Goal: Task Accomplishment & Management: Use online tool/utility

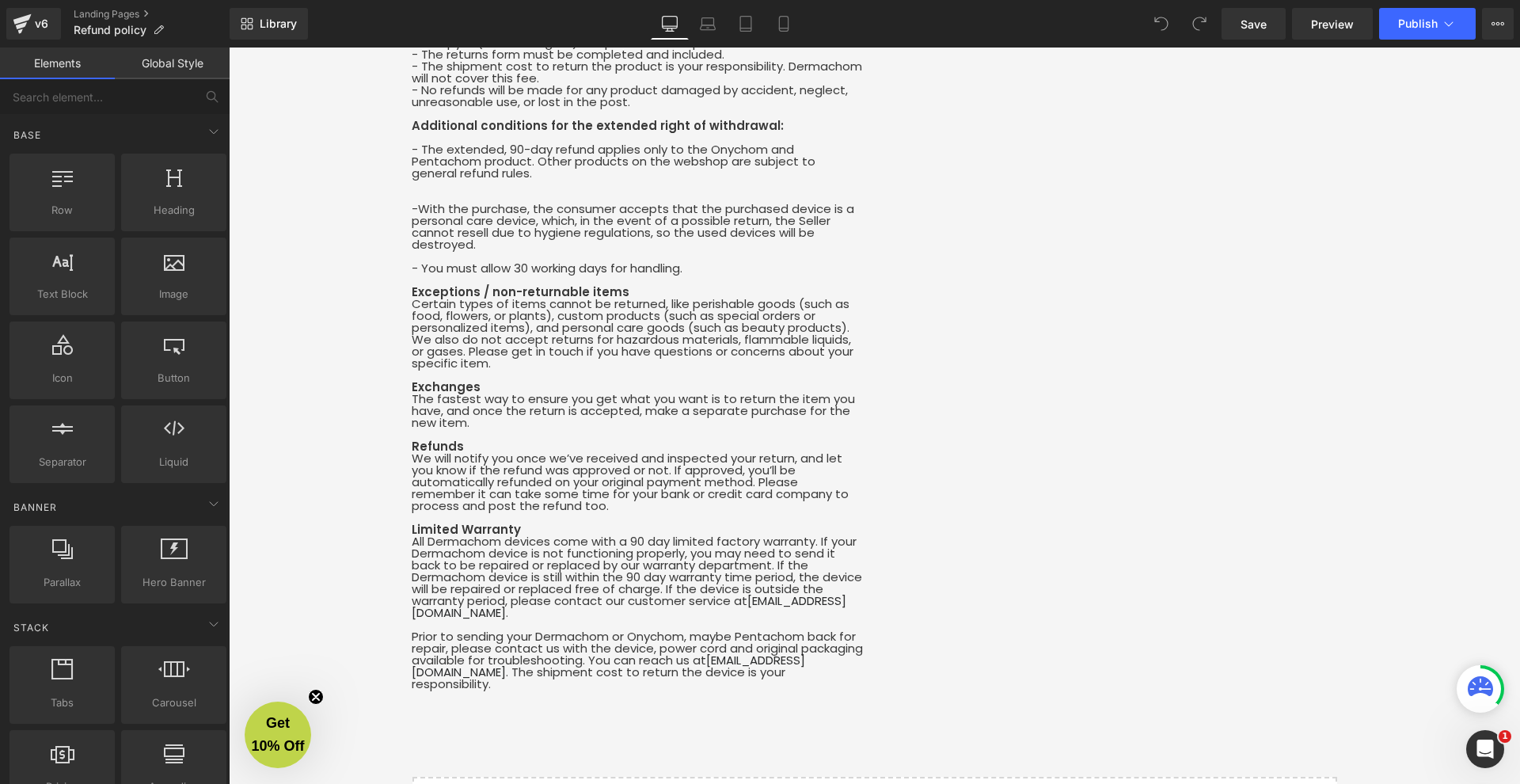
scroll to position [852, 0]
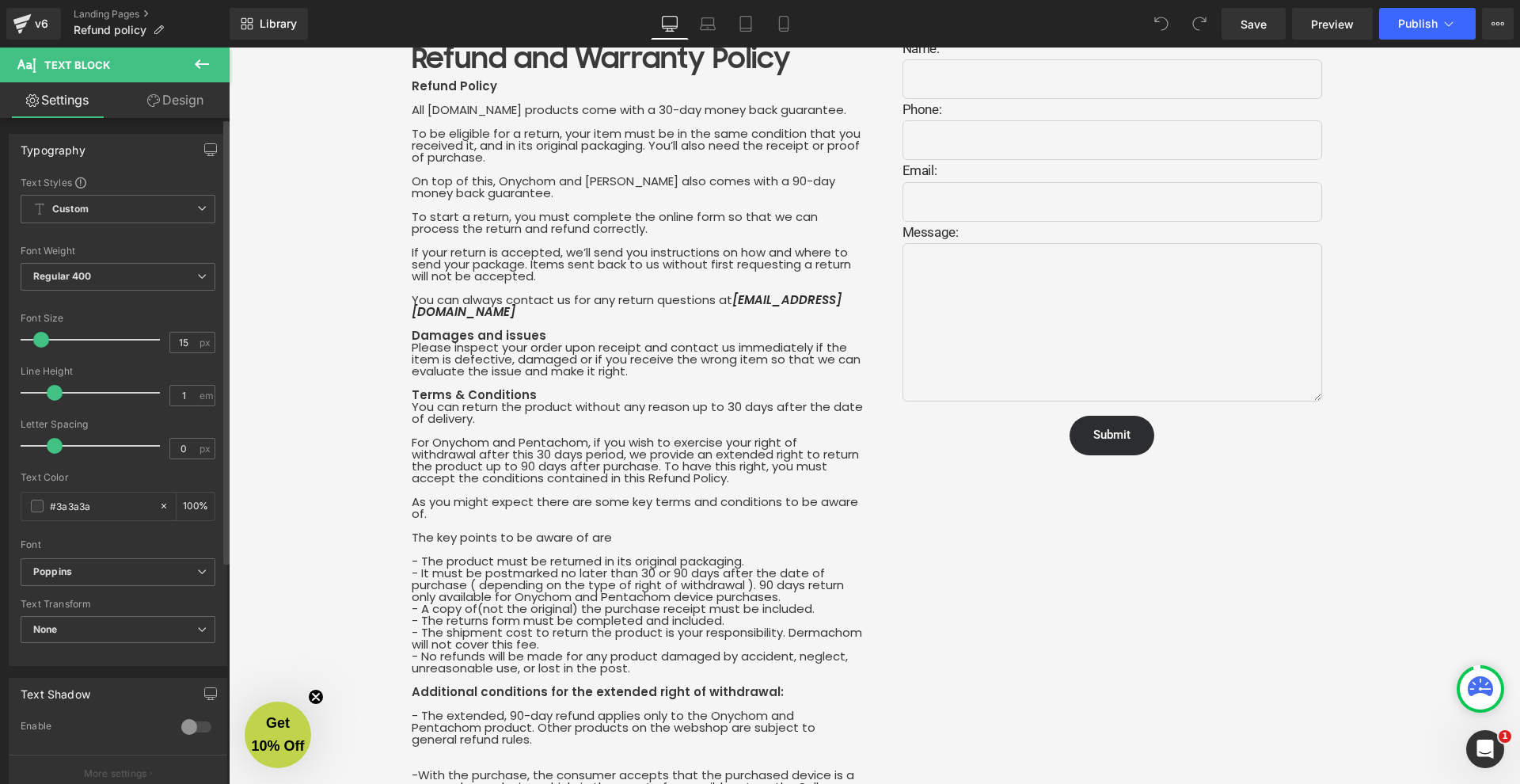
scroll to position [14, 0]
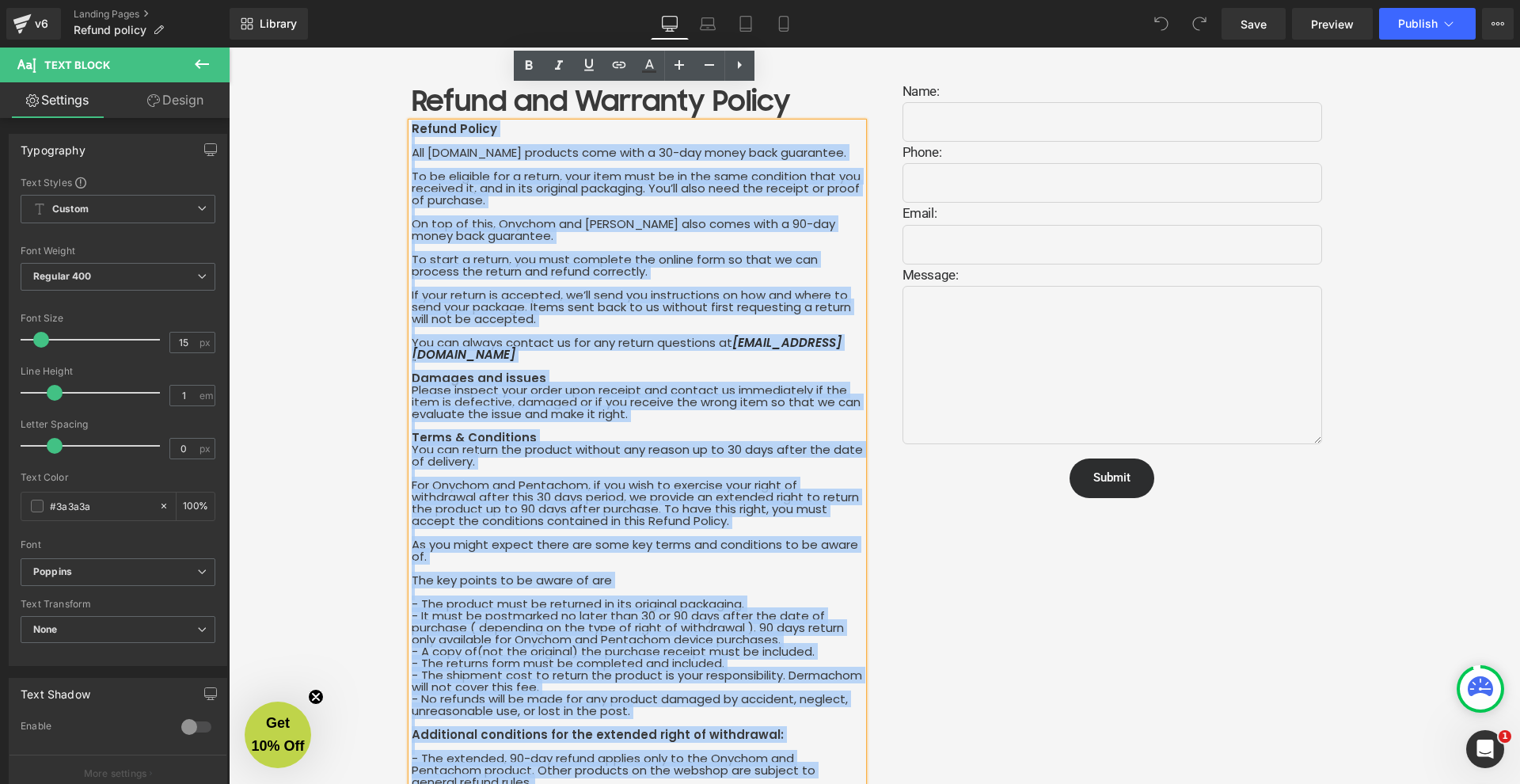
scroll to position [0, 0]
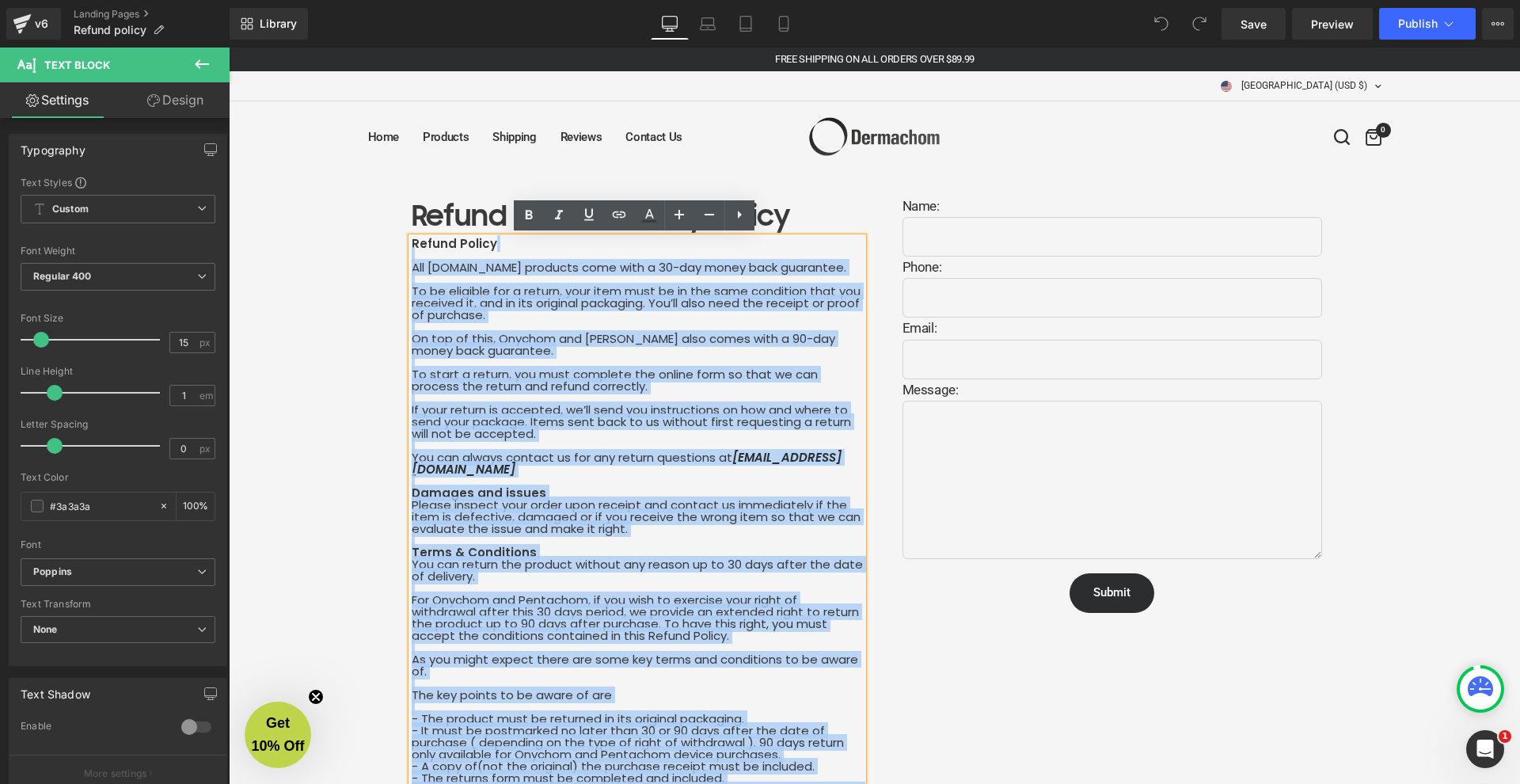
drag, startPoint x: 533, startPoint y: 424, endPoint x: 392, endPoint y: 262, distance: 214.8
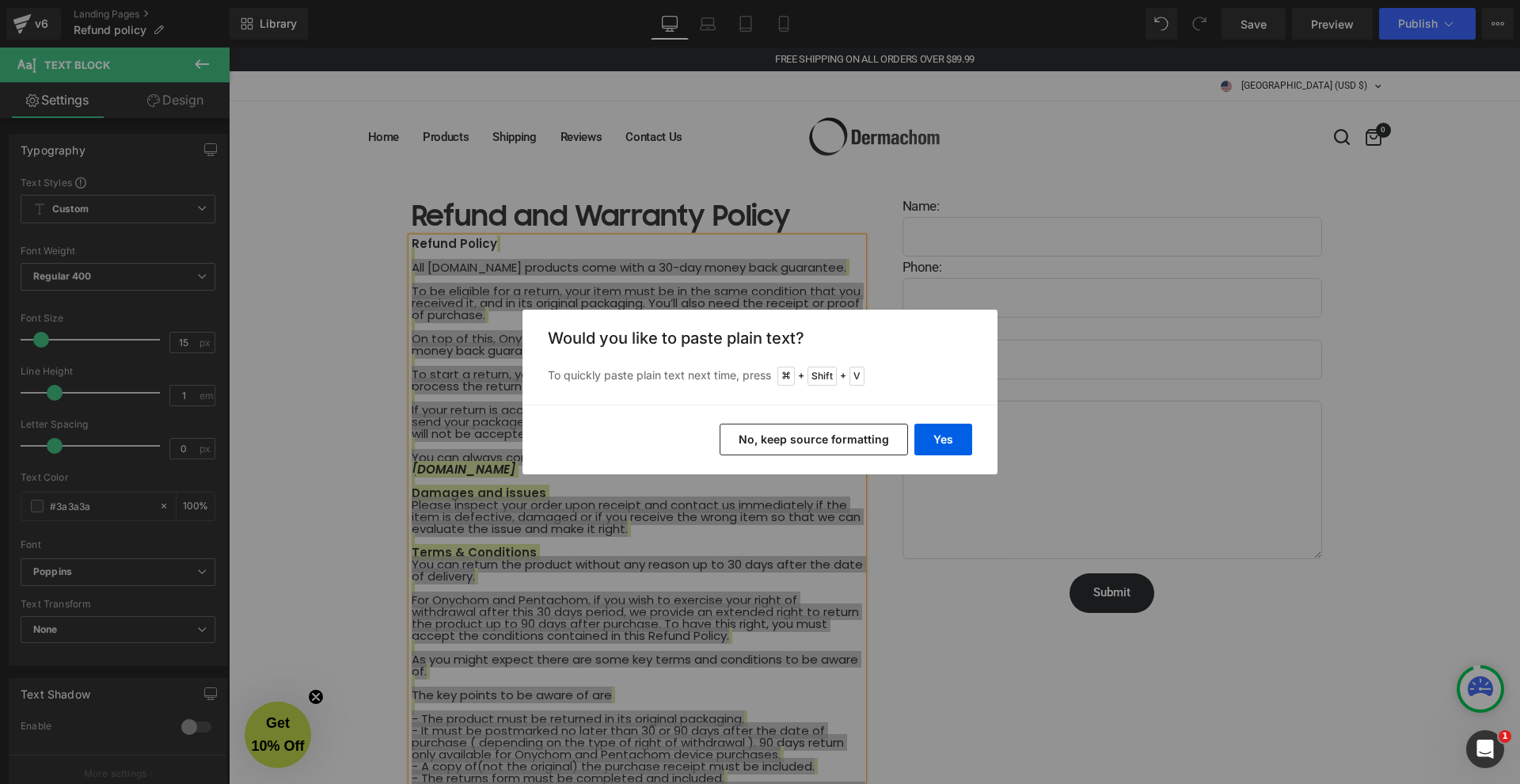
click at [707, 403] on div "Would you like to paste plain text? To quickly paste plain text next time, pres…" at bounding box center [760, 356] width 475 height 95
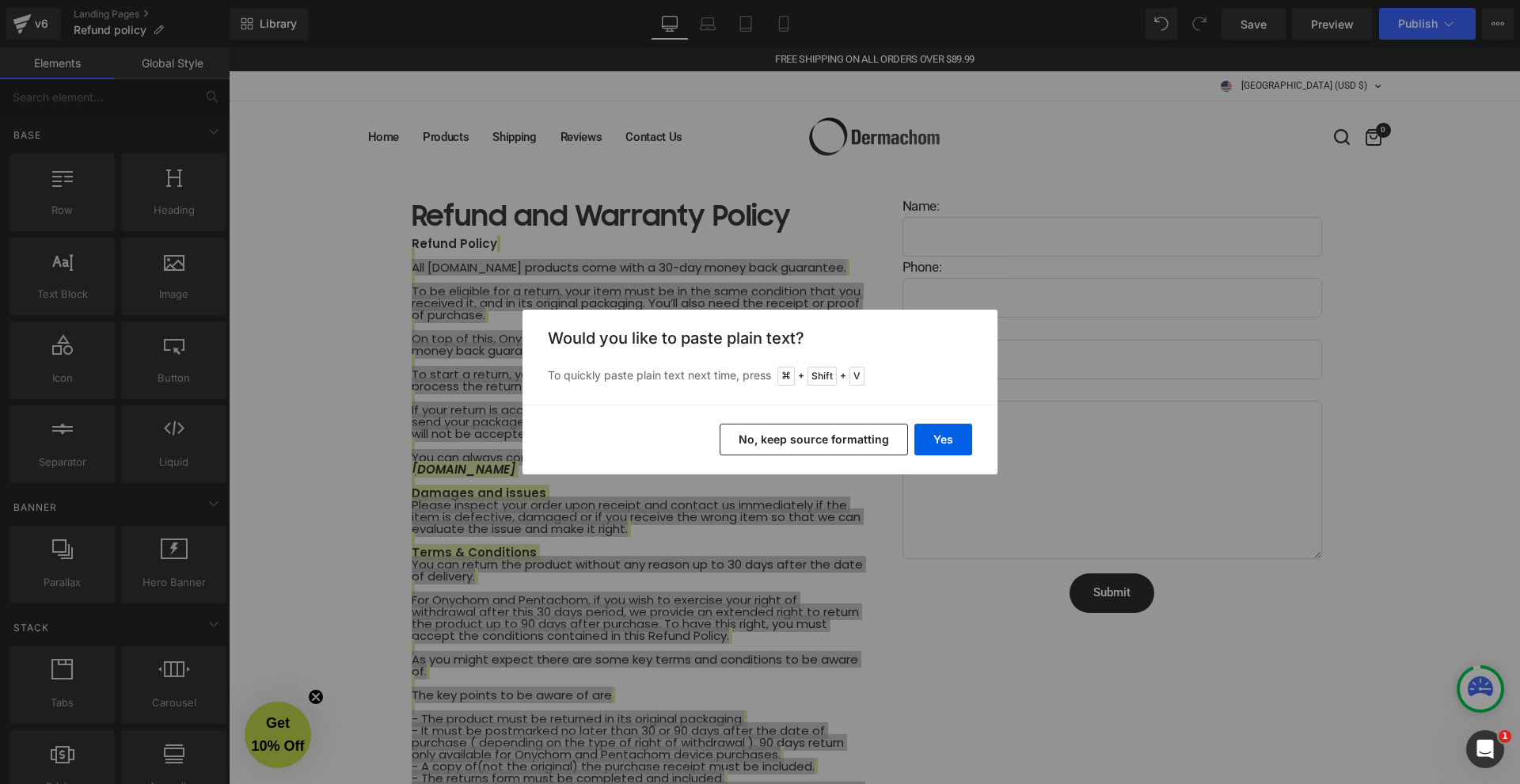
click at [849, 444] on button "No, keep source formatting" at bounding box center [813, 438] width 188 height 32
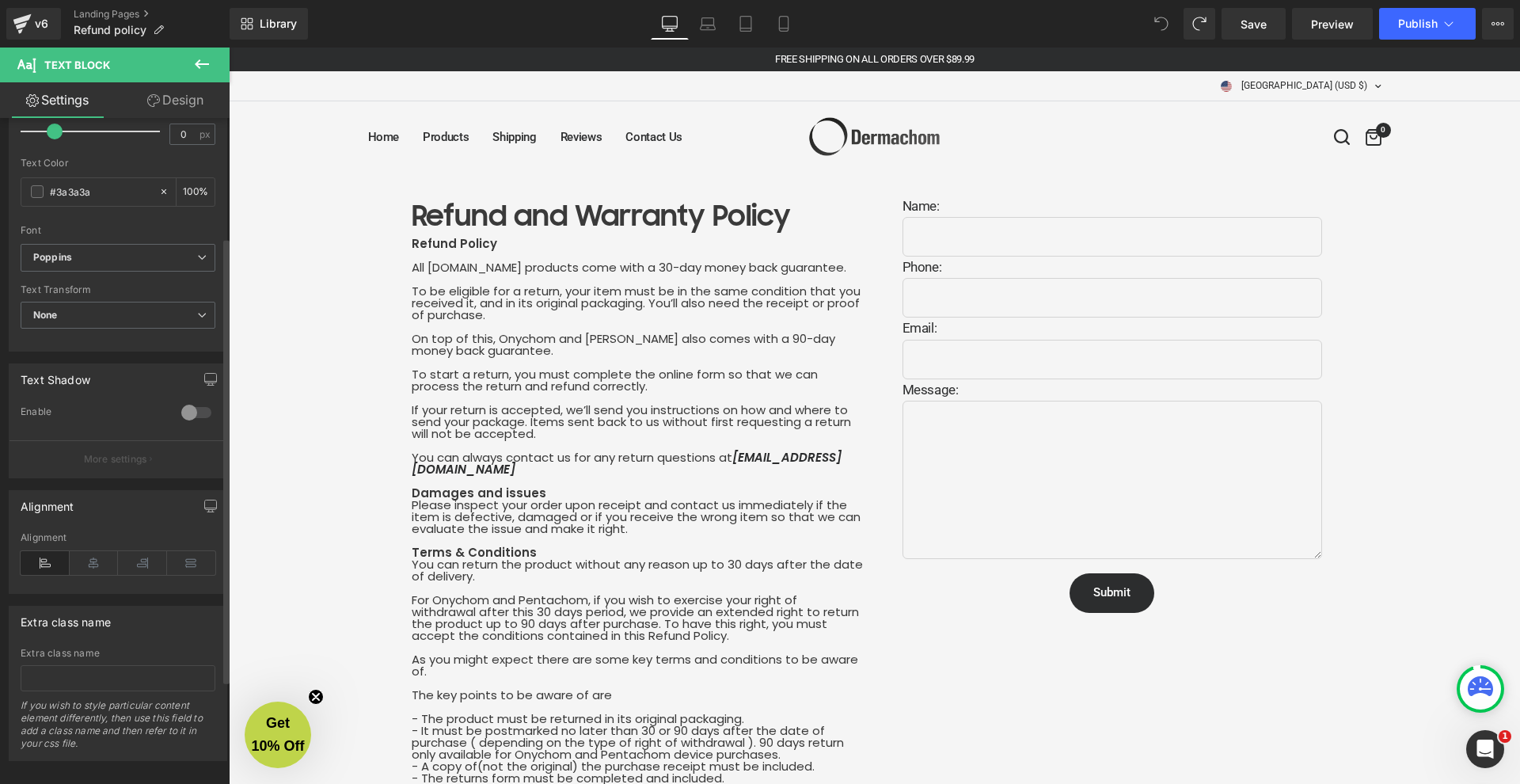
scroll to position [333, 0]
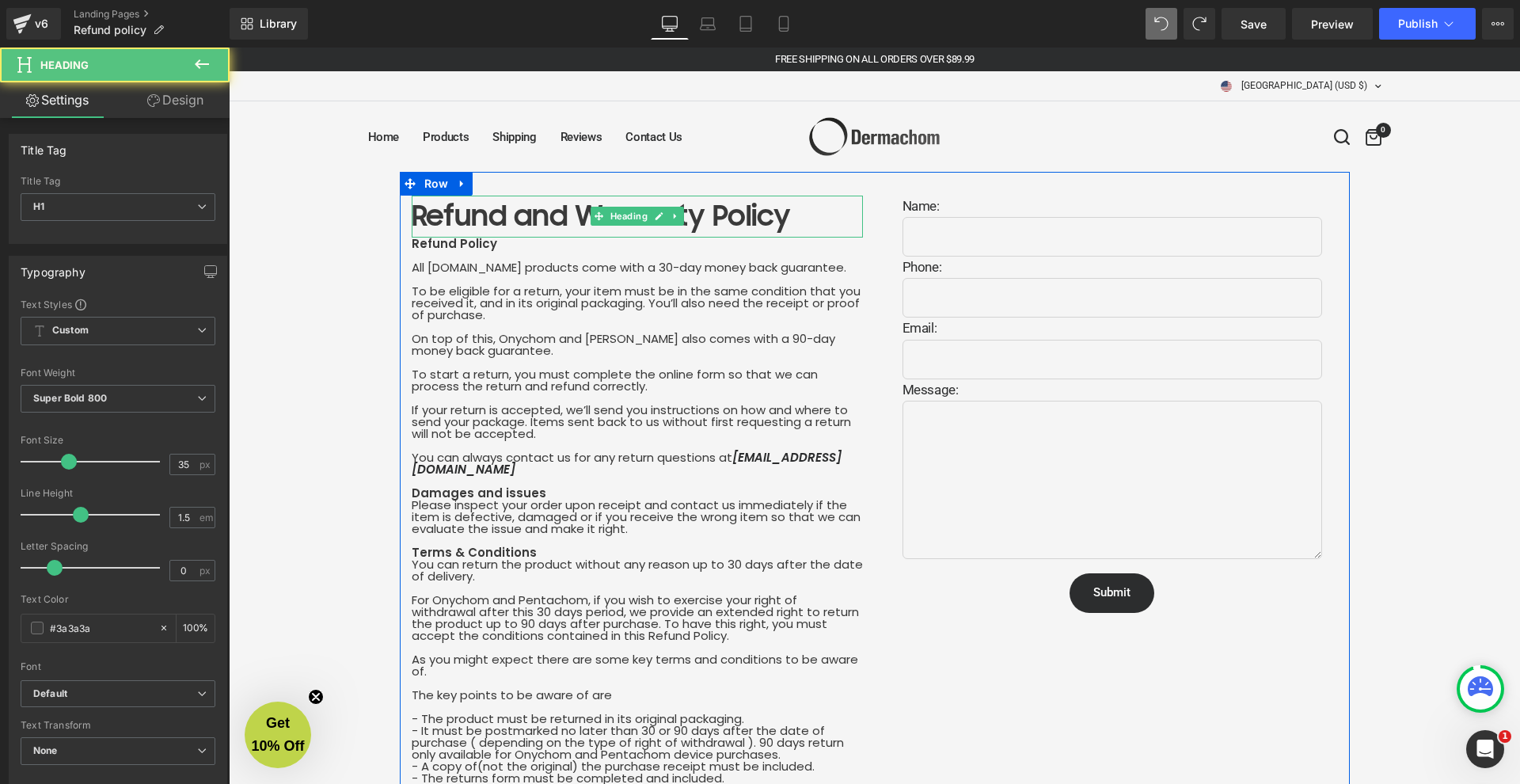
click at [477, 212] on h1 "Refund and Warranty Policy" at bounding box center [637, 217] width 451 height 42
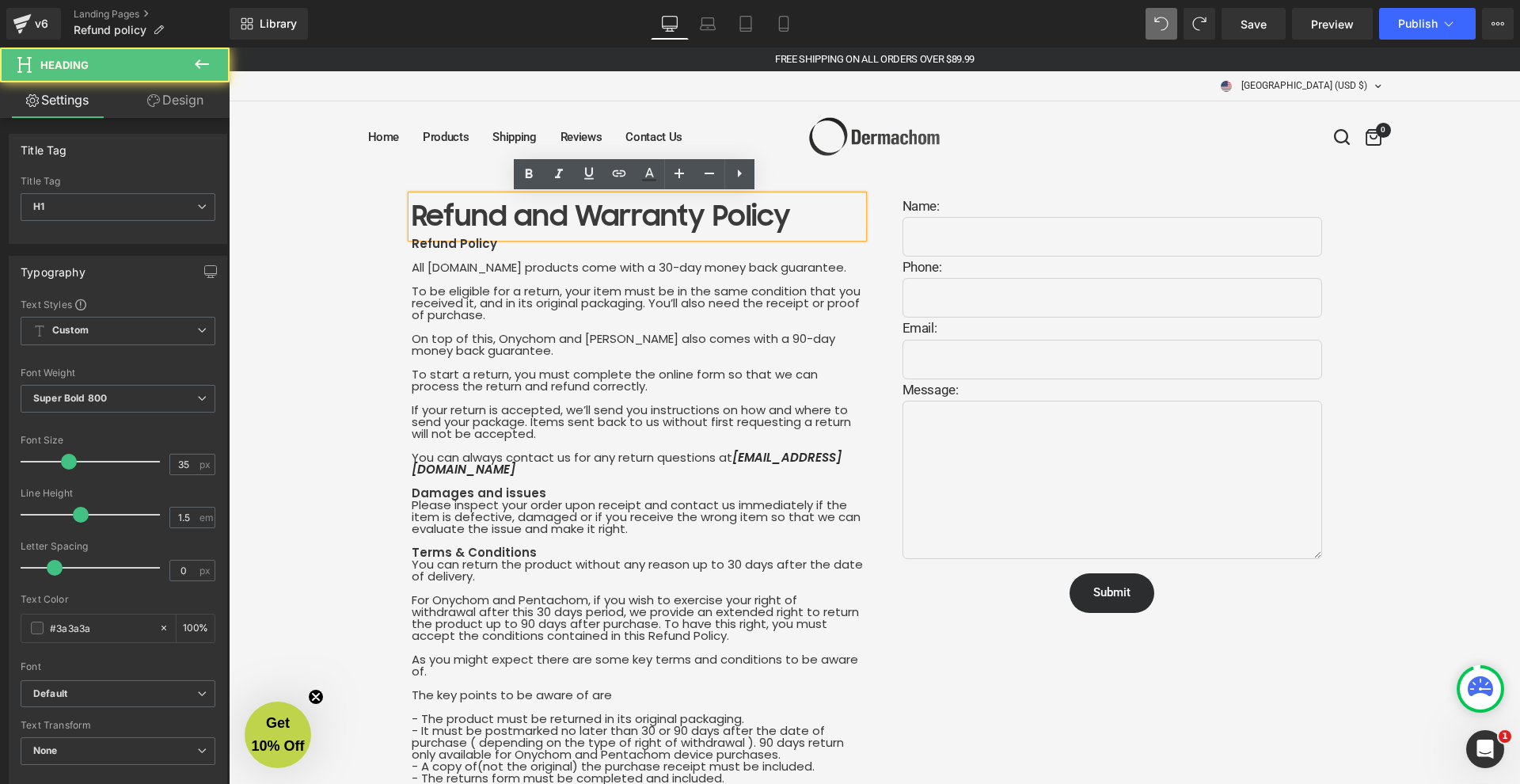
click at [467, 216] on h1 "Refund and Warranty Policy" at bounding box center [637, 217] width 451 height 42
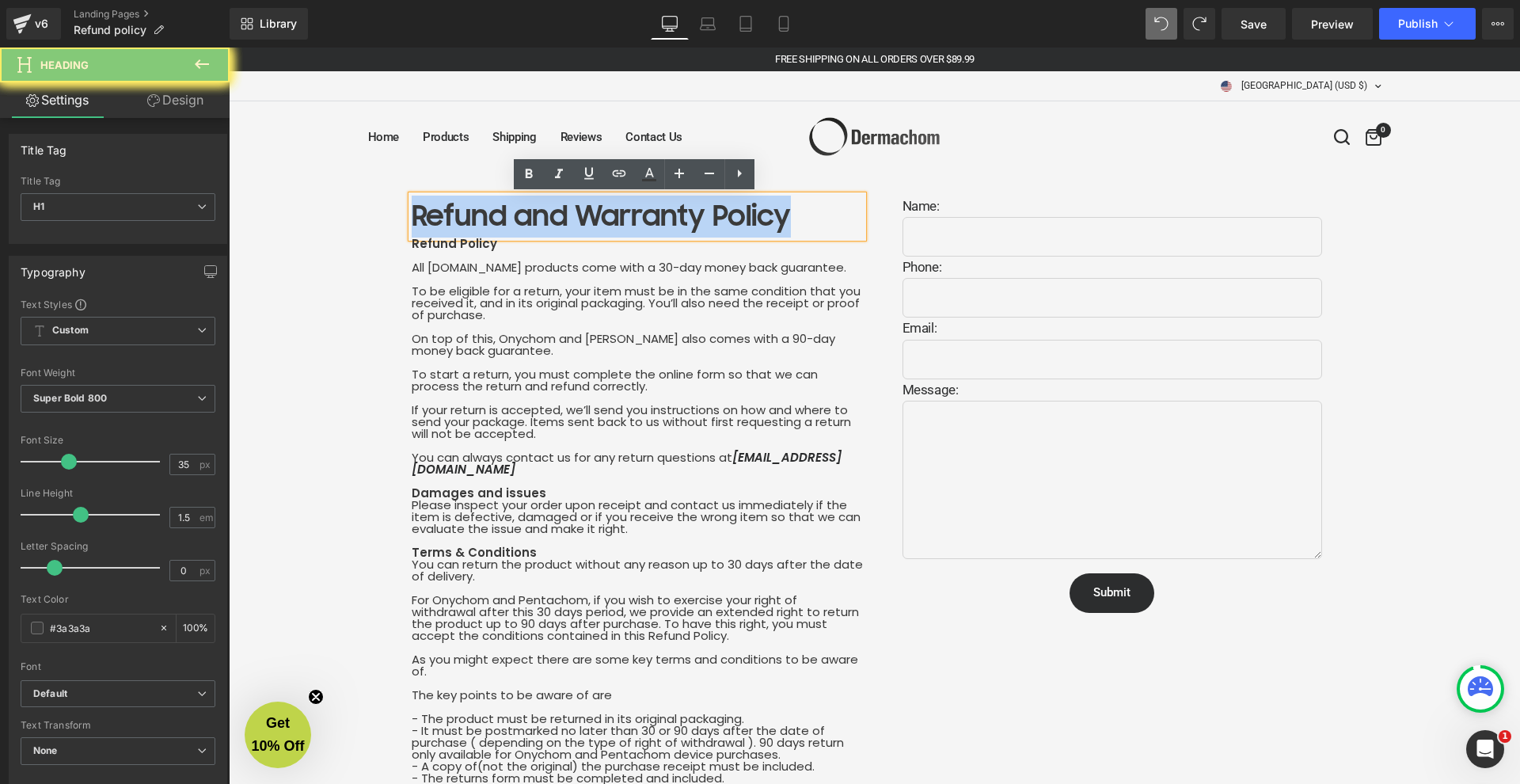
click at [467, 216] on h1 "Refund and Warranty Policy" at bounding box center [637, 217] width 451 height 42
paste div
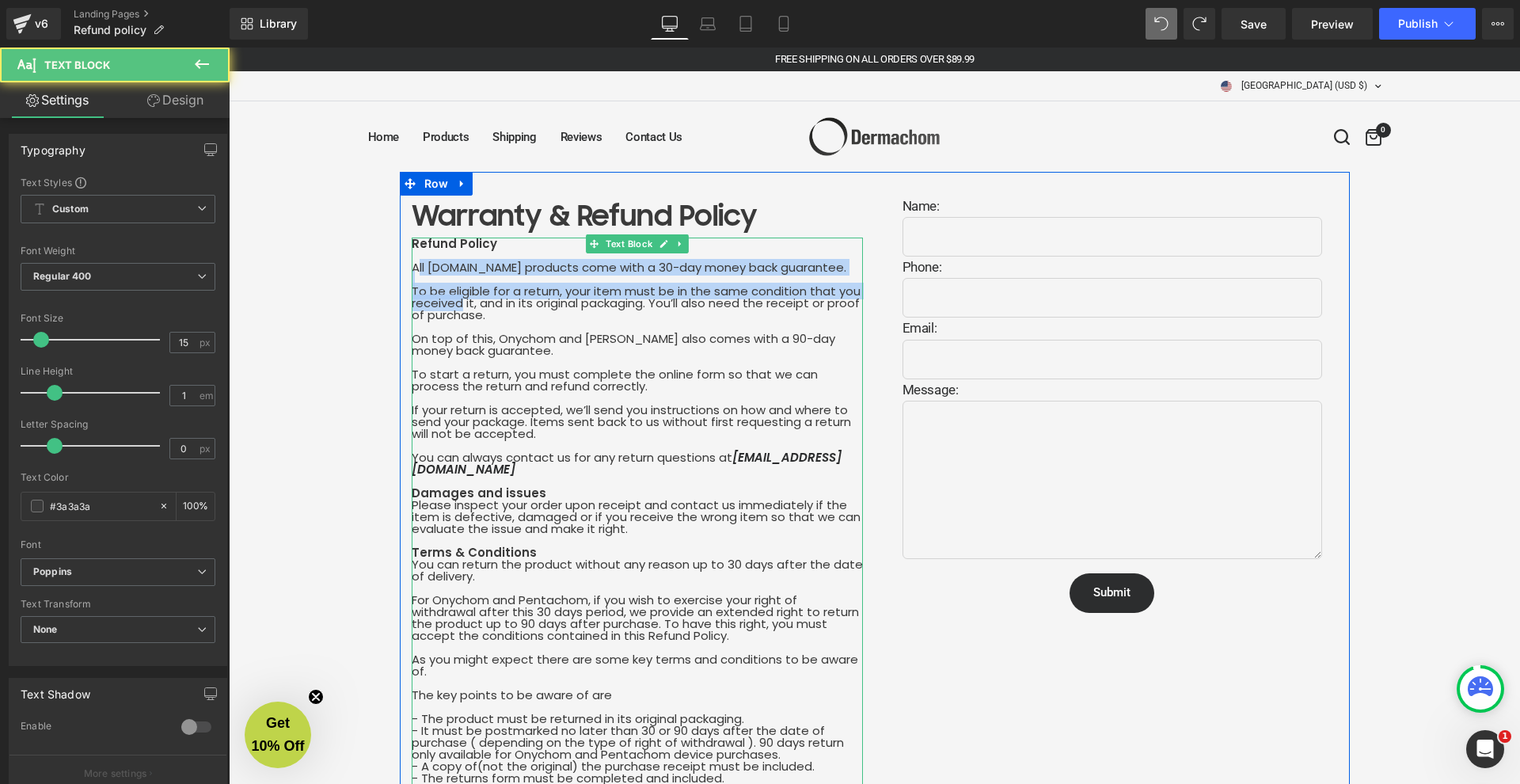
drag, startPoint x: 414, startPoint y: 268, endPoint x: 459, endPoint y: 301, distance: 55.8
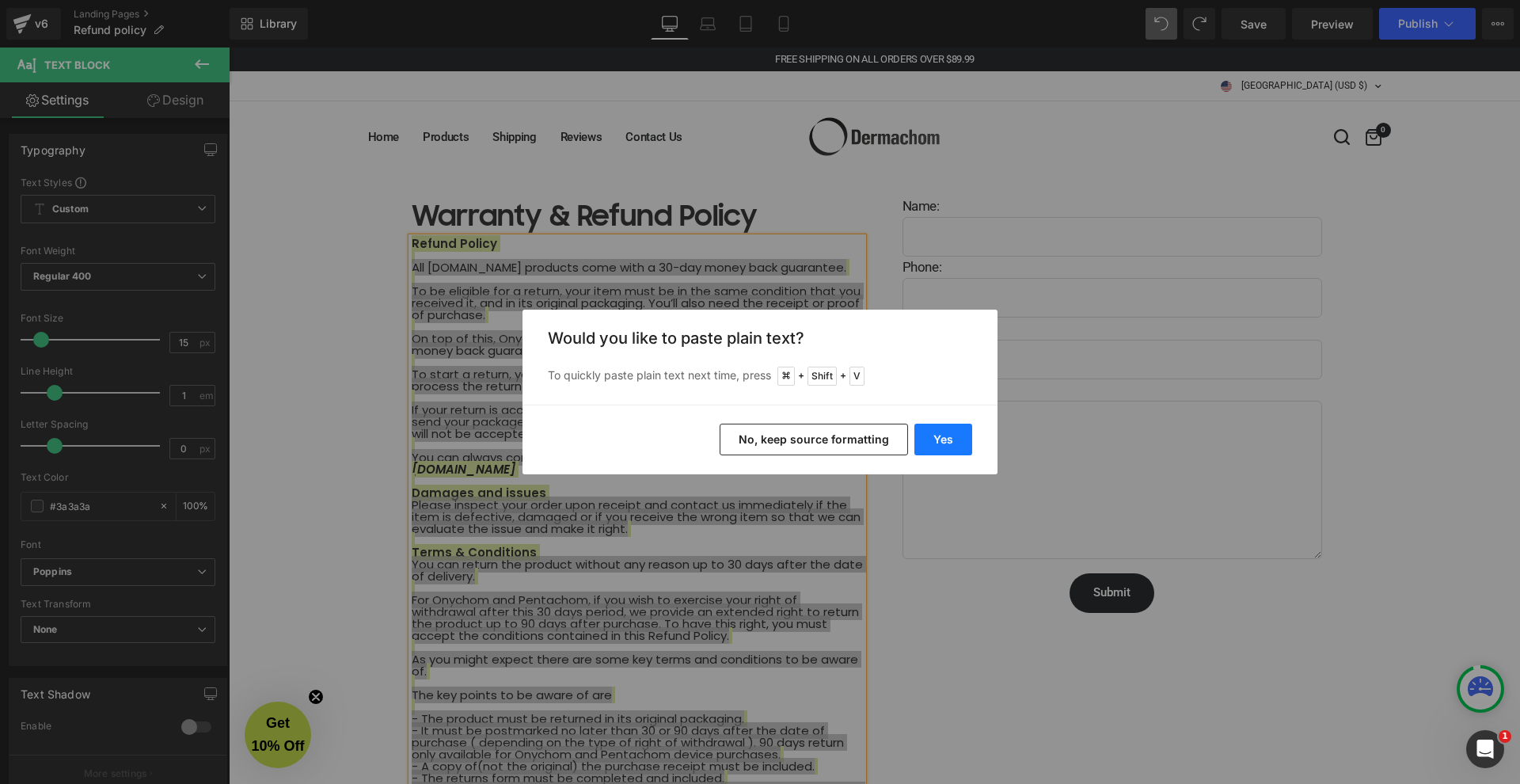
click at [948, 446] on button "Yes" at bounding box center [943, 438] width 58 height 32
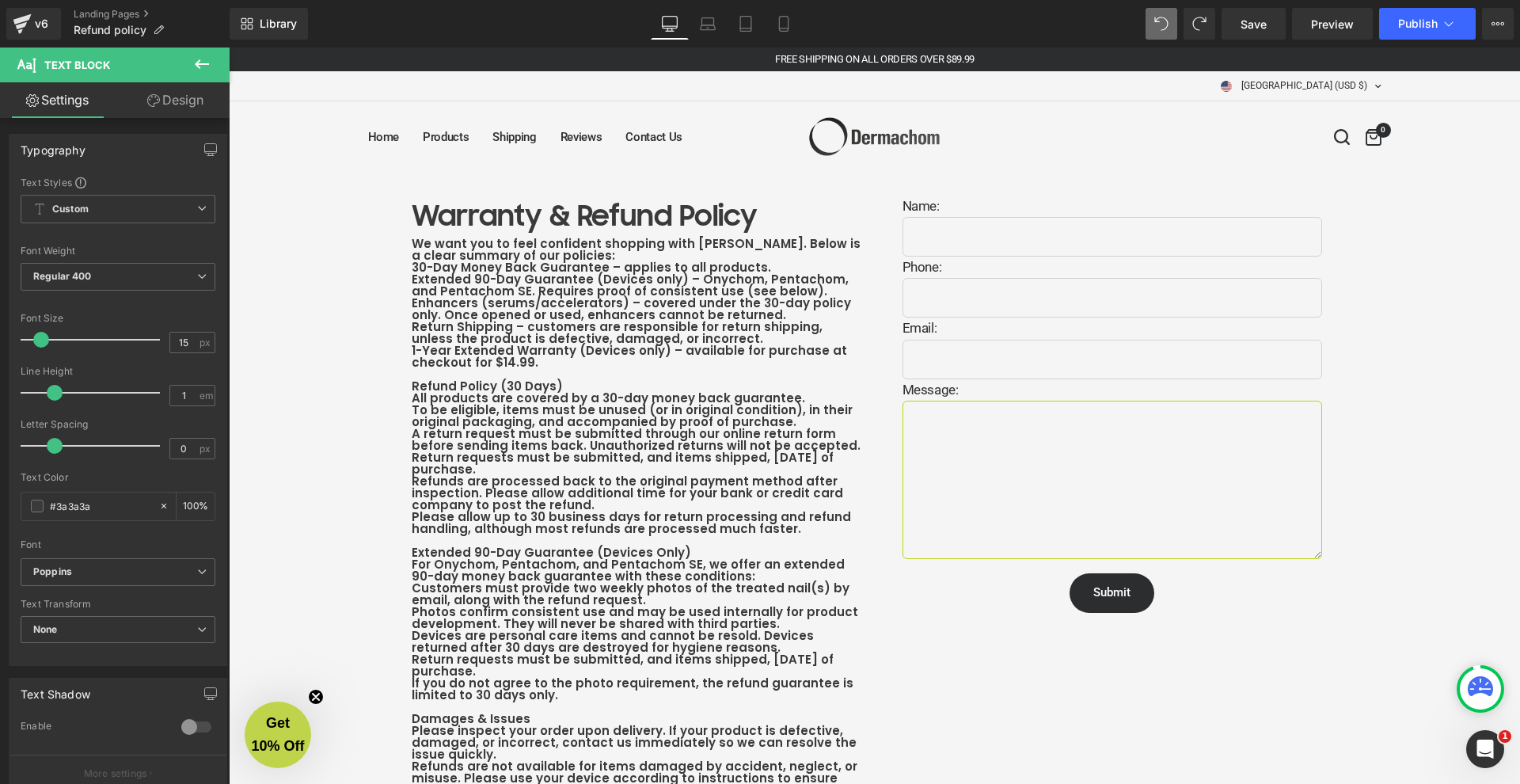
click at [942, 437] on textarea at bounding box center [1112, 479] width 419 height 159
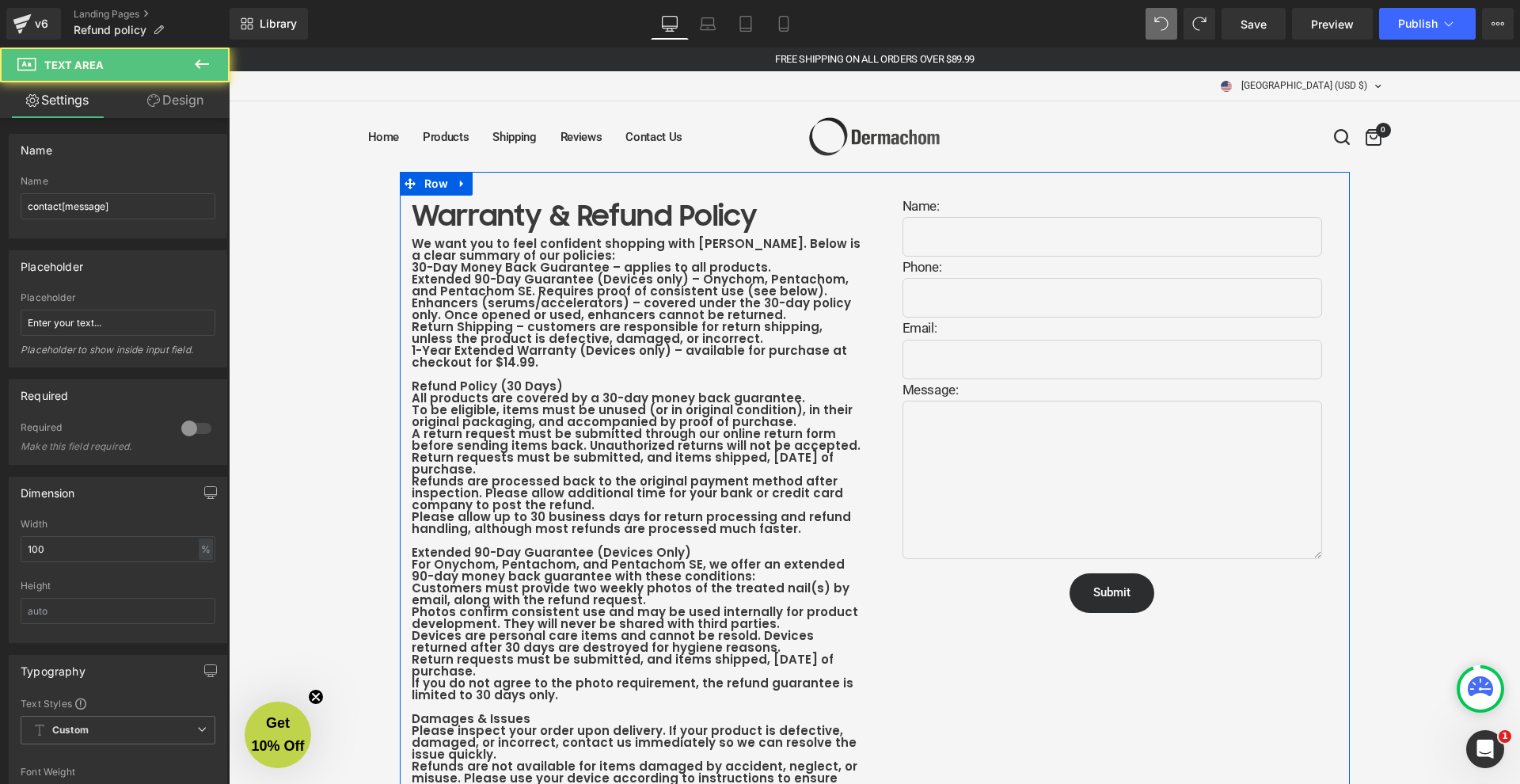
click at [669, 348] on b "1-Year Extended Warranty (Devices only) – available for purchase at checkout fo…" at bounding box center [630, 356] width 436 height 29
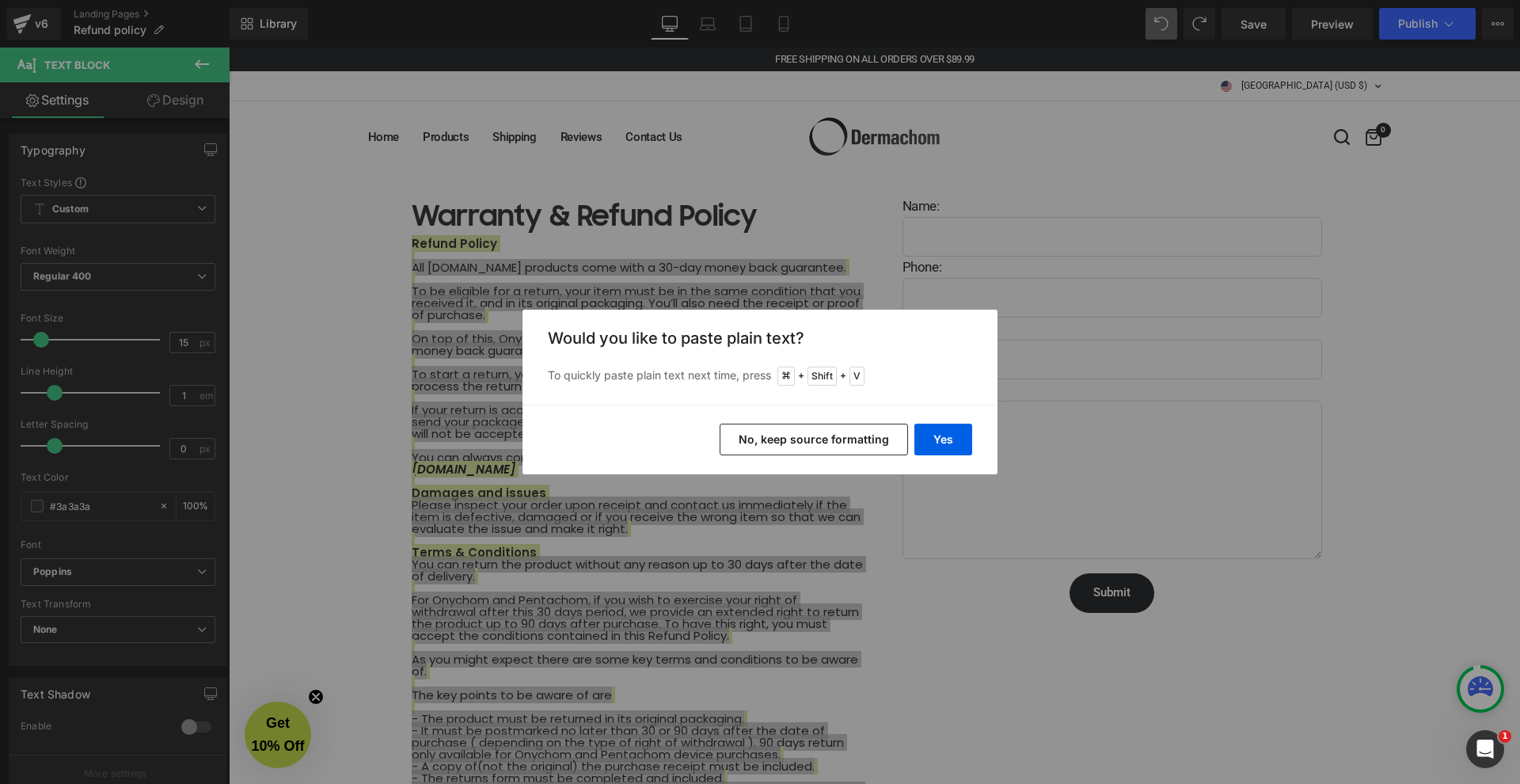
click at [846, 444] on button "No, keep source formatting" at bounding box center [813, 438] width 188 height 32
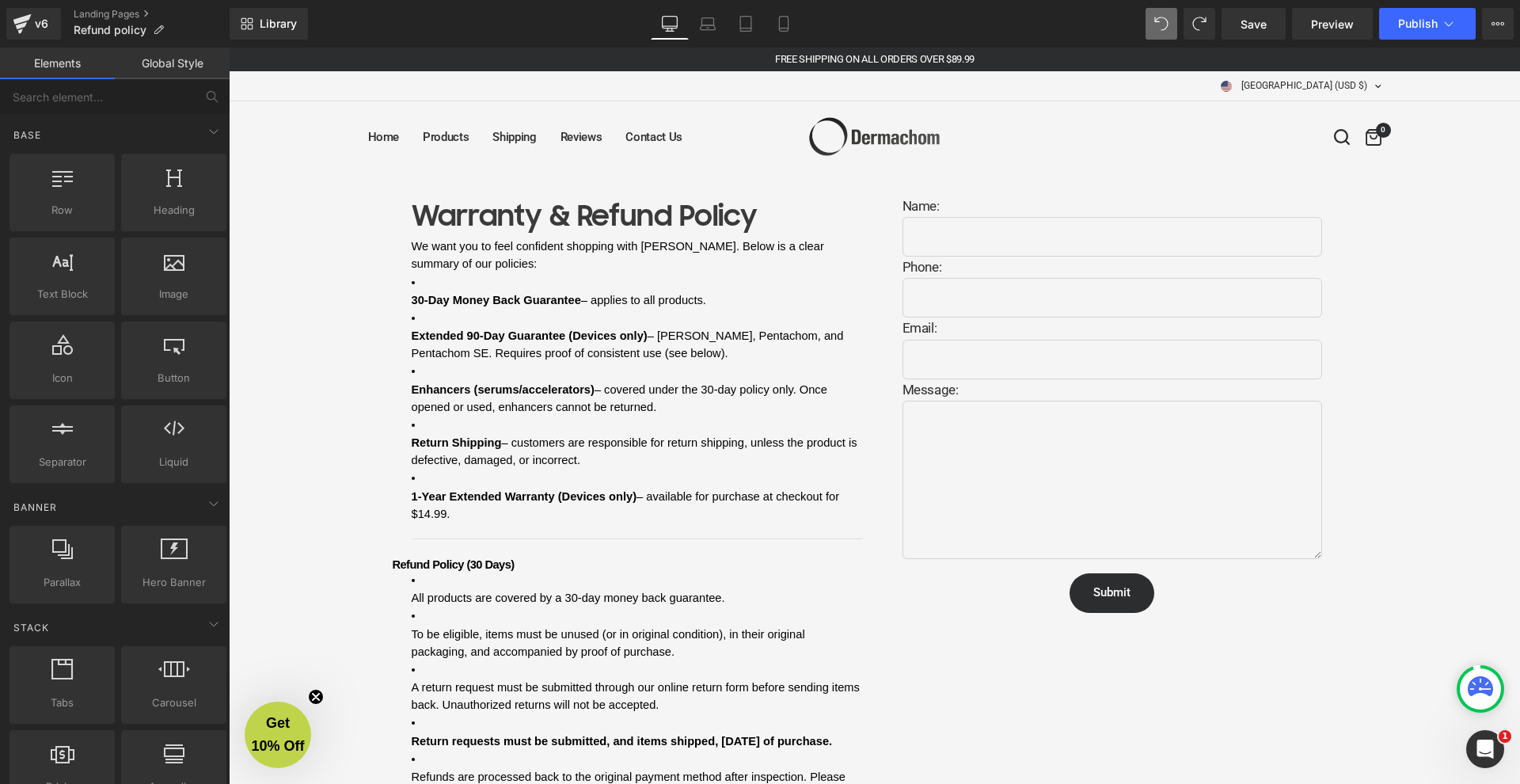
click at [430, 399] on span "– covered under the 30-day policy only. Once opened or used, enhancers cannot b…" at bounding box center [621, 397] width 418 height 30
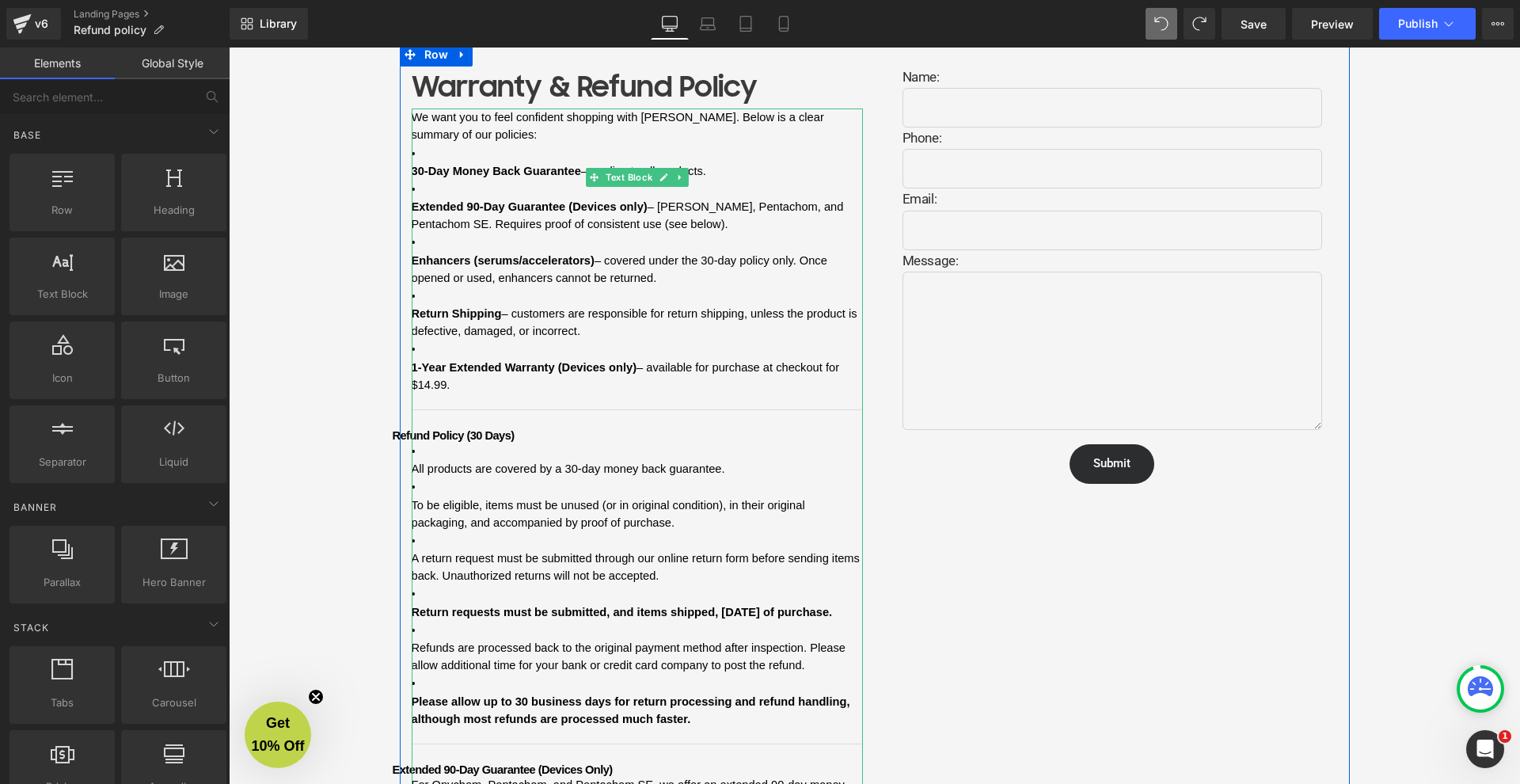
scroll to position [243, 0]
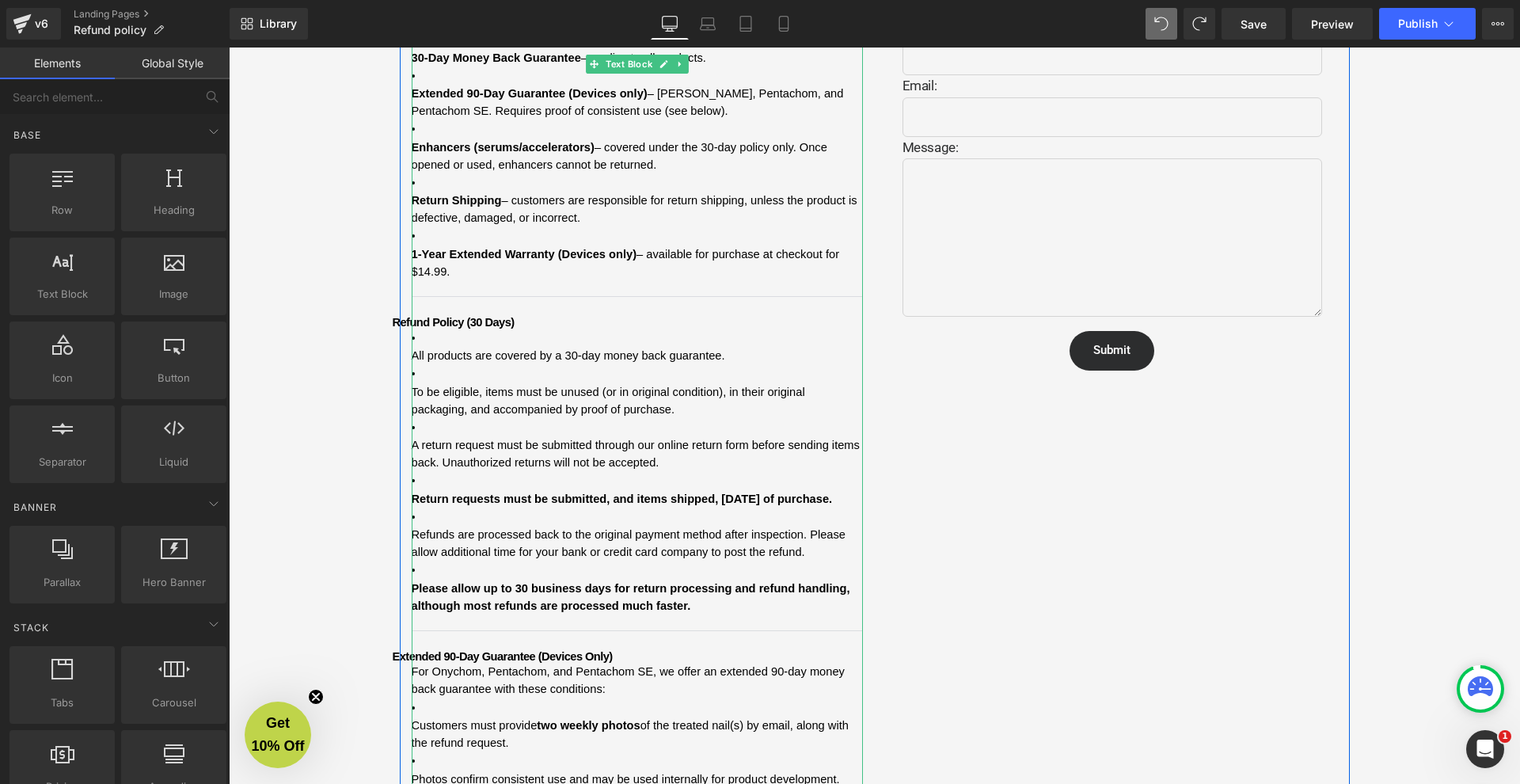
click at [493, 368] on li "To be eligible, items must be unused (or in original condition), in their origi…" at bounding box center [637, 391] width 451 height 53
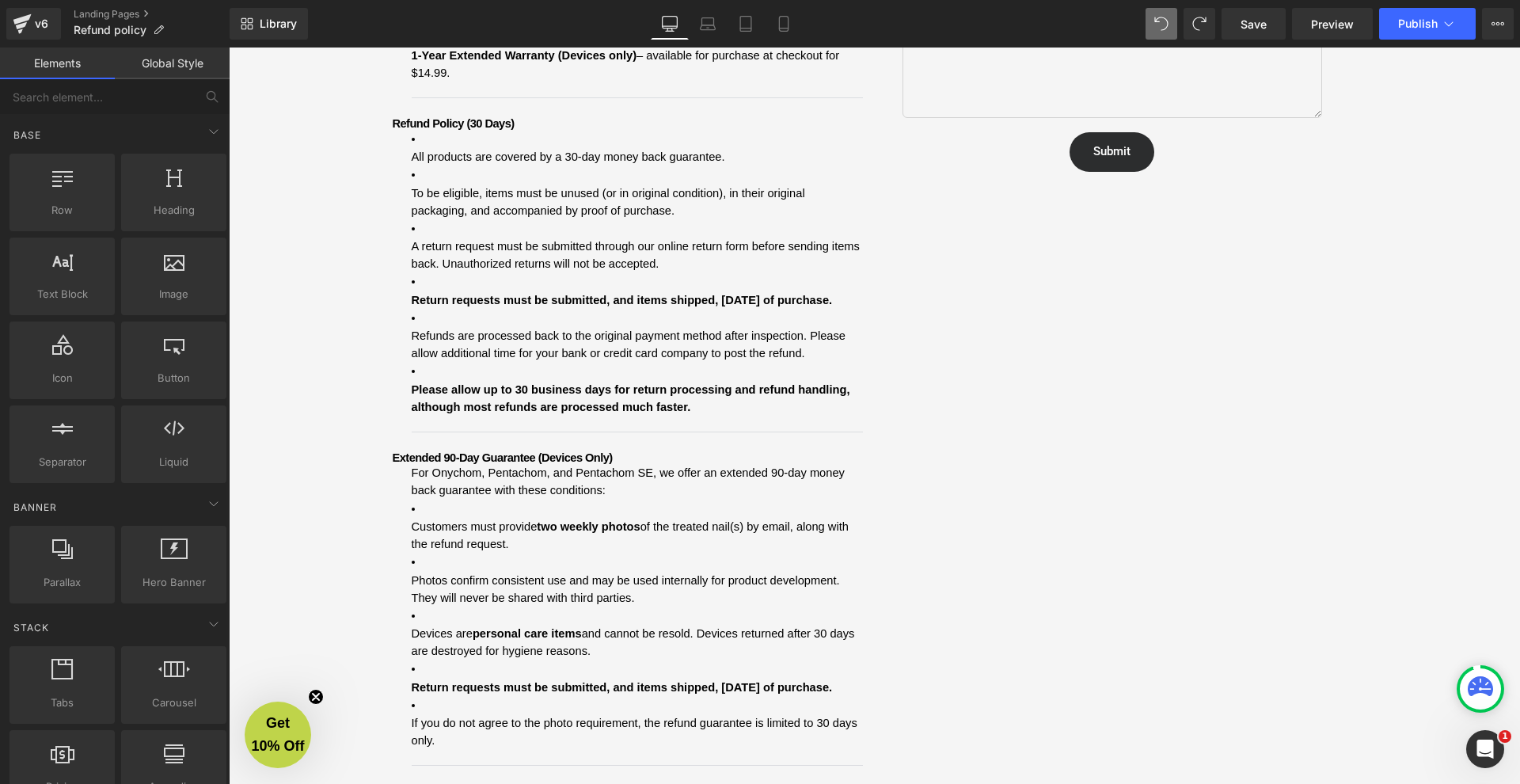
scroll to position [456, 0]
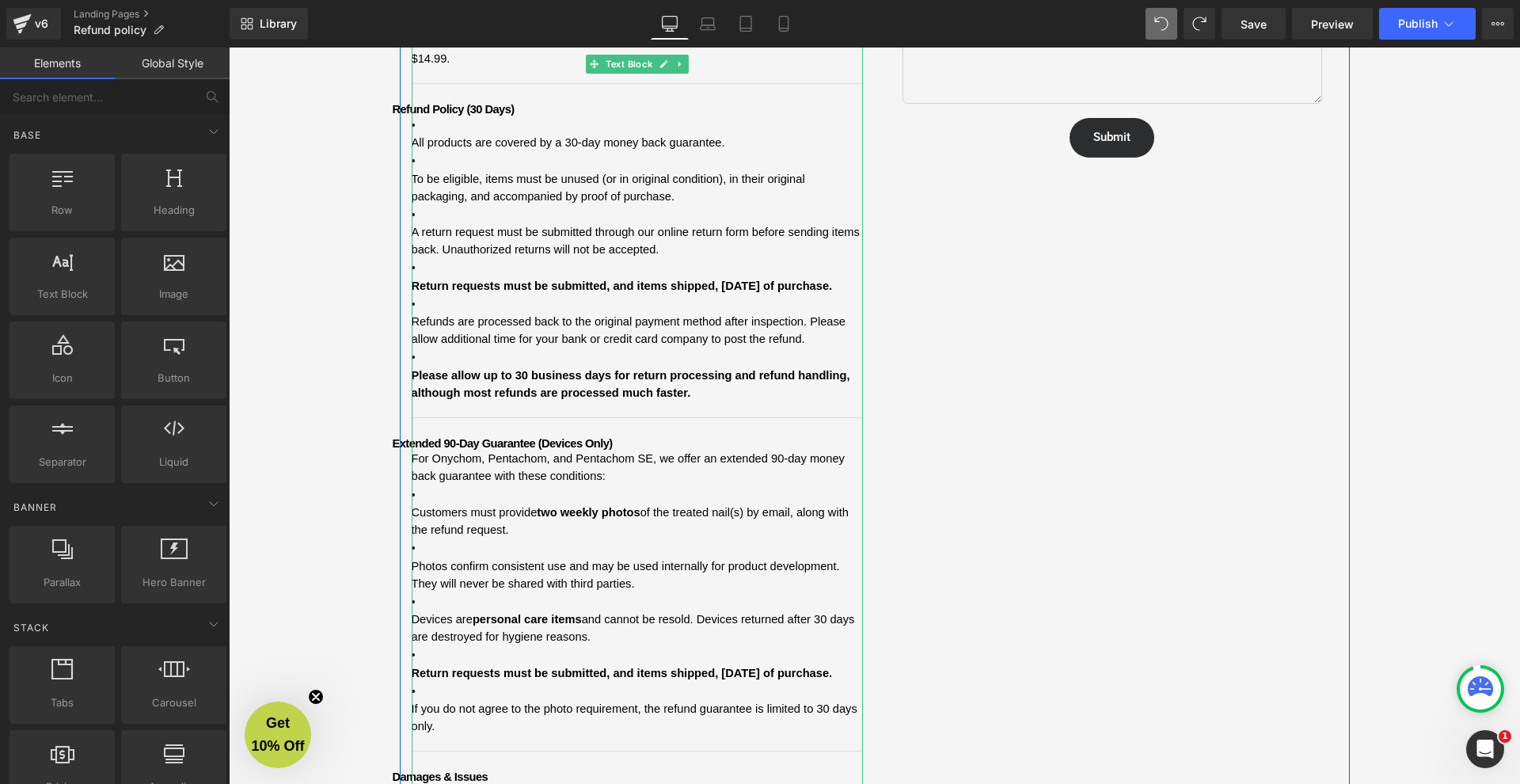
click at [465, 300] on li "Refunds are processed back to the original payment method after inspection. Ple…" at bounding box center [637, 321] width 451 height 53
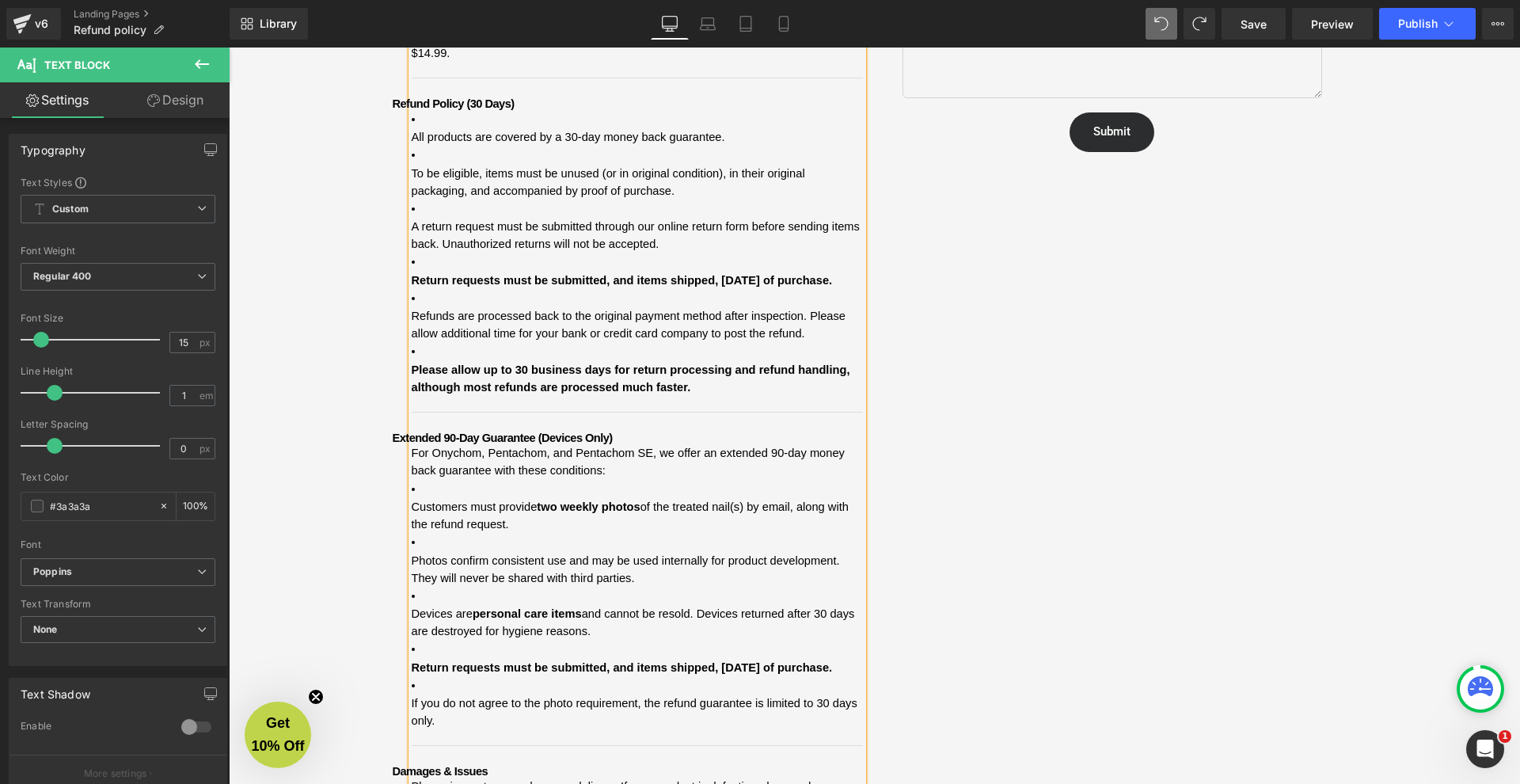
scroll to position [0, 0]
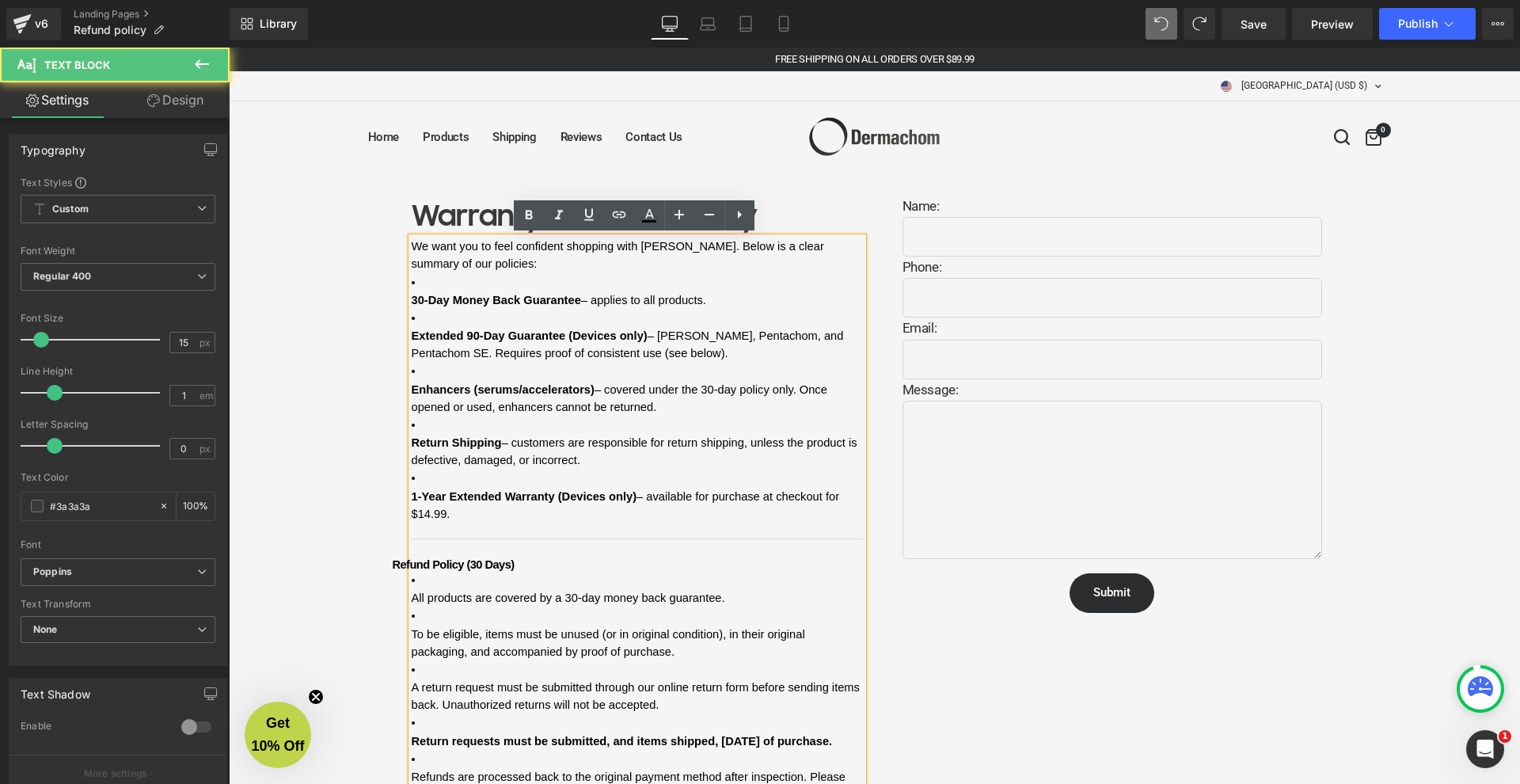
click at [601, 383] on span "– covered under the 30-day policy only. Once opened or used, enhancers cannot b…" at bounding box center [621, 397] width 418 height 30
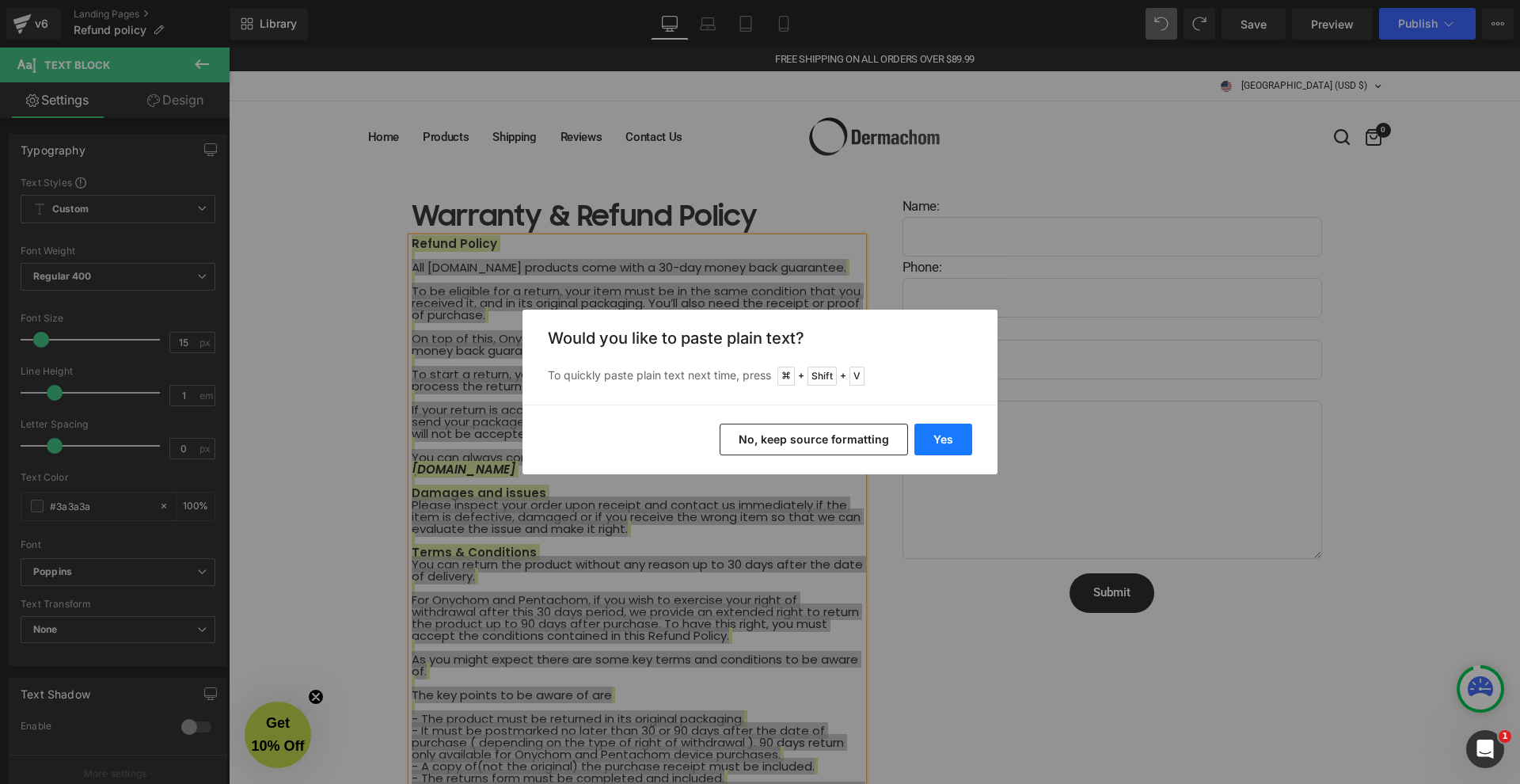
click at [951, 443] on button "Yes" at bounding box center [943, 438] width 58 height 32
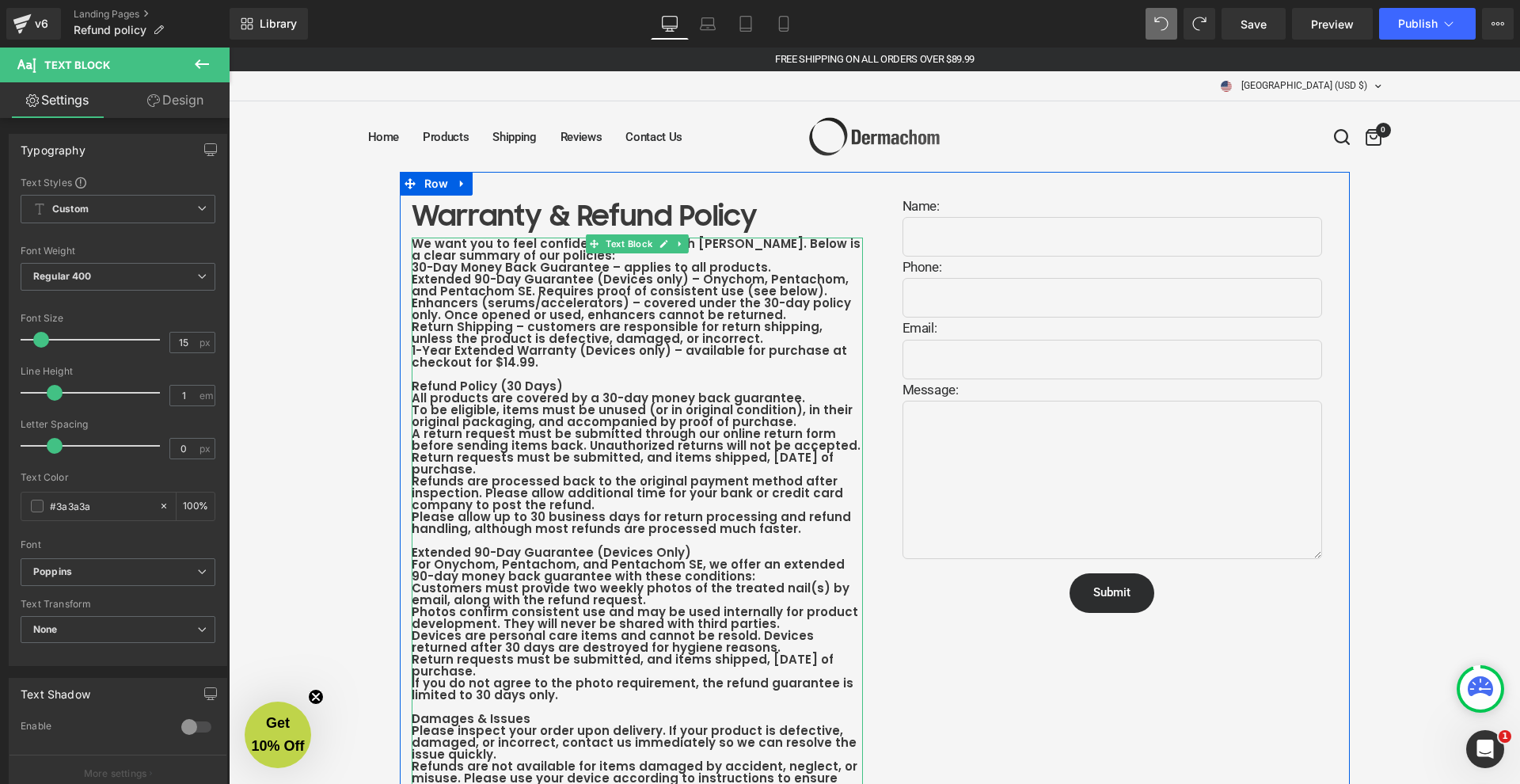
click at [442, 262] on b "30-Day Money Back Guarantee – applies to all products." at bounding box center [591, 266] width 359 height 16
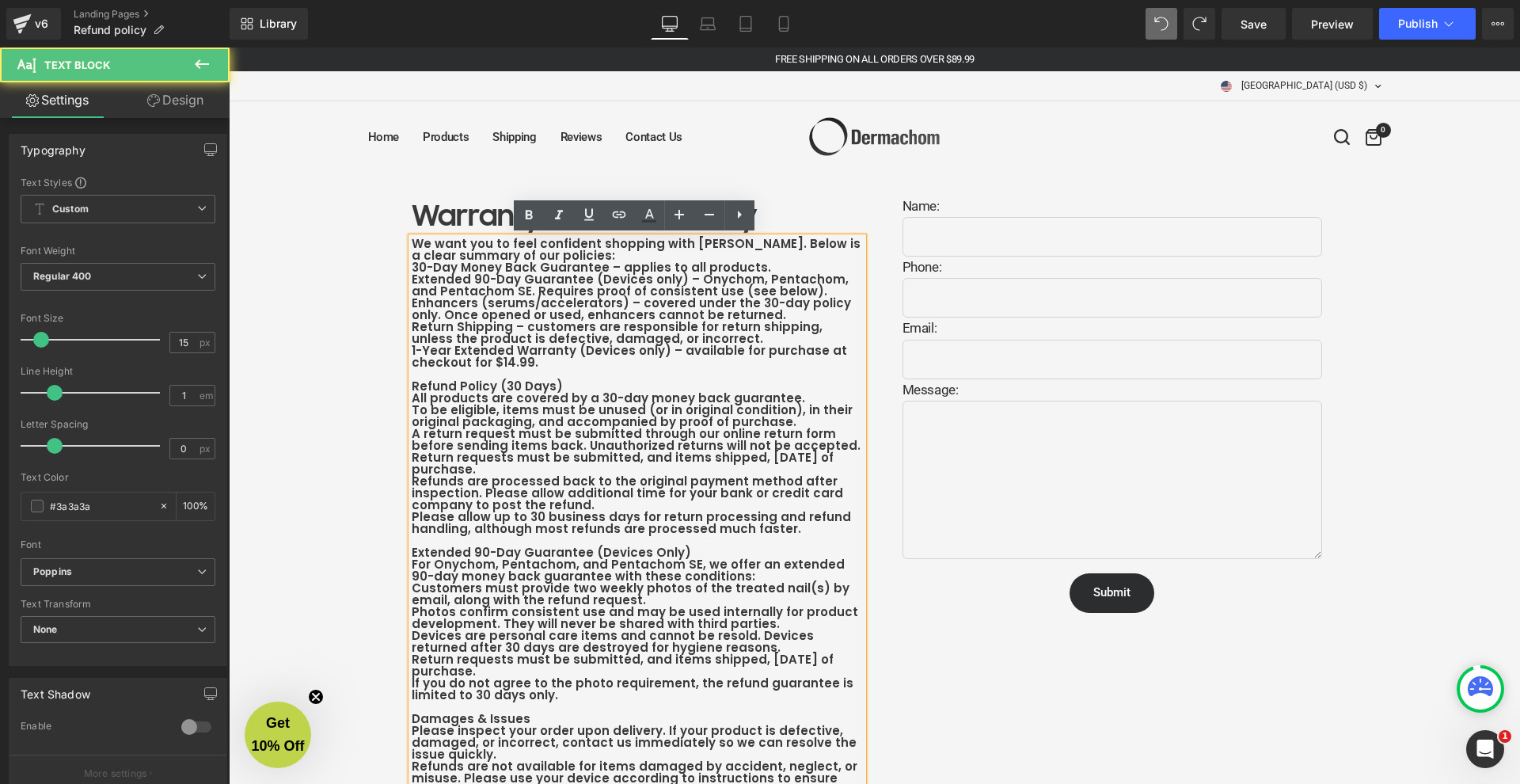
click at [566, 260] on b "30-Day Money Back Guarantee – applies to all products." at bounding box center [591, 266] width 359 height 16
click at [562, 246] on b "We want you to feel confident shopping with [PERSON_NAME]. Below is a clear sum…" at bounding box center [636, 249] width 449 height 29
click at [412, 277] on b "Extended 90-Day Guarantee (Devices only) – Onychom, Pentachom, and Pentachom SE…" at bounding box center [631, 285] width 438 height 29
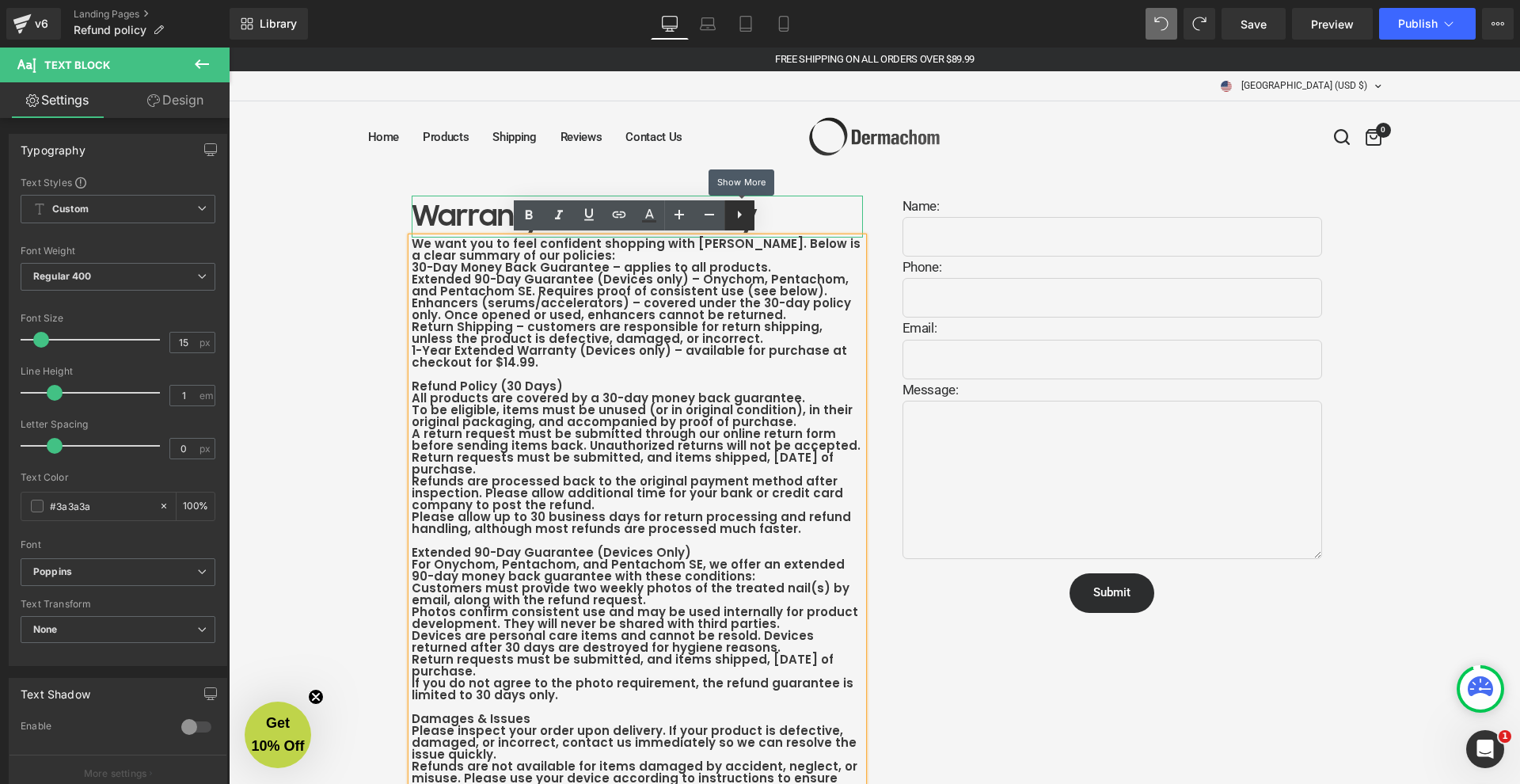
click at [747, 215] on icon at bounding box center [739, 215] width 19 height 19
click at [736, 217] on icon at bounding box center [739, 215] width 19 height 19
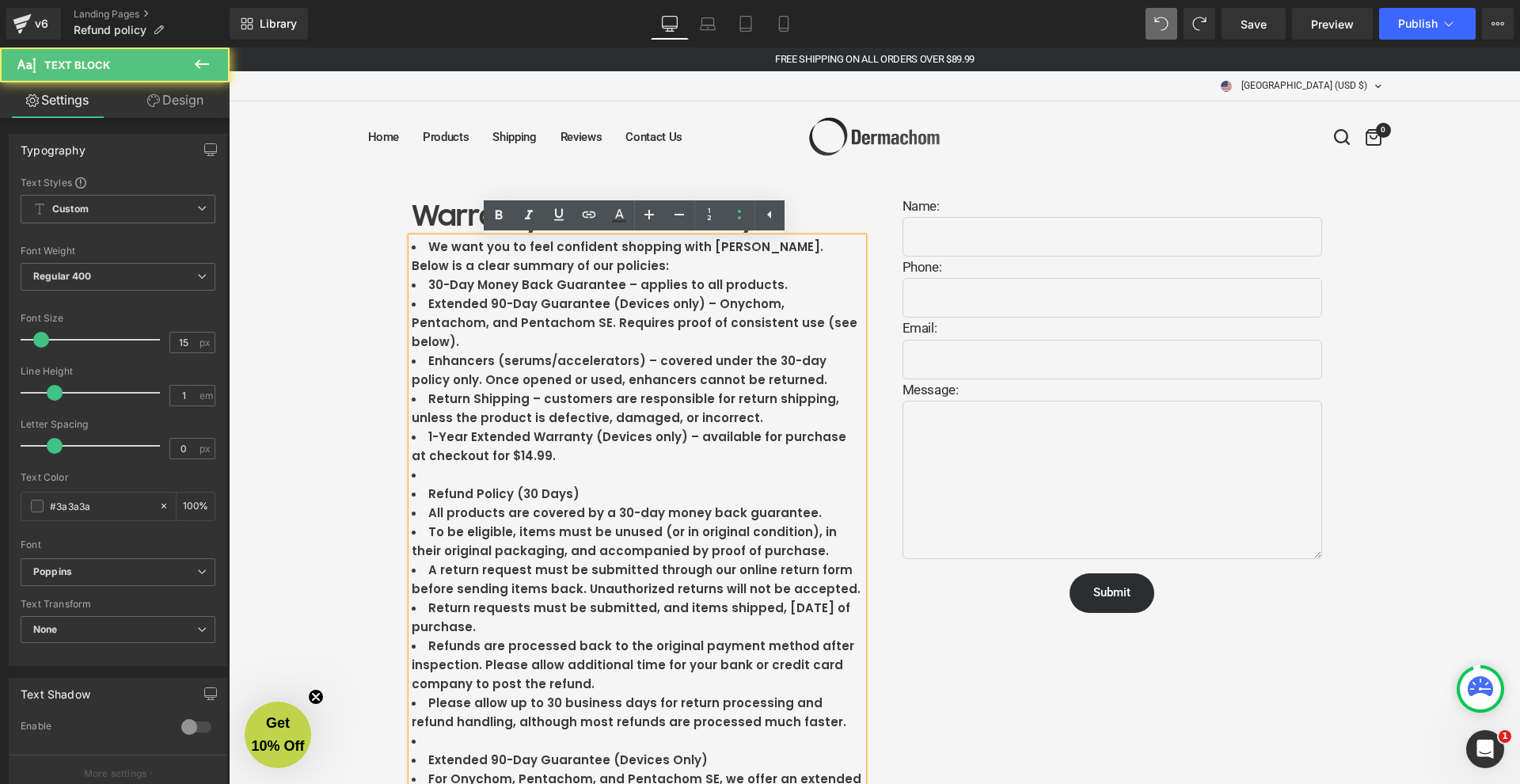
click at [568, 352] on b "Enhancers (serums/accelerators) – covered under the 30-day policy only. Once op…" at bounding box center [619, 370] width 416 height 35
click at [423, 244] on b "We want you to feel confident shopping with [PERSON_NAME]. Below is a clear sum…" at bounding box center [617, 255] width 412 height 35
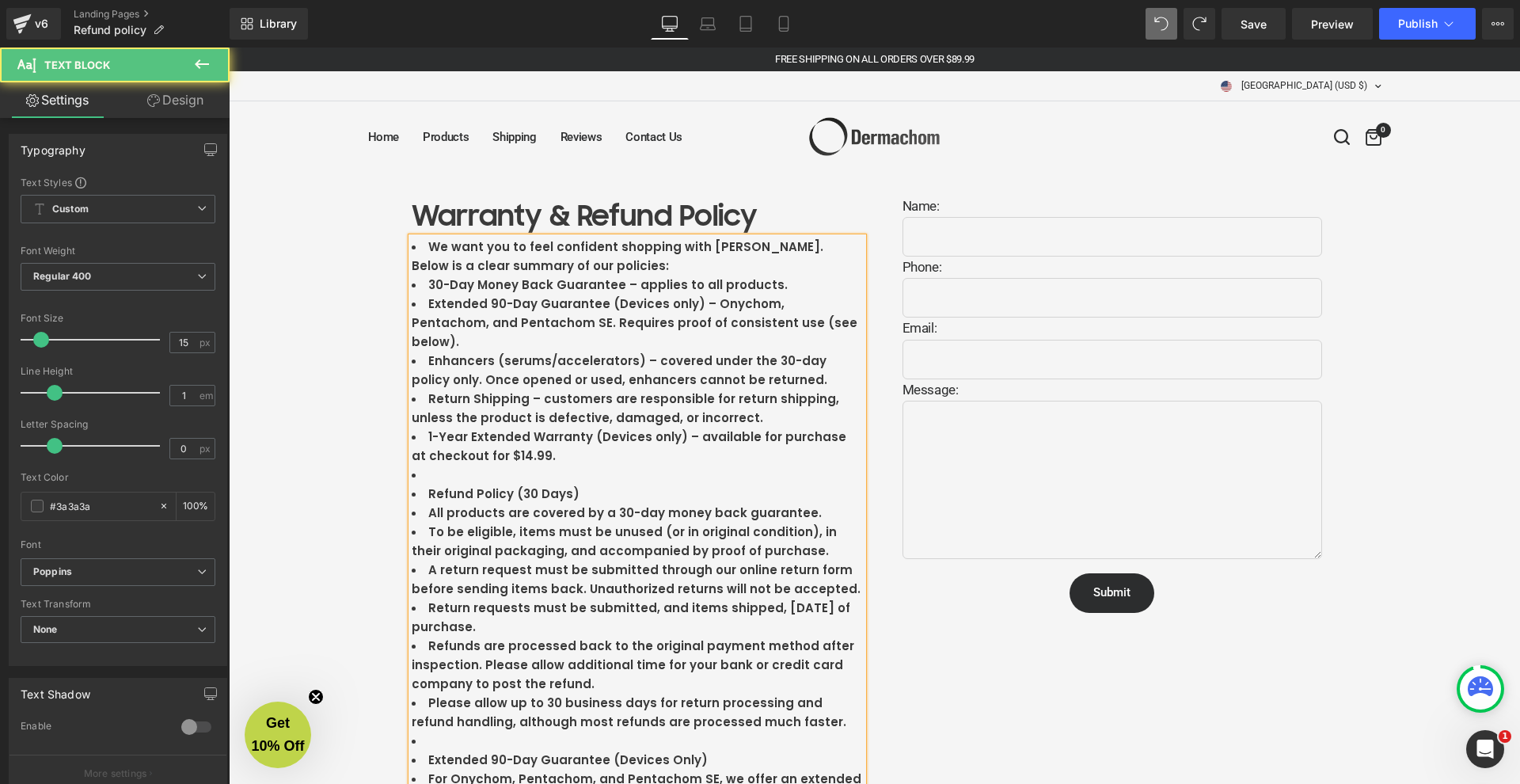
click at [459, 288] on b "30-Day Money Back Guarantee – applies to all products." at bounding box center [608, 284] width 359 height 16
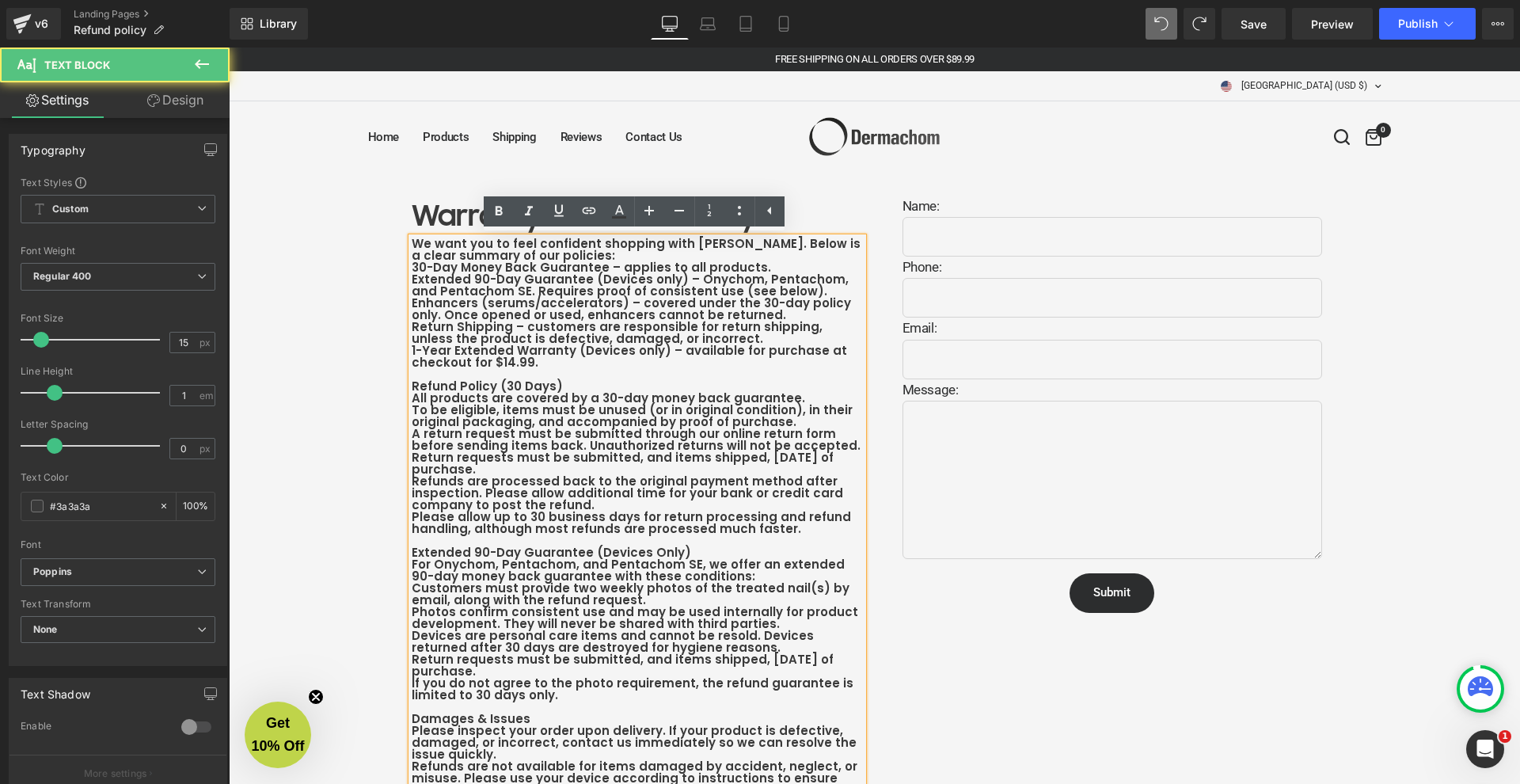
click at [678, 319] on b "Return Shipping – customers are responsible for return shipping, unless the pro…" at bounding box center [617, 332] width 411 height 29
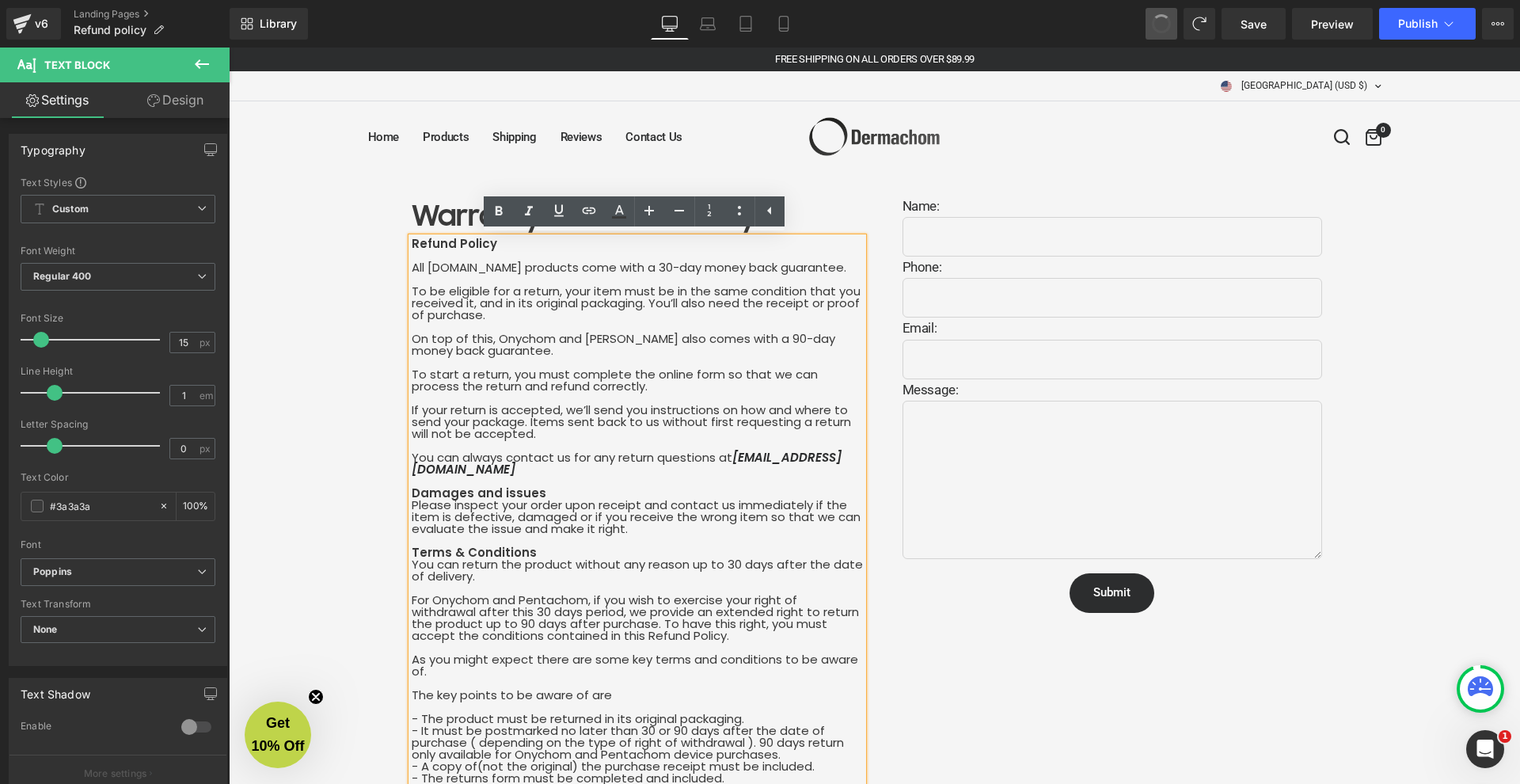
click at [1167, 24] on span at bounding box center [1162, 24] width 26 height 26
click at [1167, 24] on span at bounding box center [1162, 24] width 27 height 27
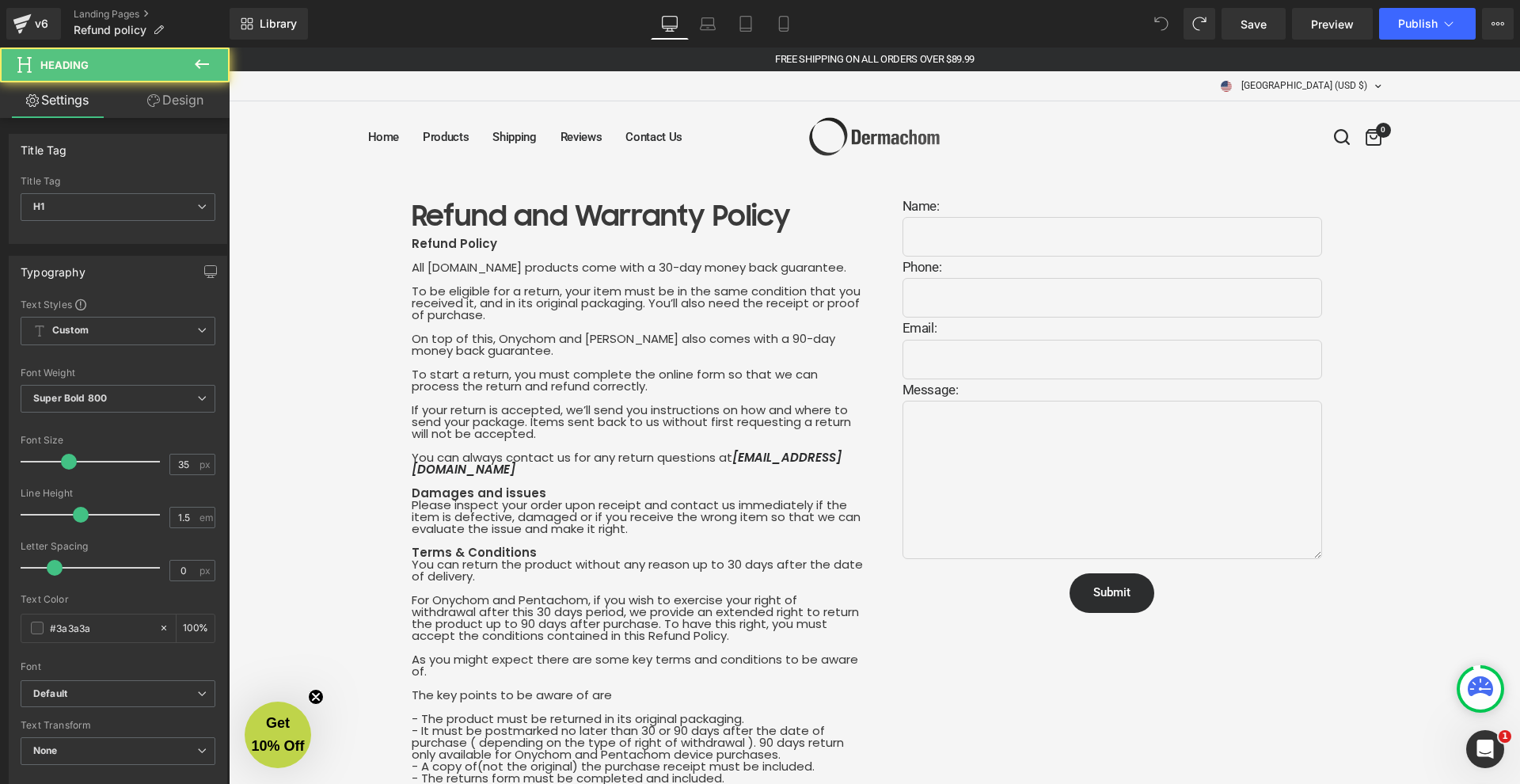
click at [521, 212] on h1 "Refund and Warranty Policy" at bounding box center [637, 217] width 451 height 42
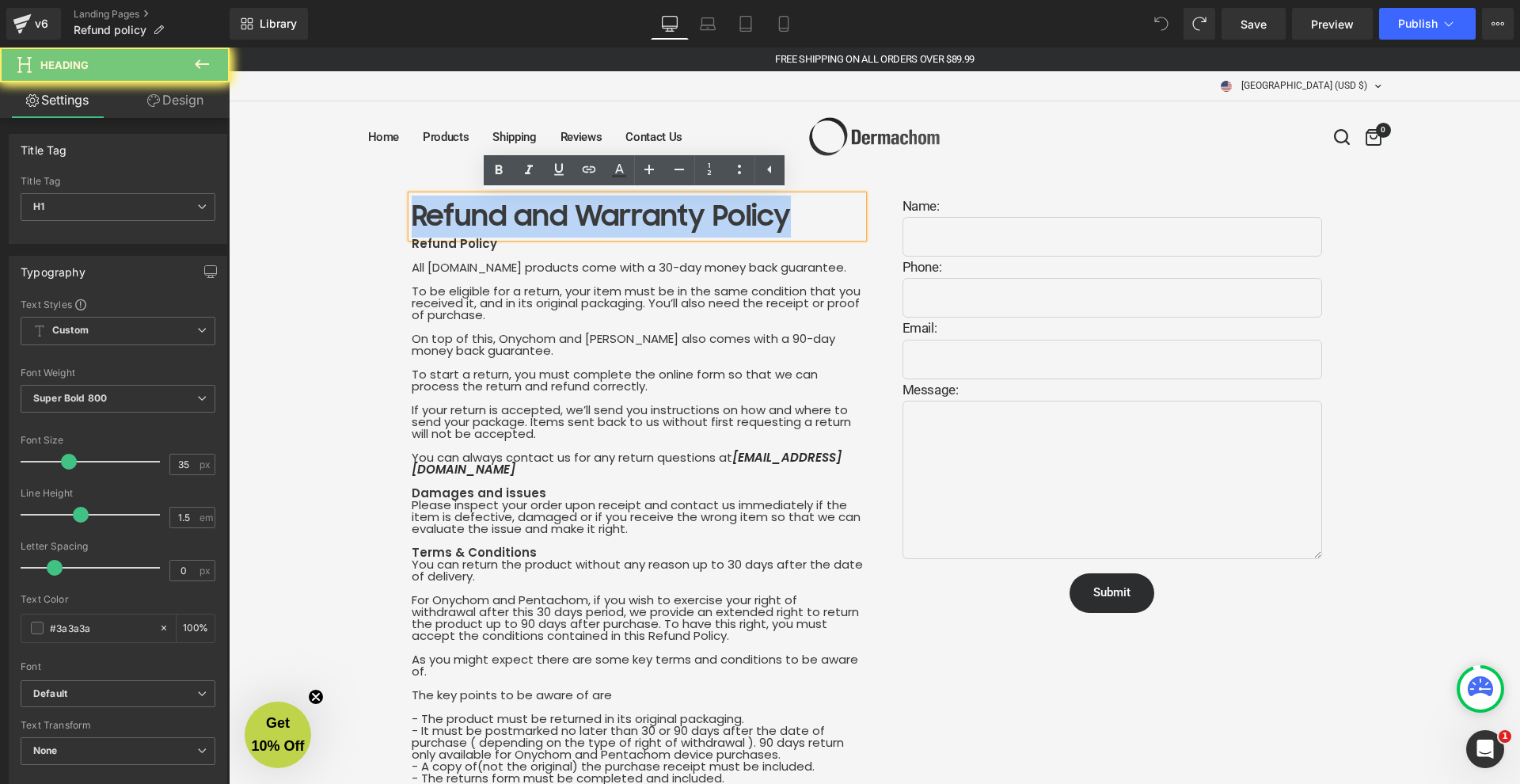
click at [521, 212] on h1 "Refund and Warranty Policy" at bounding box center [637, 217] width 451 height 42
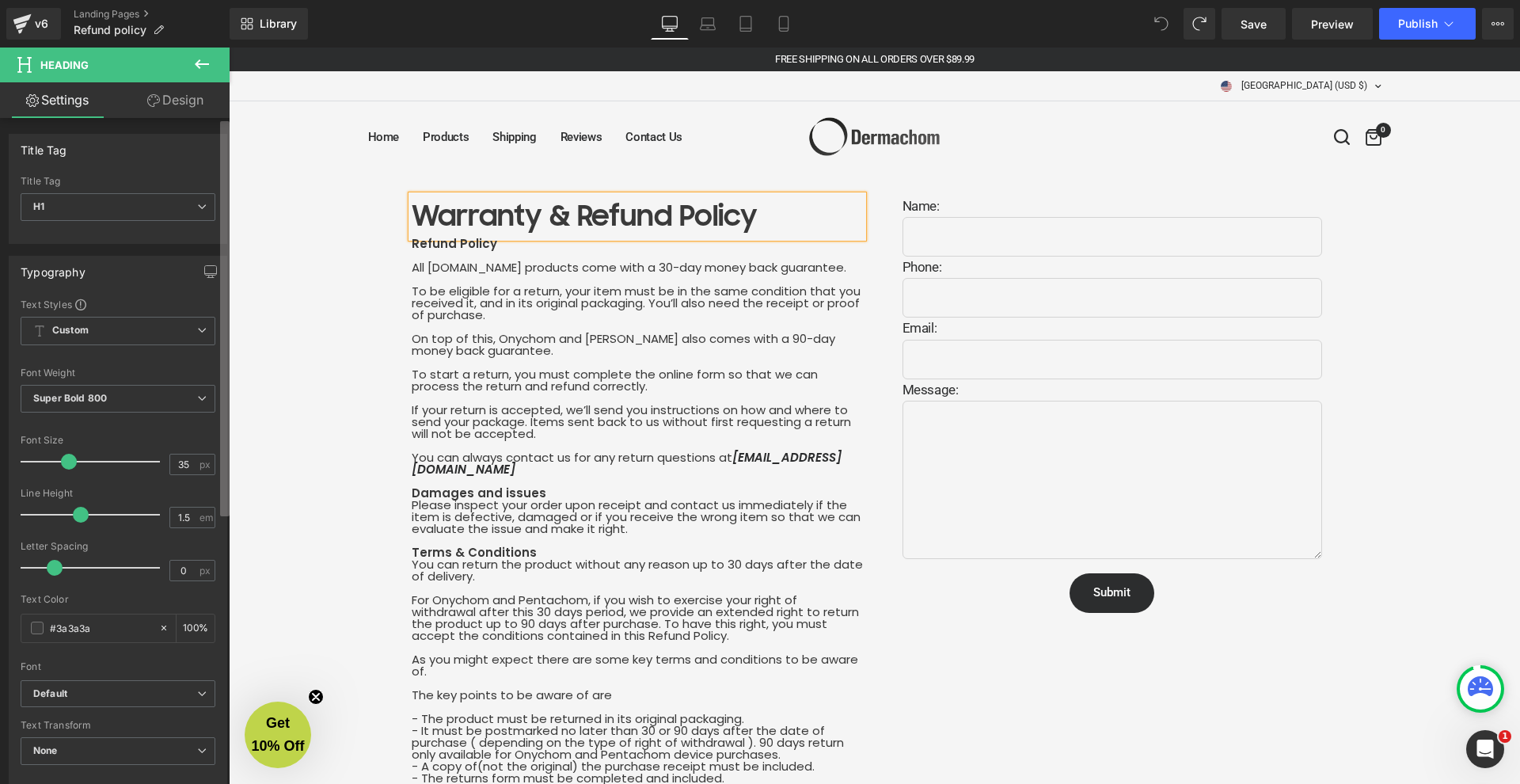
click at [226, 274] on b at bounding box center [225, 319] width 10 height 395
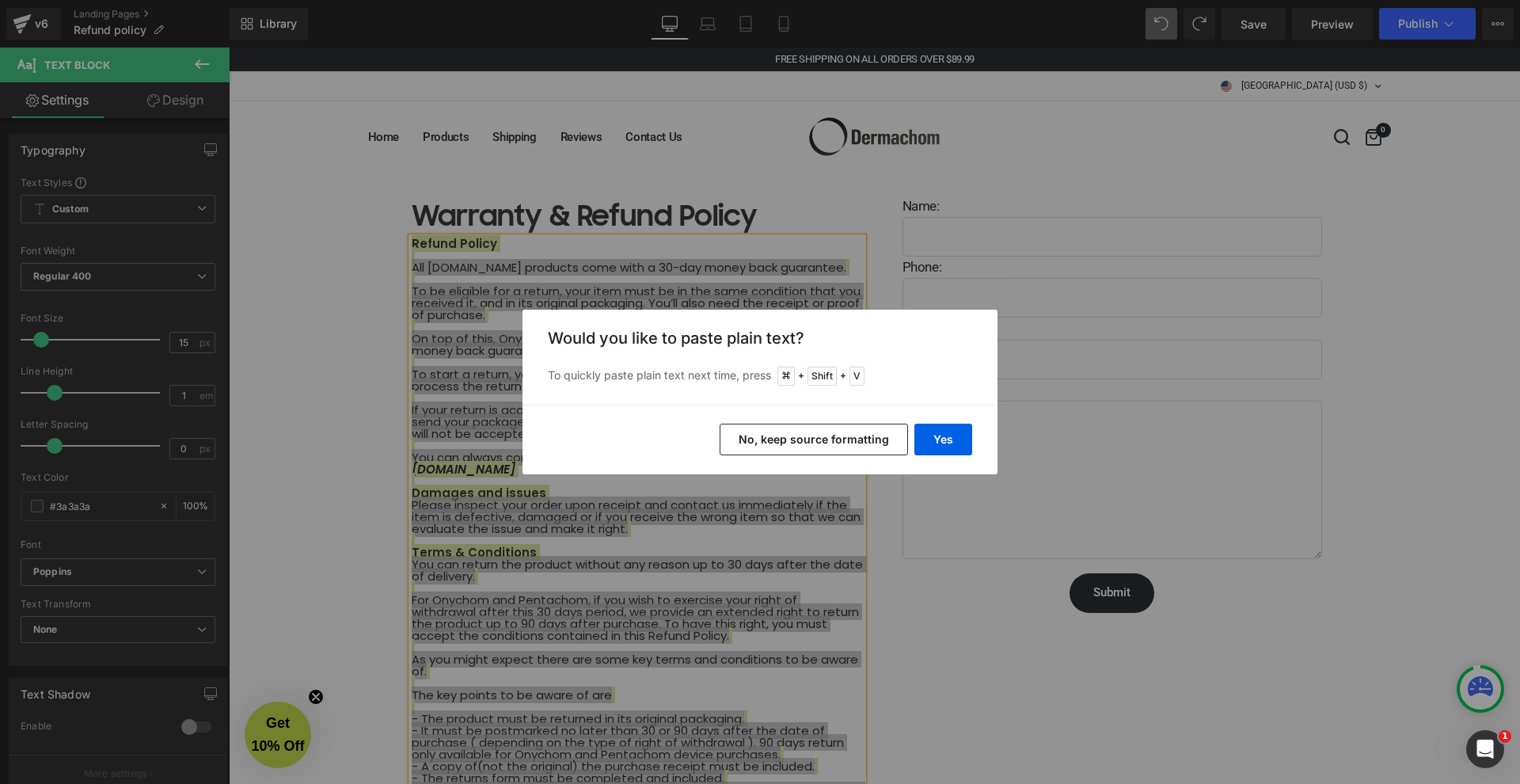
click at [891, 438] on button "No, keep source formatting" at bounding box center [813, 438] width 188 height 32
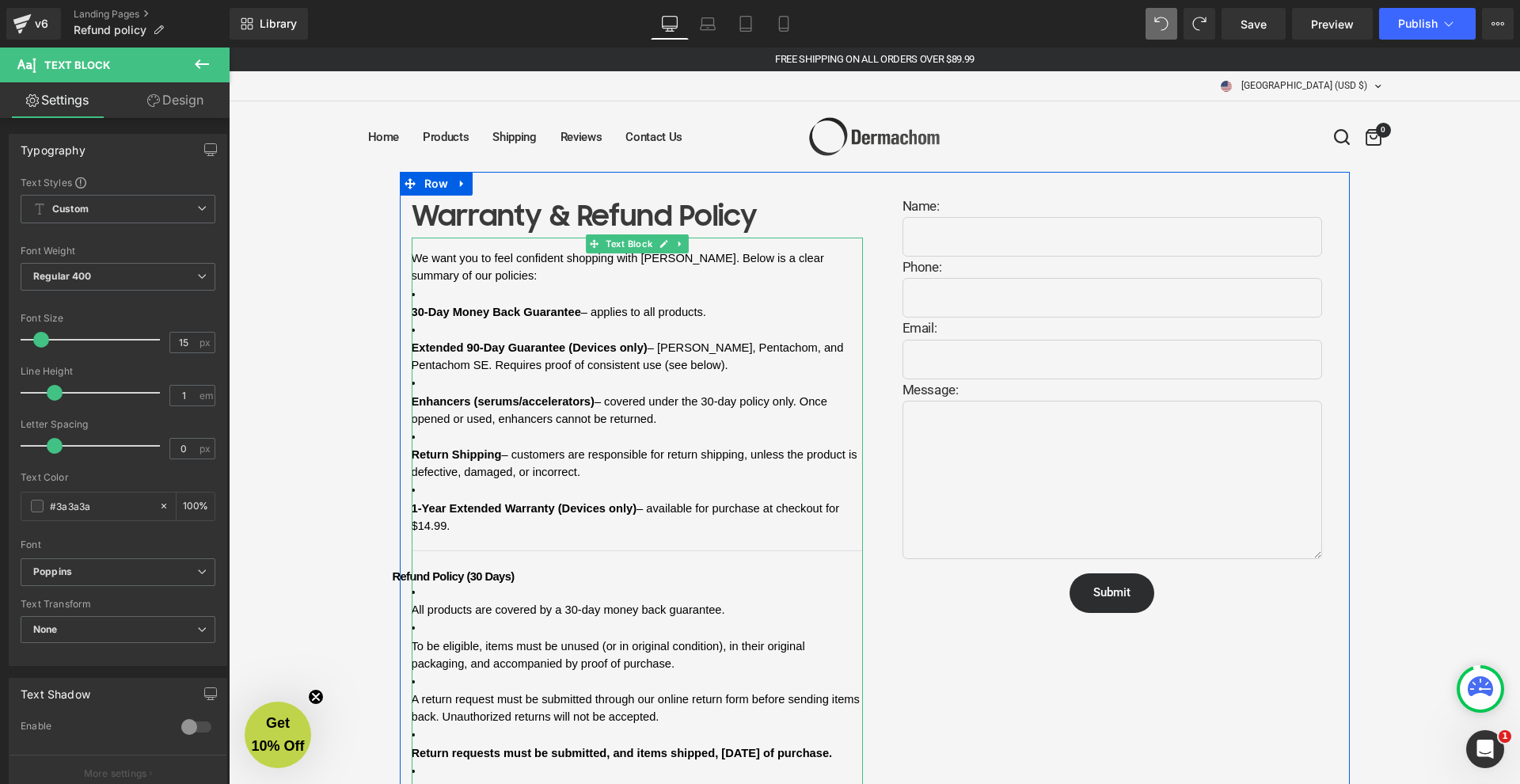
click at [629, 373] on li "Enhancers (serums/accelerators) – covered under the 30-day policy only. Once op…" at bounding box center [637, 400] width 451 height 53
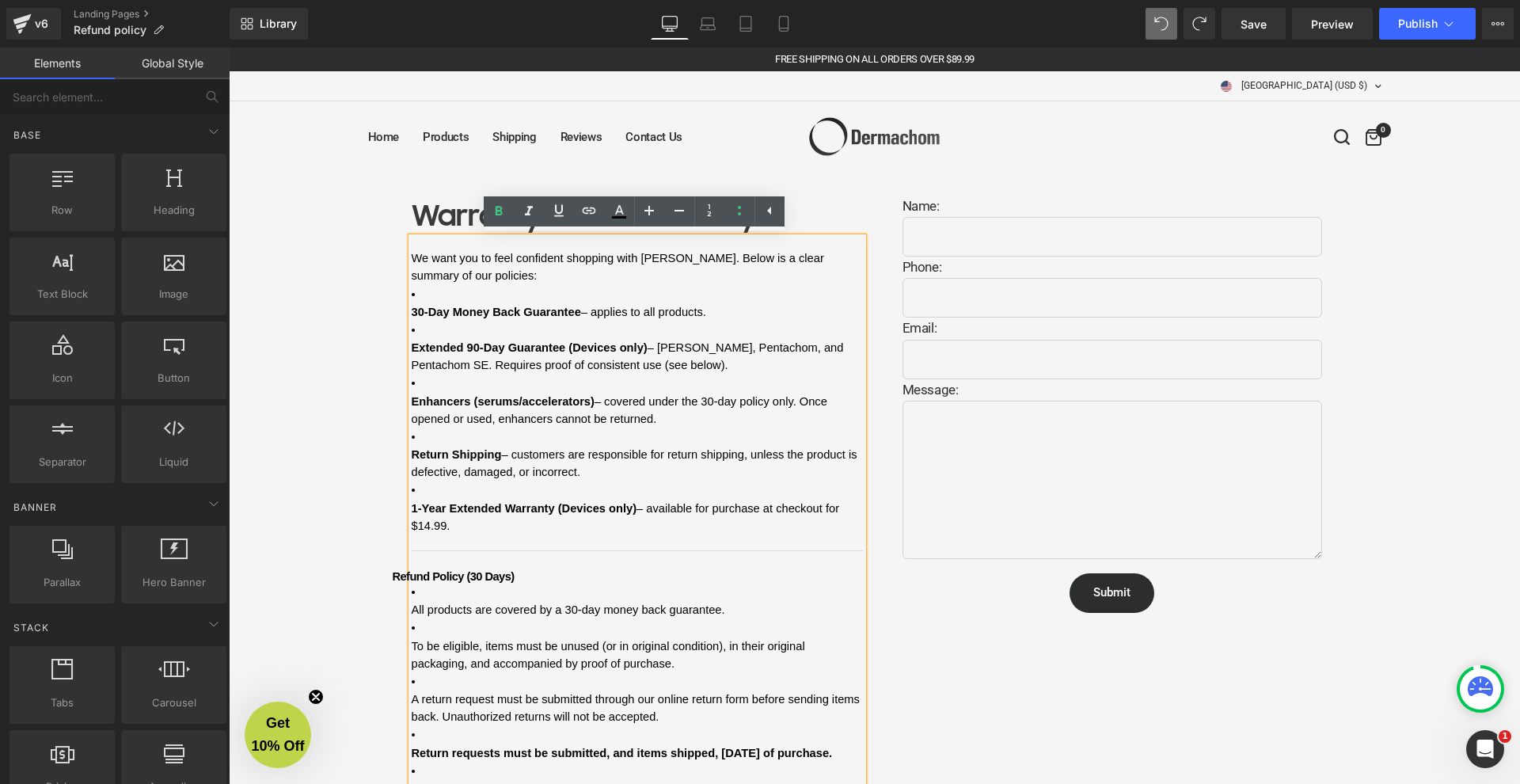
click at [349, 343] on div "Warranty & Refund Policy Heading We want you to feel confident shopping with De…" at bounding box center [875, 646] width 1292 height 949
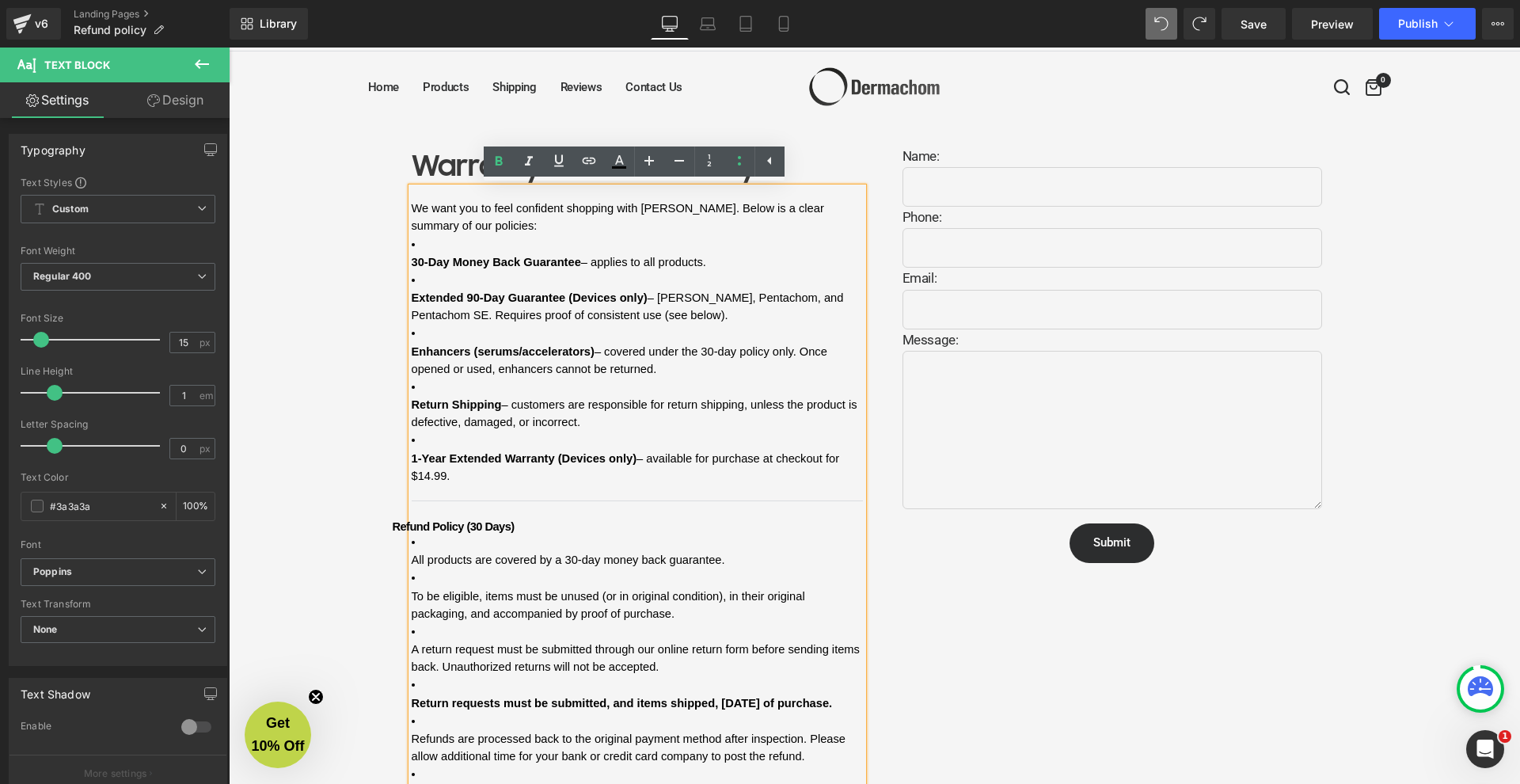
scroll to position [53, 0]
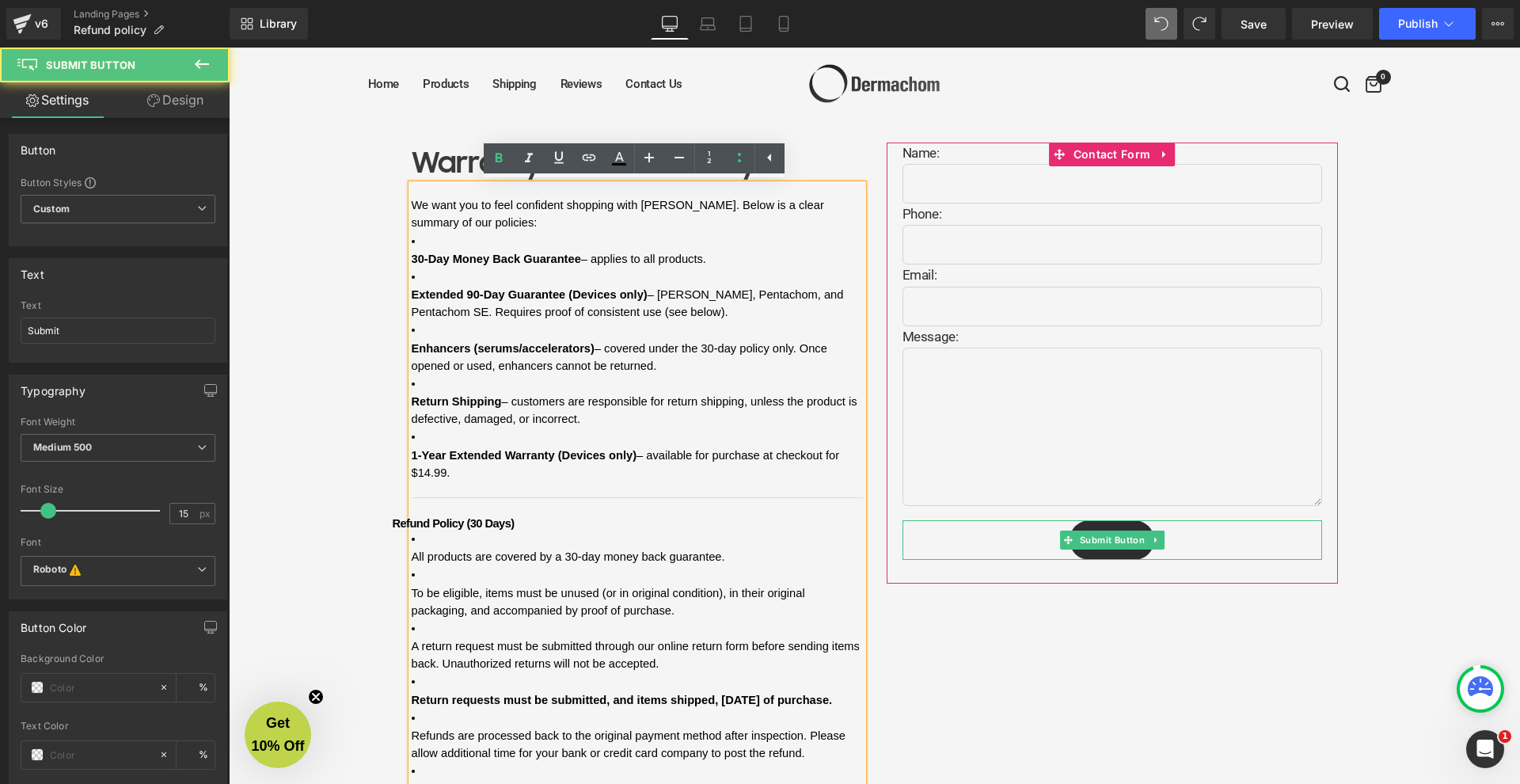
click at [910, 543] on div "Submit" at bounding box center [1112, 540] width 419 height 39
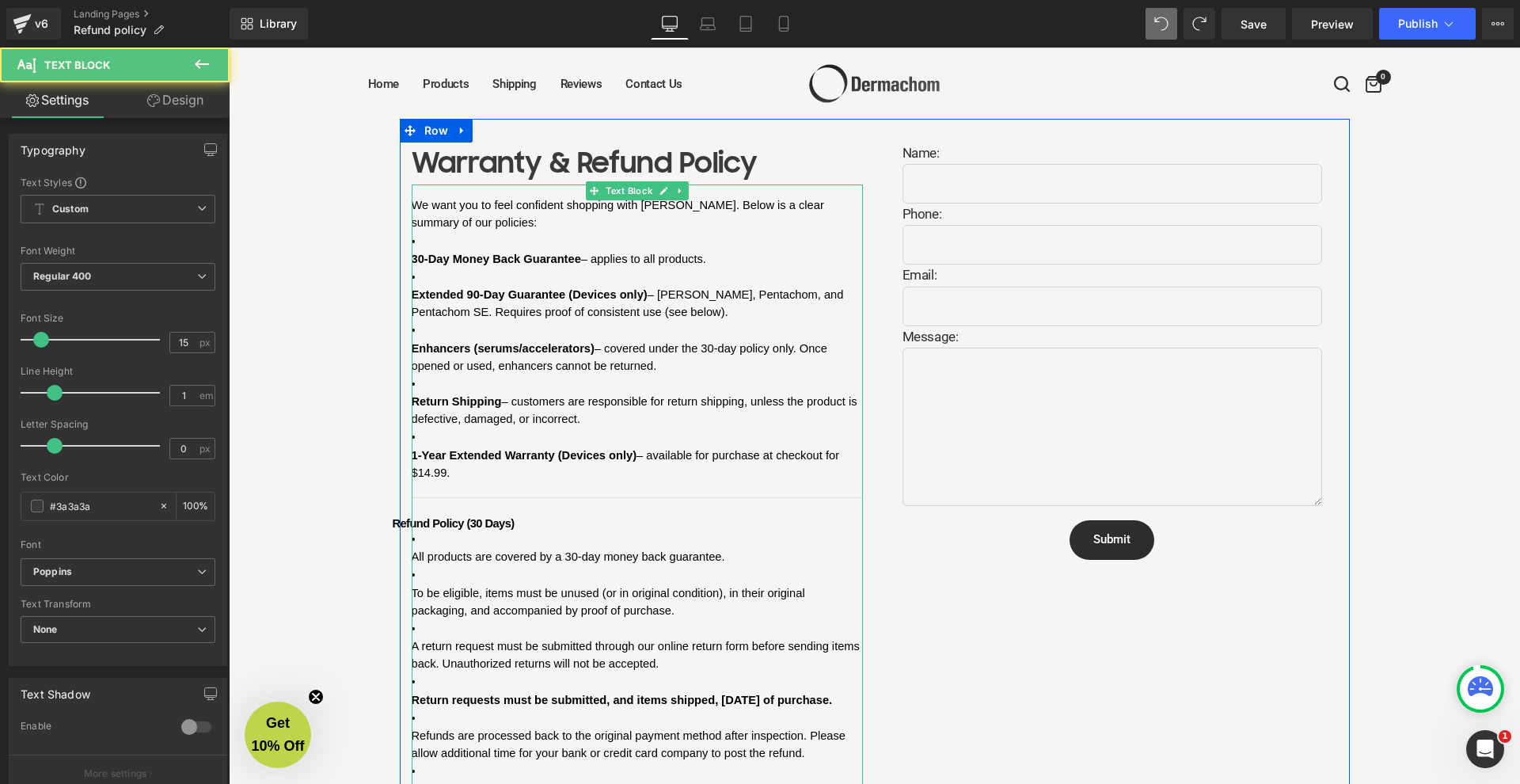
click at [521, 428] on li "1-Year Extended Warranty (Devices only) – available for purchase at checkout fo…" at bounding box center [637, 455] width 451 height 53
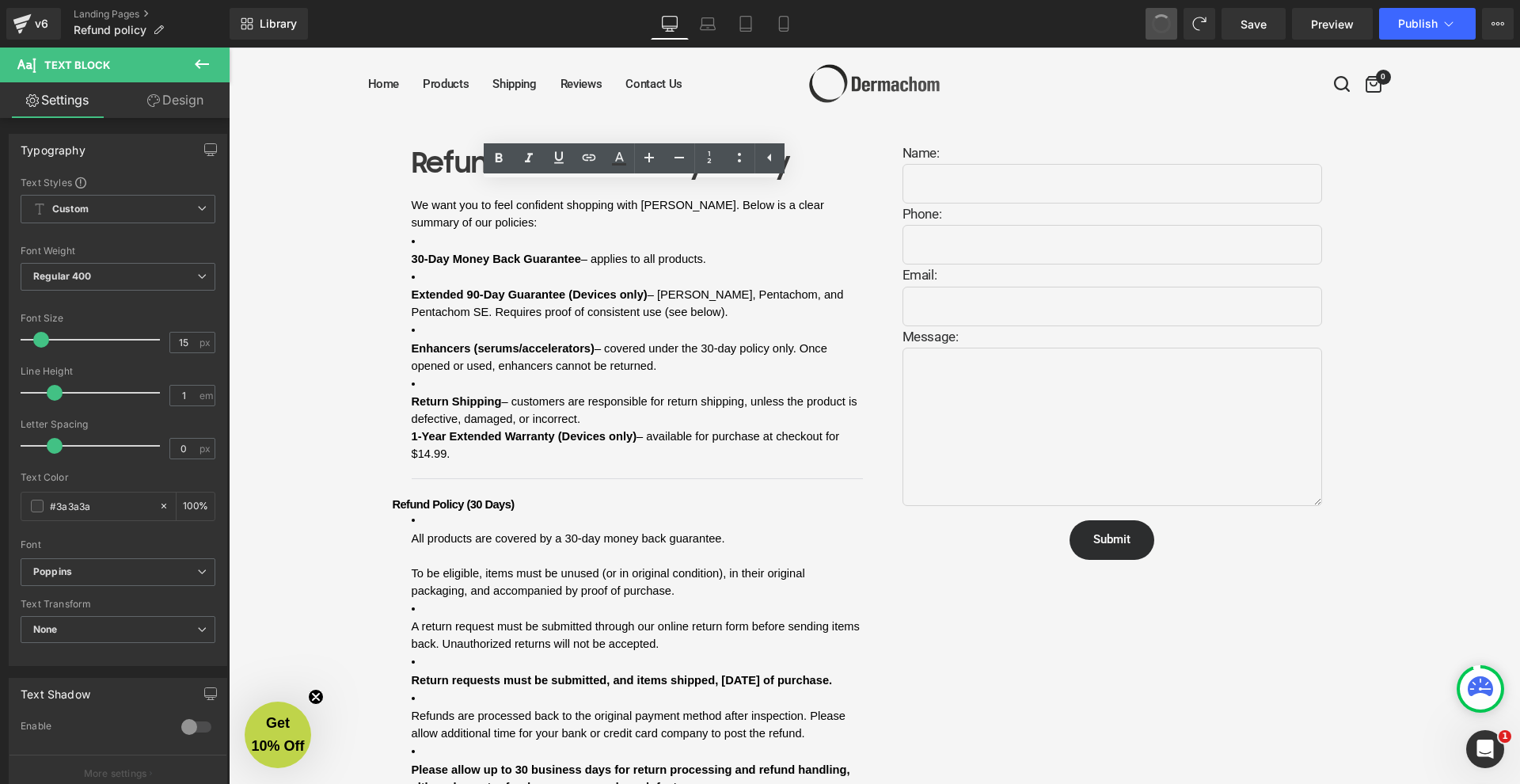
click at [1158, 25] on span at bounding box center [1162, 24] width 26 height 26
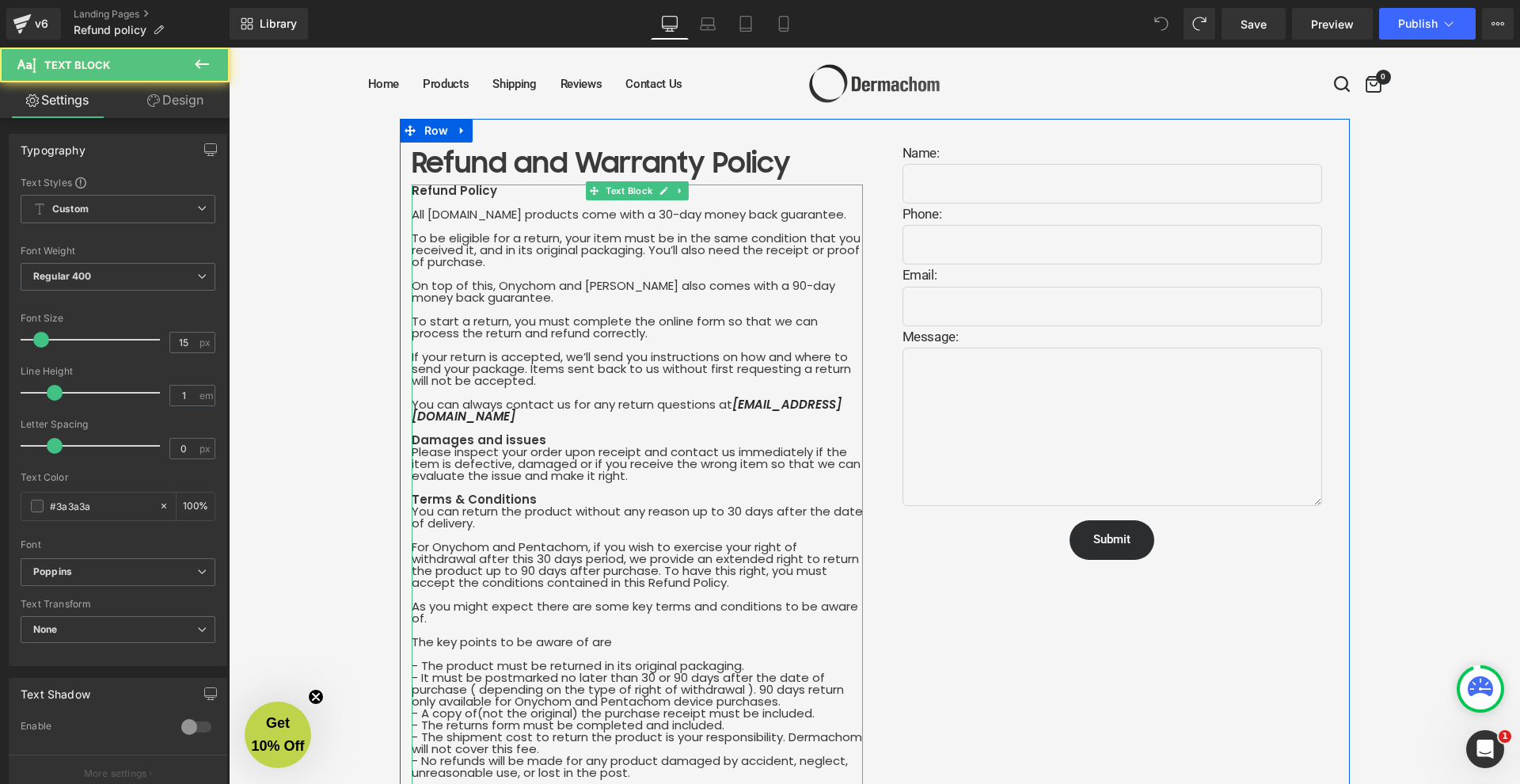
click at [476, 362] on div "Refund Policy All [DOMAIN_NAME] products come with a 30-day money back guarante…" at bounding box center [637, 772] width 451 height 1176
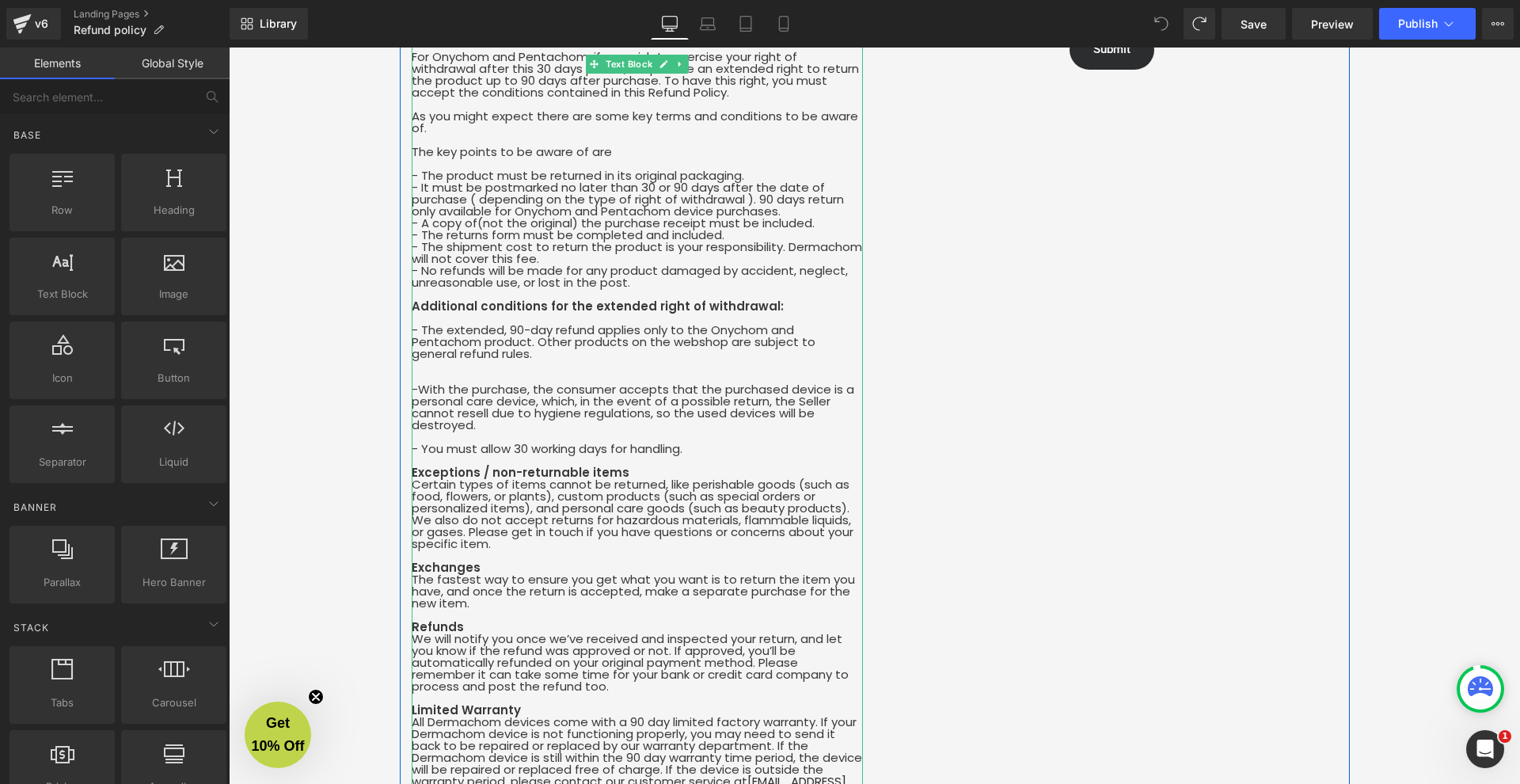
scroll to position [562, 0]
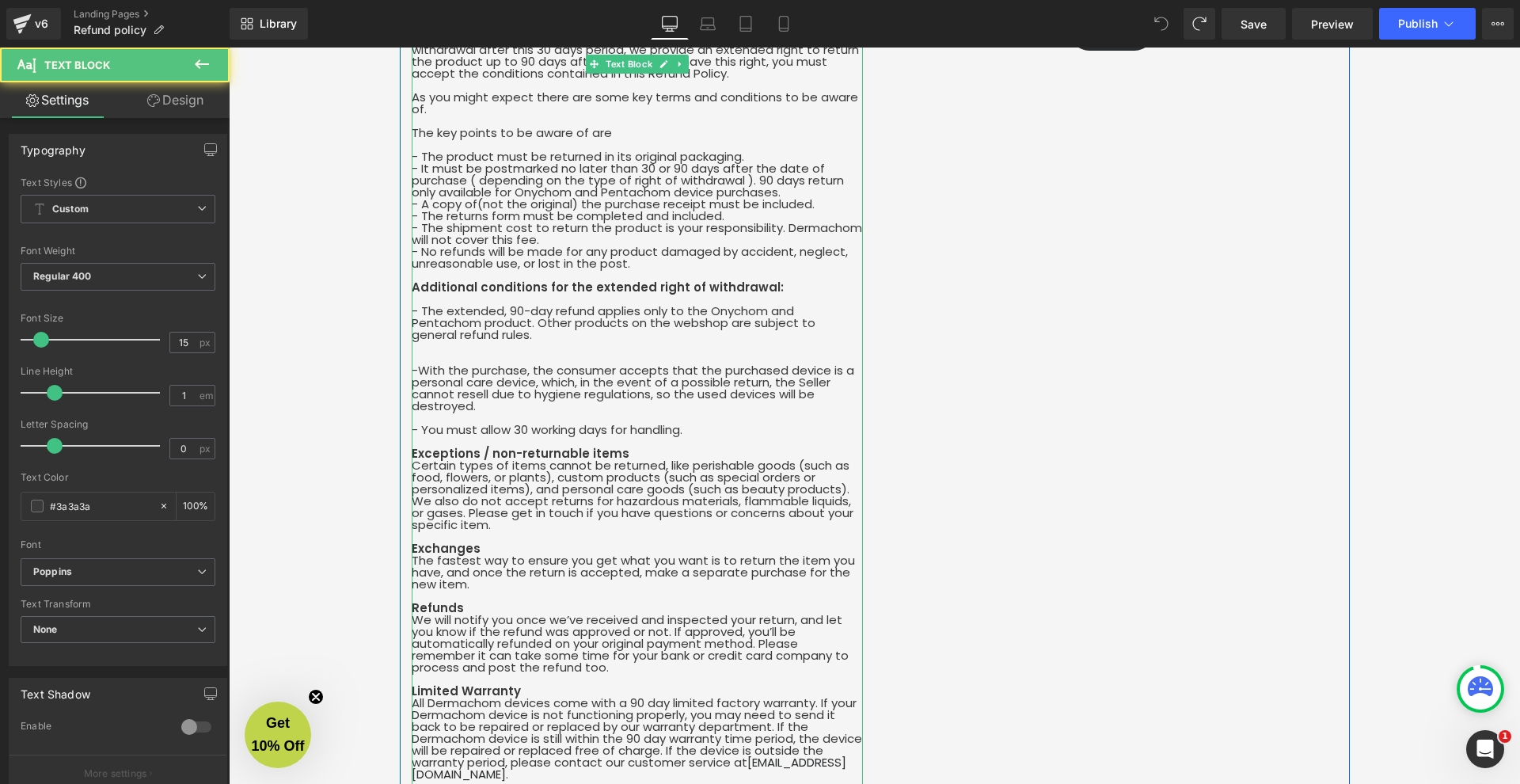
click at [596, 437] on div "Refund Policy All [DOMAIN_NAME] products come with a 30-day money back guarante…" at bounding box center [637, 263] width 451 height 1176
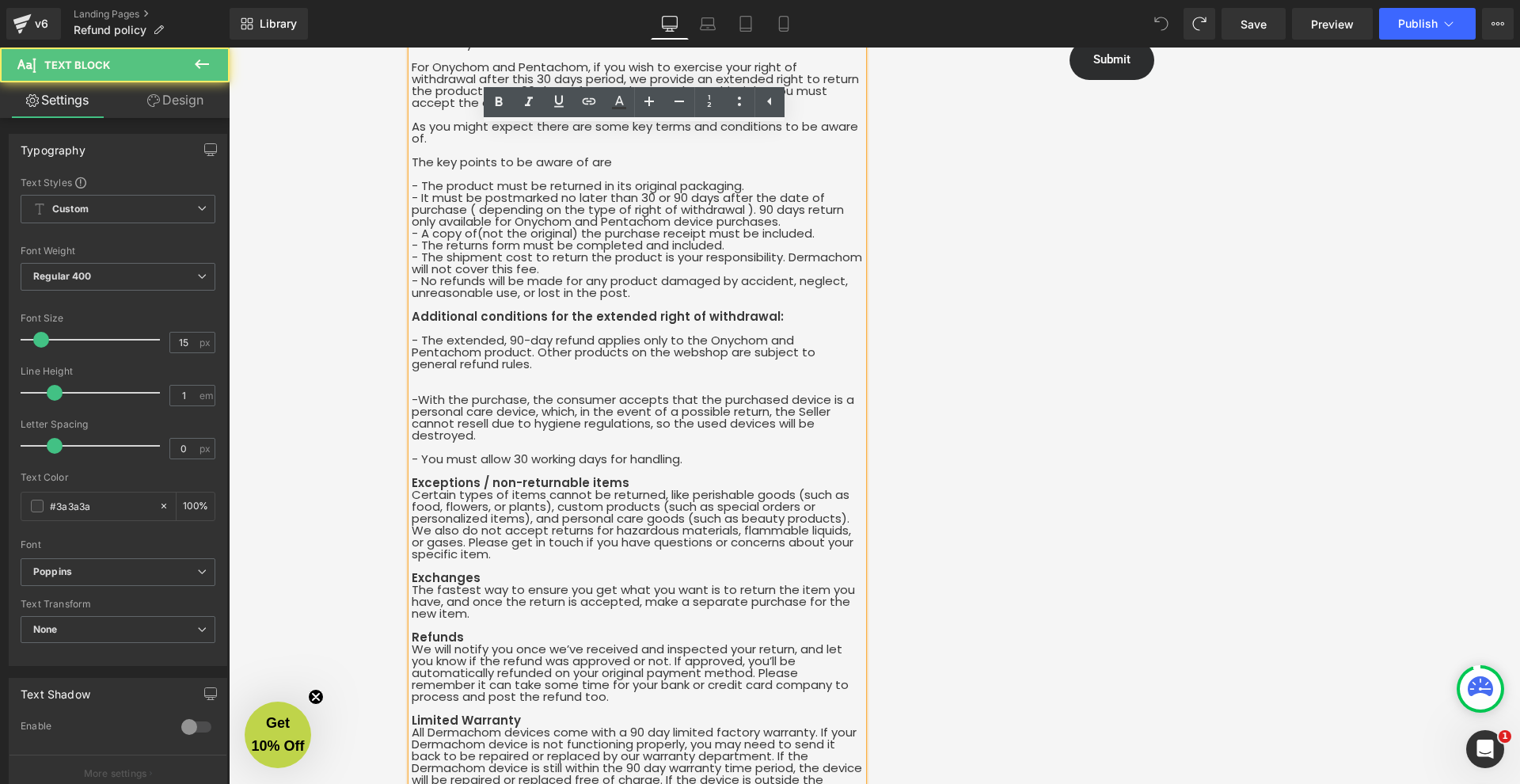
scroll to position [69, 0]
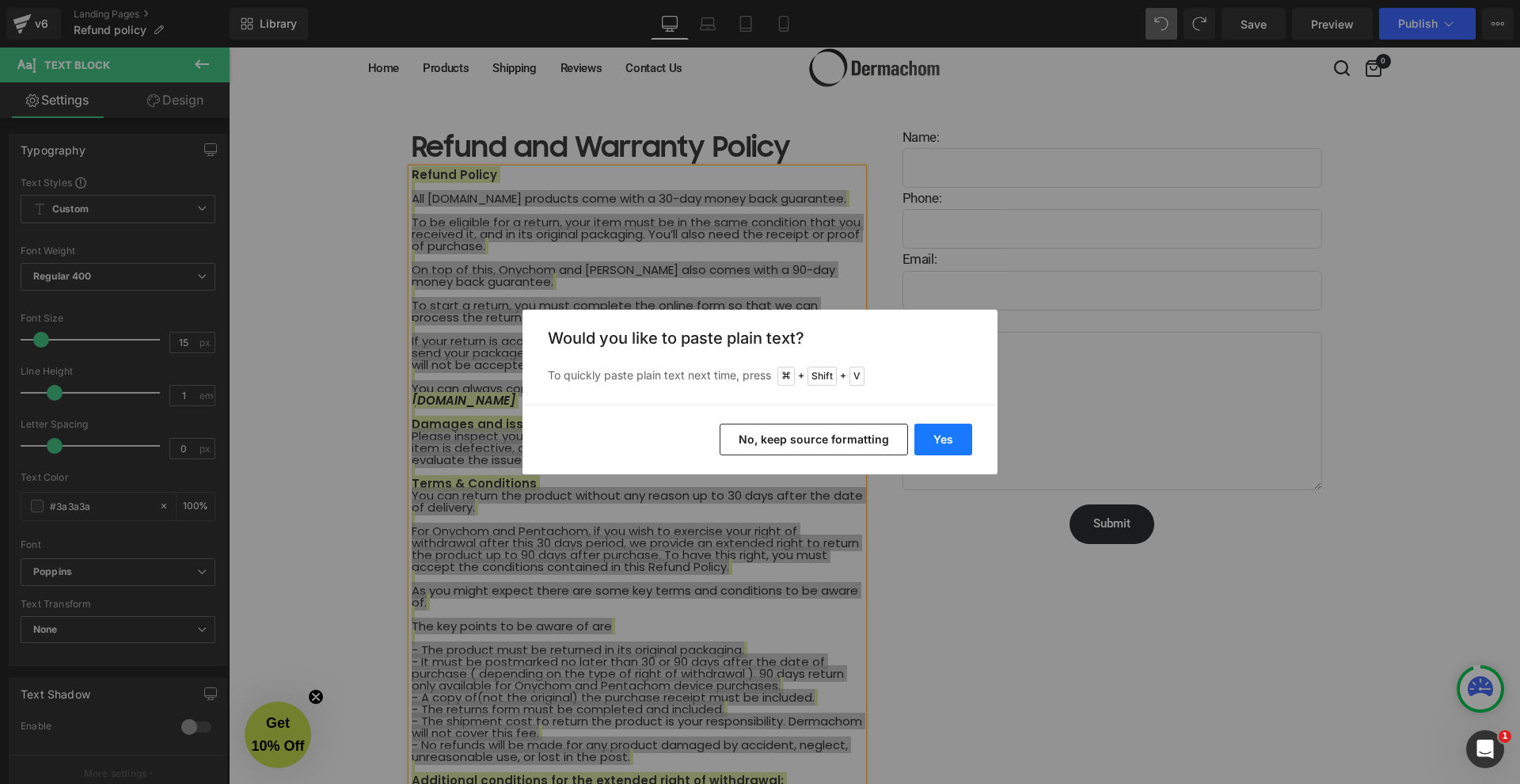
click at [959, 428] on button "Yes" at bounding box center [943, 438] width 58 height 32
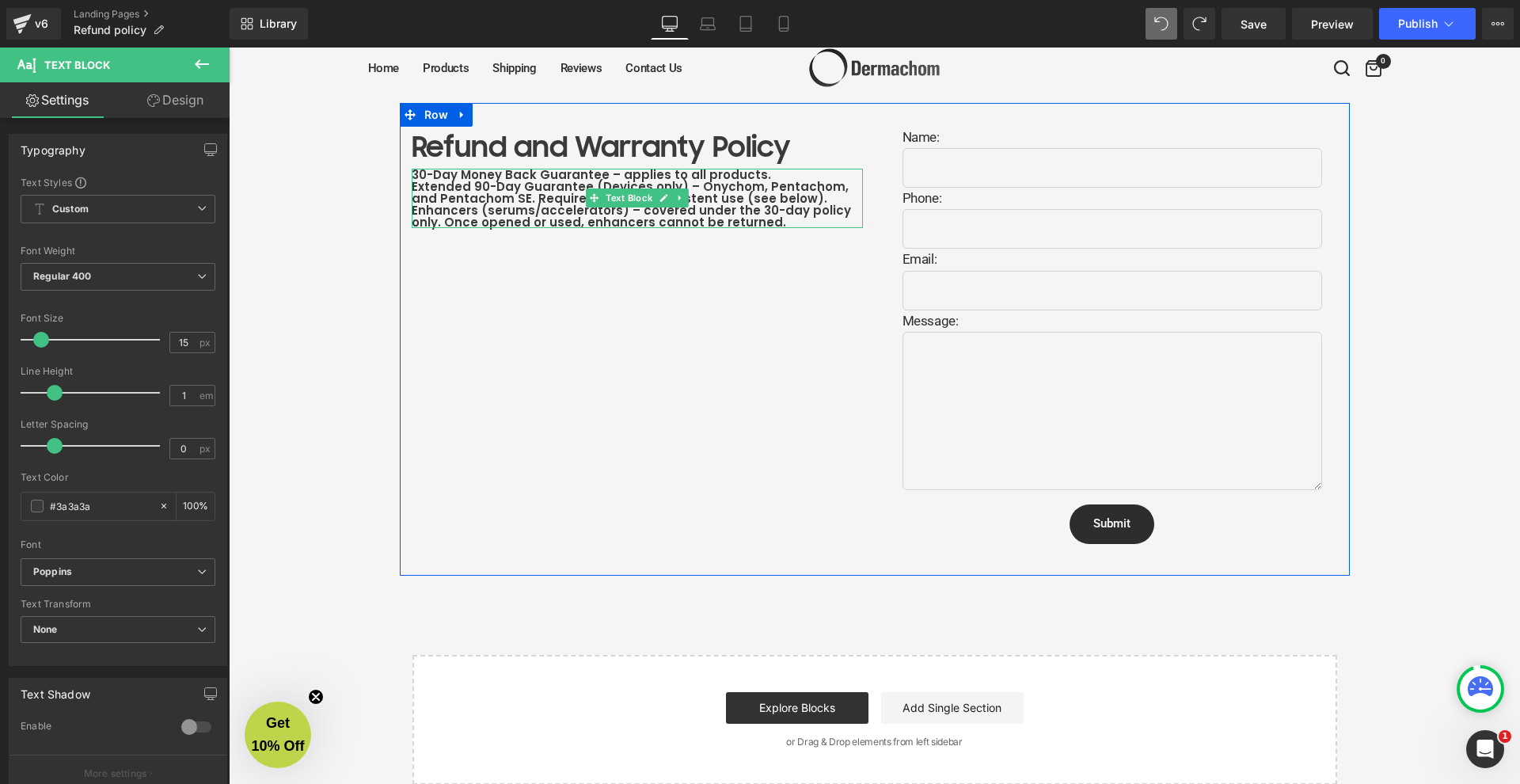
click at [766, 169] on div at bounding box center [637, 171] width 451 height 4
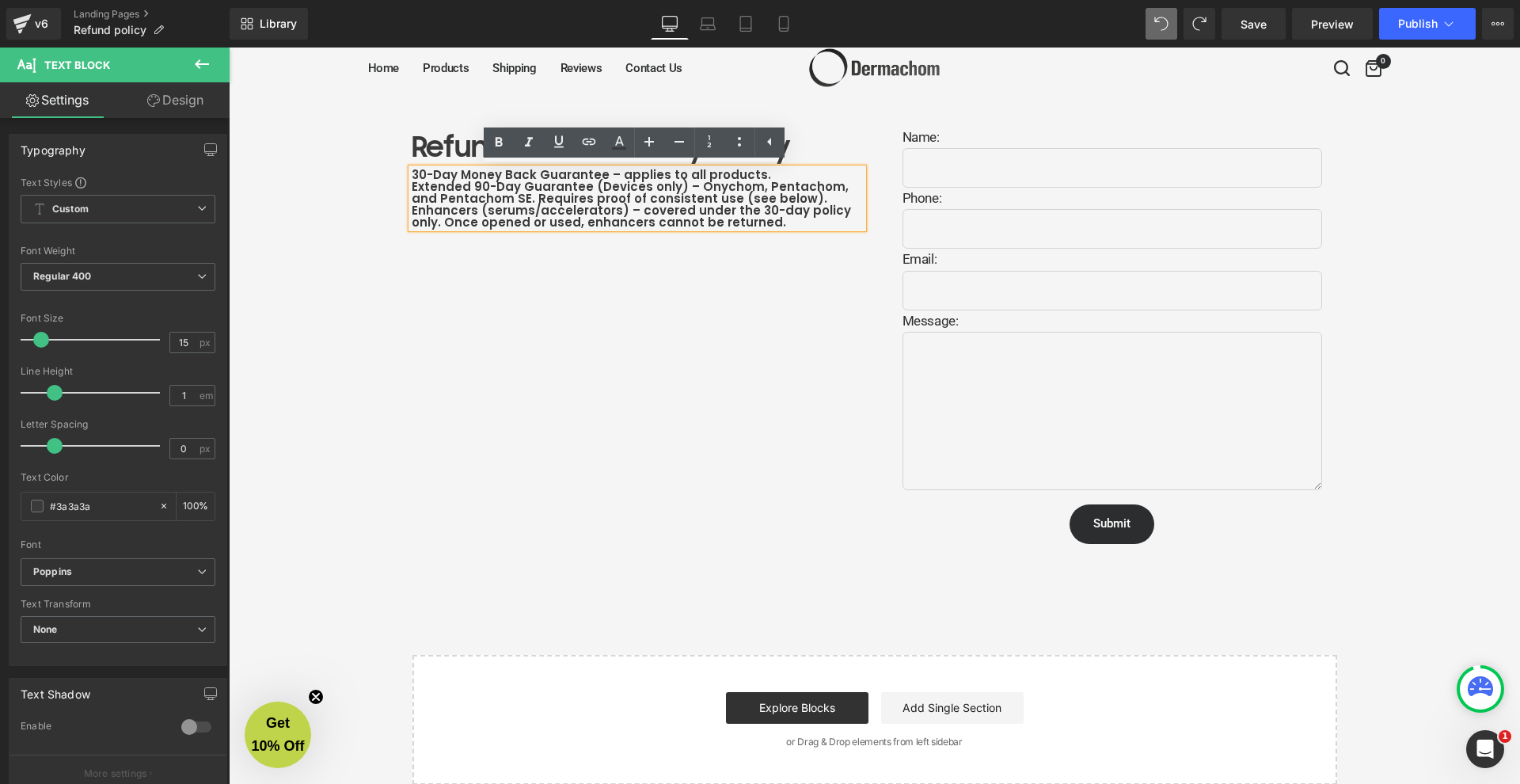
click at [679, 224] on b "Enhancers (serums/accelerators) – covered under the 30-day policy only. Once op…" at bounding box center [632, 216] width 439 height 29
click at [532, 231] on div "Refund and Warranty Policy Heading 30-Day Money Back Guarantee – applies to all…" at bounding box center [875, 339] width 951 height 473
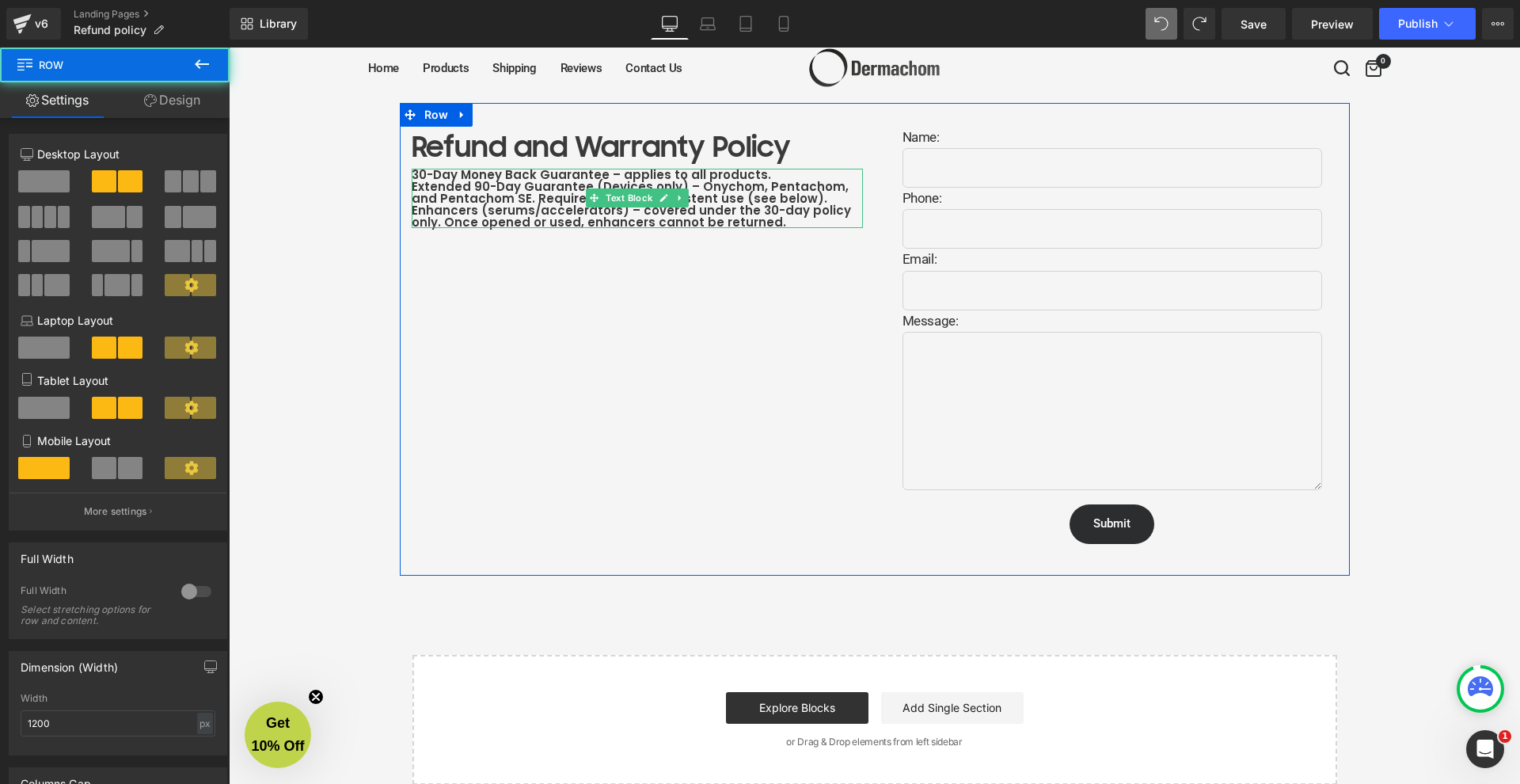
click at [769, 196] on b "Extended 90-Day Guarantee (Devices only) – Onychom, Pentachom, and Pentachom SE…" at bounding box center [631, 192] width 438 height 29
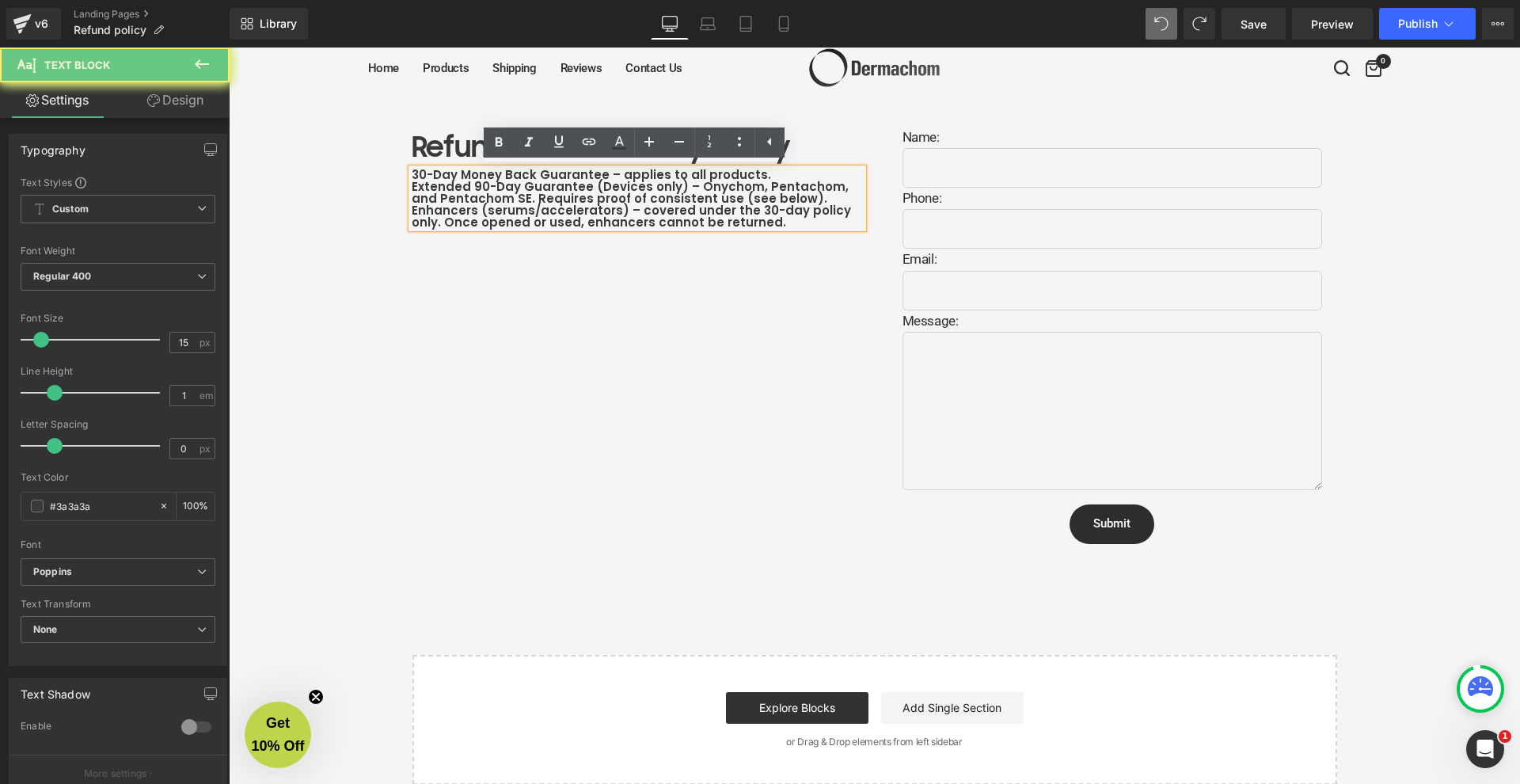
click at [761, 175] on div "30-Day Money Back Guarantee – applies to all products. Extended 90-Day Guarante…" at bounding box center [637, 199] width 451 height 59
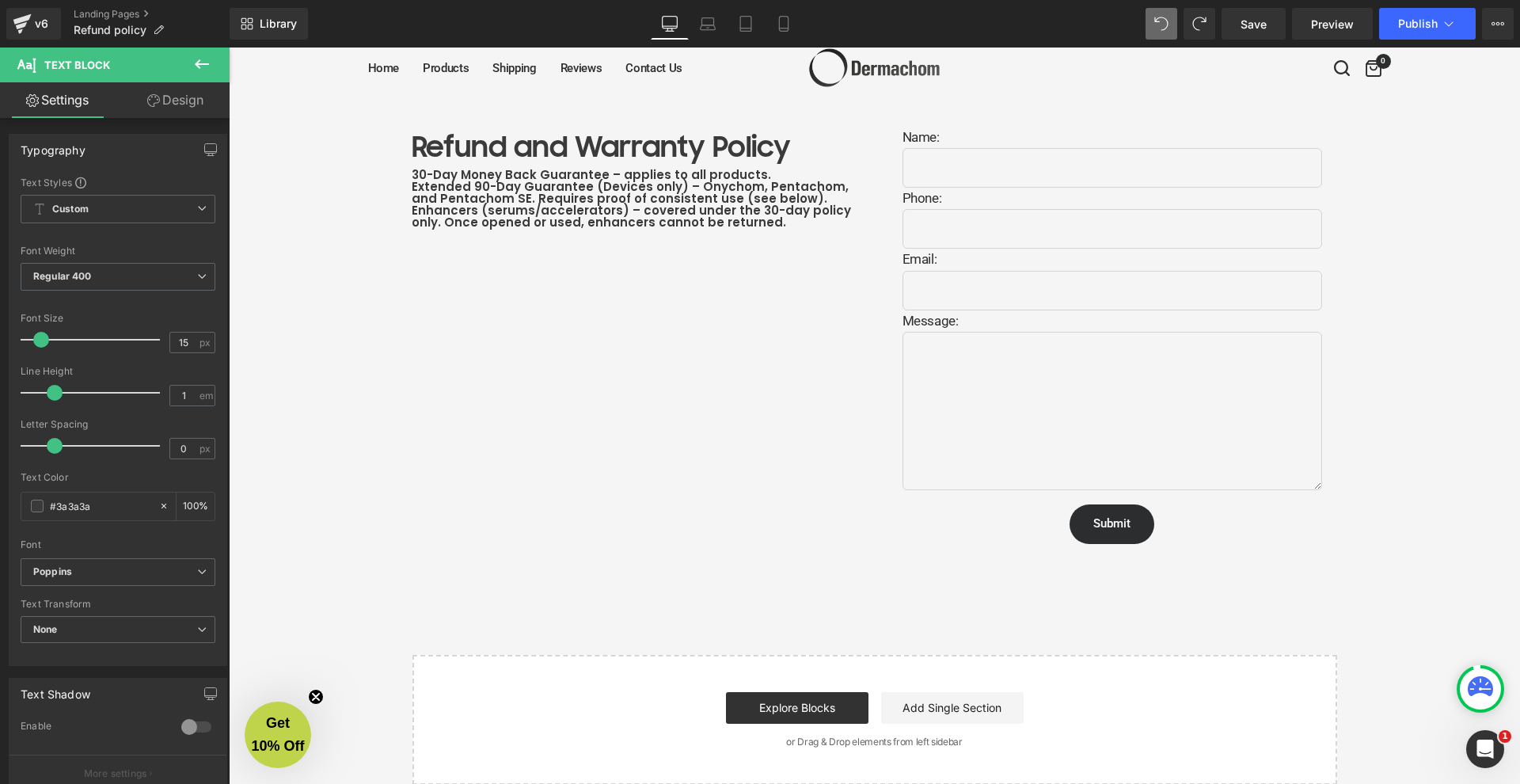
scroll to position [0, 0]
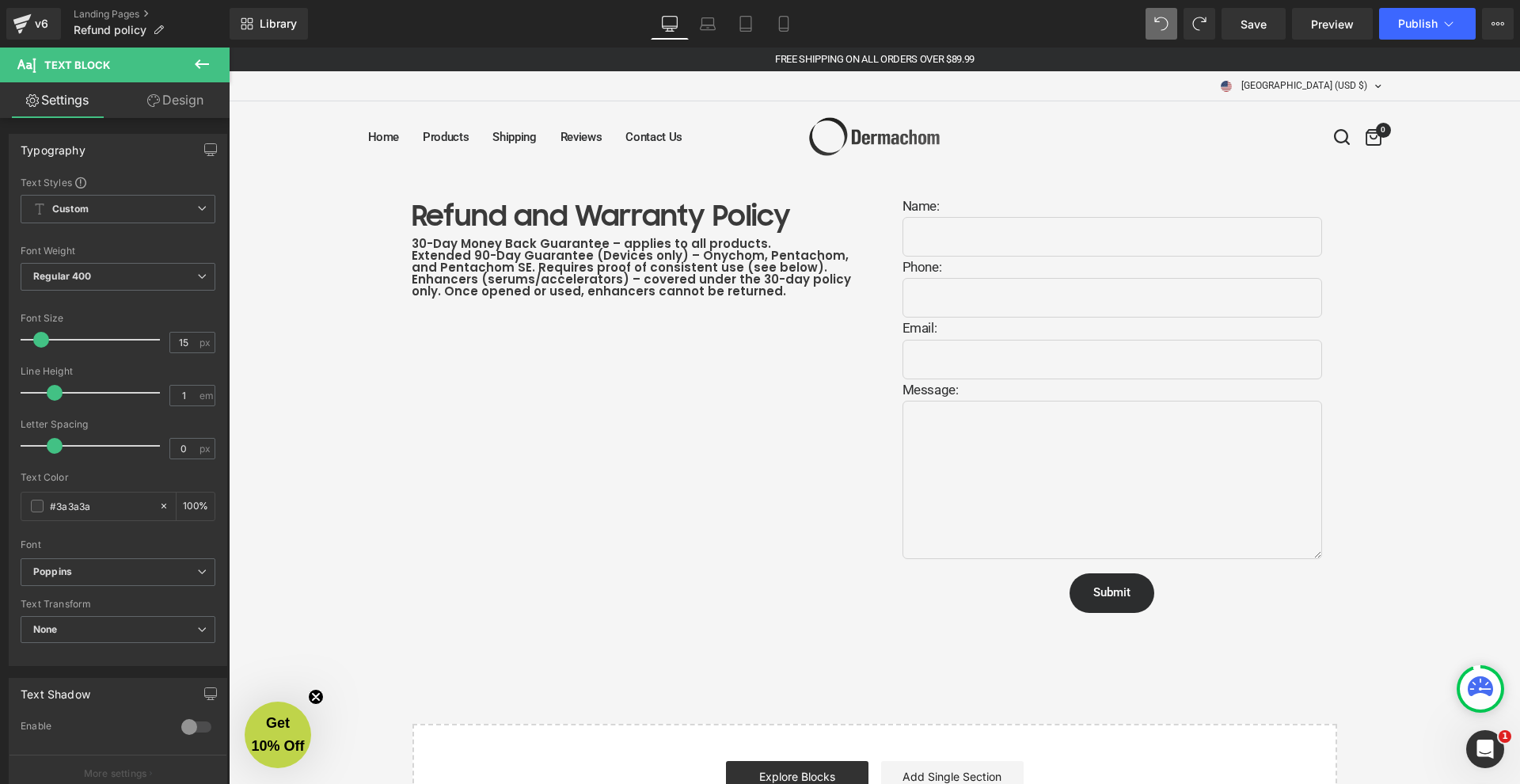
click at [595, 260] on div "30-Day Money Back Guarantee – applies to all products. Extended 90-Day Guarante…" at bounding box center [637, 267] width 451 height 59
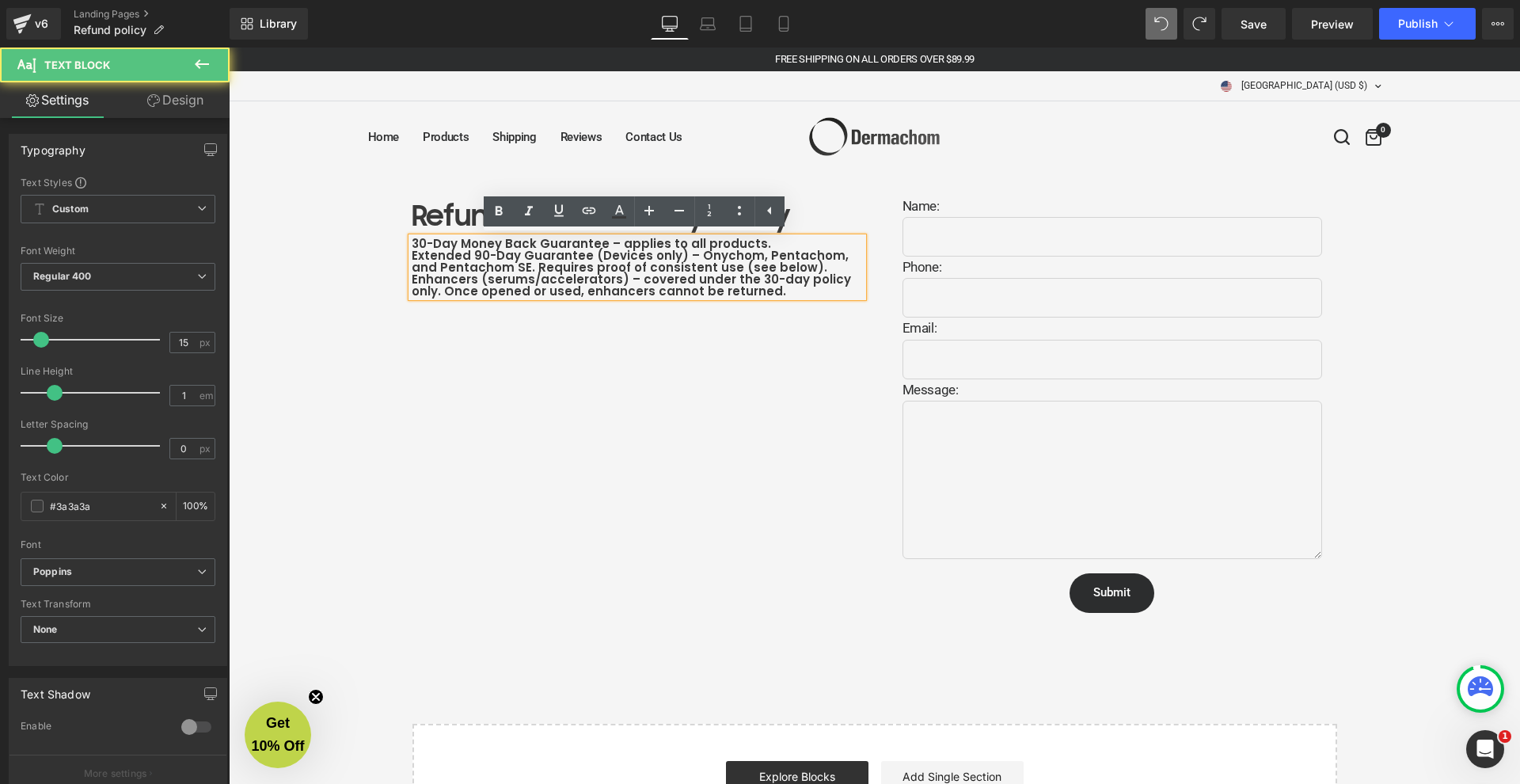
click at [412, 243] on b "30-Day Money Back Guarantee – applies to all products." at bounding box center [591, 243] width 359 height 16
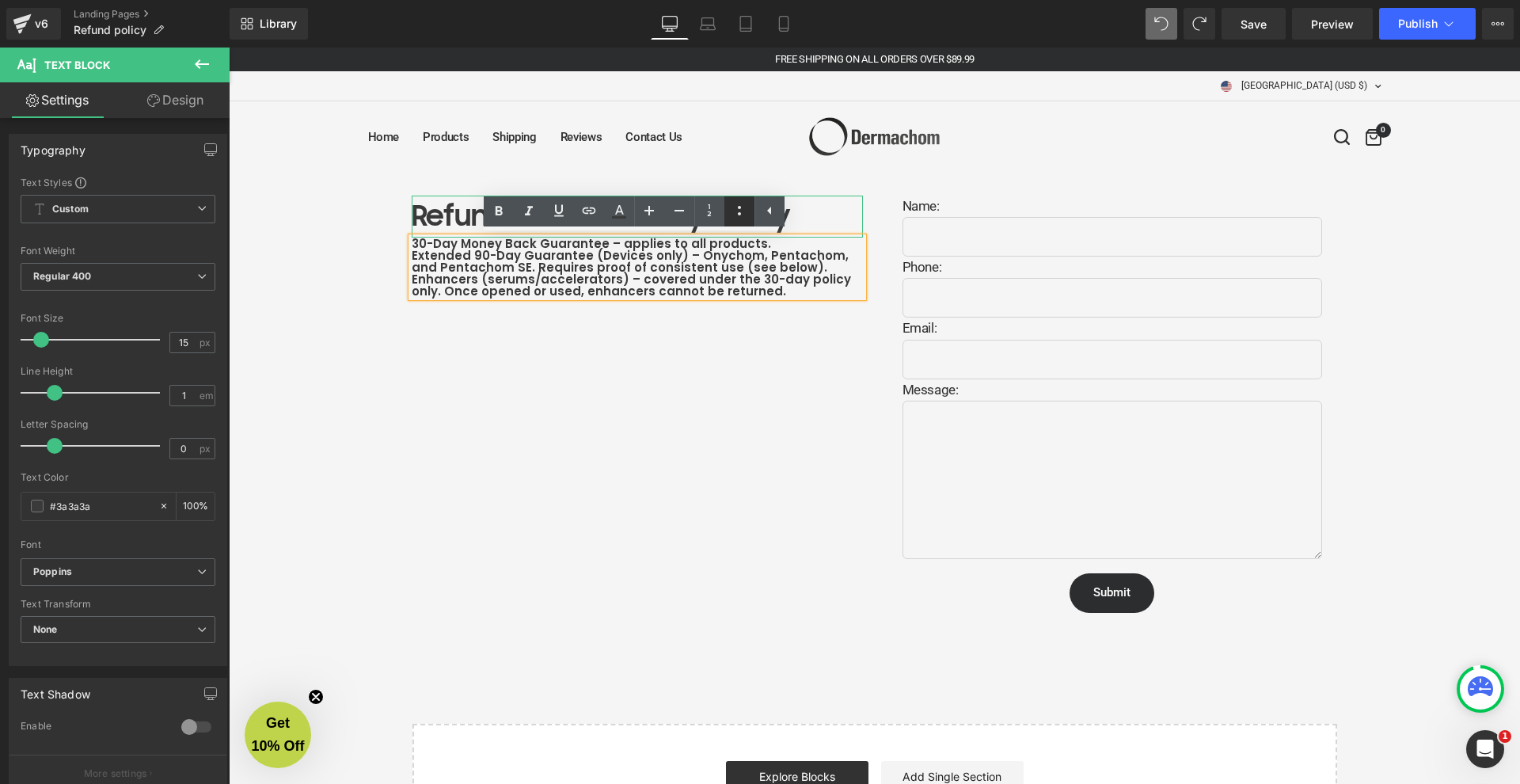
click at [732, 214] on icon at bounding box center [739, 211] width 19 height 19
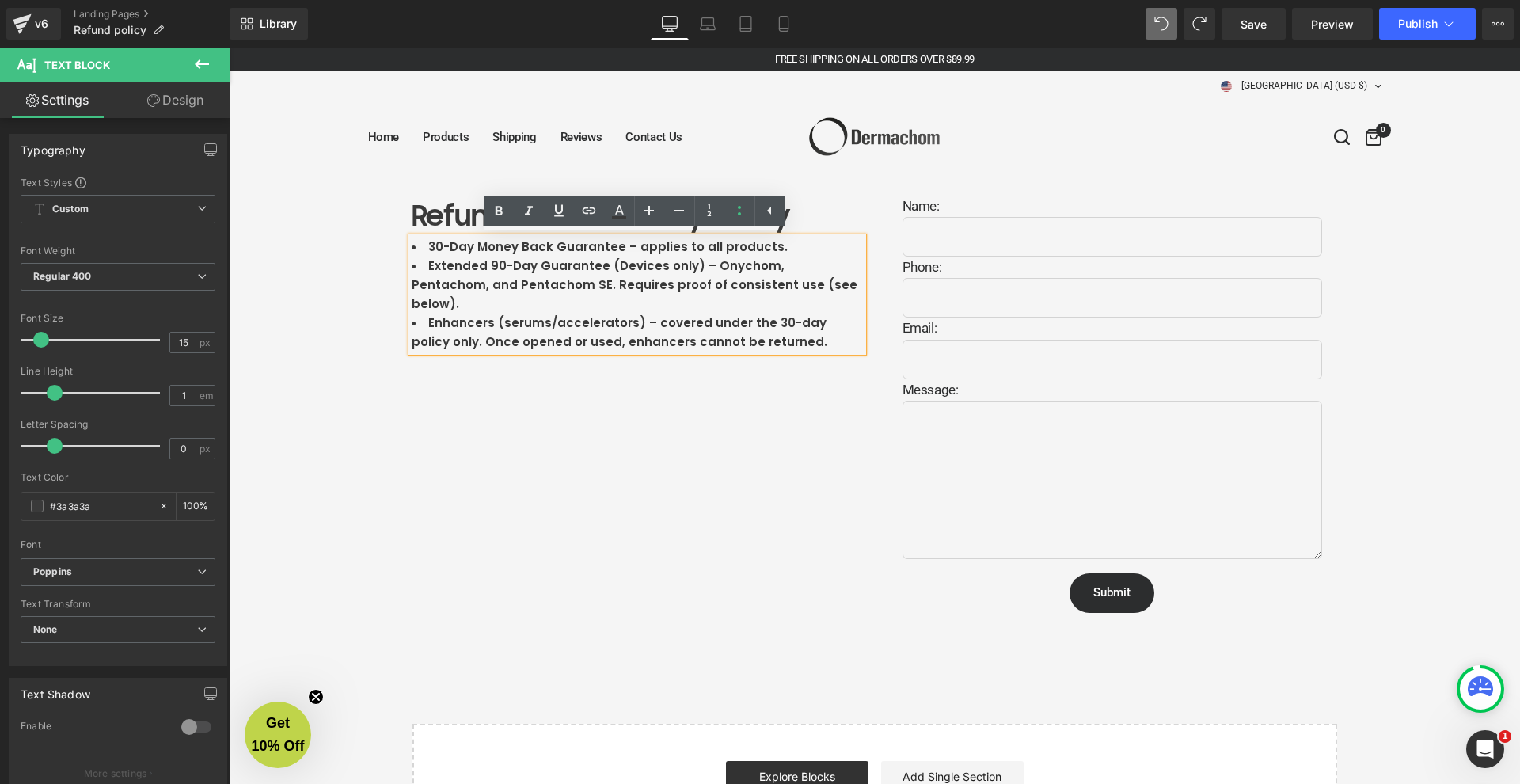
click at [589, 263] on b "Extended 90-Day Guarantee (Devices only) – Onychom, Pentachom, and Pentachom SE…" at bounding box center [634, 284] width 446 height 54
drag, startPoint x: 754, startPoint y: 297, endPoint x: 769, endPoint y: 327, distance: 33.5
click at [755, 314] on b "Enhancers (serums/accelerators) – covered under the 30-day policy only. Once op…" at bounding box center [619, 331] width 416 height 35
click at [770, 317] on li "Enhancers (serums/accelerators) – covered under the 30-day policy only. Once op…" at bounding box center [637, 332] width 451 height 38
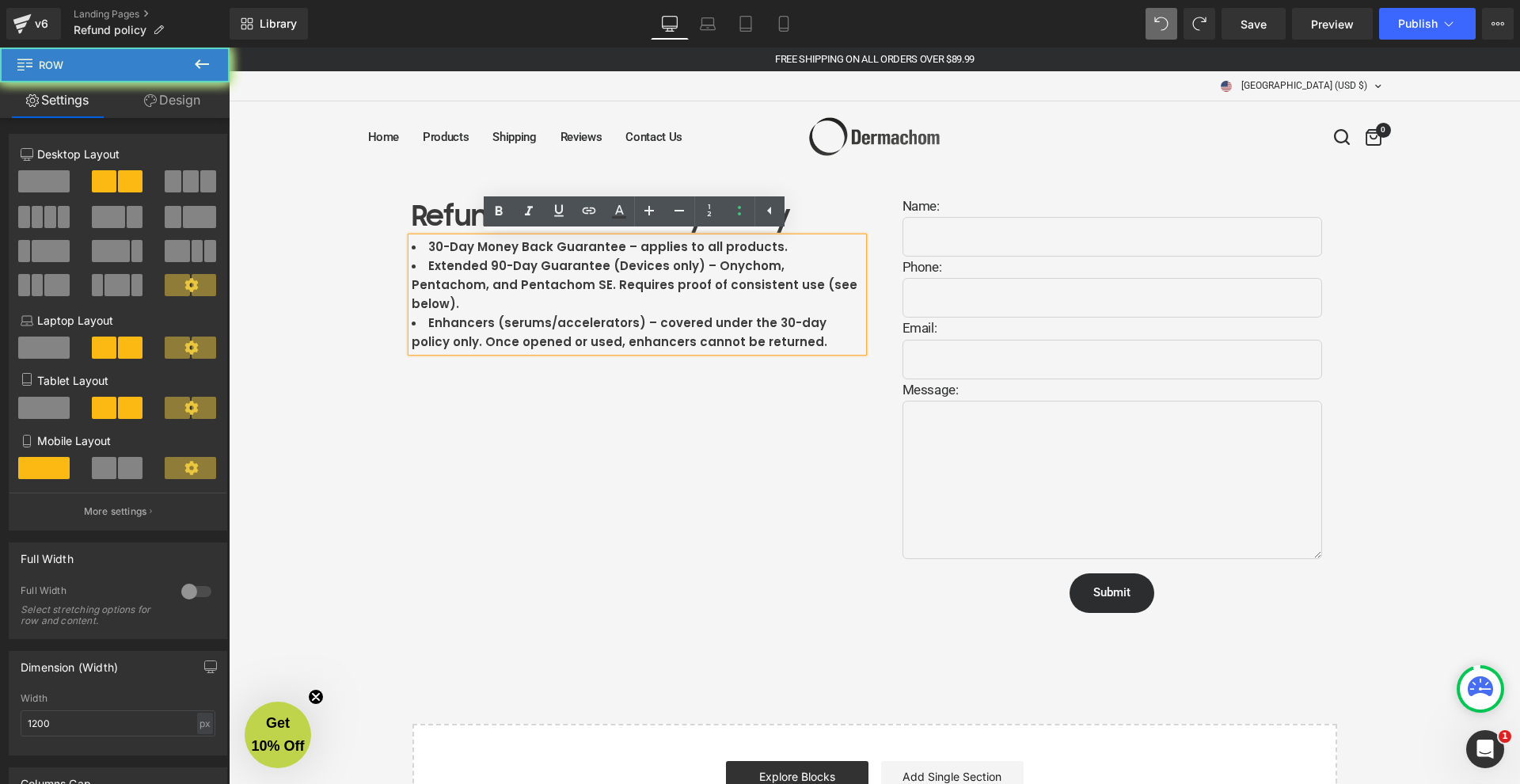
click at [719, 386] on div "Refund and Warranty Policy Heading 30-Day Money Back Guarantee – applies to all…" at bounding box center [875, 408] width 951 height 473
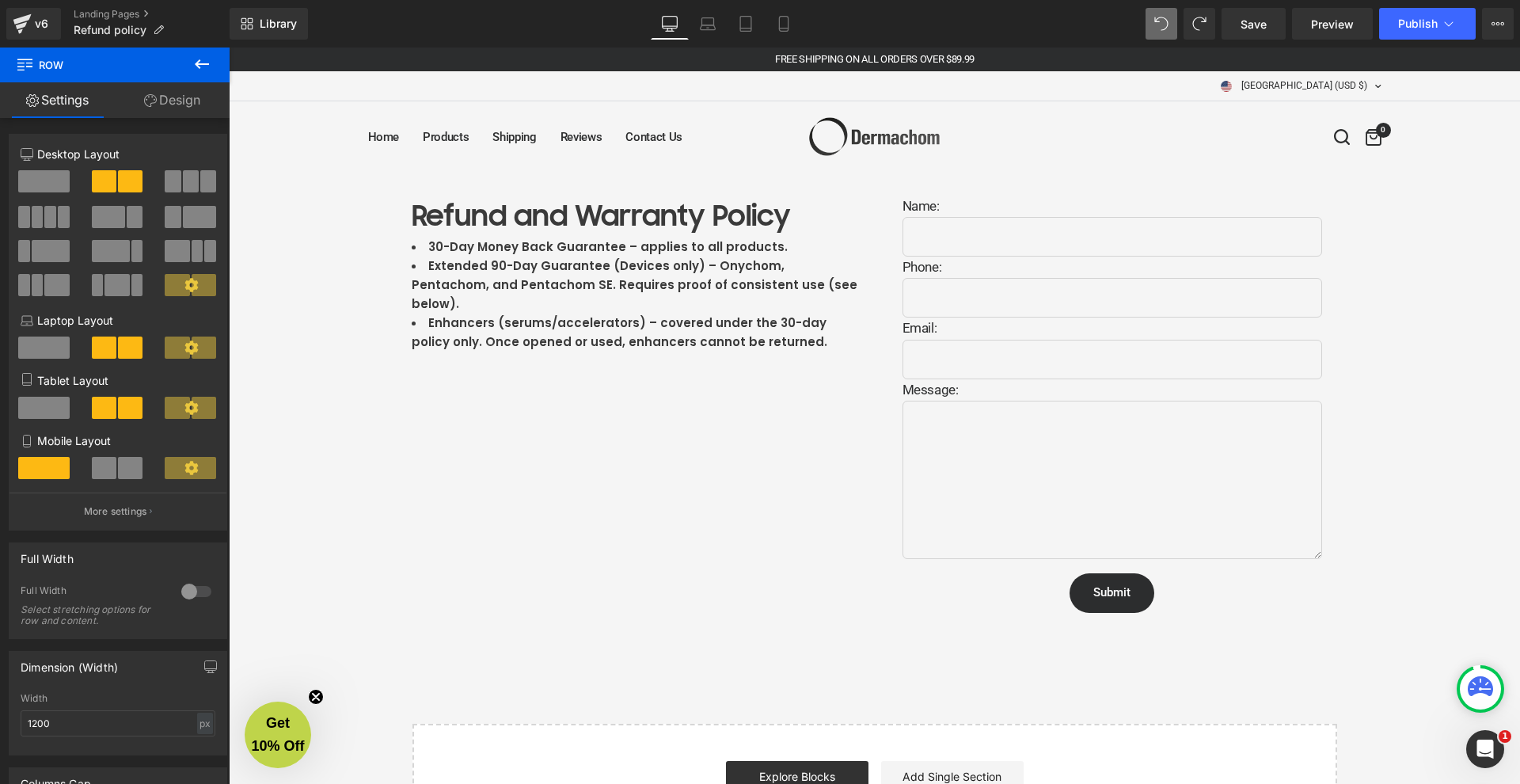
click at [674, 314] on b "Enhancers (serums/accelerators) – covered under the 30-day policy only. Once op…" at bounding box center [619, 331] width 416 height 35
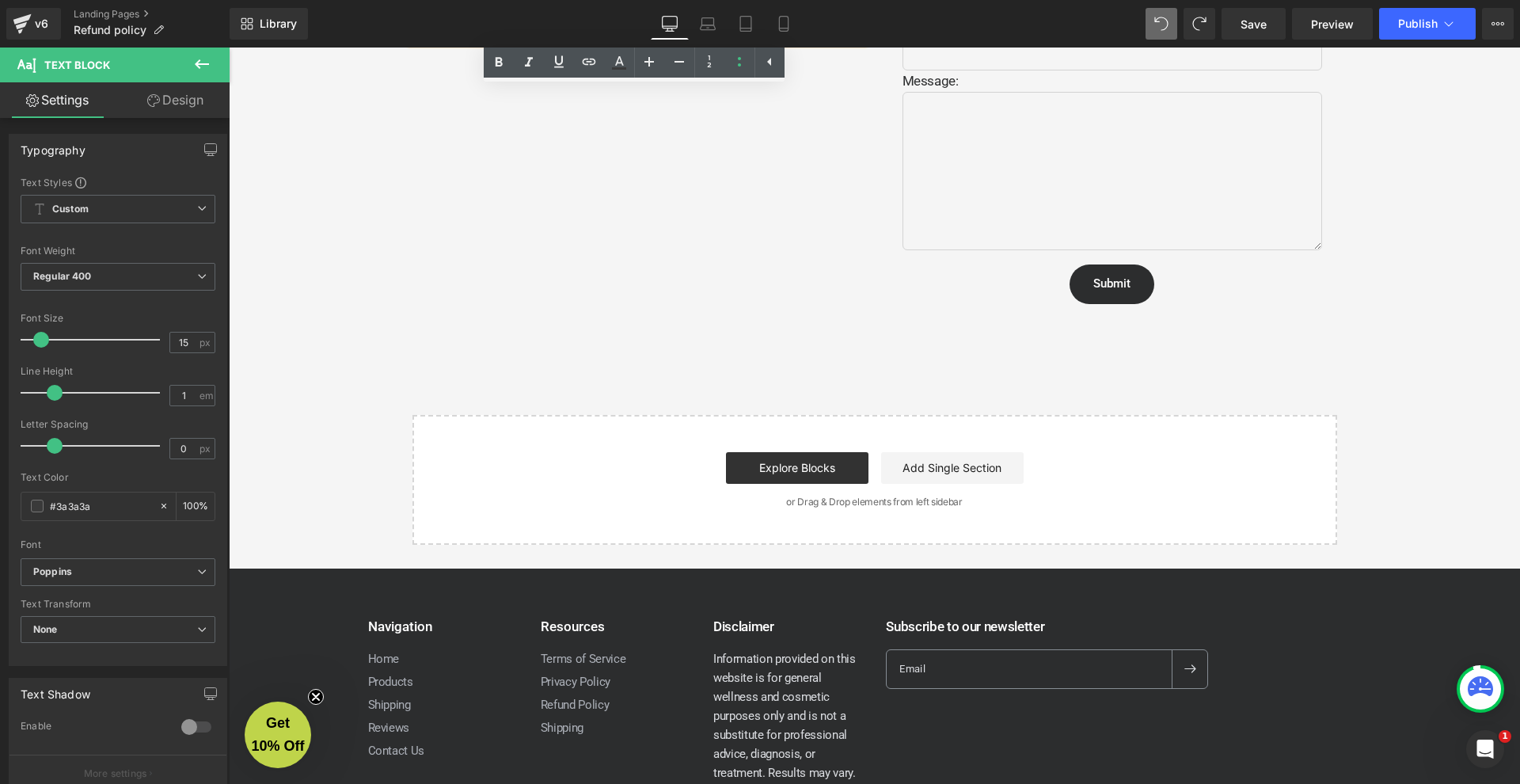
scroll to position [11, 0]
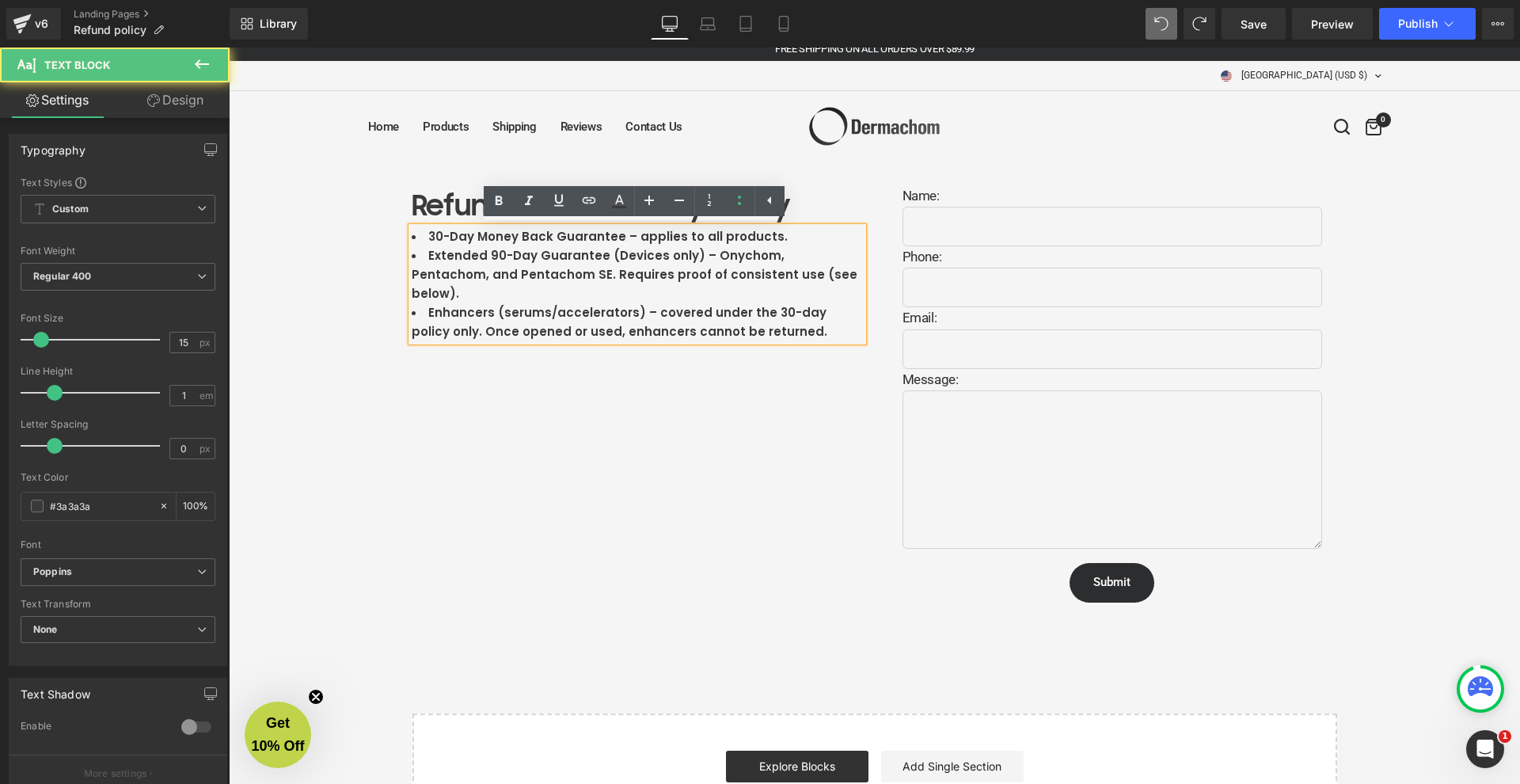
click at [647, 306] on b "Enhancers (serums/accelerators) – covered under the 30-day policy only. Once op…" at bounding box center [619, 321] width 416 height 35
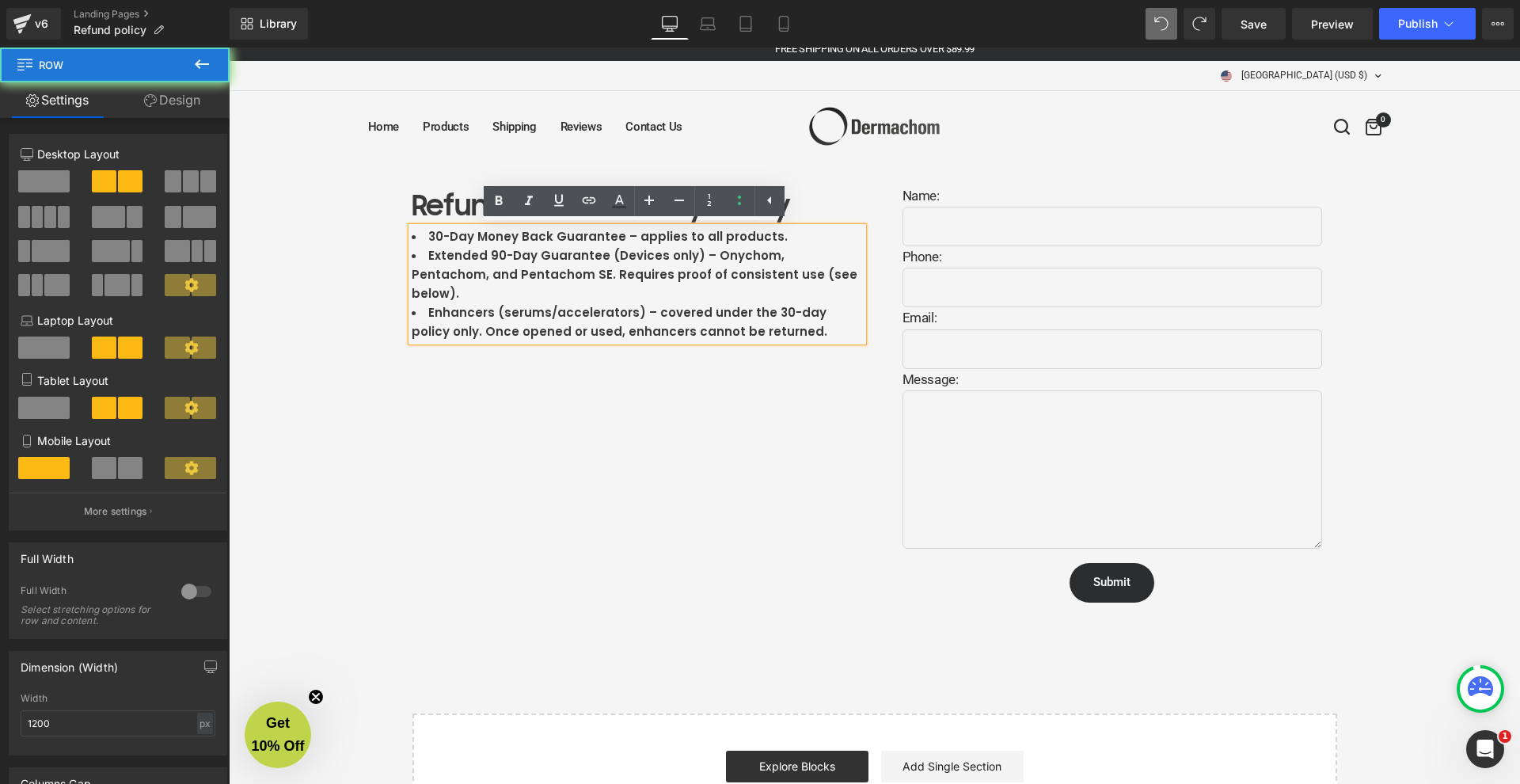
click at [623, 372] on div "Refund and Warranty Policy Heading 30-Day Money Back Guarantee – applies to all…" at bounding box center [875, 397] width 951 height 473
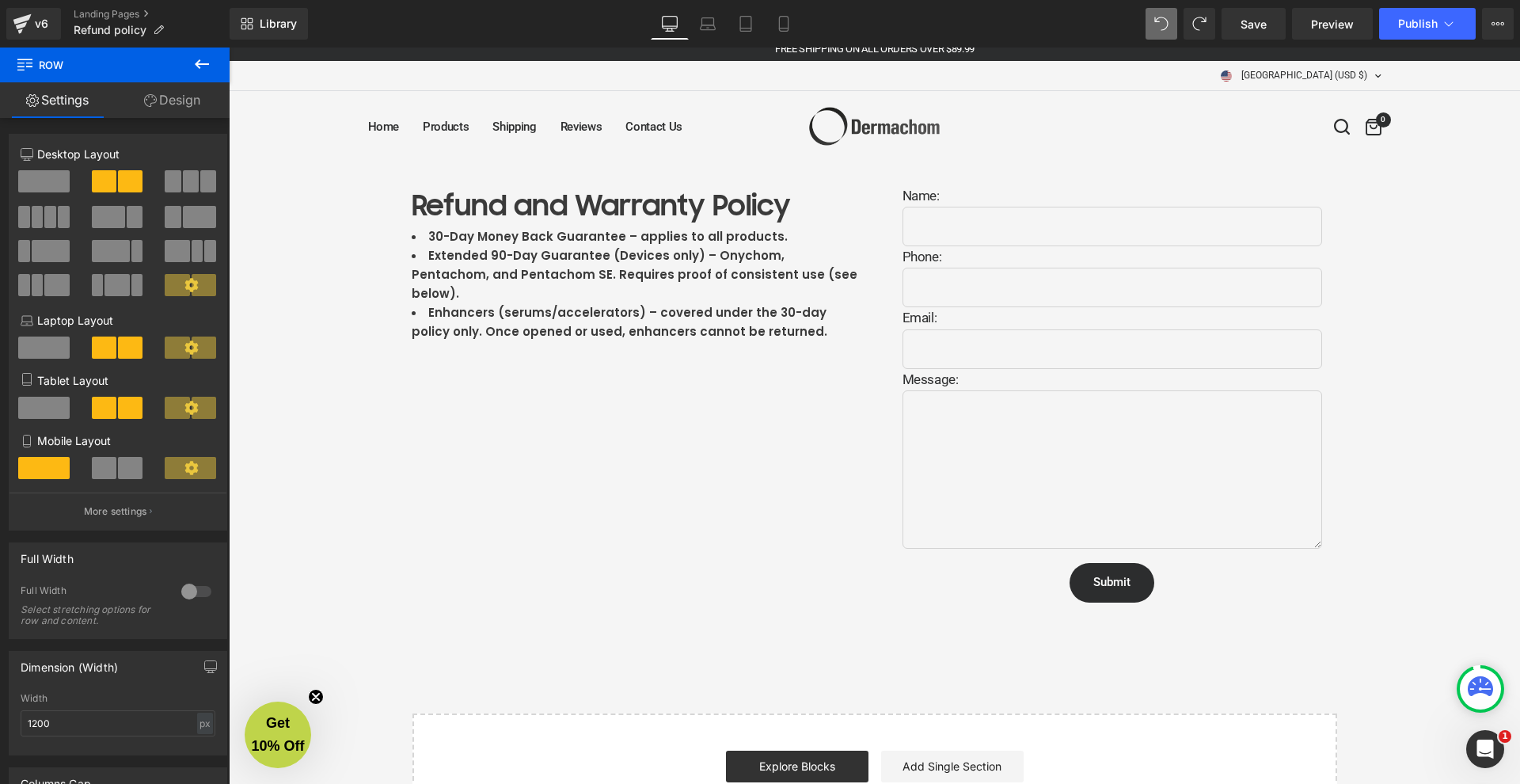
click at [661, 309] on b "Enhancers (serums/accelerators) – covered under the 30-day policy only. Once op…" at bounding box center [619, 321] width 416 height 35
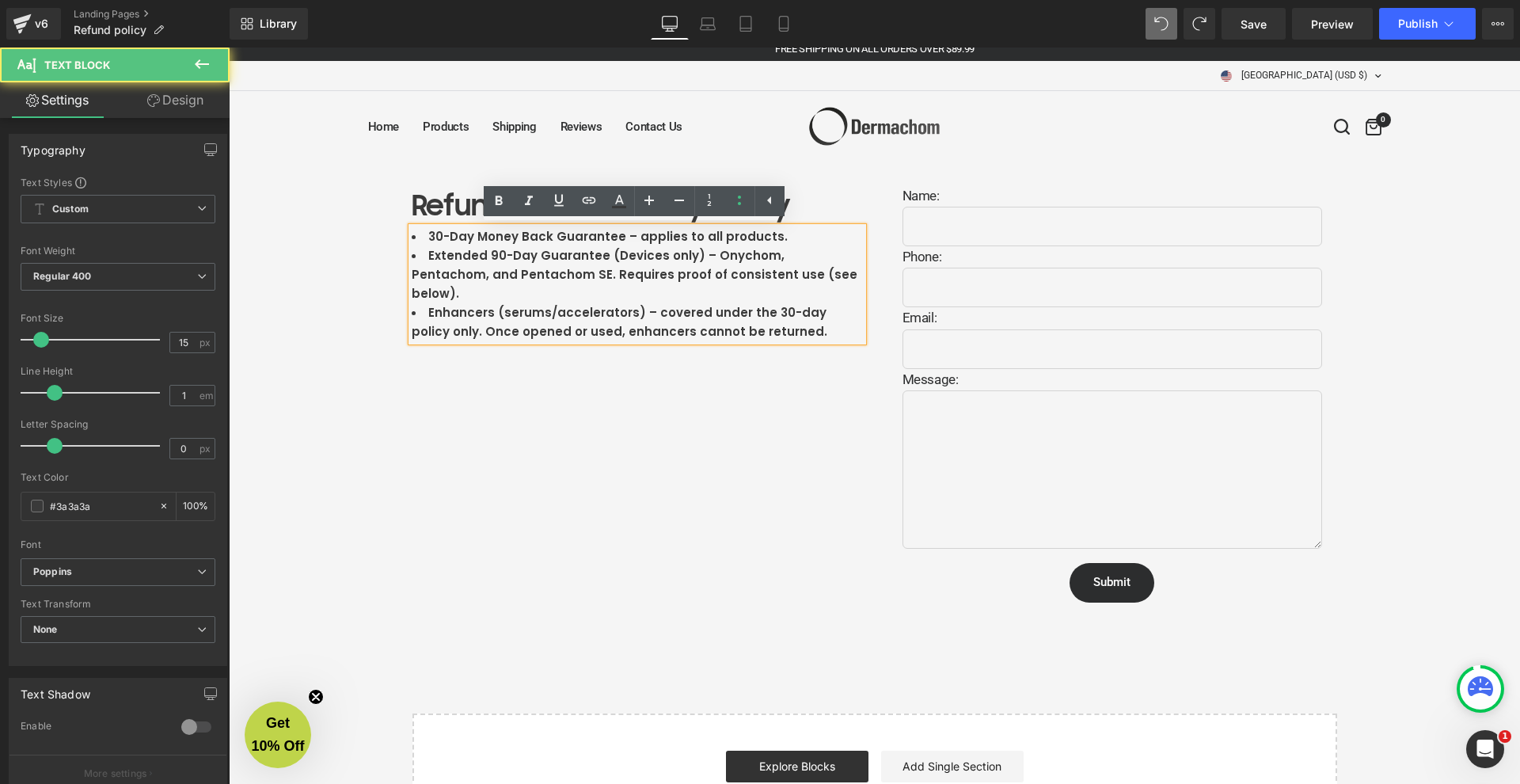
click at [753, 315] on b "Enhancers (serums/accelerators) – covered under the 30-day policy only. Once op…" at bounding box center [619, 321] width 416 height 35
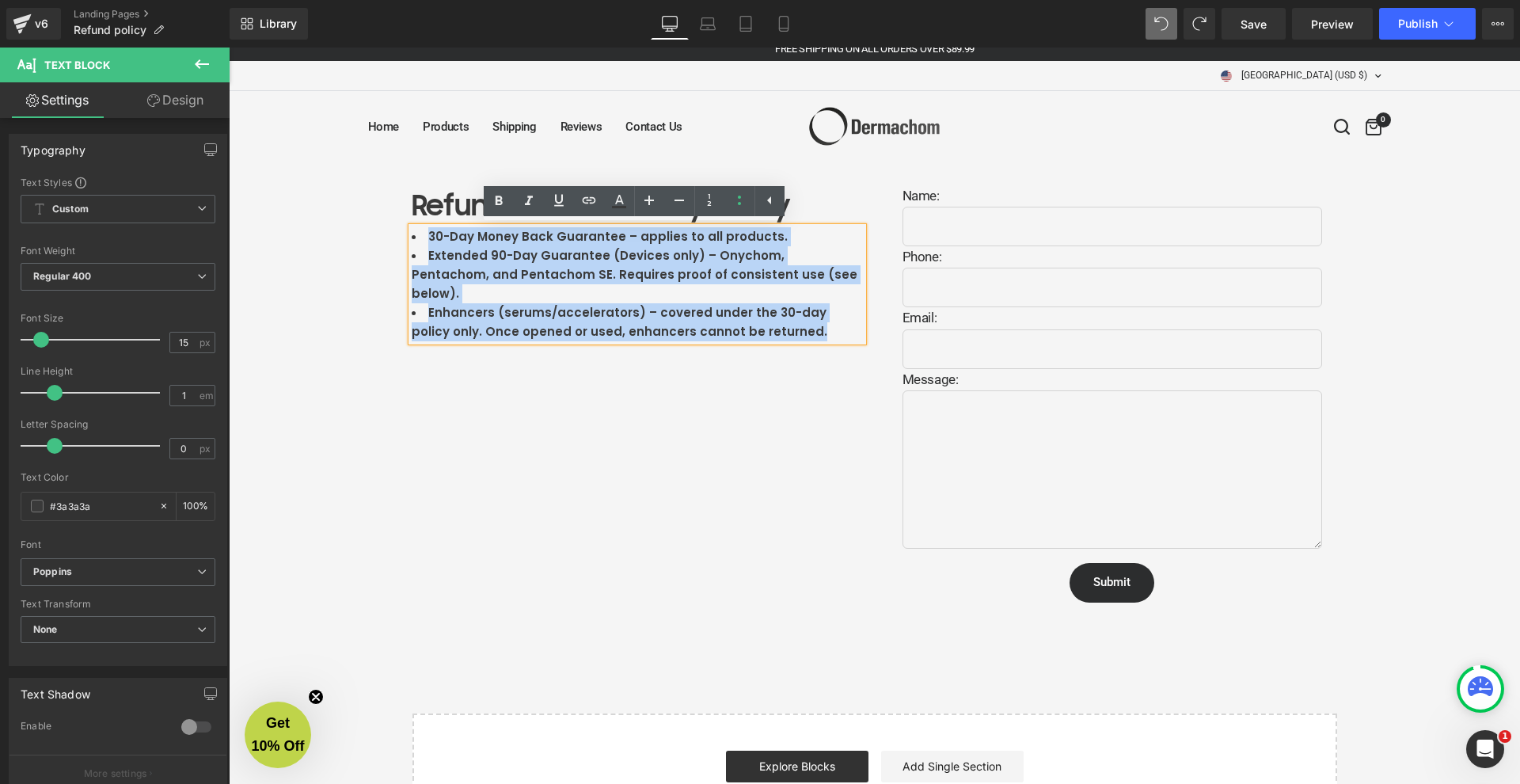
drag, startPoint x: 792, startPoint y: 315, endPoint x: 379, endPoint y: 224, distance: 422.9
click at [379, 224] on div "Refund and Warranty Policy Heading 30-Day Money Back Guarantee – applies to all…" at bounding box center [875, 514] width 1292 height 706
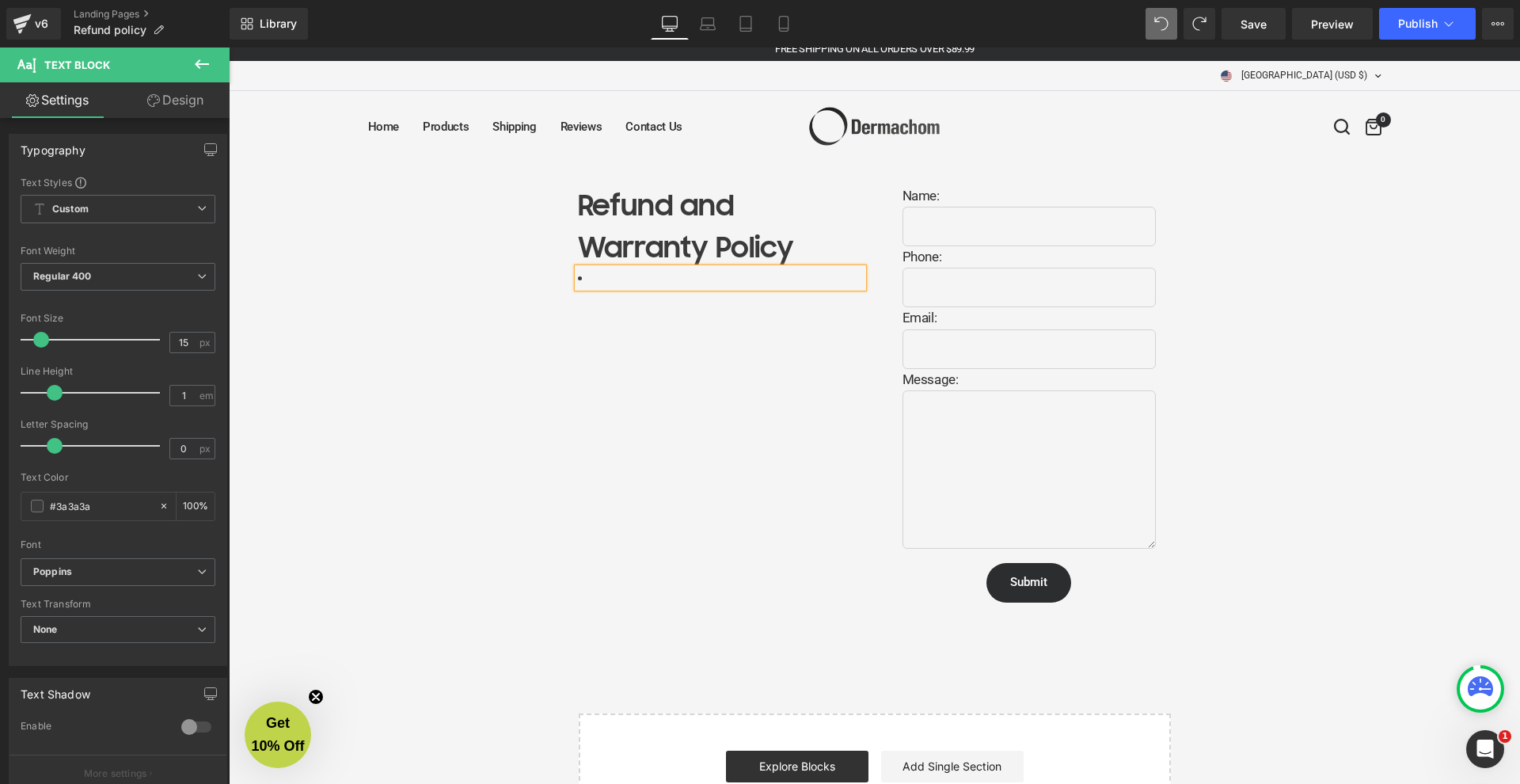
click at [405, 287] on div "Refund and Warranty Policy Heading Text Block Name: Text Block Text Field Phone…" at bounding box center [875, 514] width 1292 height 706
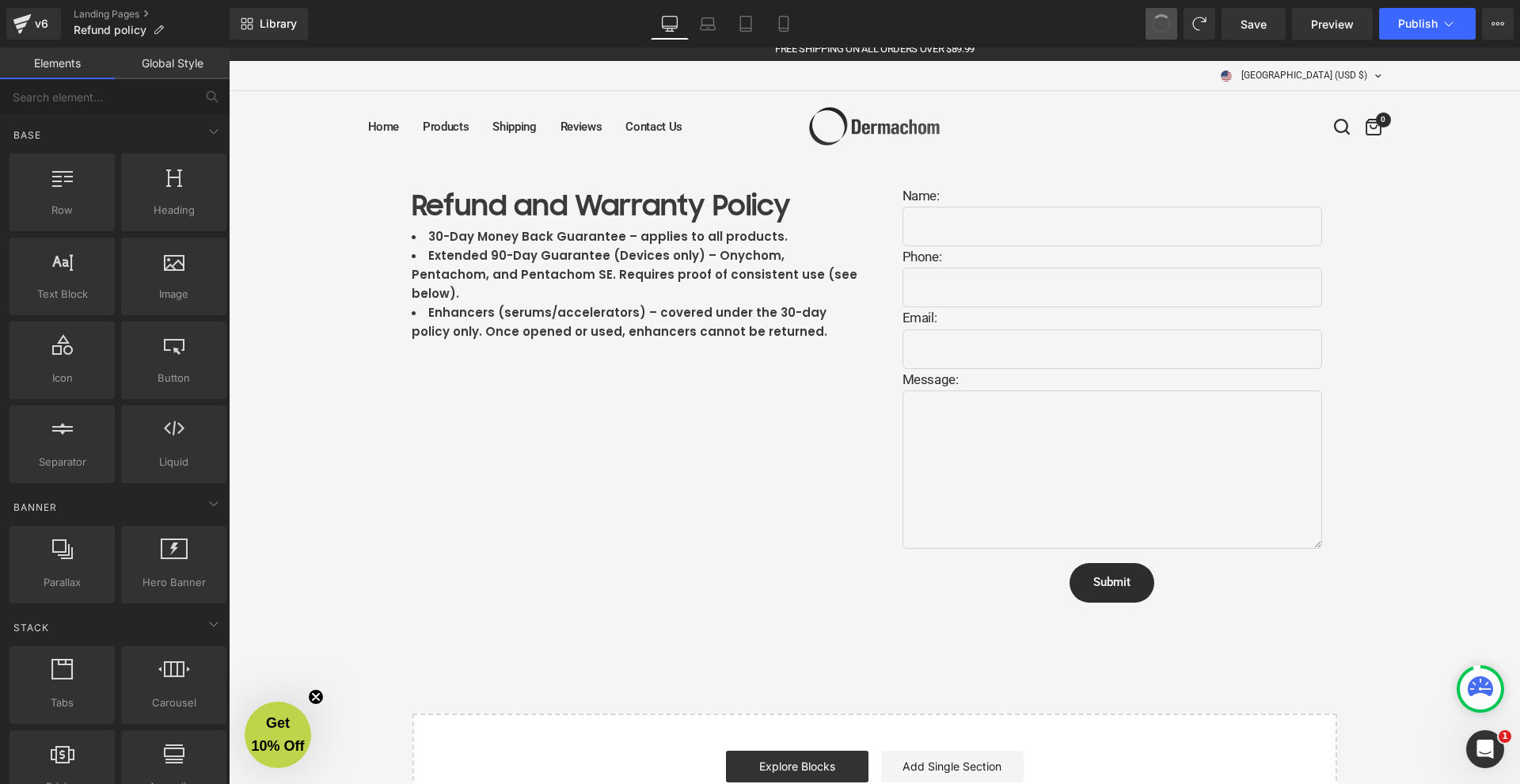
click at [1176, 27] on button at bounding box center [1161, 23] width 32 height 32
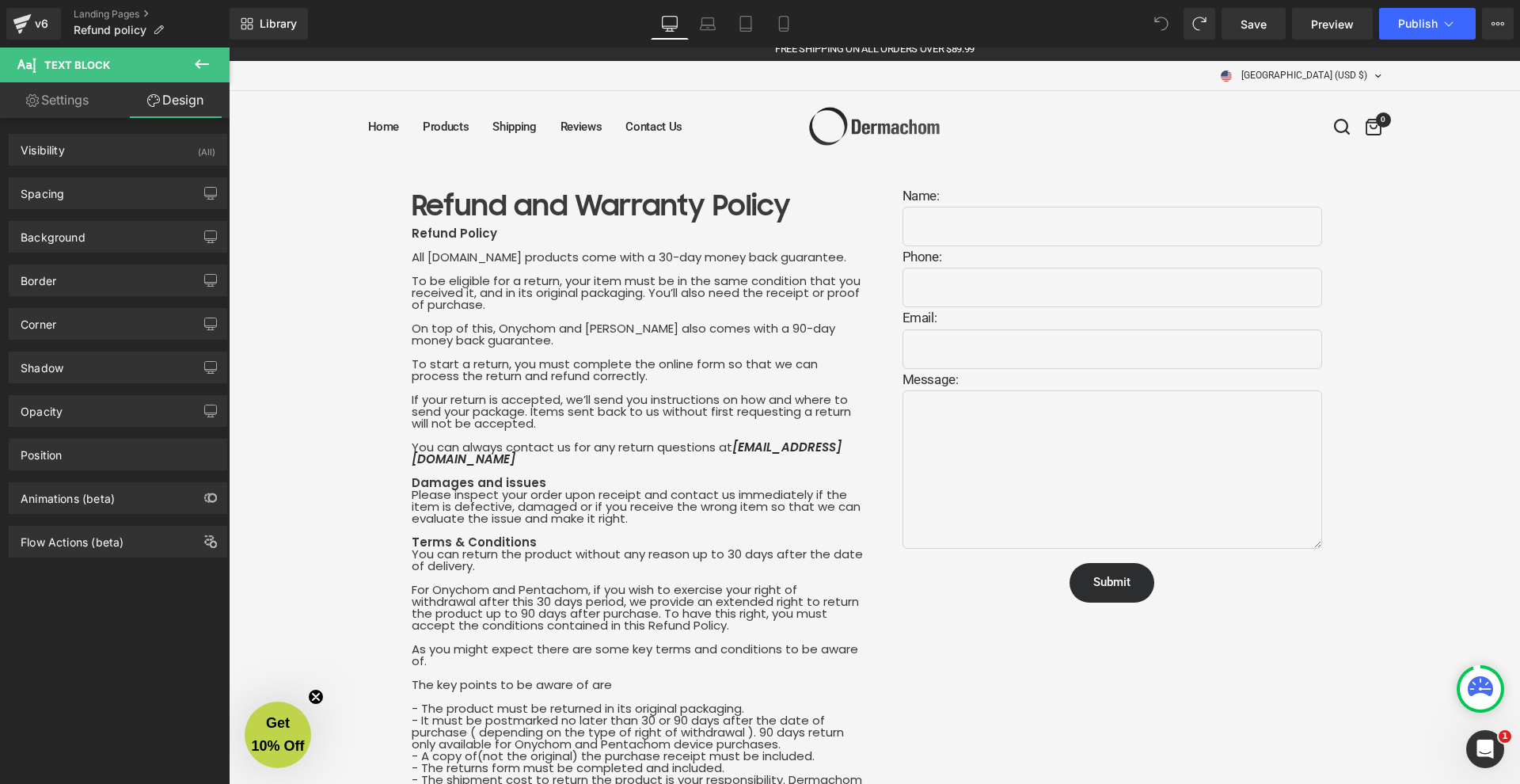
click at [610, 206] on span "Heading" at bounding box center [629, 206] width 44 height 19
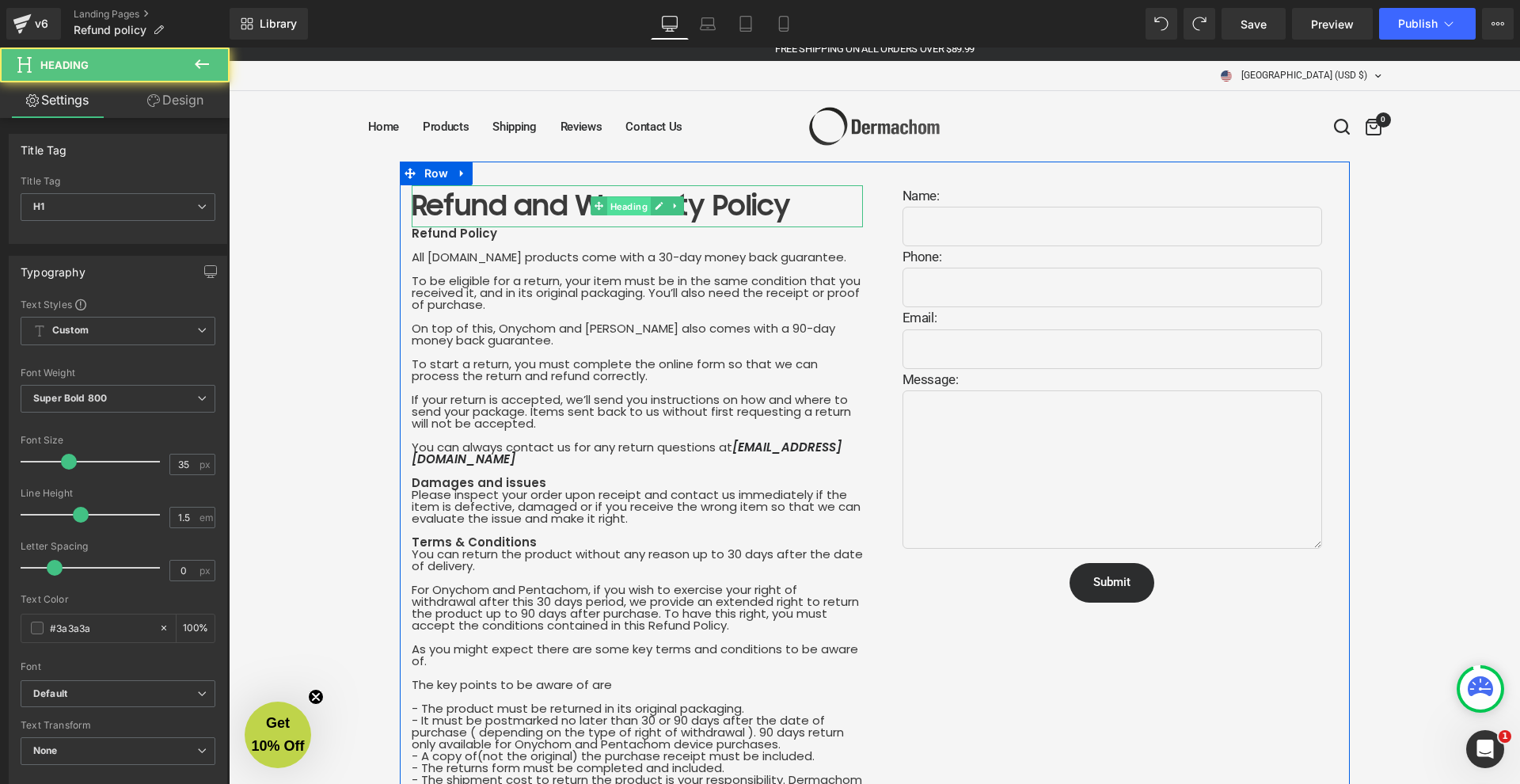
click at [610, 206] on span "Heading" at bounding box center [629, 206] width 44 height 19
click at [546, 217] on h1 "Refund and Warranty Policy" at bounding box center [637, 206] width 451 height 42
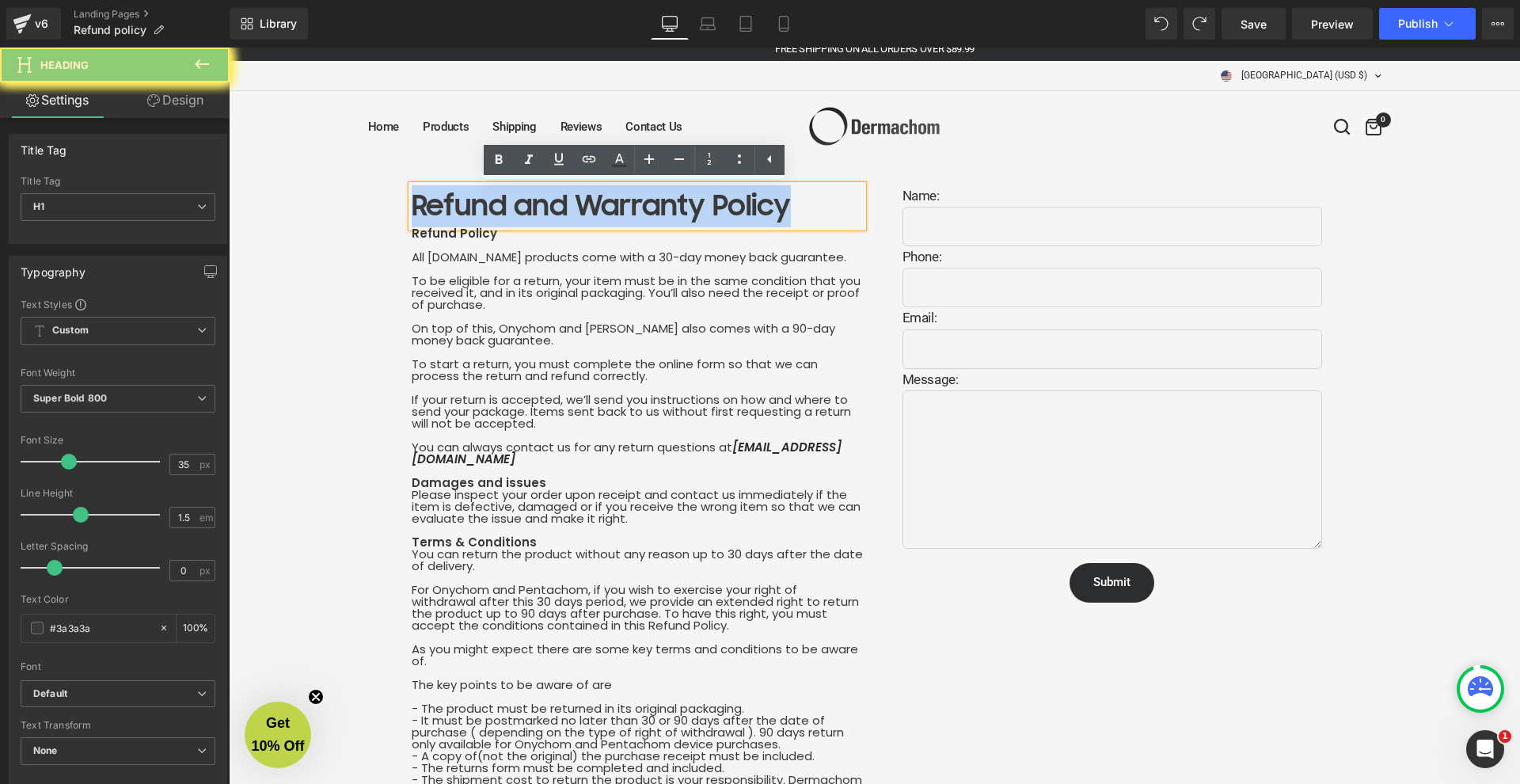
click at [546, 217] on h1 "Refund and Warranty Policy" at bounding box center [637, 206] width 451 height 42
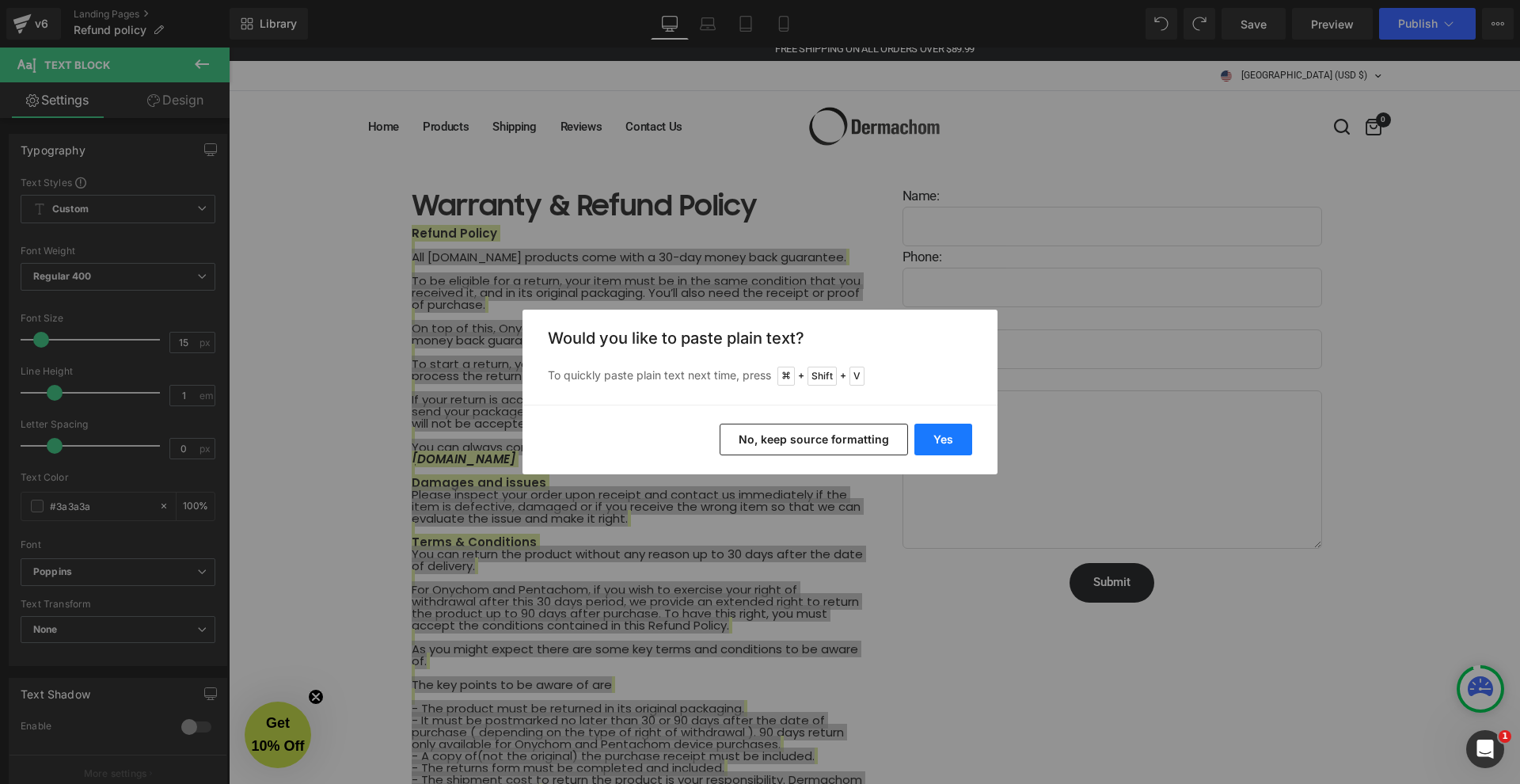
click at [936, 436] on button "Yes" at bounding box center [943, 438] width 58 height 32
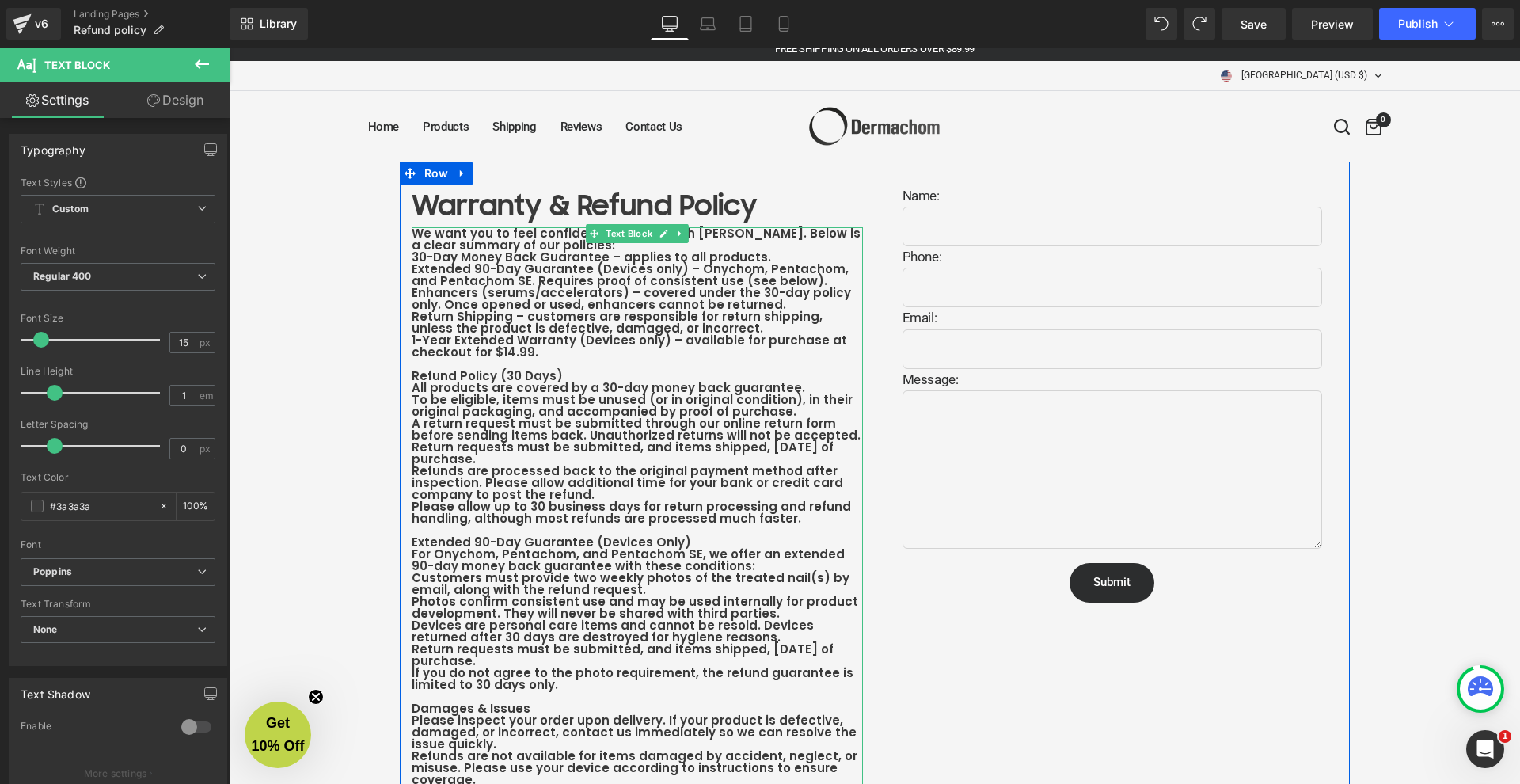
click at [567, 252] on b "30-Day Money Back Guarantee – applies to all products." at bounding box center [591, 256] width 359 height 16
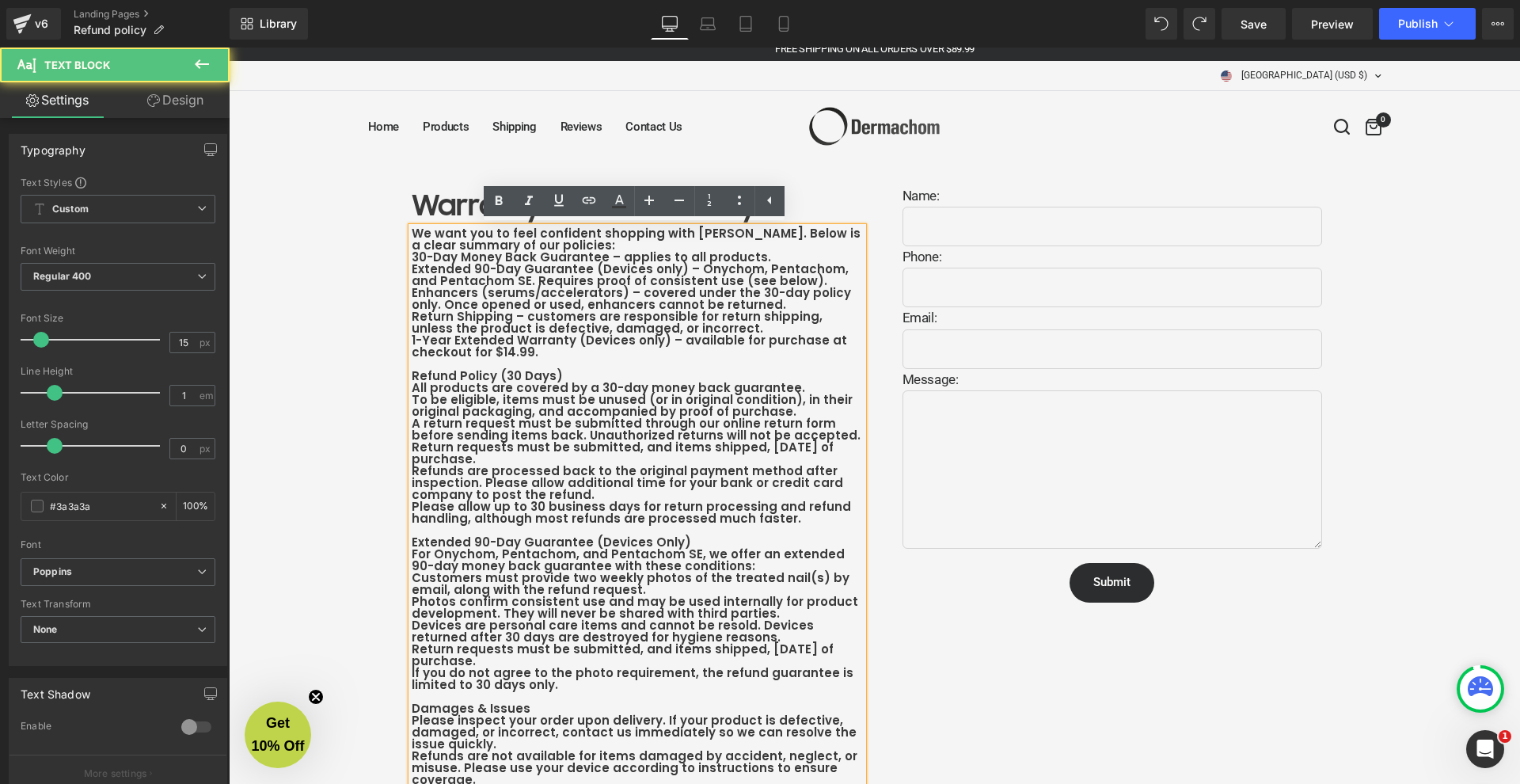
click at [412, 254] on b "30-Day Money Back Guarantee – applies to all products." at bounding box center [591, 256] width 359 height 16
click at [735, 200] on icon at bounding box center [739, 201] width 19 height 19
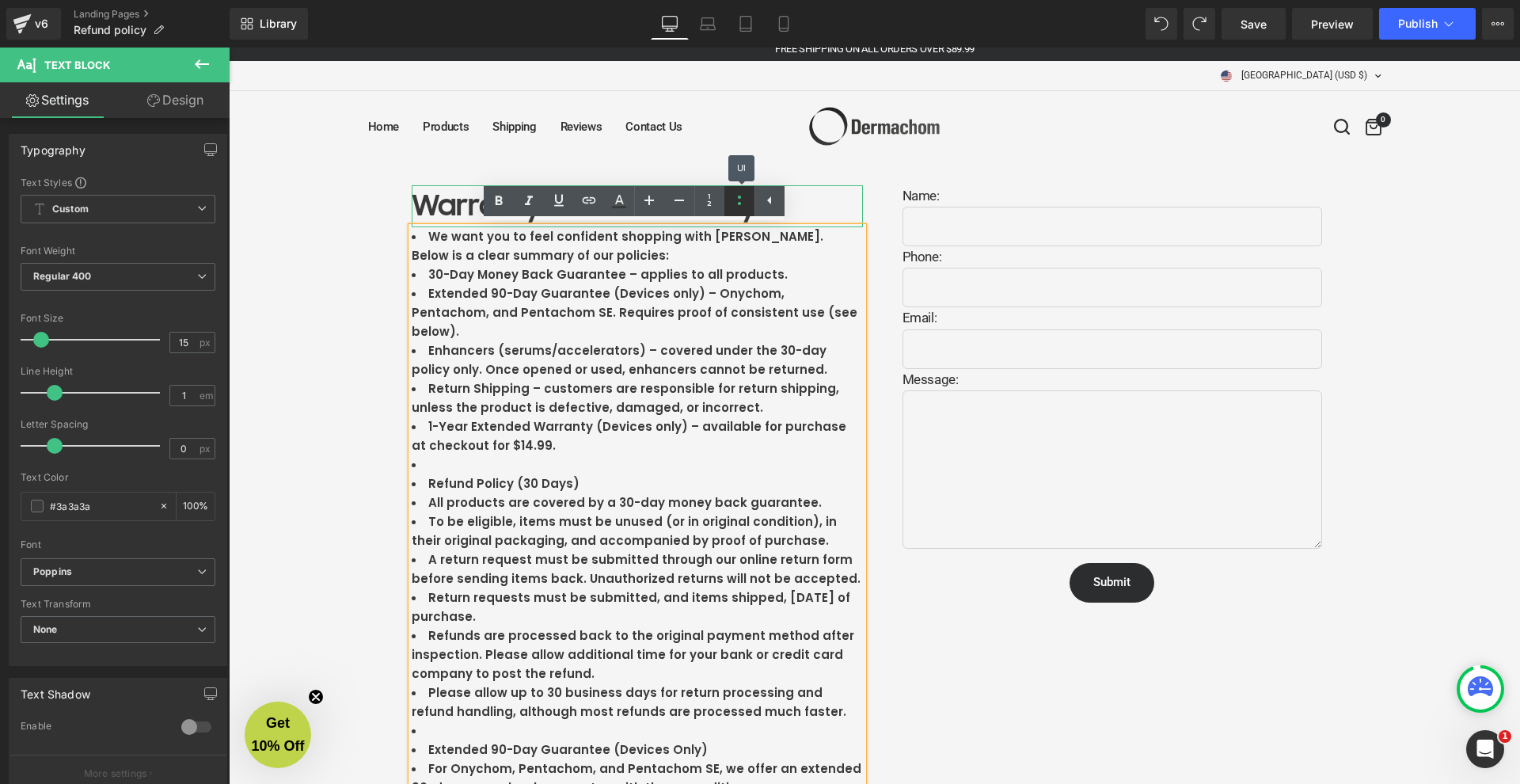
click at [746, 204] on icon at bounding box center [739, 201] width 19 height 19
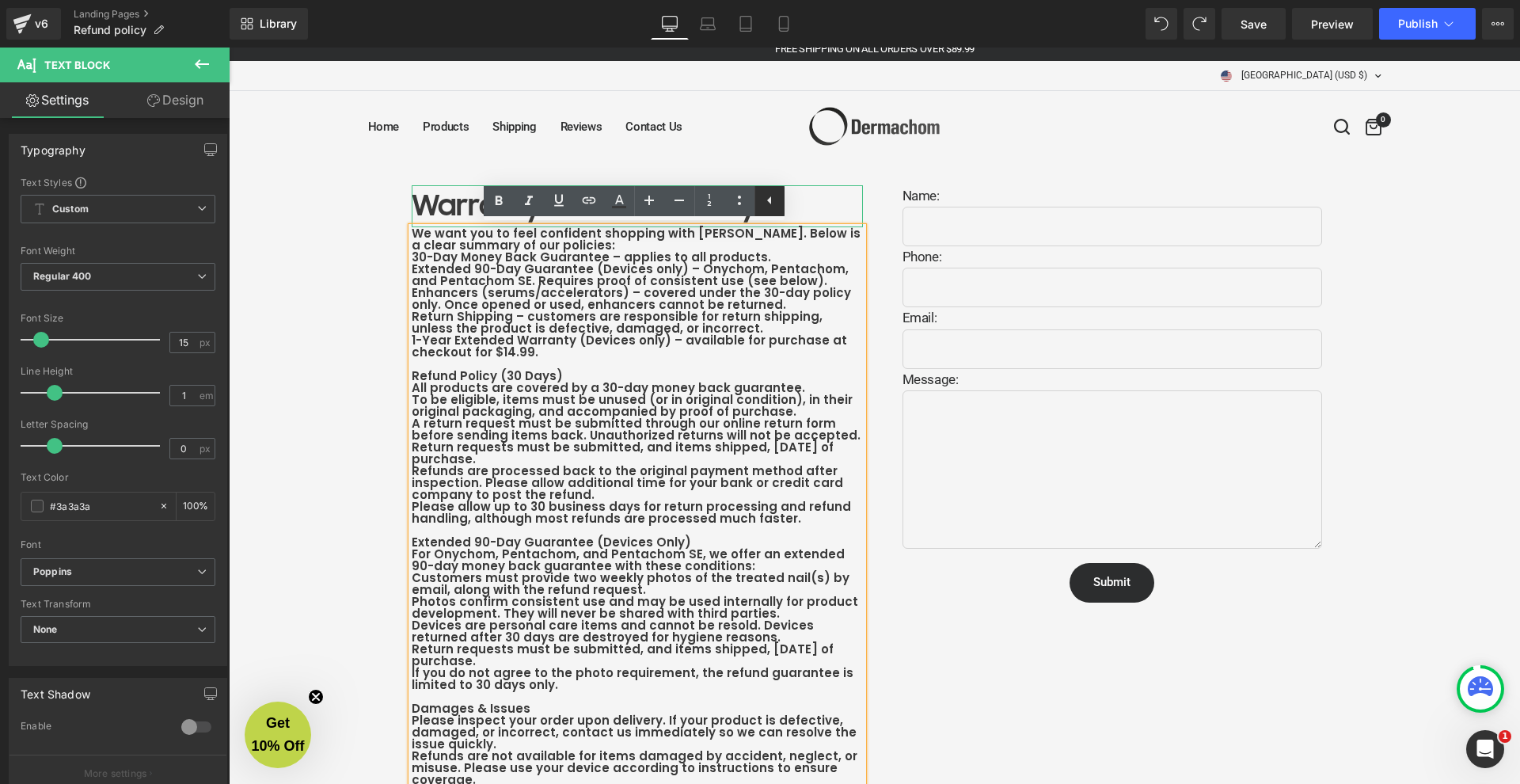
click at [772, 201] on icon at bounding box center [770, 201] width 19 height 19
click at [460, 247] on b "We want you to feel confident shopping with [PERSON_NAME]. Below is a clear sum…" at bounding box center [636, 239] width 449 height 29
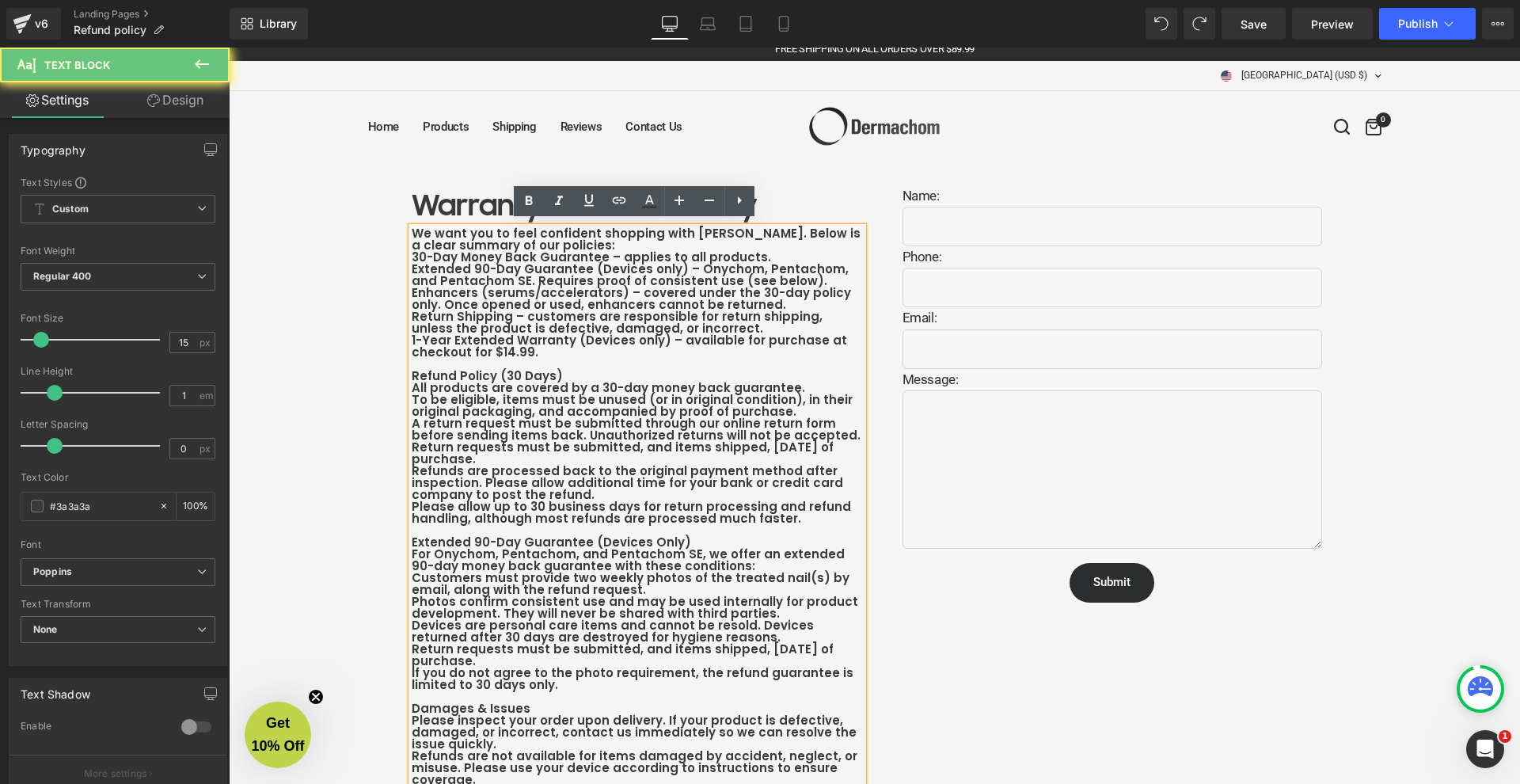
click at [412, 259] on b "30-Day Money Back Guarantee – applies to all products." at bounding box center [591, 256] width 359 height 16
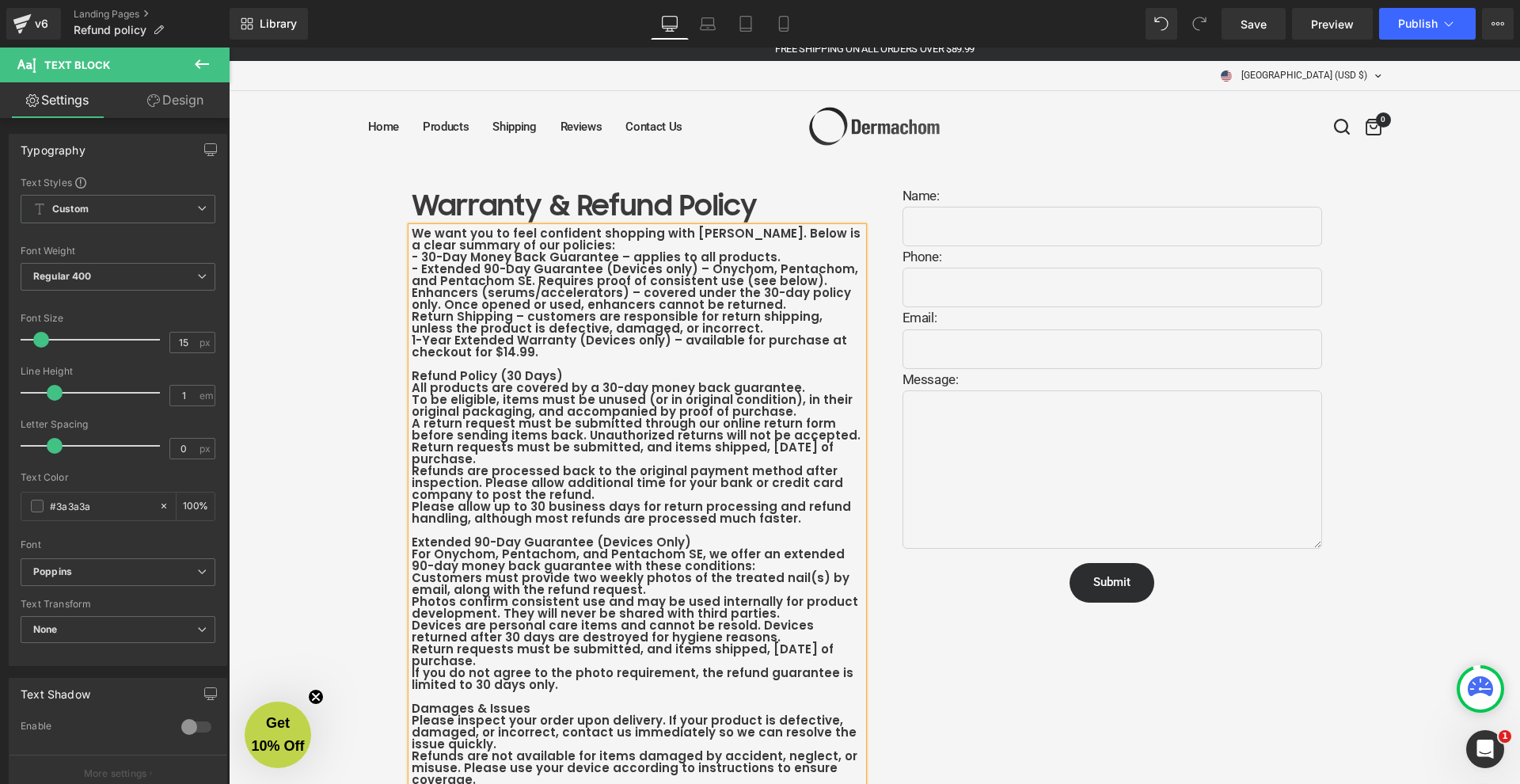
scroll to position [13, 0]
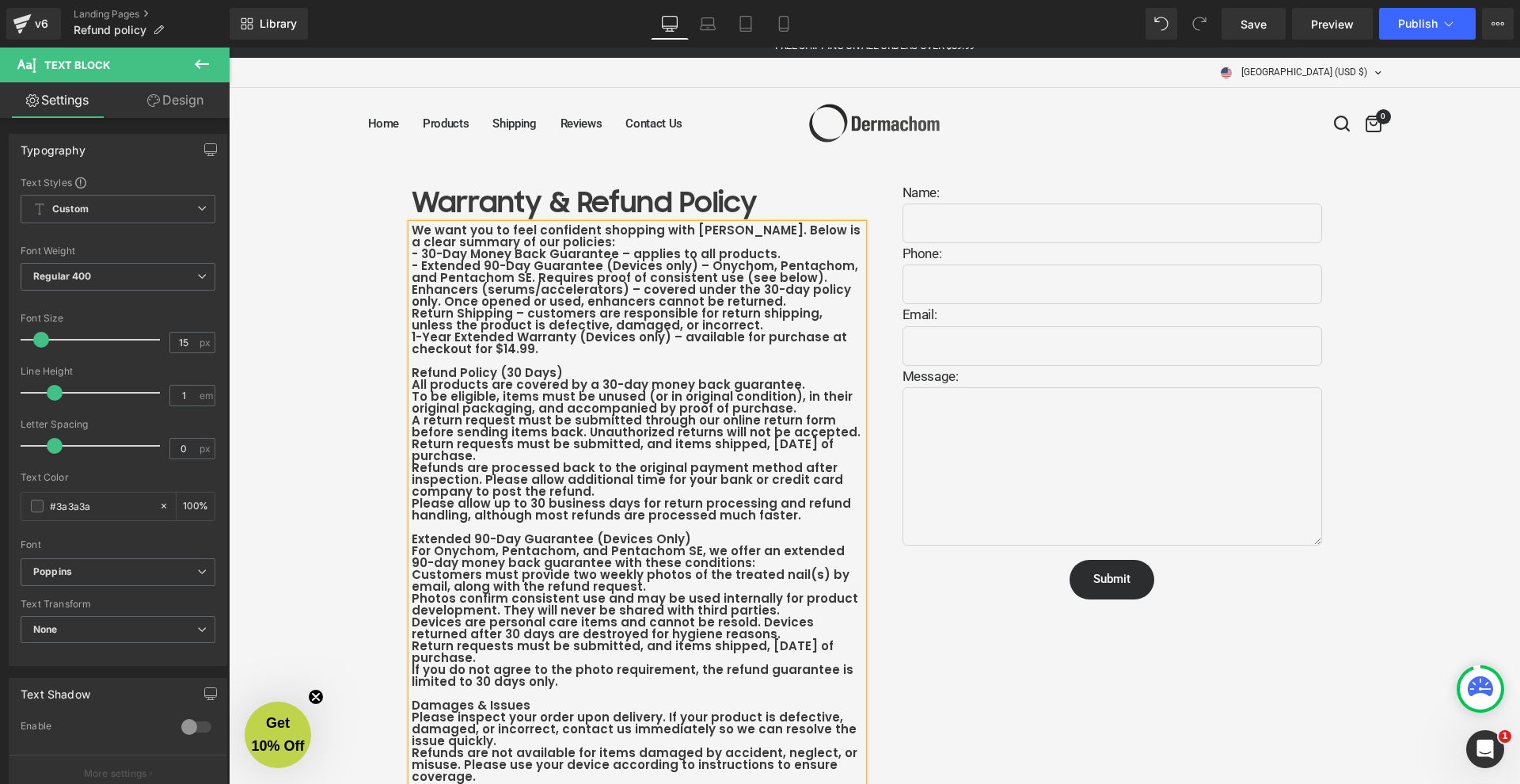
click at [594, 431] on b "A return request must be submitted through our online return form before sendin…" at bounding box center [636, 426] width 449 height 29
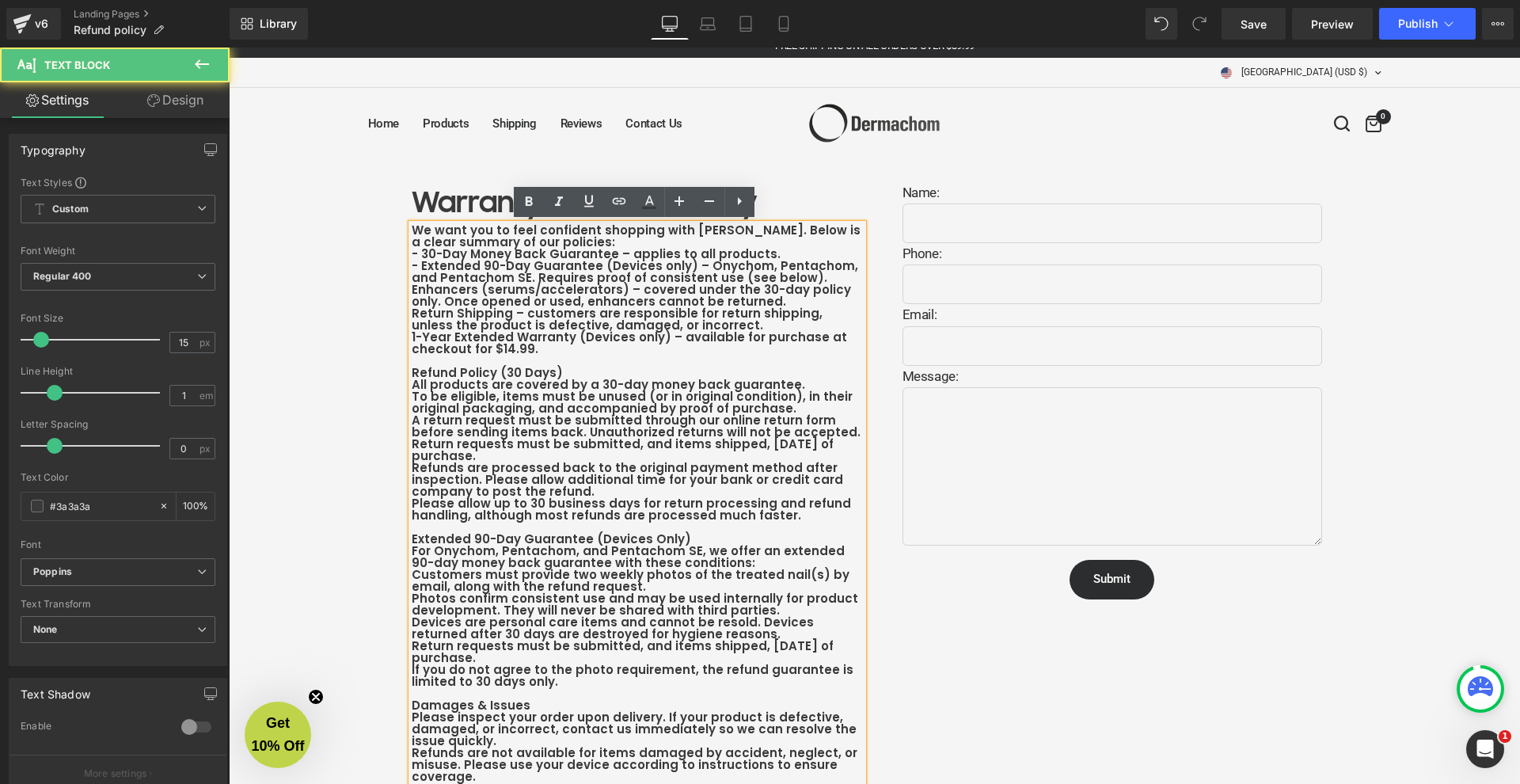
click at [588, 270] on b "- Extended 90-Day Guarantee (Devices only) – Onychom, Pentachom, and Pentachom …" at bounding box center [634, 271] width 446 height 29
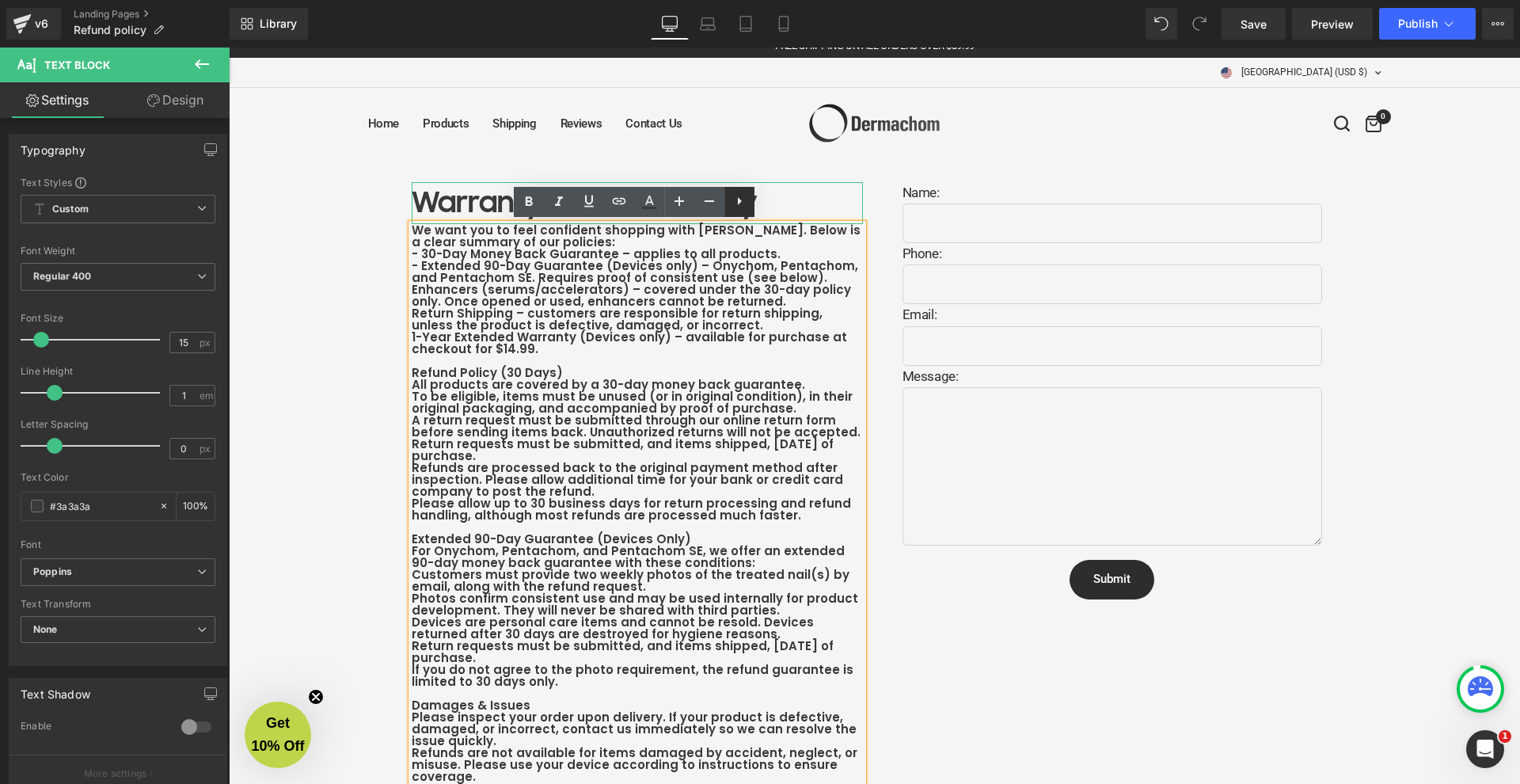
click at [740, 210] on icon at bounding box center [739, 201] width 19 height 19
click at [778, 197] on icon at bounding box center [770, 201] width 19 height 19
click at [705, 202] on icon at bounding box center [710, 201] width 19 height 19
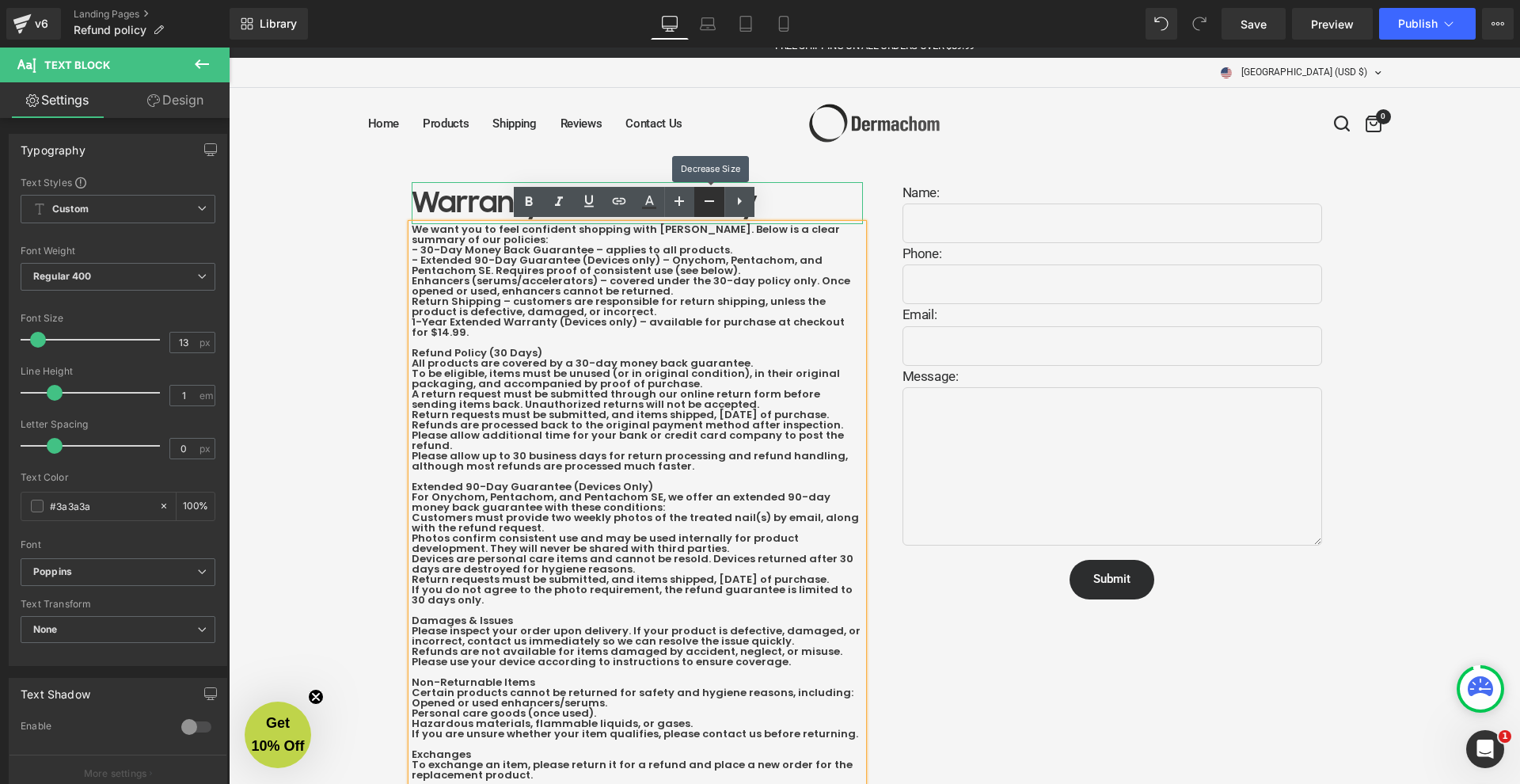
click at [705, 202] on icon at bounding box center [710, 201] width 19 height 19
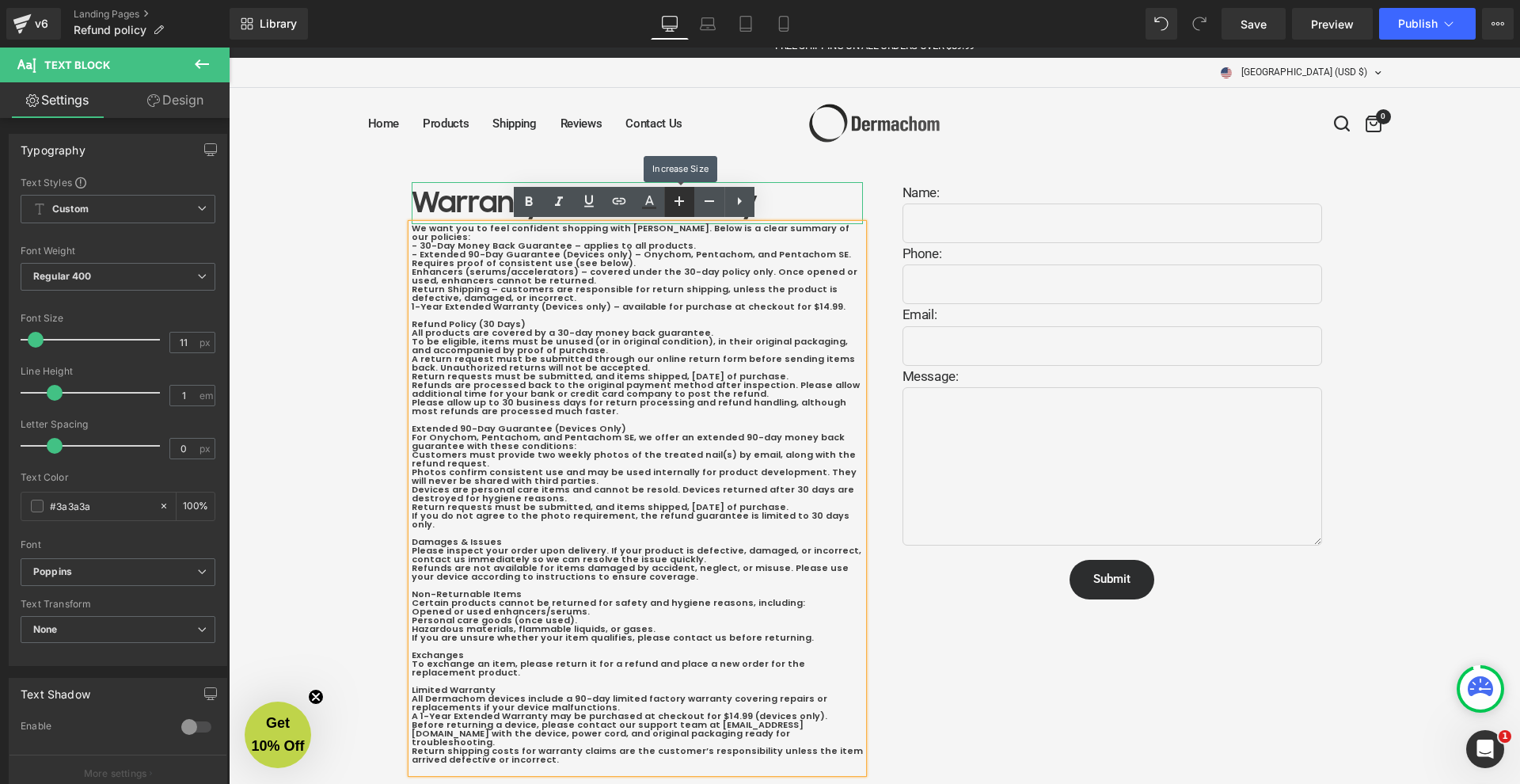
click at [684, 202] on icon at bounding box center [679, 201] width 19 height 19
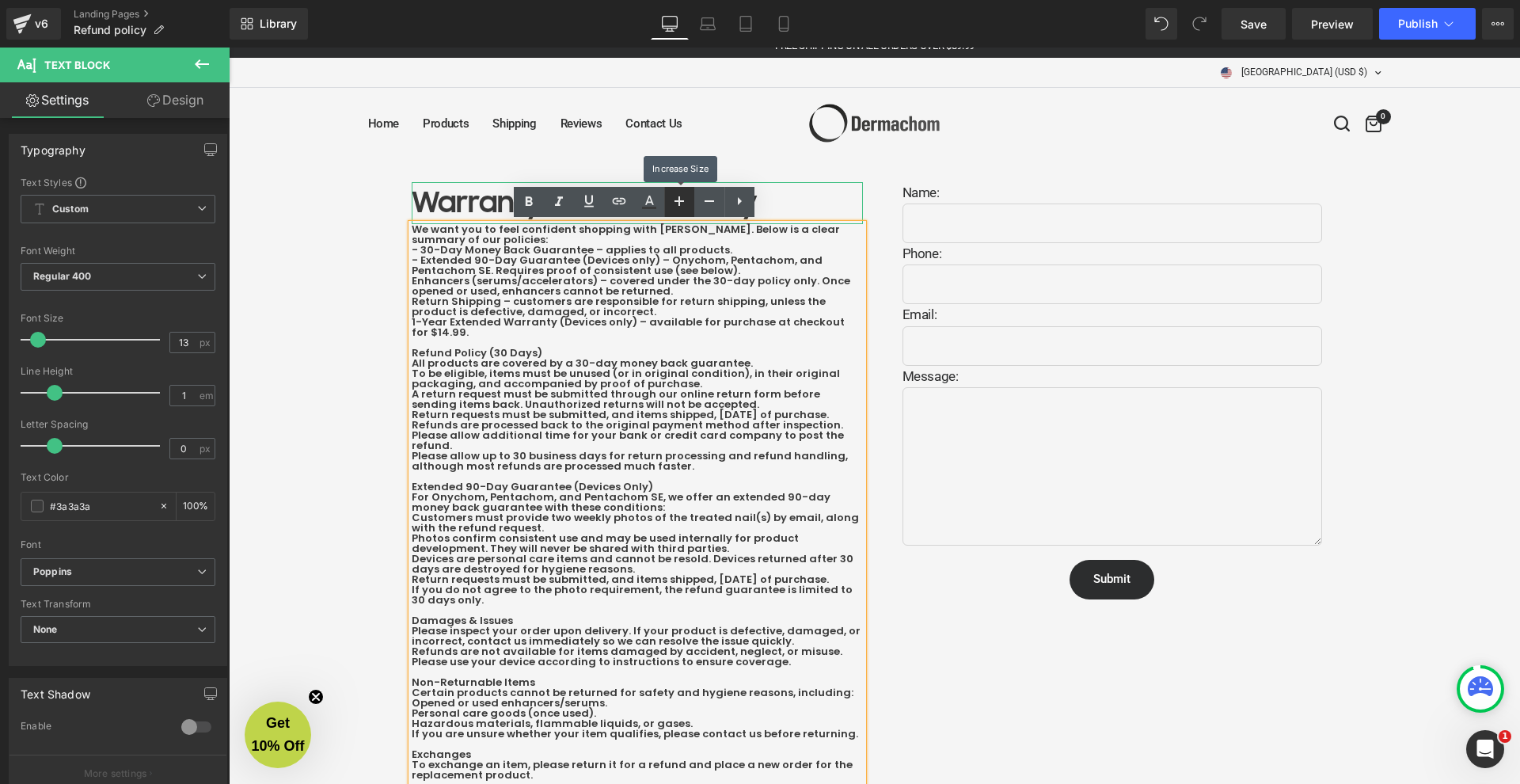
click at [684, 202] on icon at bounding box center [679, 201] width 19 height 19
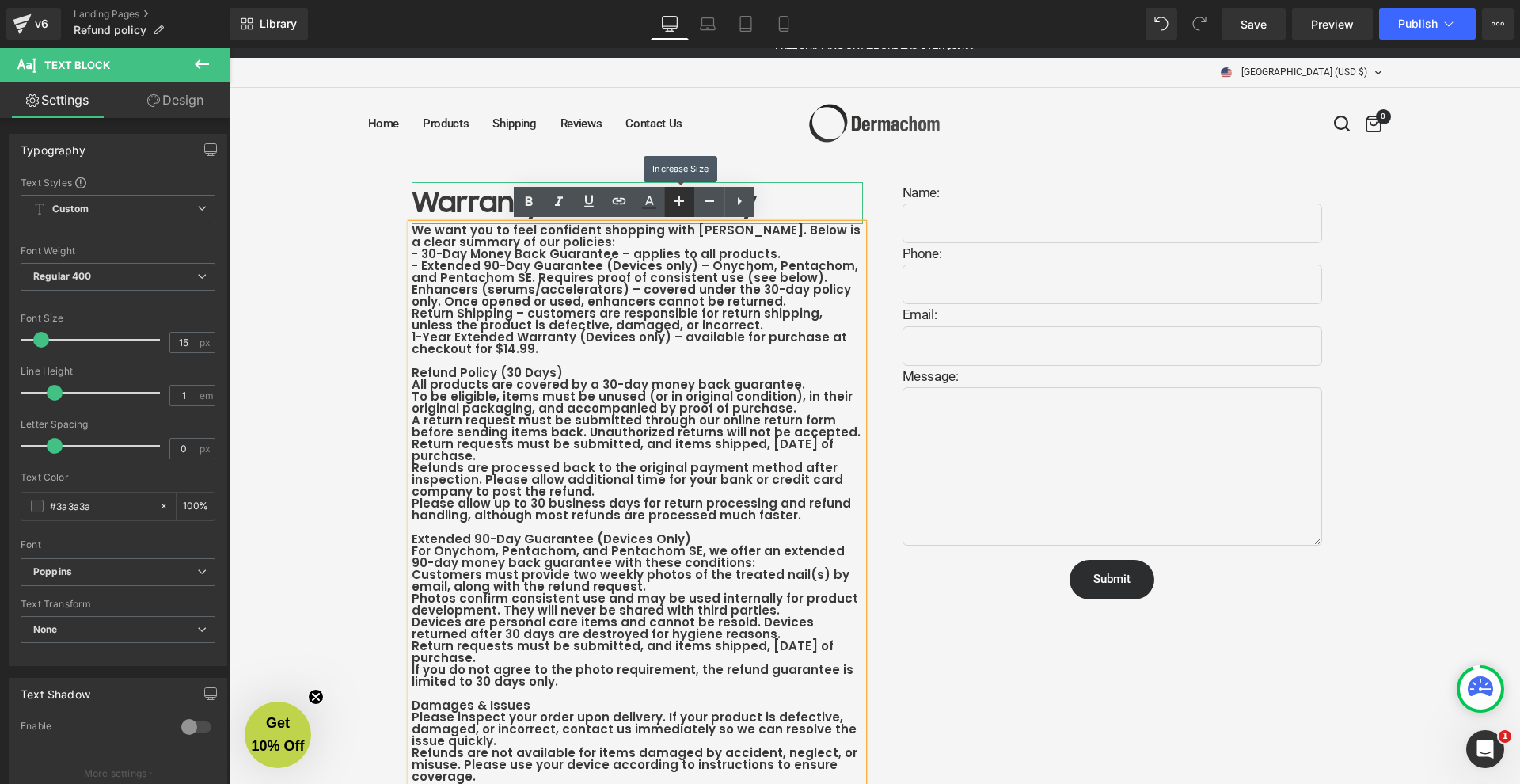
click at [684, 202] on icon at bounding box center [679, 201] width 19 height 19
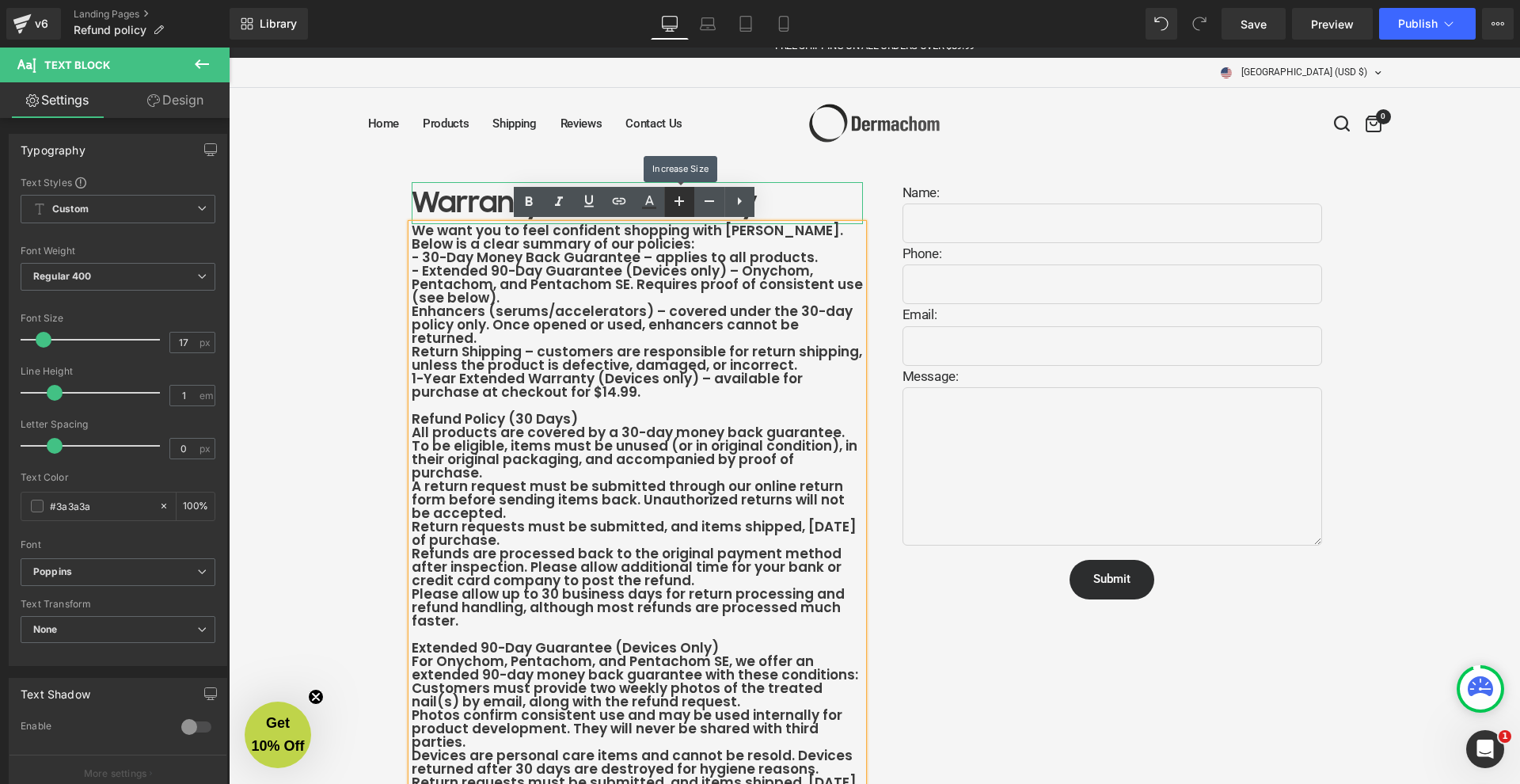
click at [684, 202] on icon at bounding box center [679, 201] width 19 height 19
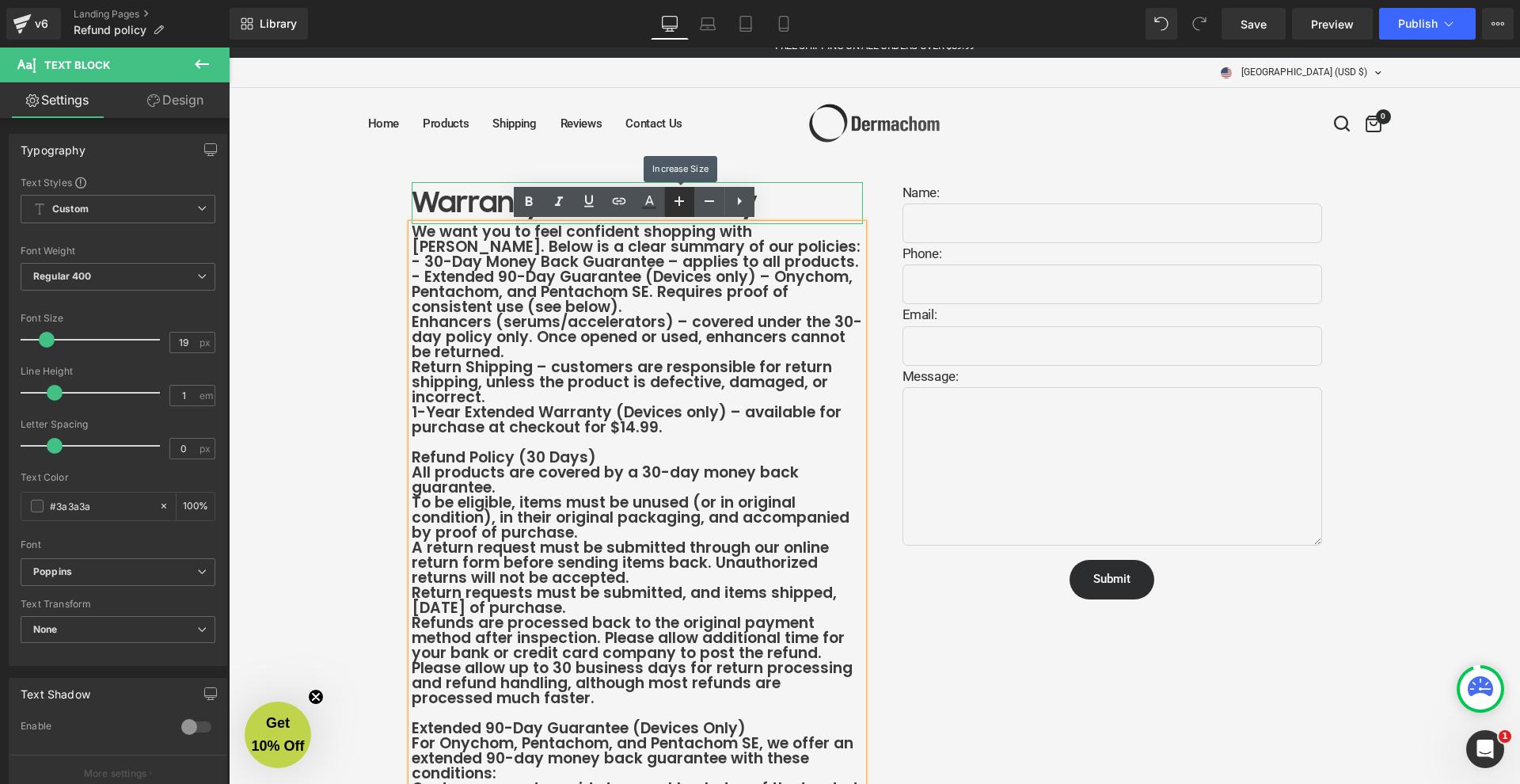
click at [684, 202] on icon at bounding box center [679, 201] width 19 height 19
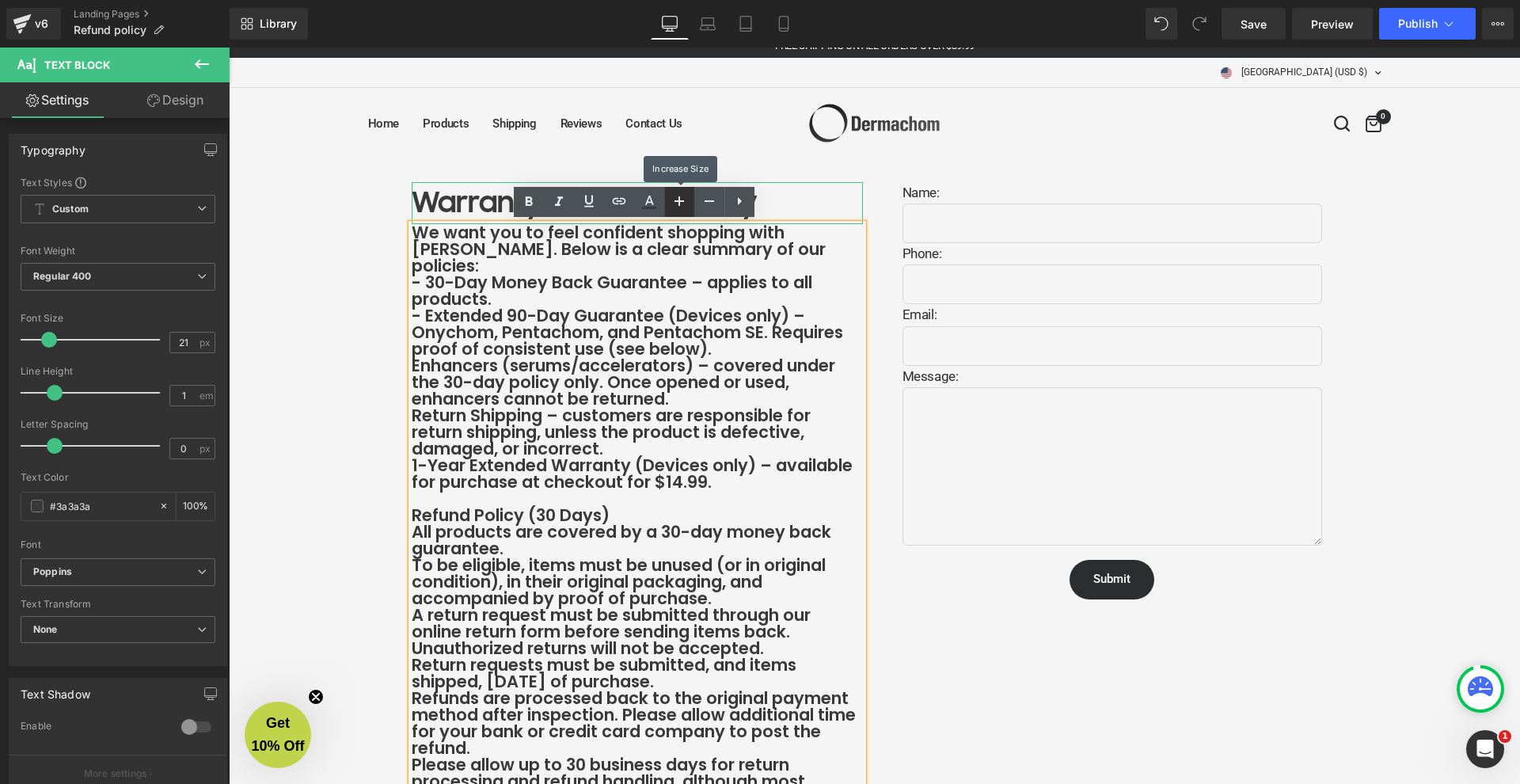
click at [684, 202] on icon at bounding box center [679, 201] width 19 height 19
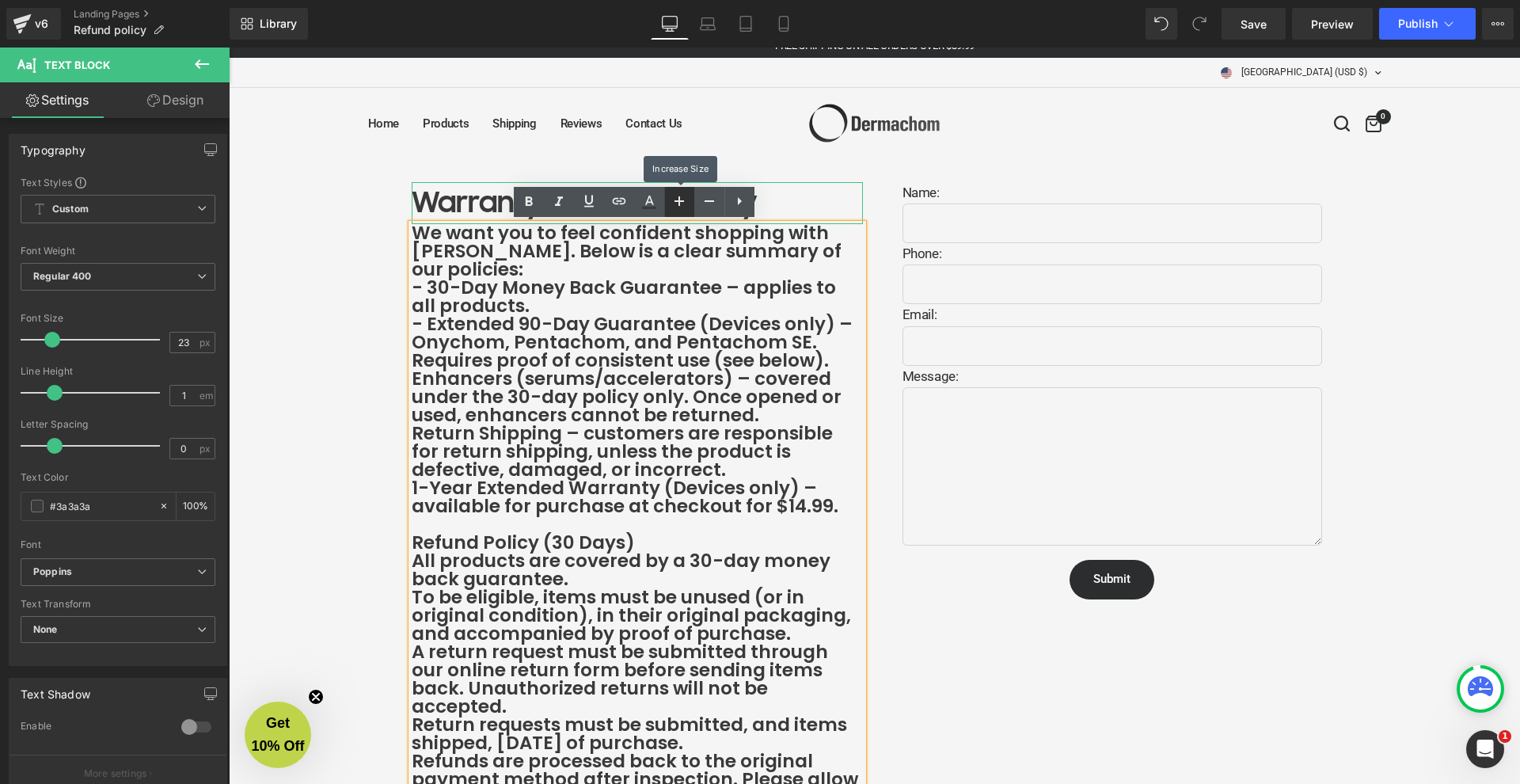
click at [684, 202] on icon at bounding box center [679, 201] width 19 height 19
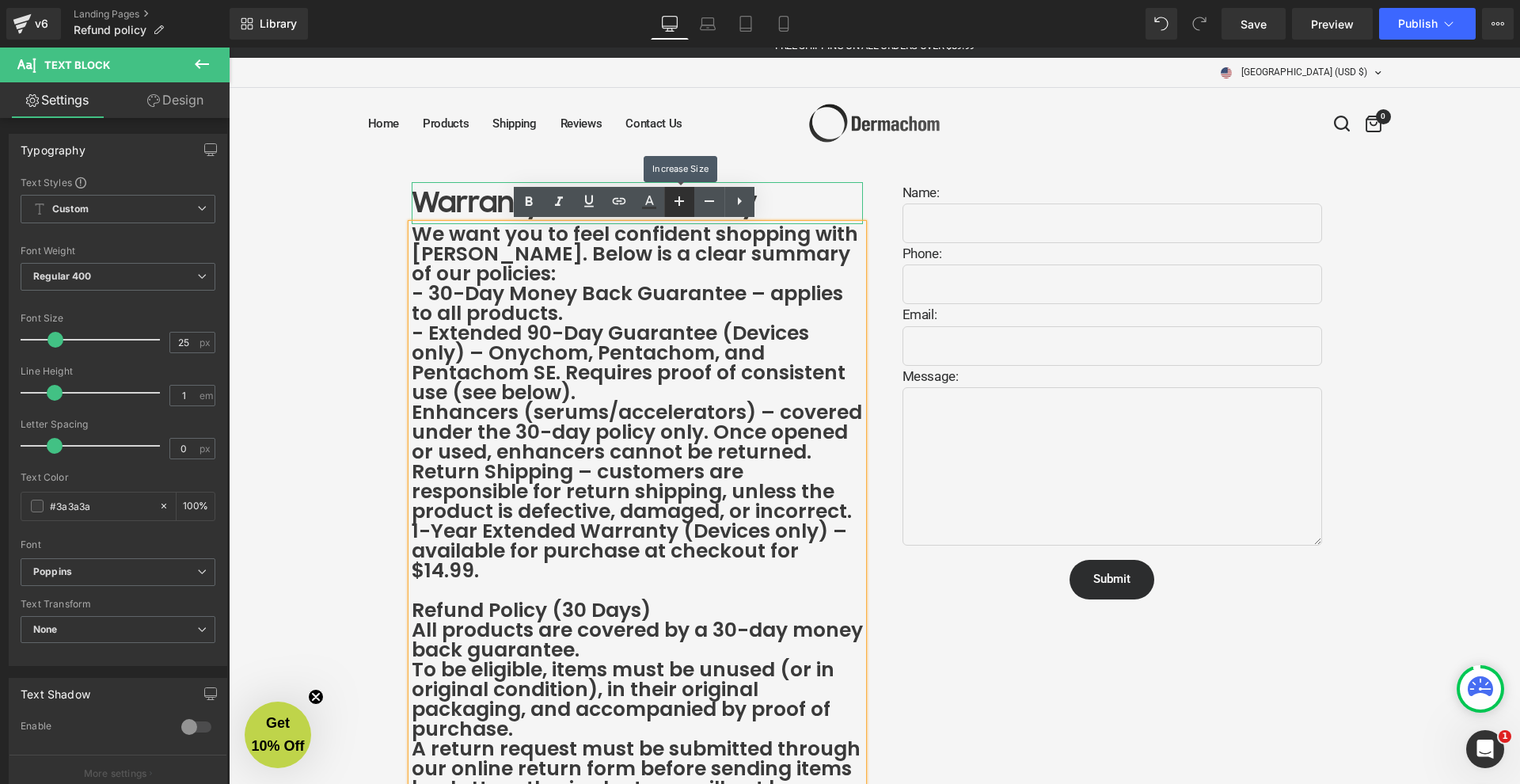
click at [684, 202] on icon at bounding box center [679, 201] width 19 height 19
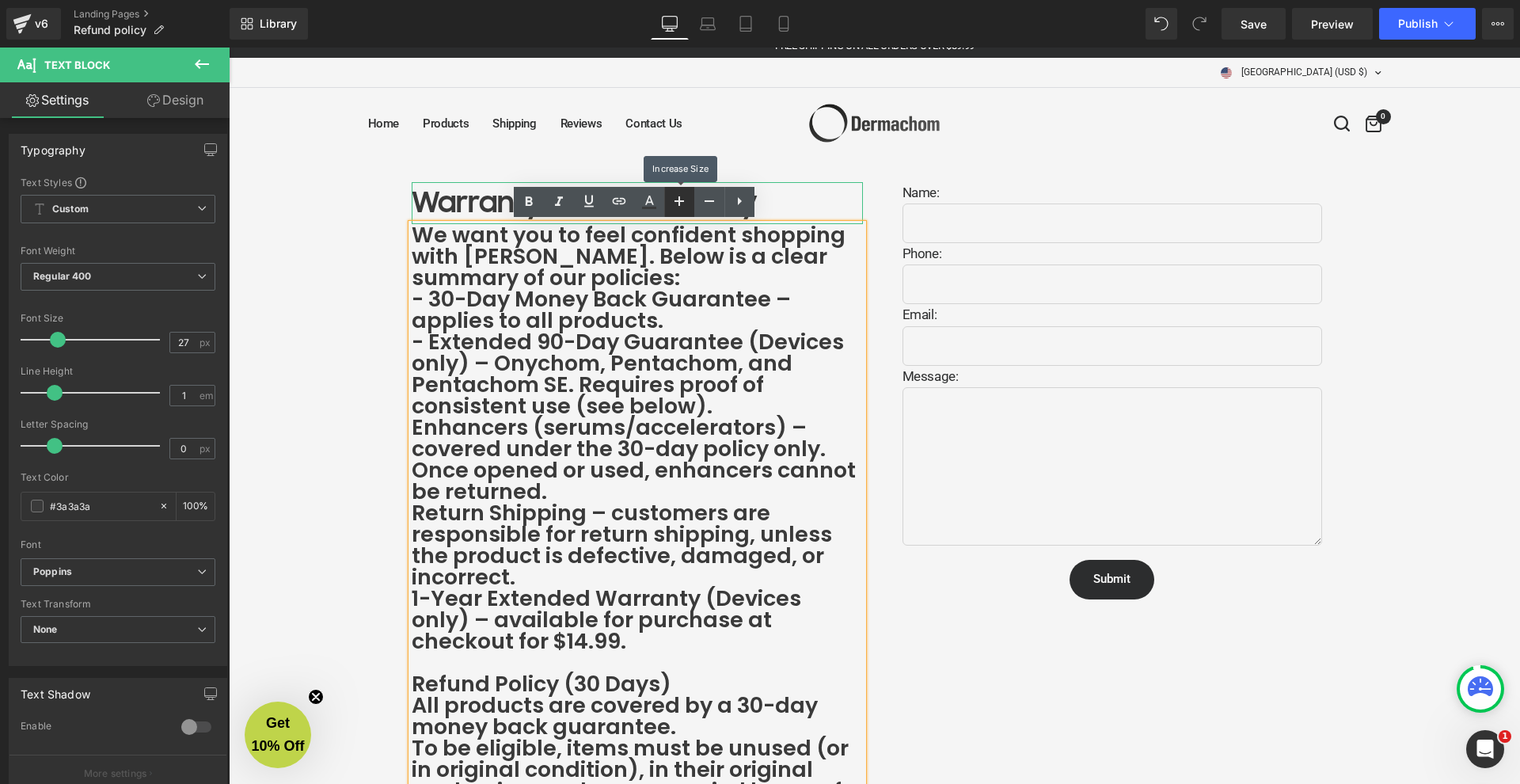
click at [684, 202] on icon at bounding box center [679, 201] width 19 height 19
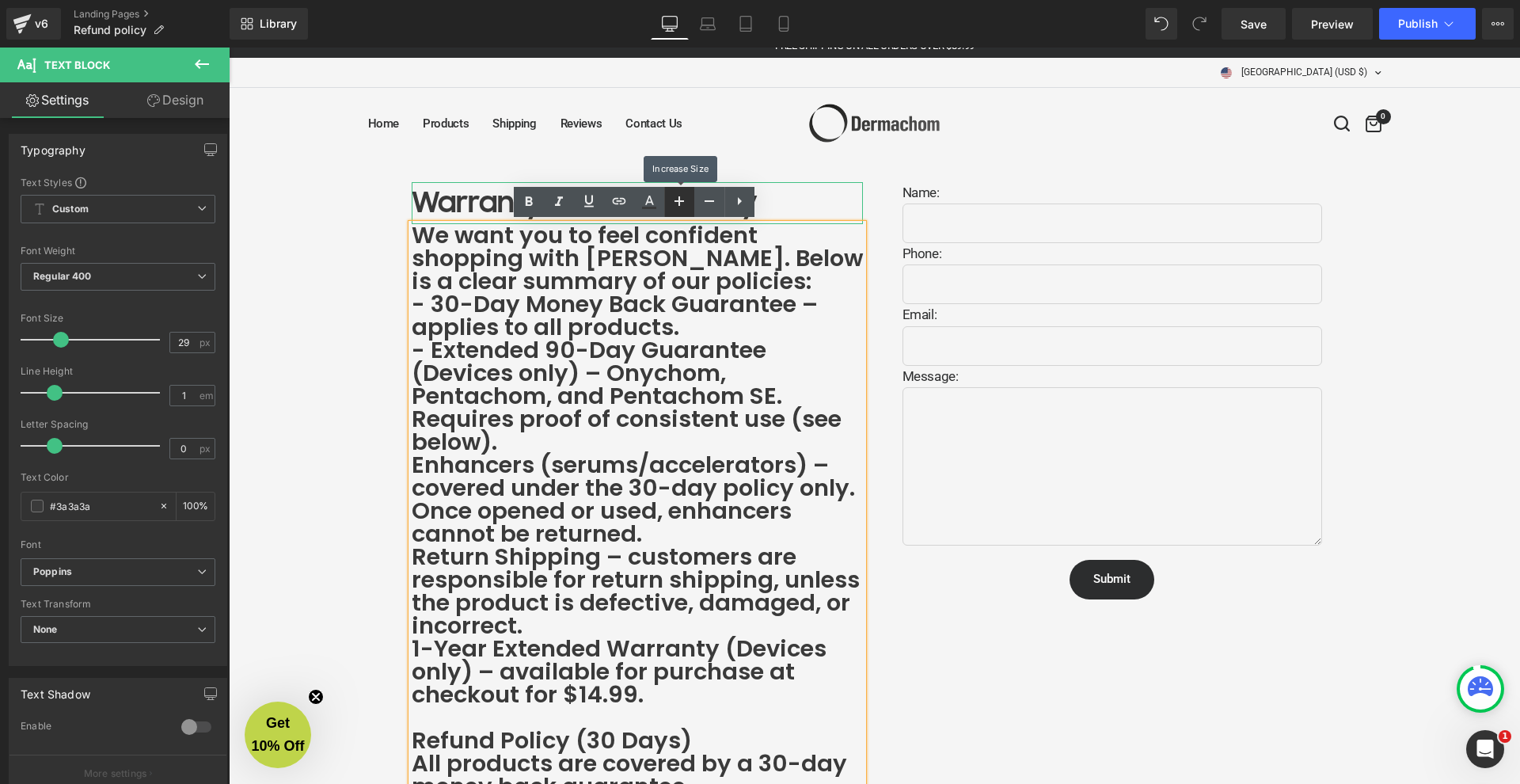
click at [684, 202] on icon at bounding box center [679, 201] width 19 height 19
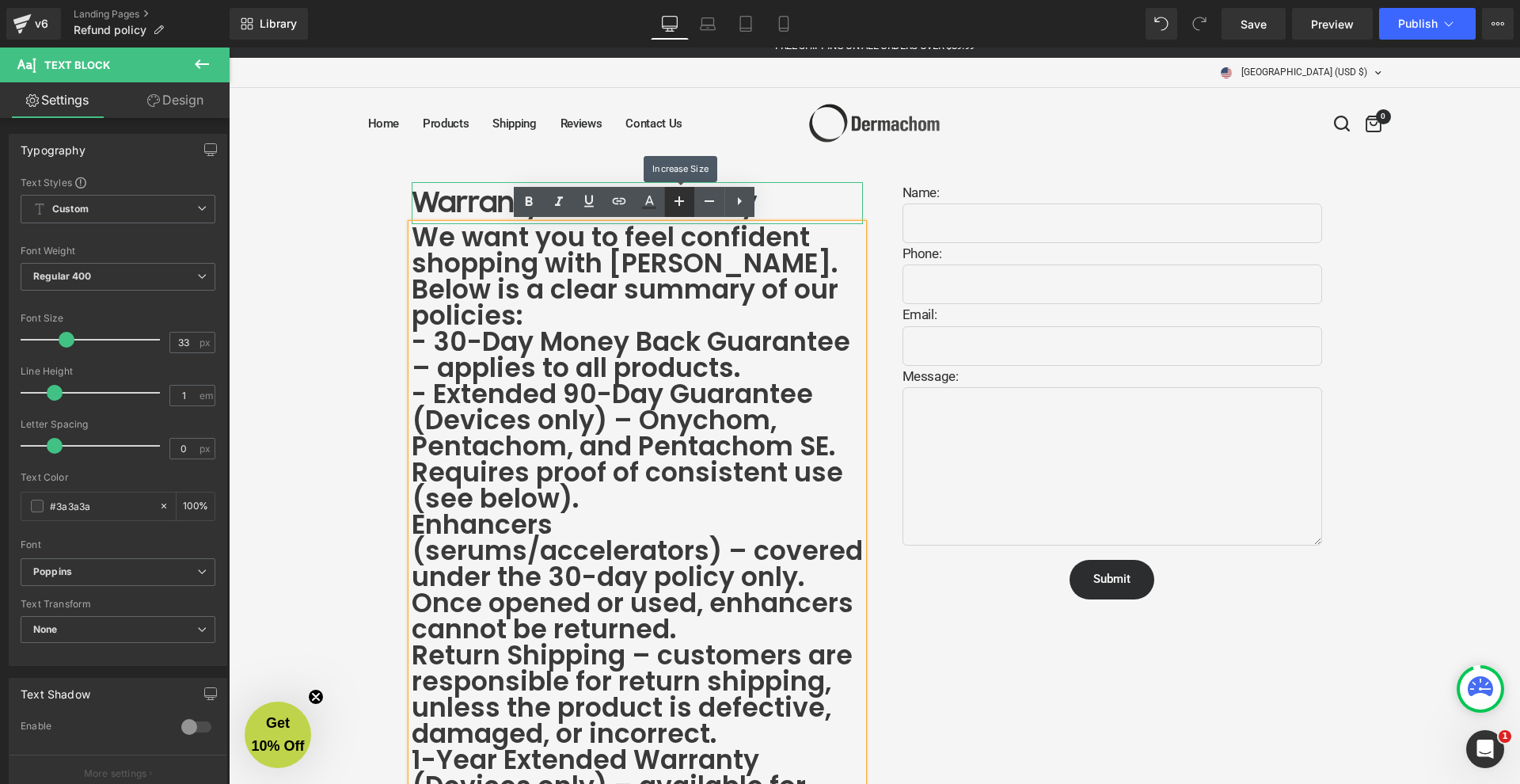
click at [684, 202] on icon at bounding box center [679, 201] width 19 height 19
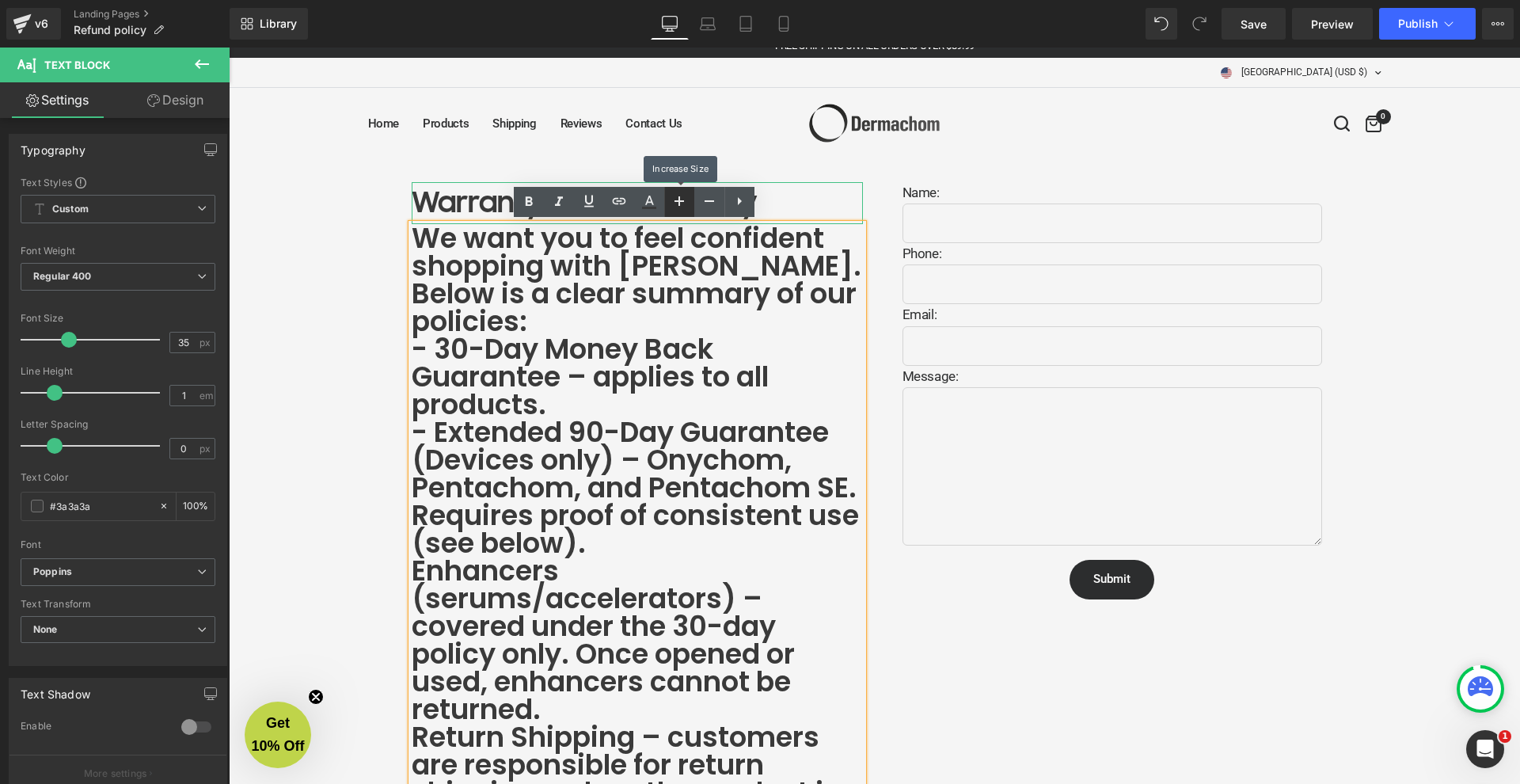
click at [684, 202] on icon at bounding box center [679, 201] width 19 height 19
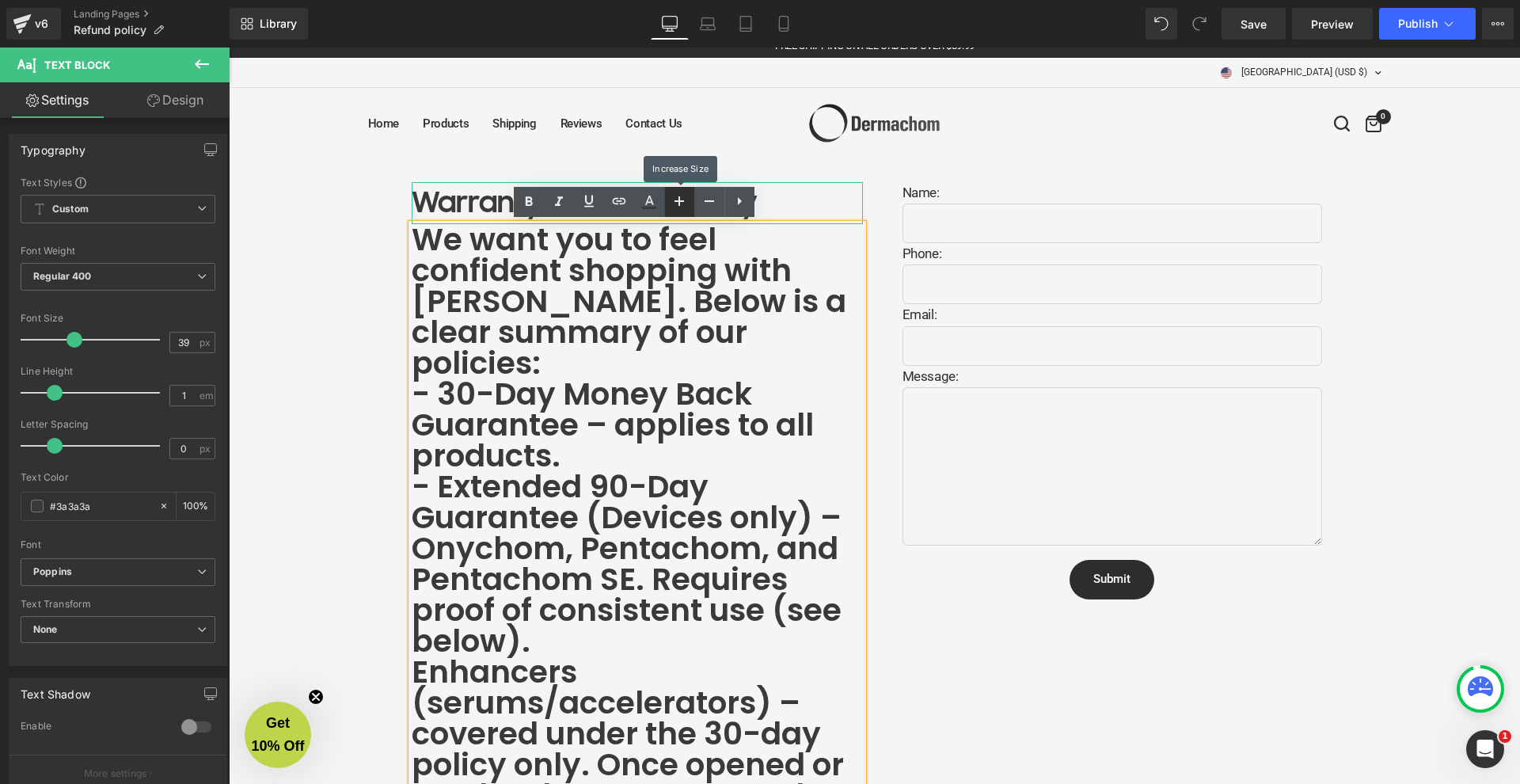
click at [684, 202] on icon at bounding box center [679, 201] width 19 height 19
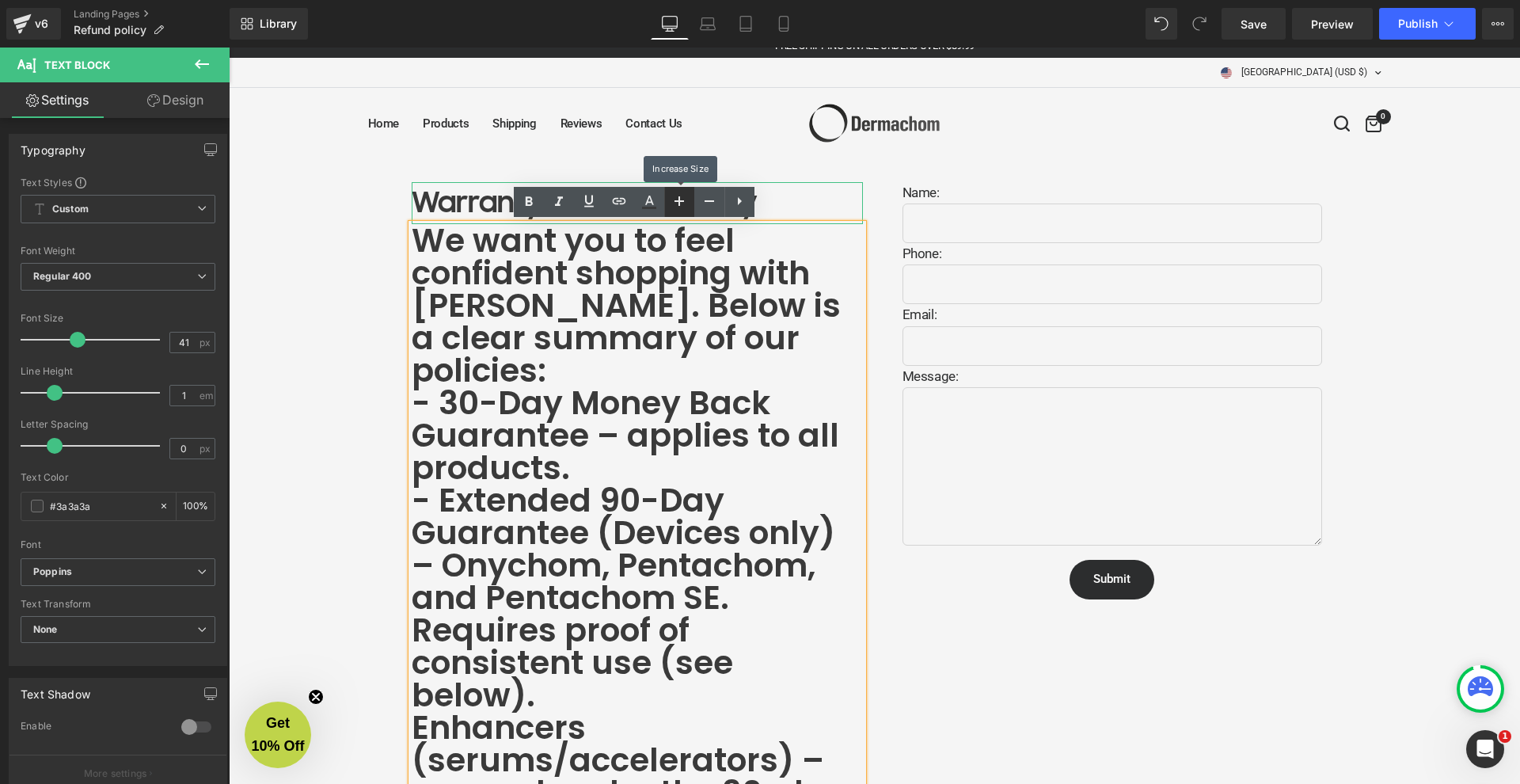
click at [684, 202] on icon at bounding box center [679, 201] width 19 height 19
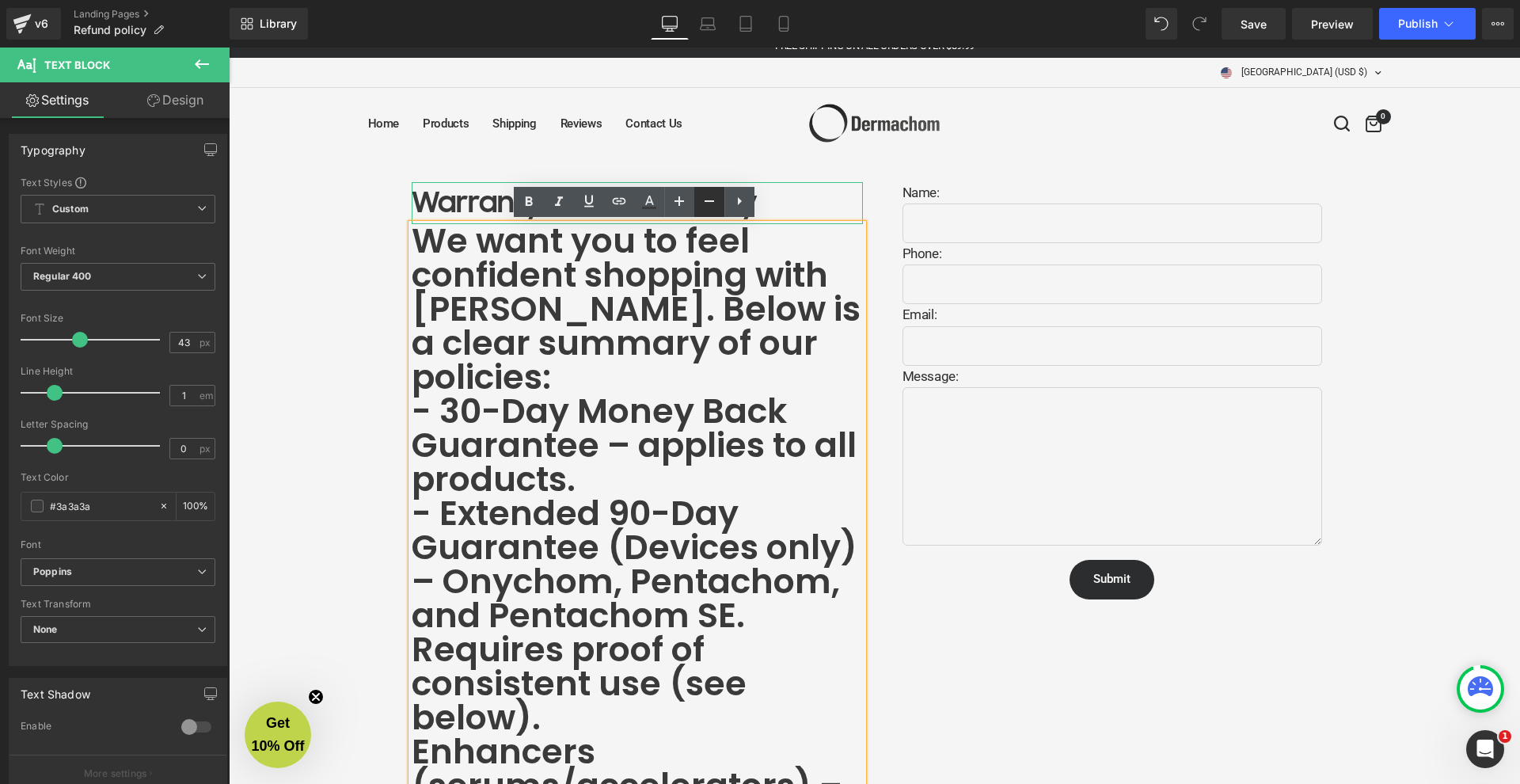
click at [700, 206] on icon at bounding box center [710, 201] width 19 height 19
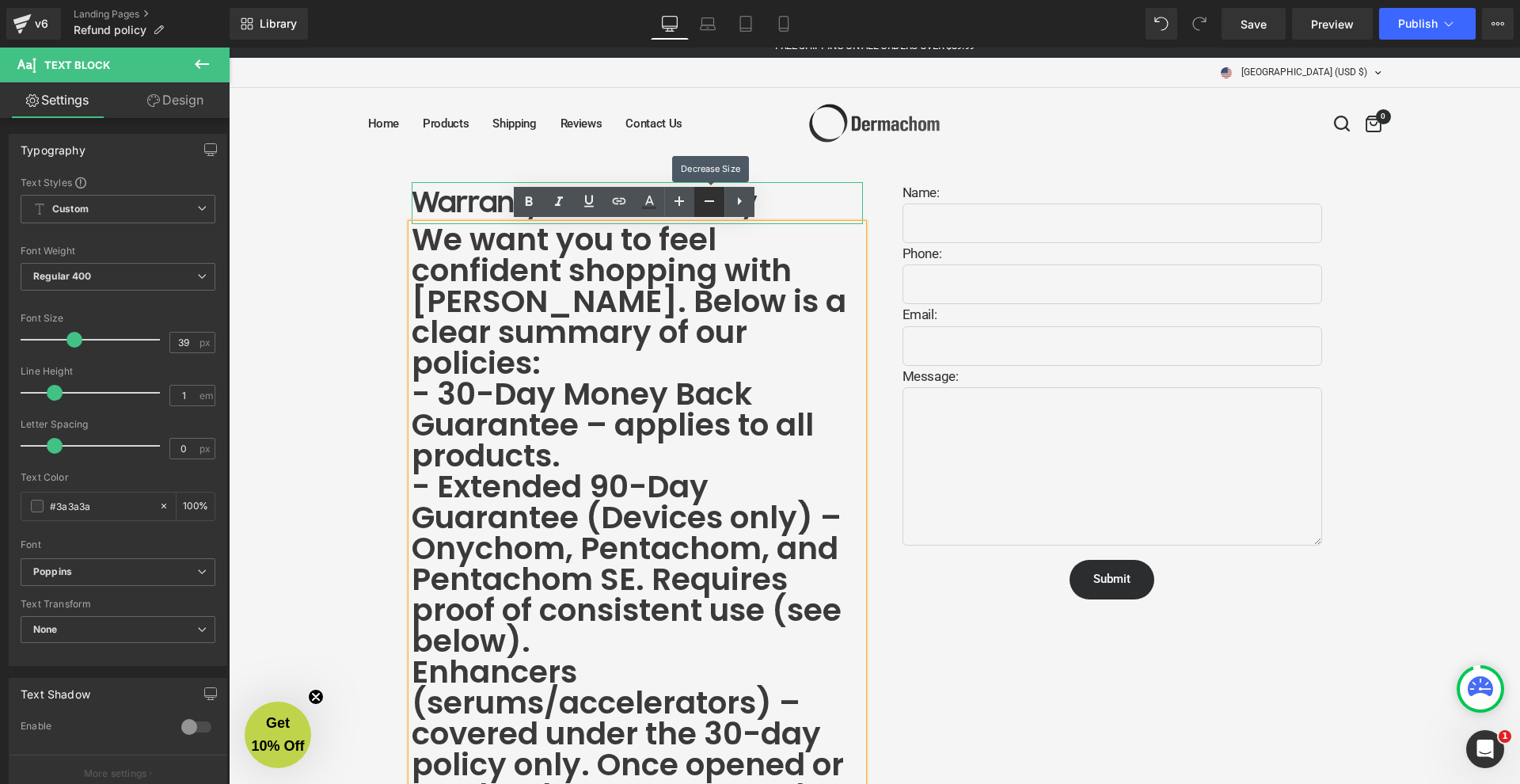
click at [700, 206] on icon at bounding box center [710, 201] width 19 height 19
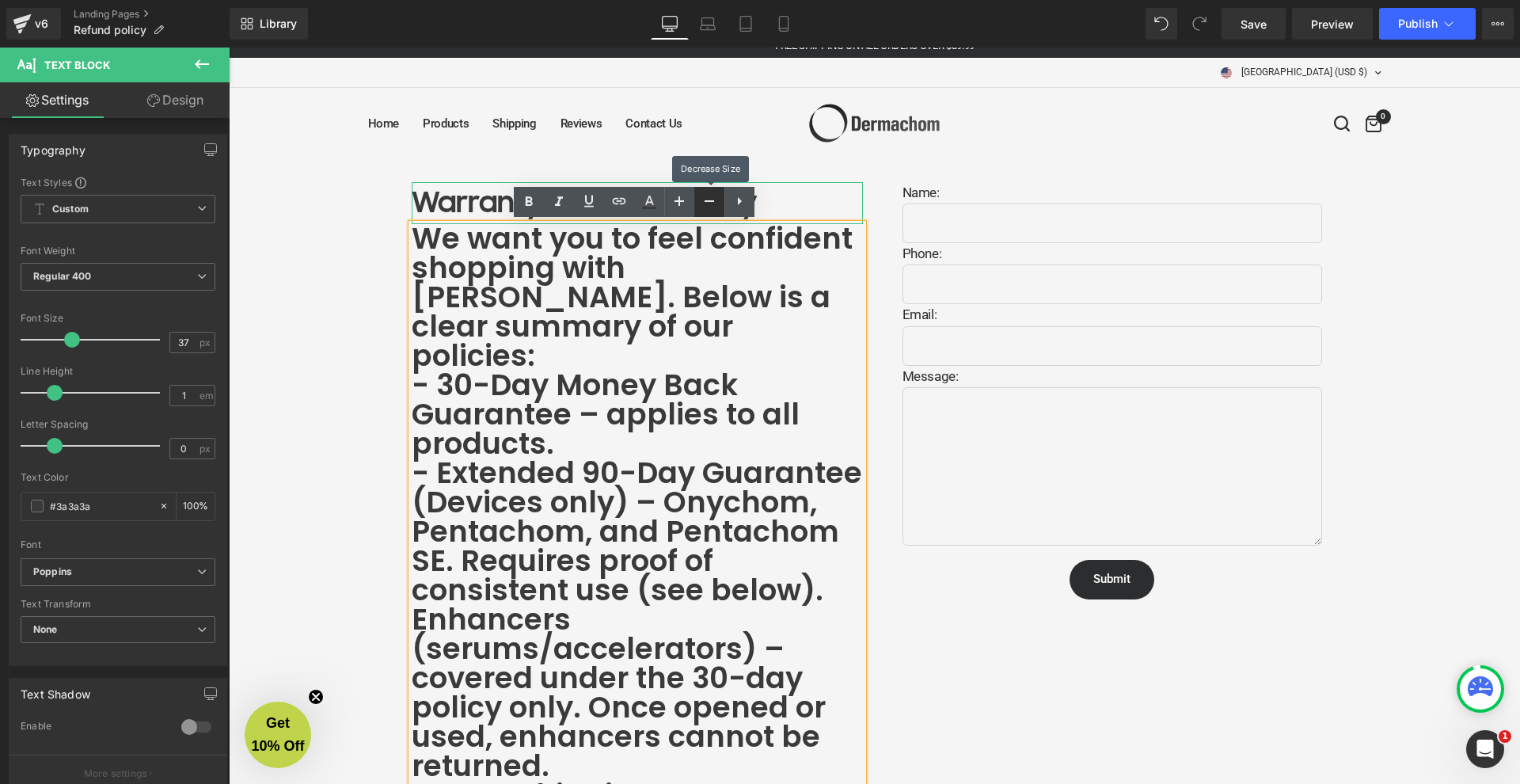
click at [700, 206] on icon at bounding box center [710, 201] width 19 height 19
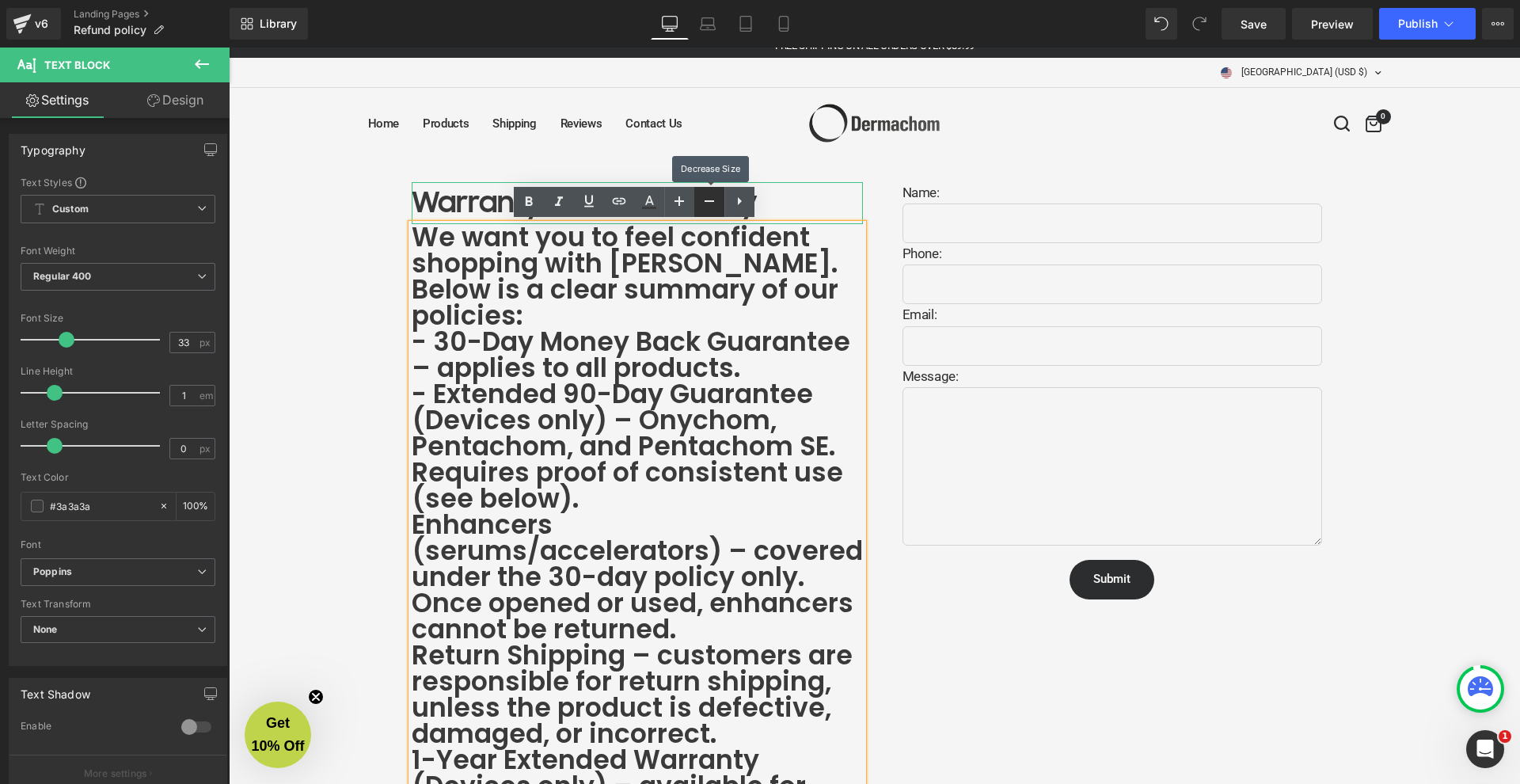
click at [700, 206] on icon at bounding box center [710, 201] width 19 height 19
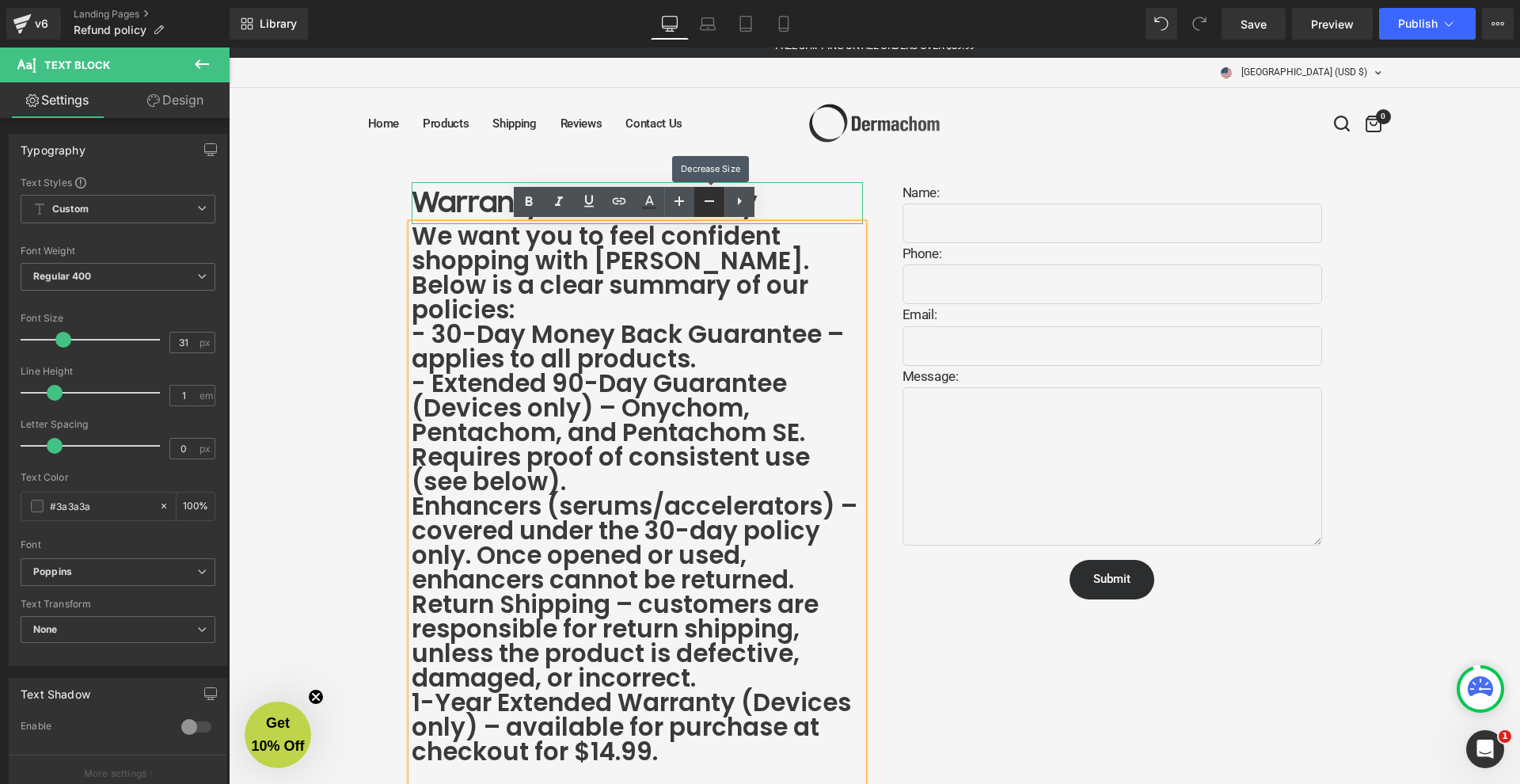
click at [700, 206] on icon at bounding box center [710, 201] width 19 height 19
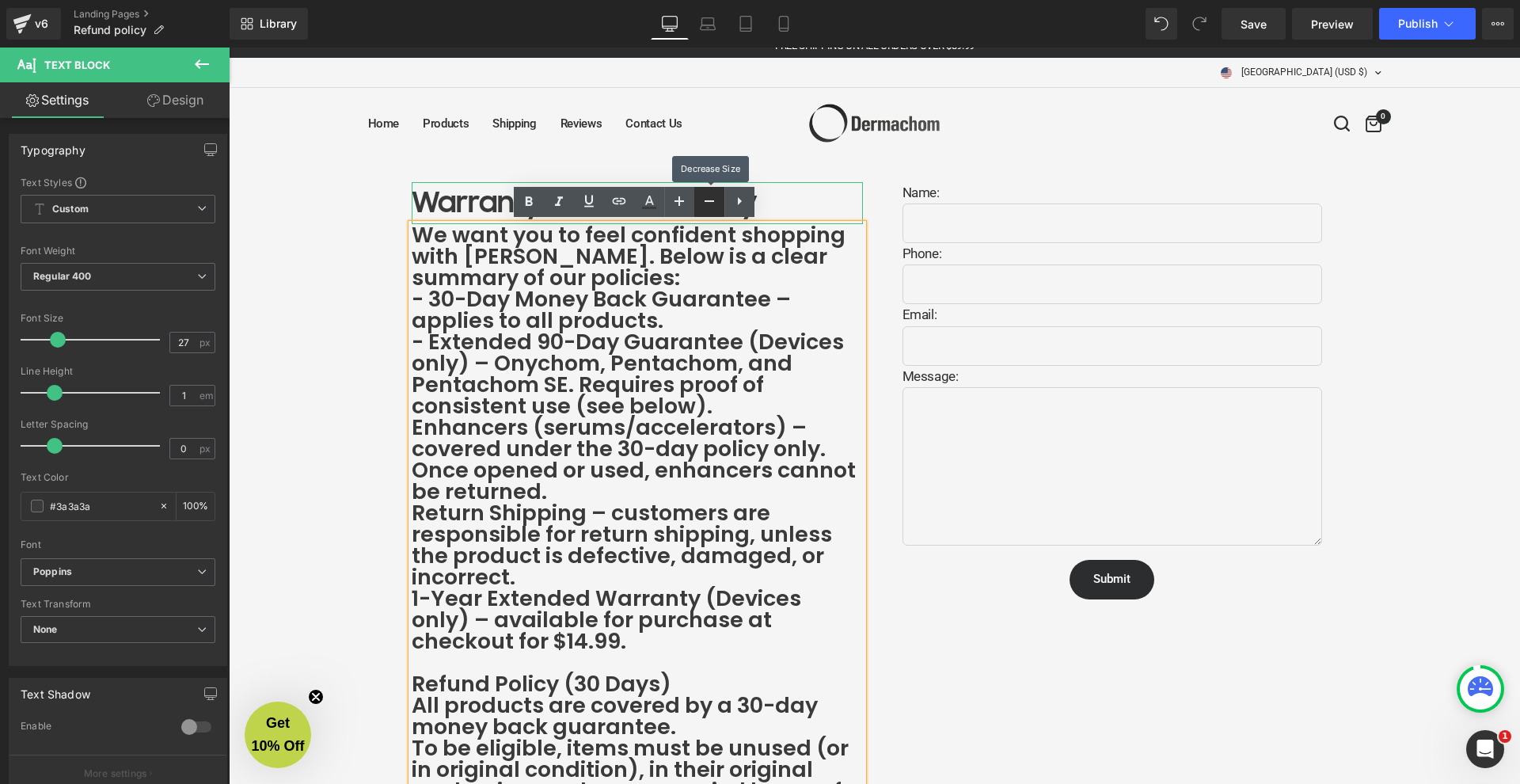
click at [700, 206] on icon at bounding box center [710, 201] width 19 height 19
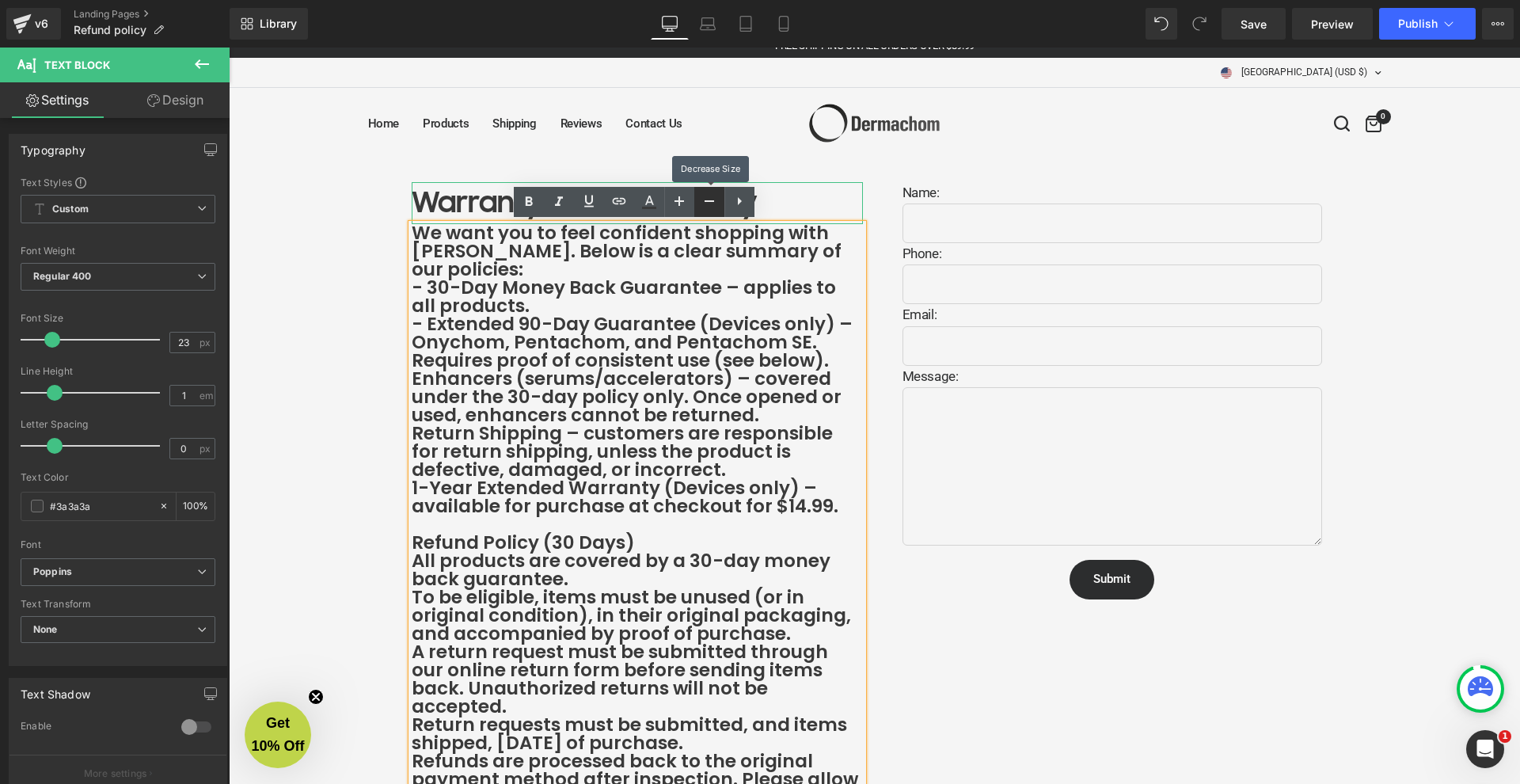
click at [700, 206] on icon at bounding box center [710, 201] width 19 height 19
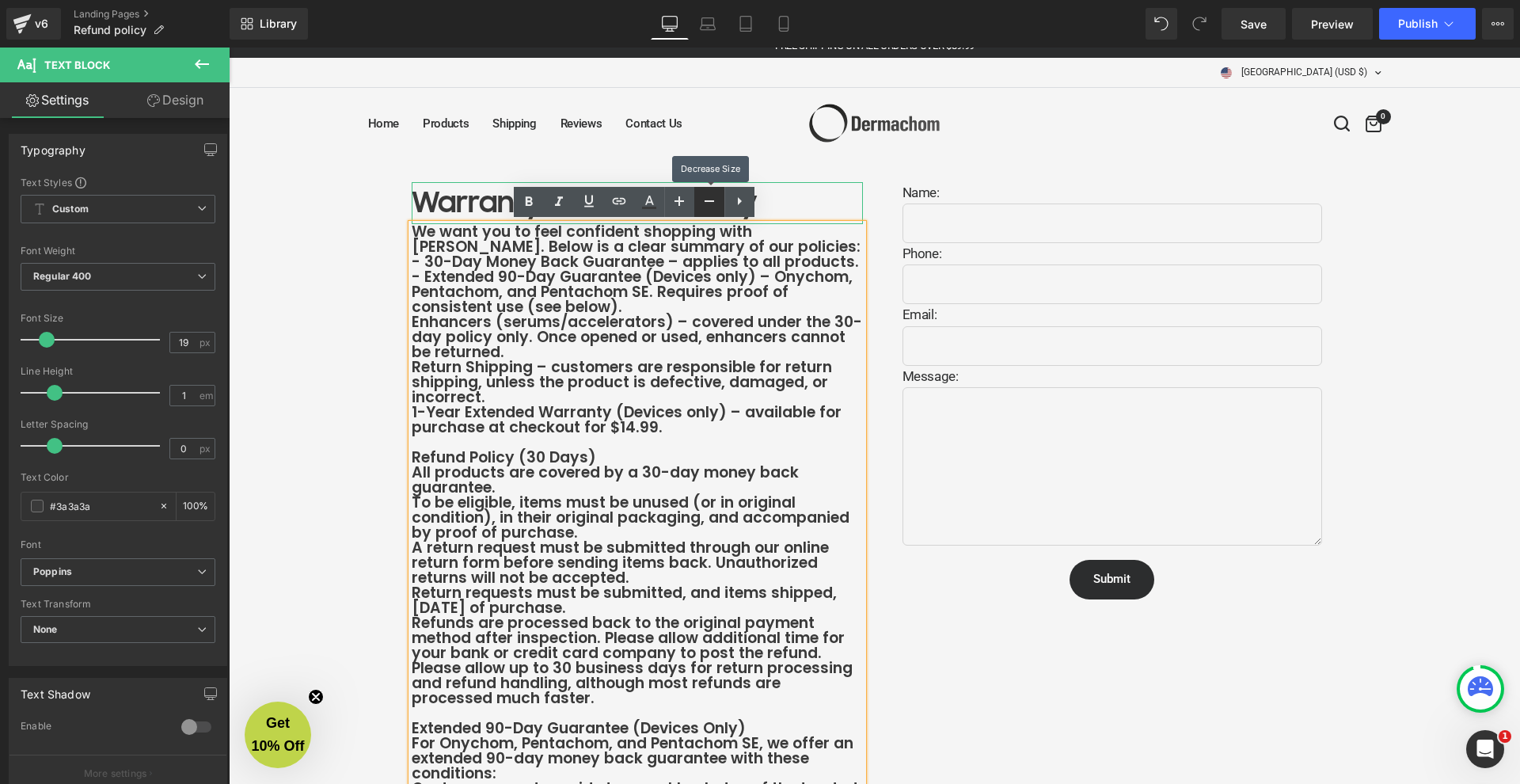
click at [700, 206] on icon at bounding box center [710, 201] width 19 height 19
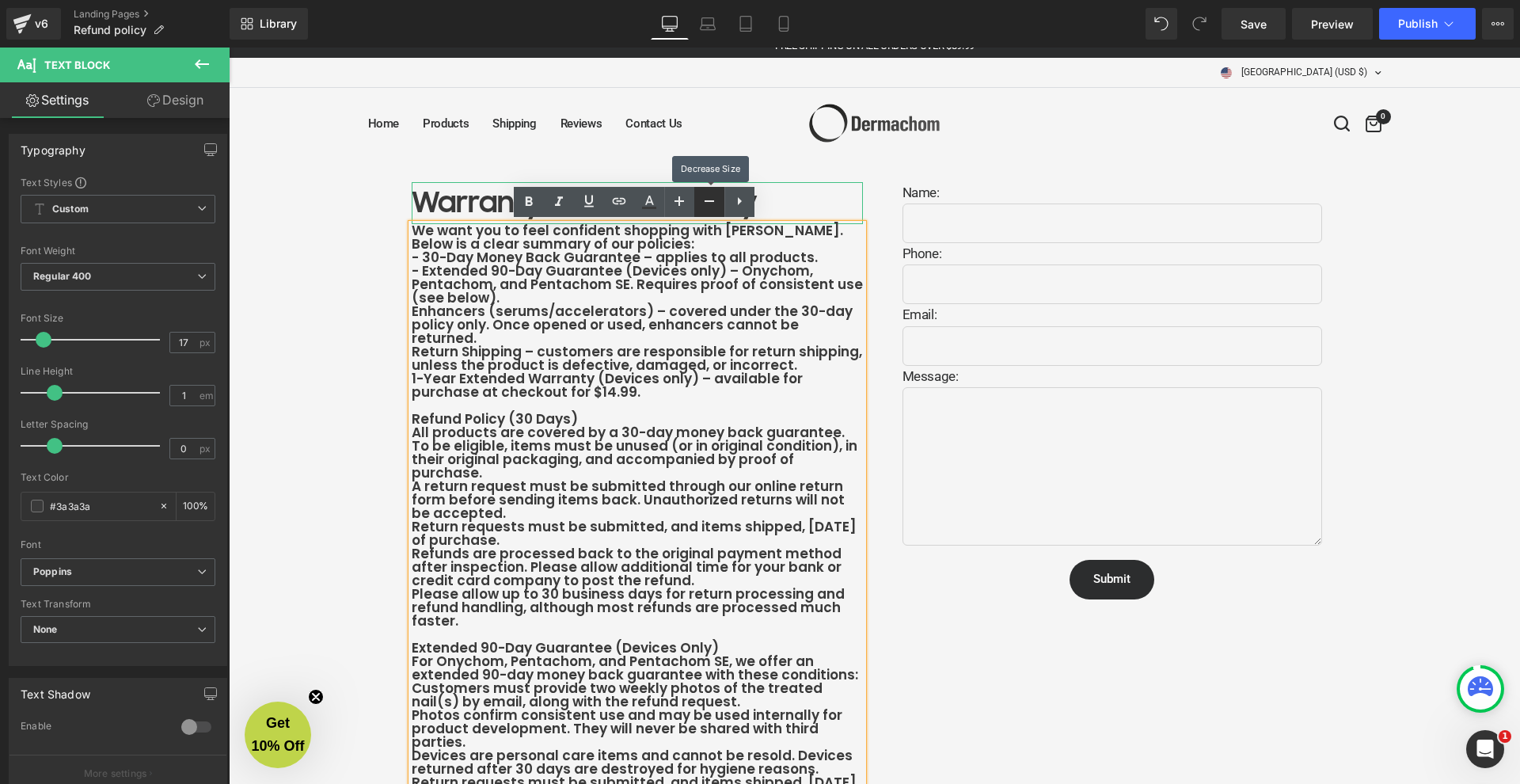
click at [700, 206] on icon at bounding box center [710, 201] width 19 height 19
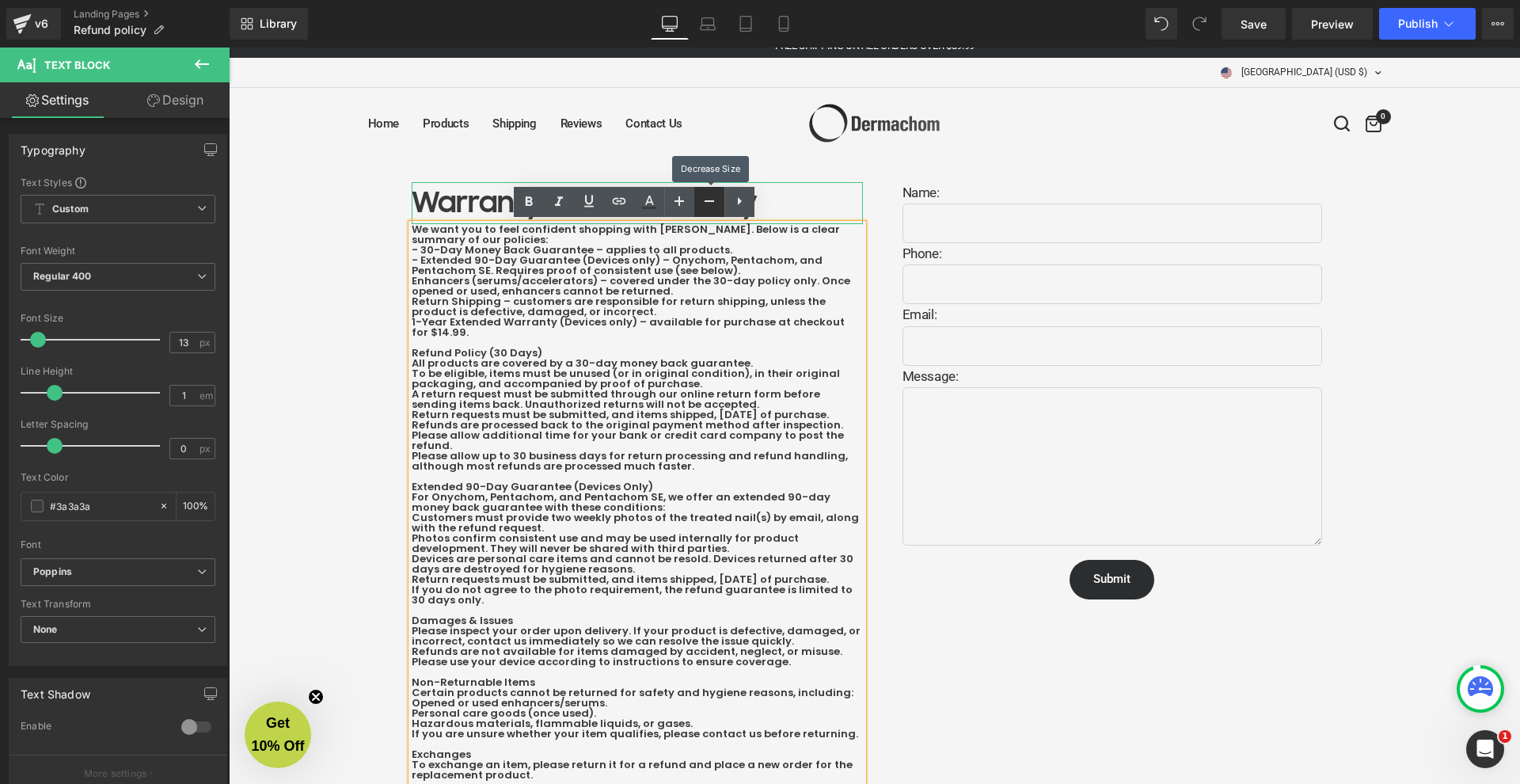
click at [700, 206] on icon at bounding box center [710, 201] width 19 height 19
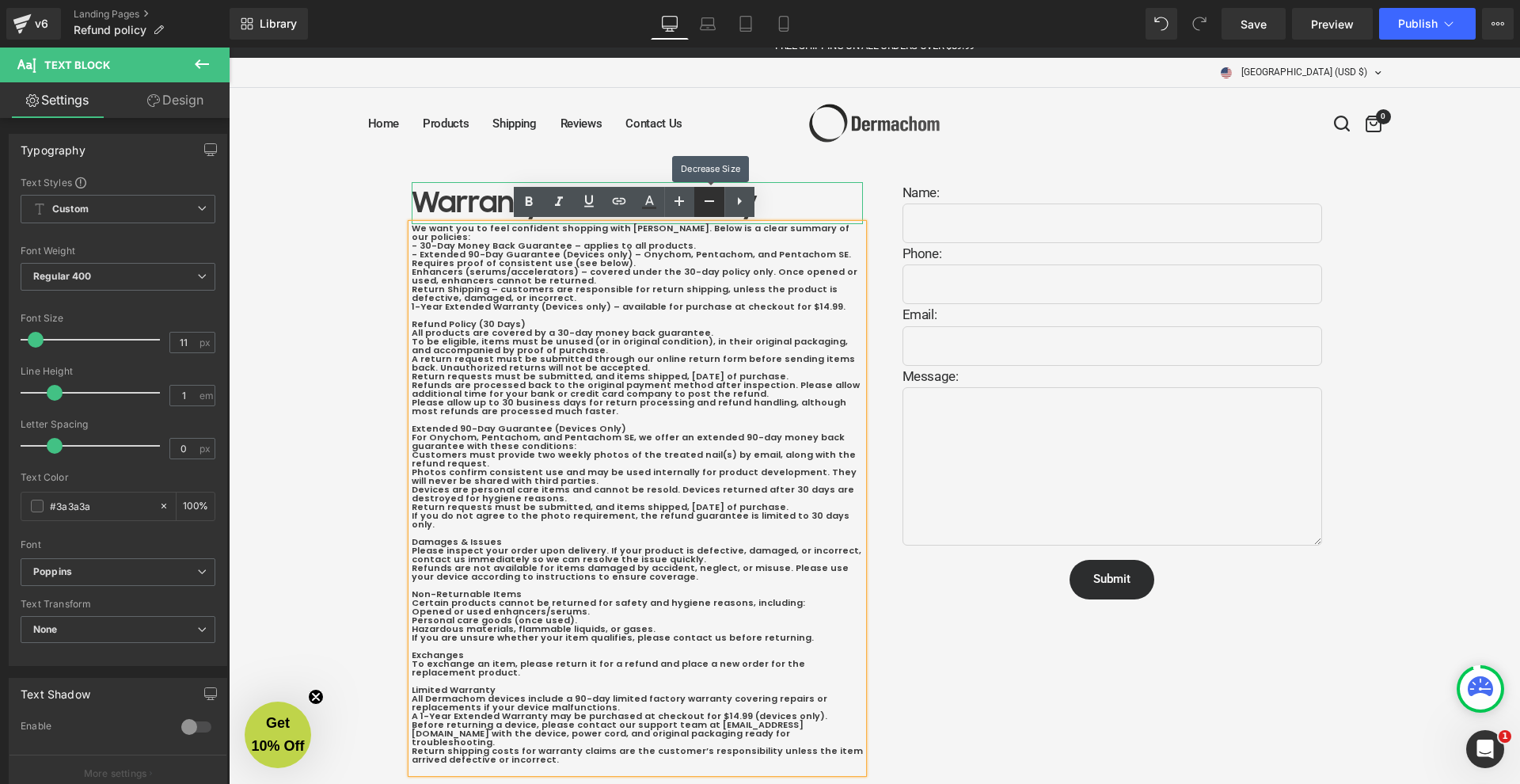
click at [700, 206] on icon at bounding box center [710, 201] width 19 height 19
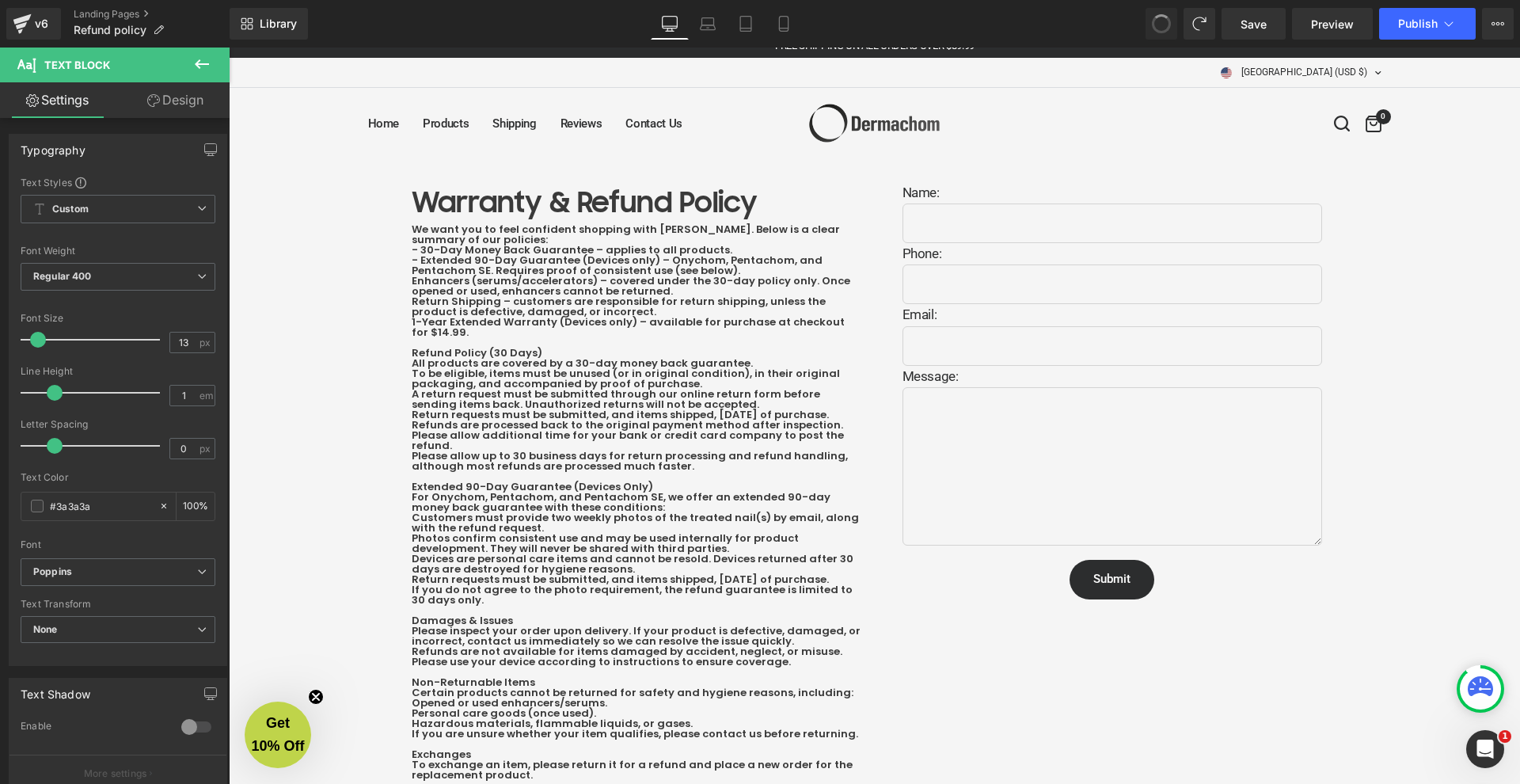
click at [1164, 30] on span at bounding box center [1162, 24] width 27 height 27
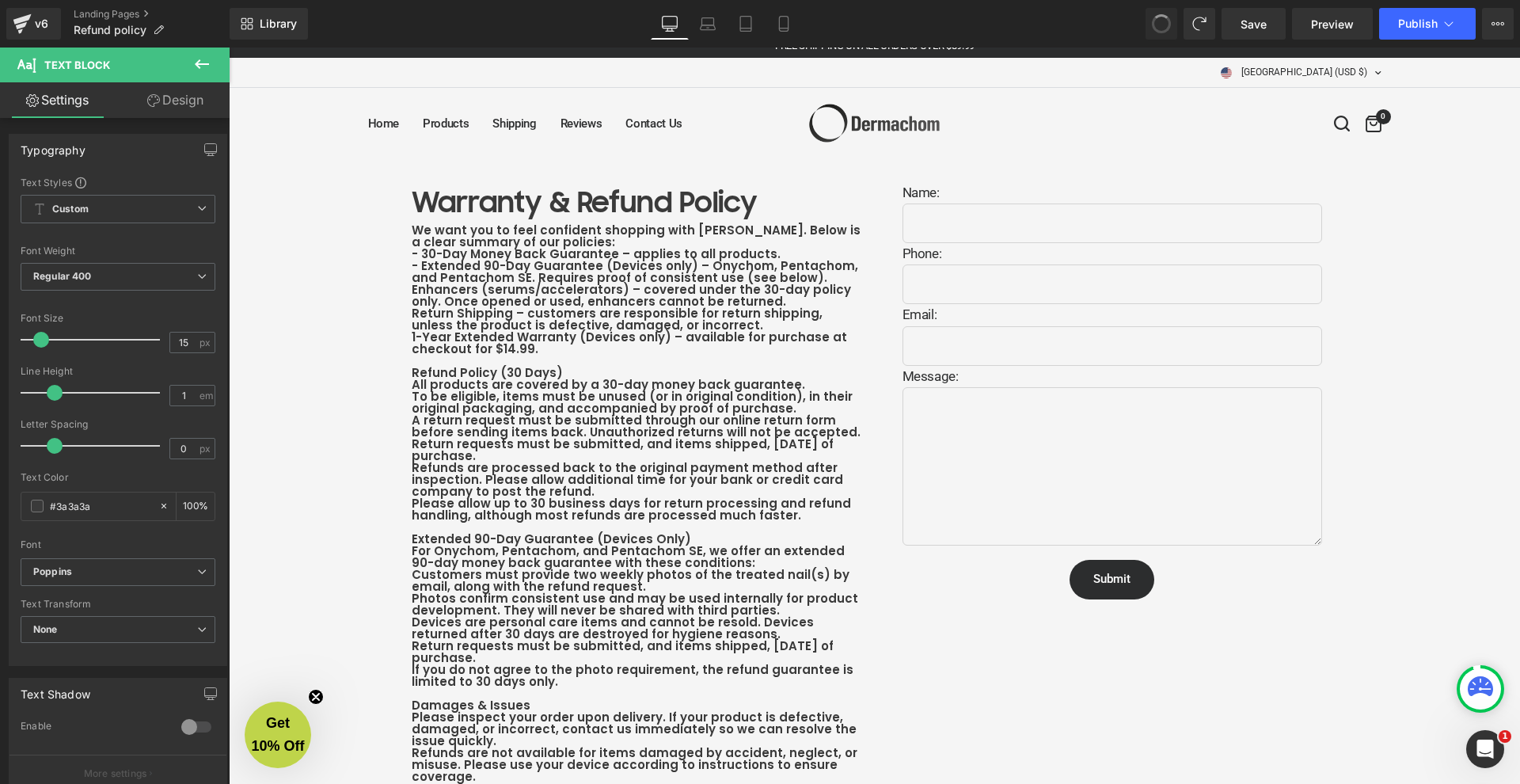
click at [1164, 30] on span at bounding box center [1162, 24] width 27 height 27
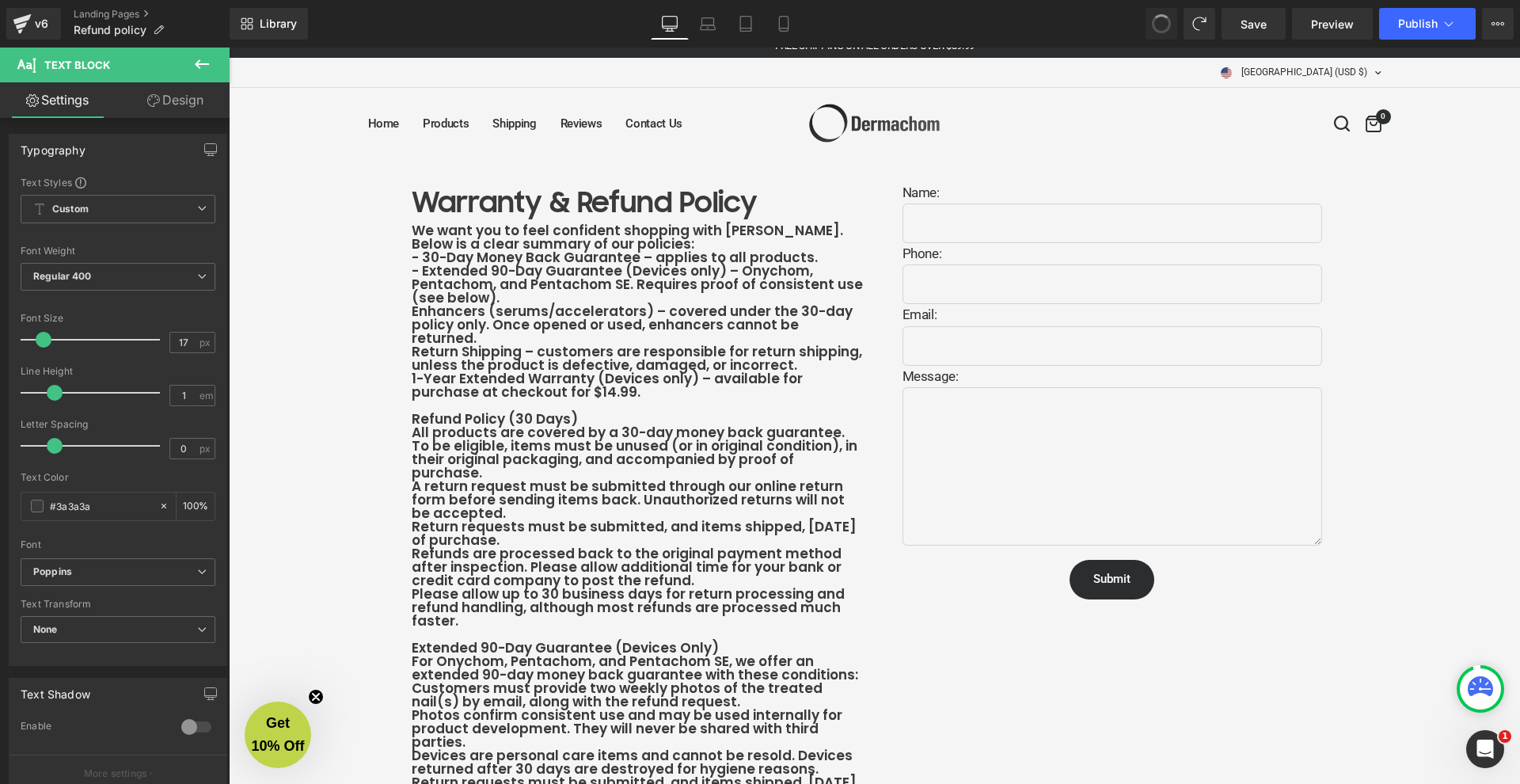
click at [1164, 30] on span at bounding box center [1161, 23] width 22 height 22
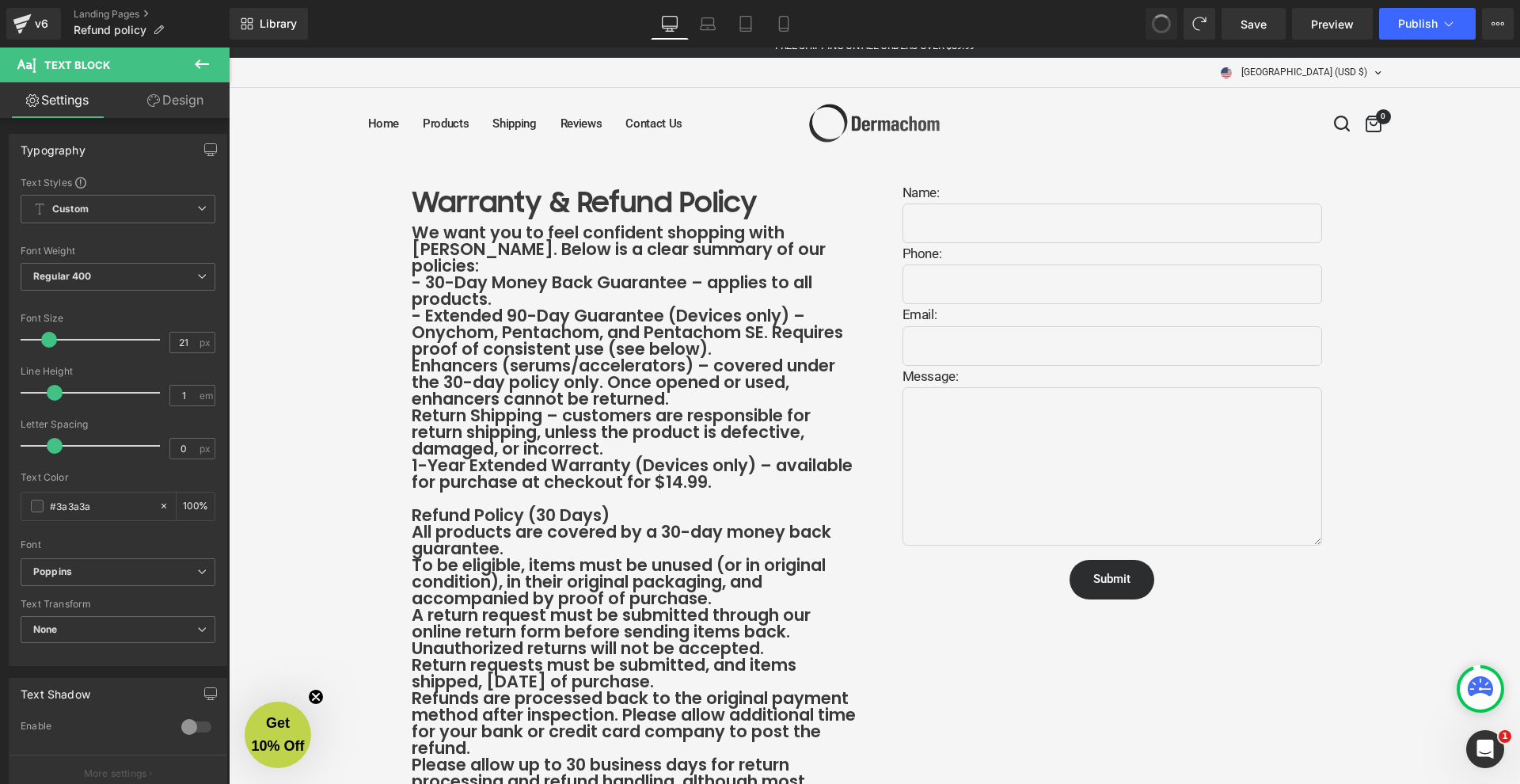
click at [1164, 30] on span at bounding box center [1162, 24] width 26 height 26
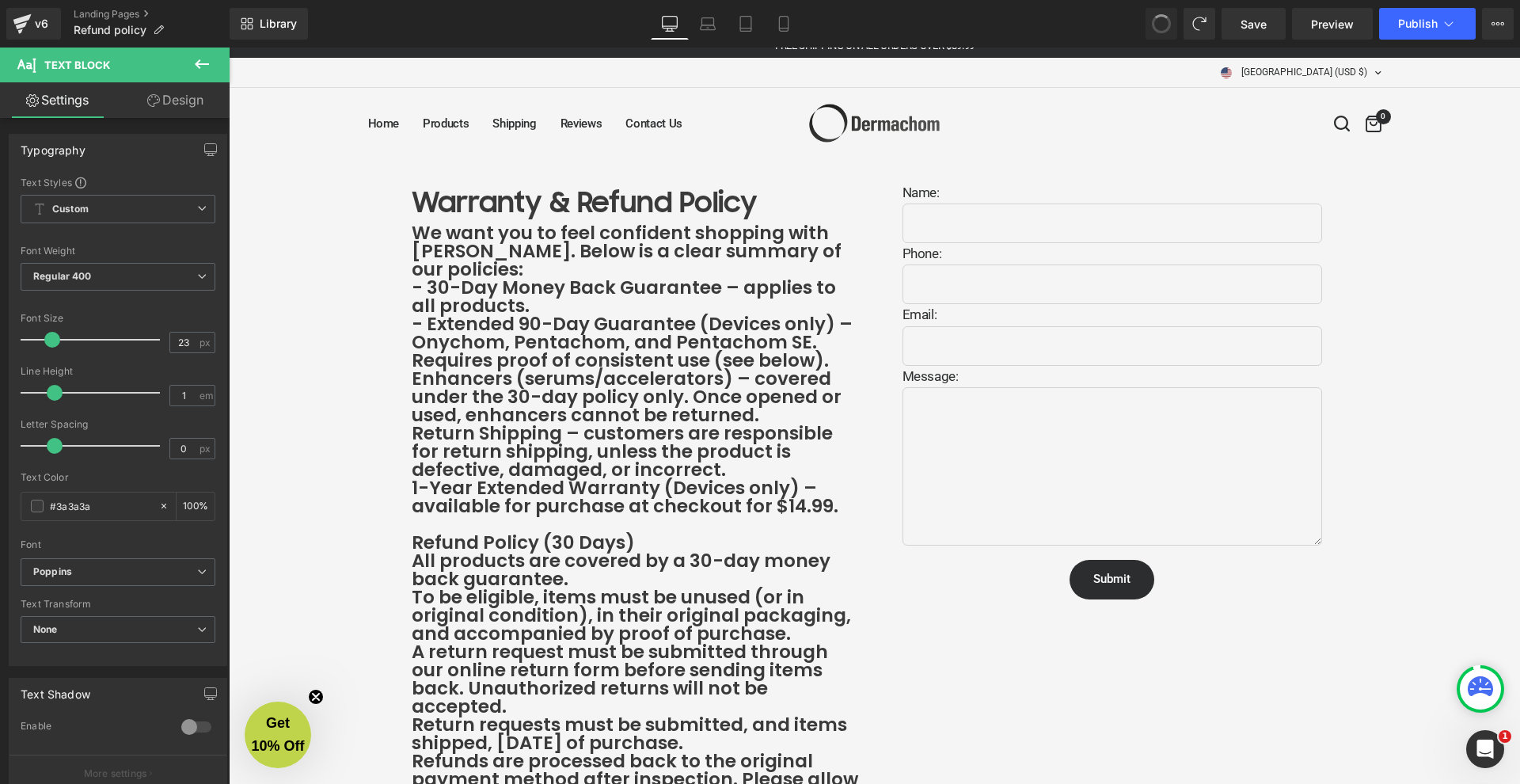
click at [1164, 30] on span at bounding box center [1162, 24] width 26 height 26
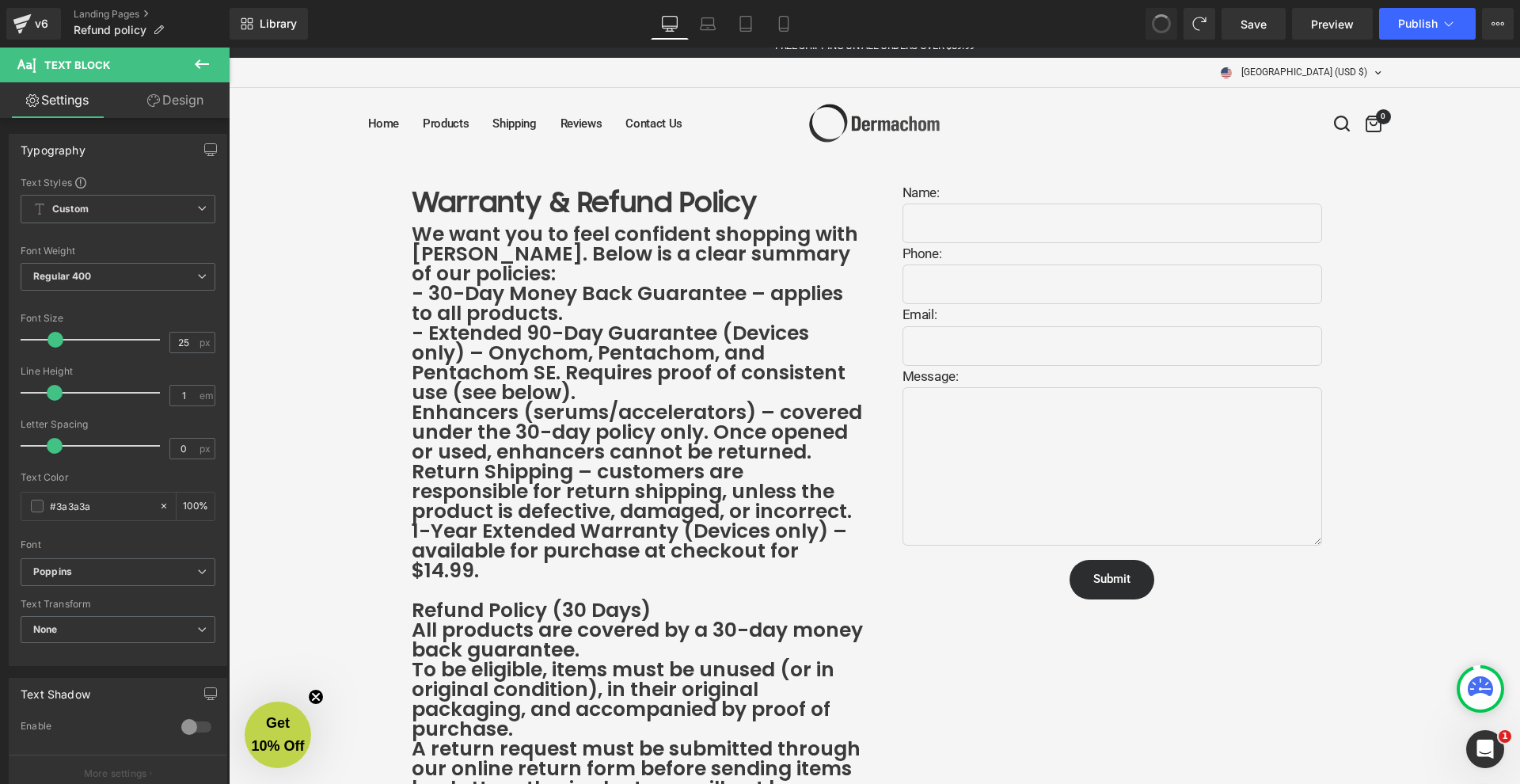
click at [1164, 30] on span at bounding box center [1162, 24] width 26 height 26
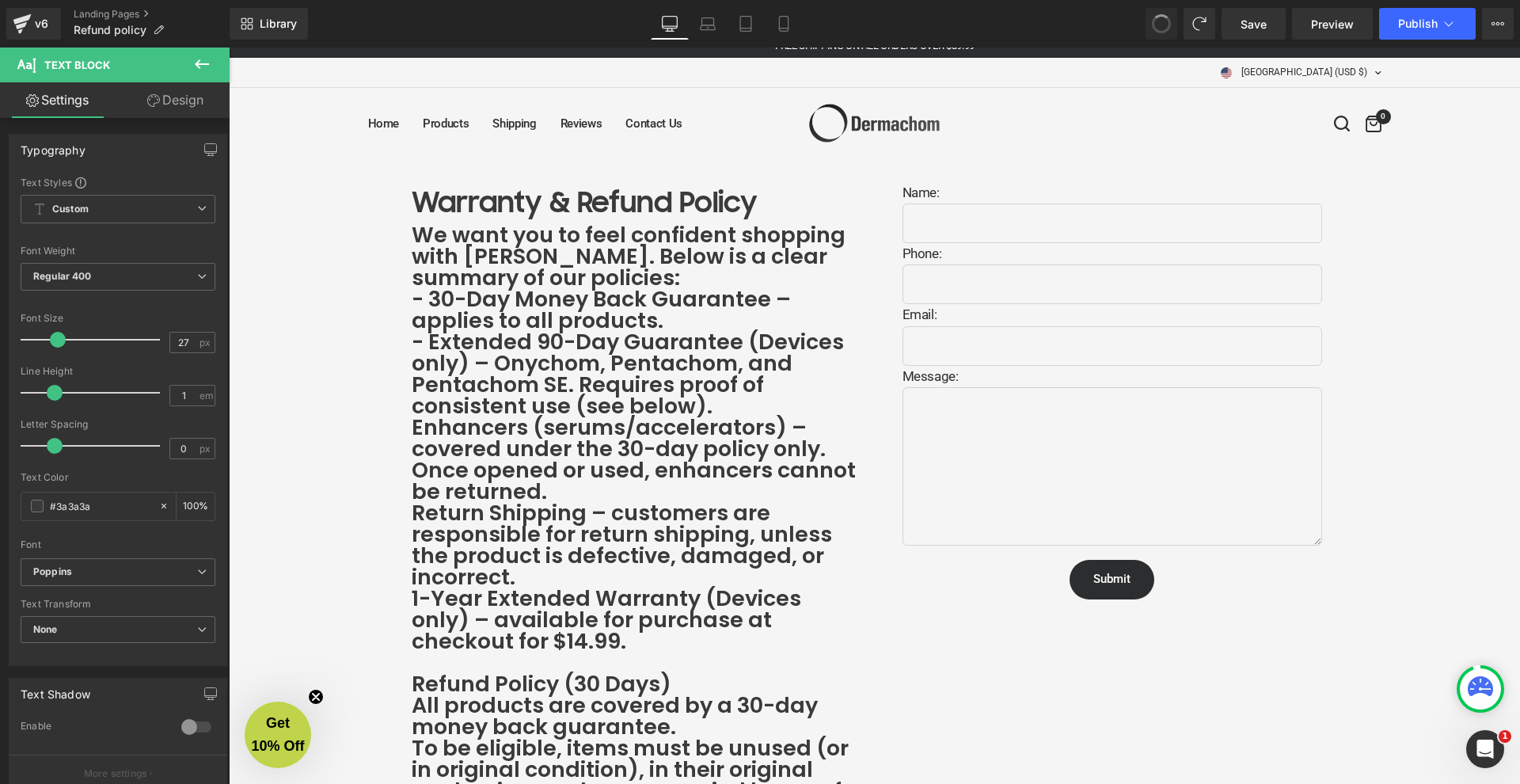
click at [1164, 30] on span at bounding box center [1162, 24] width 27 height 27
click at [1164, 30] on span at bounding box center [1162, 24] width 26 height 26
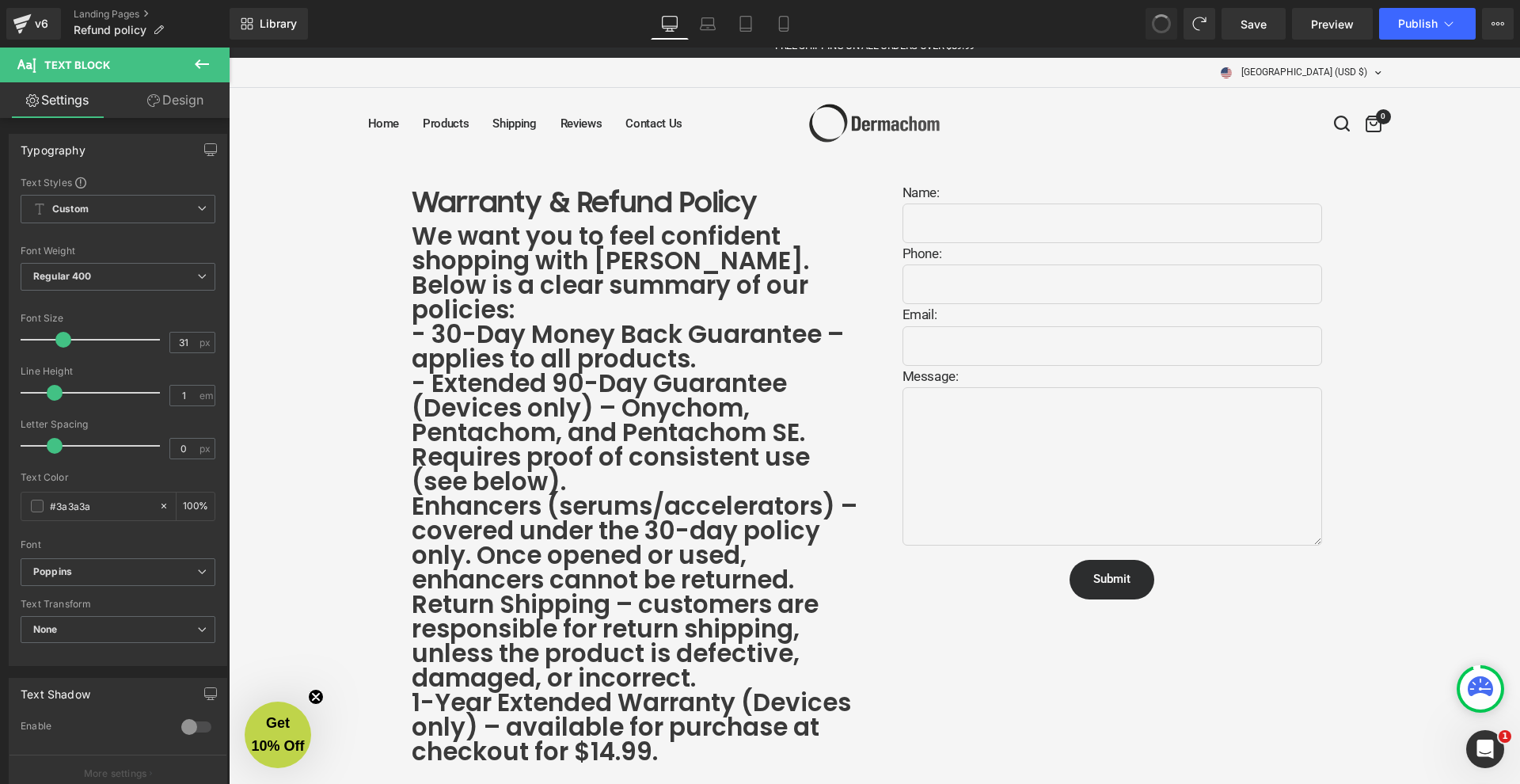
click at [1164, 30] on span at bounding box center [1162, 24] width 27 height 27
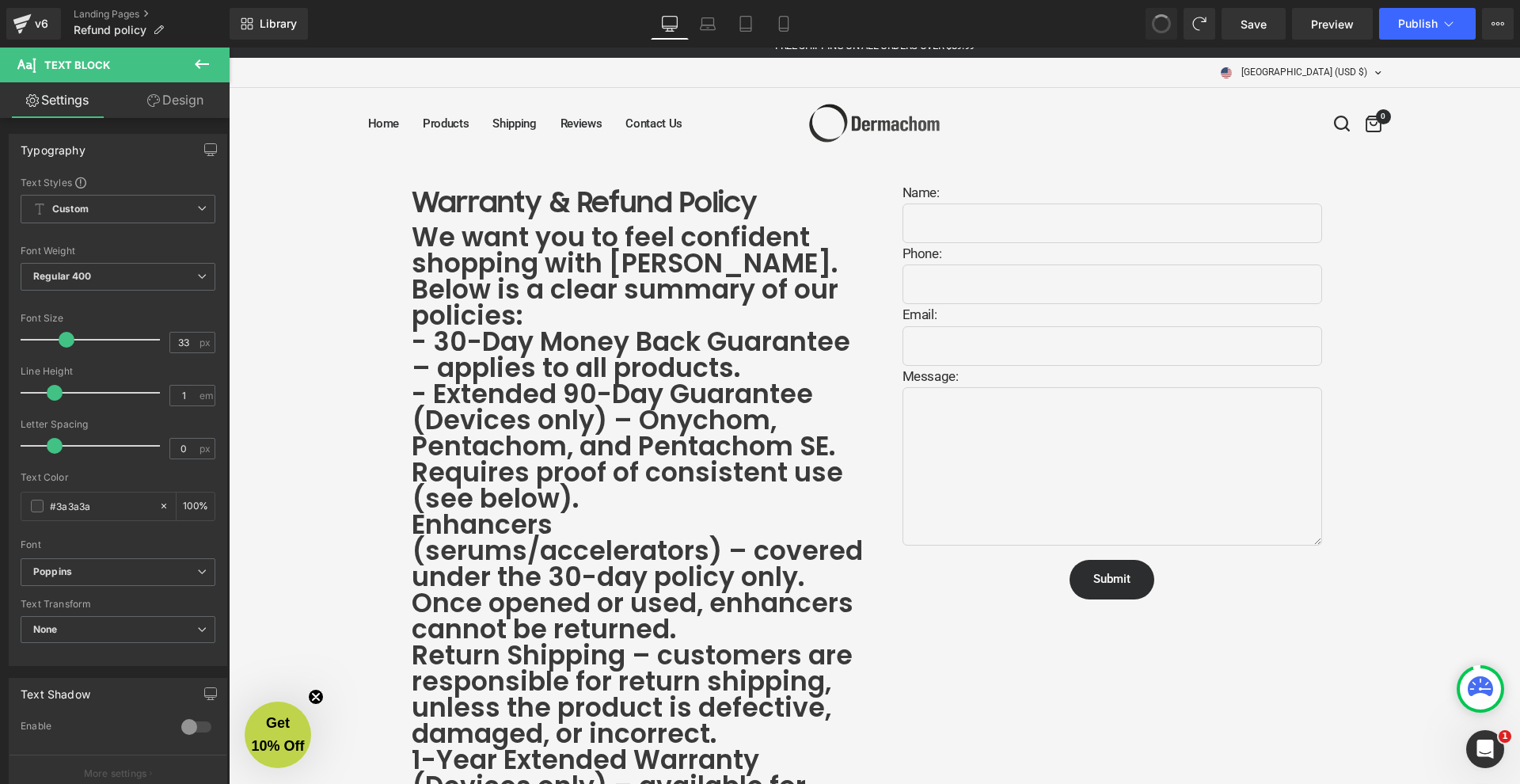
click at [1164, 30] on span at bounding box center [1162, 24] width 27 height 27
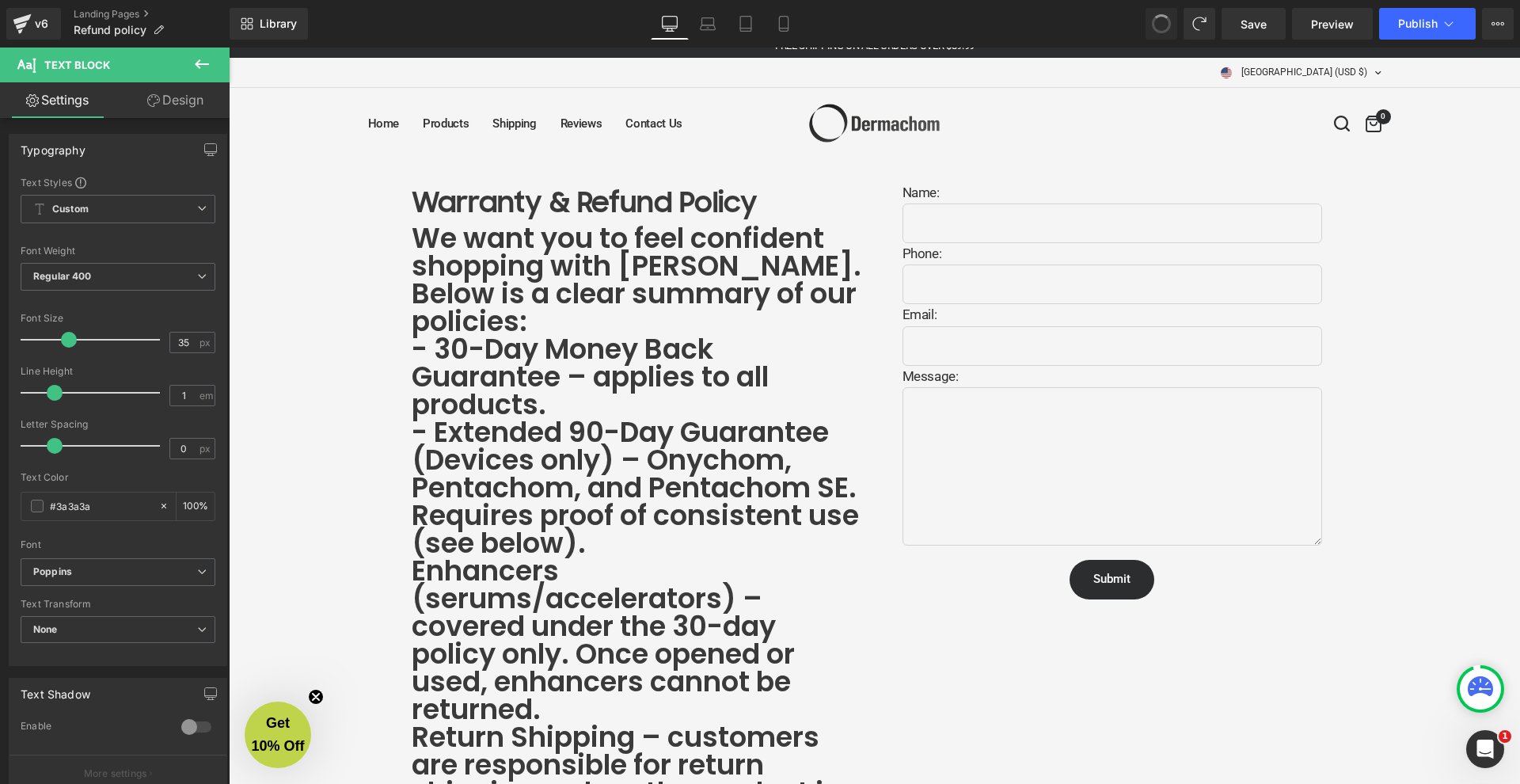
click at [1164, 30] on span at bounding box center [1162, 24] width 27 height 27
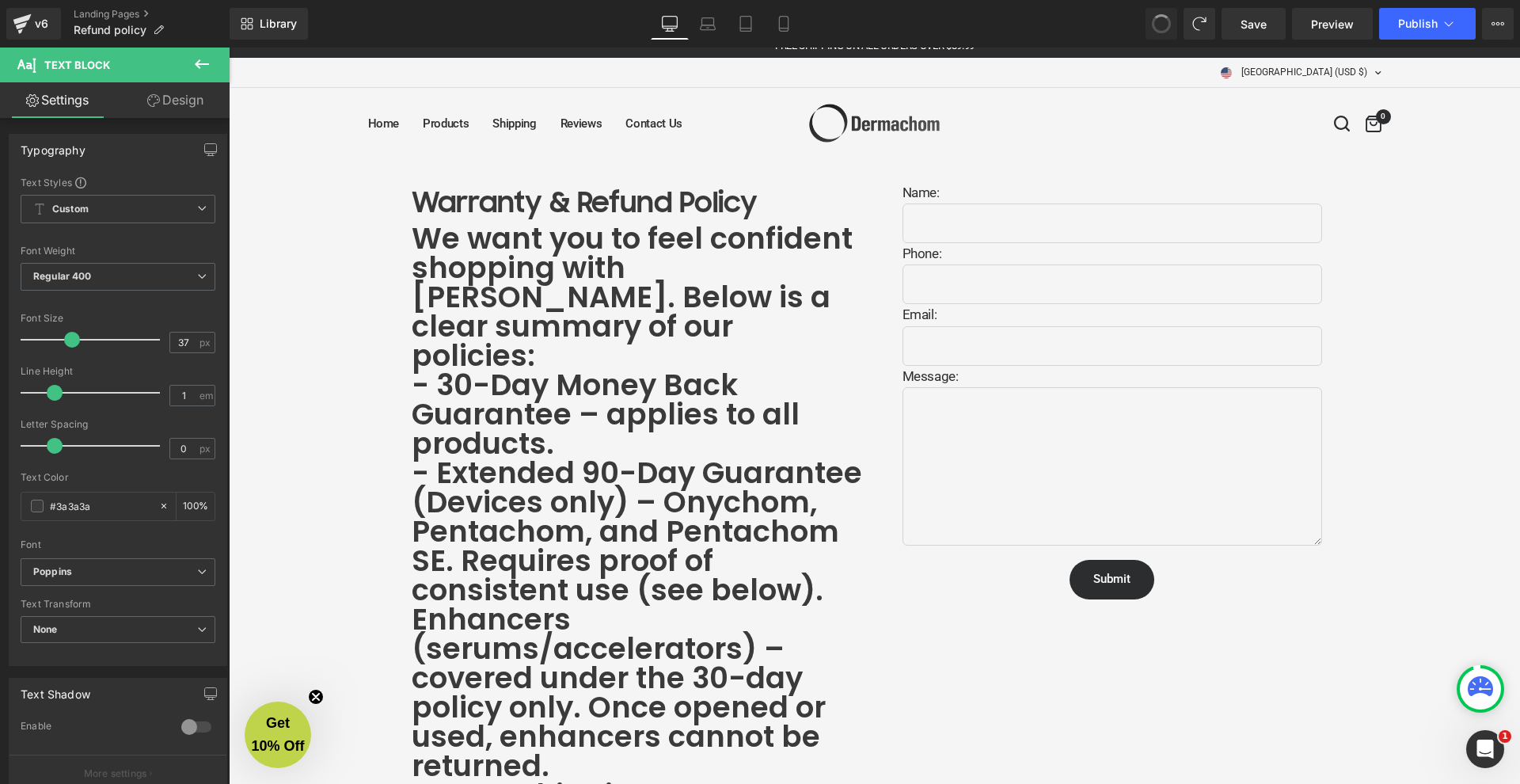
click at [1164, 30] on span at bounding box center [1162, 24] width 21 height 21
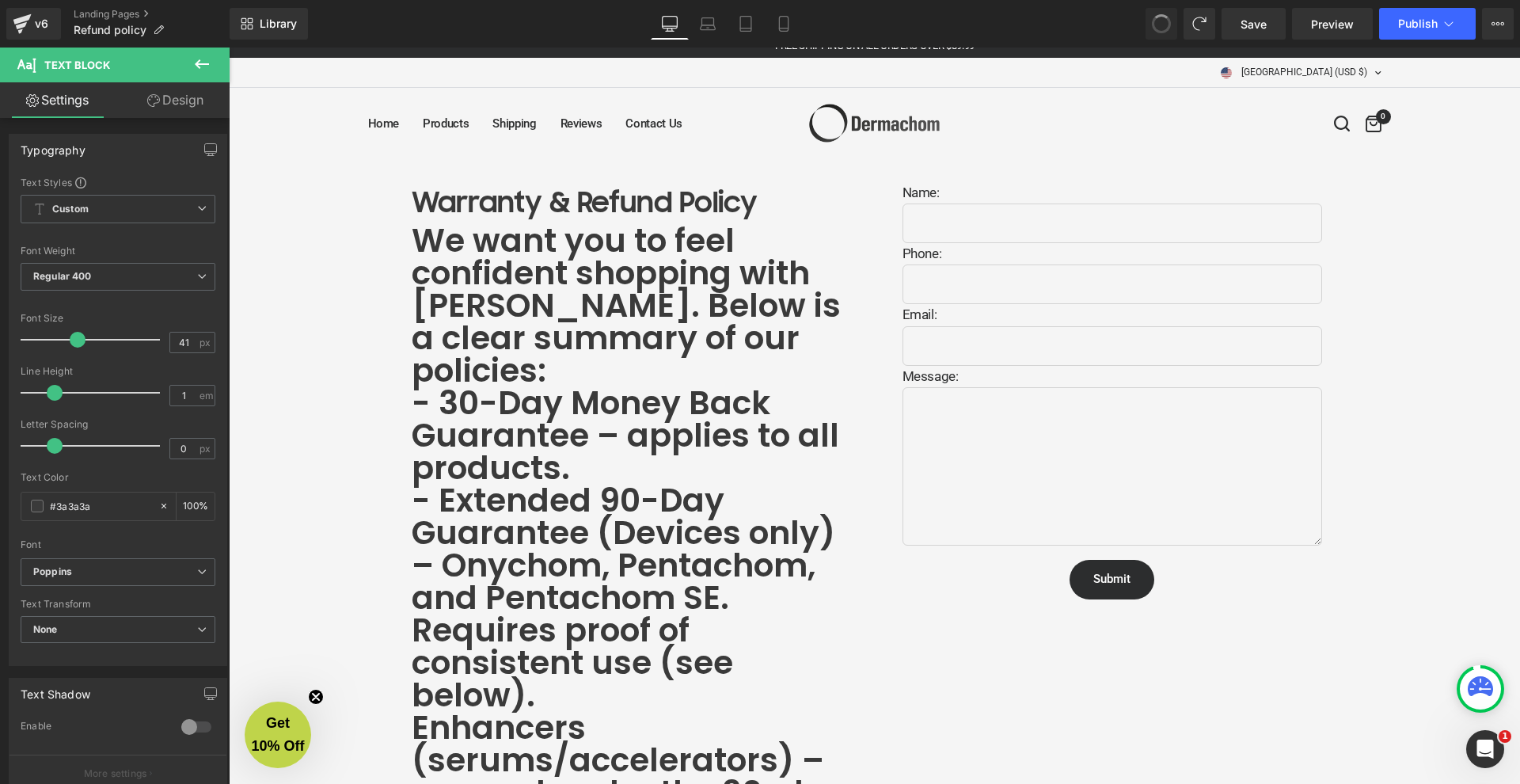
click at [1164, 30] on span at bounding box center [1162, 23] width 24 height 24
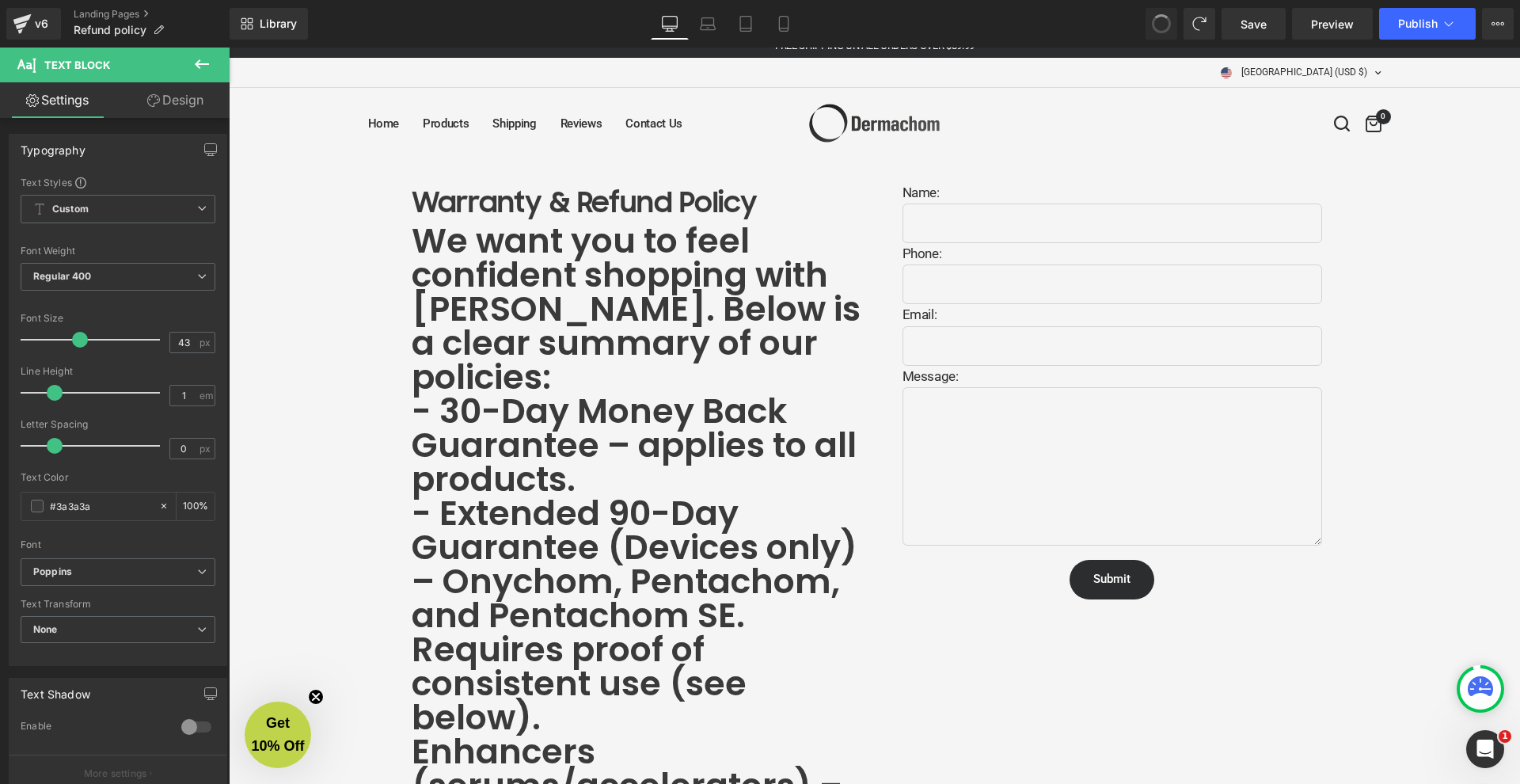
click at [1164, 30] on span at bounding box center [1162, 24] width 27 height 27
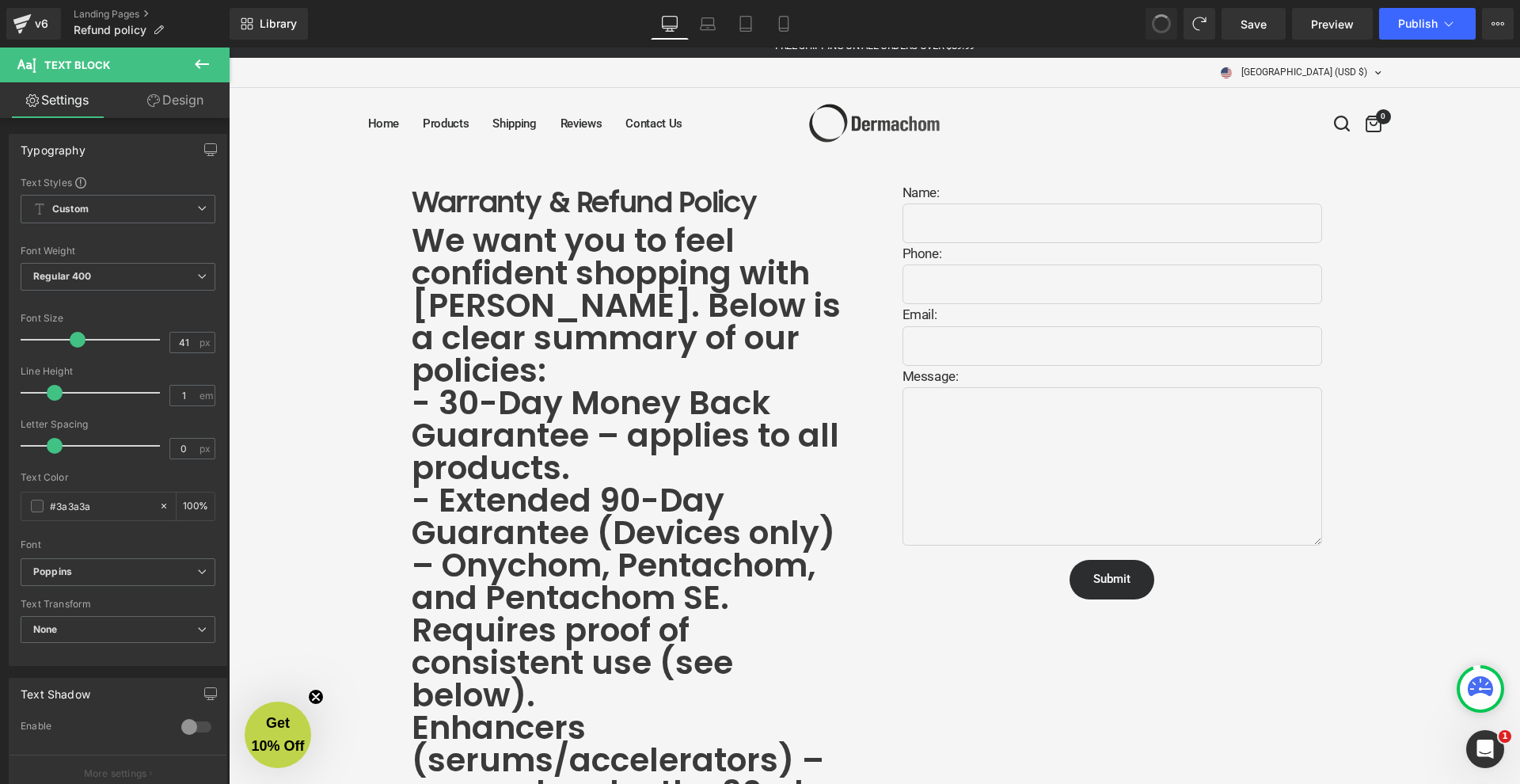
click at [1164, 30] on span at bounding box center [1162, 24] width 26 height 26
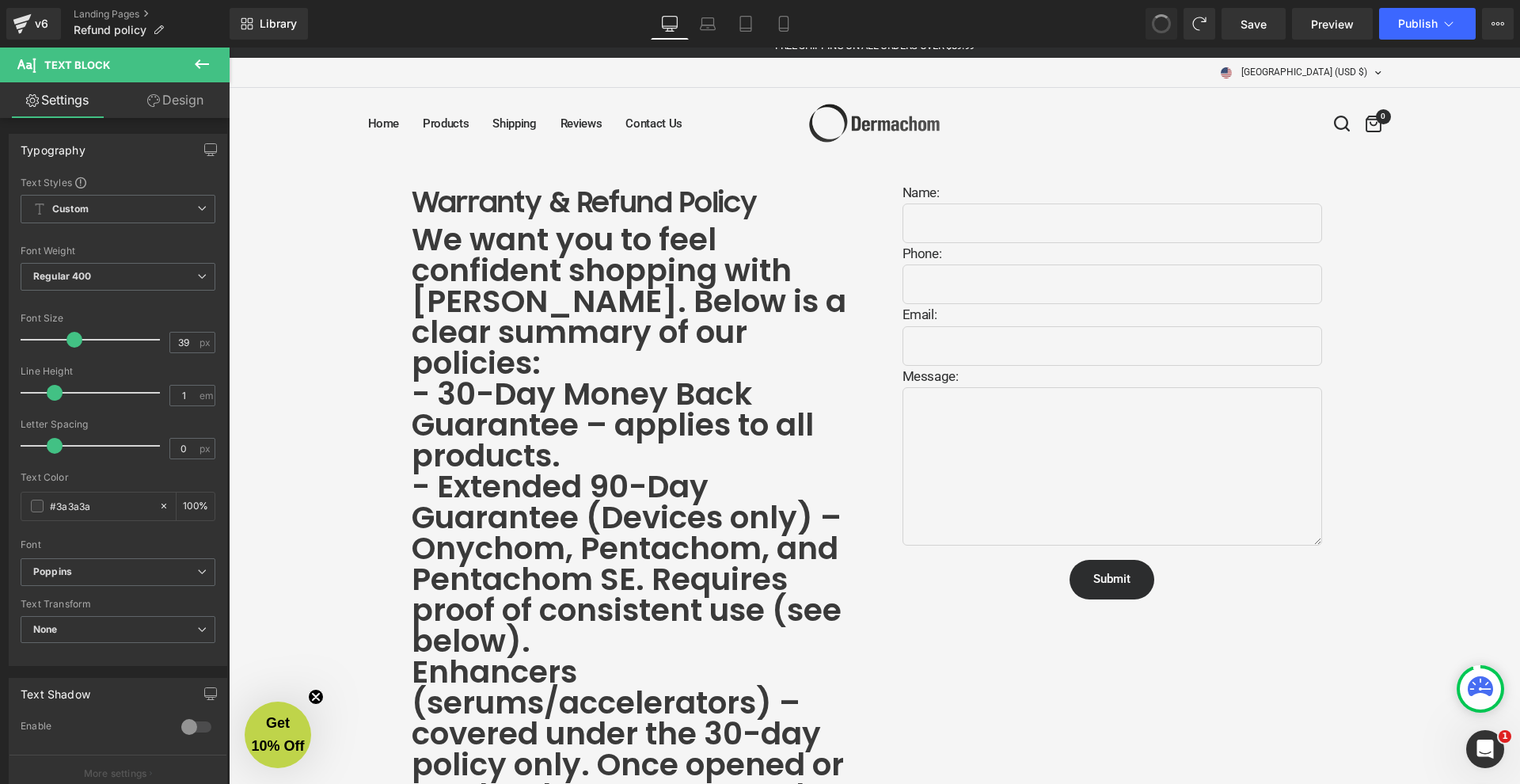
click at [1164, 30] on span at bounding box center [1162, 24] width 26 height 26
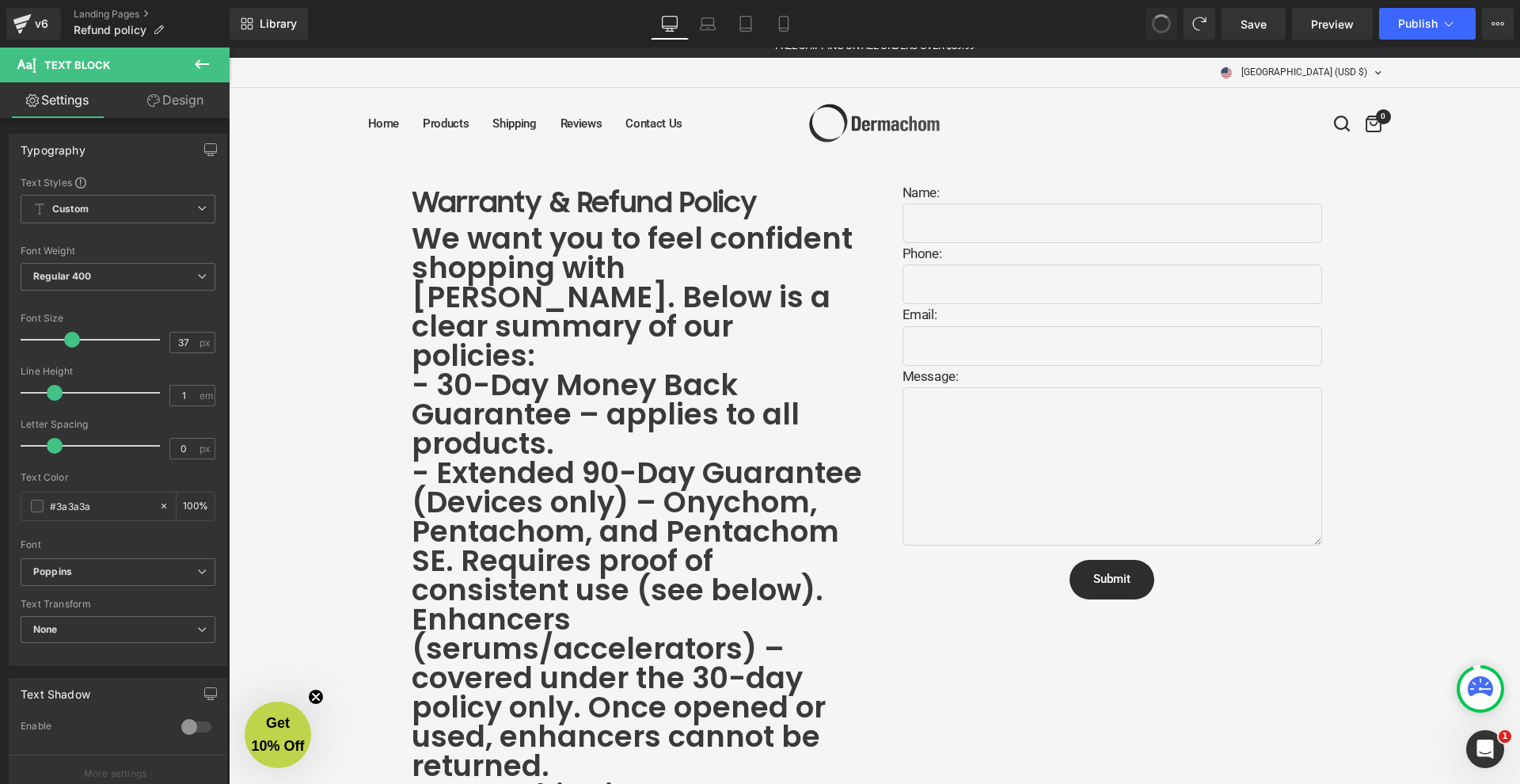
click at [1164, 30] on span at bounding box center [1162, 24] width 27 height 27
type input "35"
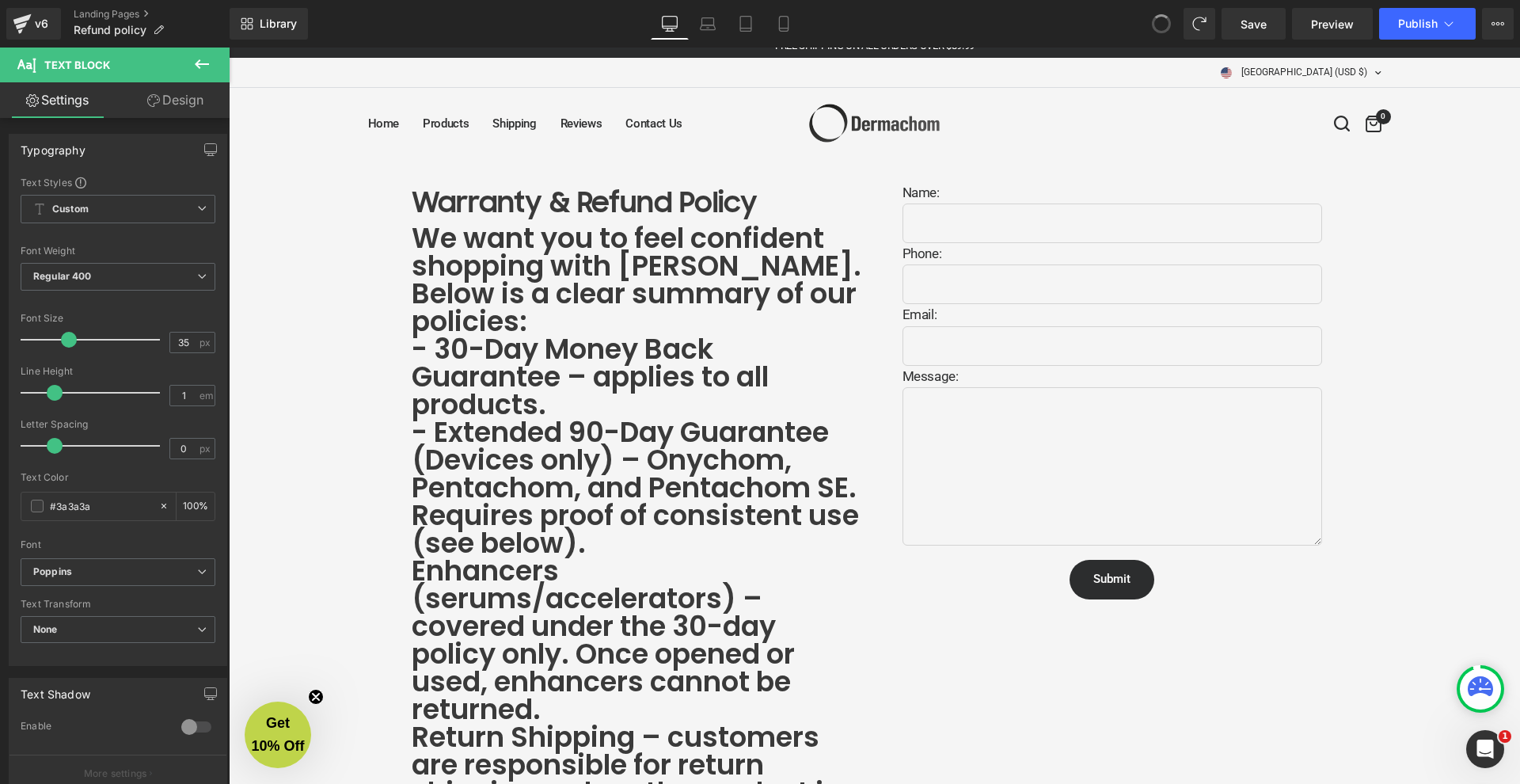
click at [1164, 30] on span at bounding box center [1162, 24] width 27 height 27
click at [1164, 30] on icon at bounding box center [1161, 23] width 12 height 12
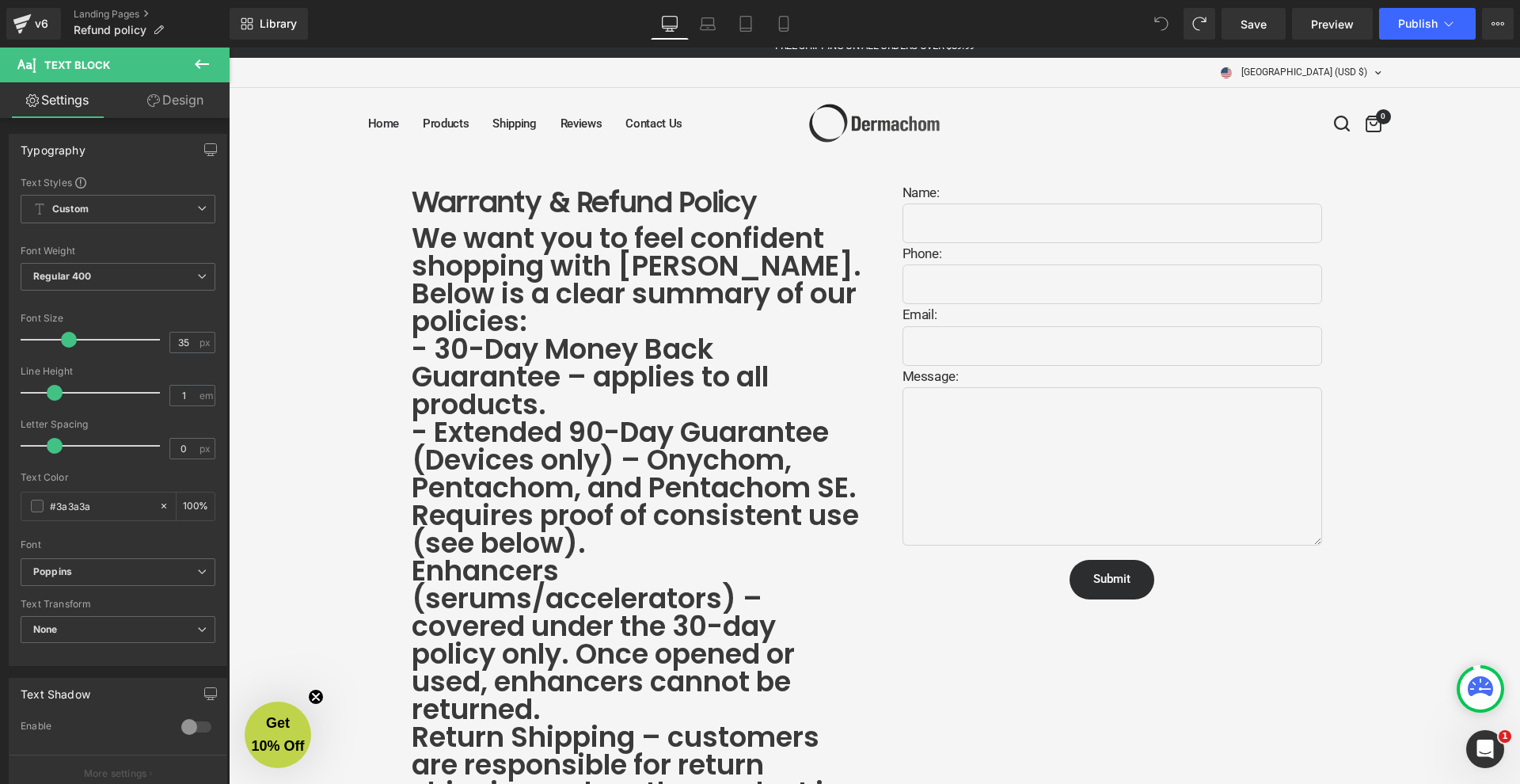
click at [1164, 30] on icon at bounding box center [1161, 23] width 12 height 12
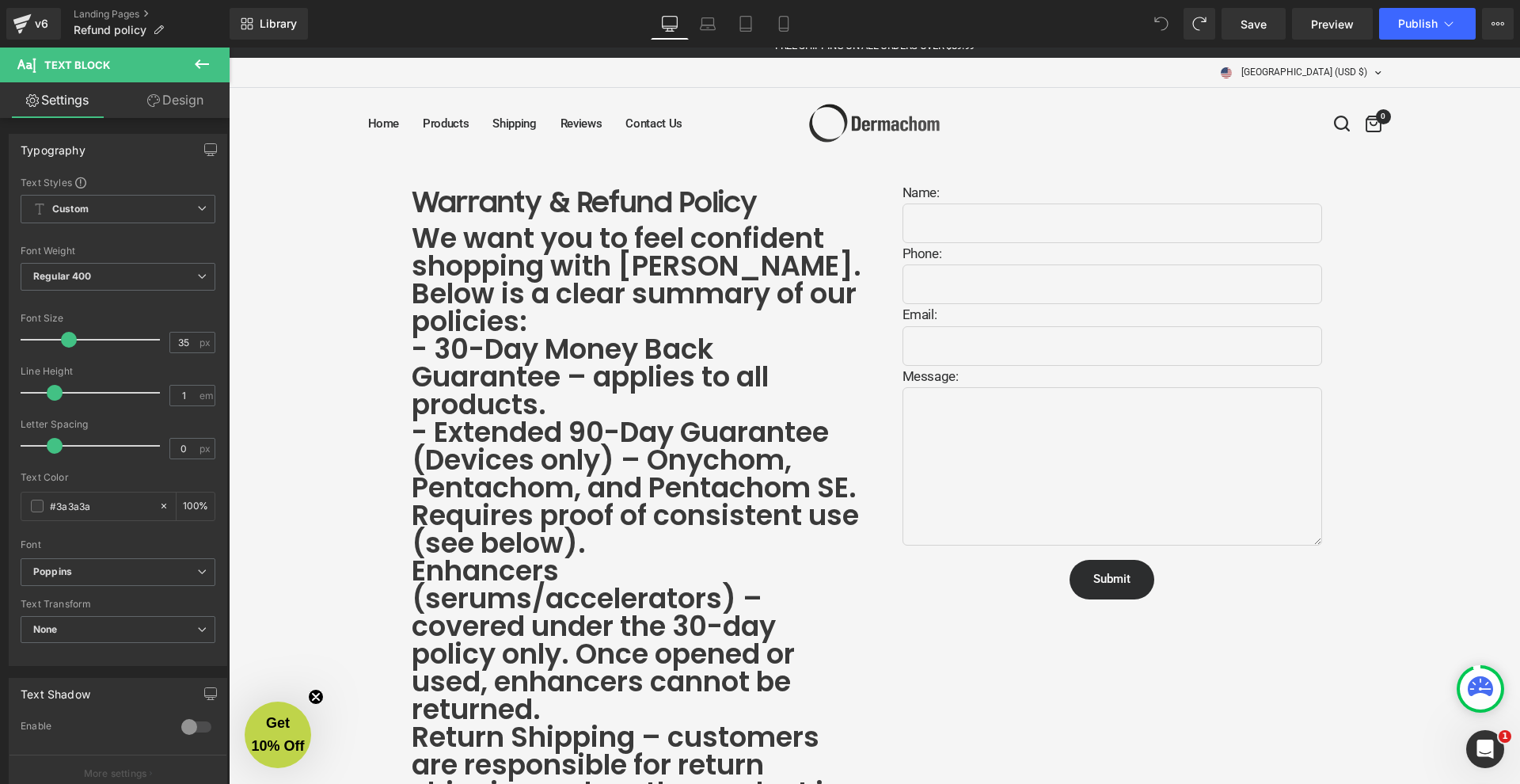
click at [1164, 30] on icon at bounding box center [1161, 23] width 12 height 12
click at [1162, 26] on icon at bounding box center [1161, 23] width 14 height 14
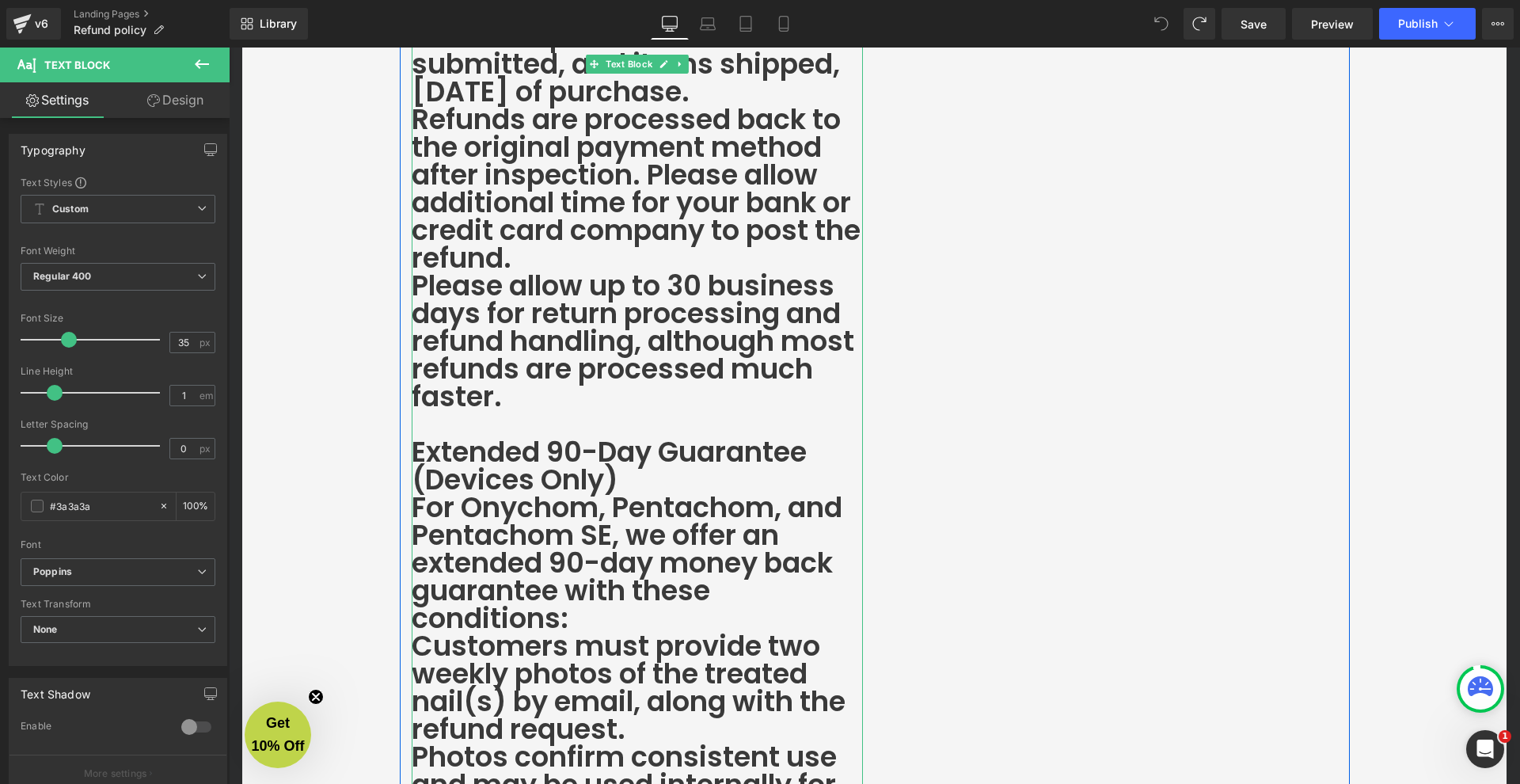
scroll to position [0, 0]
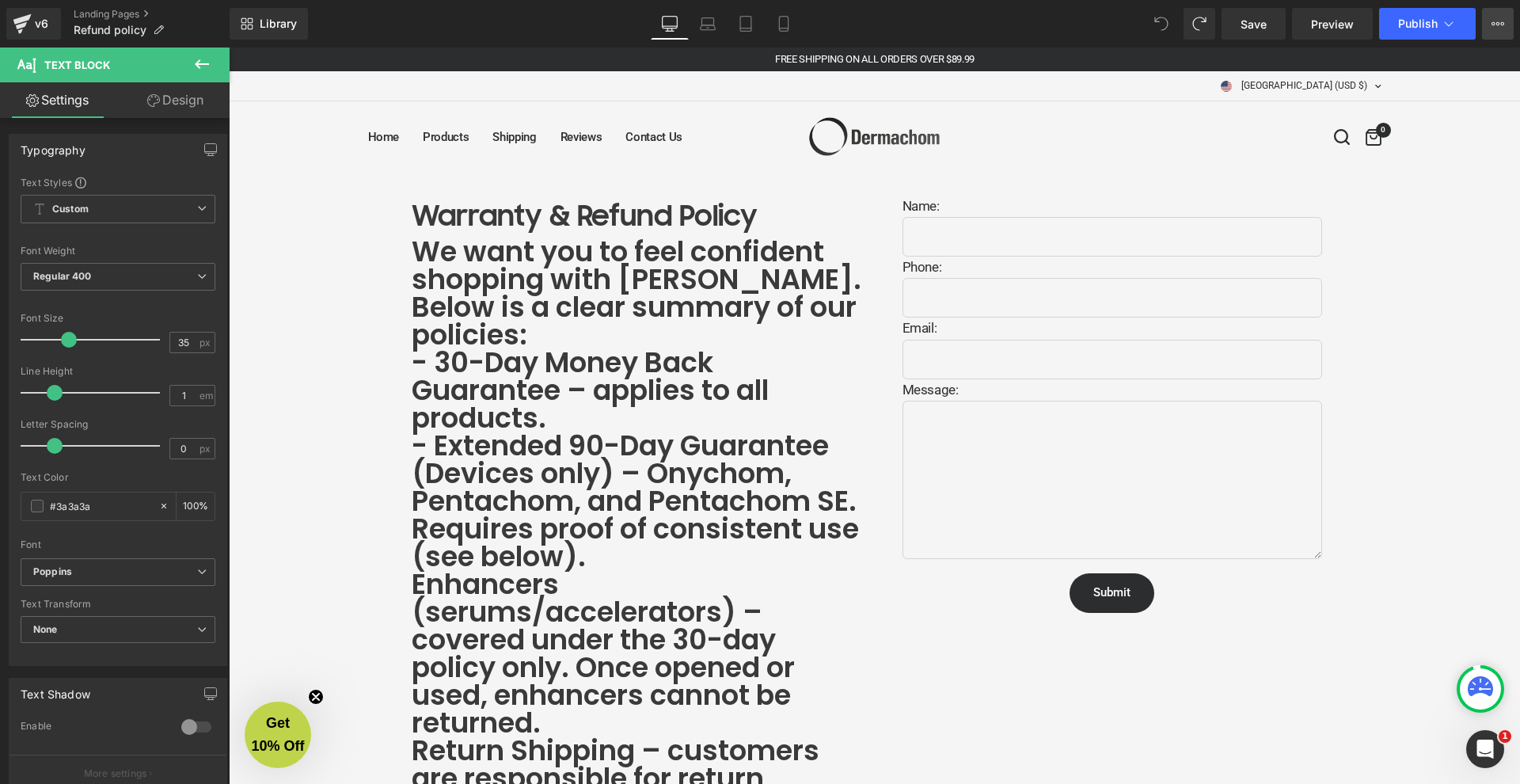
click at [1503, 23] on icon at bounding box center [1498, 23] width 12 height 12
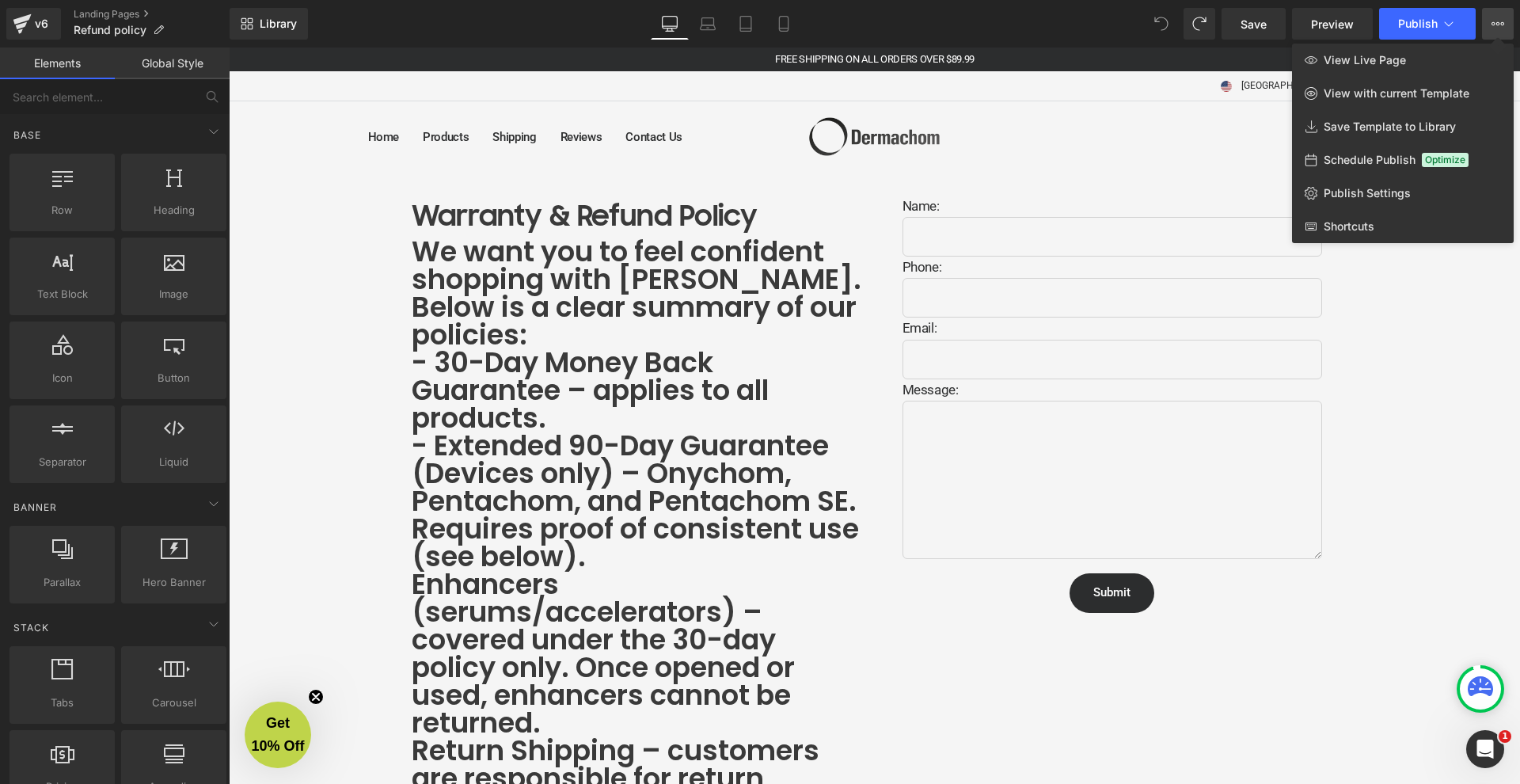
click at [718, 164] on div at bounding box center [875, 415] width 1292 height 736
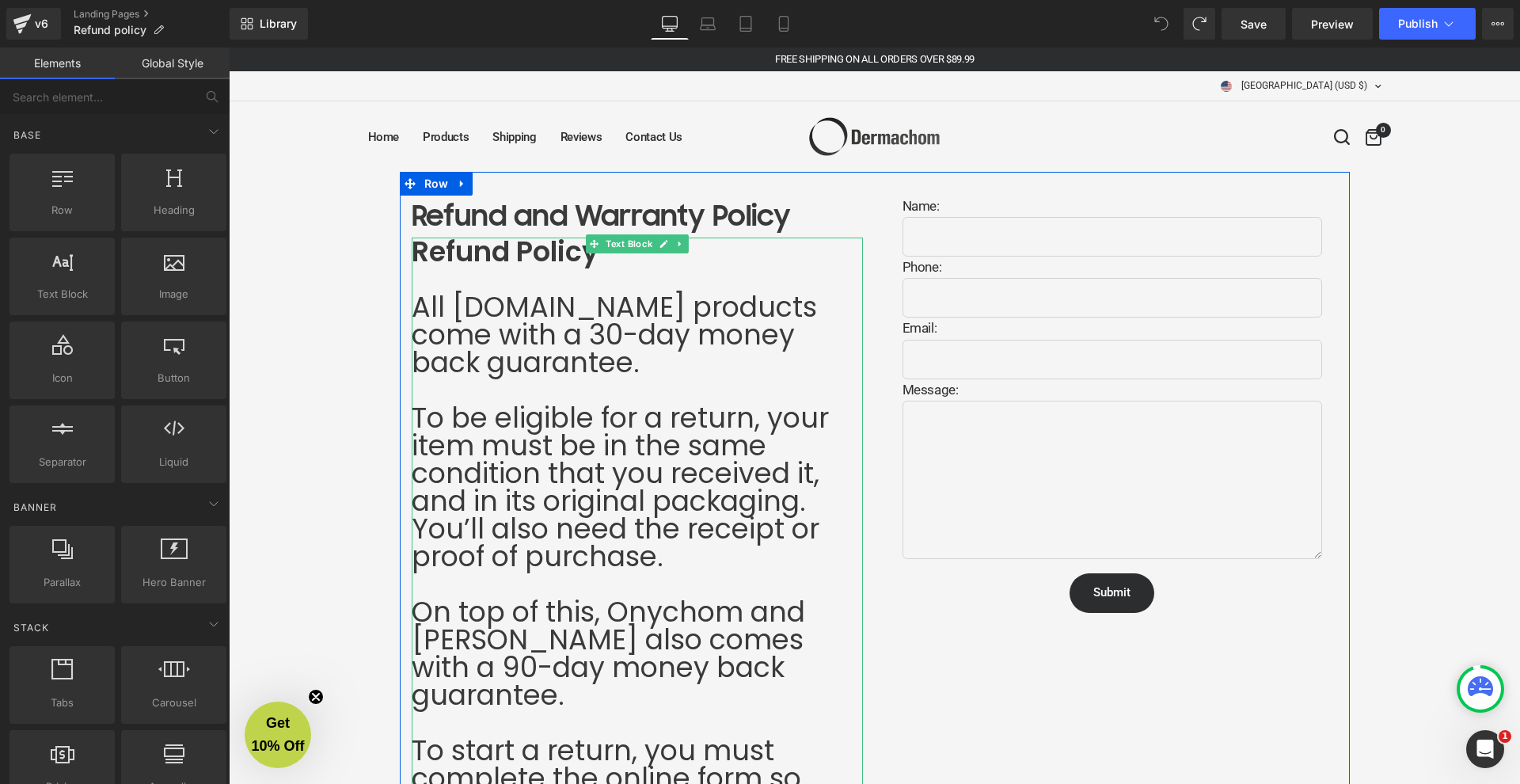
scroll to position [104, 0]
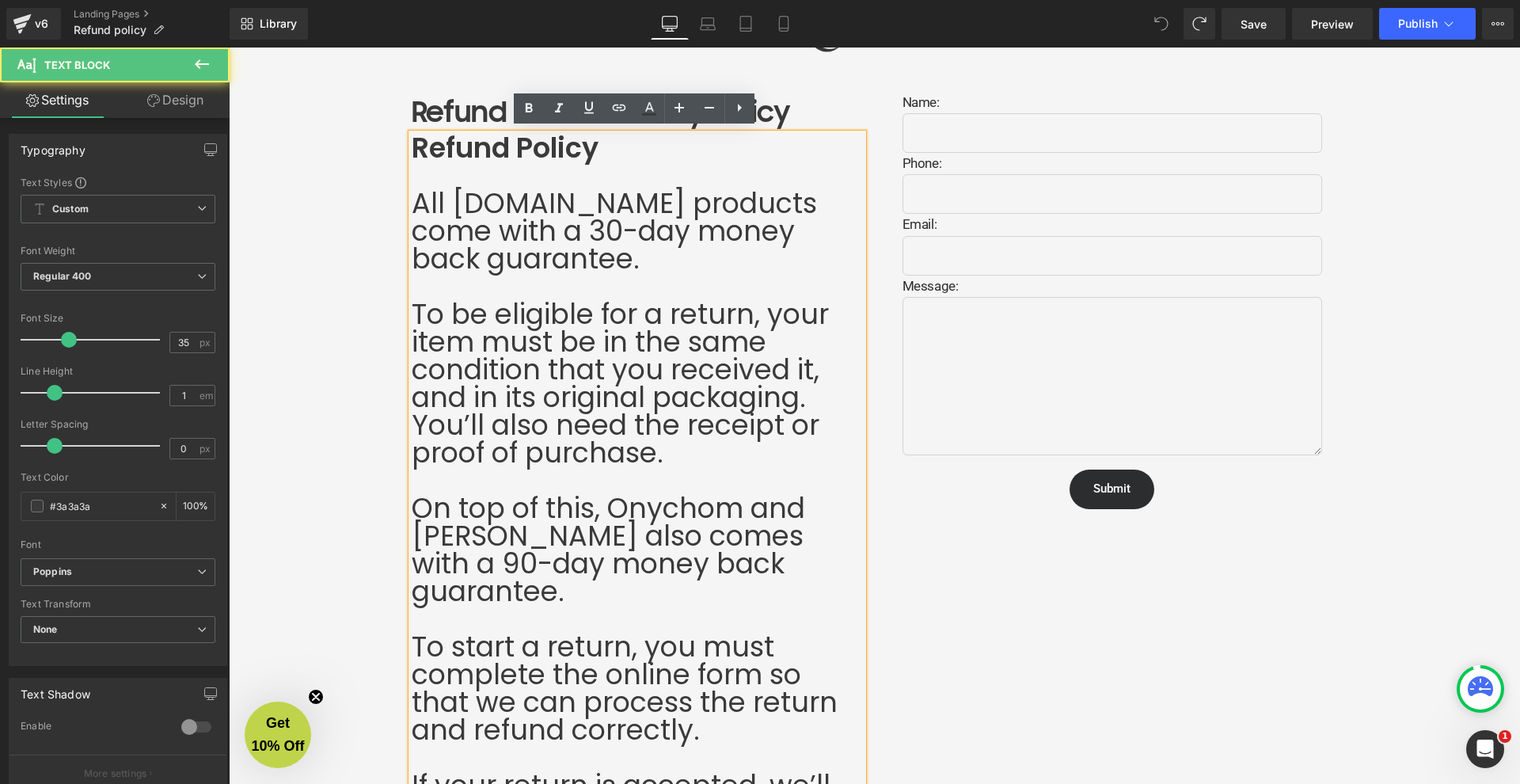
scroll to position [114, 0]
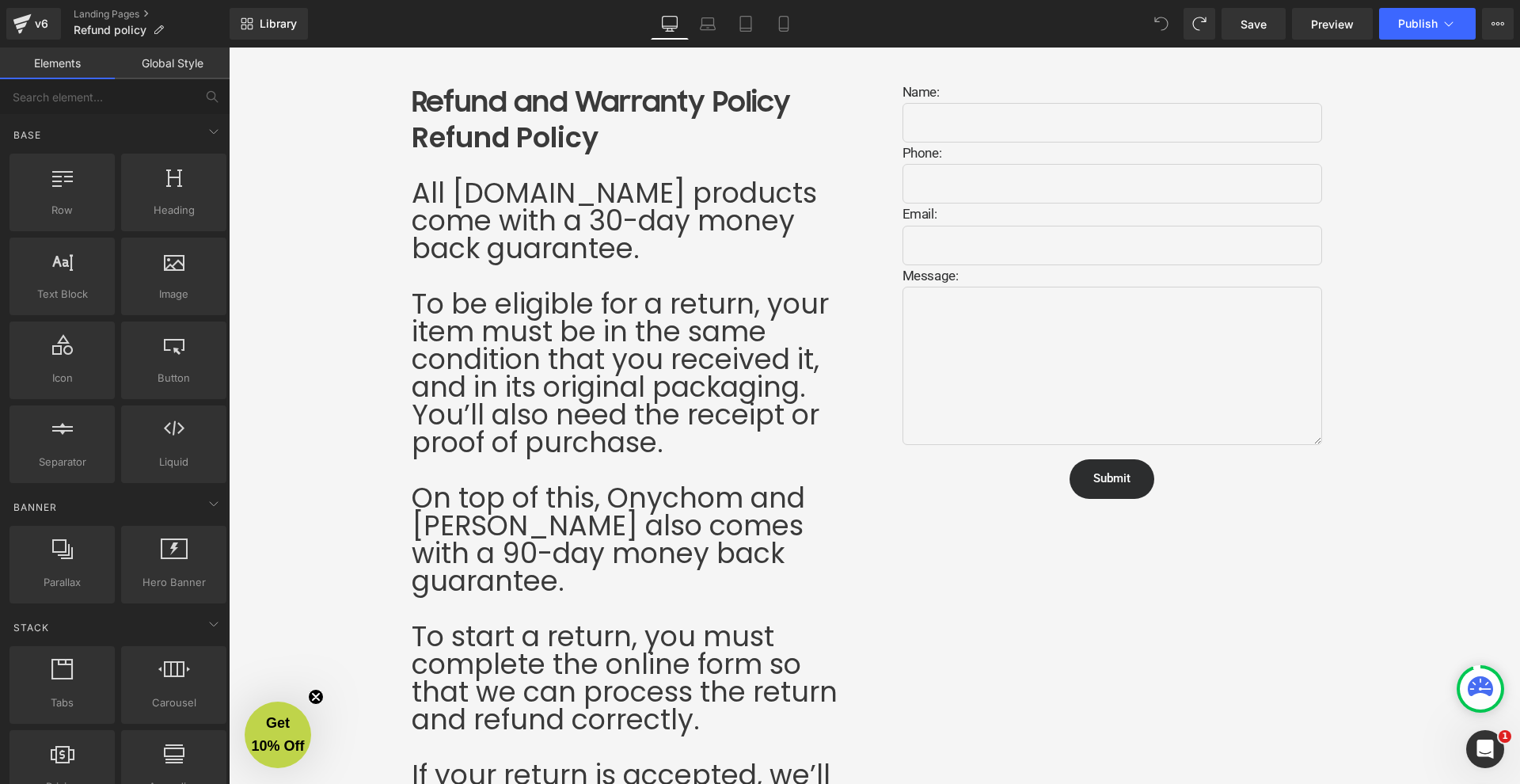
click at [1174, 32] on span at bounding box center [1161, 23] width 32 height 32
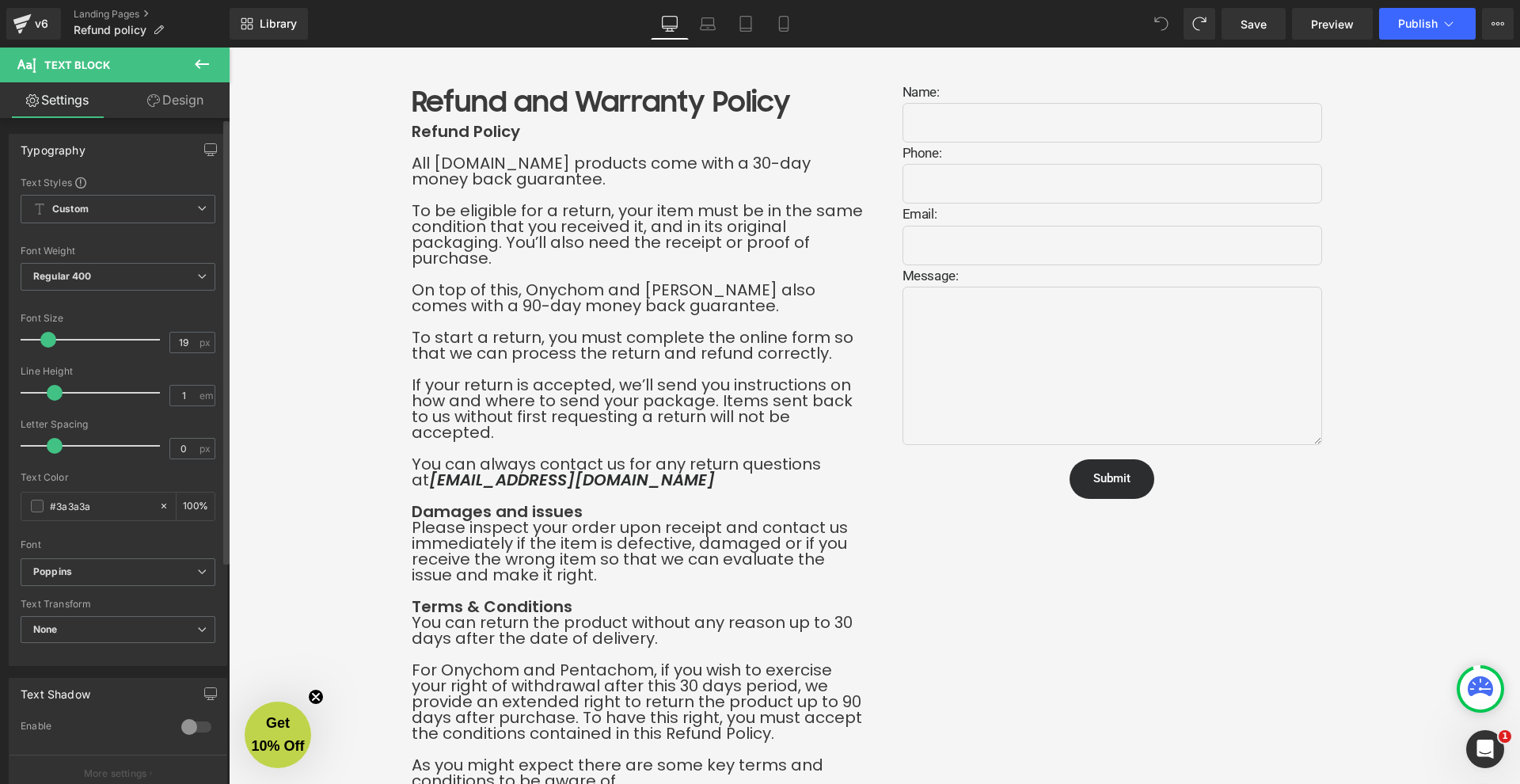
type input "18"
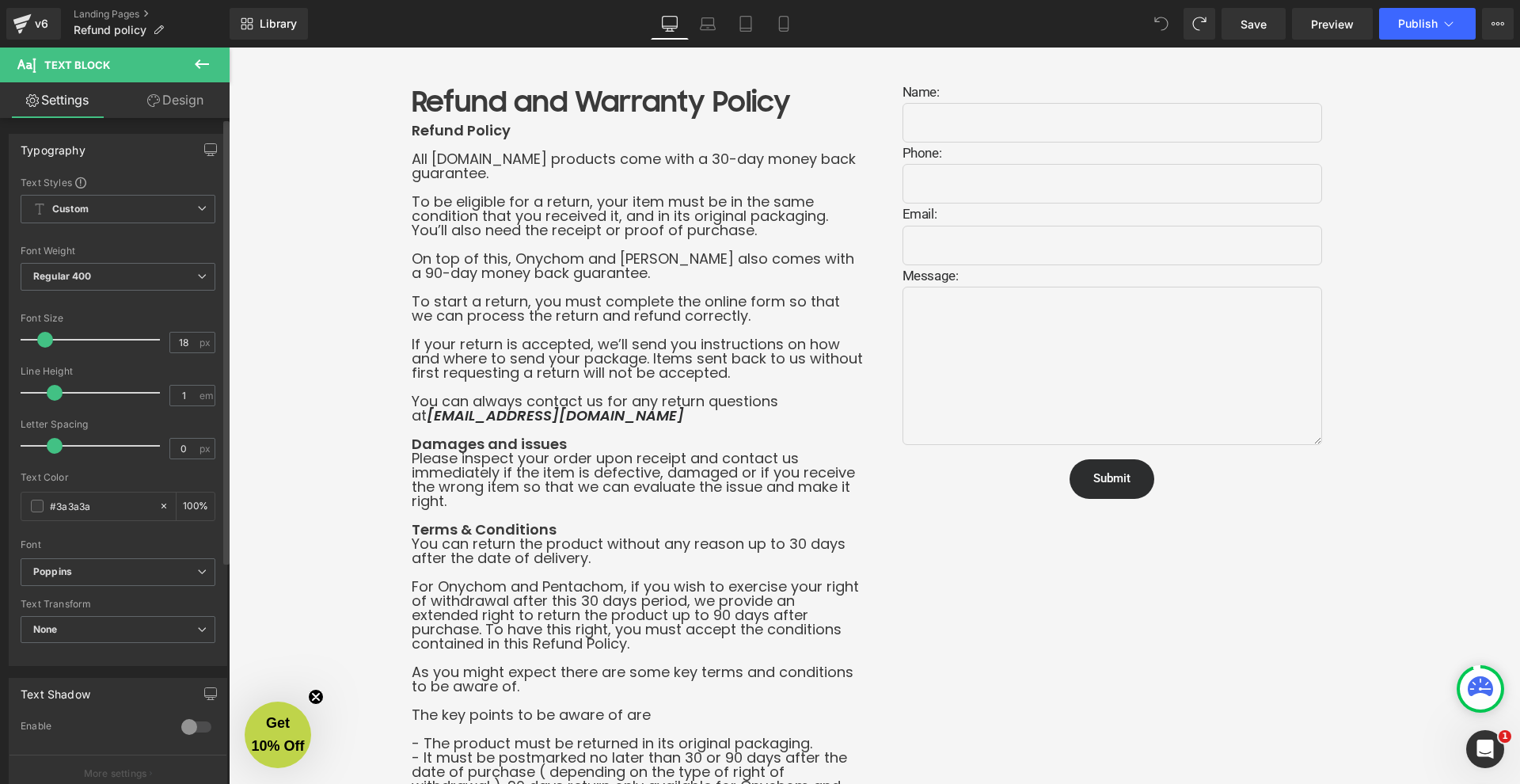
drag, startPoint x: 67, startPoint y: 340, endPoint x: 44, endPoint y: 344, distance: 23.3
click at [44, 344] on span at bounding box center [45, 339] width 16 height 16
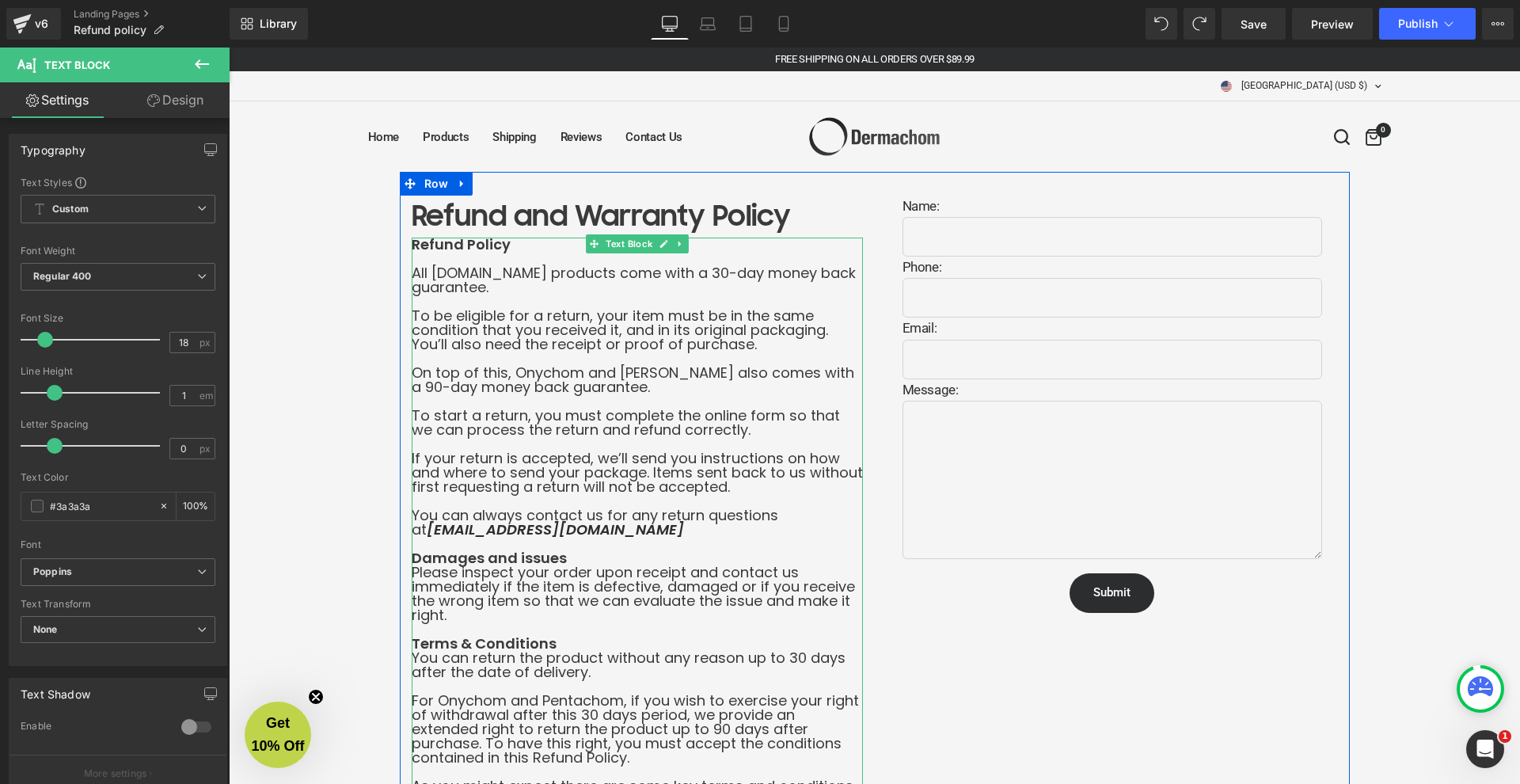
scroll to position [3, 0]
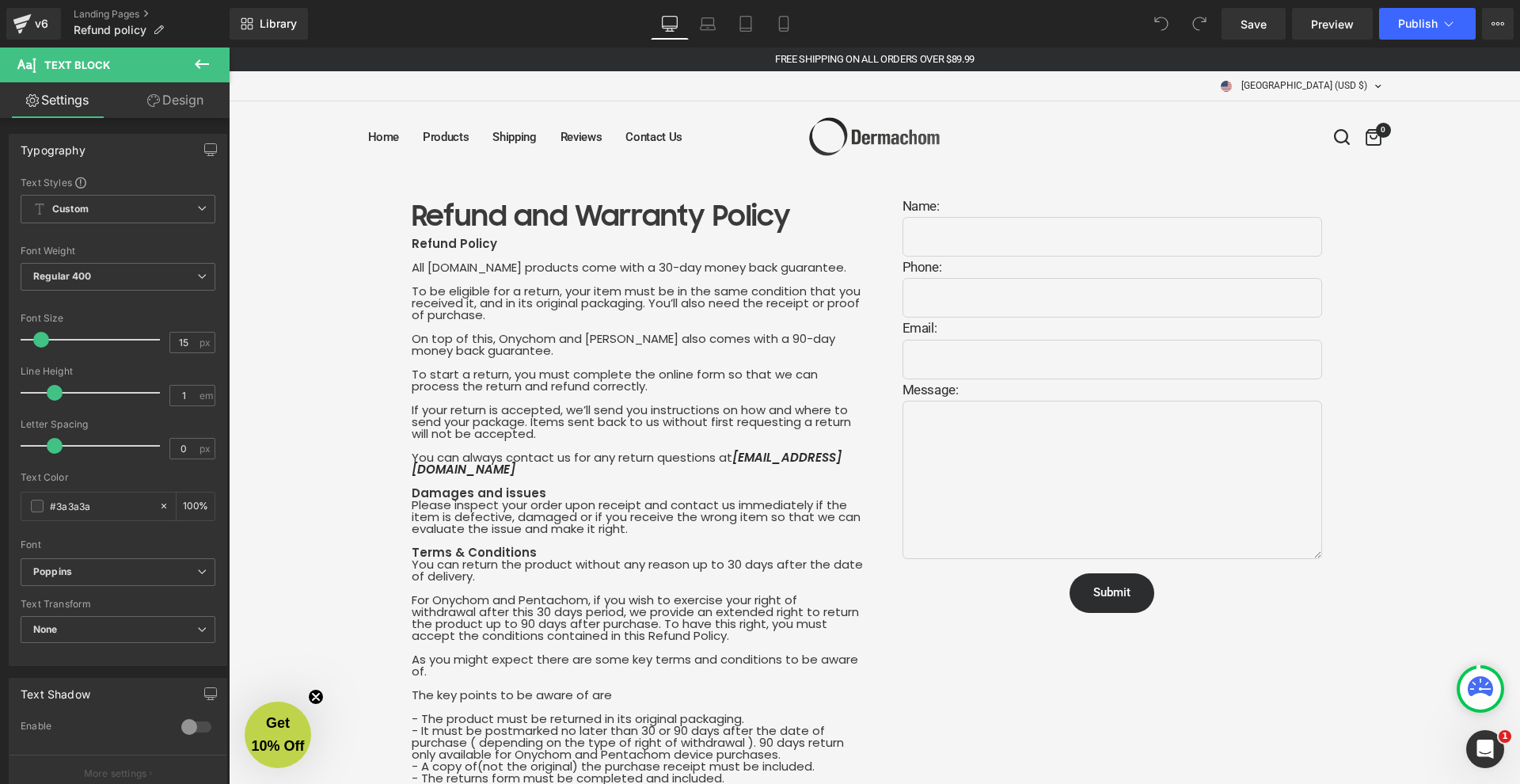
click at [1170, 17] on span at bounding box center [1161, 23] width 32 height 32
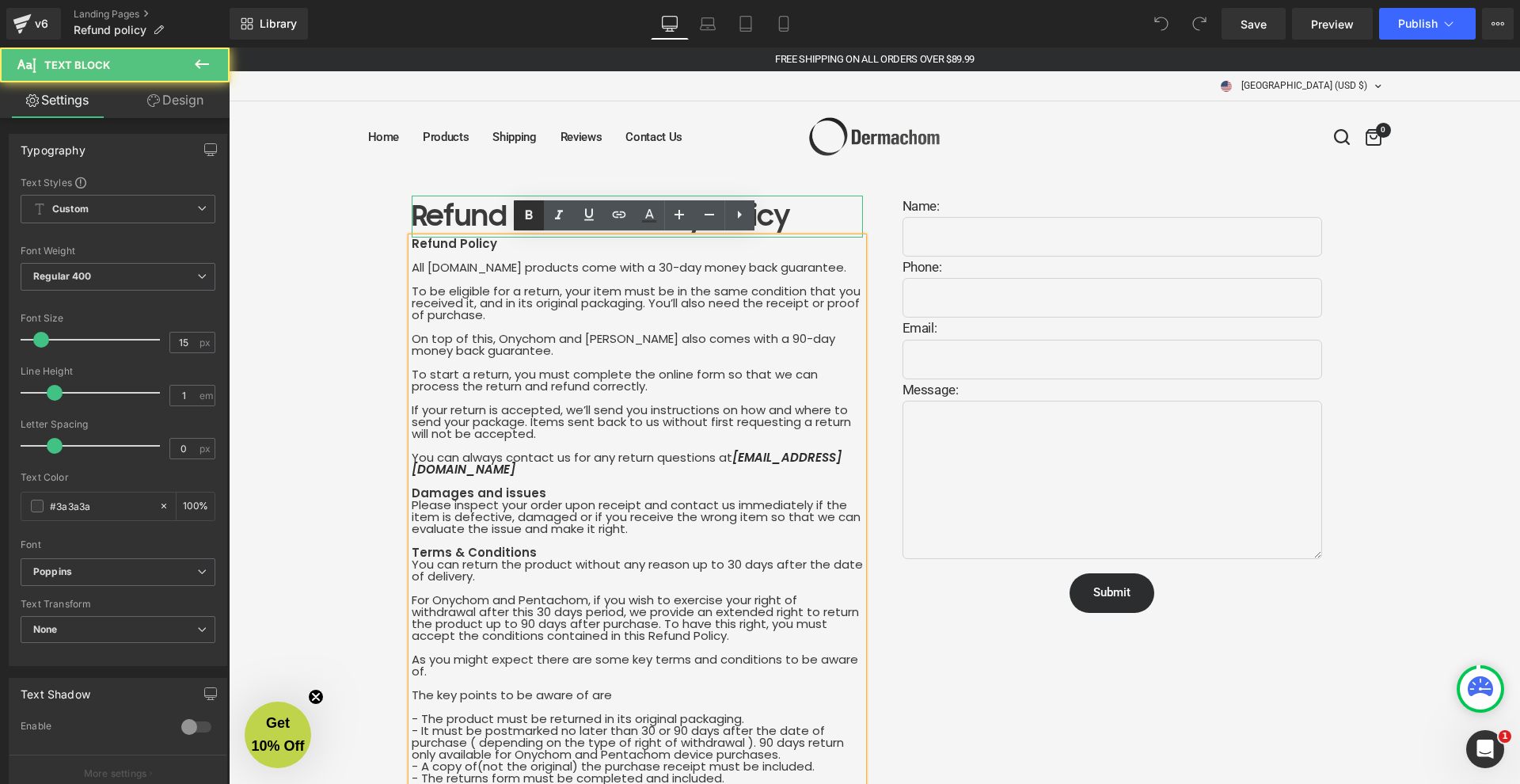
click at [516, 228] on link at bounding box center [528, 215] width 30 height 30
click at [534, 211] on icon at bounding box center [529, 216] width 19 height 19
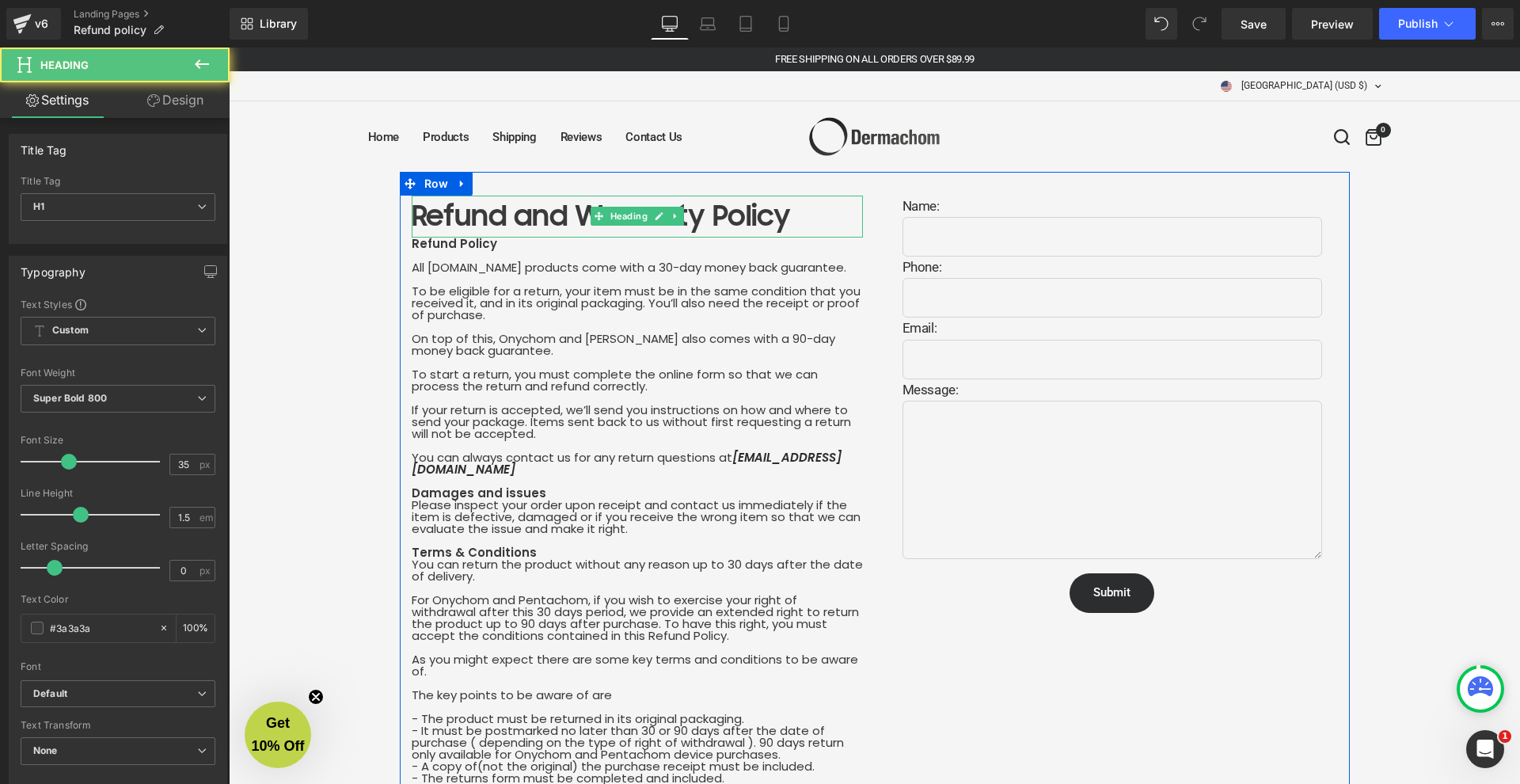
click at [501, 205] on h1 "Refund and Warranty Policy" at bounding box center [637, 217] width 451 height 42
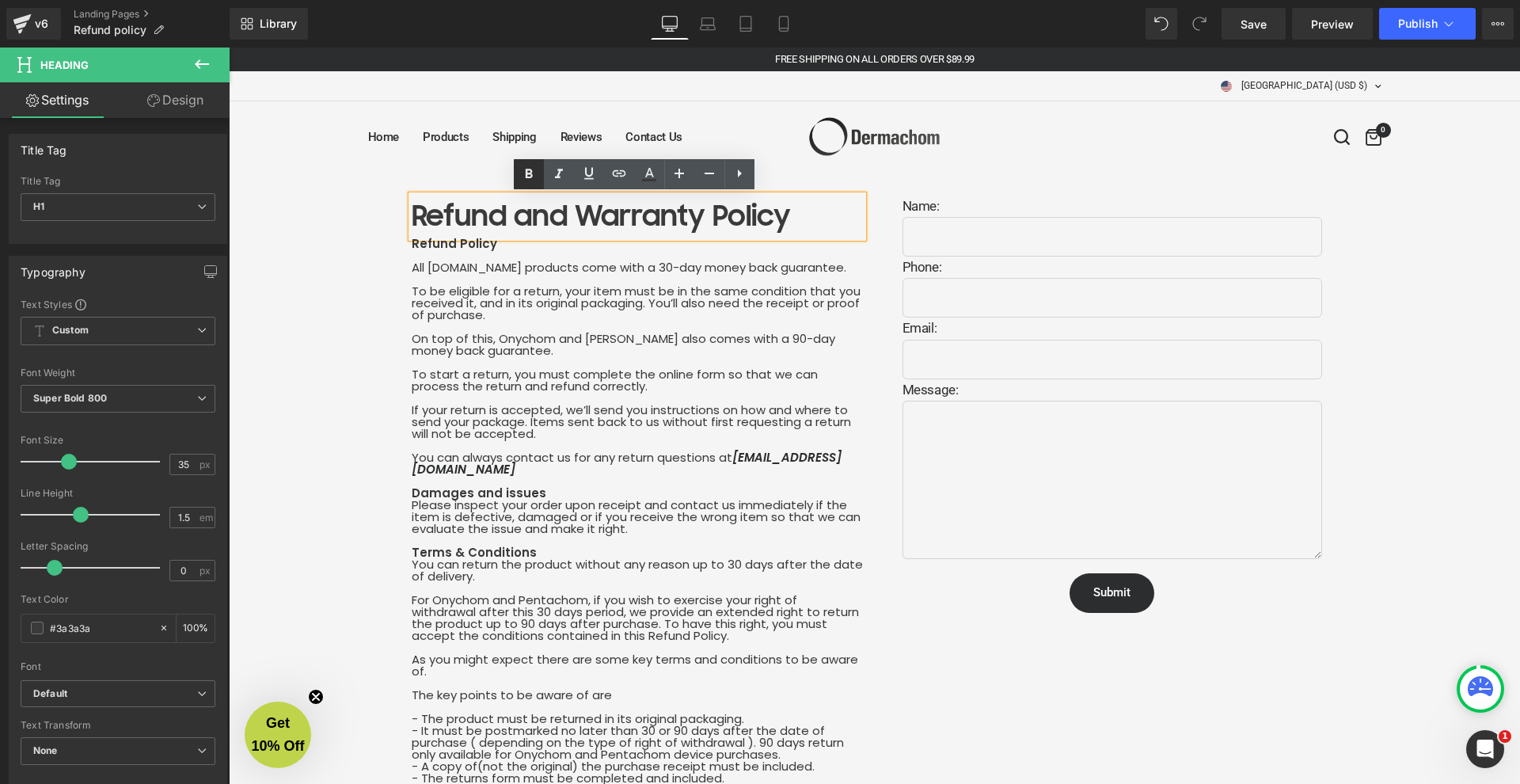
click at [526, 174] on icon at bounding box center [528, 174] width 7 height 10
click at [488, 218] on h1 "Refund and Warranty Policy" at bounding box center [637, 217] width 451 height 42
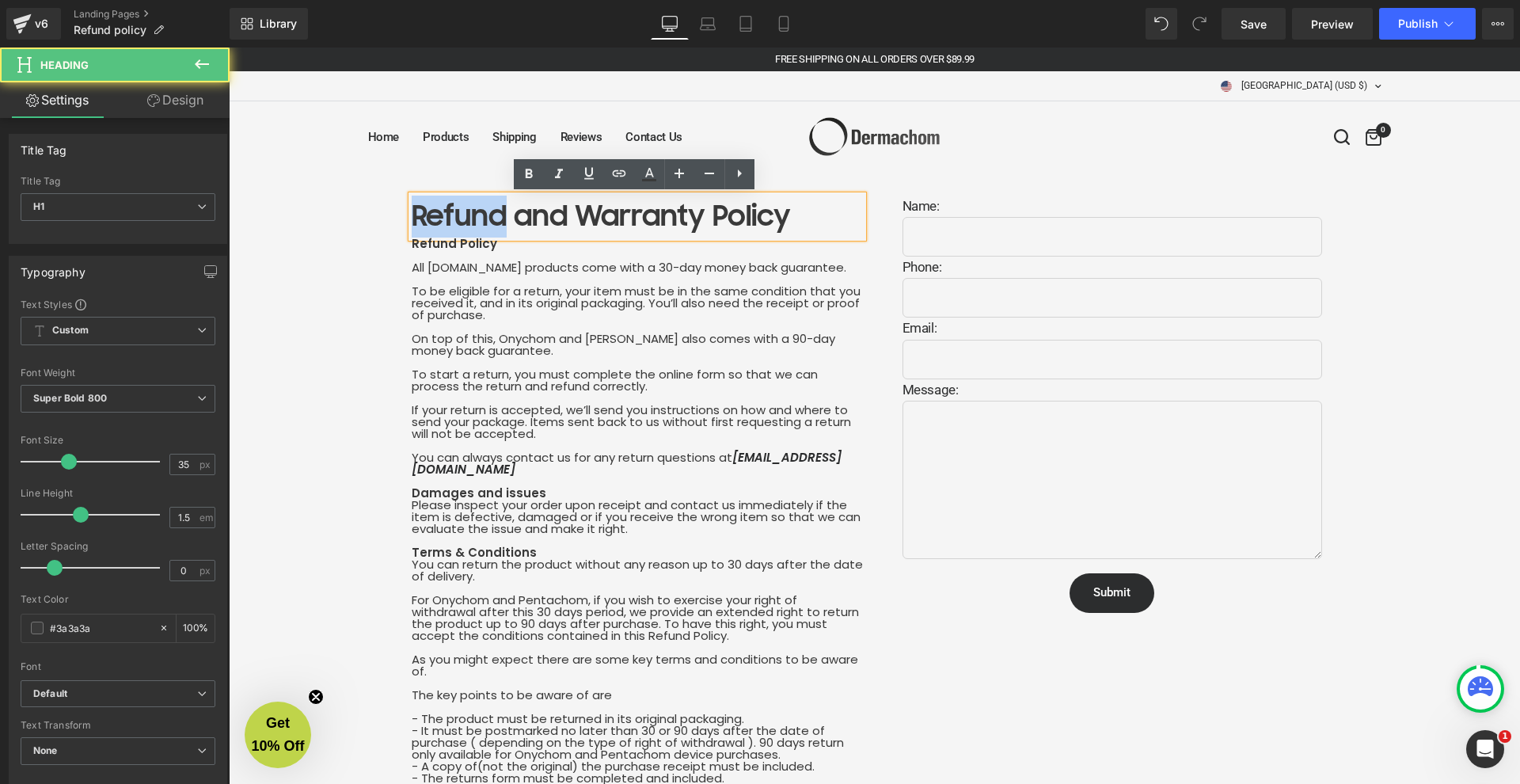
click at [488, 218] on h1 "Refund and Warranty Policy" at bounding box center [637, 217] width 451 height 42
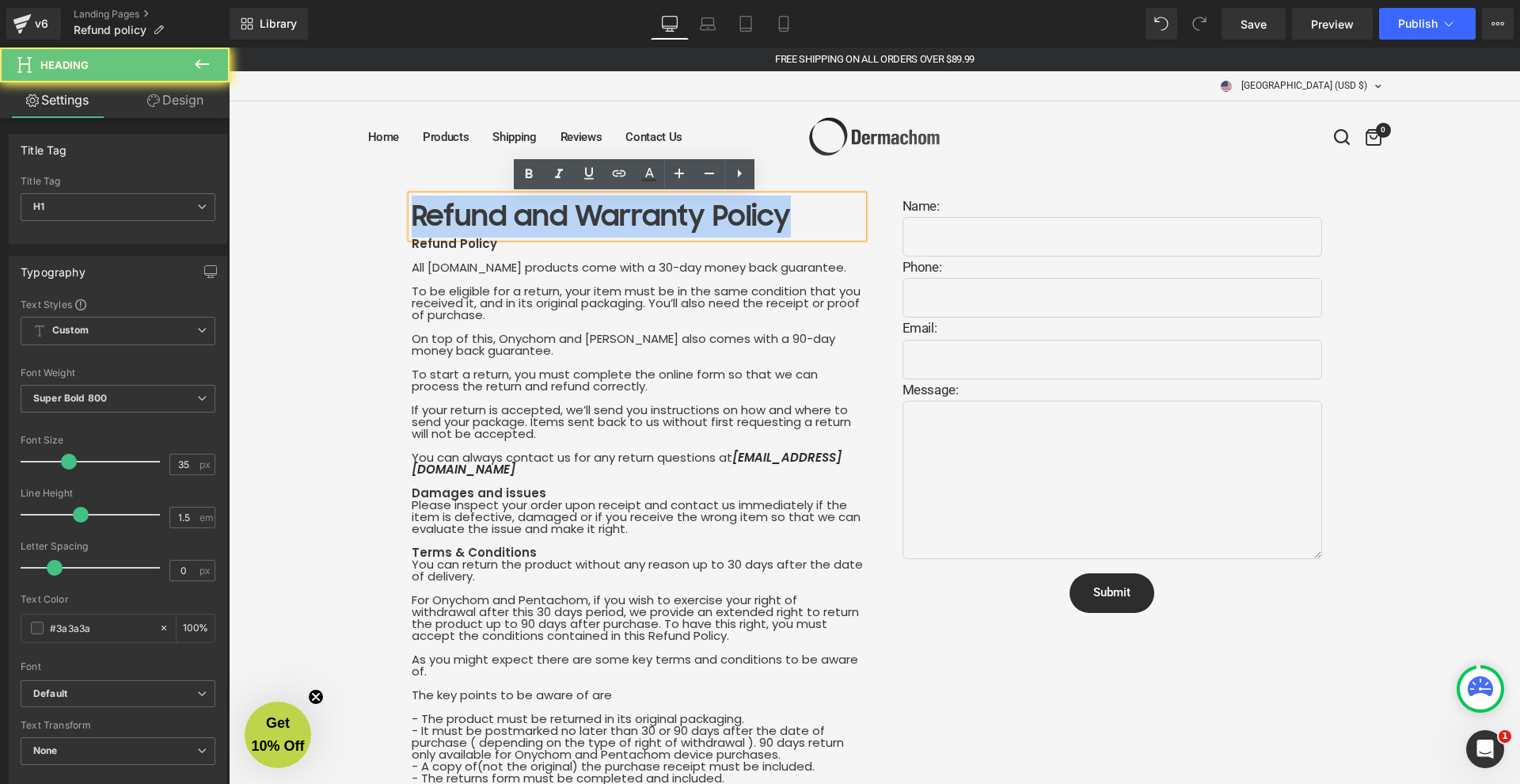
click at [488, 218] on h1 "Refund and Warranty Policy" at bounding box center [637, 217] width 451 height 42
paste div
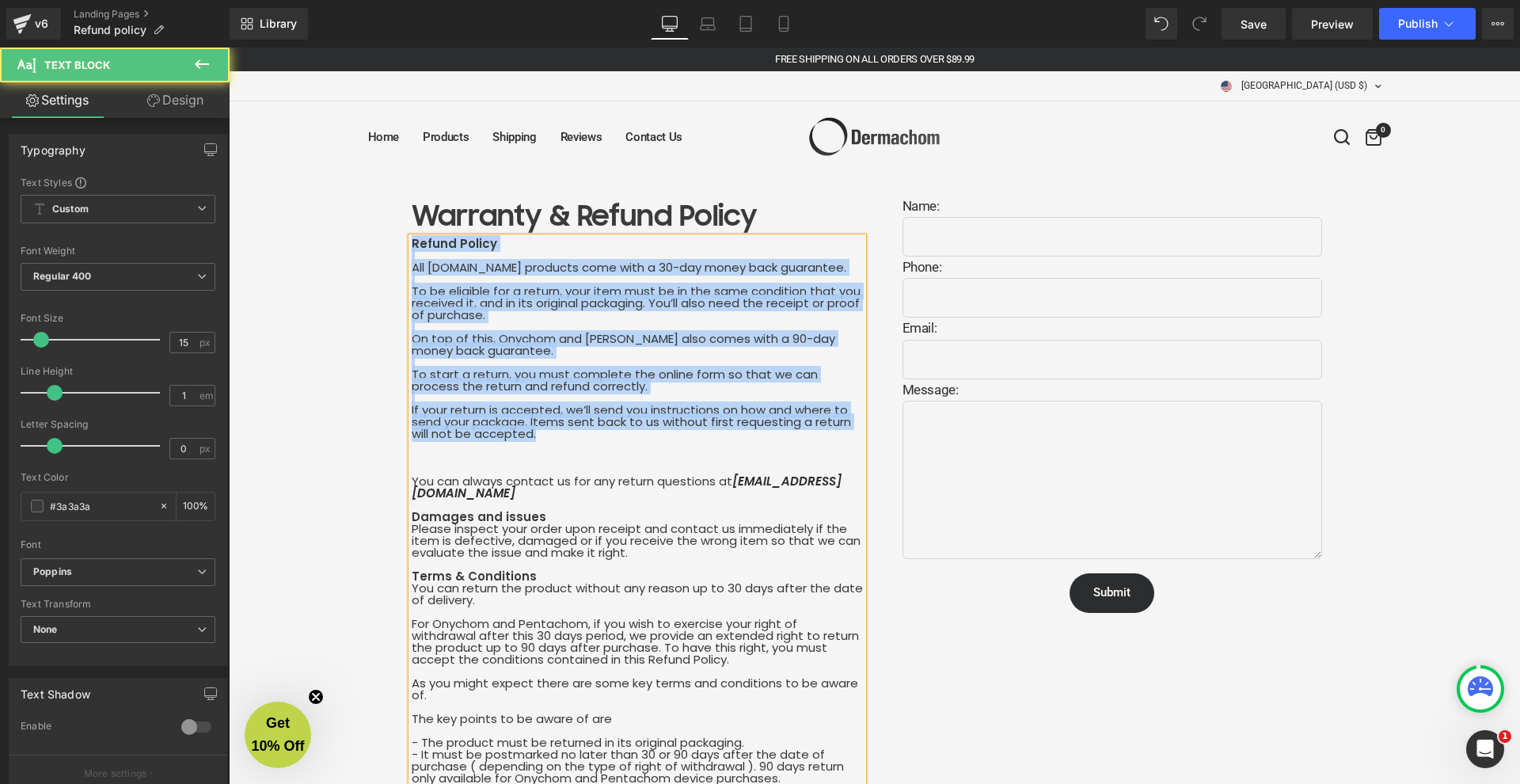
drag, startPoint x: 549, startPoint y: 435, endPoint x: 404, endPoint y: 239, distance: 243.8
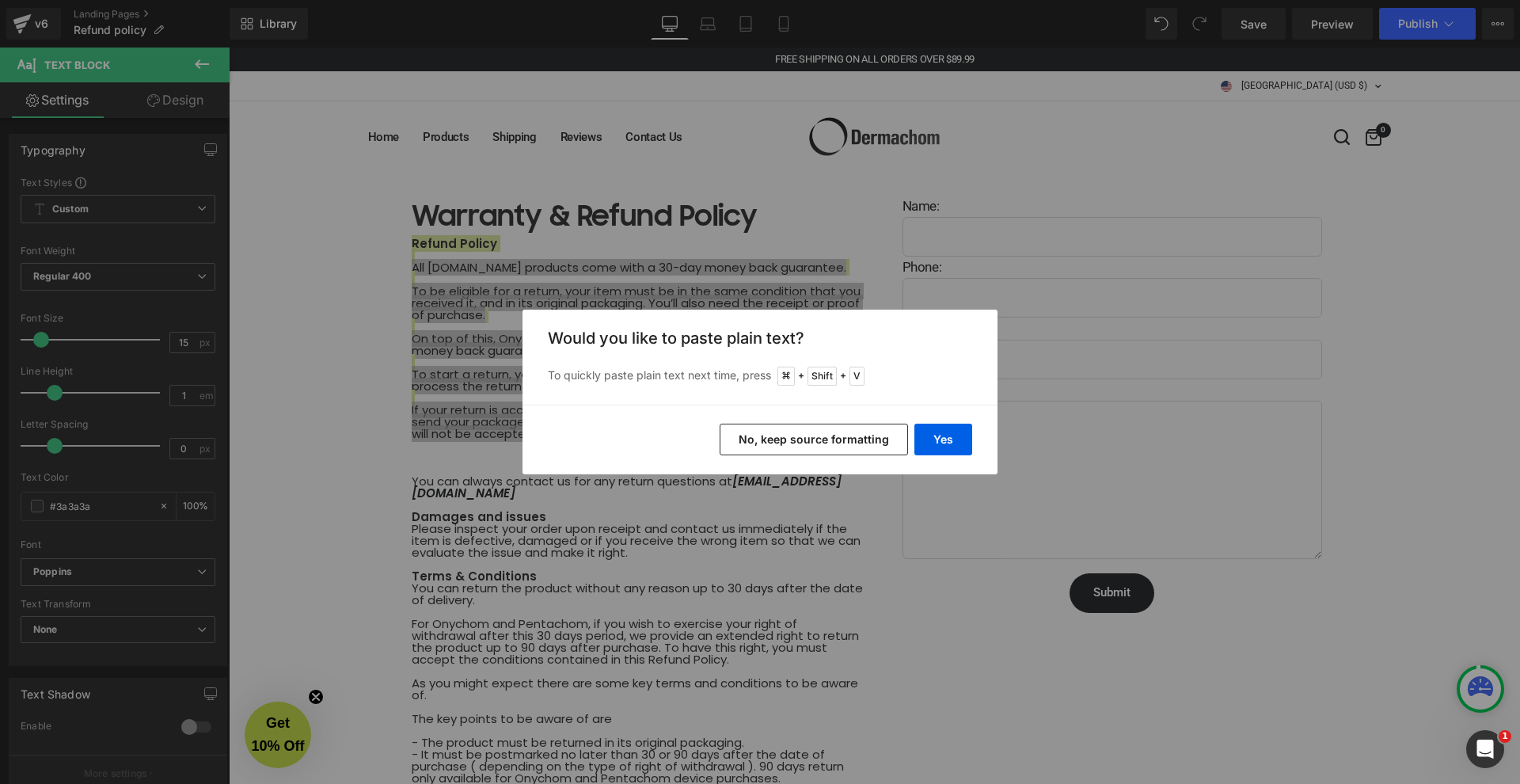
click at [304, 377] on div "Back to Library Insert Would you like to paste plain text? To quickly paste pla…" at bounding box center [760, 392] width 1520 height 784
drag, startPoint x: 466, startPoint y: 376, endPoint x: 604, endPoint y: 386, distance: 138.4
click at [467, 376] on div "Back to Library Insert Would you like to paste plain text? To quickly paste pla…" at bounding box center [760, 392] width 1520 height 784
click at [937, 437] on button "Yes" at bounding box center [943, 438] width 58 height 32
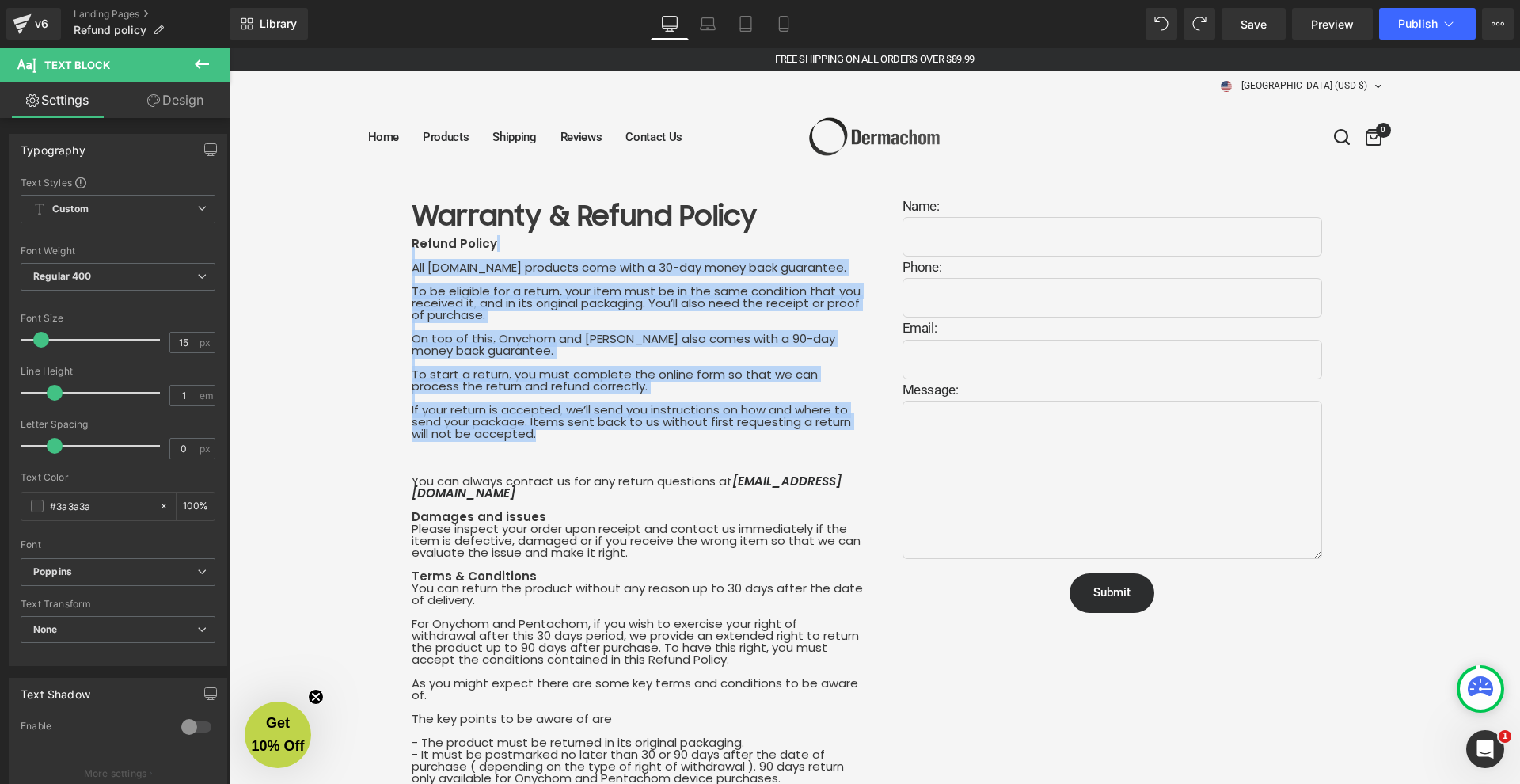
drag, startPoint x: 571, startPoint y: 437, endPoint x: 386, endPoint y: 261, distance: 255.3
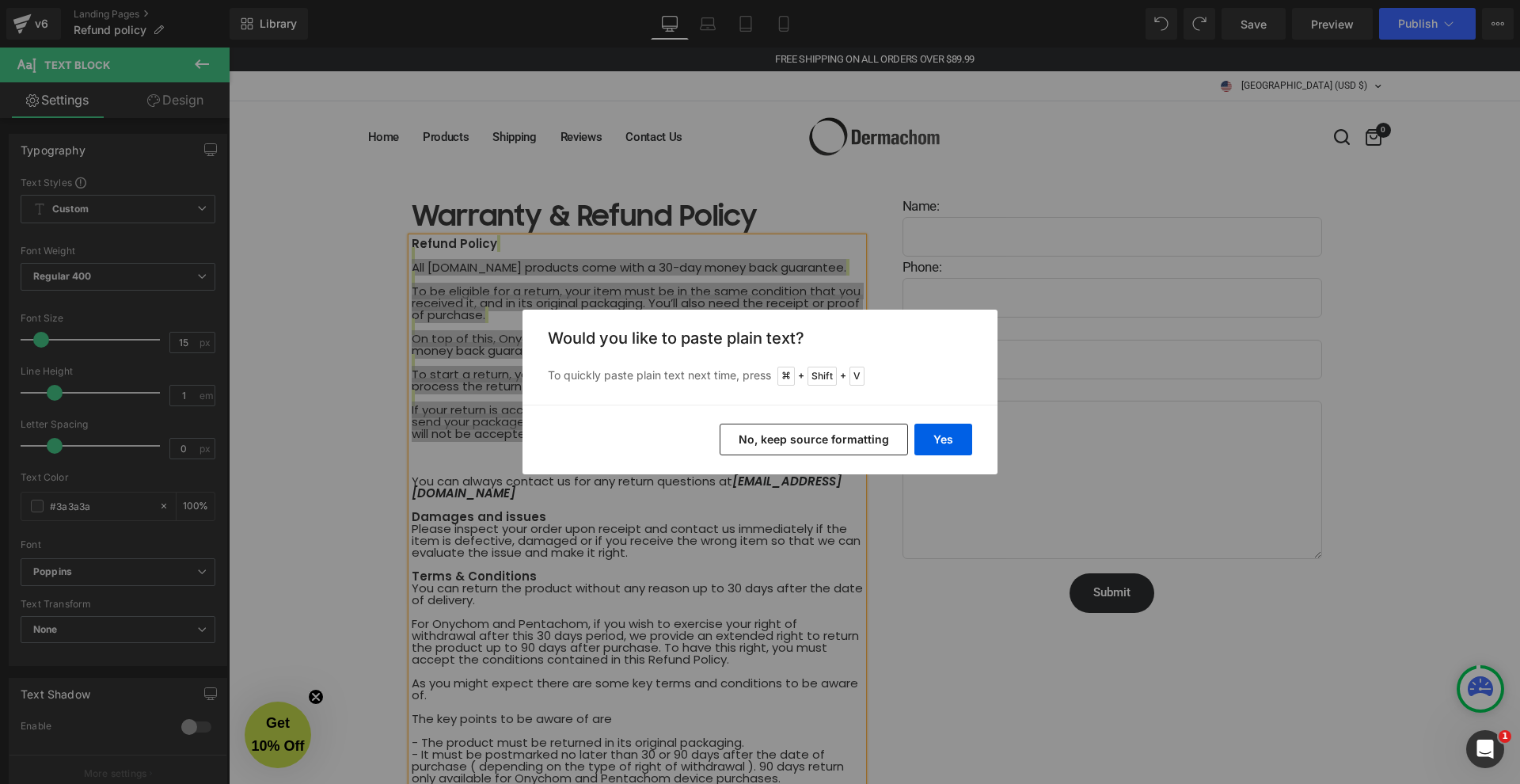
click at [861, 437] on button "No, keep source formatting" at bounding box center [813, 438] width 188 height 32
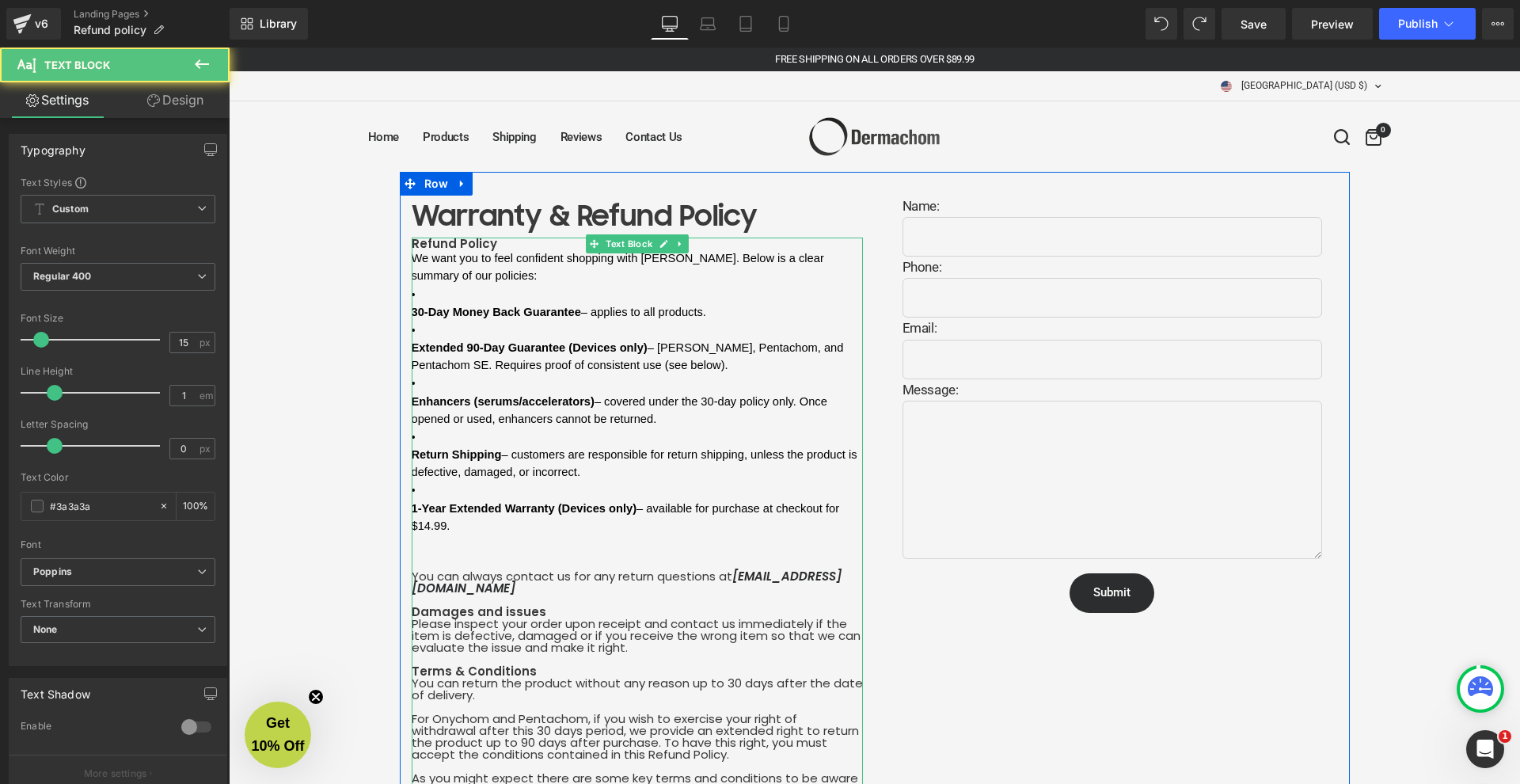
click at [493, 304] on ul "30-Day Money Back Guarantee – applies to all products. Extended 90-Day Guarante…" at bounding box center [637, 329] width 451 height 90
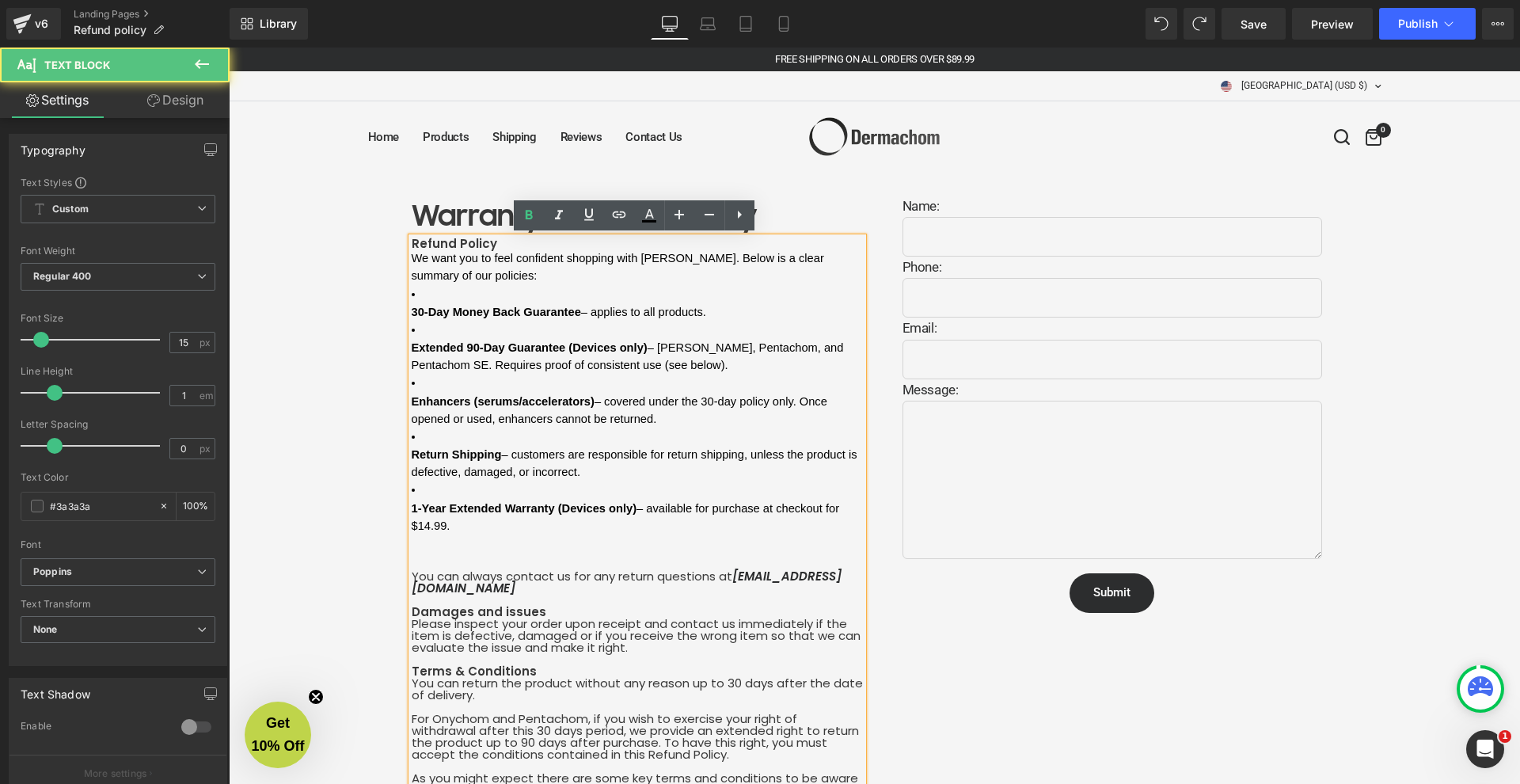
click at [435, 307] on span "30-Day Money Back Guarantee" at bounding box center [496, 311] width 169 height 12
click at [438, 297] on li "30-Day Money Back Guarantee – applies to all products." at bounding box center [637, 302] width 451 height 35
click at [455, 298] on li "30-Day Money Back Guarantee – applies to all products." at bounding box center [637, 302] width 451 height 35
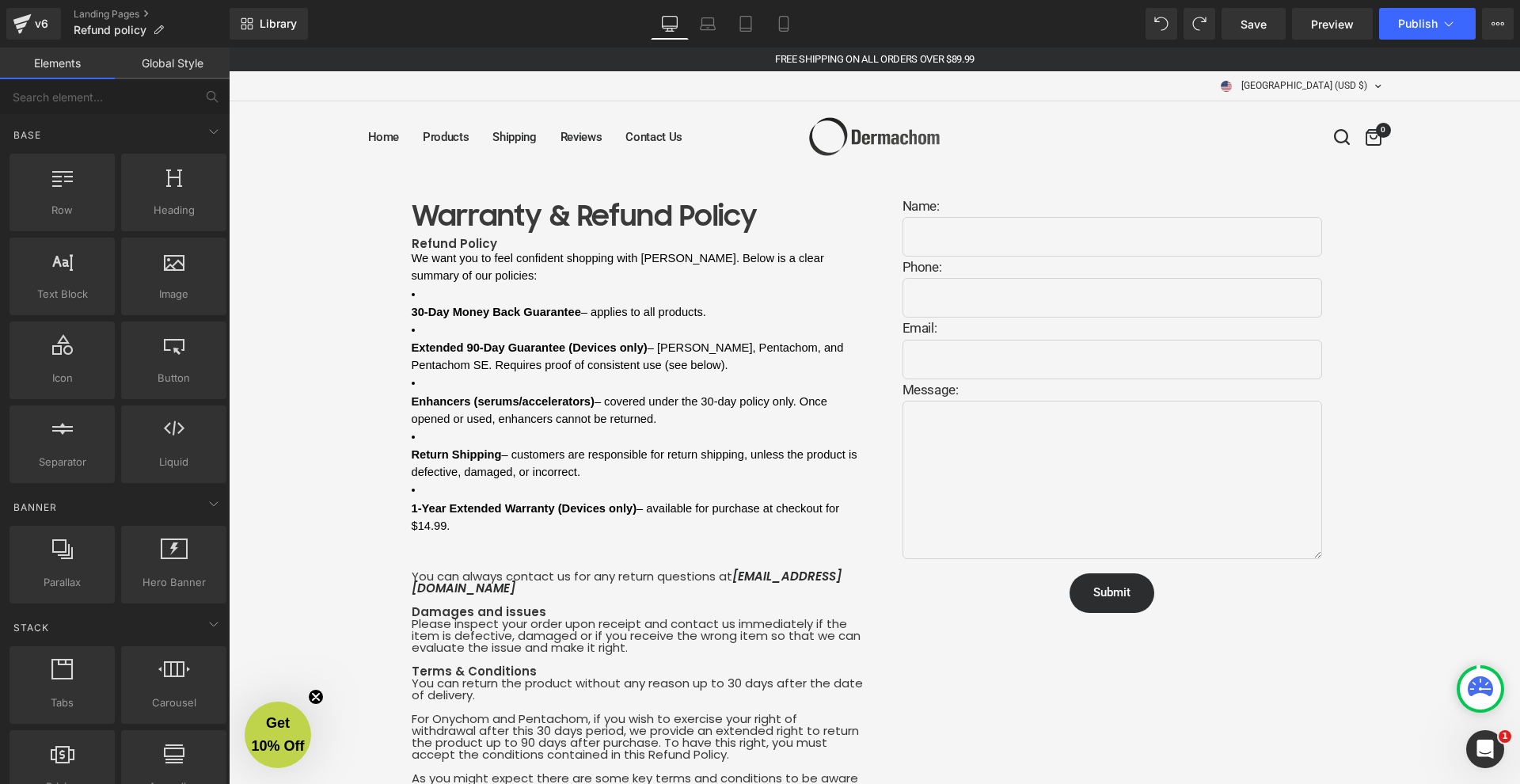
drag, startPoint x: 355, startPoint y: 391, endPoint x: 404, endPoint y: 382, distance: 49.8
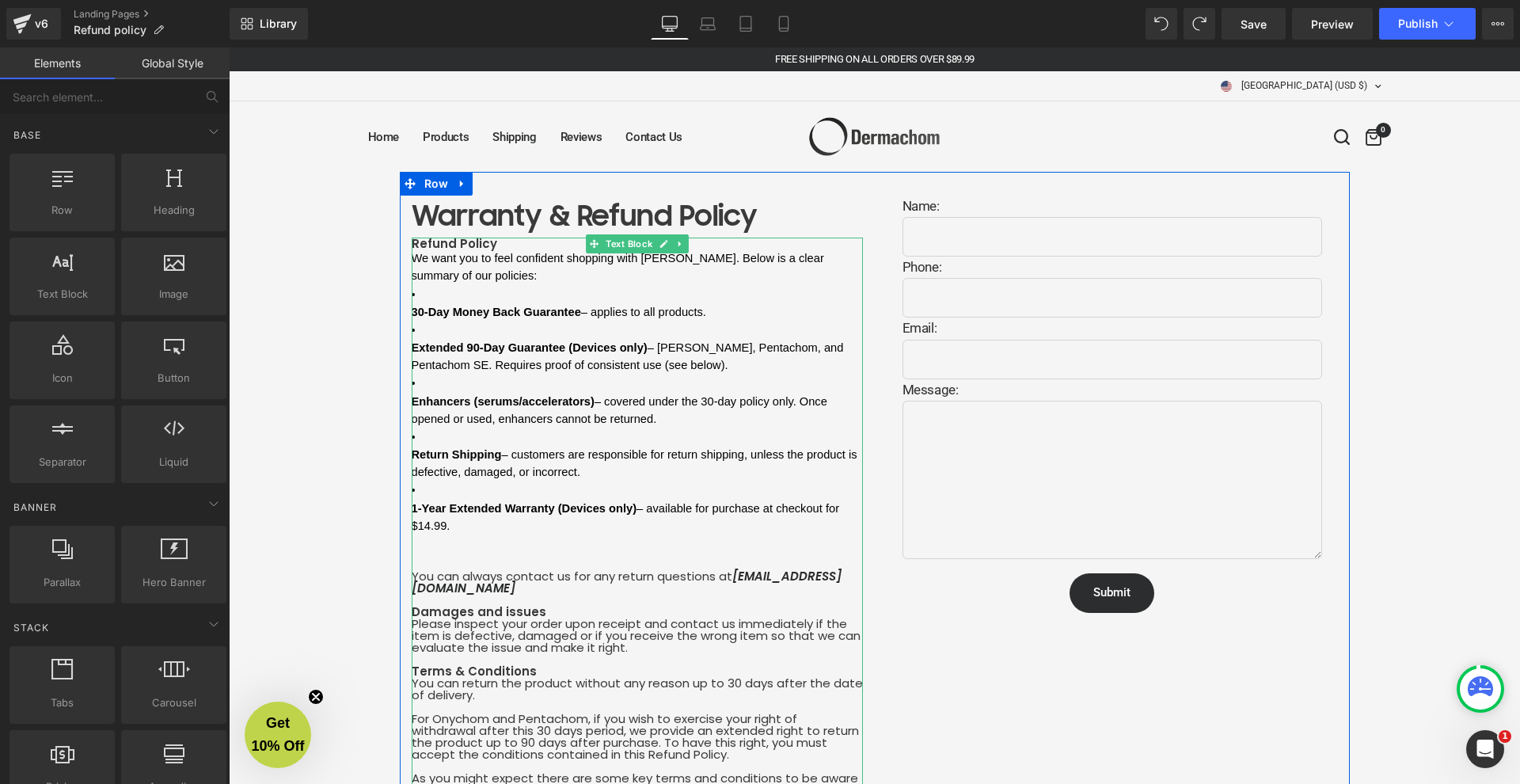
click at [493, 373] on li "Enhancers (serums/accelerators) – covered under the 30-day policy only. Once op…" at bounding box center [637, 400] width 451 height 53
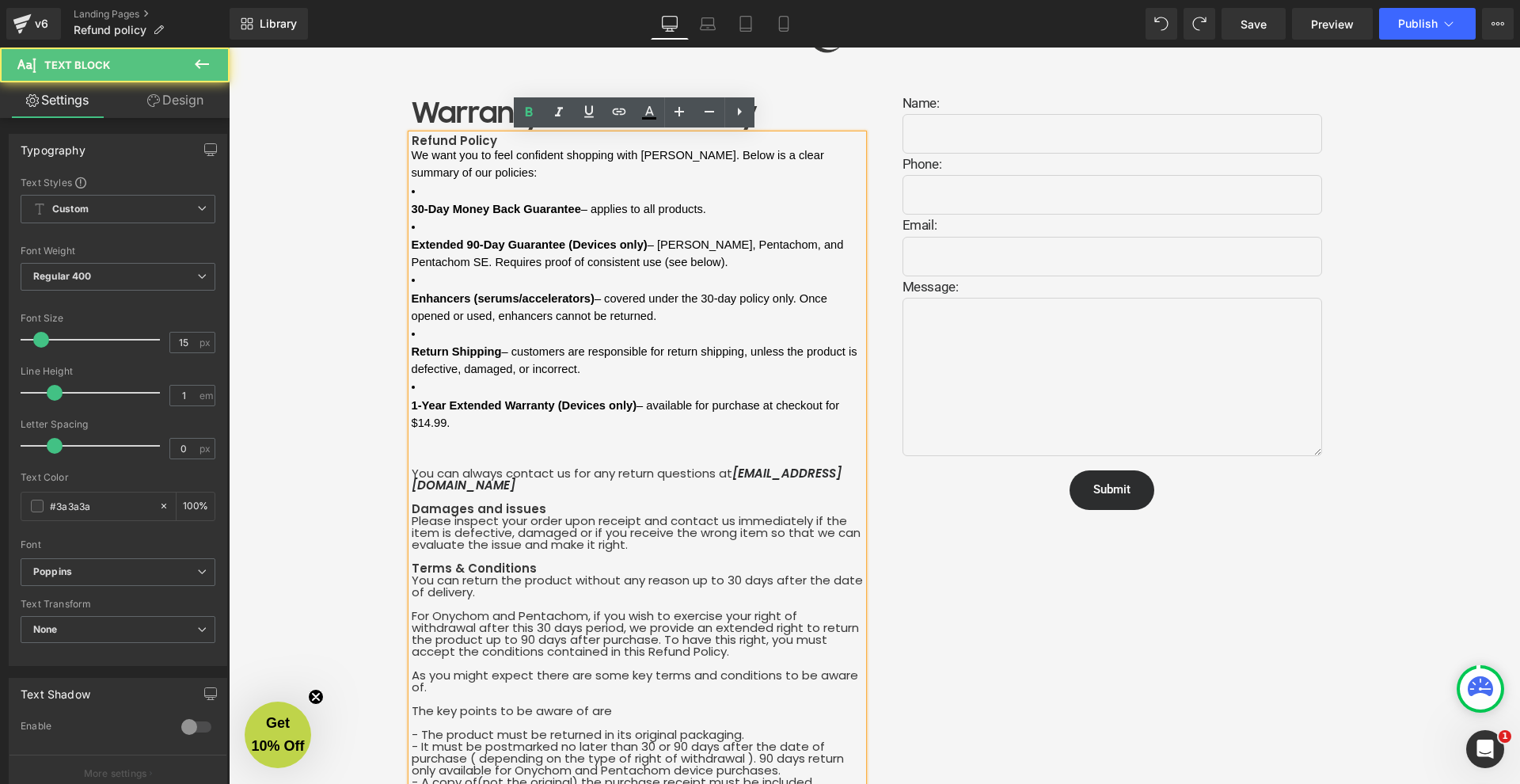
scroll to position [81, 0]
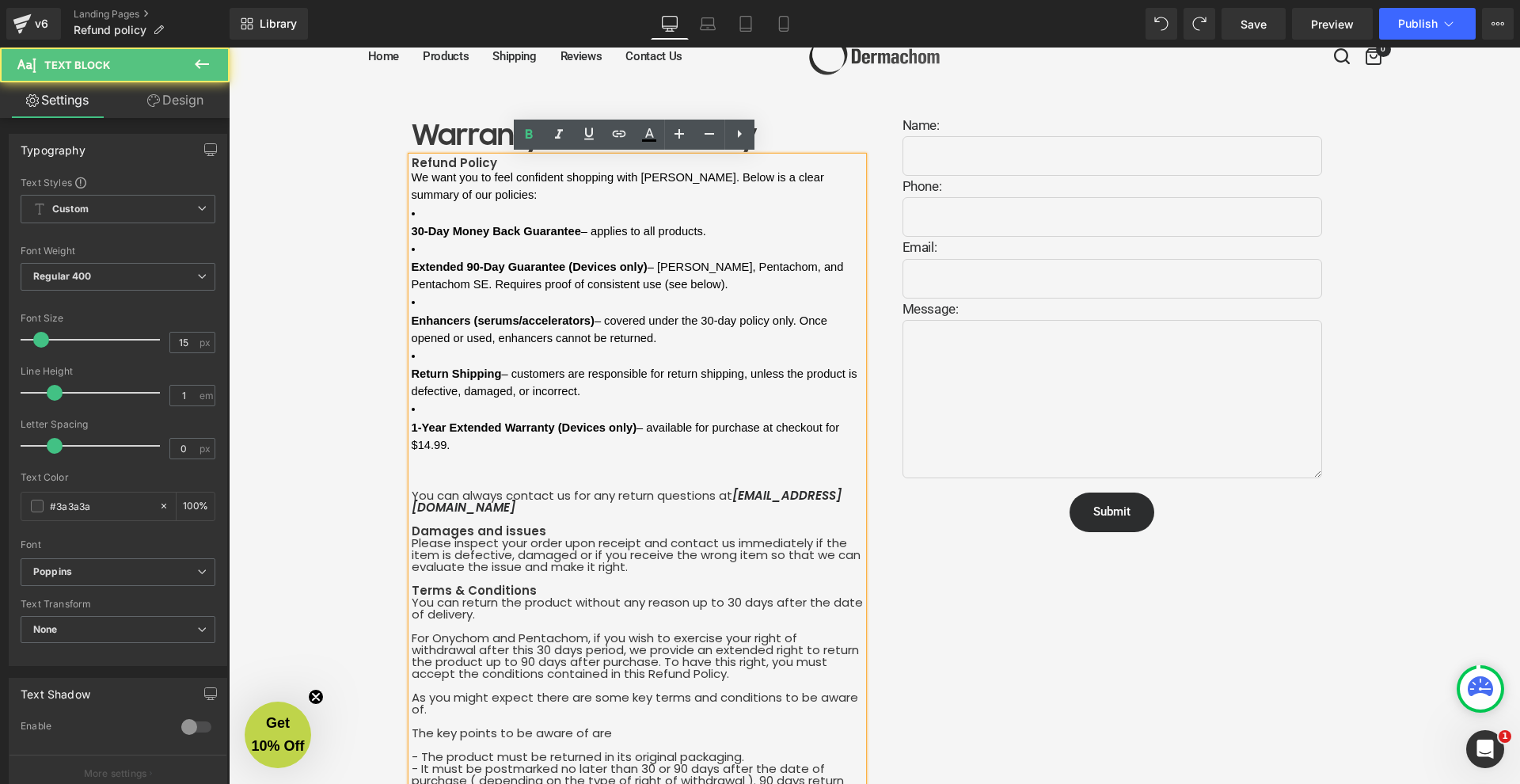
click at [492, 454] on div at bounding box center [637, 459] width 451 height 11
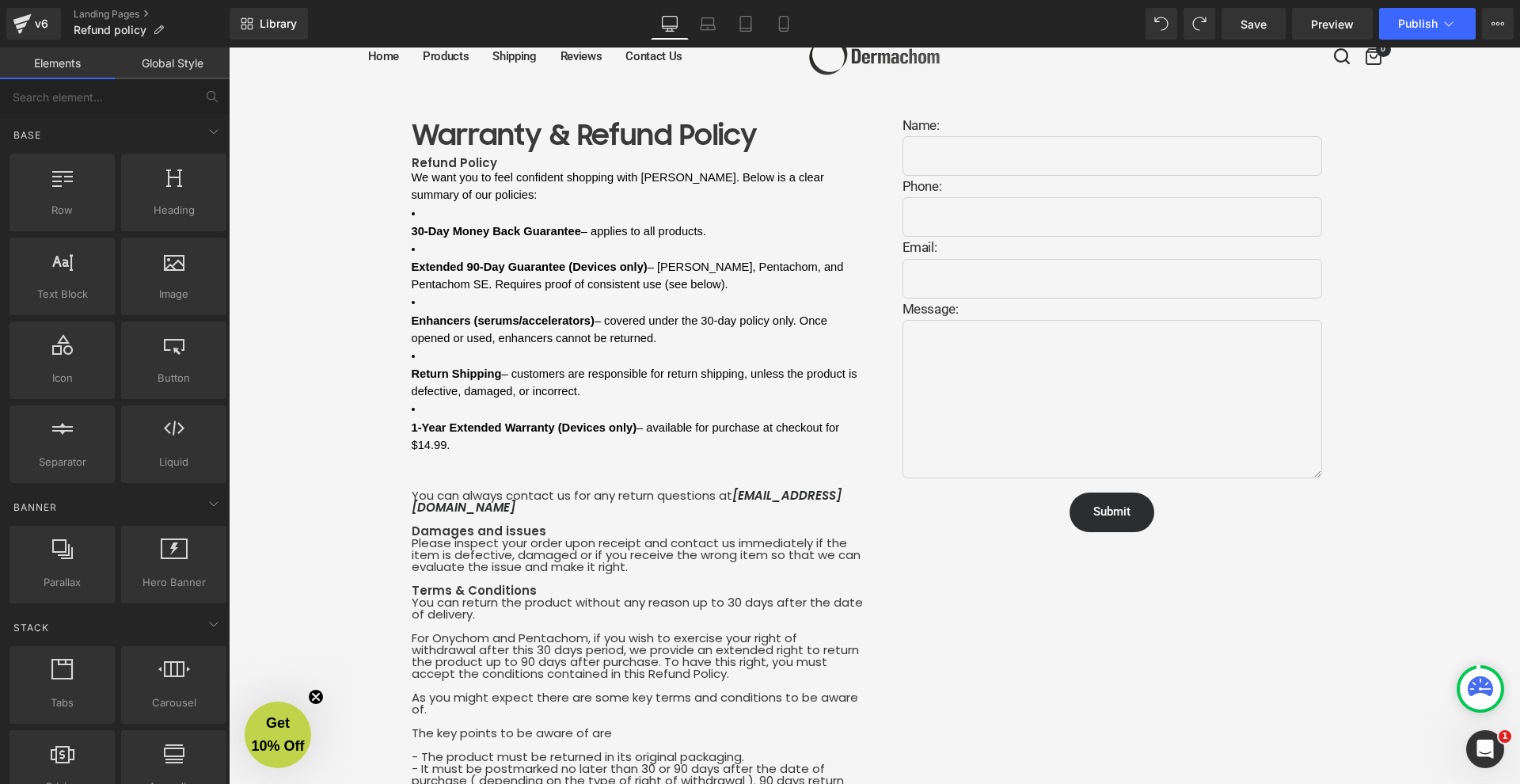
click at [486, 400] on li "1-Year Extended Warranty (Devices only) – available for purchase at checkout fo…" at bounding box center [637, 427] width 451 height 53
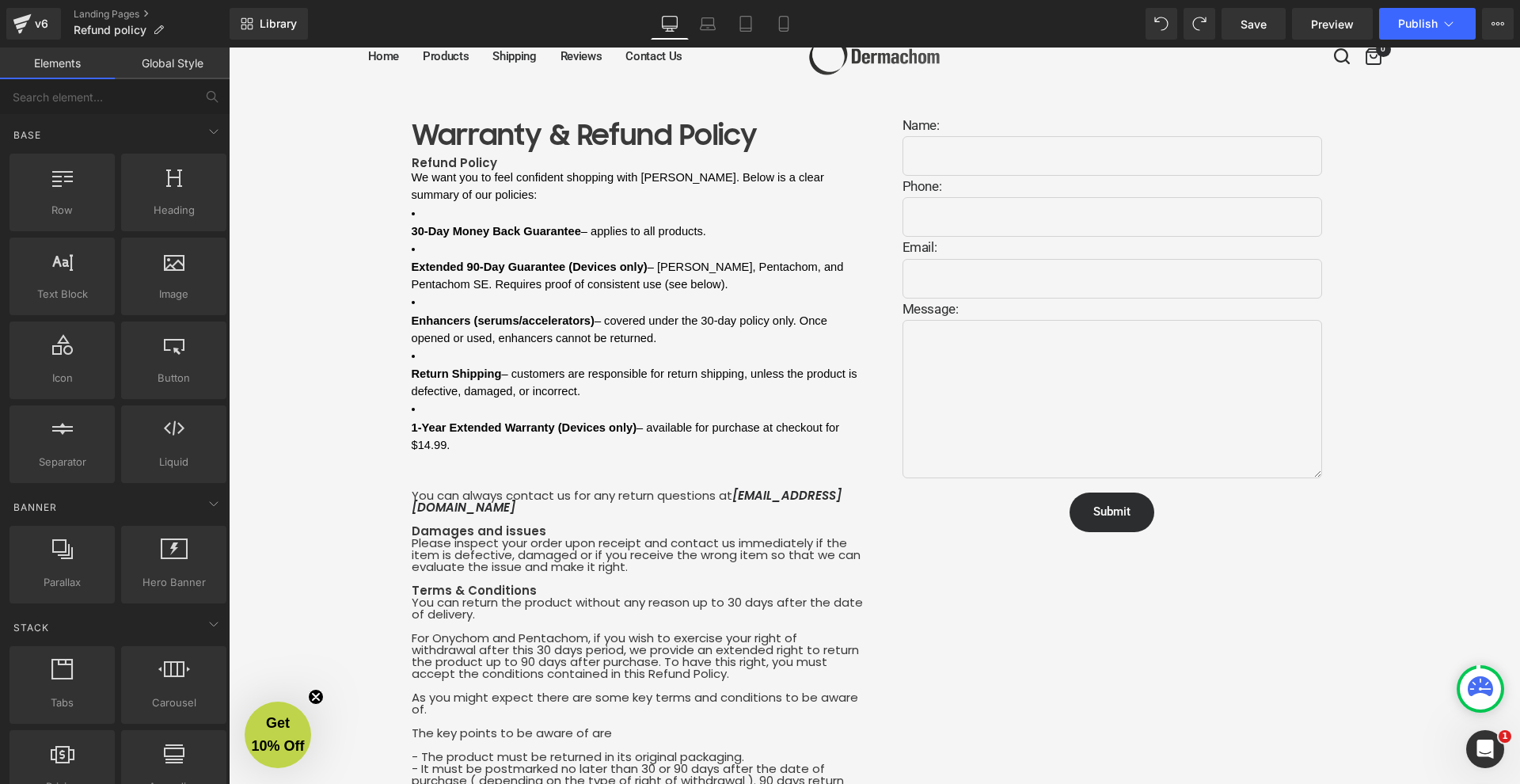
click at [479, 400] on li "1-Year Extended Warranty (Devices only) – available for purchase at checkout fo…" at bounding box center [637, 427] width 451 height 53
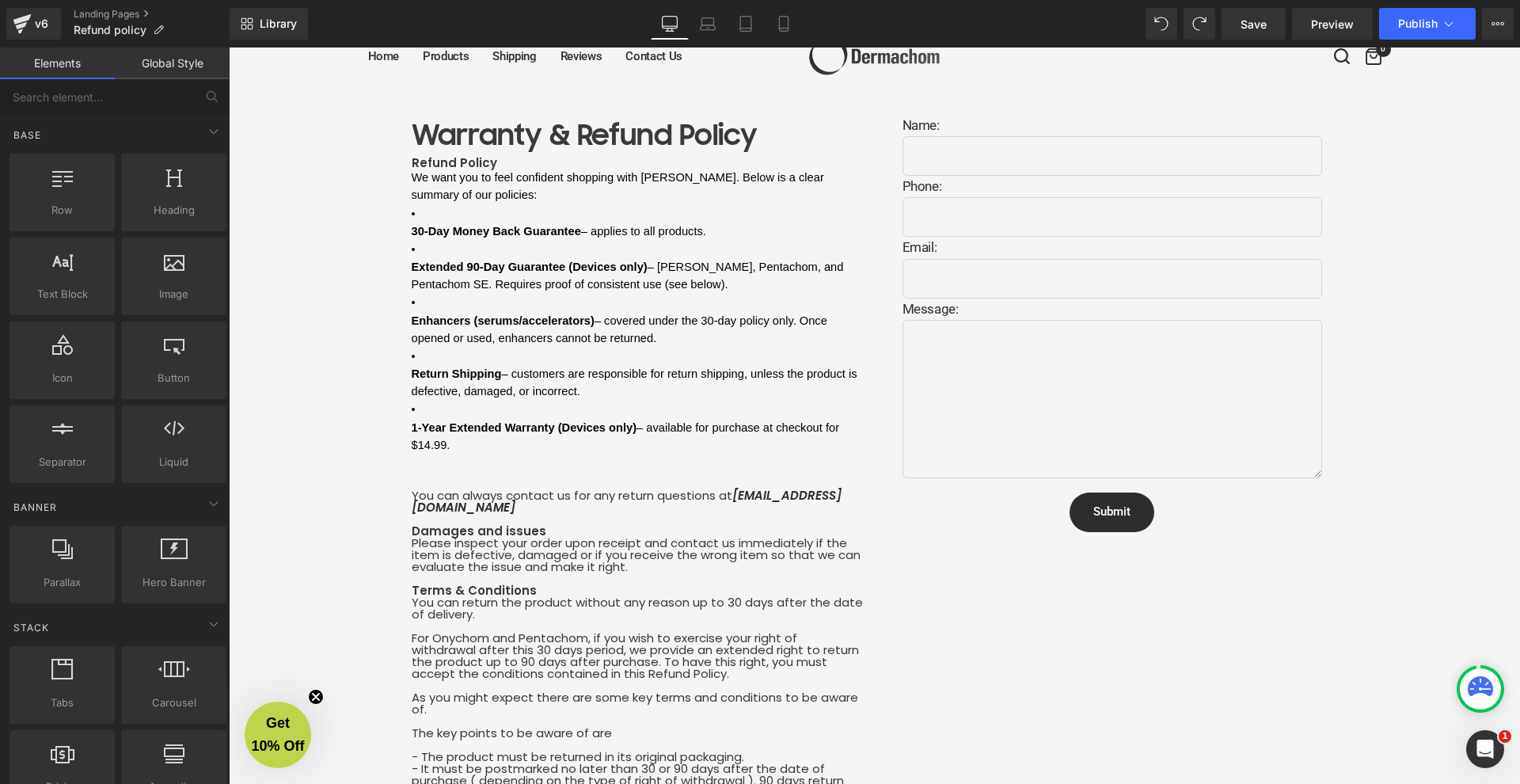
click at [701, 350] on li "Return Shipping – customers are responsible for return shipping, unless the pro…" at bounding box center [637, 373] width 451 height 53
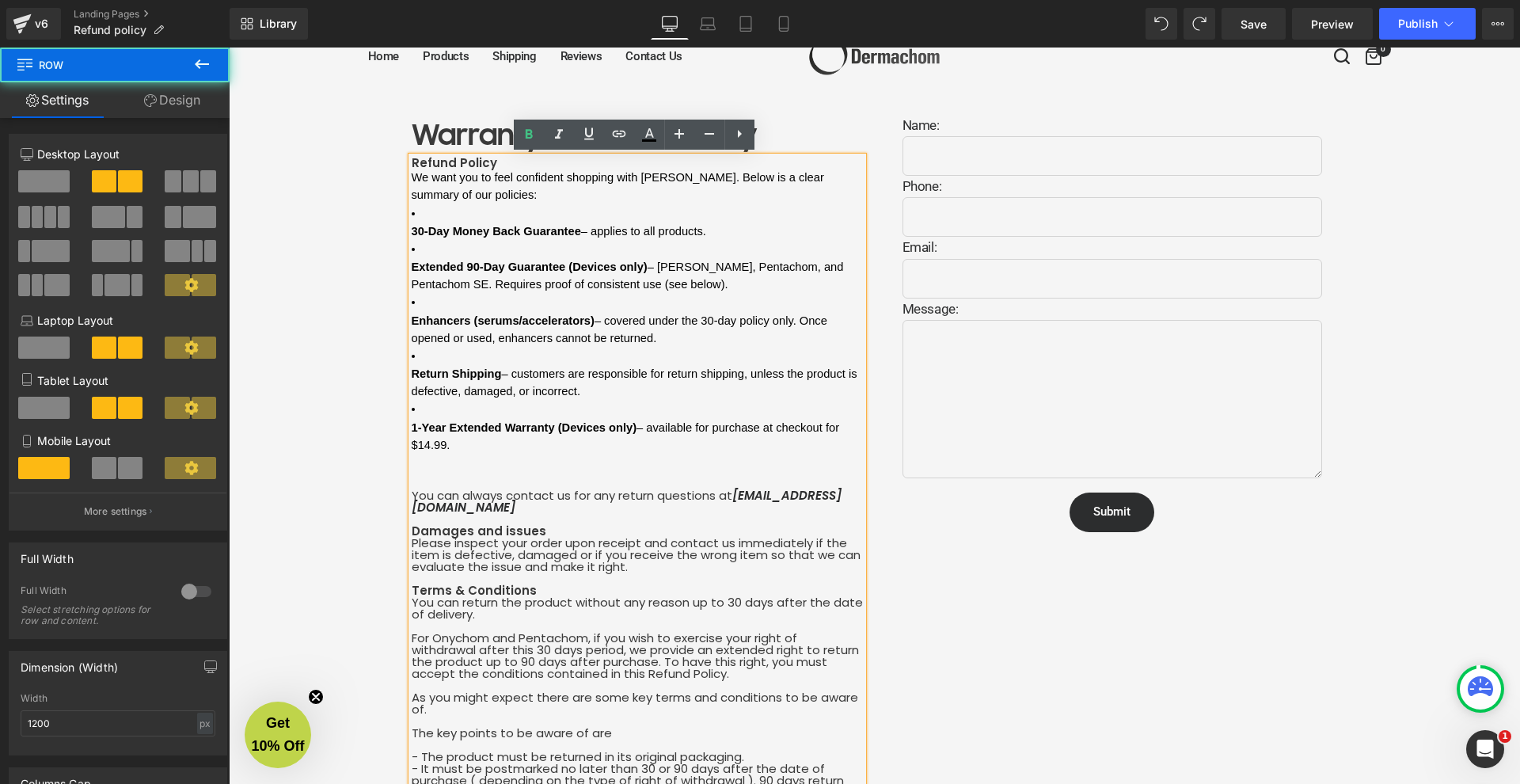
drag, startPoint x: 866, startPoint y: 334, endPoint x: 874, endPoint y: 334, distance: 8.0
click at [874, 334] on div "Warranty & Refund Policy Heading Refund Policy We want you to feel confident sh…" at bounding box center [875, 774] width 951 height 1367
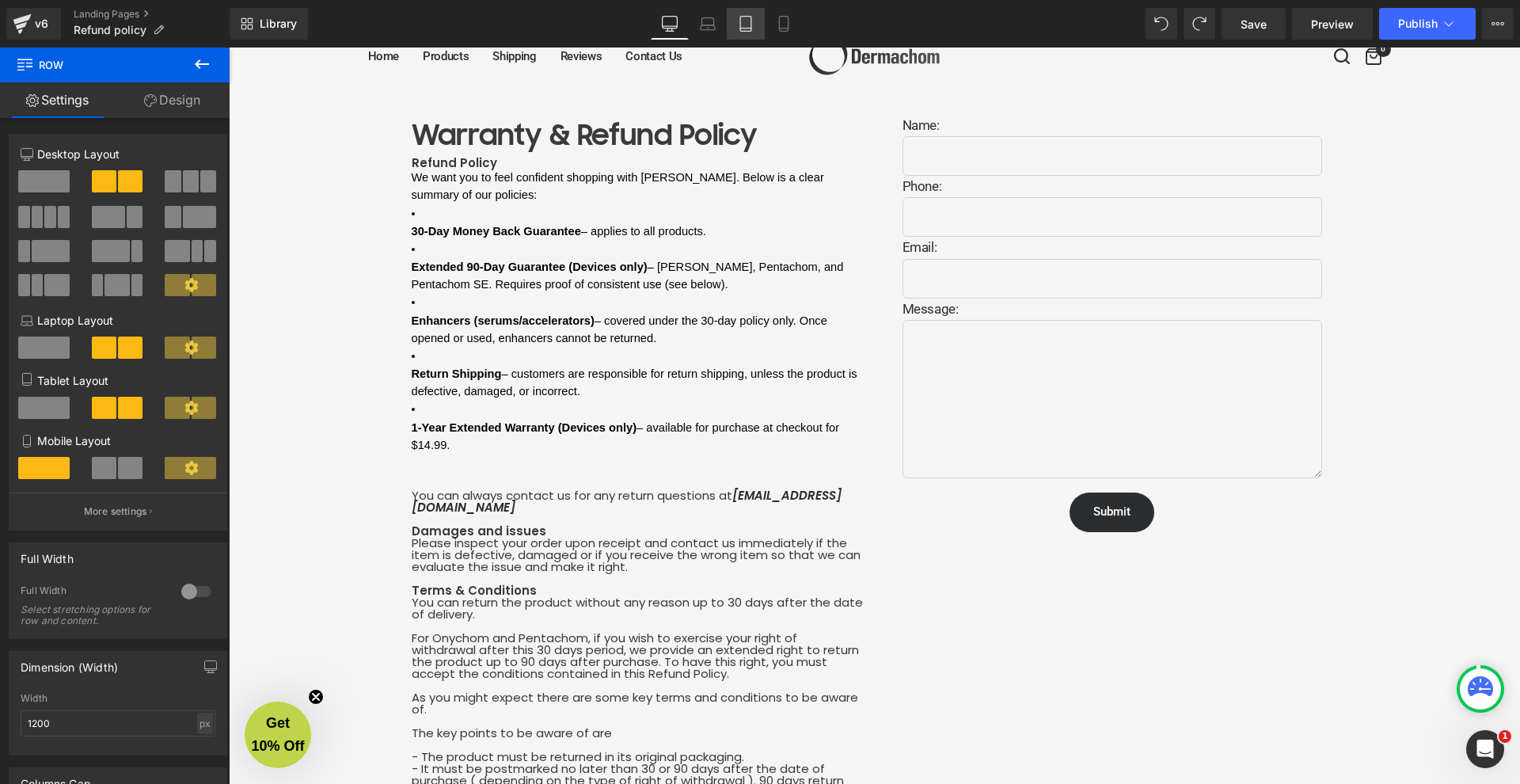
click at [755, 20] on link "Tablet" at bounding box center [746, 23] width 38 height 32
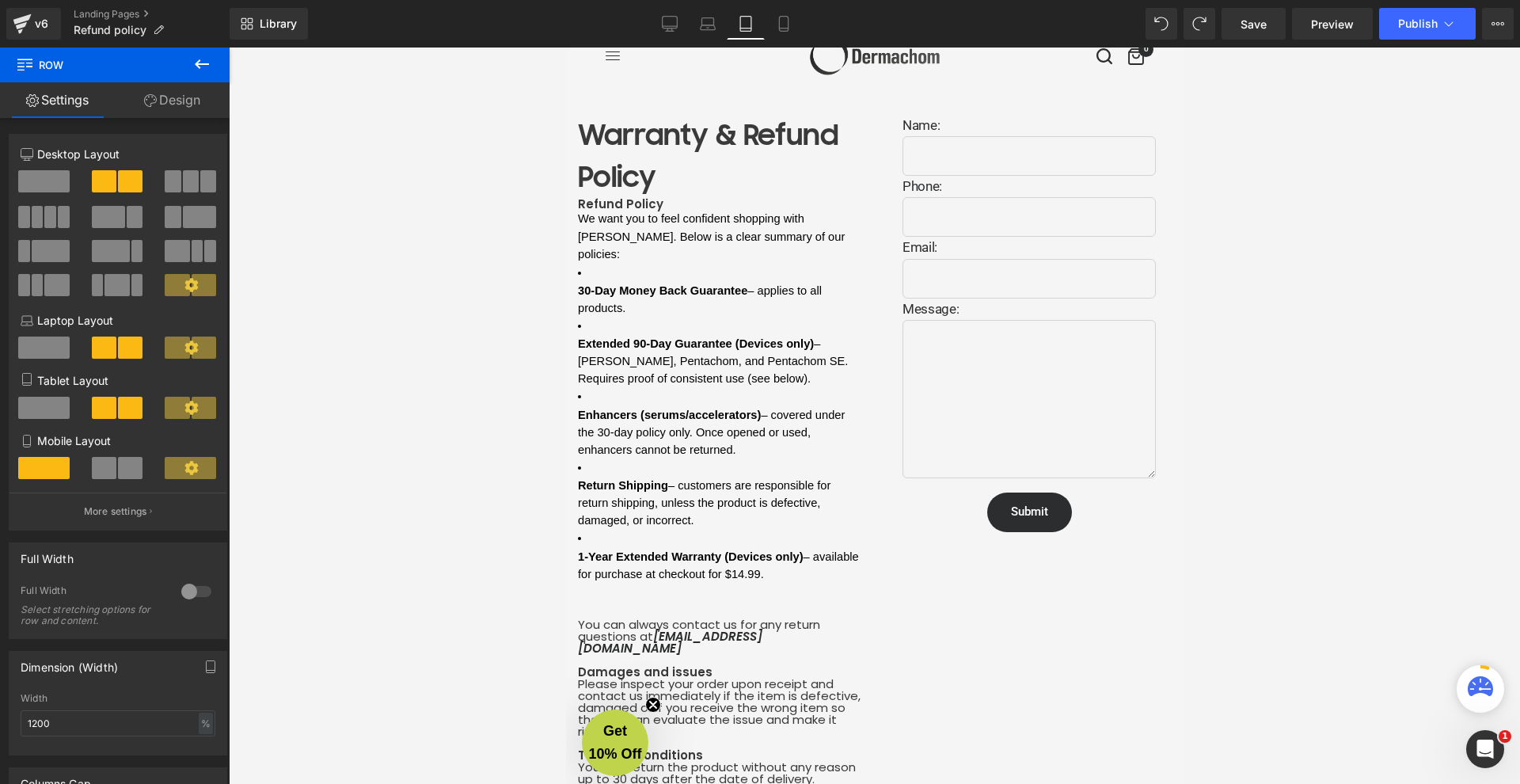
type input "100"
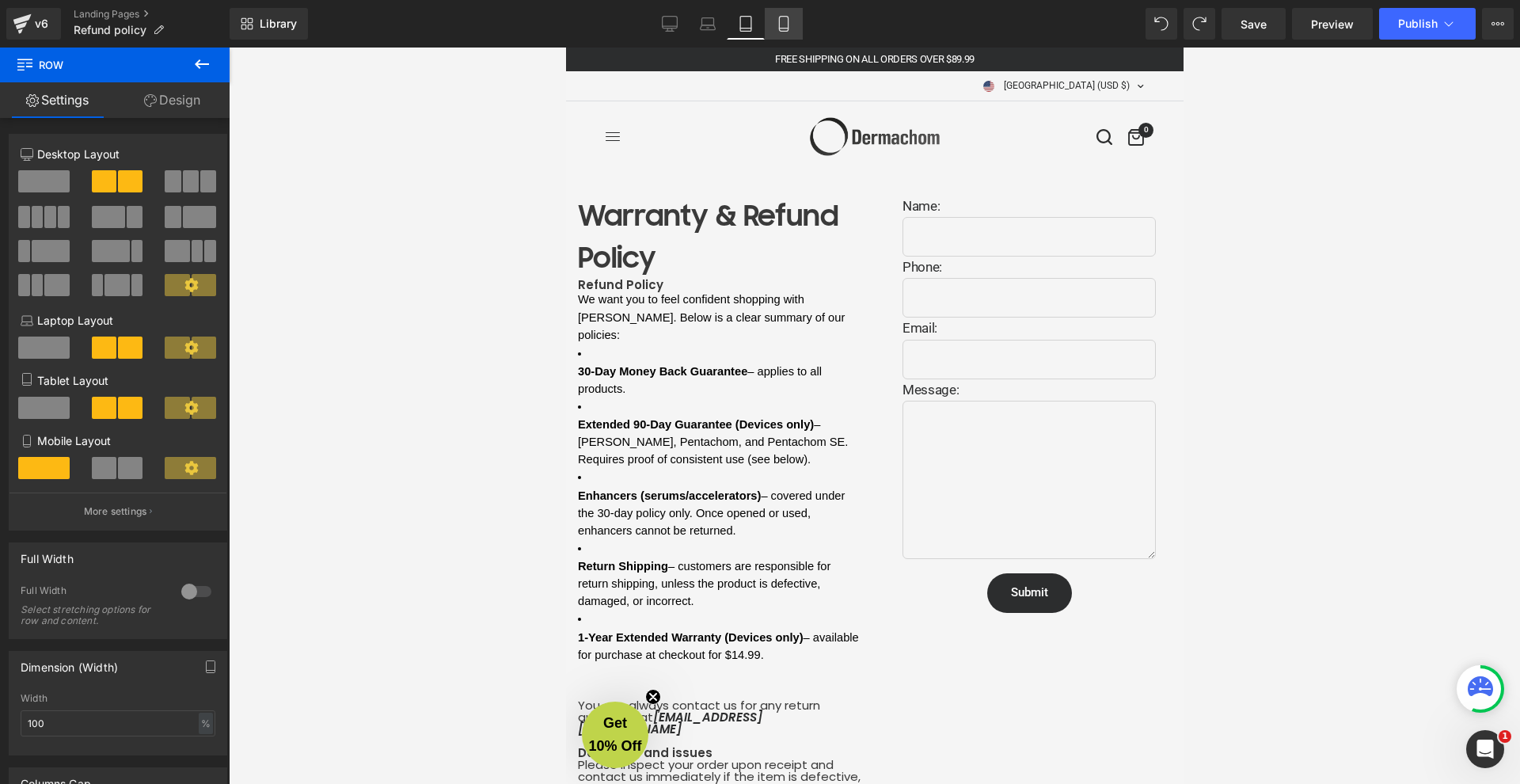
click at [781, 30] on icon at bounding box center [783, 24] width 9 height 15
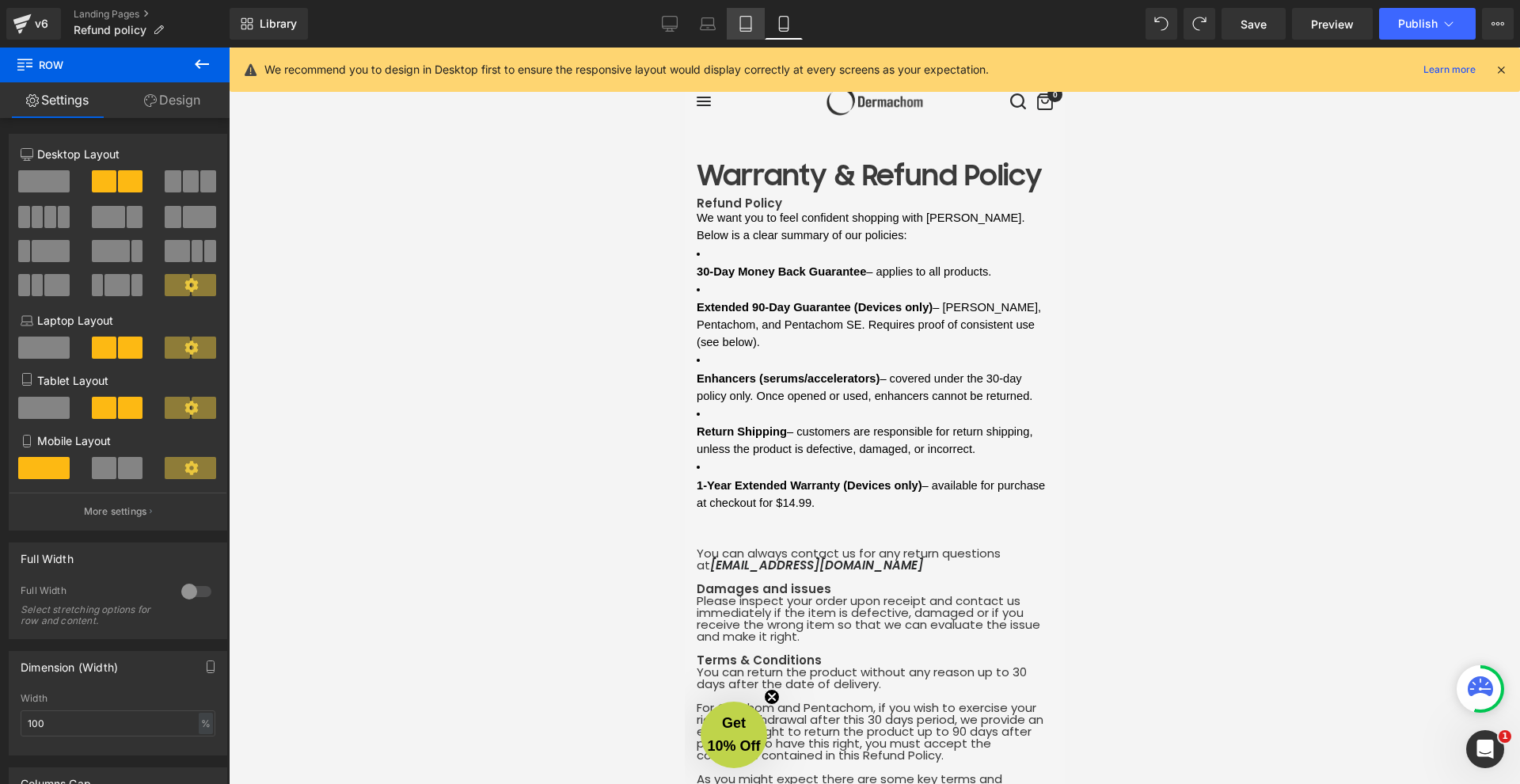
click at [747, 29] on icon at bounding box center [746, 29] width 11 height 0
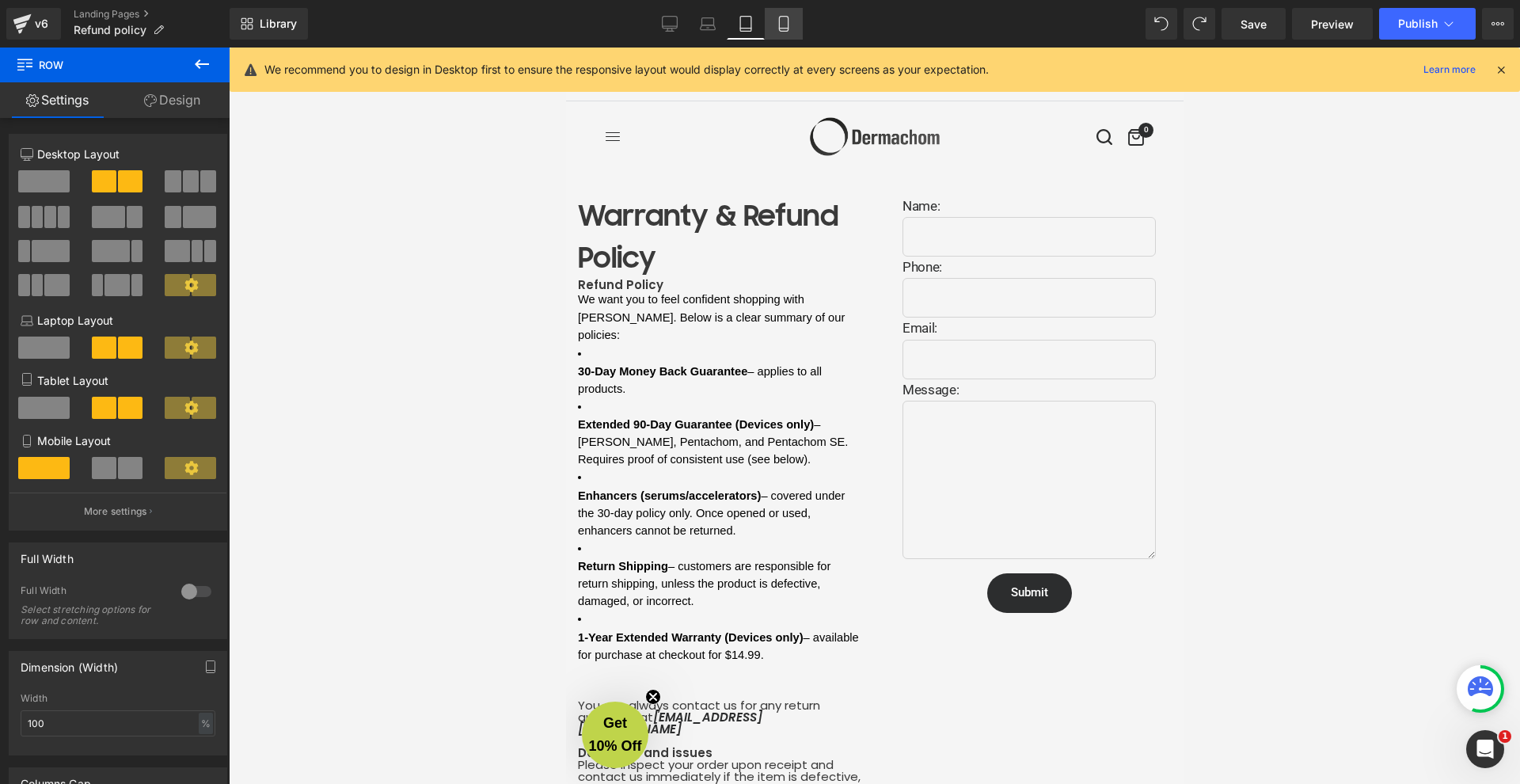
click at [779, 31] on link "Mobile" at bounding box center [784, 23] width 38 height 32
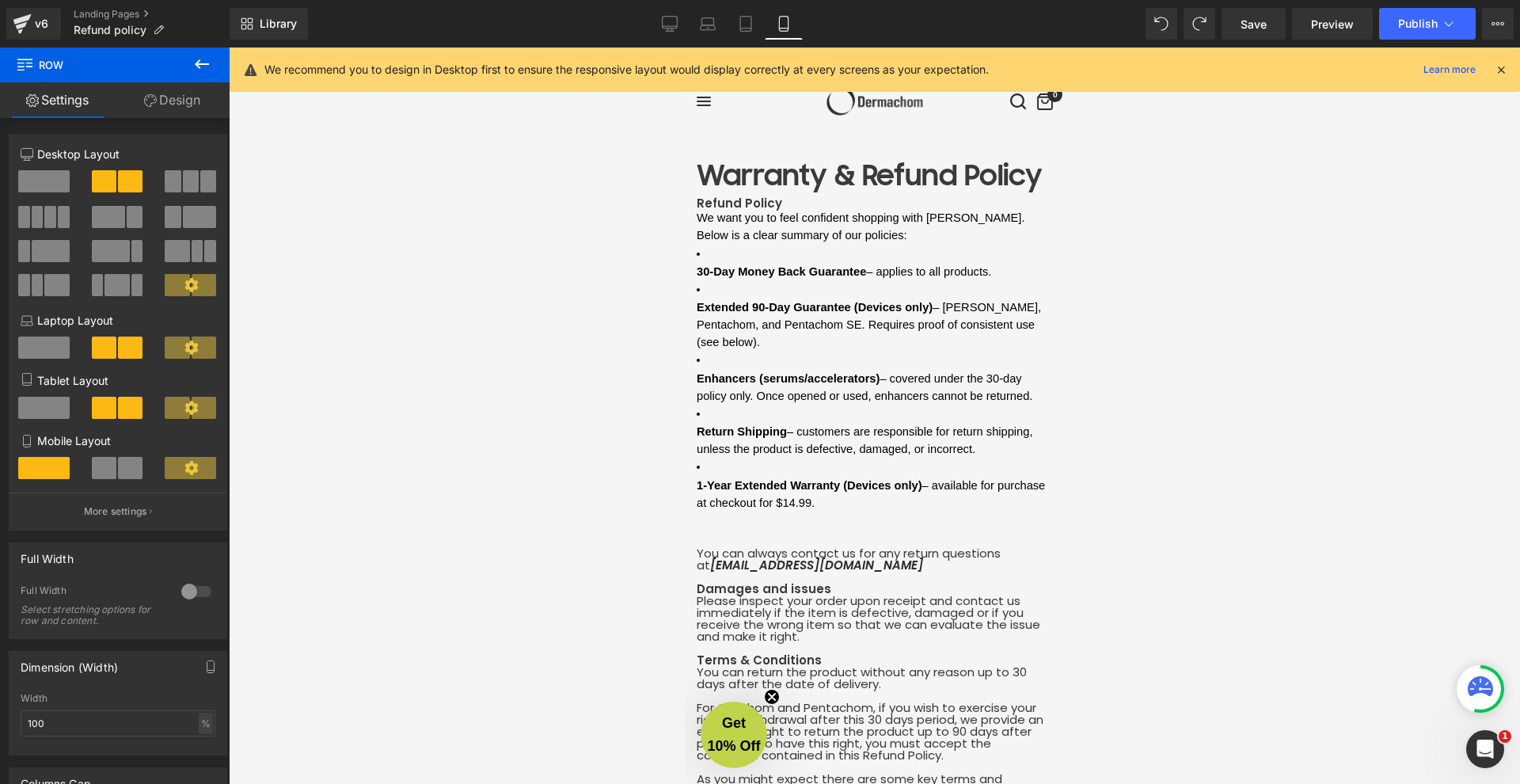
click at [541, 356] on div at bounding box center [875, 415] width 1292 height 736
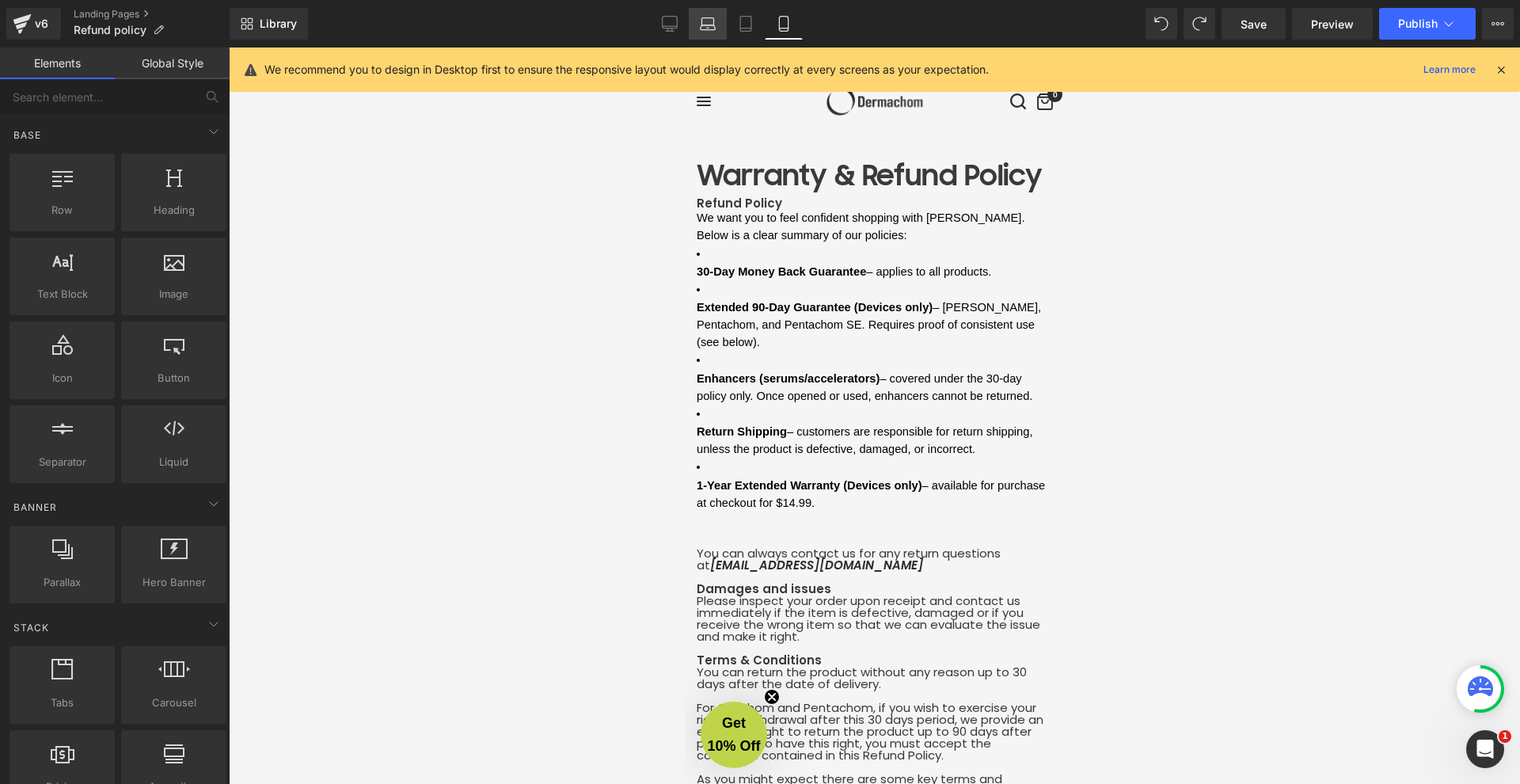
click at [711, 30] on icon at bounding box center [709, 28] width 15 height 5
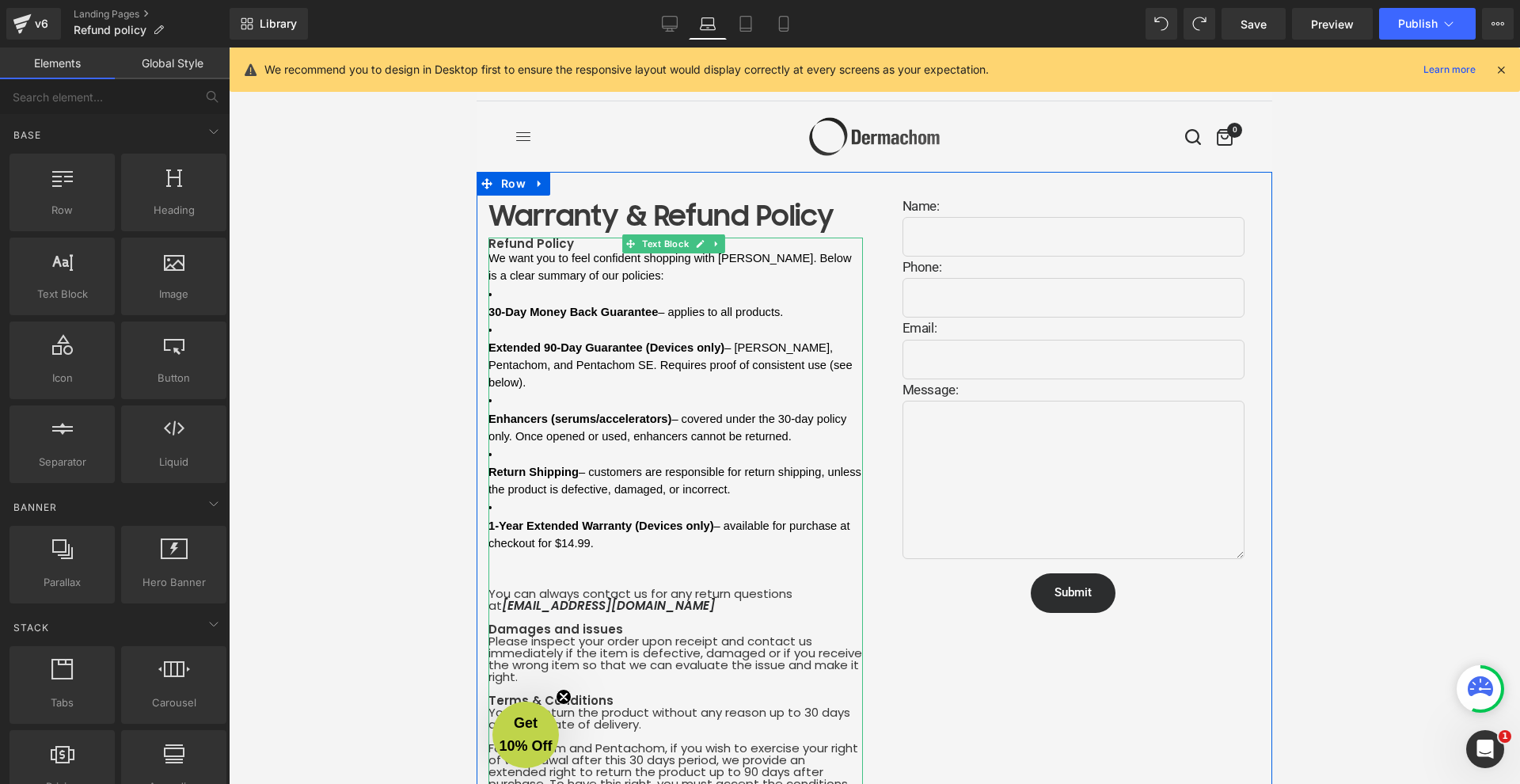
click at [521, 391] on li "Enhancers (serums/accelerators) – covered under the 30-day policy only. Once op…" at bounding box center [675, 417] width 375 height 53
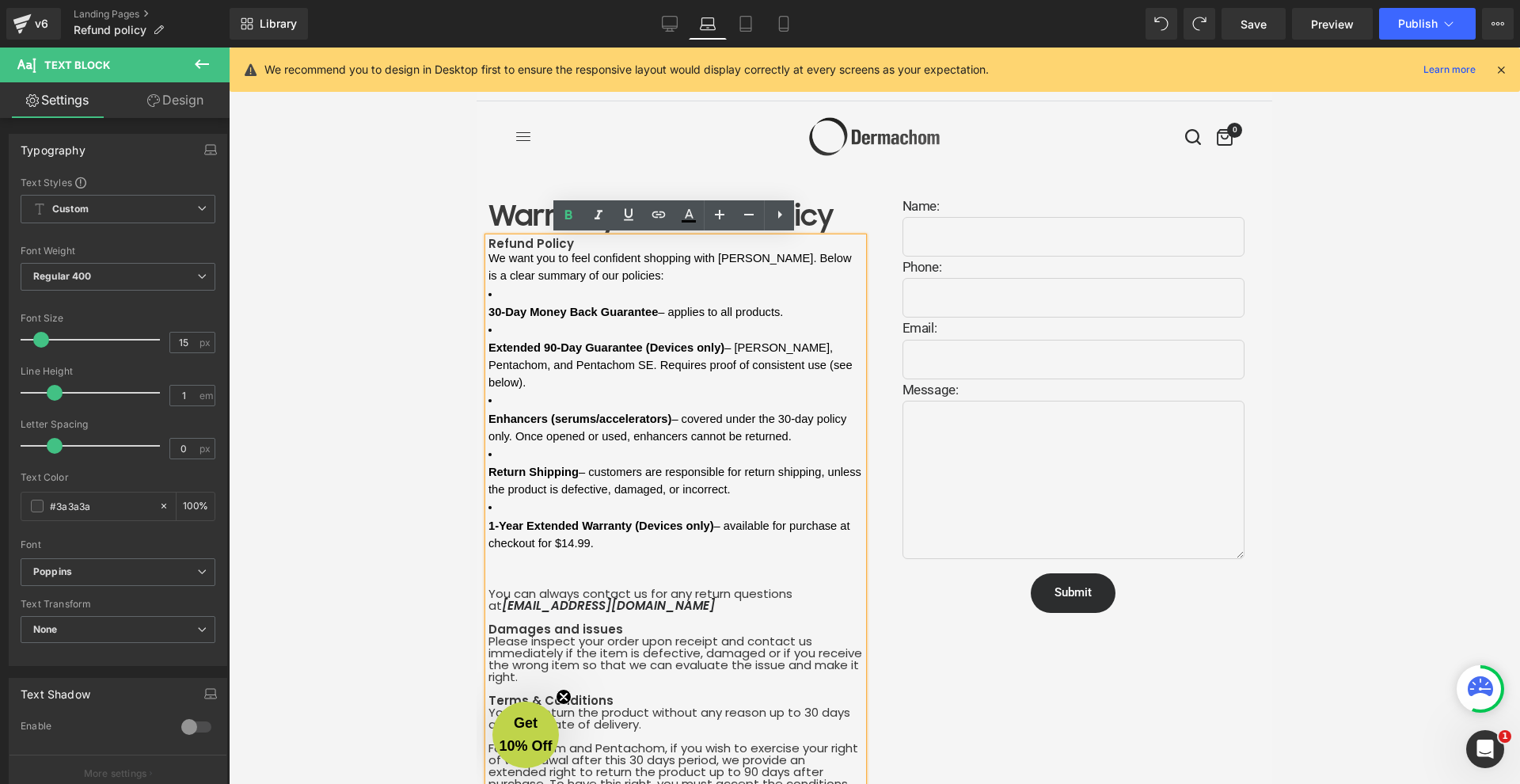
drag, startPoint x: 628, startPoint y: 455, endPoint x: 471, endPoint y: 288, distance: 229.2
click at [780, 213] on icon at bounding box center [781, 214] width 4 height 8
click at [778, 215] on icon at bounding box center [780, 215] width 19 height 19
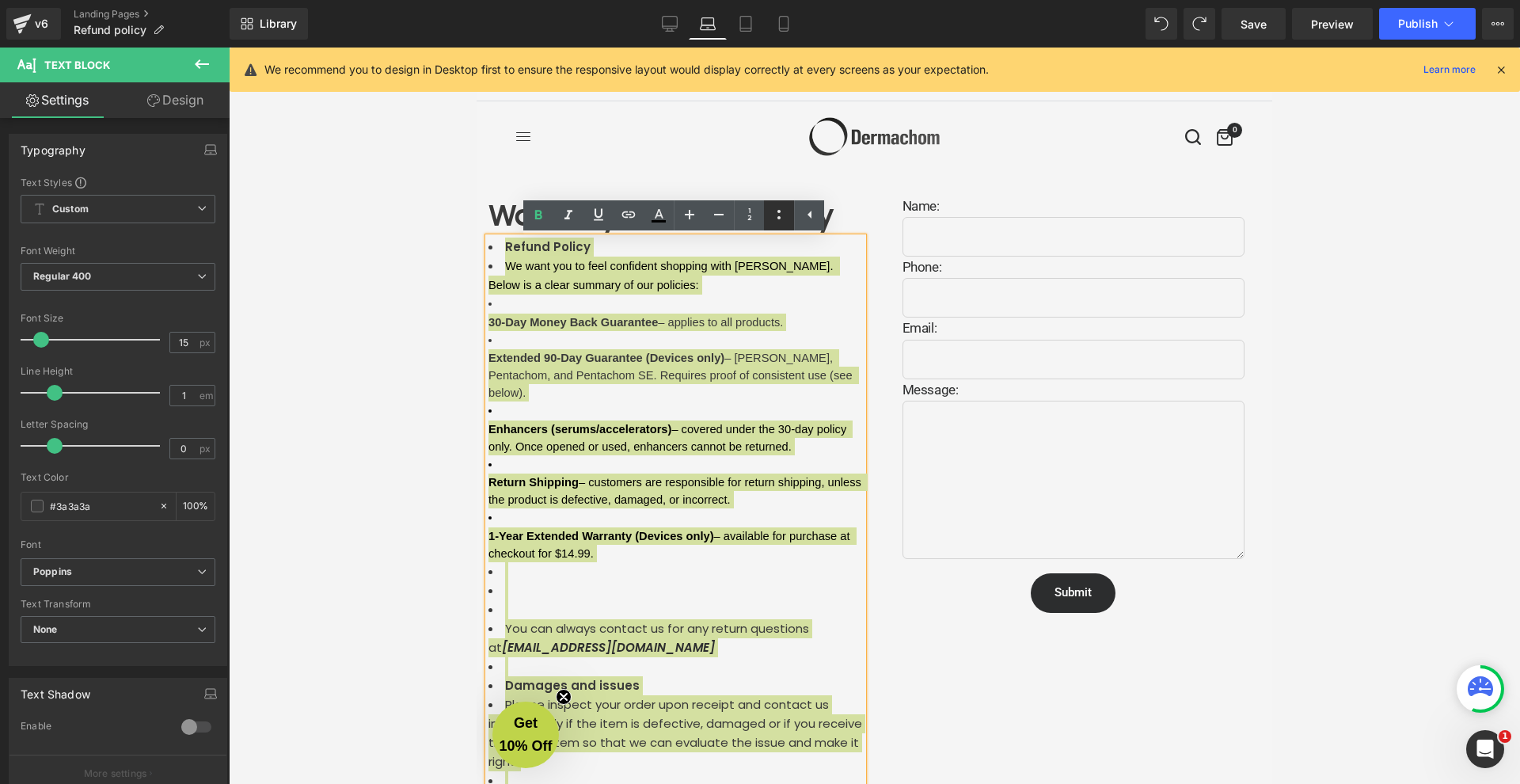
click at [783, 219] on icon at bounding box center [780, 215] width 19 height 19
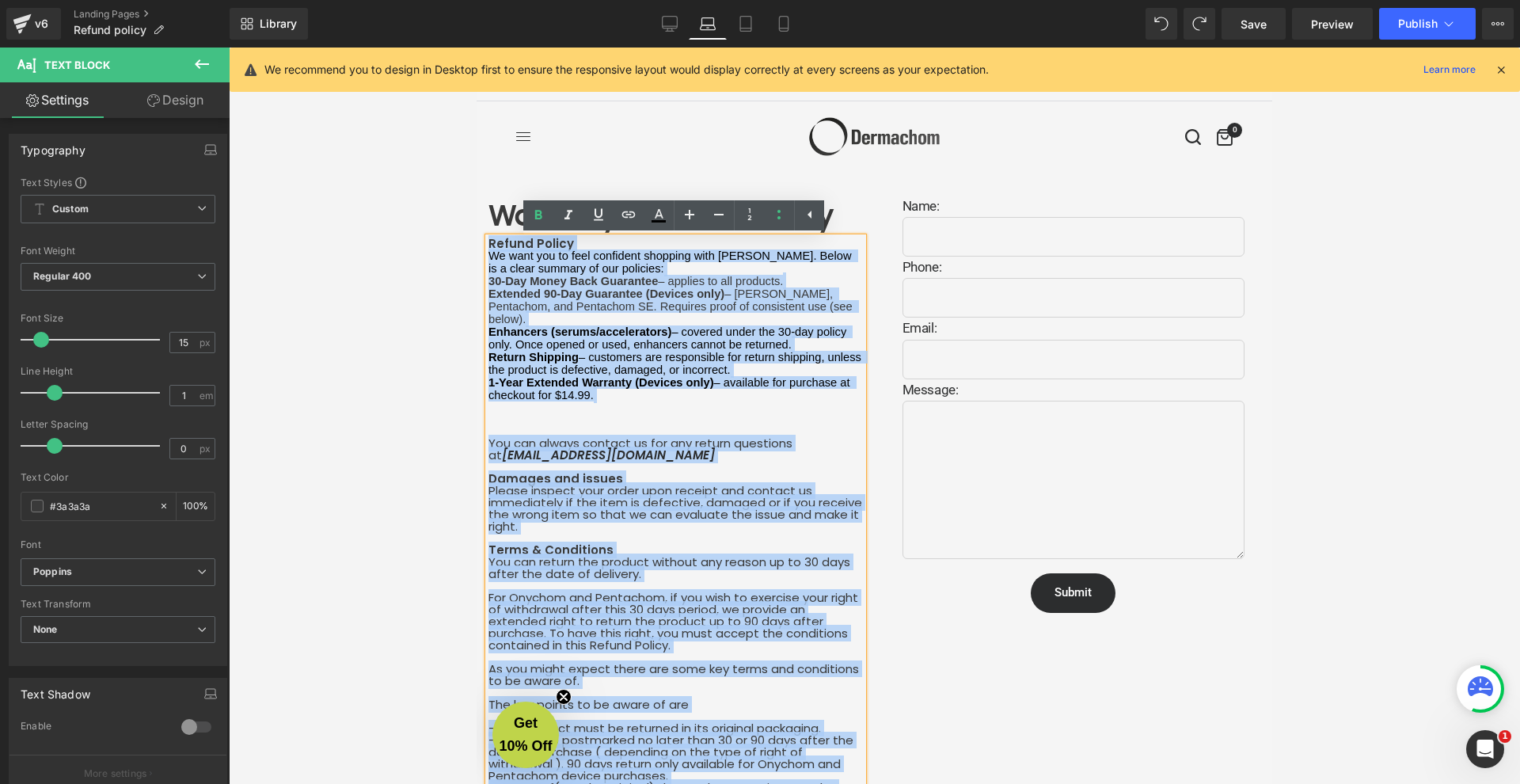
click at [687, 376] on span "1-Year Extended Warranty (Devices only)" at bounding box center [601, 382] width 225 height 12
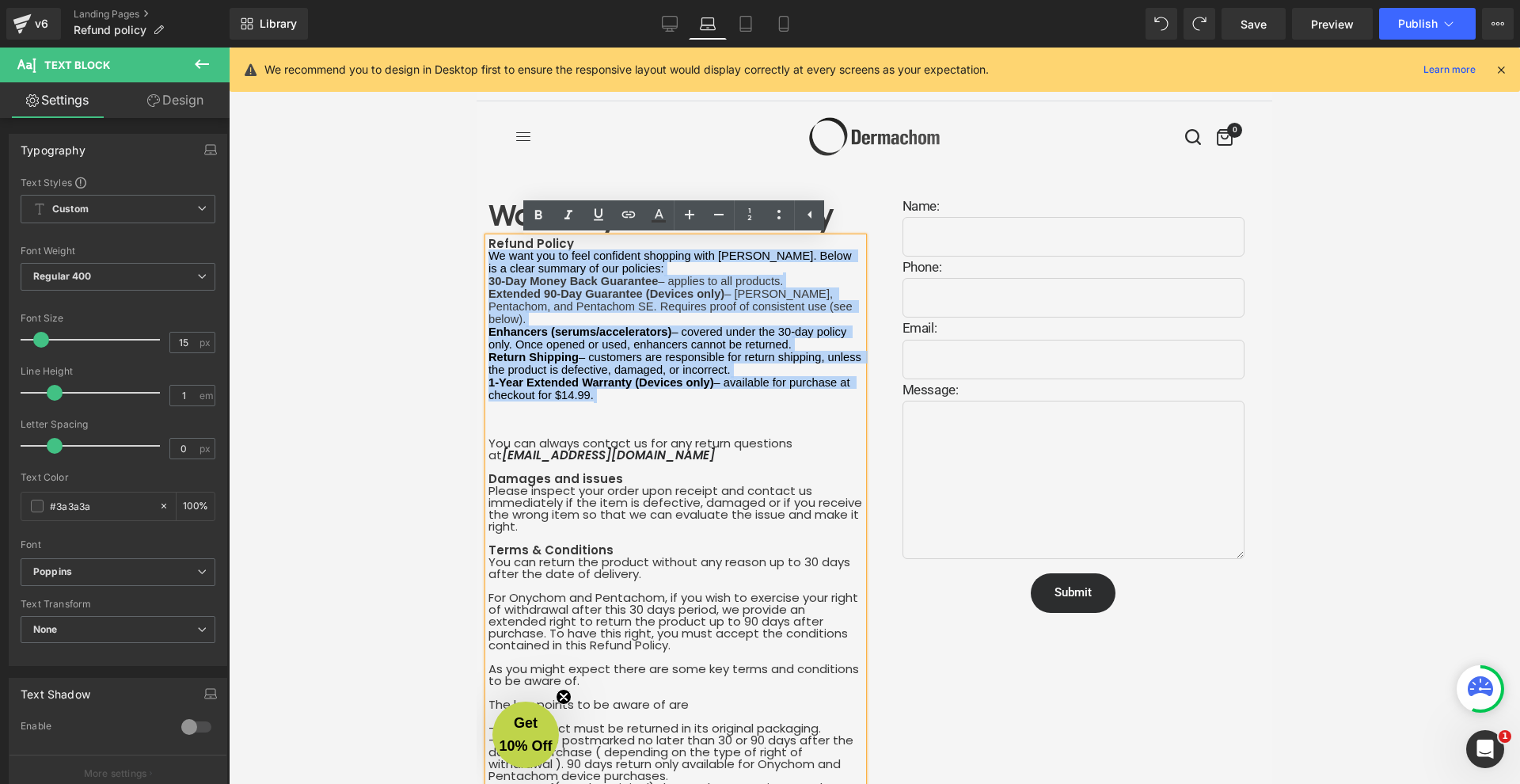
drag, startPoint x: 617, startPoint y: 390, endPoint x: 482, endPoint y: 259, distance: 188.1
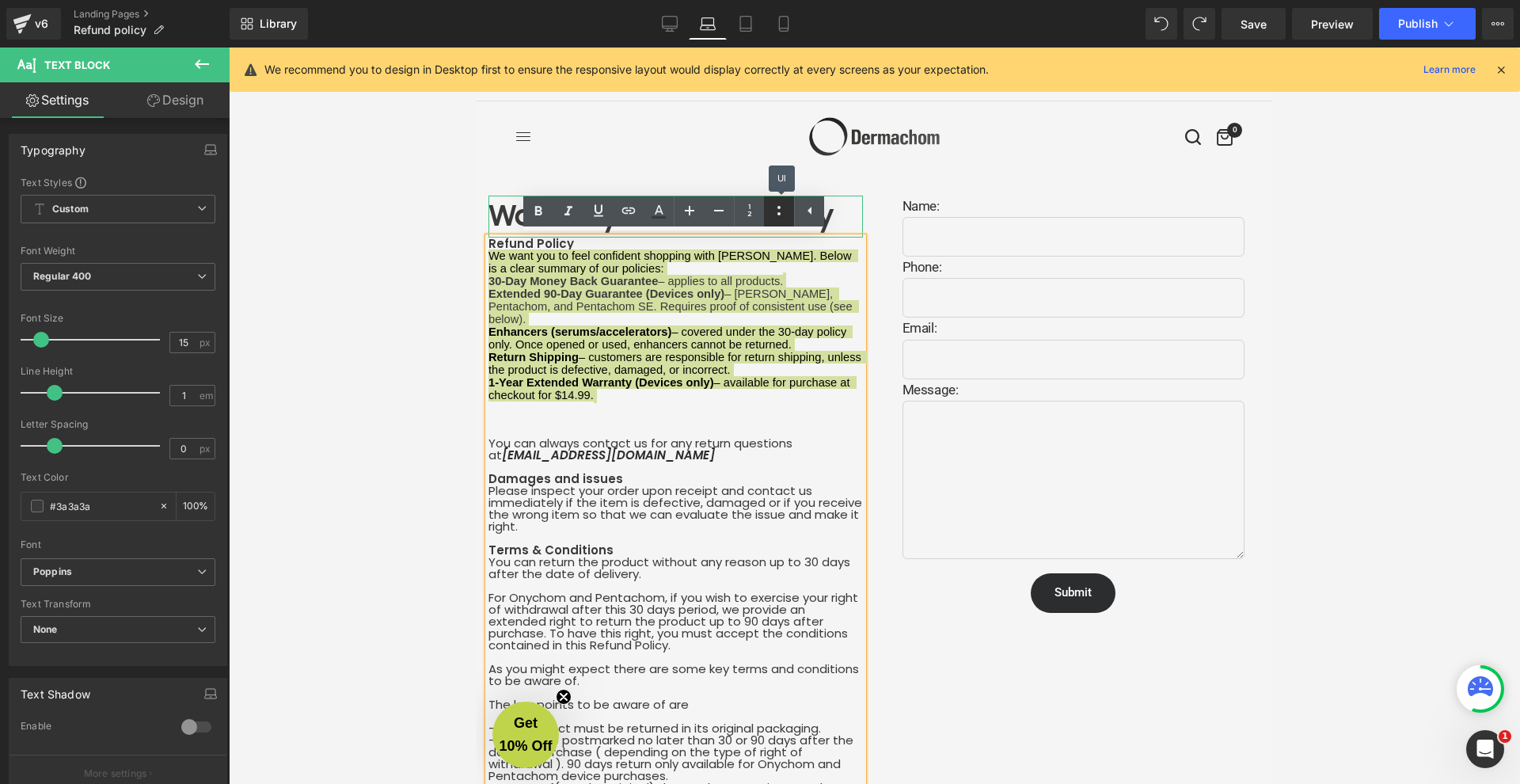
click at [768, 219] on link at bounding box center [779, 211] width 30 height 30
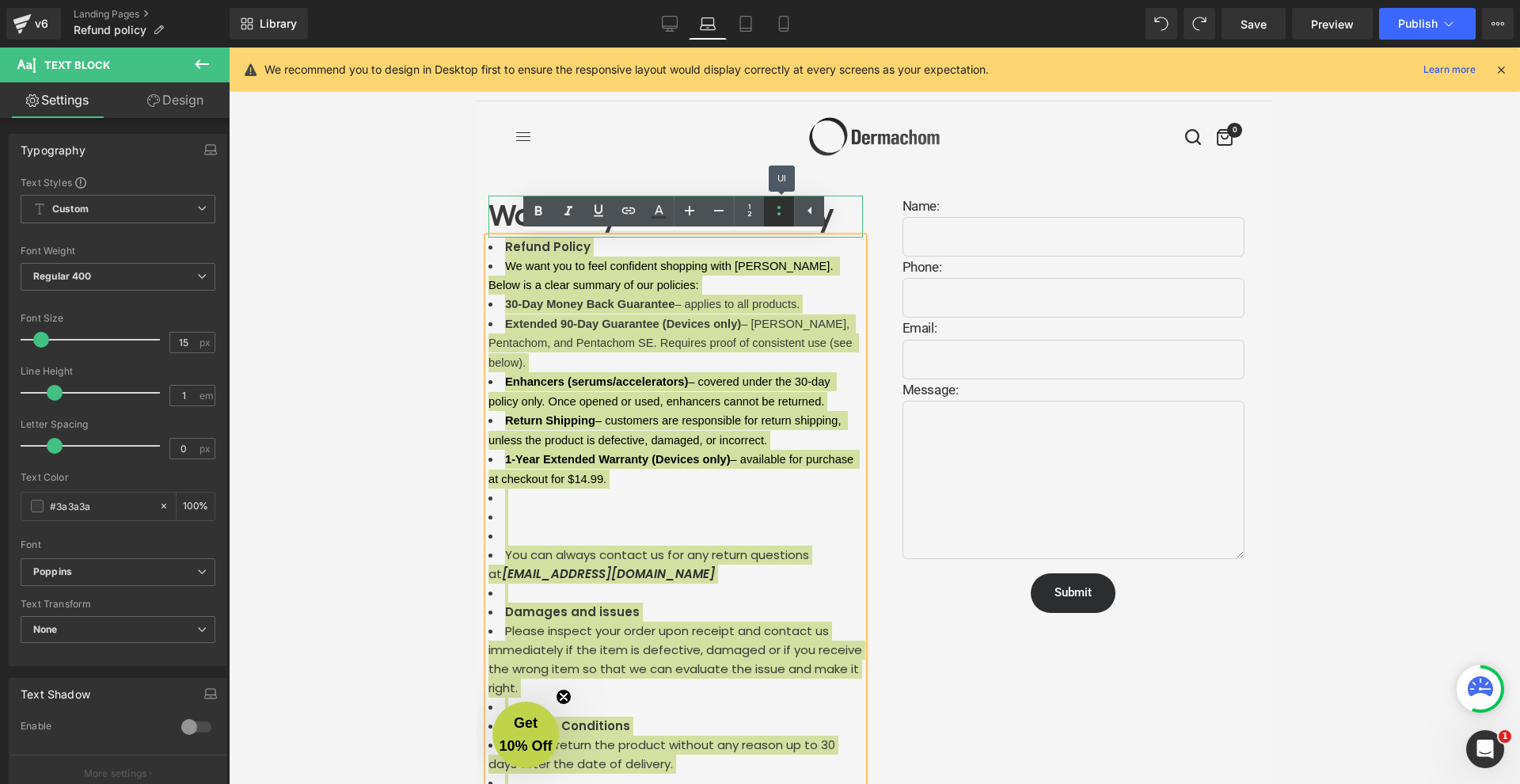
click at [768, 219] on link at bounding box center [779, 211] width 30 height 30
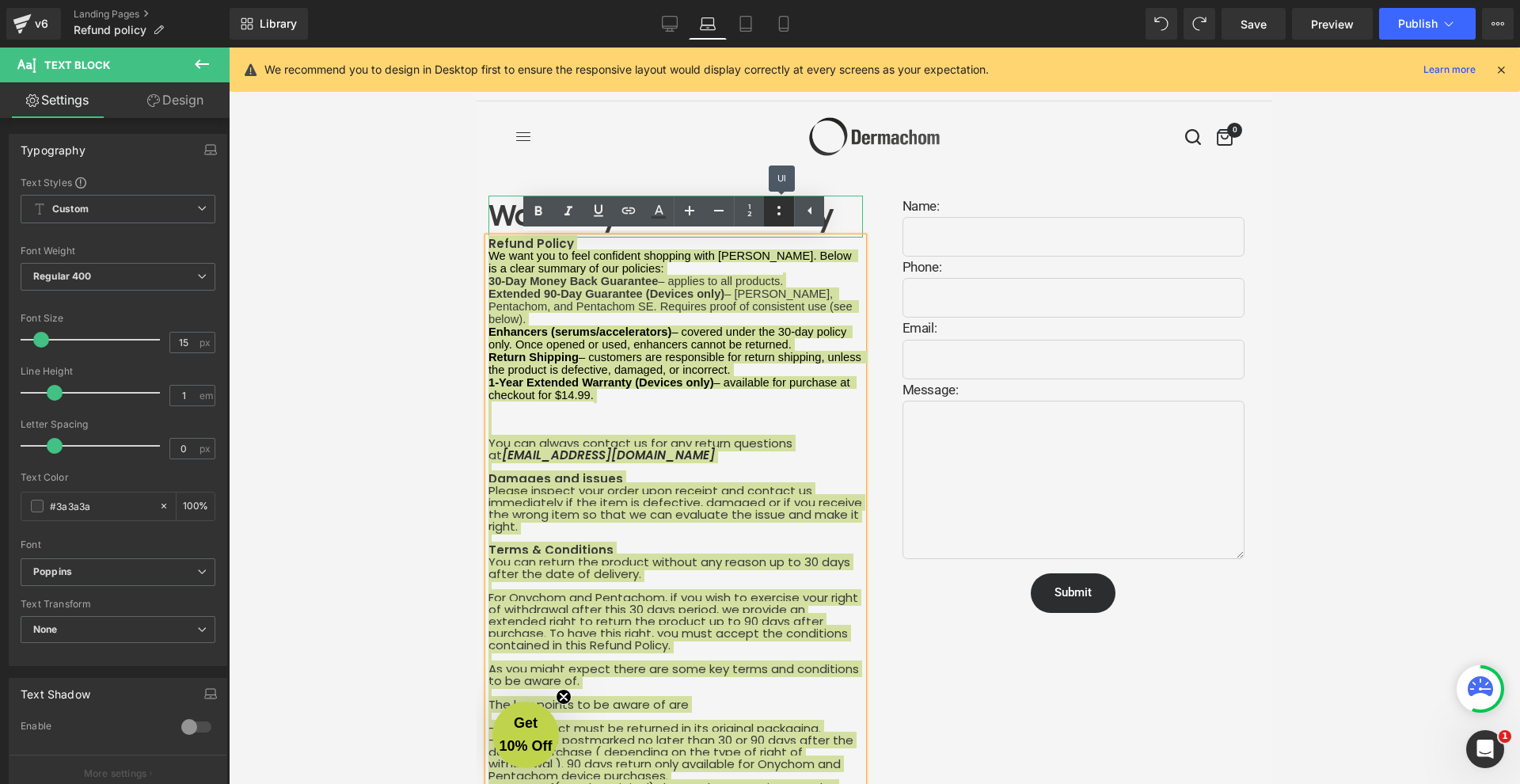
click at [768, 219] on link at bounding box center [779, 211] width 30 height 30
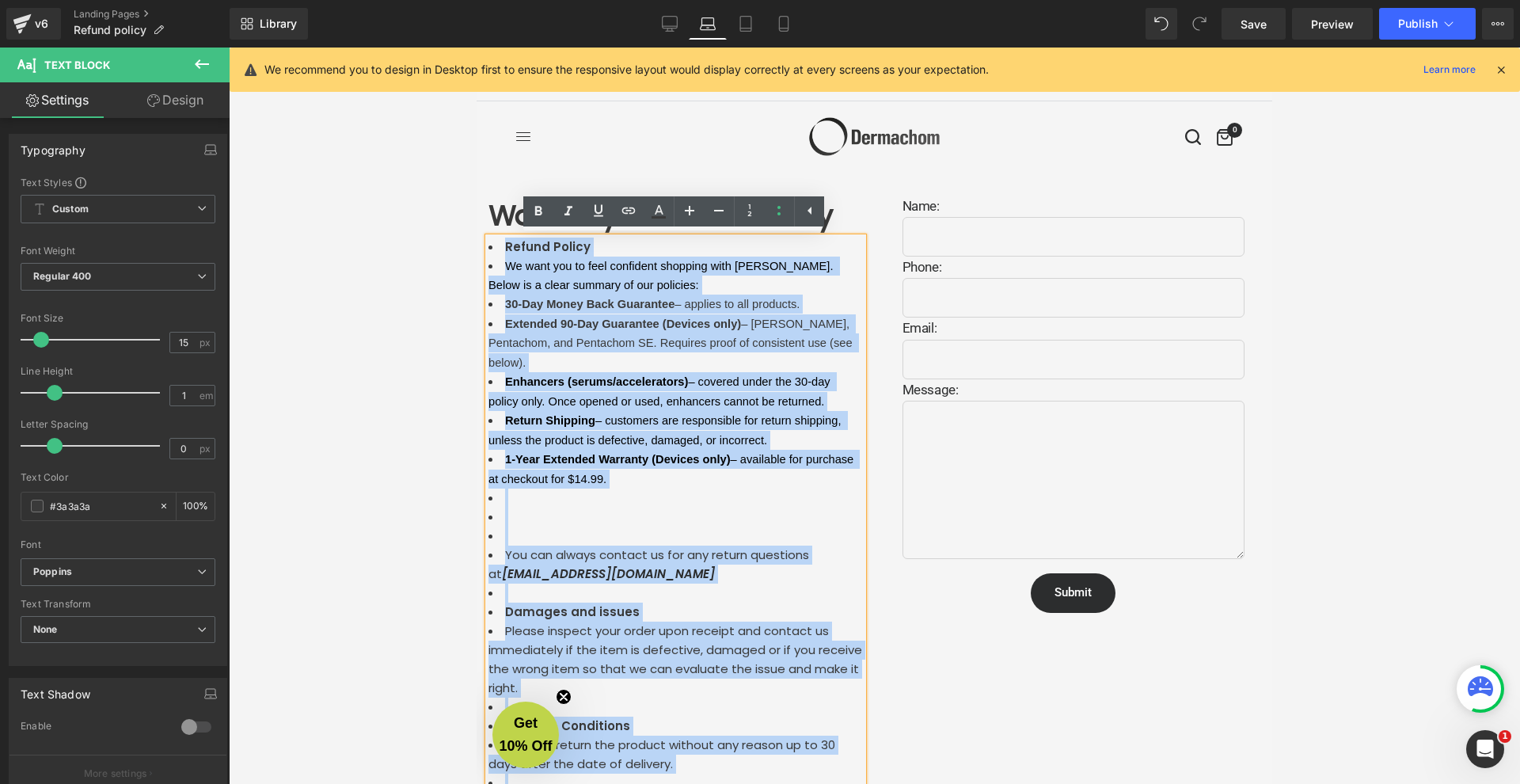
drag, startPoint x: 516, startPoint y: 253, endPoint x: 506, endPoint y: 251, distance: 10.2
click at [516, 253] on strong "Refund Policy" at bounding box center [548, 245] width 86 height 16
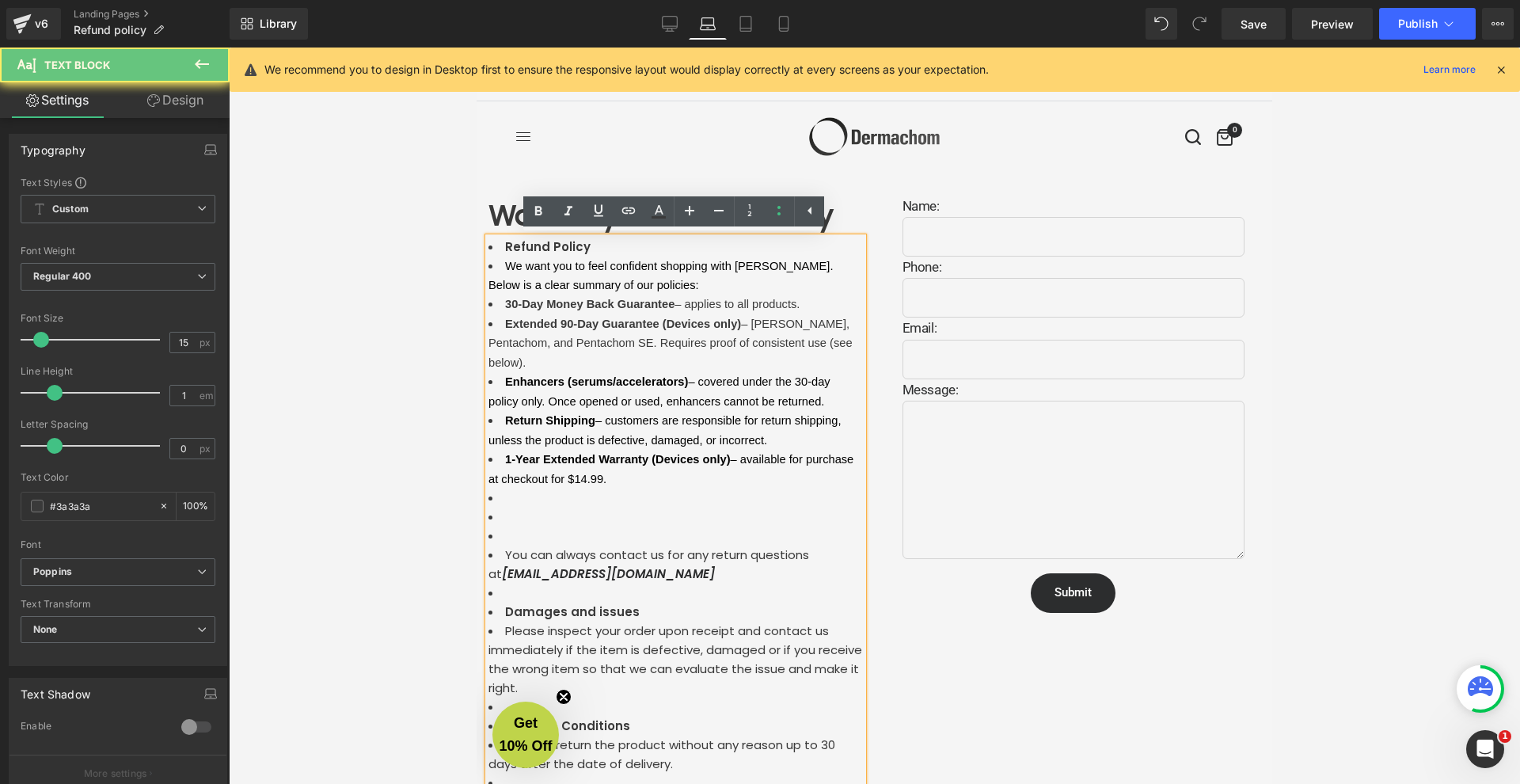
click at [500, 247] on li "Refund Policy" at bounding box center [675, 247] width 375 height 19
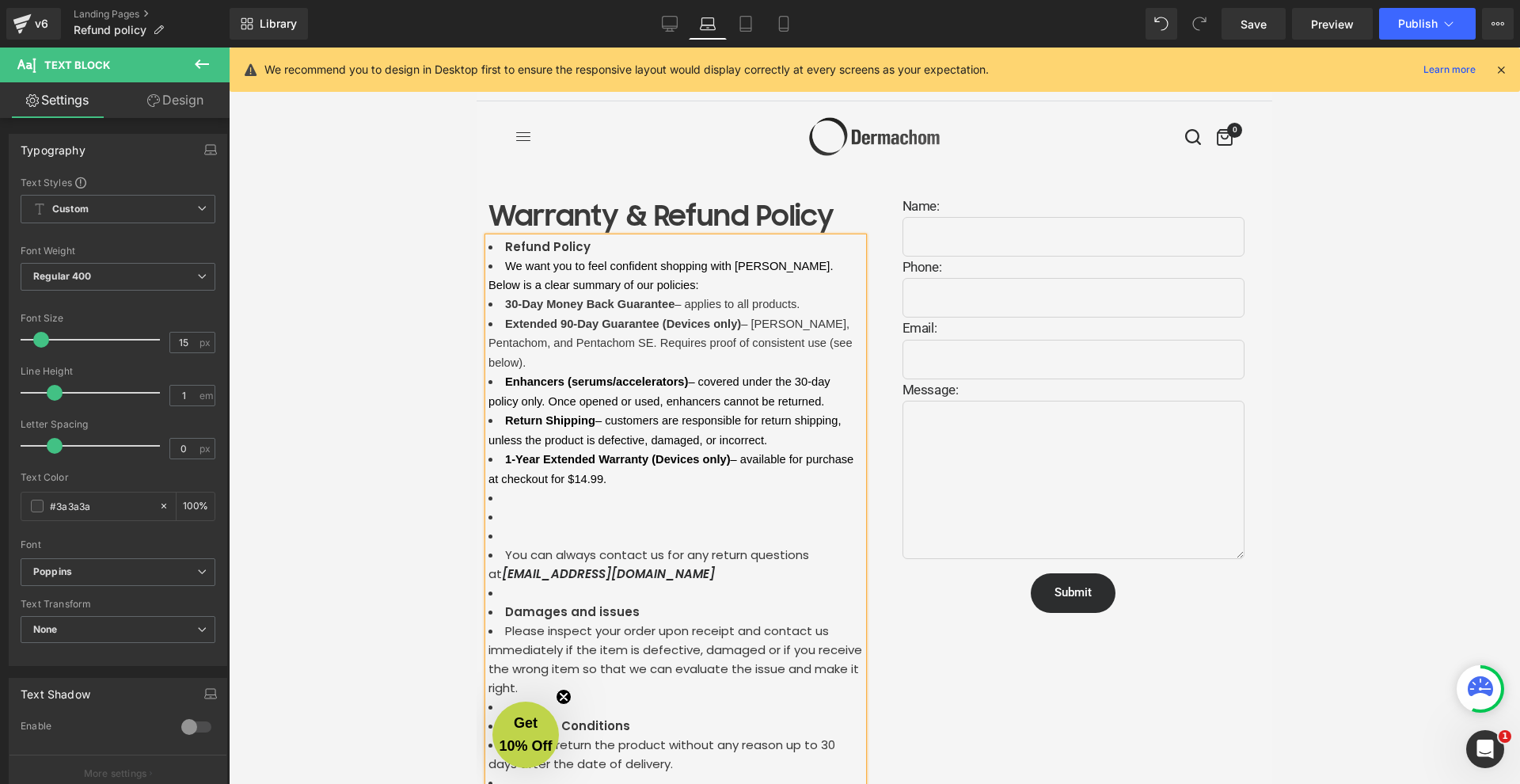
click at [418, 342] on div at bounding box center [875, 415] width 1292 height 736
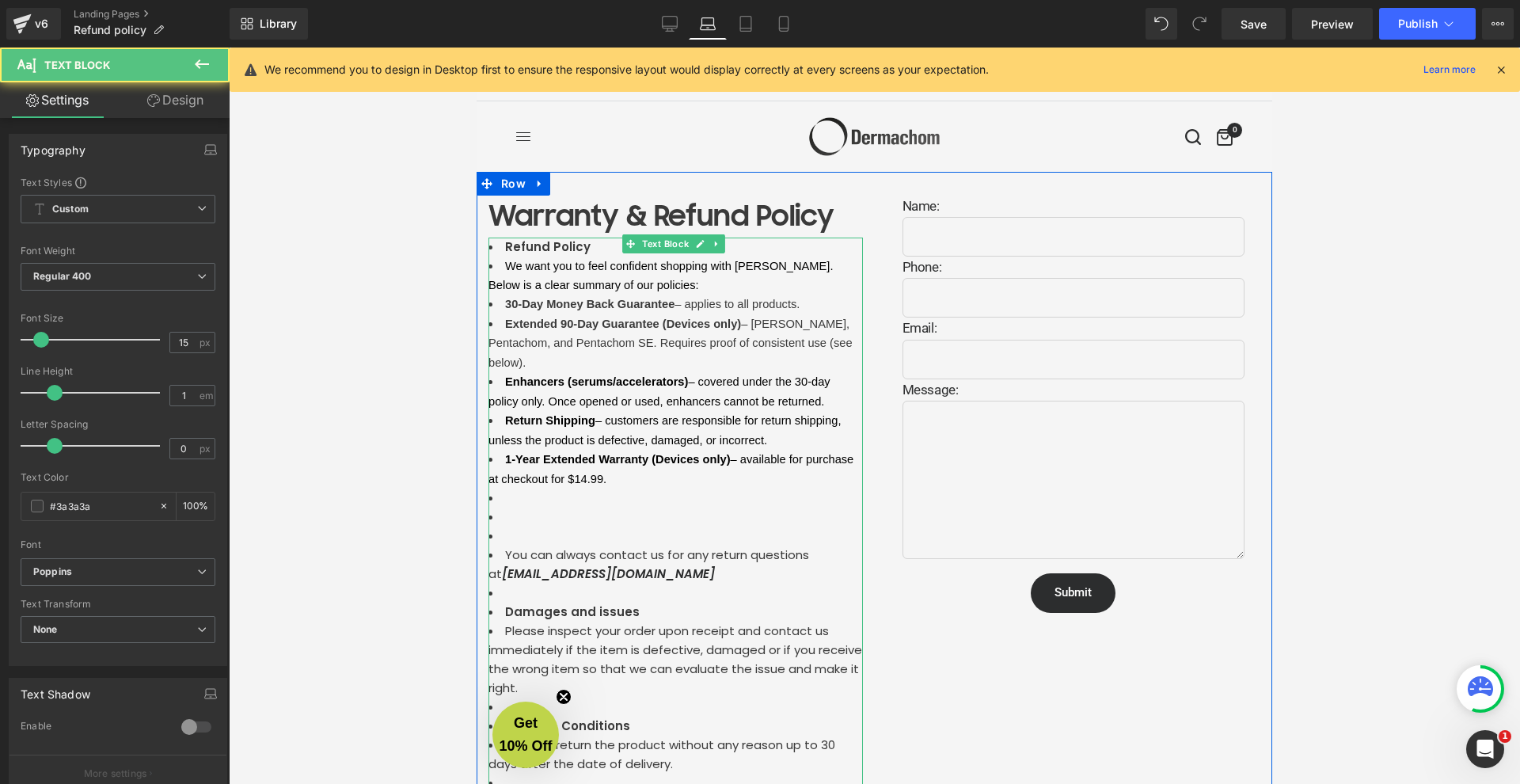
click at [529, 315] on li "Extended 90-Day Guarantee (Devices only) – Onychom, Pentachom, and Pentachom SE…" at bounding box center [675, 343] width 375 height 58
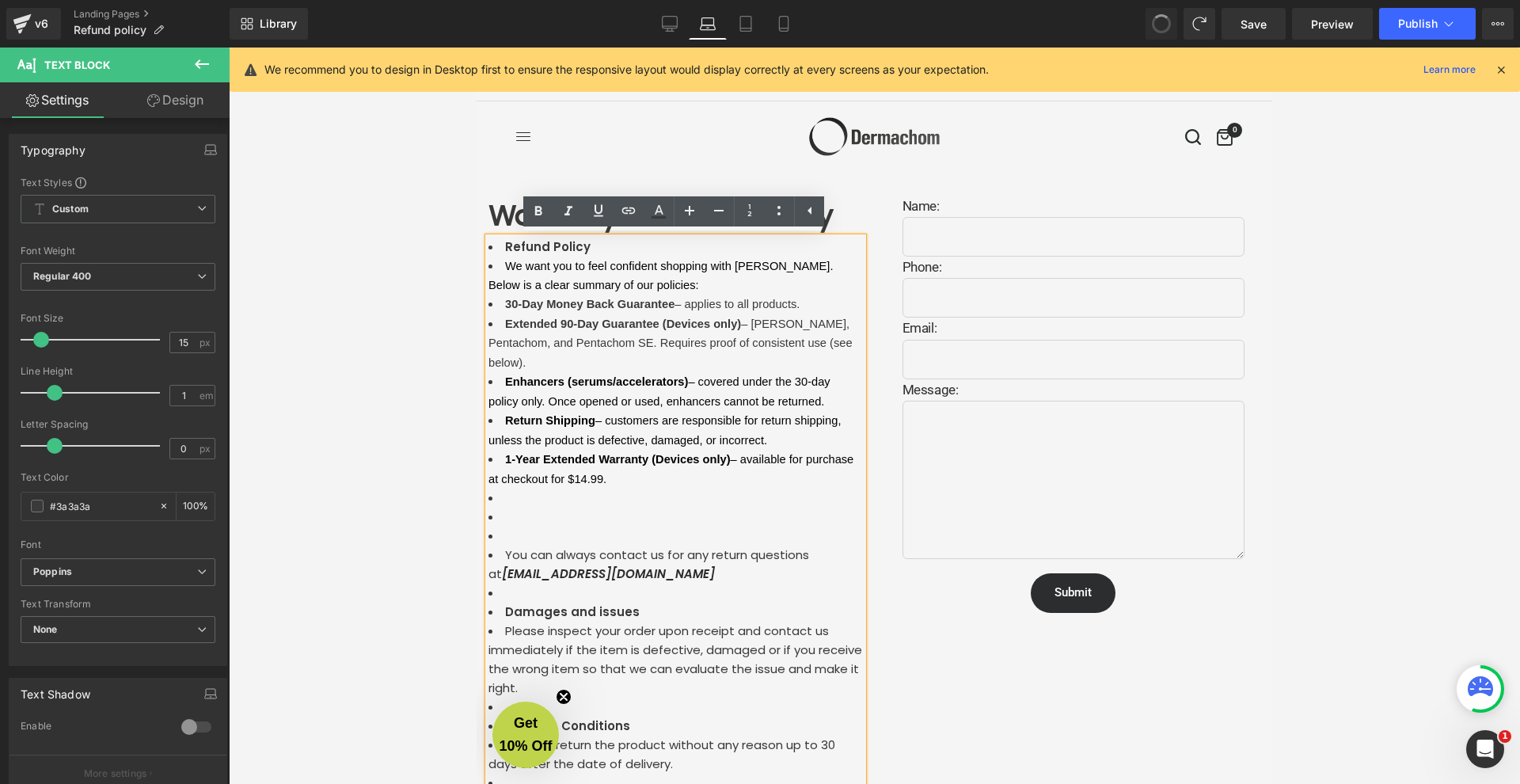
click at [1177, 32] on button at bounding box center [1161, 23] width 32 height 32
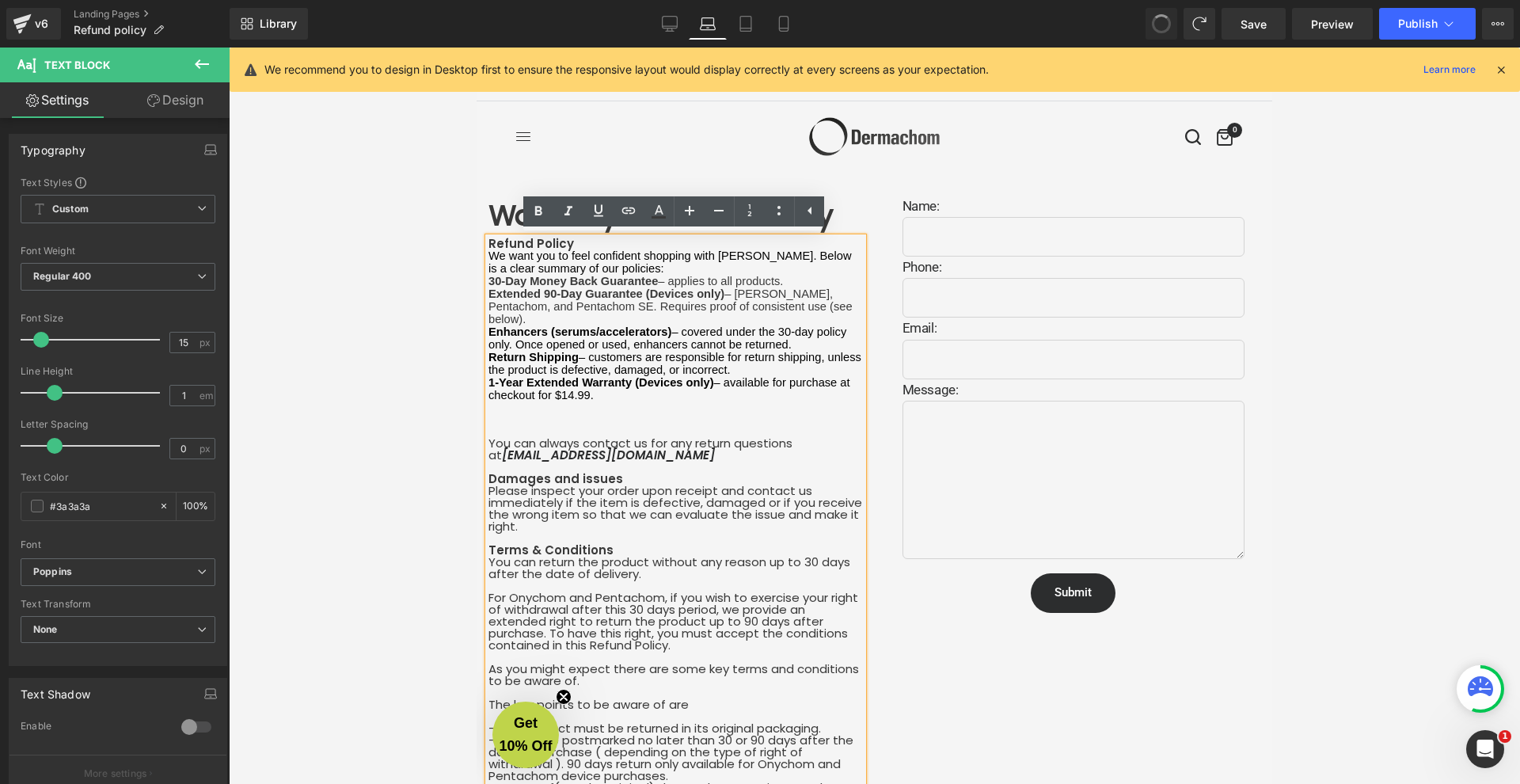
click at [1177, 32] on button at bounding box center [1161, 23] width 32 height 32
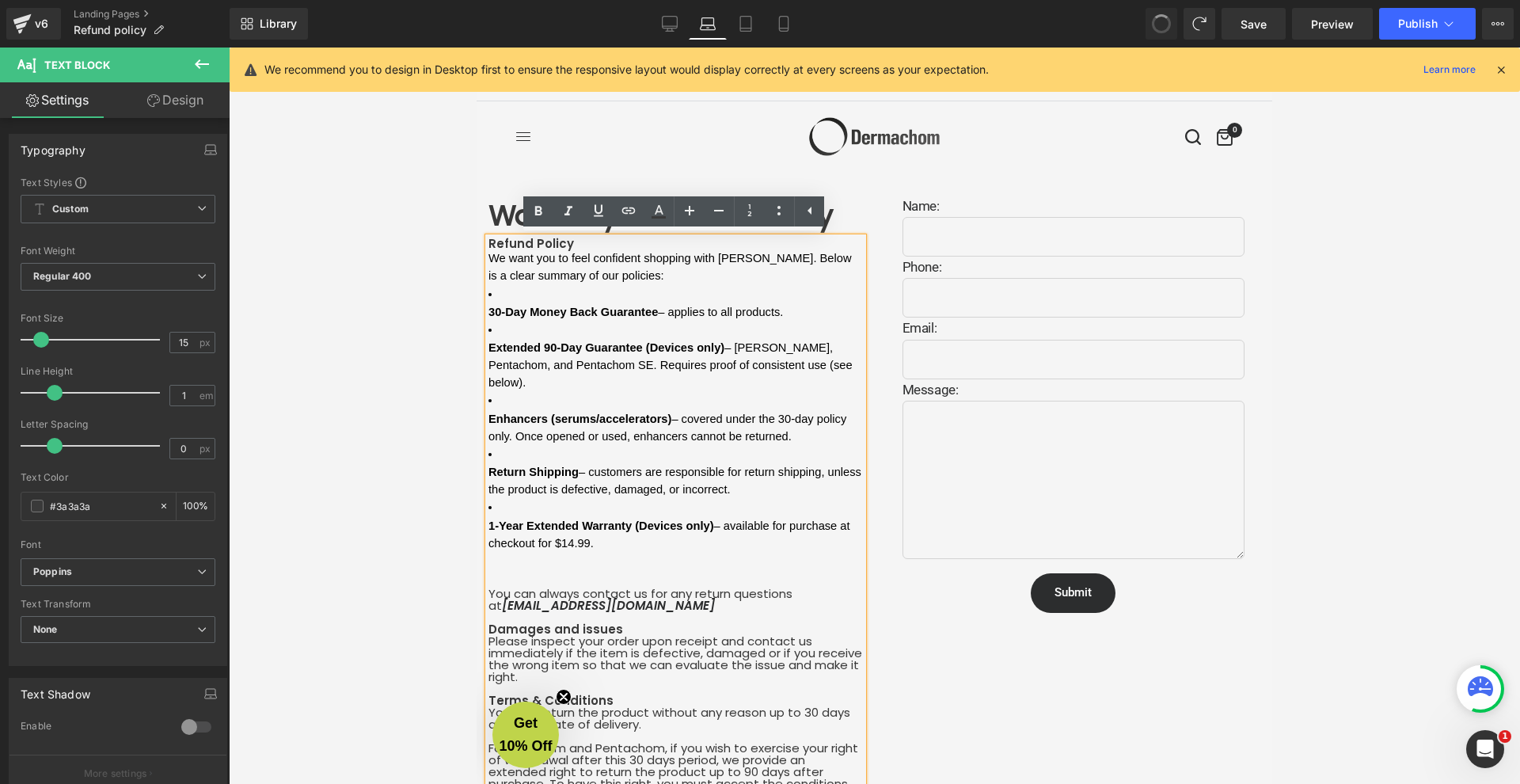
click at [1177, 32] on button at bounding box center [1161, 23] width 32 height 32
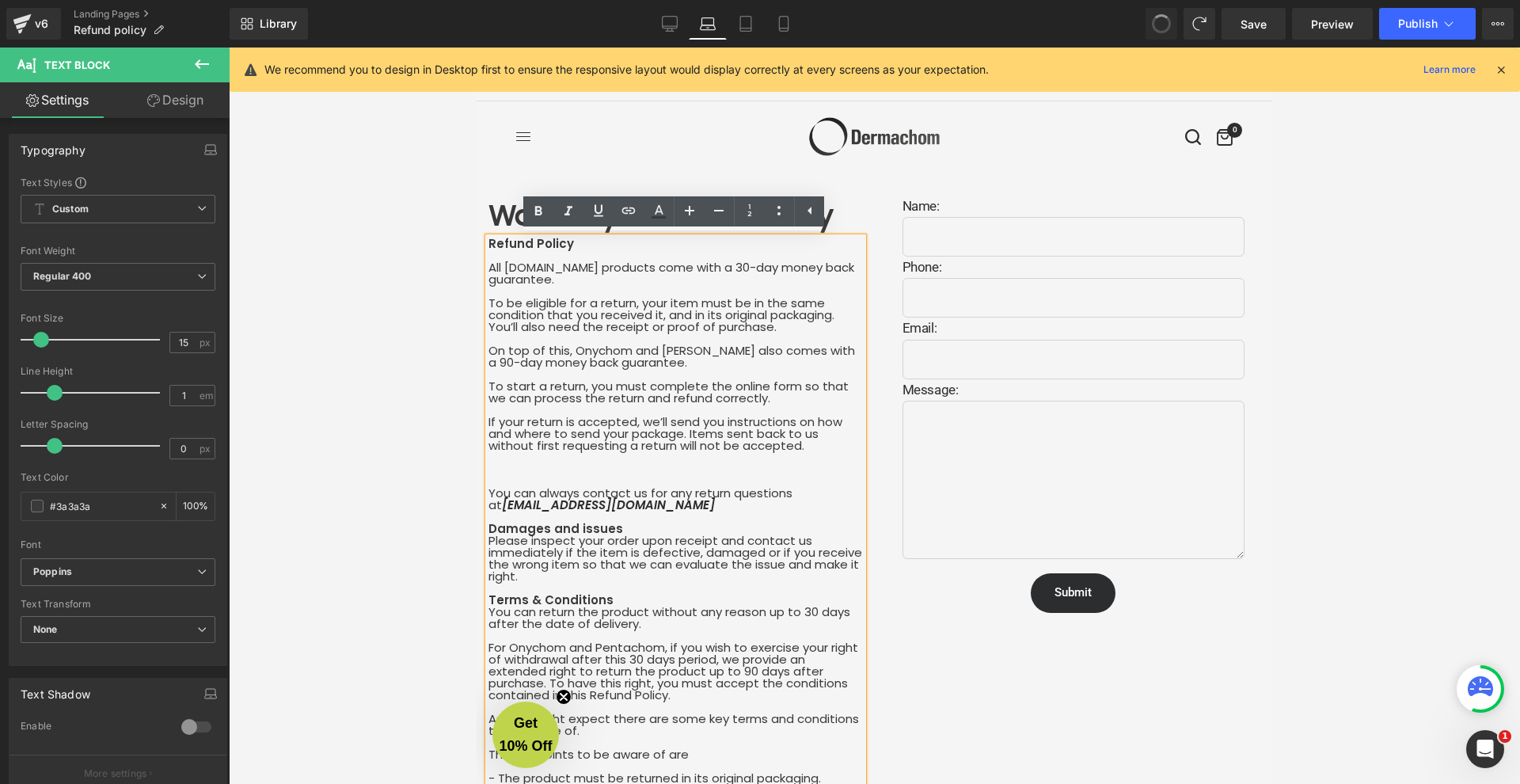
click at [1177, 32] on button at bounding box center [1161, 23] width 32 height 32
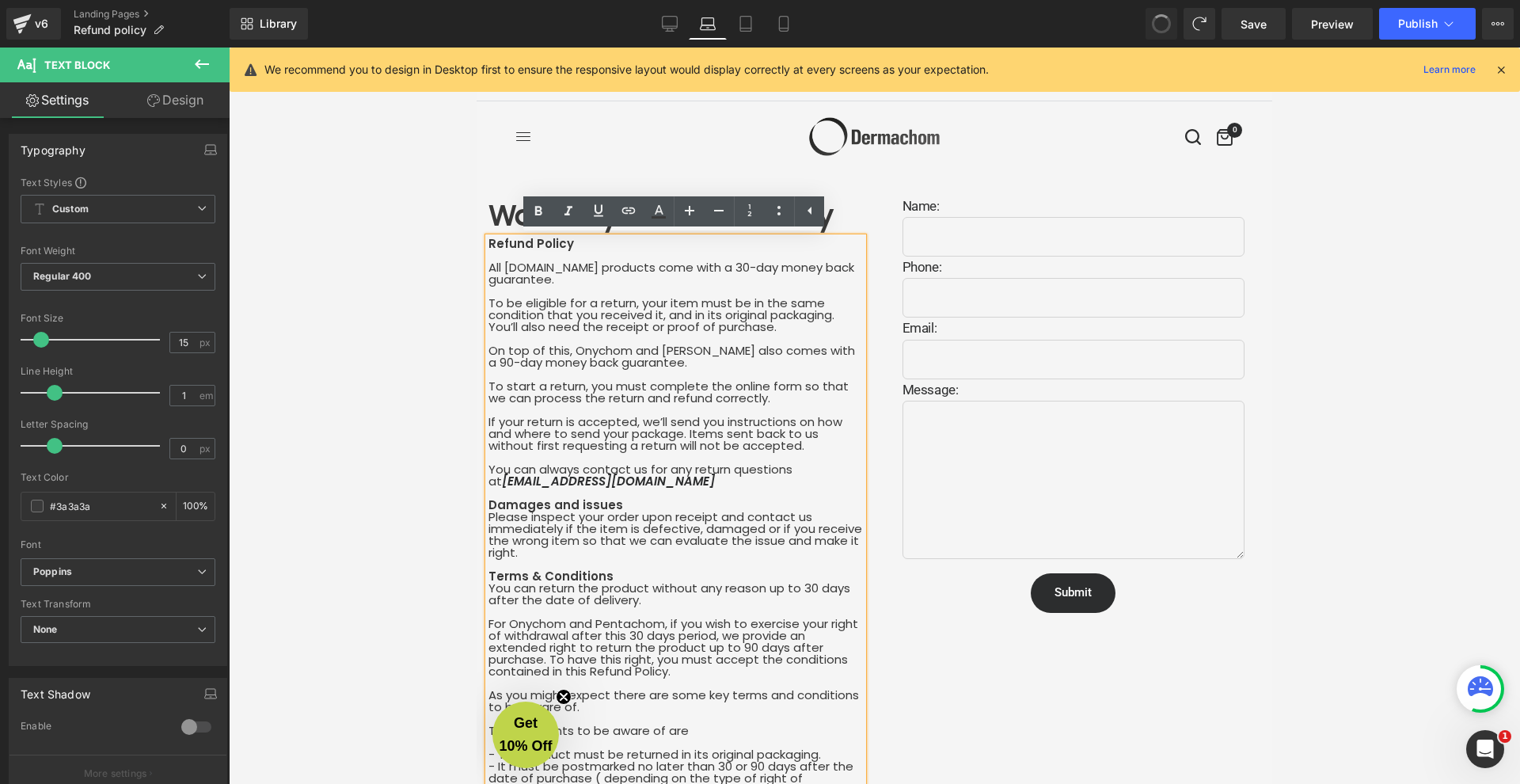
click at [1177, 32] on button at bounding box center [1161, 23] width 32 height 32
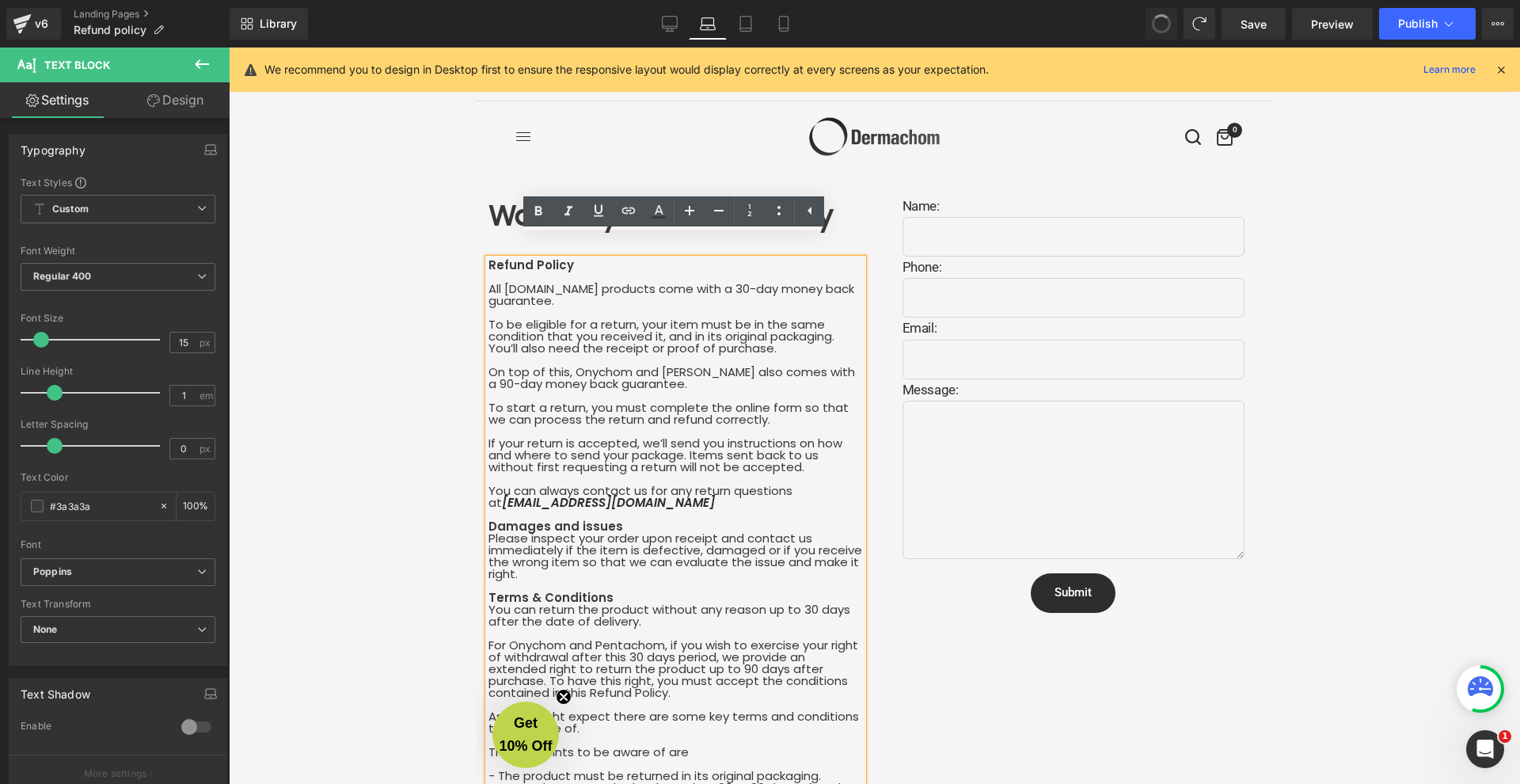
click at [1177, 32] on button at bounding box center [1161, 23] width 32 height 32
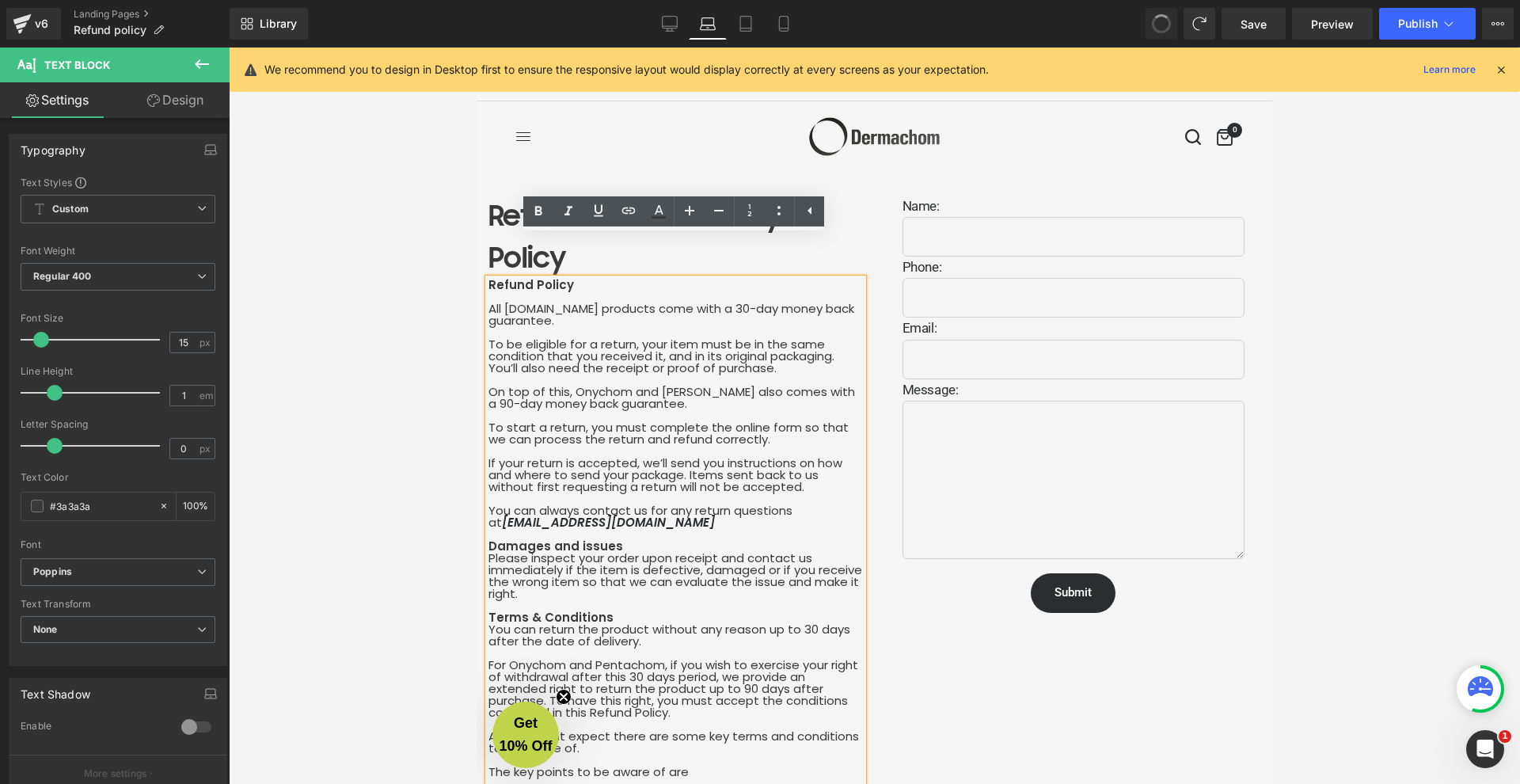
click at [1177, 32] on button at bounding box center [1161, 23] width 32 height 32
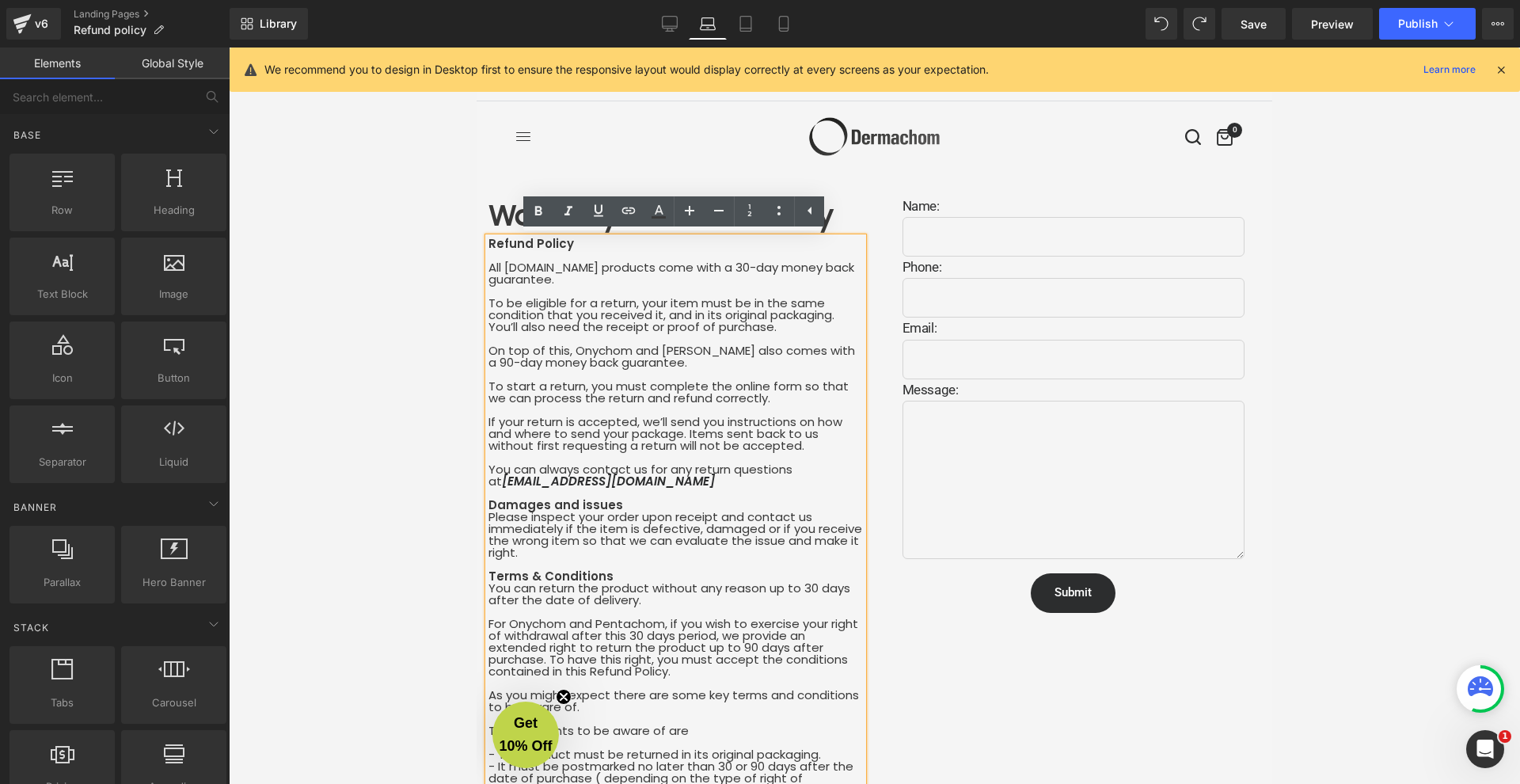
click at [391, 307] on div at bounding box center [875, 415] width 1292 height 736
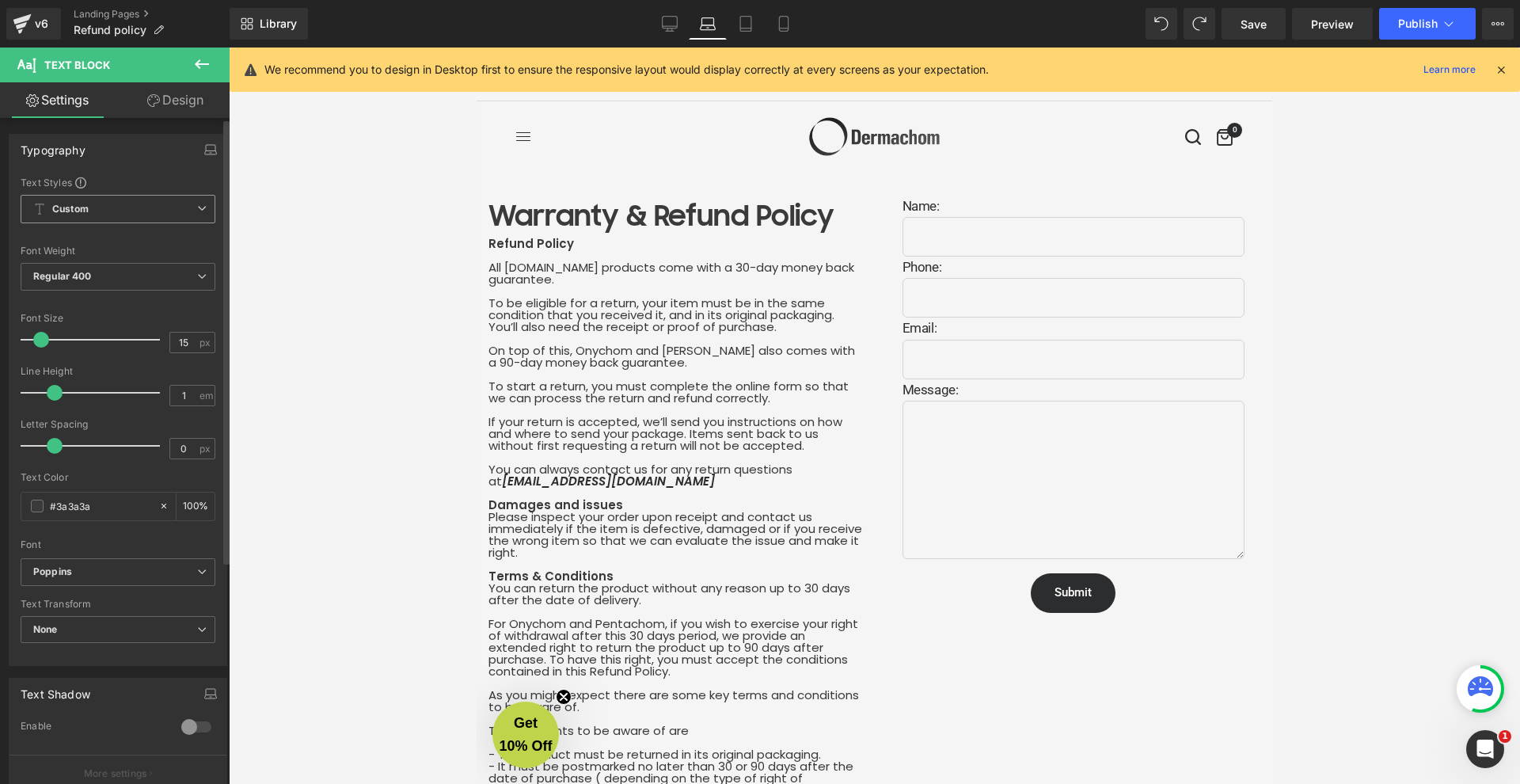
click at [155, 206] on span "Custom Setup Global Style" at bounding box center [118, 209] width 195 height 29
click at [208, 161] on button "button" at bounding box center [204, 149] width 26 height 30
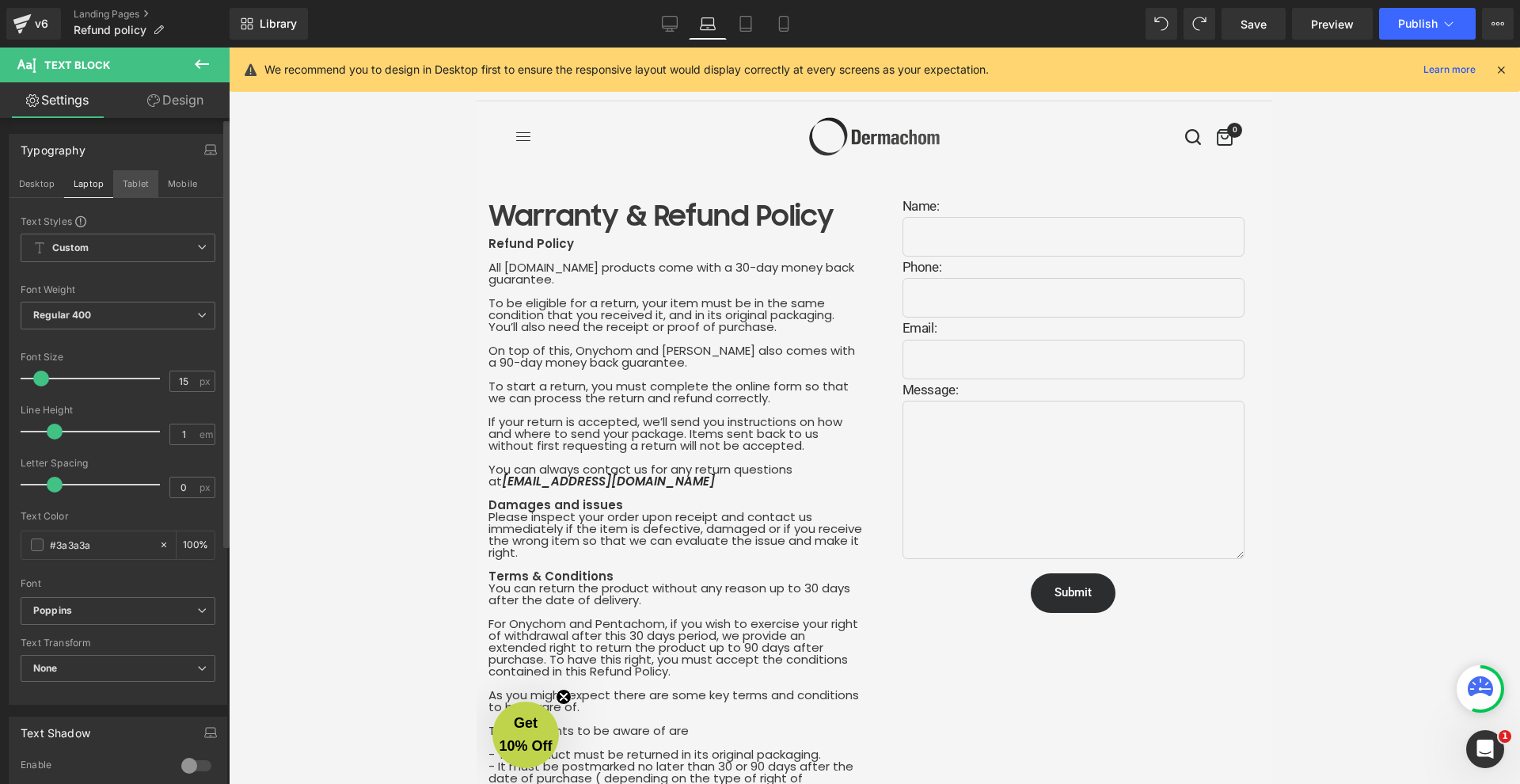
click at [143, 182] on button "Tablet" at bounding box center [136, 183] width 45 height 27
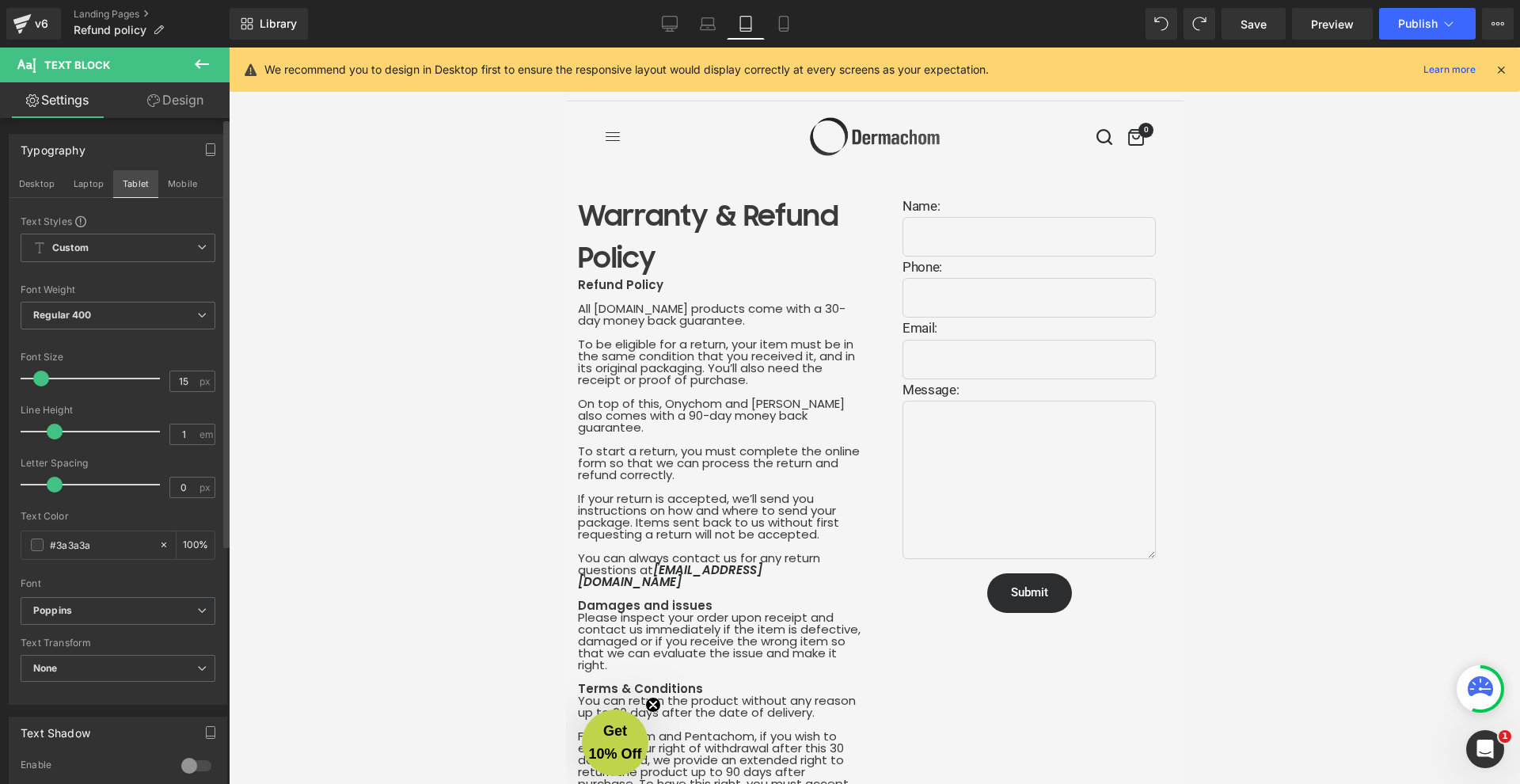
scroll to position [41, 0]
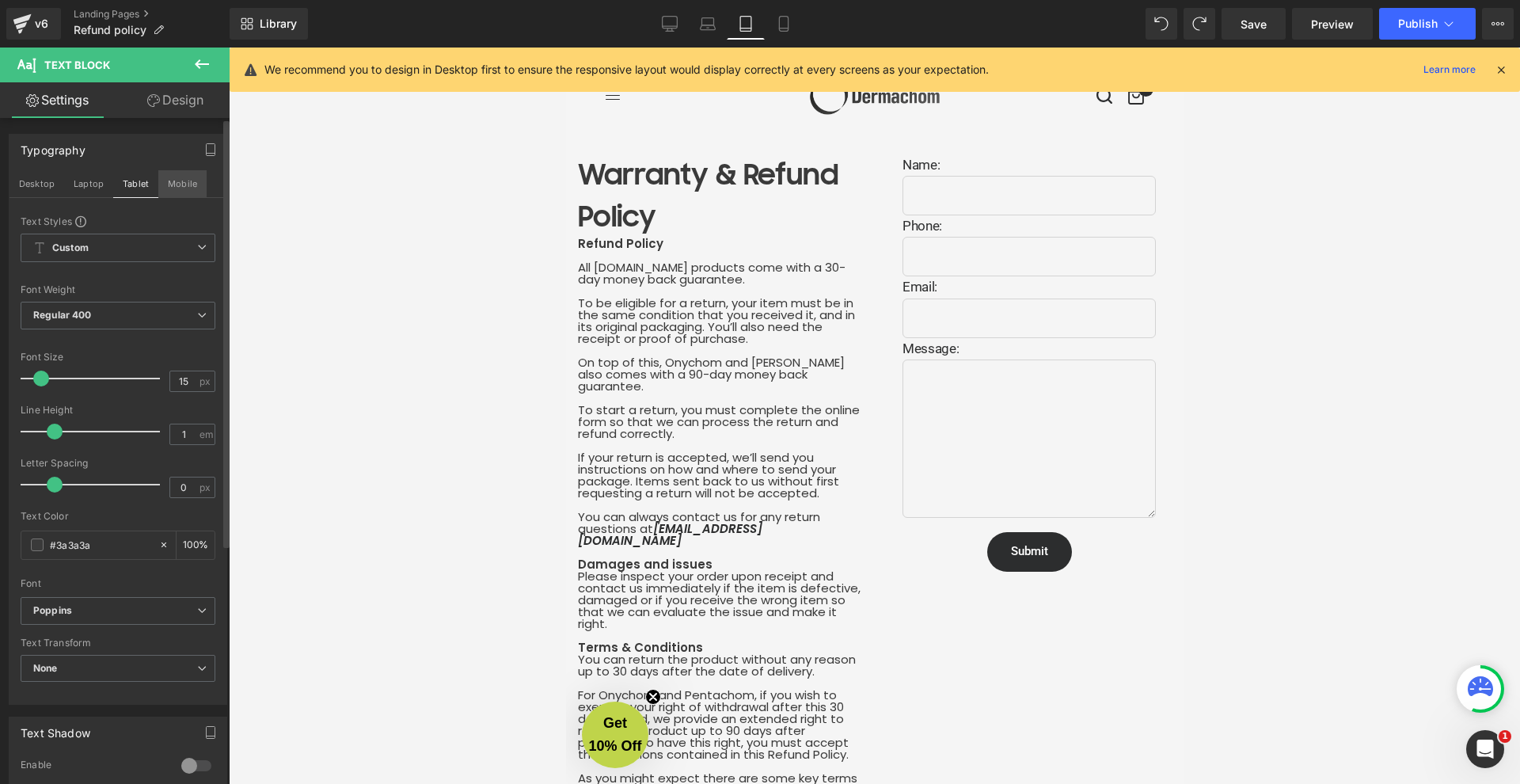
click at [171, 186] on button "Mobile" at bounding box center [182, 183] width 49 height 27
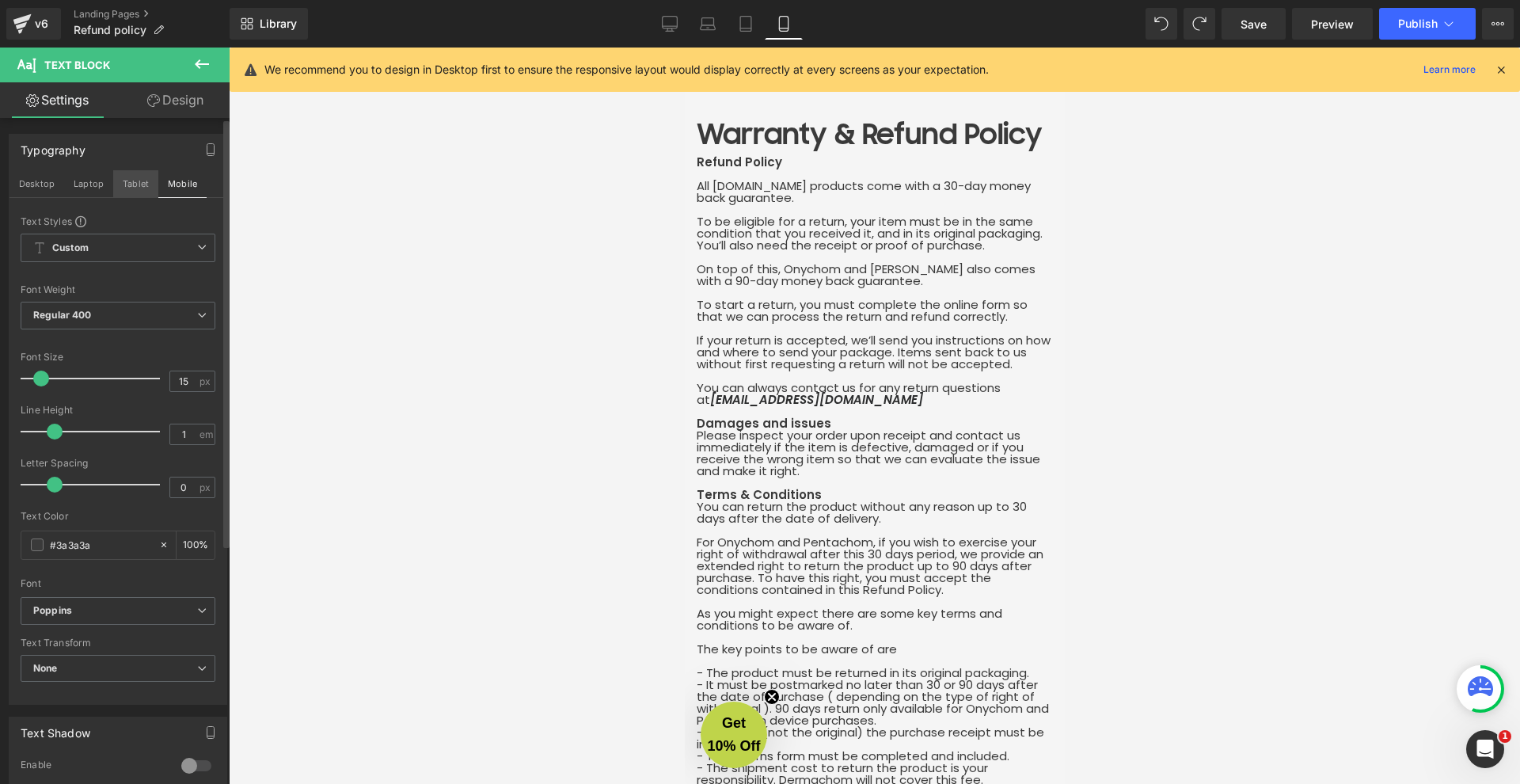
click at [132, 184] on button "Tablet" at bounding box center [136, 183] width 45 height 27
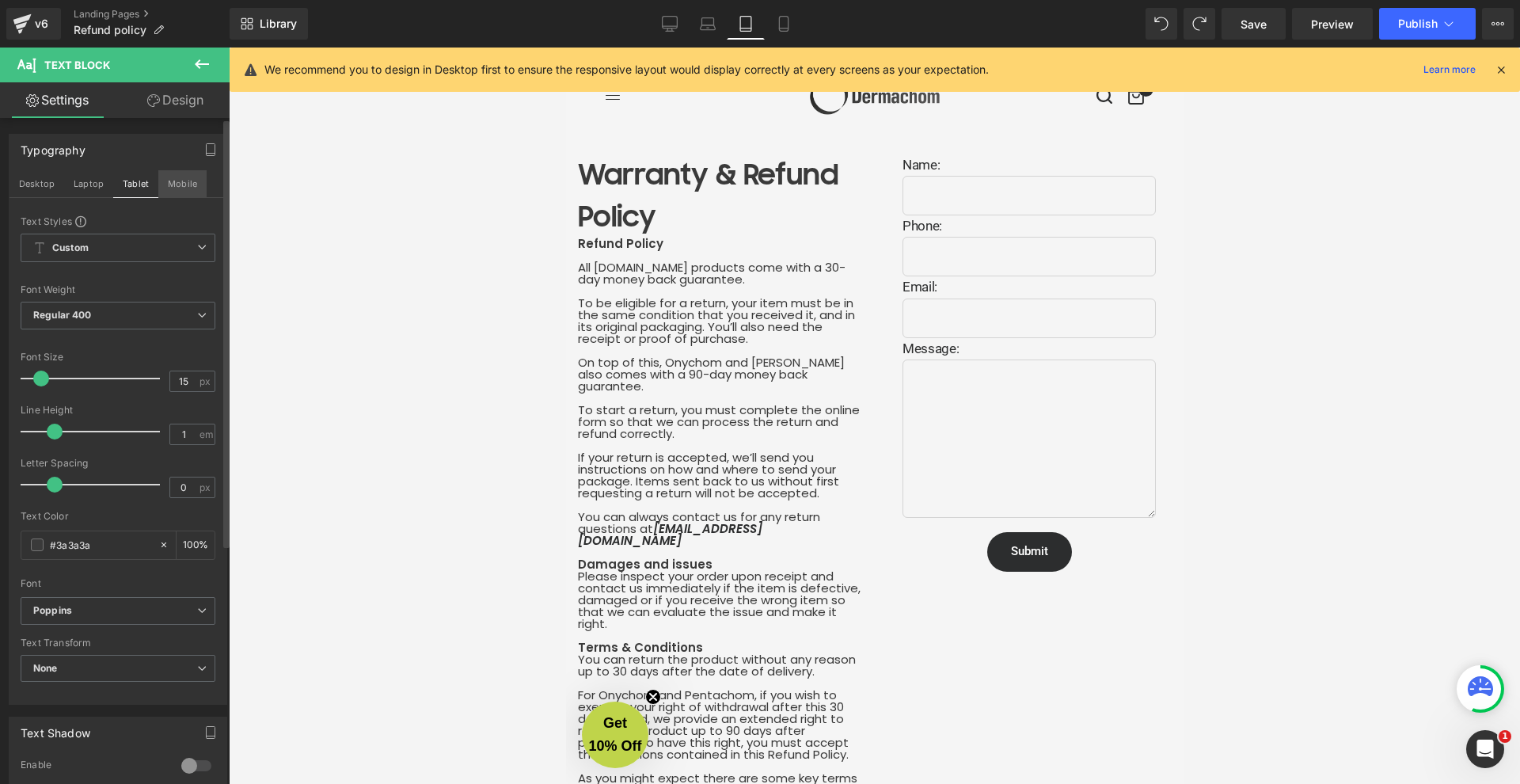
click at [160, 187] on button "Mobile" at bounding box center [182, 183] width 49 height 27
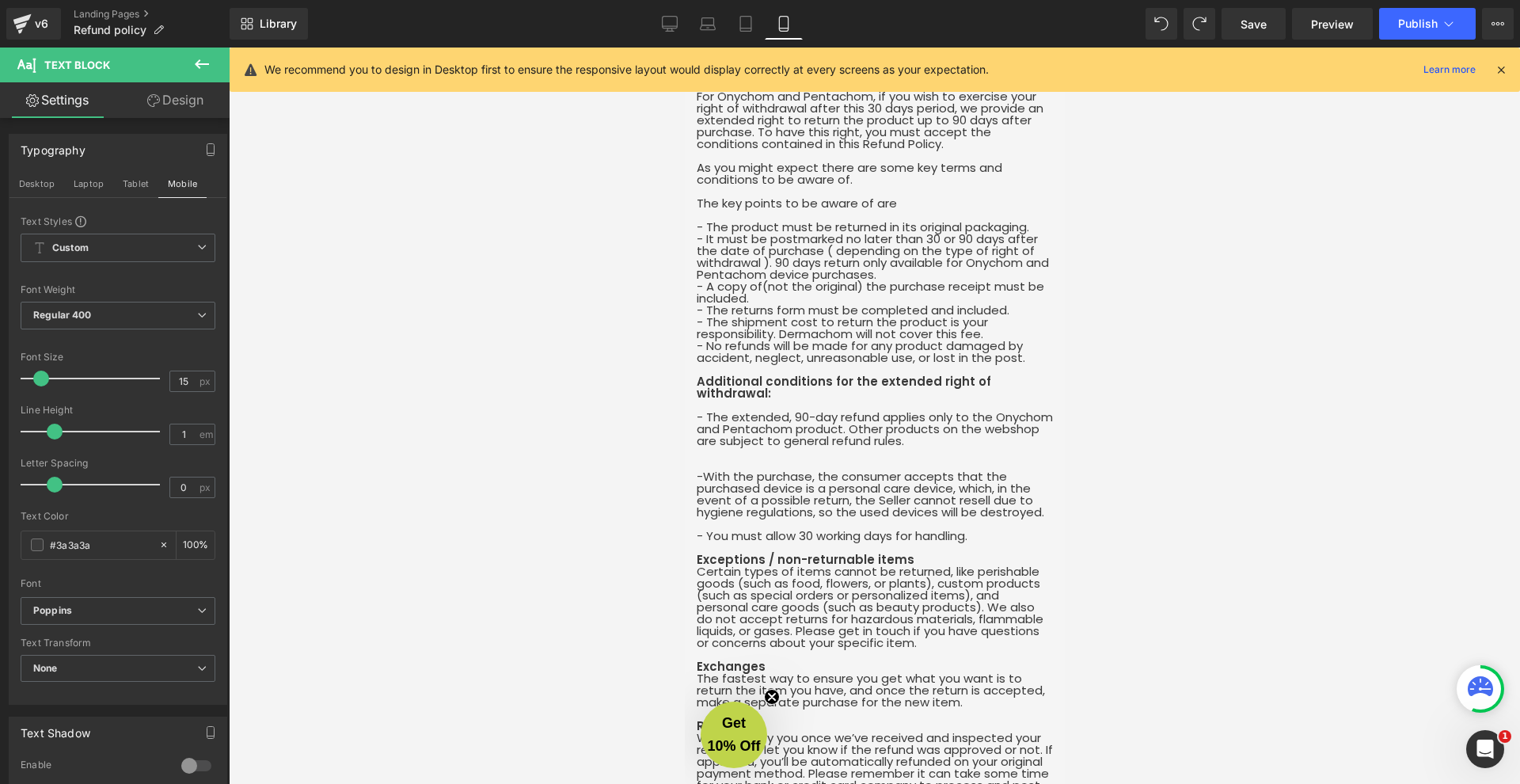
scroll to position [0, 0]
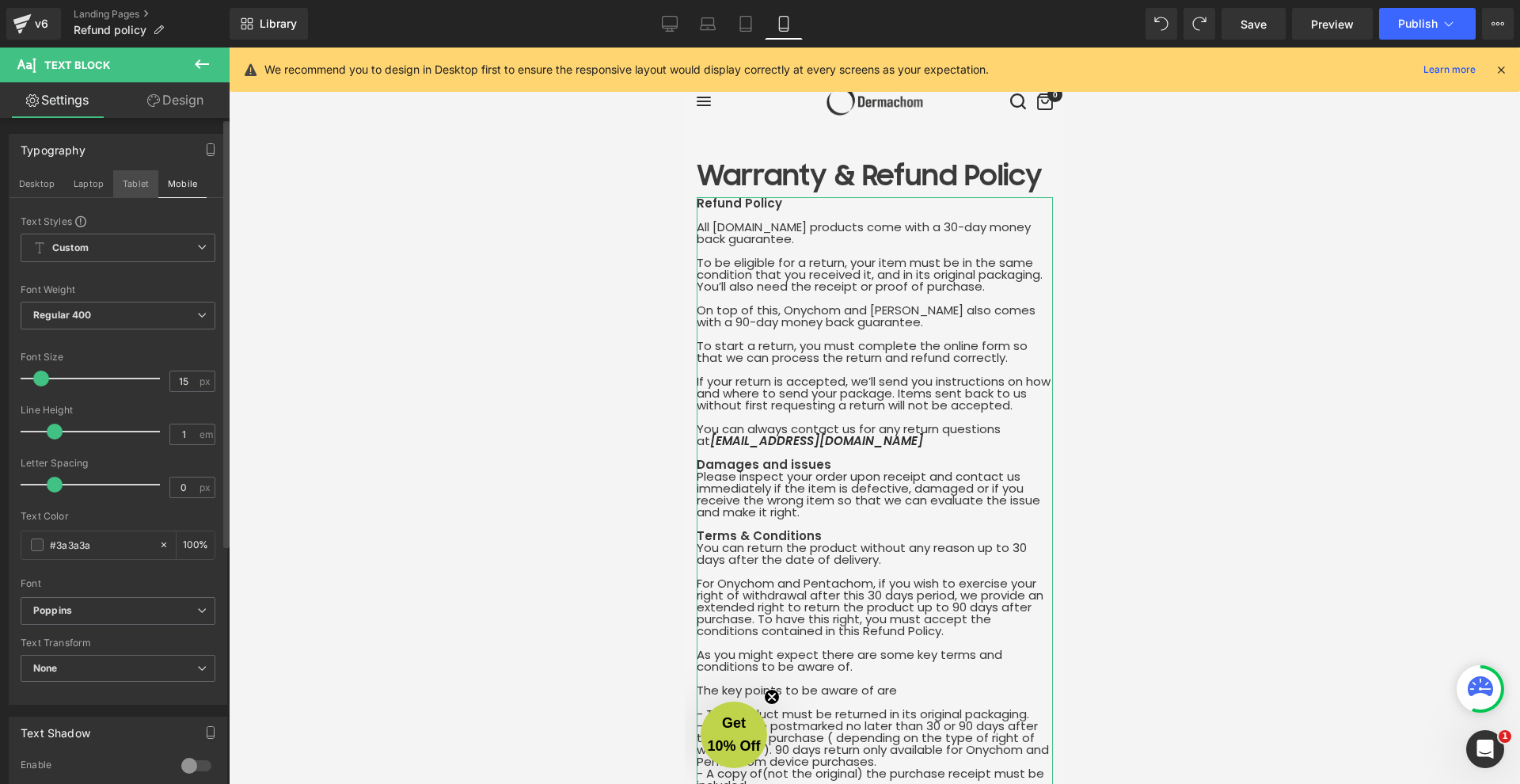
click at [118, 182] on button "Tablet" at bounding box center [136, 183] width 45 height 27
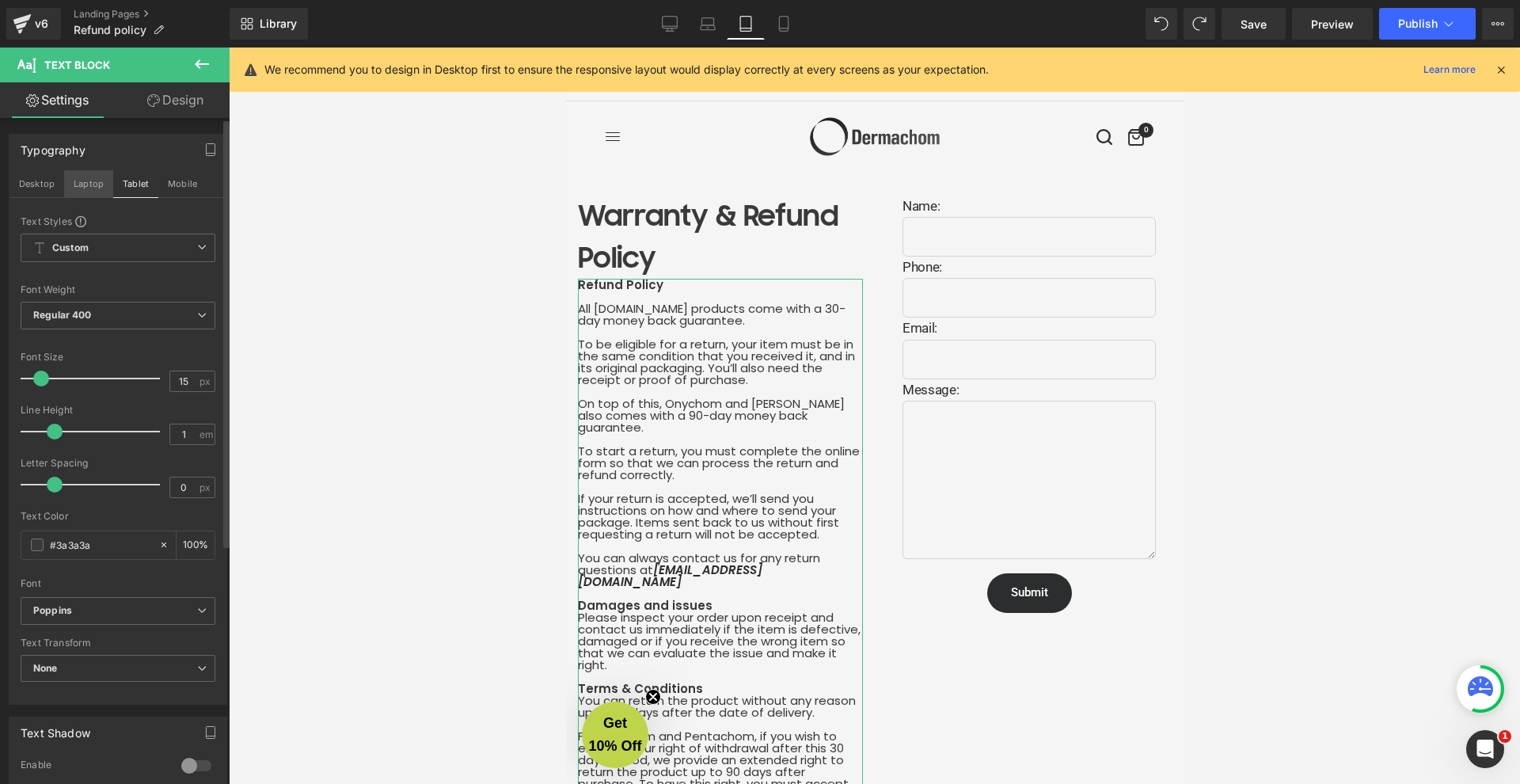
click at [96, 182] on button "Laptop" at bounding box center [88, 183] width 49 height 27
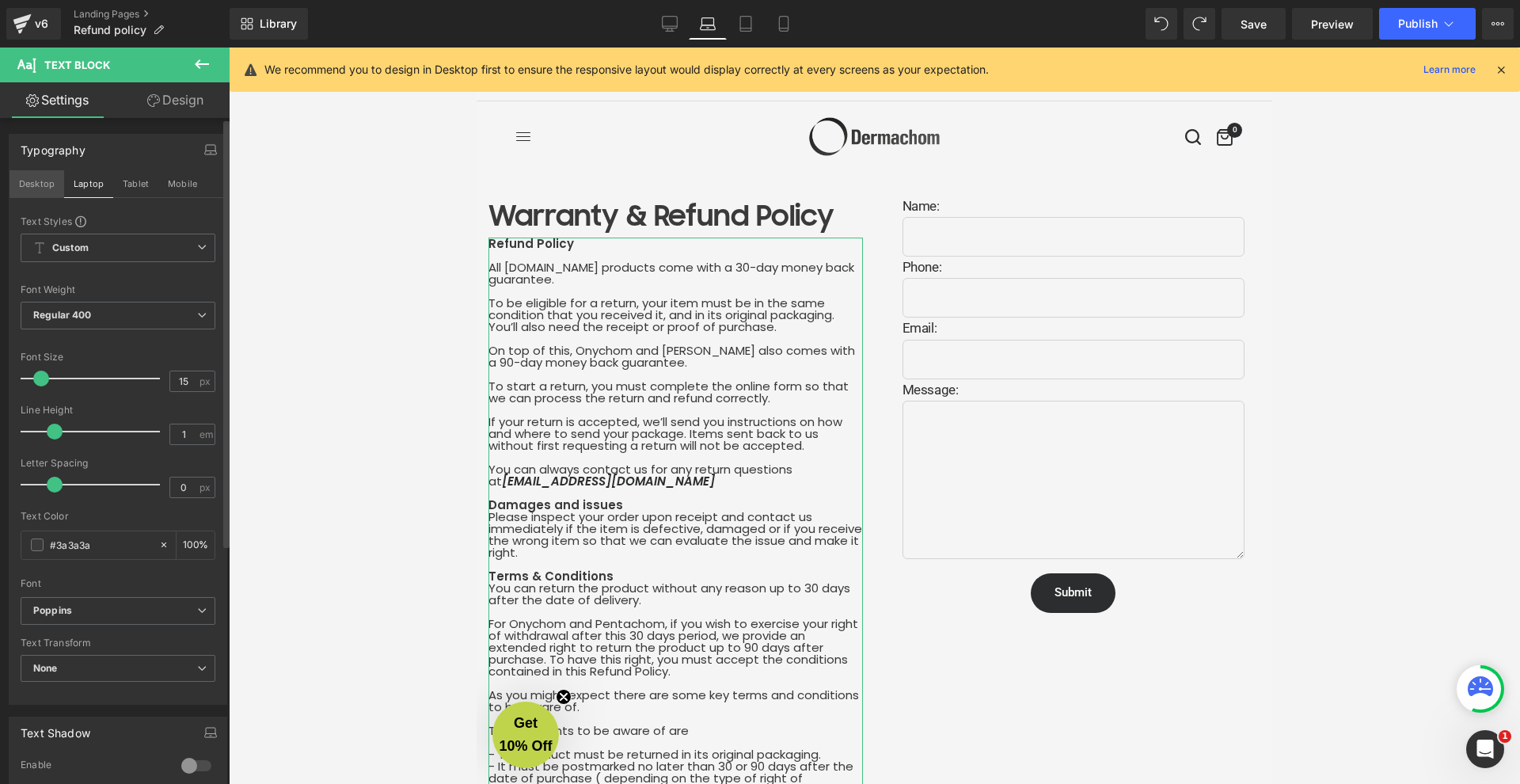
click at [40, 184] on button "Desktop" at bounding box center [36, 183] width 54 height 27
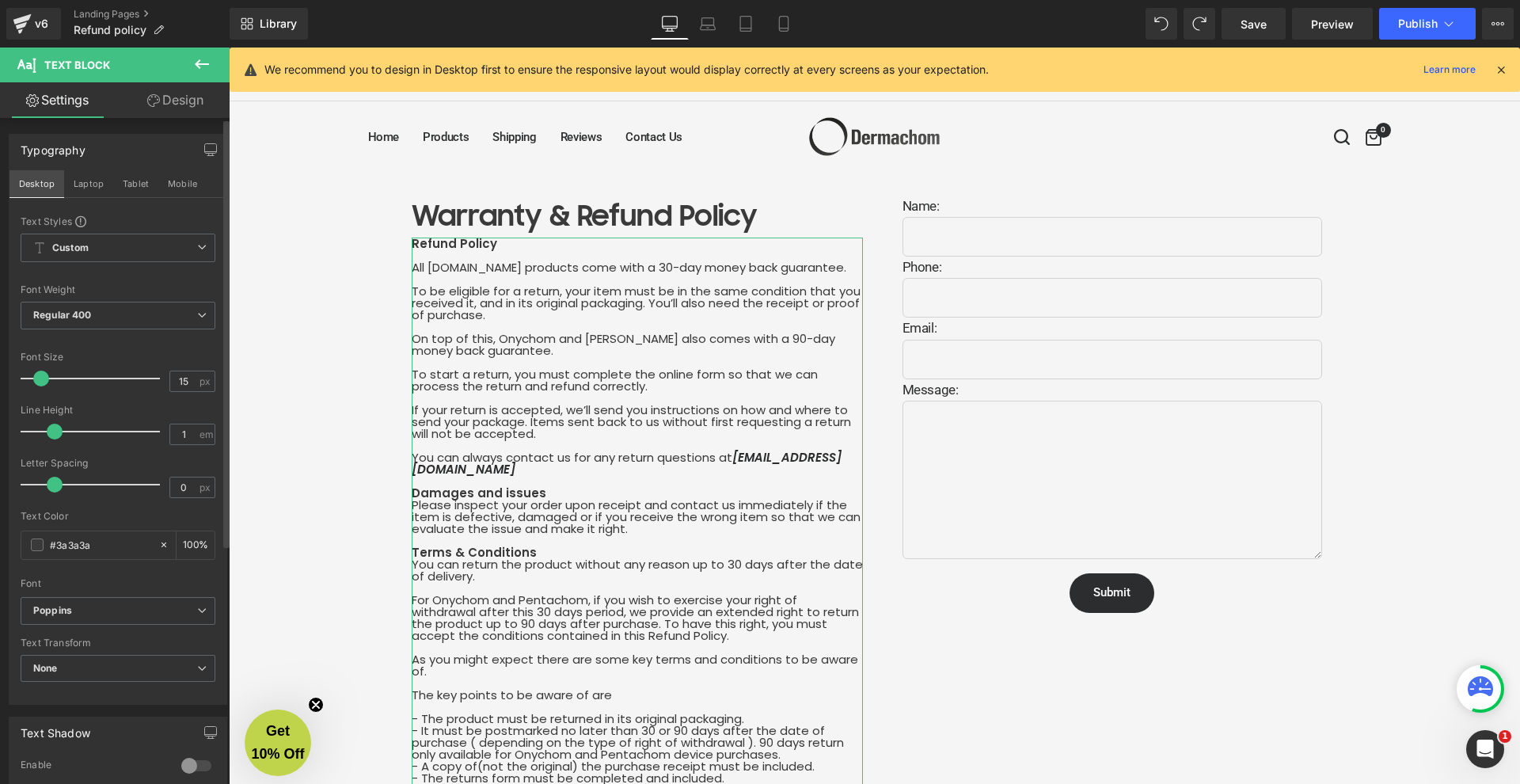
type input "100"
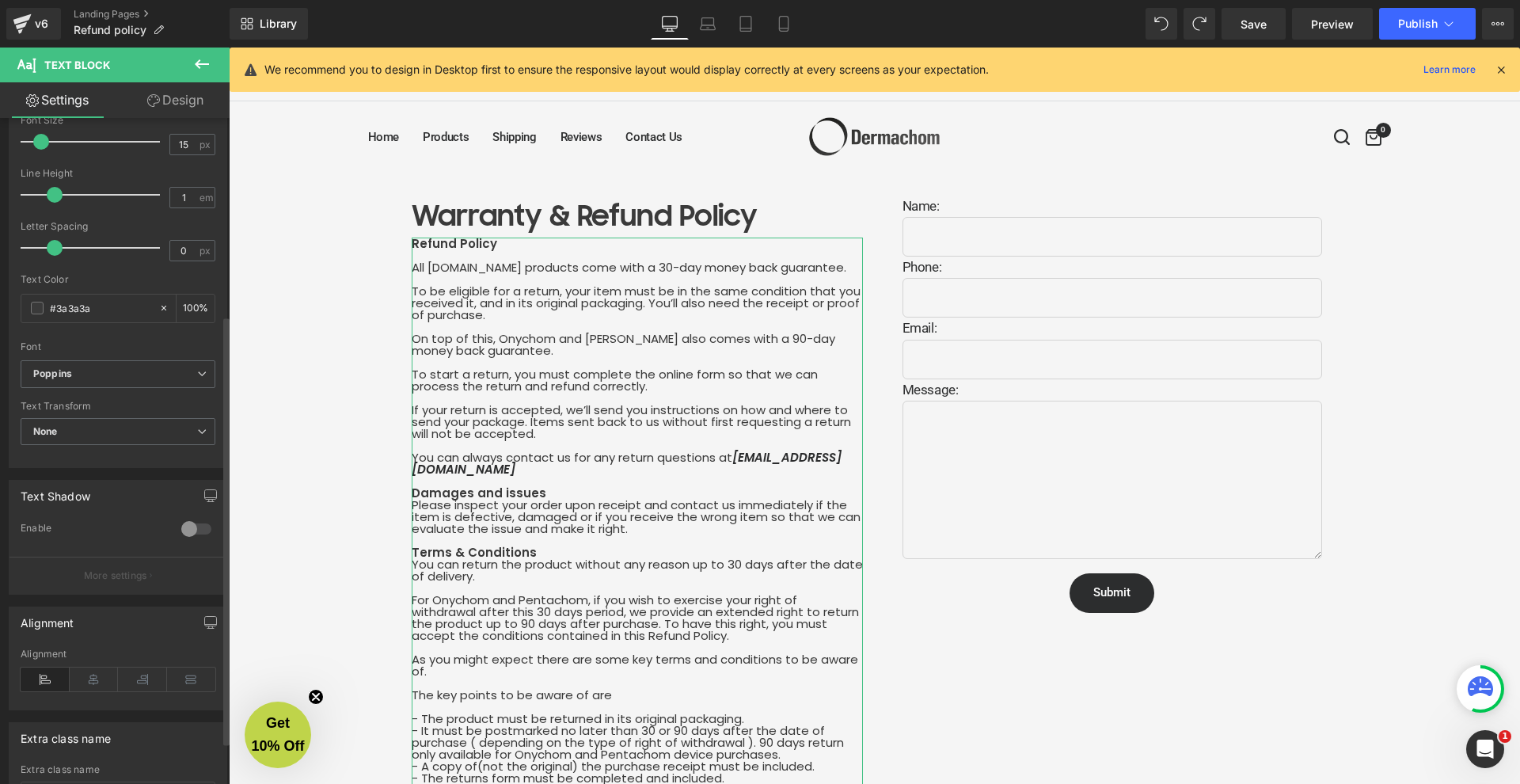
scroll to position [307, 0]
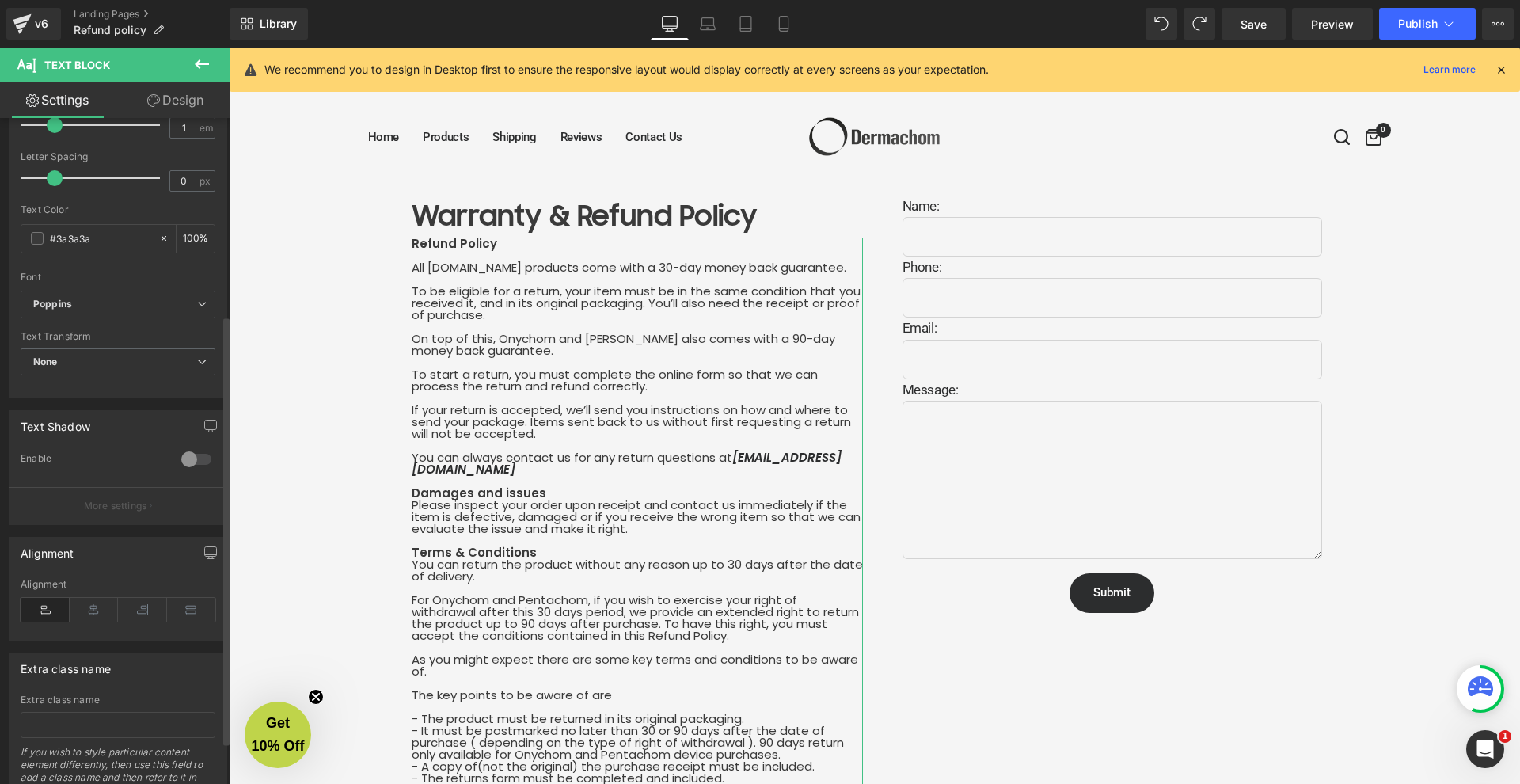
click at [178, 451] on div at bounding box center [197, 458] width 38 height 26
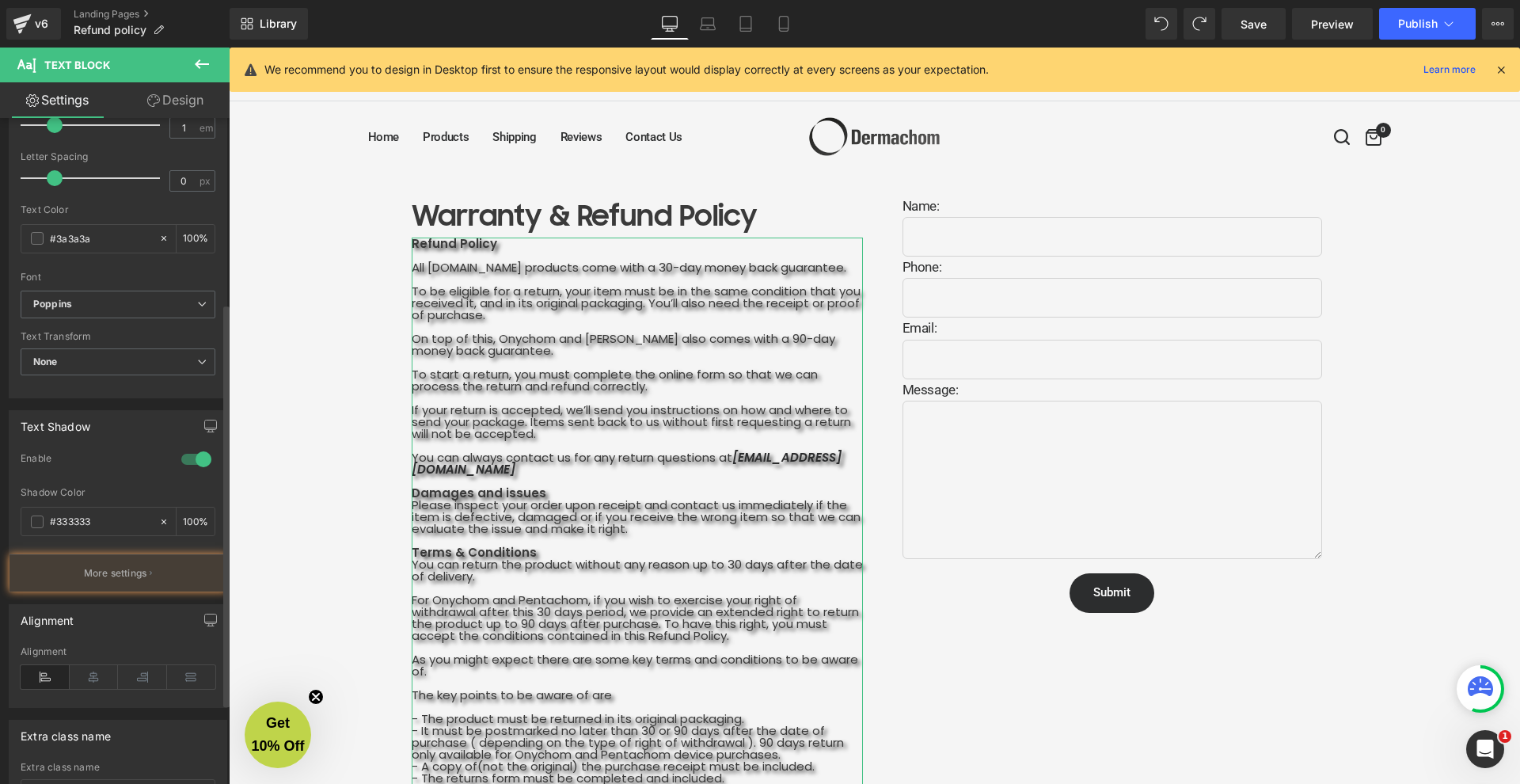
click at [178, 451] on div at bounding box center [197, 458] width 38 height 26
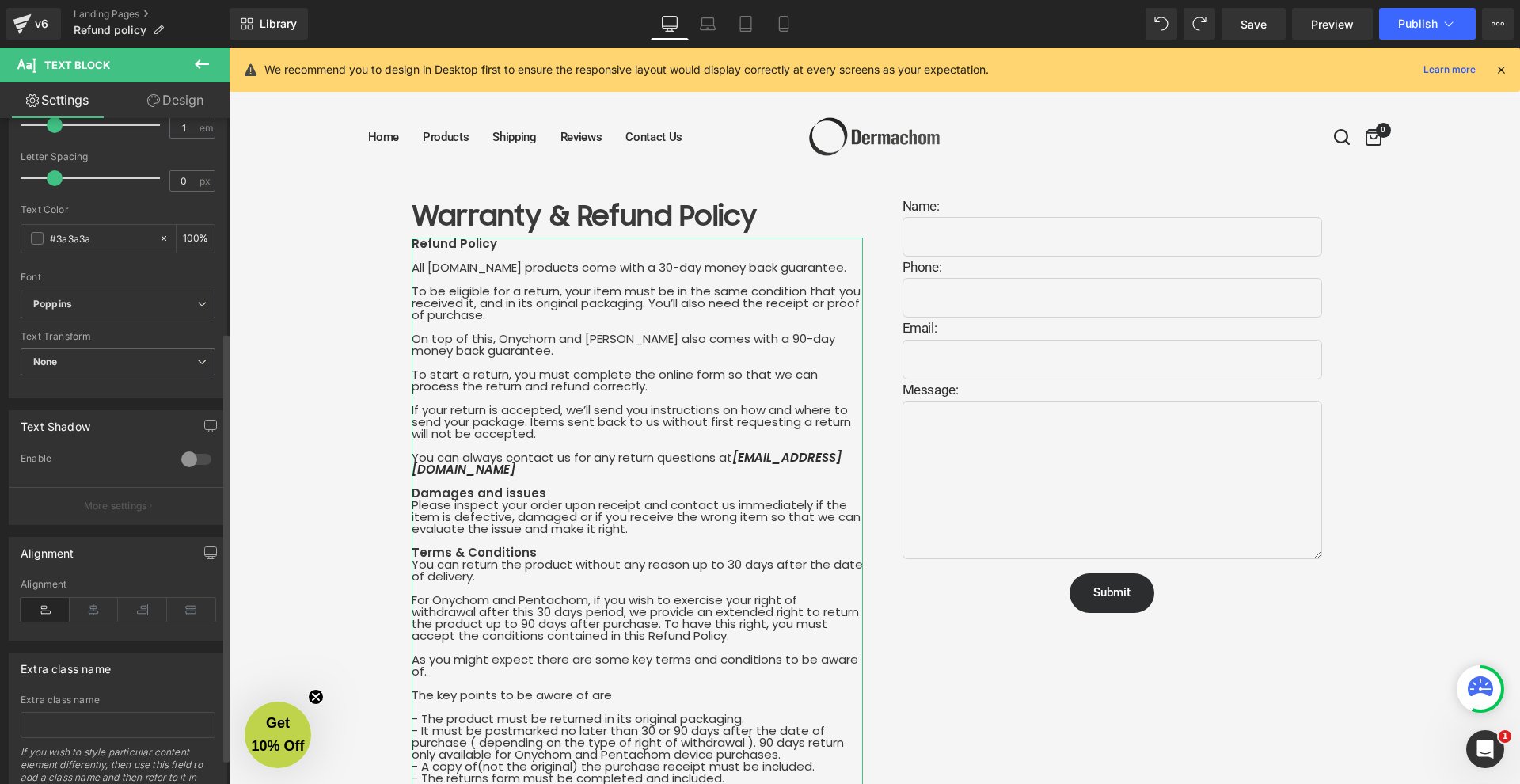
scroll to position [372, 0]
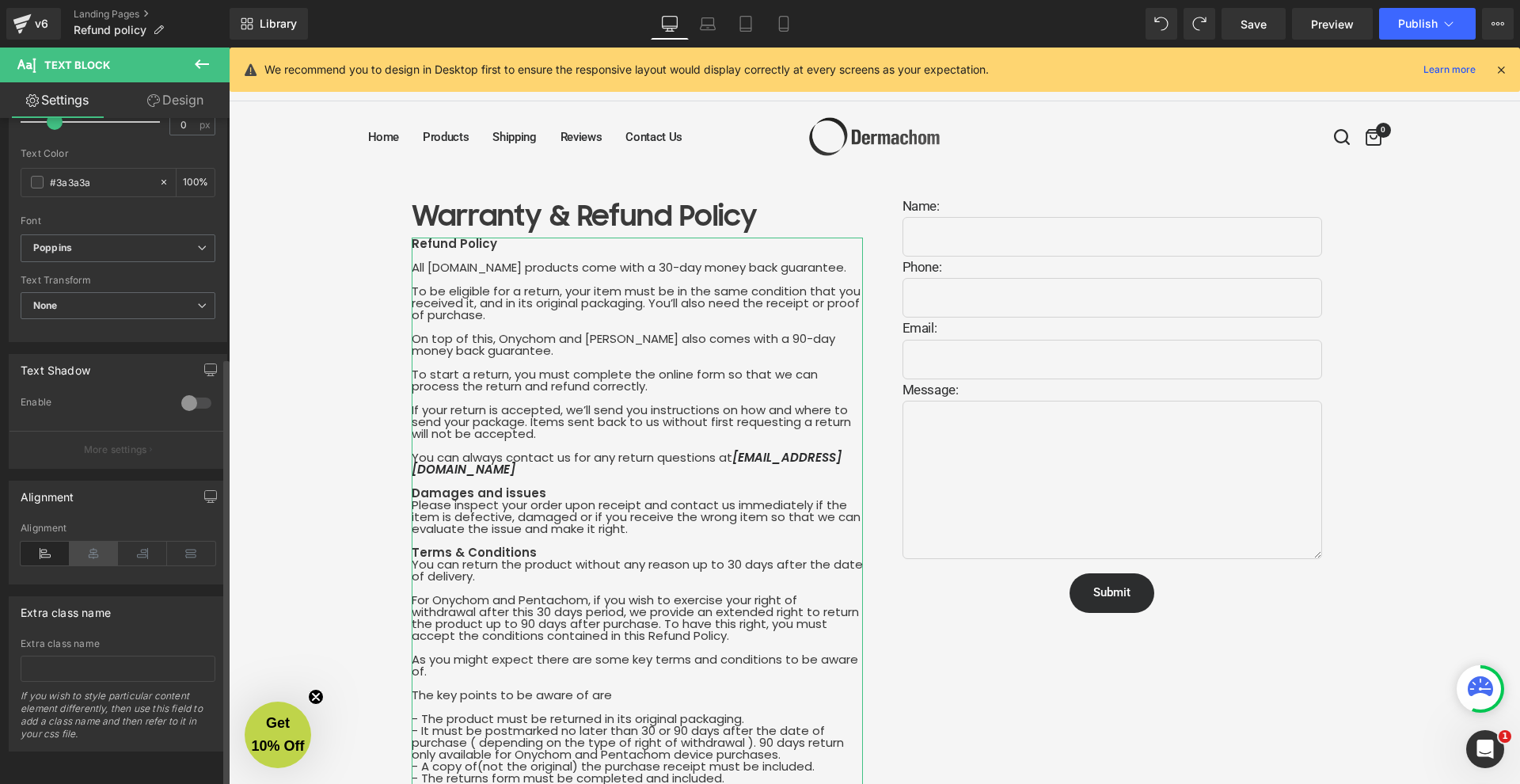
click at [96, 545] on icon at bounding box center [94, 553] width 49 height 24
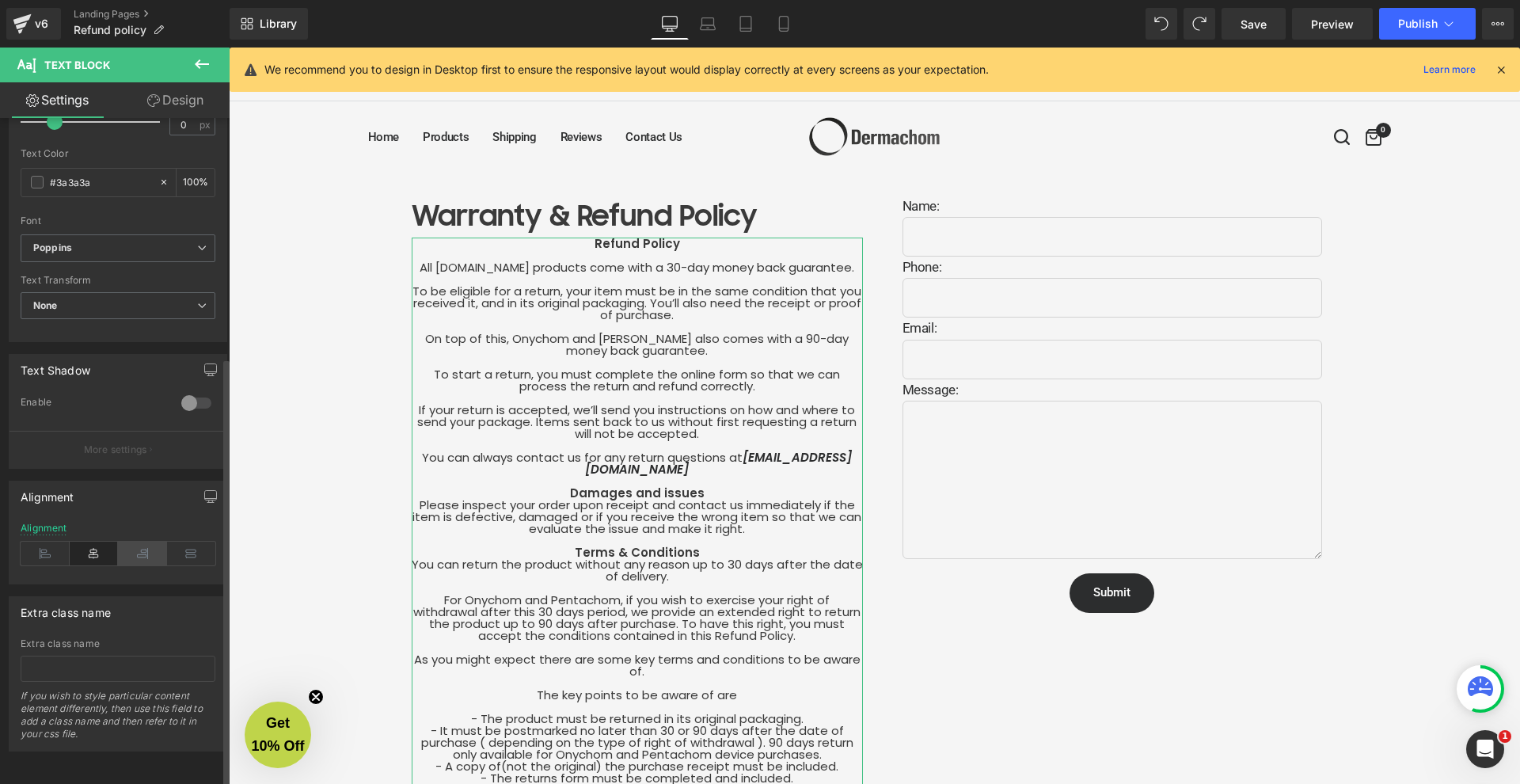
click at [132, 541] on icon at bounding box center [142, 553] width 49 height 24
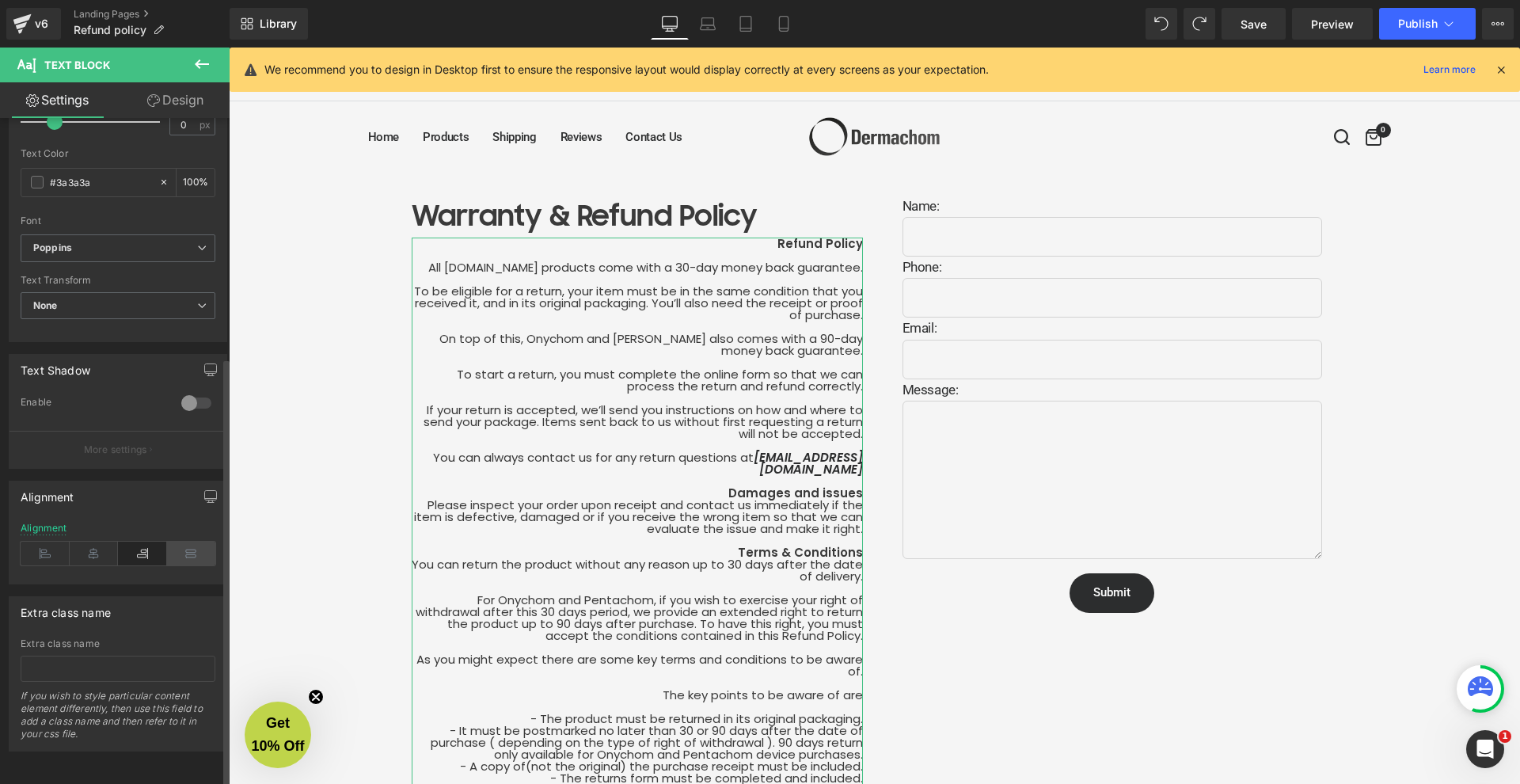
click at [174, 546] on icon at bounding box center [191, 553] width 49 height 24
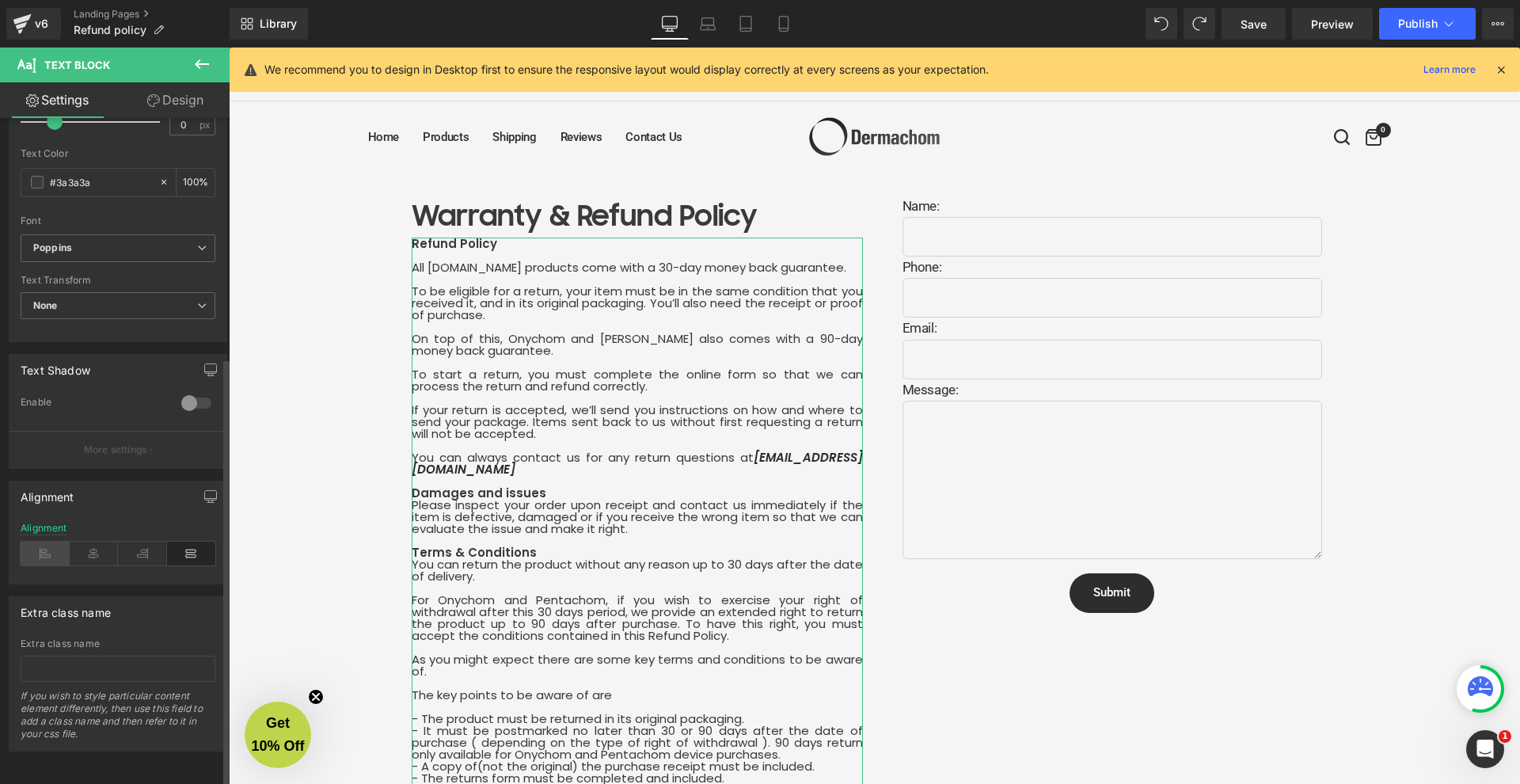
click at [45, 541] on icon at bounding box center [45, 553] width 49 height 24
click at [167, 541] on icon at bounding box center [191, 553] width 49 height 24
click at [31, 546] on icon at bounding box center [45, 553] width 49 height 24
click at [1171, 30] on span at bounding box center [1162, 24] width 27 height 27
click at [1171, 30] on span at bounding box center [1162, 24] width 26 height 26
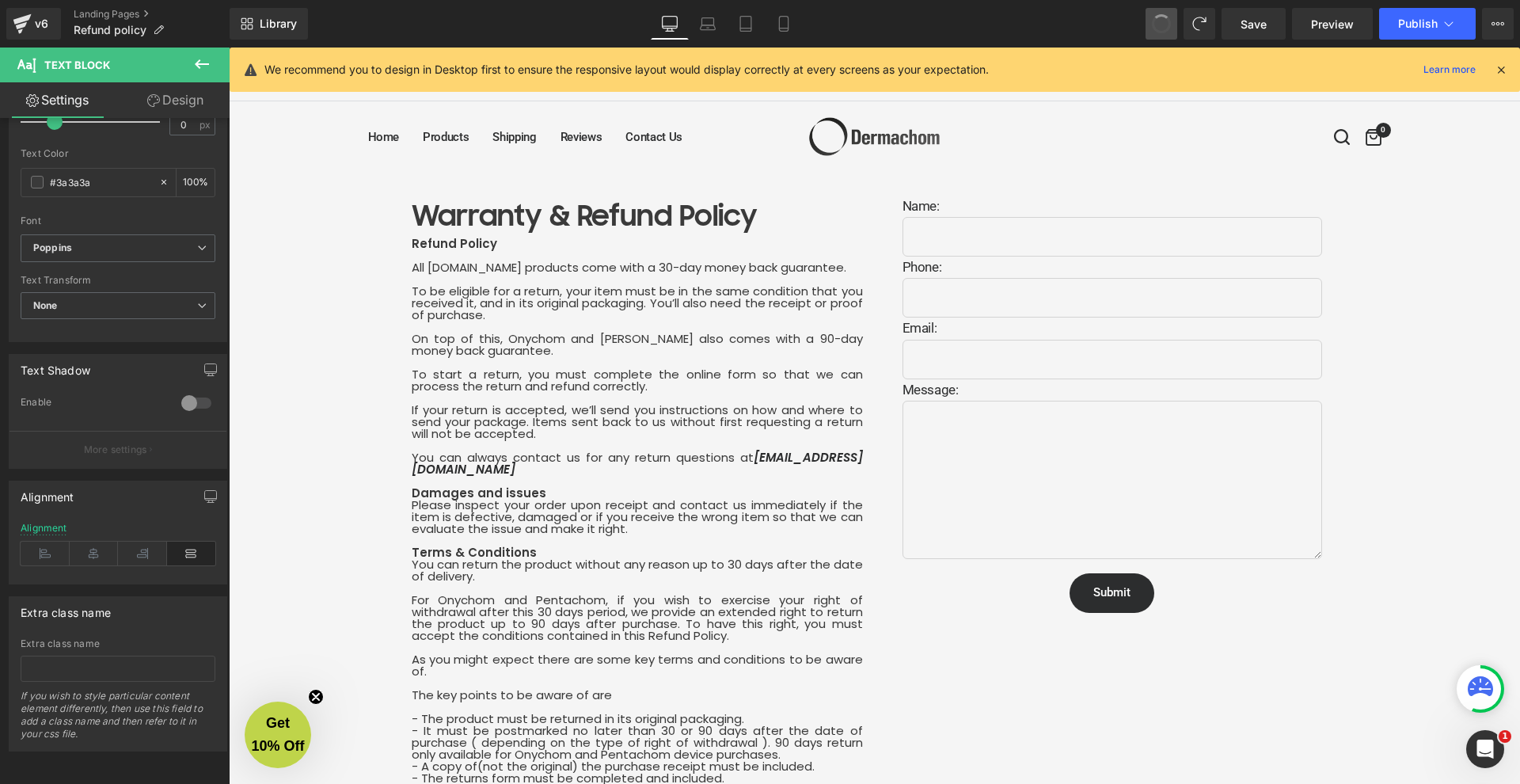
click at [1171, 30] on button at bounding box center [1161, 23] width 32 height 32
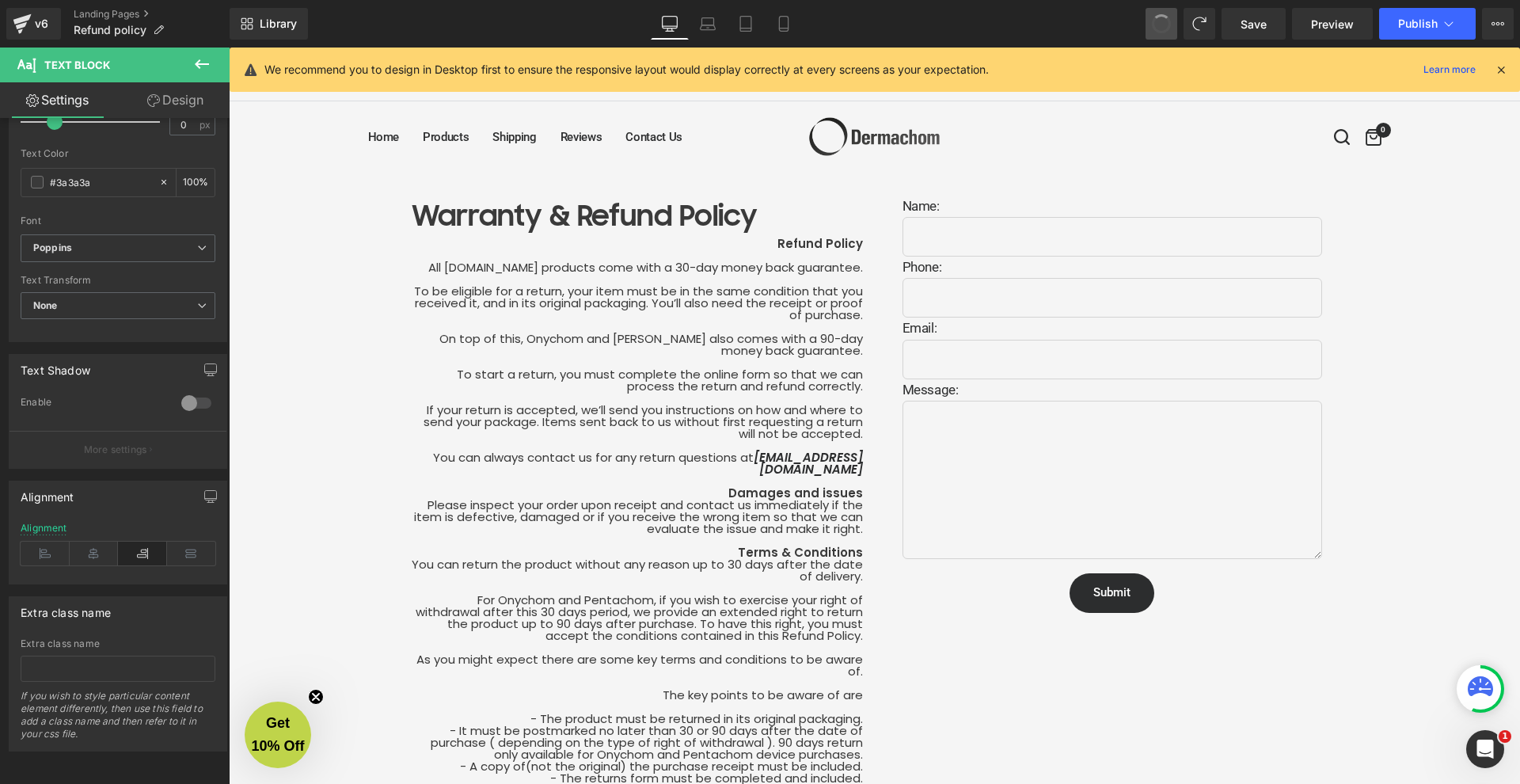
click at [1171, 30] on button at bounding box center [1161, 23] width 32 height 32
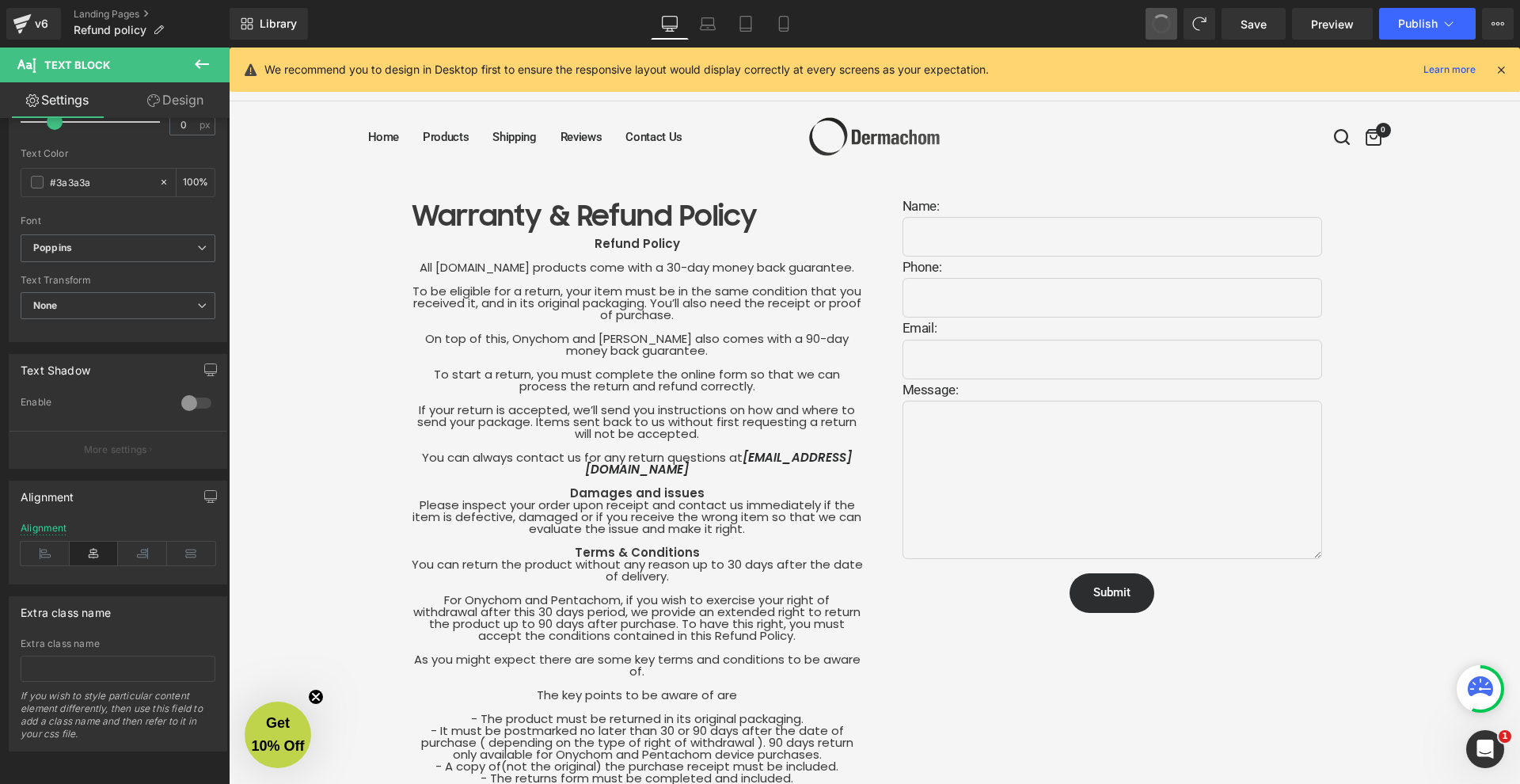
click at [1171, 30] on span at bounding box center [1162, 24] width 26 height 26
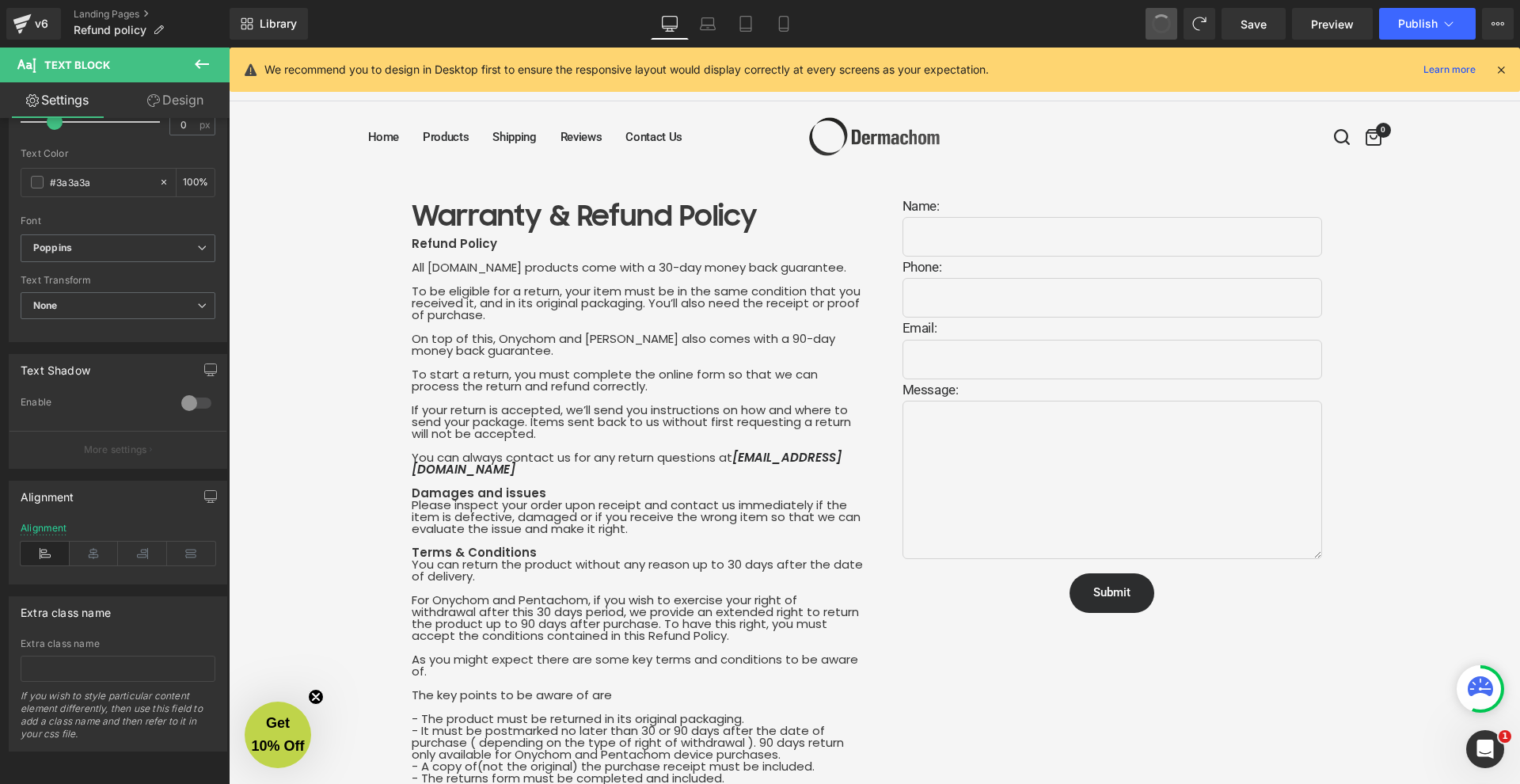
click at [1171, 30] on span at bounding box center [1162, 24] width 26 height 26
click at [1171, 30] on span at bounding box center [1161, 23] width 32 height 32
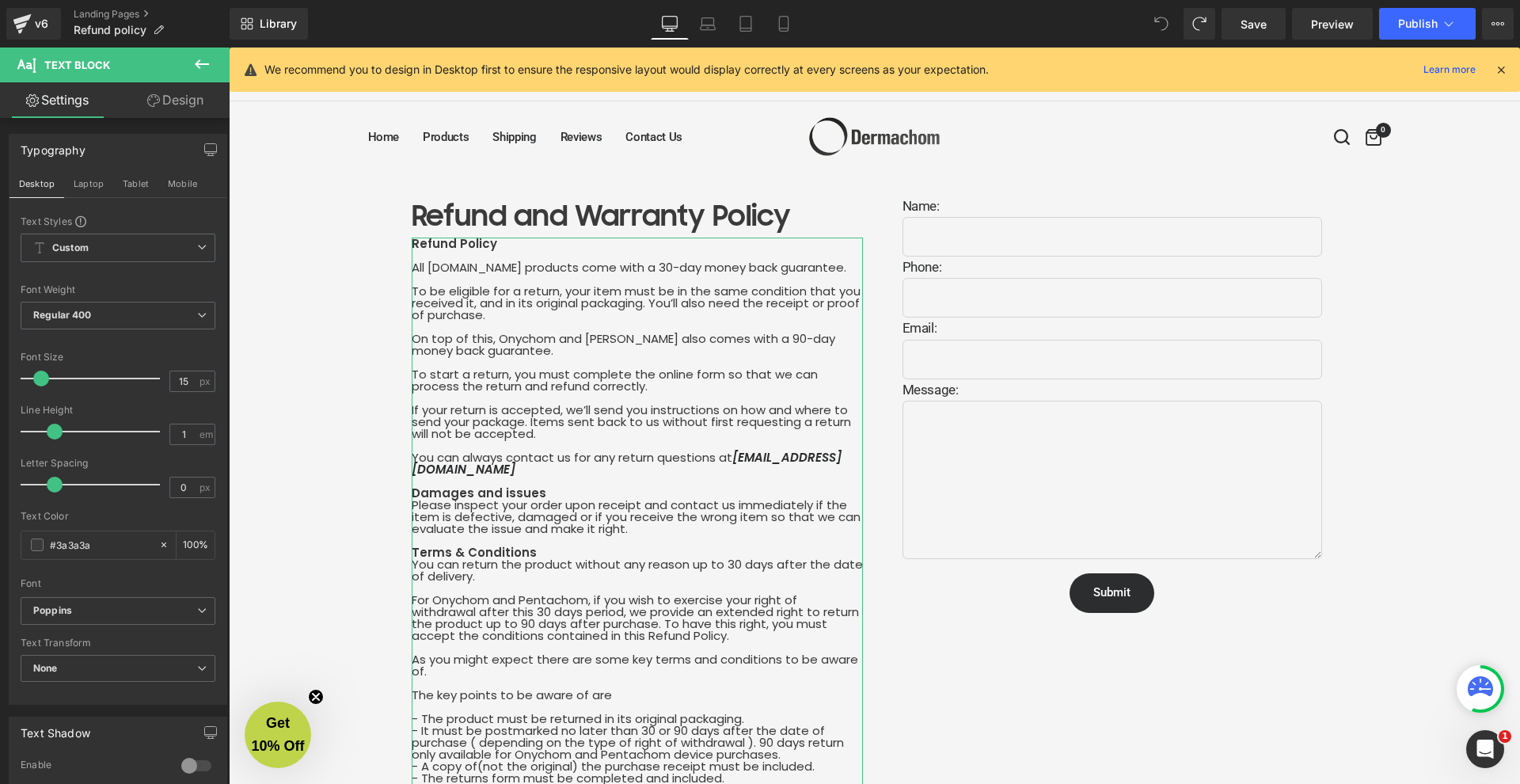
click at [159, 88] on link "Design" at bounding box center [176, 99] width 115 height 35
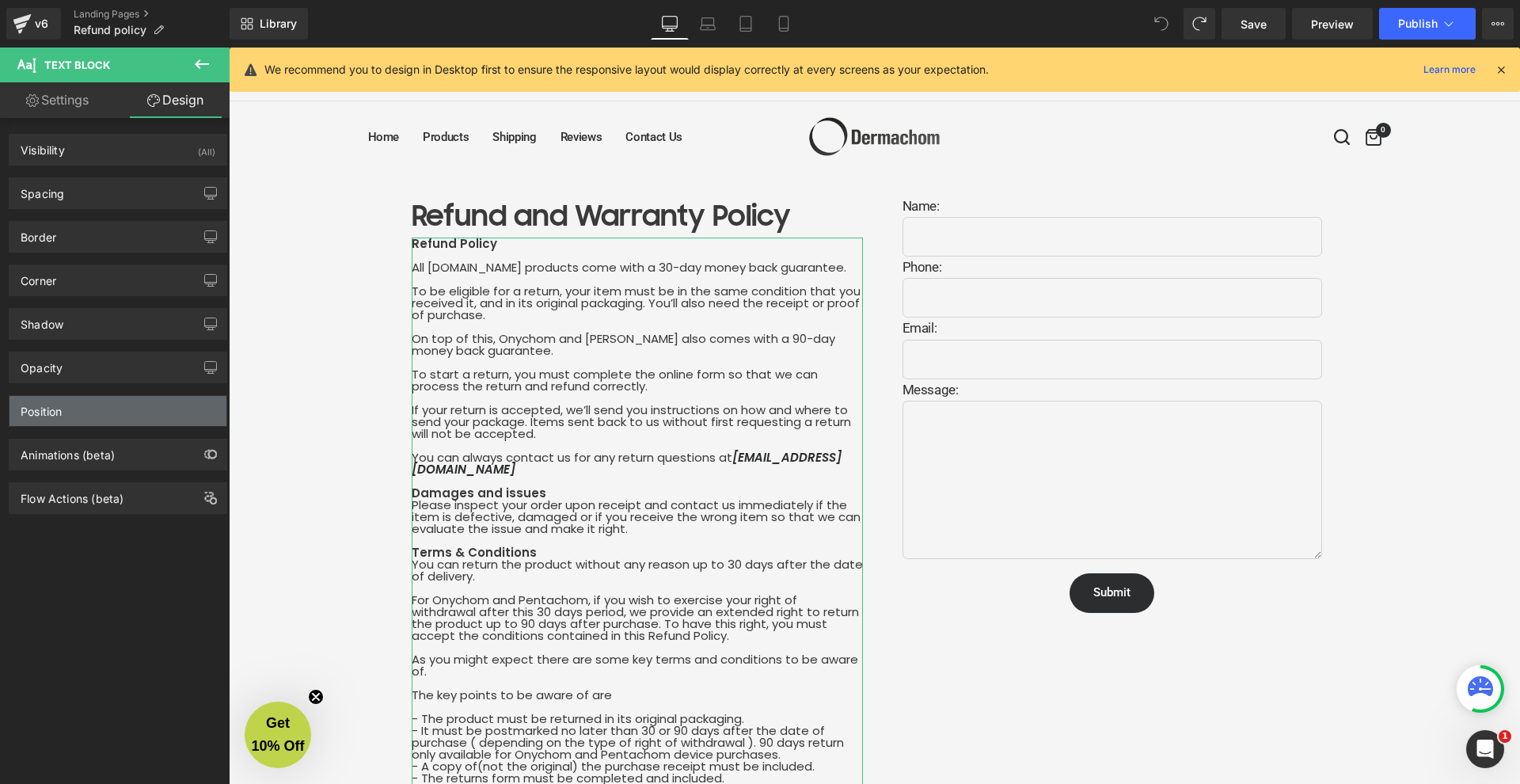
click at [86, 400] on div "Position" at bounding box center [118, 410] width 217 height 30
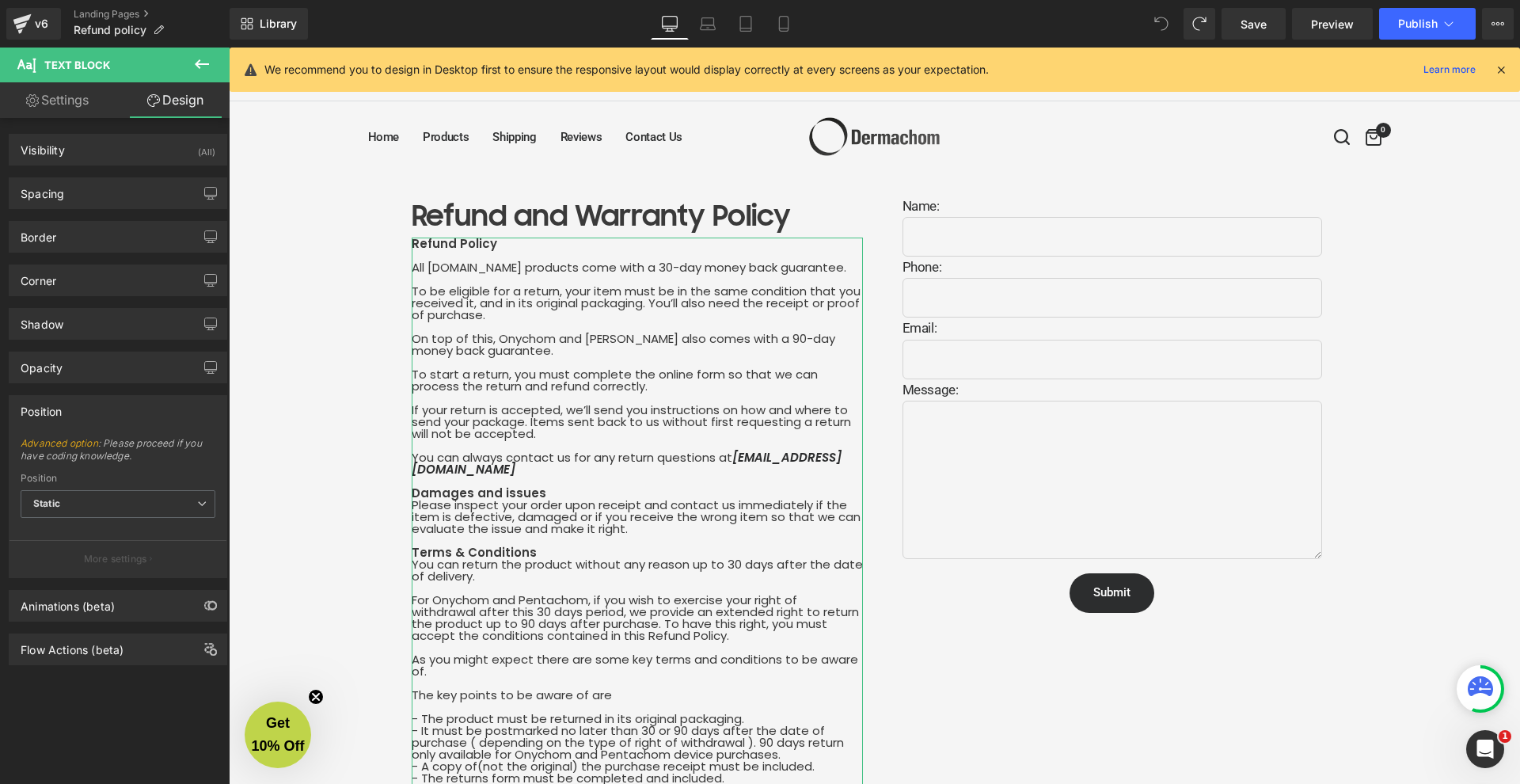
click at [86, 401] on div "Position" at bounding box center [118, 410] width 217 height 30
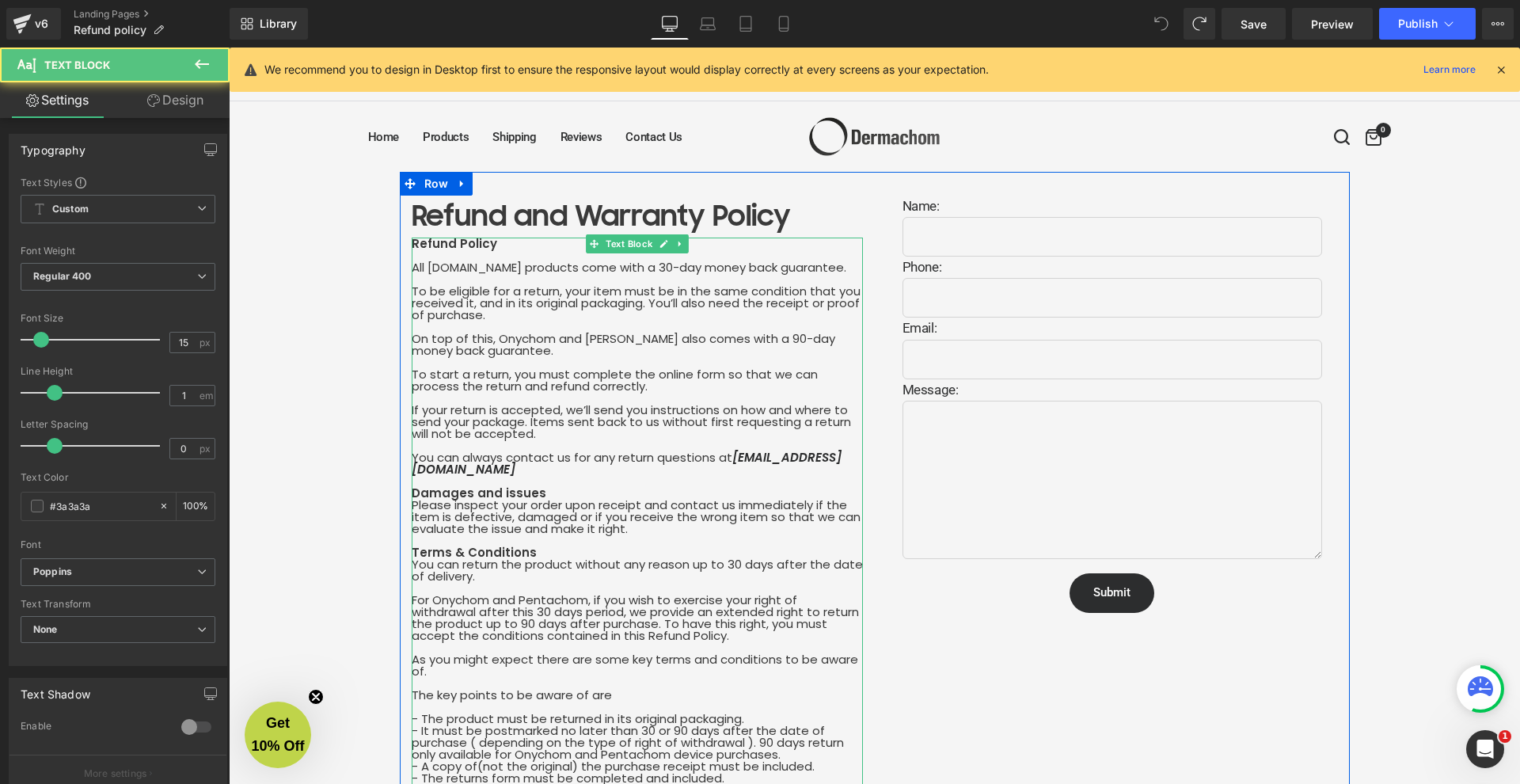
click at [470, 474] on link "[EMAIL_ADDRESS][DOMAIN_NAME]" at bounding box center [627, 463] width 430 height 29
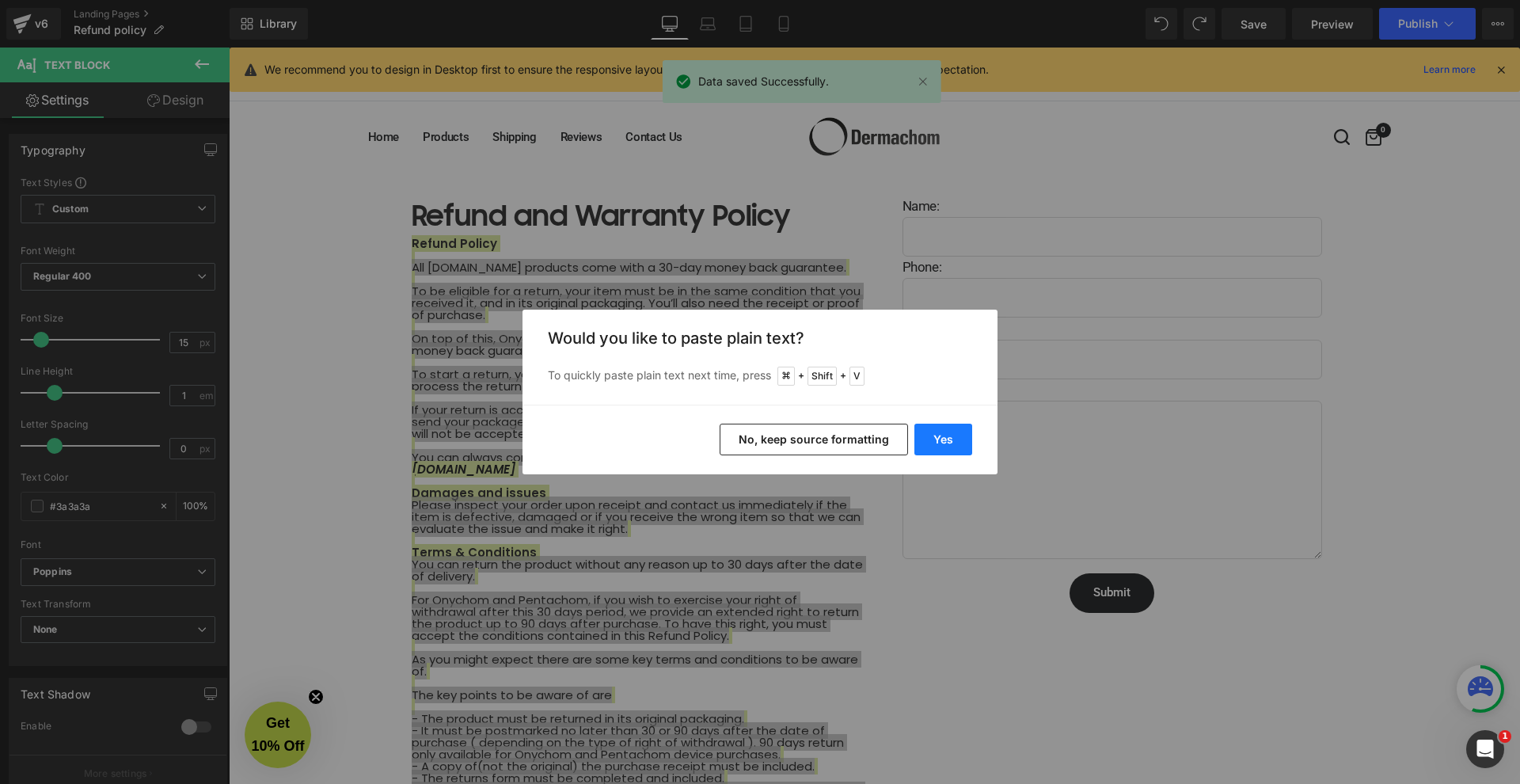
click at [928, 437] on button "Yes" at bounding box center [943, 438] width 58 height 32
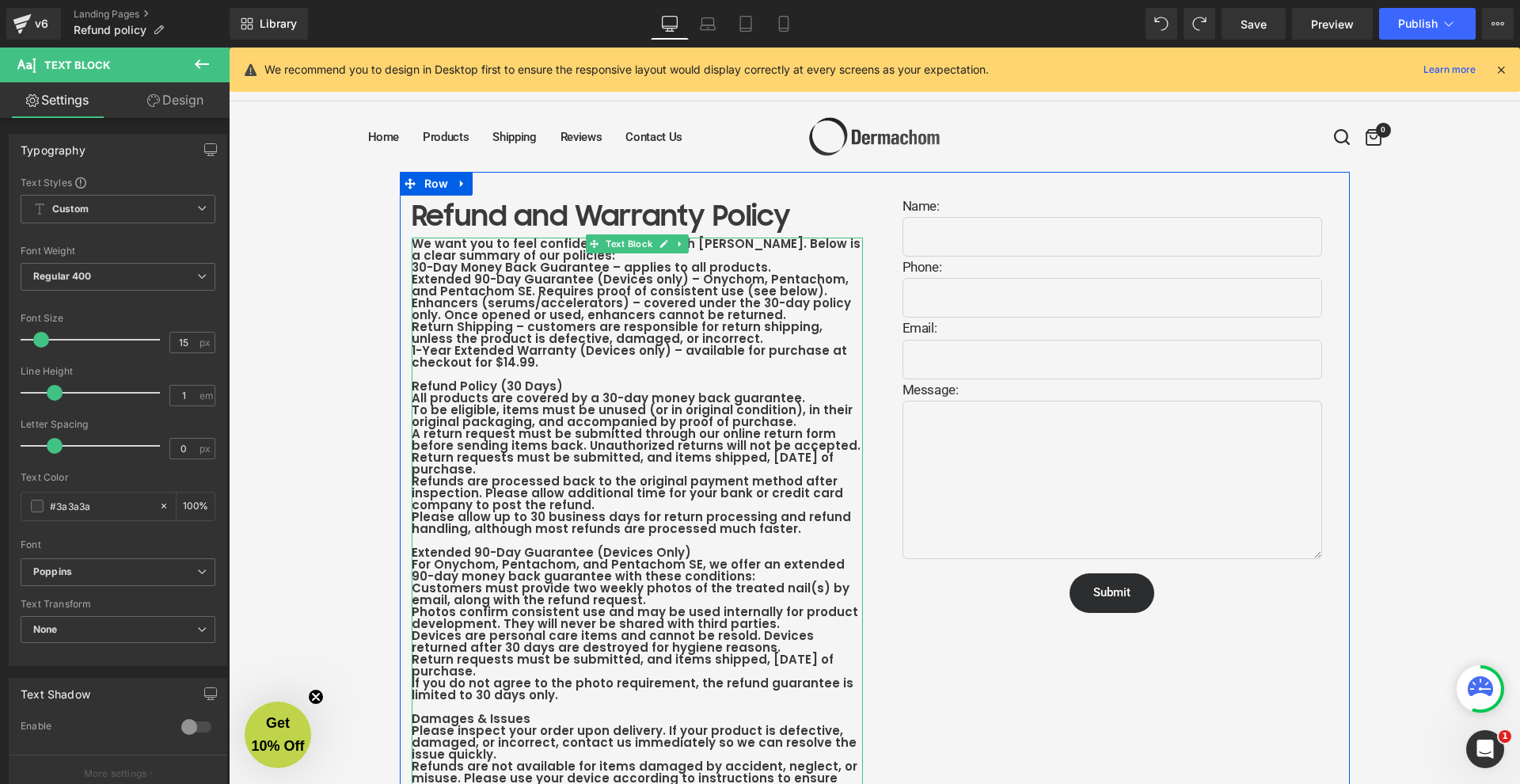
click at [577, 395] on b "All products are covered by a 30-day money back guarantee." at bounding box center [609, 397] width 394 height 16
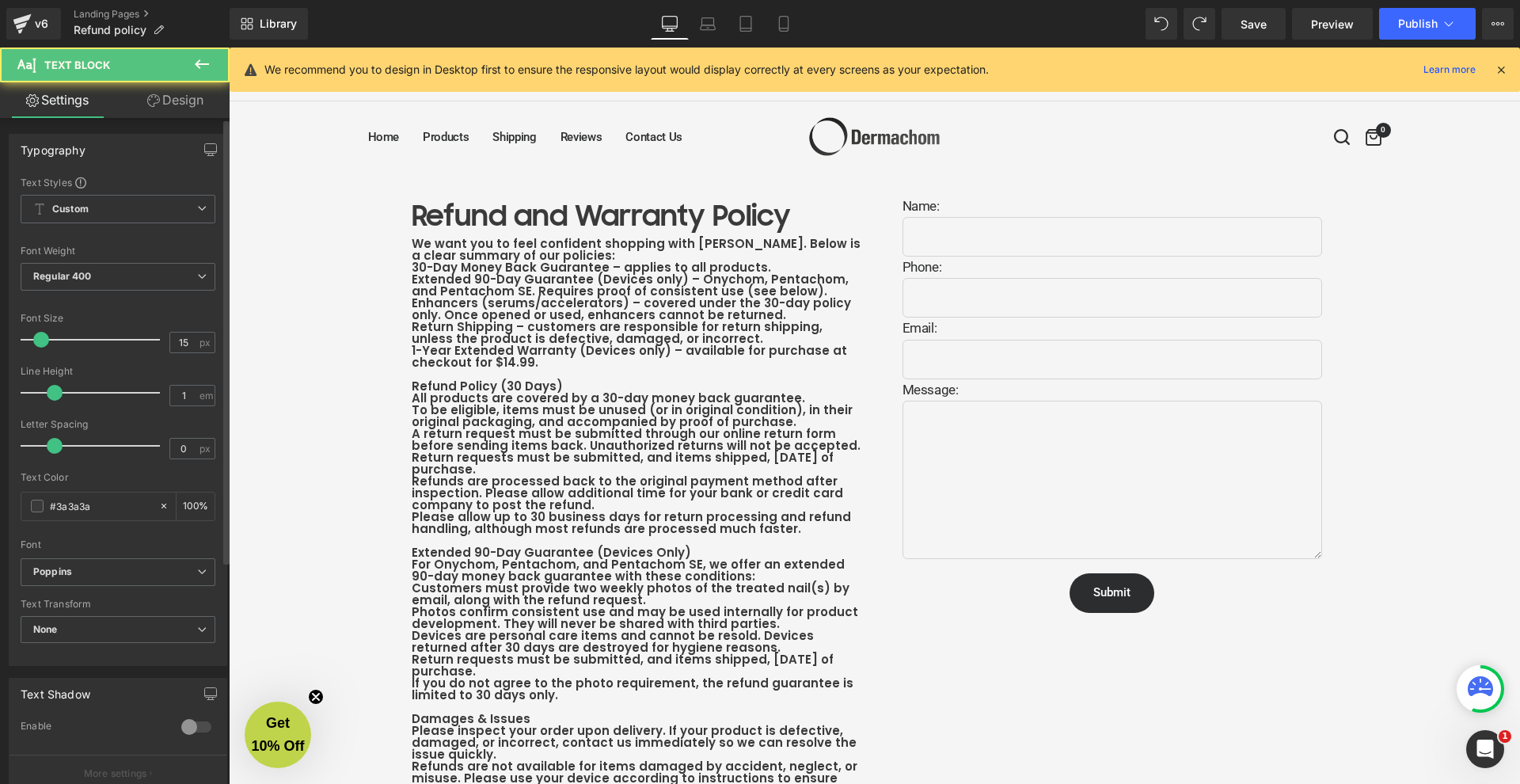
click at [155, 424] on div "Letter Spacing" at bounding box center [118, 424] width 195 height 11
click at [335, 378] on div "Refund and Warranty Policy Heading We want you to feel confident shopping with …" at bounding box center [875, 752] width 1292 height 1161
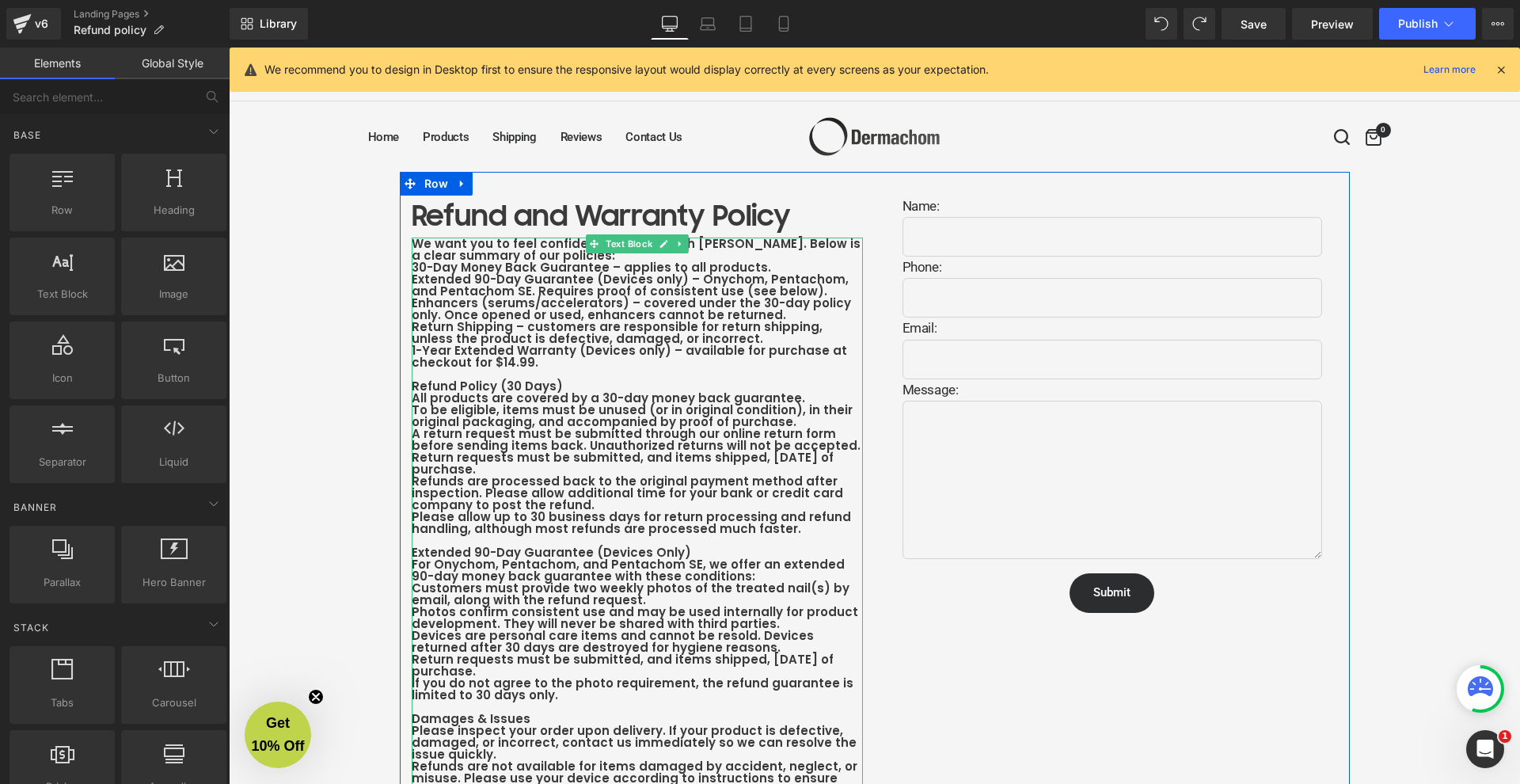
click at [463, 335] on b "Return Shipping – customers are responsible for return shipping, unless the pro…" at bounding box center [617, 332] width 411 height 29
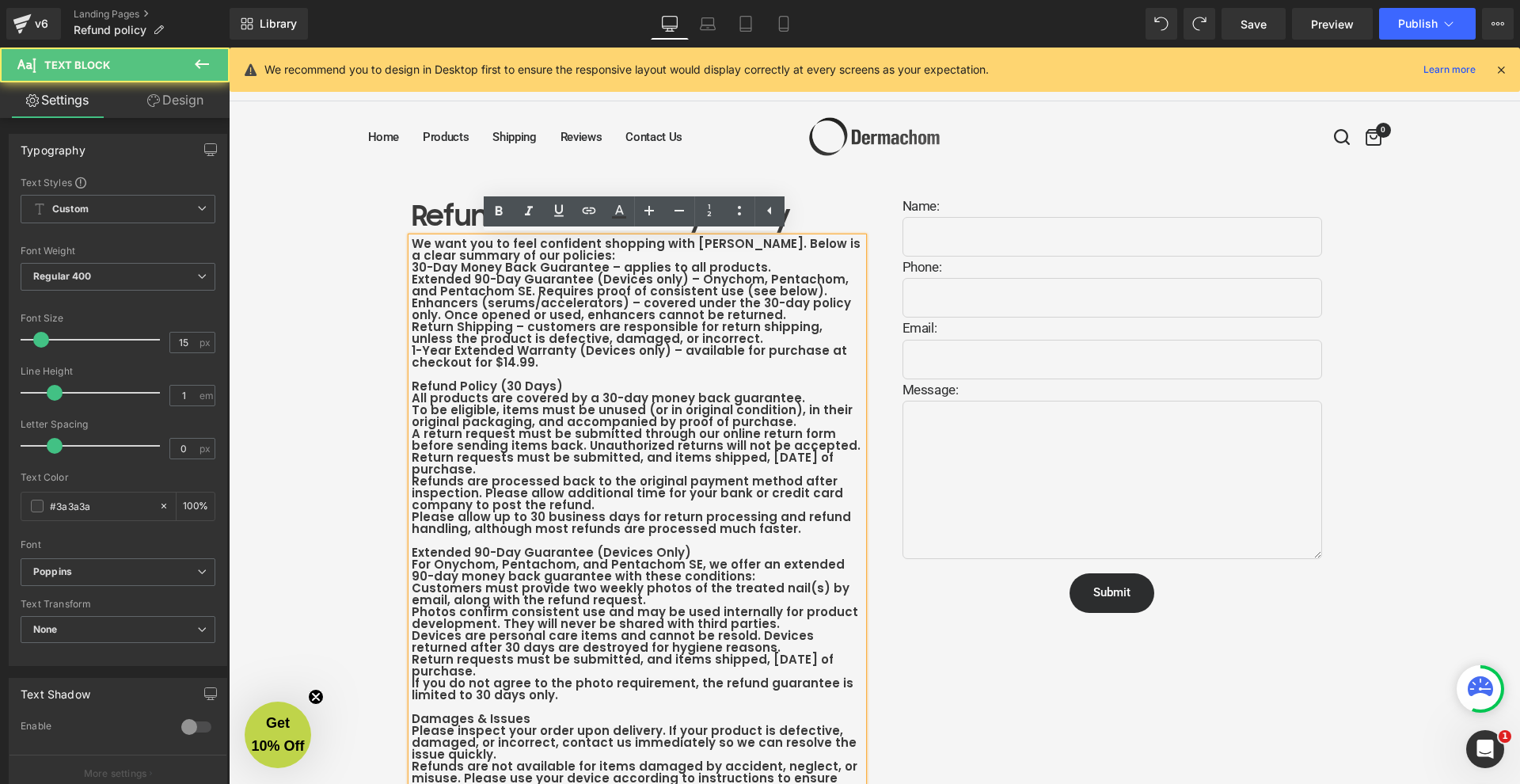
click at [414, 266] on b "30-Day Money Back Guarantee – applies to all products." at bounding box center [591, 266] width 359 height 16
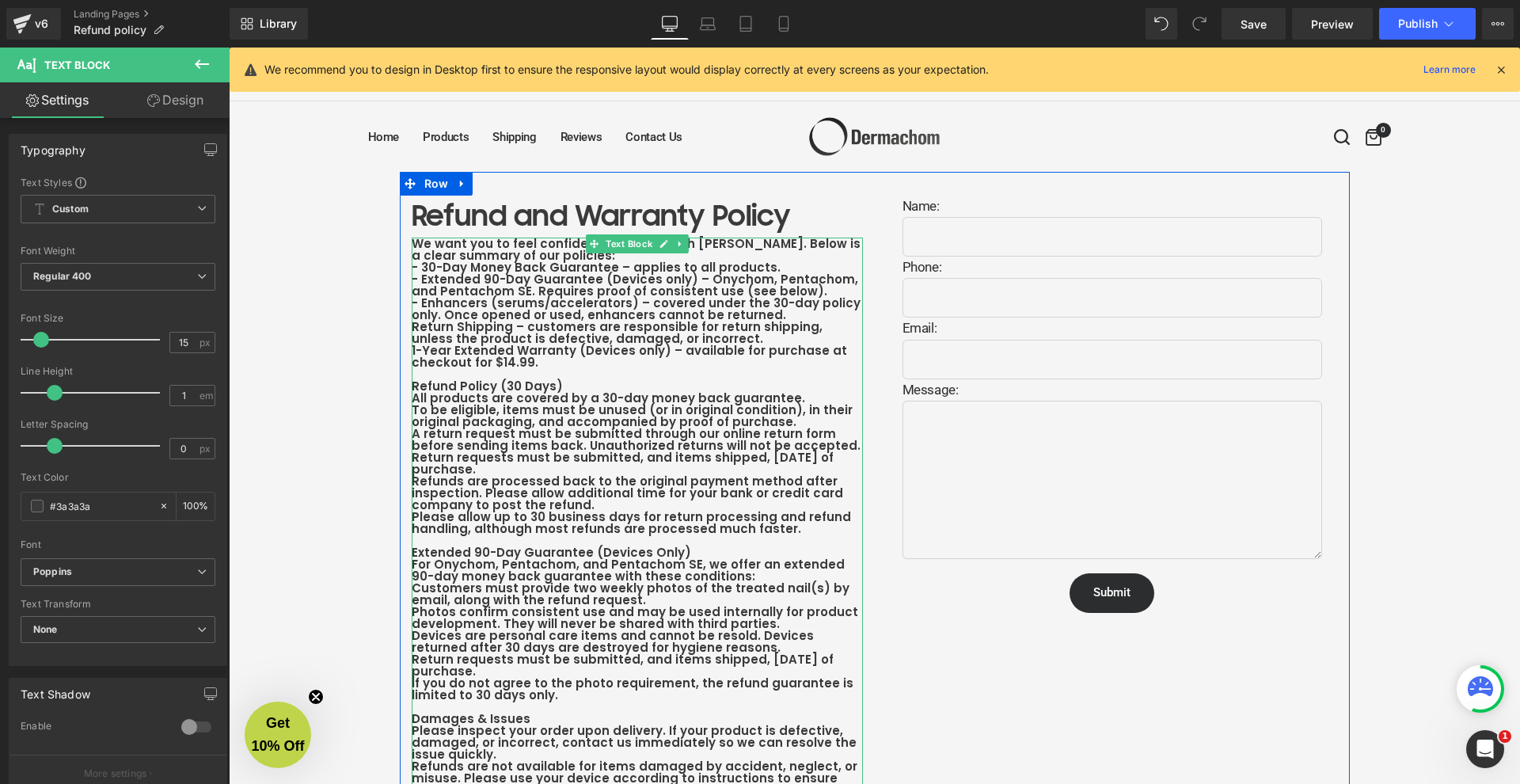
click at [558, 277] on b "- Extended 90-Day Guarantee (Devices only) – Onychom, Pentachom, and Pentachom …" at bounding box center [634, 285] width 446 height 29
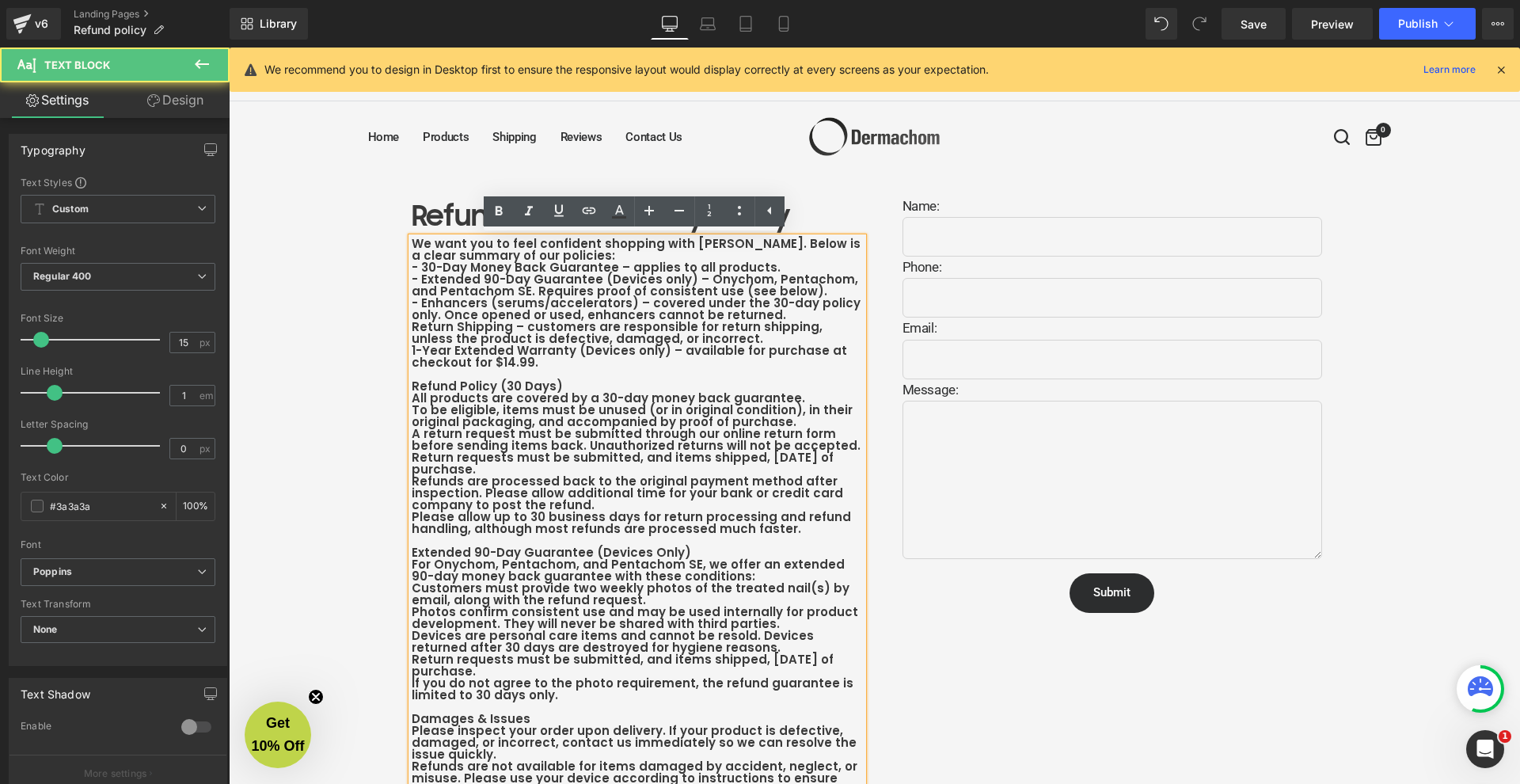
click at [568, 337] on b "Return Shipping – customers are responsible for return shipping, unless the pro…" at bounding box center [617, 332] width 411 height 29
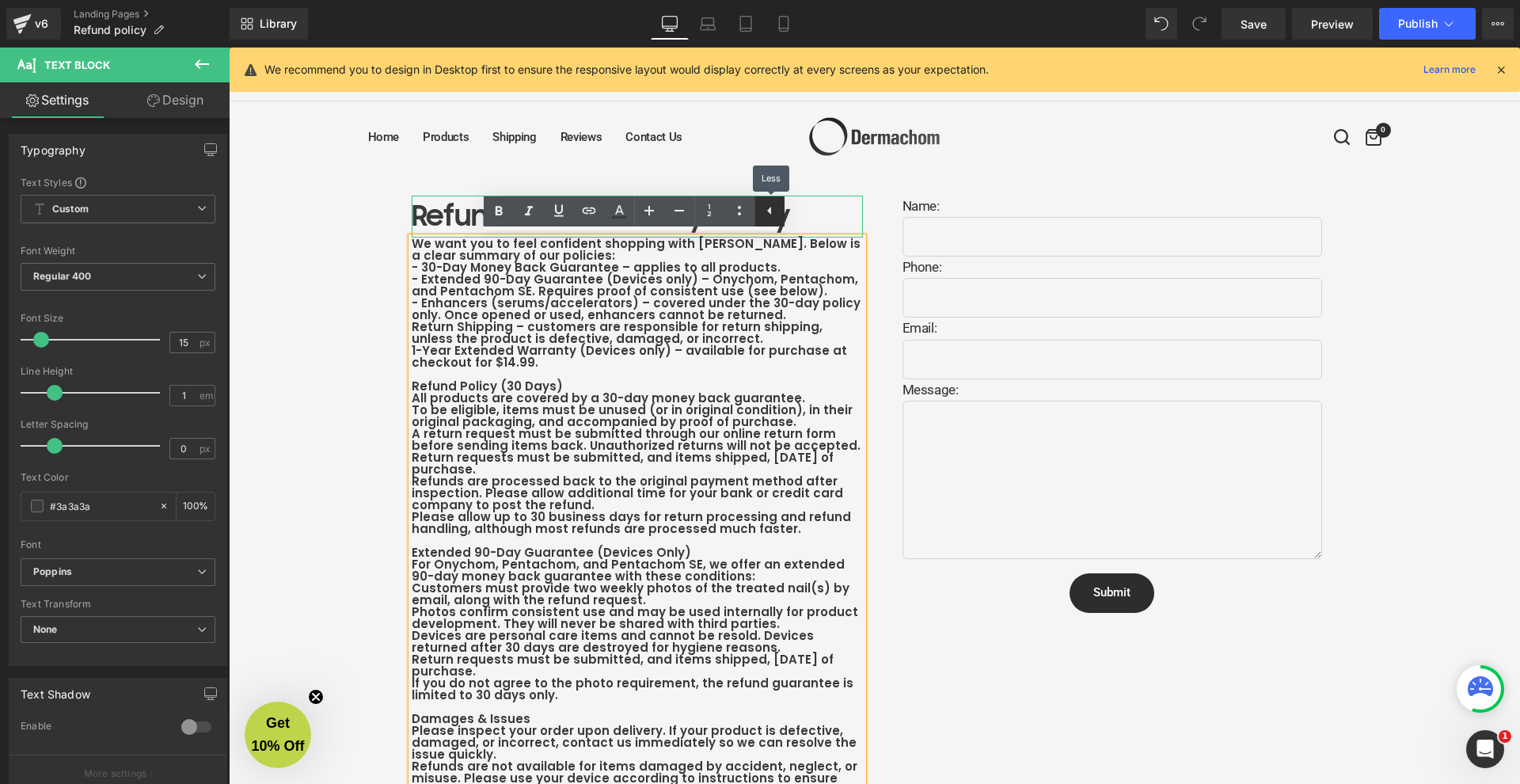
click at [775, 207] on icon at bounding box center [770, 211] width 19 height 19
click at [740, 213] on icon at bounding box center [739, 211] width 19 height 19
click at [739, 217] on icon at bounding box center [739, 211] width 19 height 19
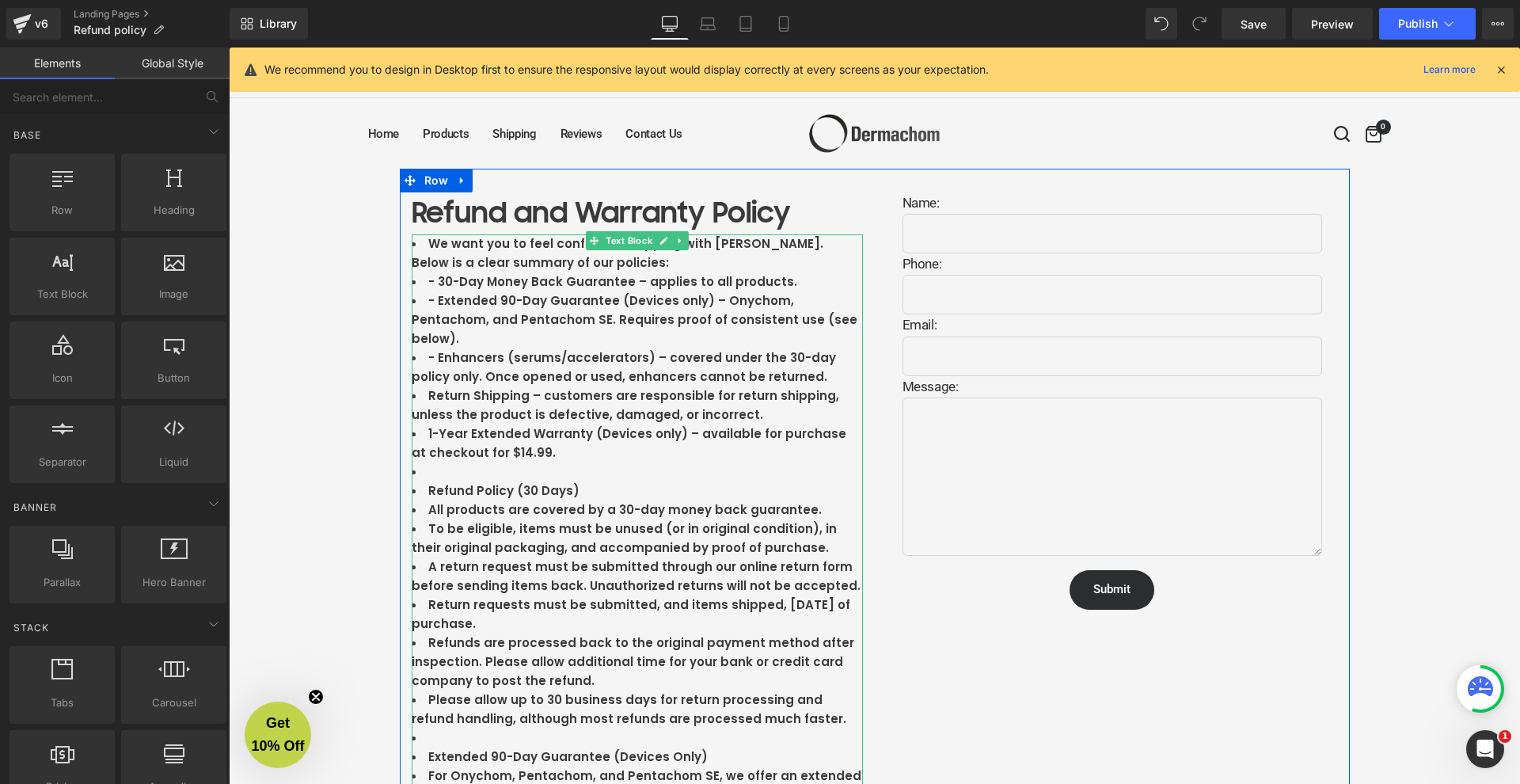
scroll to position [7, 0]
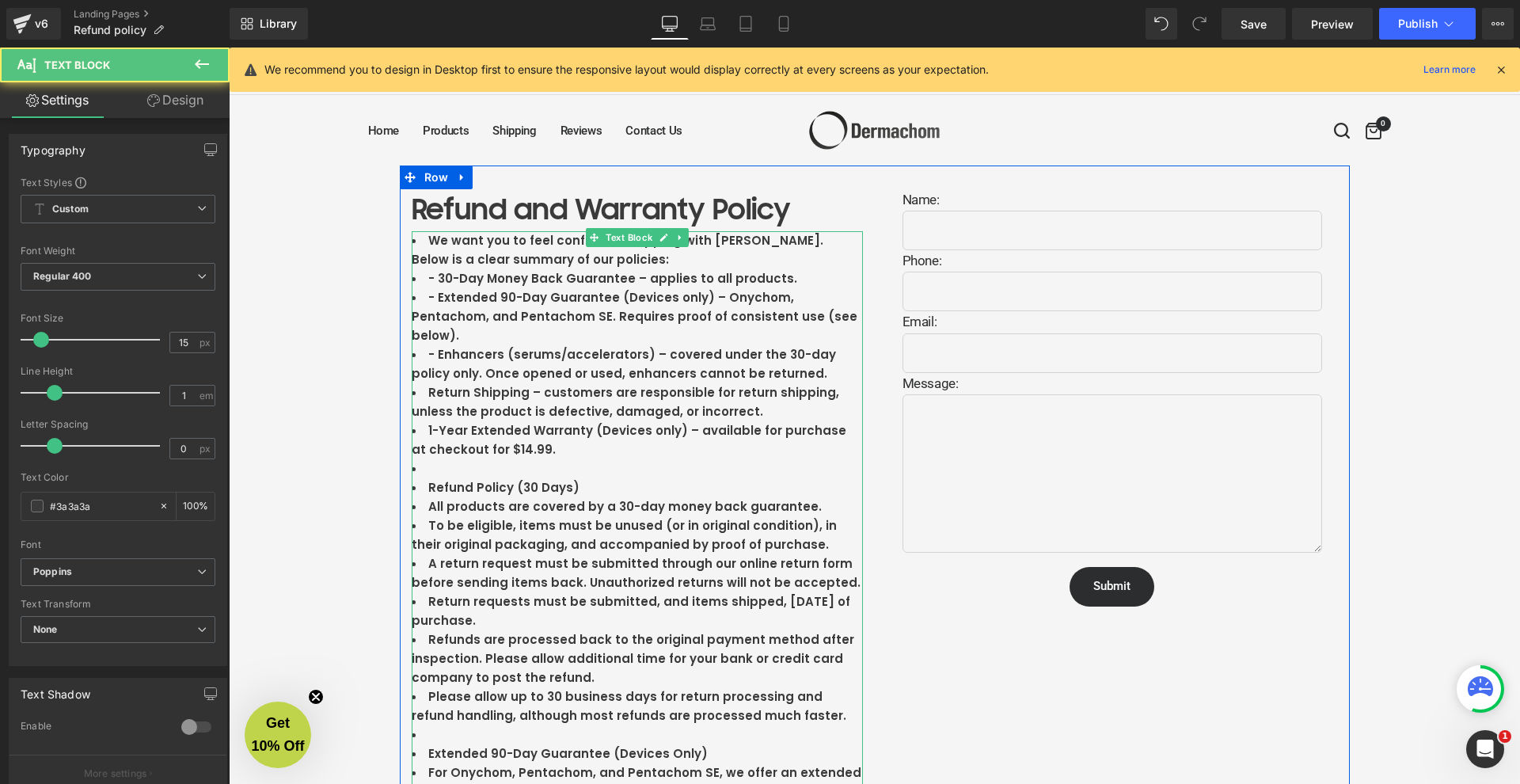
click at [569, 275] on b "- 30-Day Money Back Guarantee – applies to all products." at bounding box center [612, 278] width 369 height 16
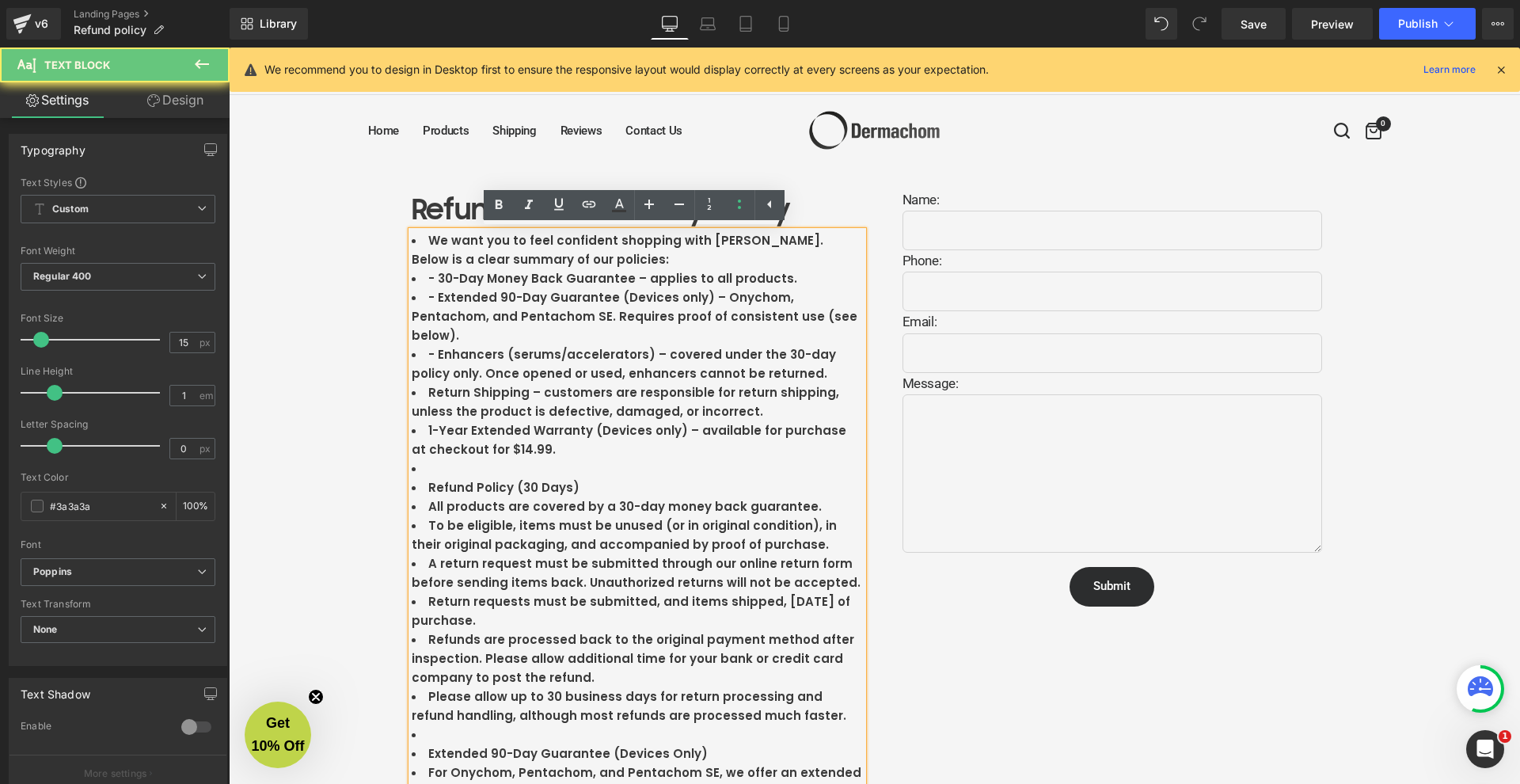
click at [444, 244] on b "We want you to feel confident shopping with [PERSON_NAME]. Below is a clear sum…" at bounding box center [617, 249] width 412 height 35
drag, startPoint x: 426, startPoint y: 244, endPoint x: 407, endPoint y: 238, distance: 19.9
click at [412, 238] on li "We want you to feel confident shopping with [PERSON_NAME]. Below is a clear sum…" at bounding box center [637, 250] width 451 height 38
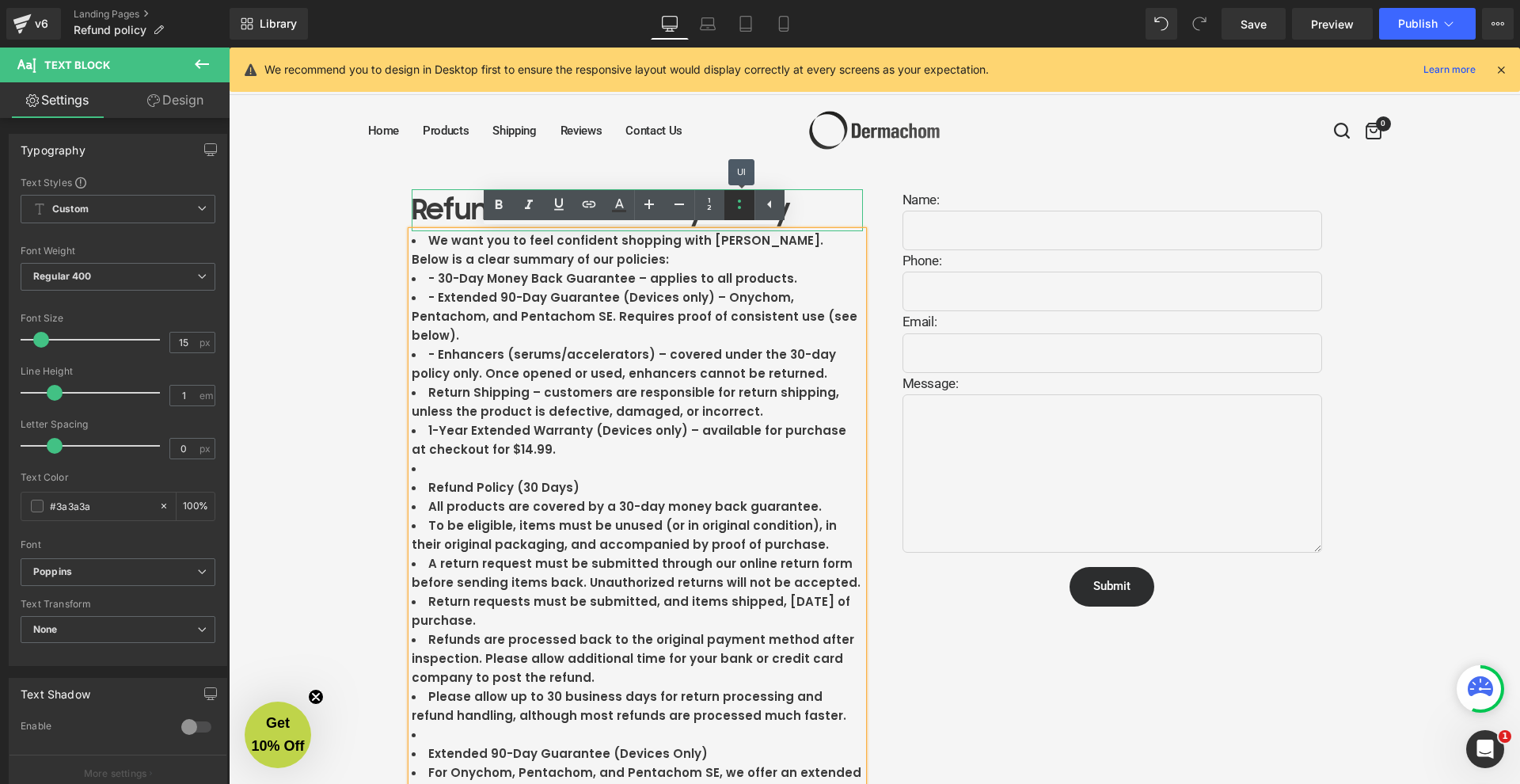
click at [734, 201] on icon at bounding box center [739, 204] width 19 height 19
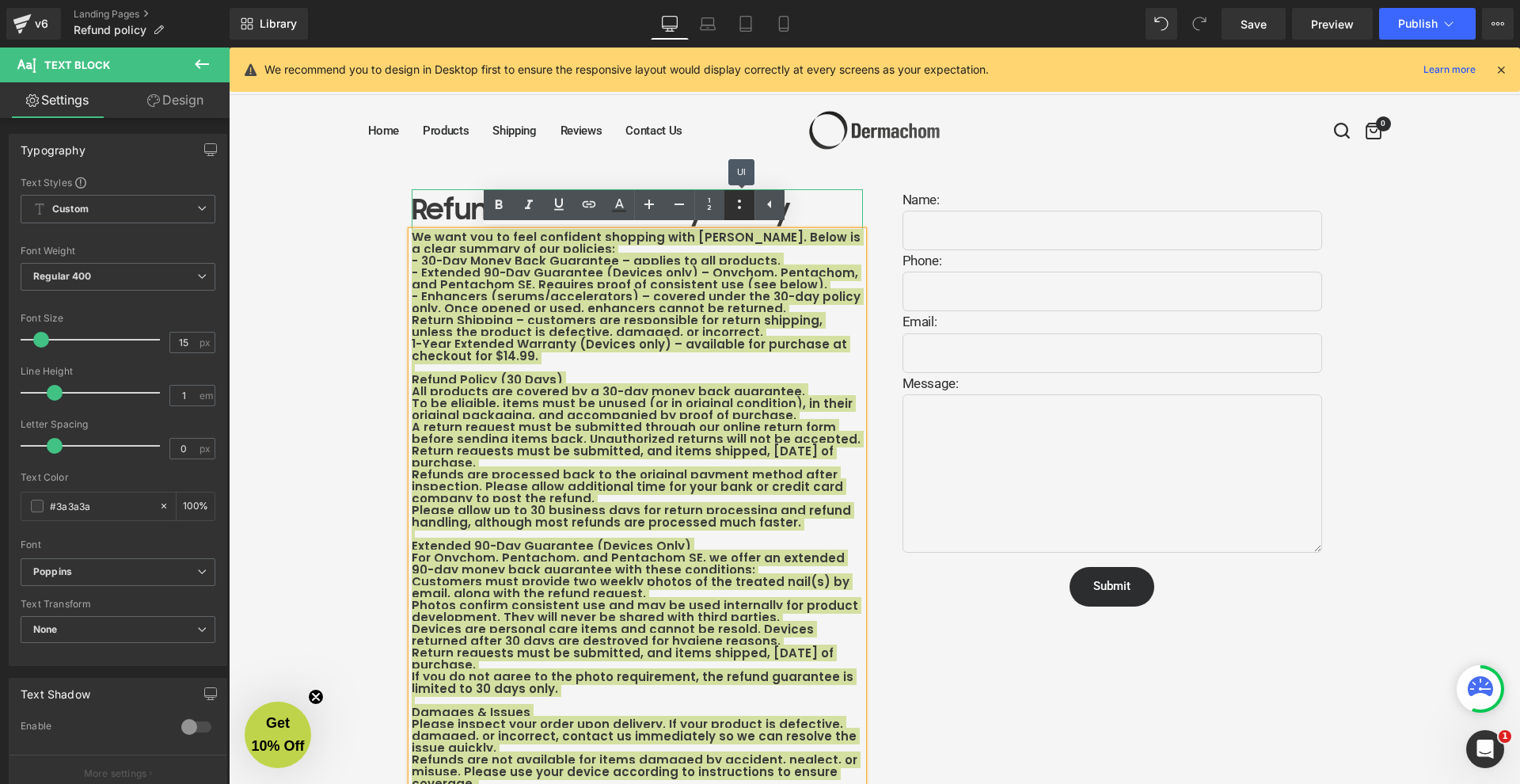
click at [734, 201] on icon at bounding box center [739, 204] width 19 height 19
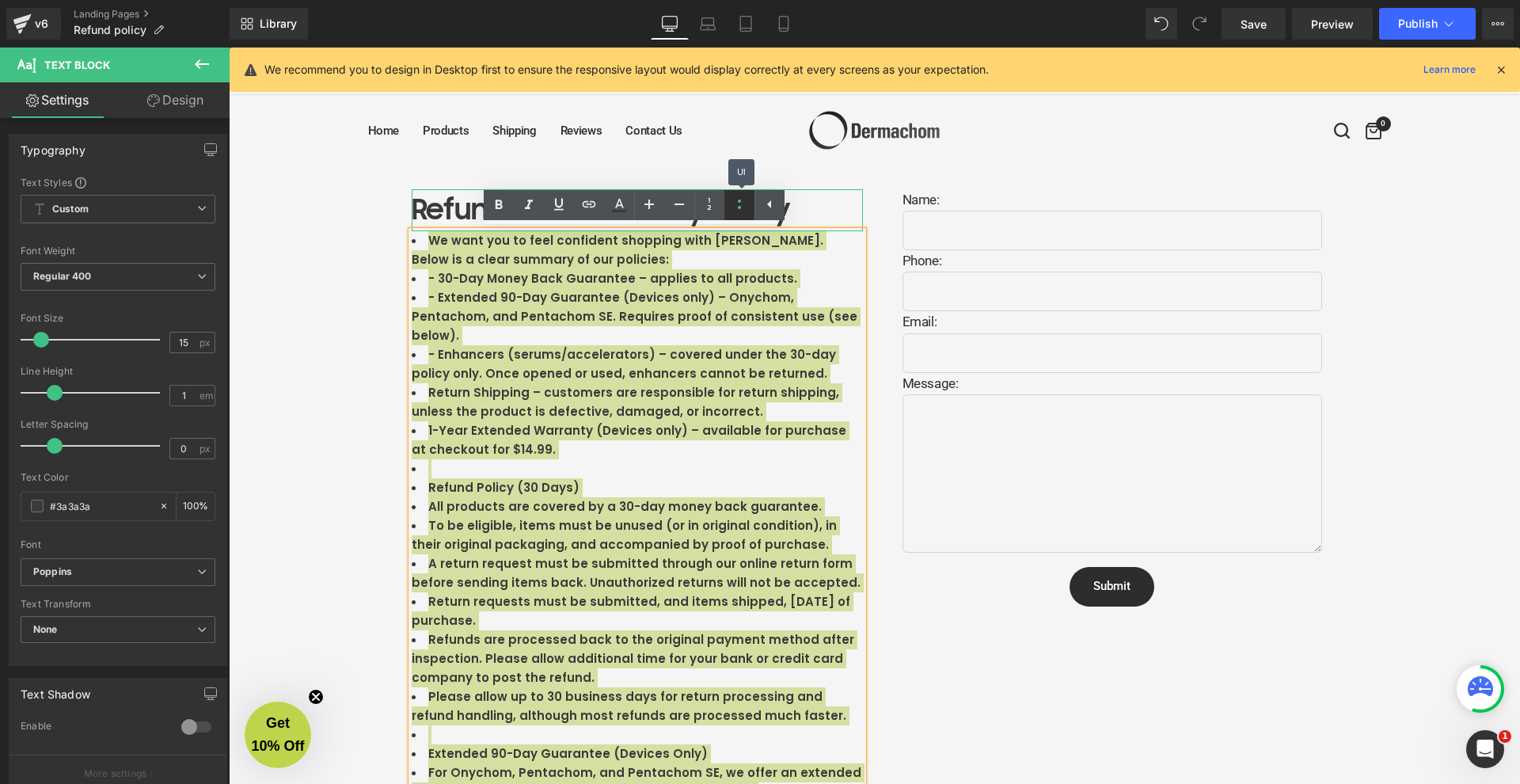
click at [734, 201] on icon at bounding box center [739, 204] width 19 height 19
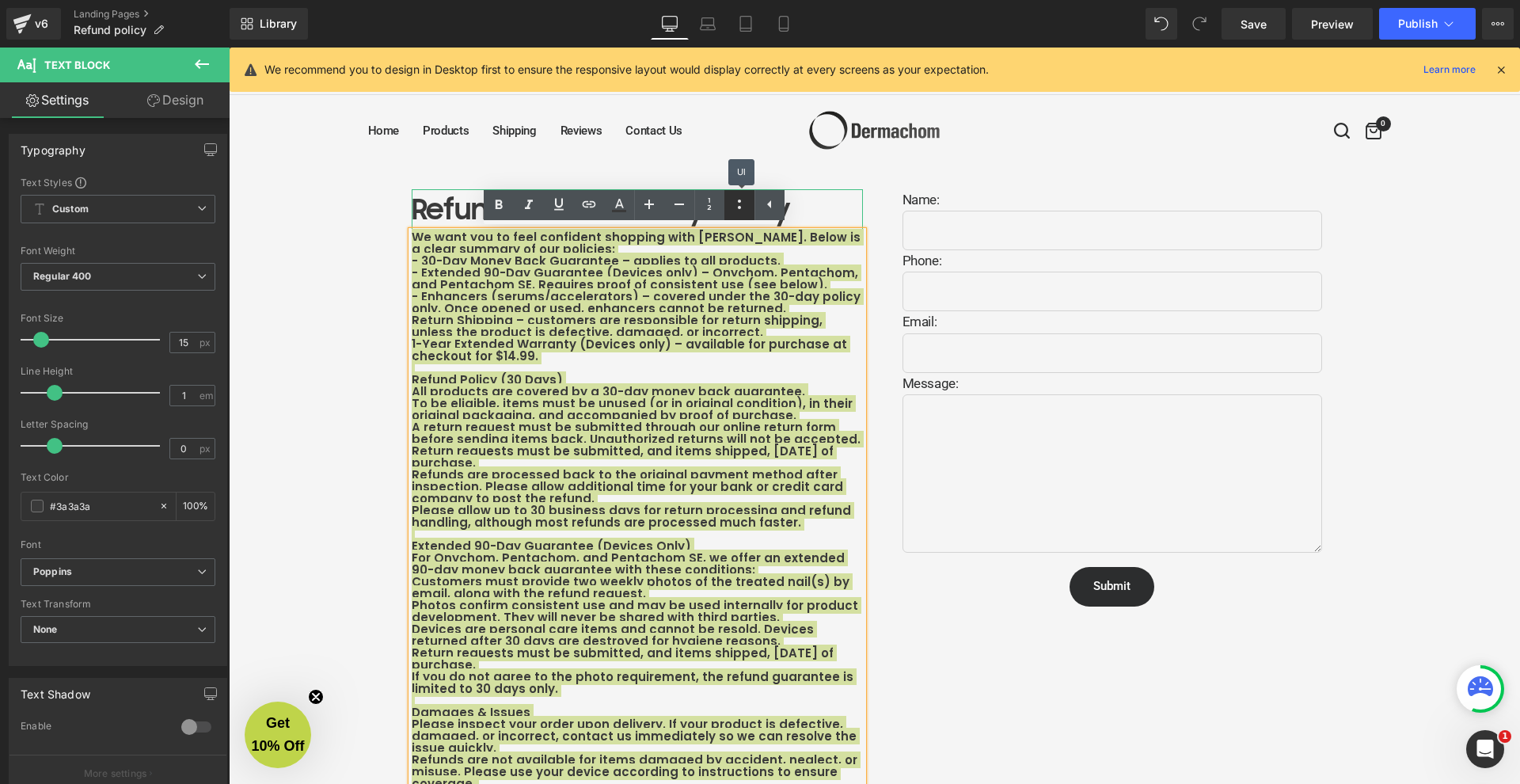
click at [734, 201] on icon at bounding box center [739, 204] width 19 height 19
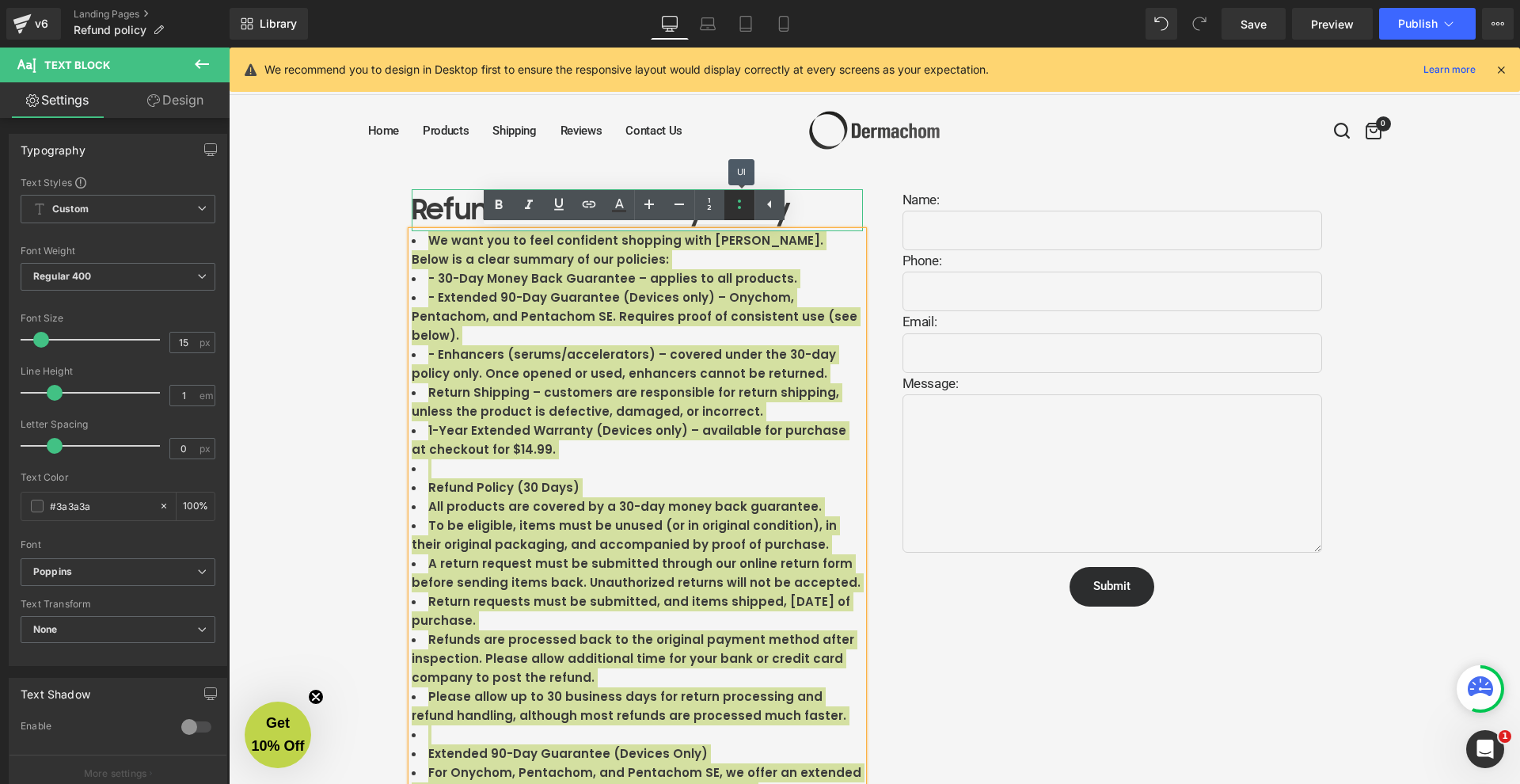
click at [734, 201] on icon at bounding box center [739, 204] width 19 height 19
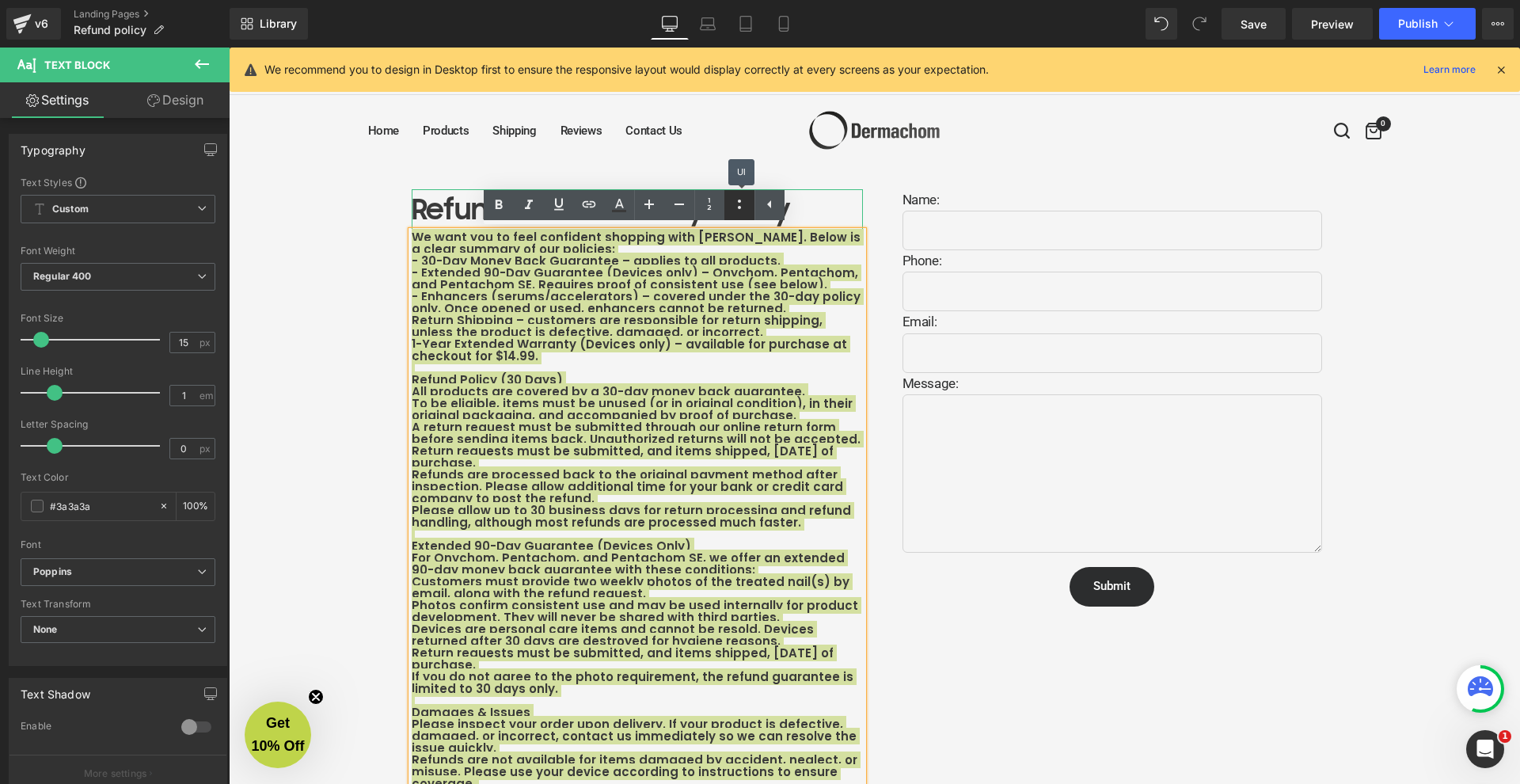
click at [734, 201] on icon at bounding box center [739, 204] width 19 height 19
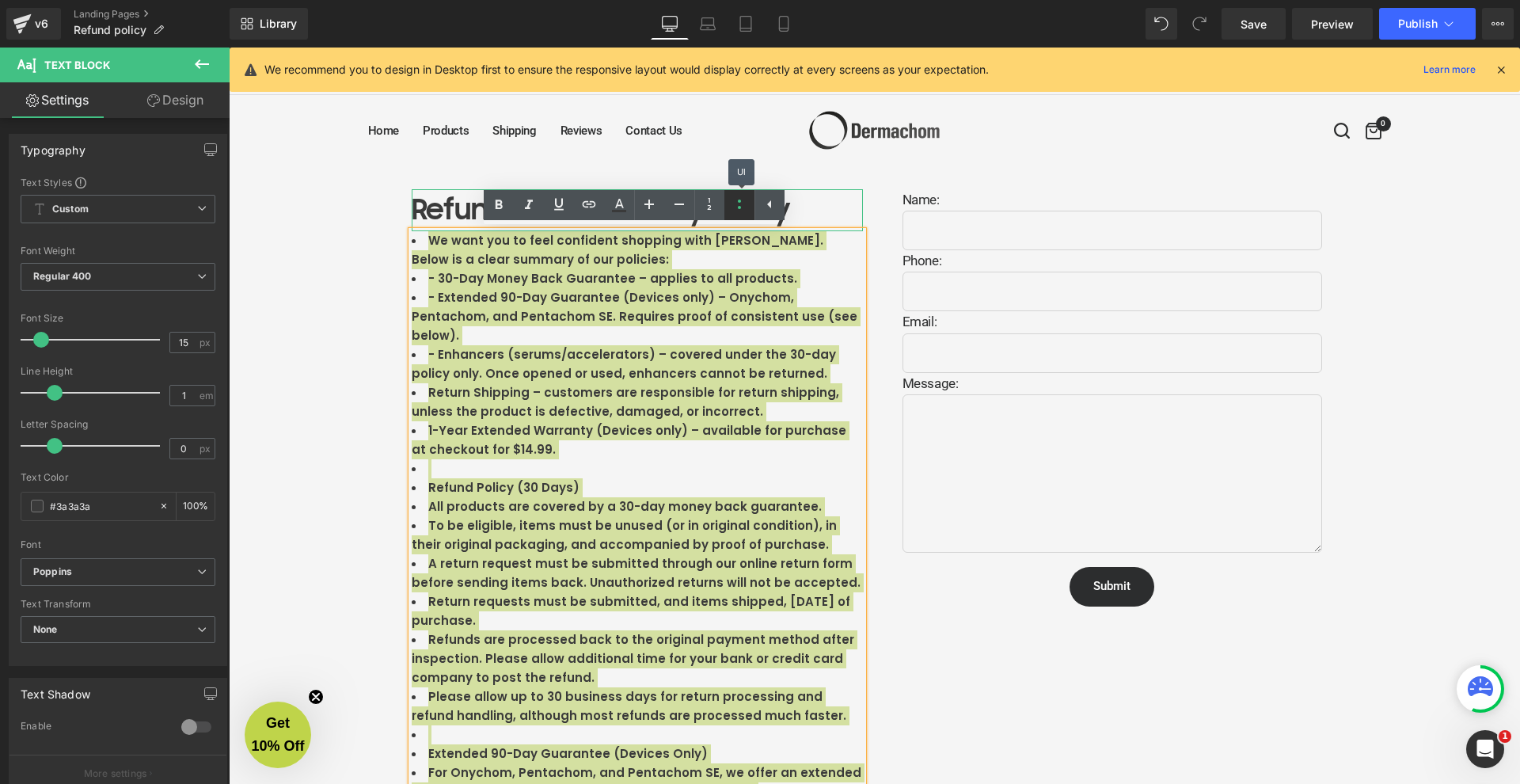
click at [734, 201] on icon at bounding box center [739, 204] width 19 height 19
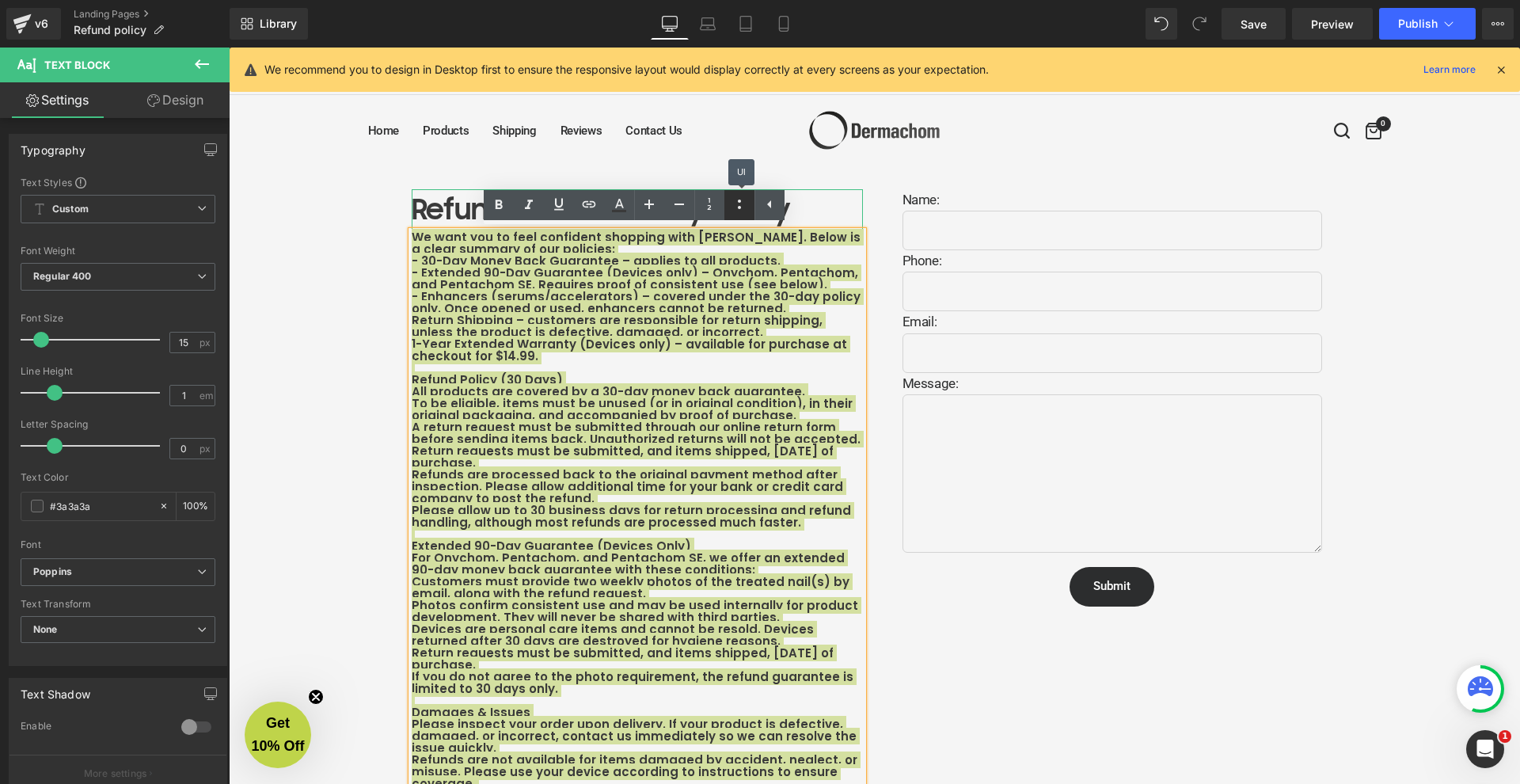
click at [734, 201] on icon at bounding box center [739, 204] width 19 height 19
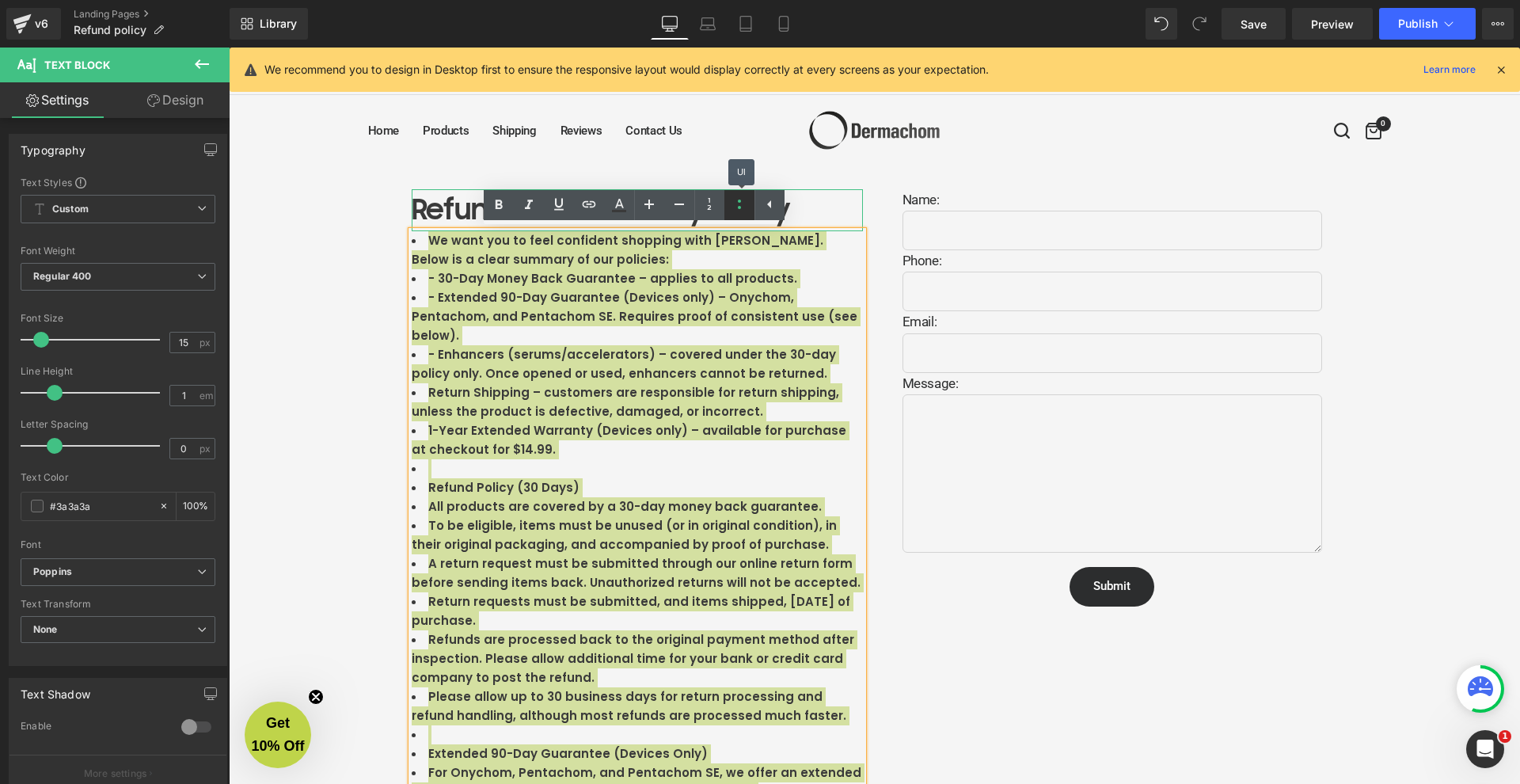
click at [734, 201] on icon at bounding box center [739, 204] width 19 height 19
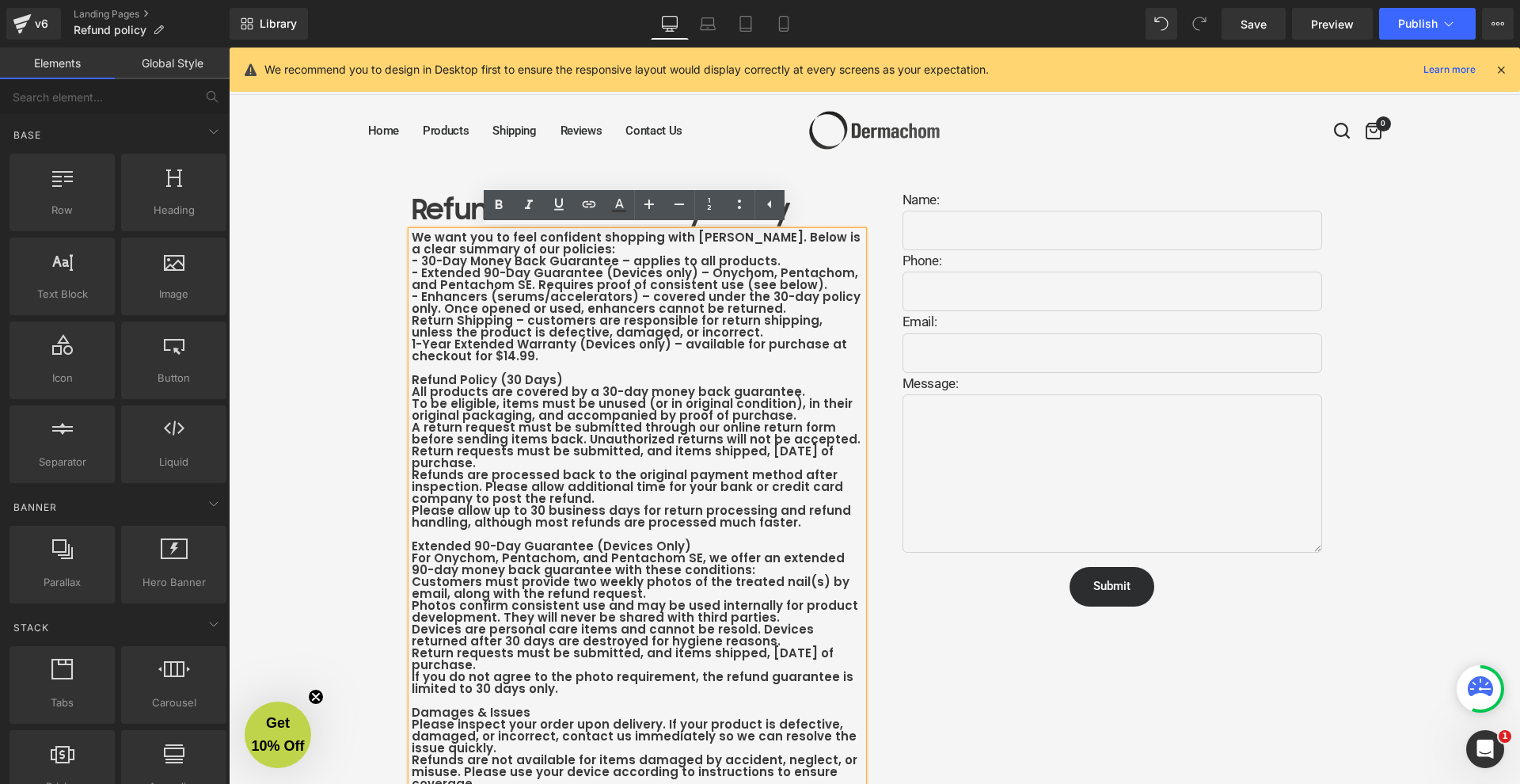
click at [348, 380] on div "Refund and Warranty Policy Heading We want you to feel confident shopping with …" at bounding box center [875, 746] width 1292 height 1161
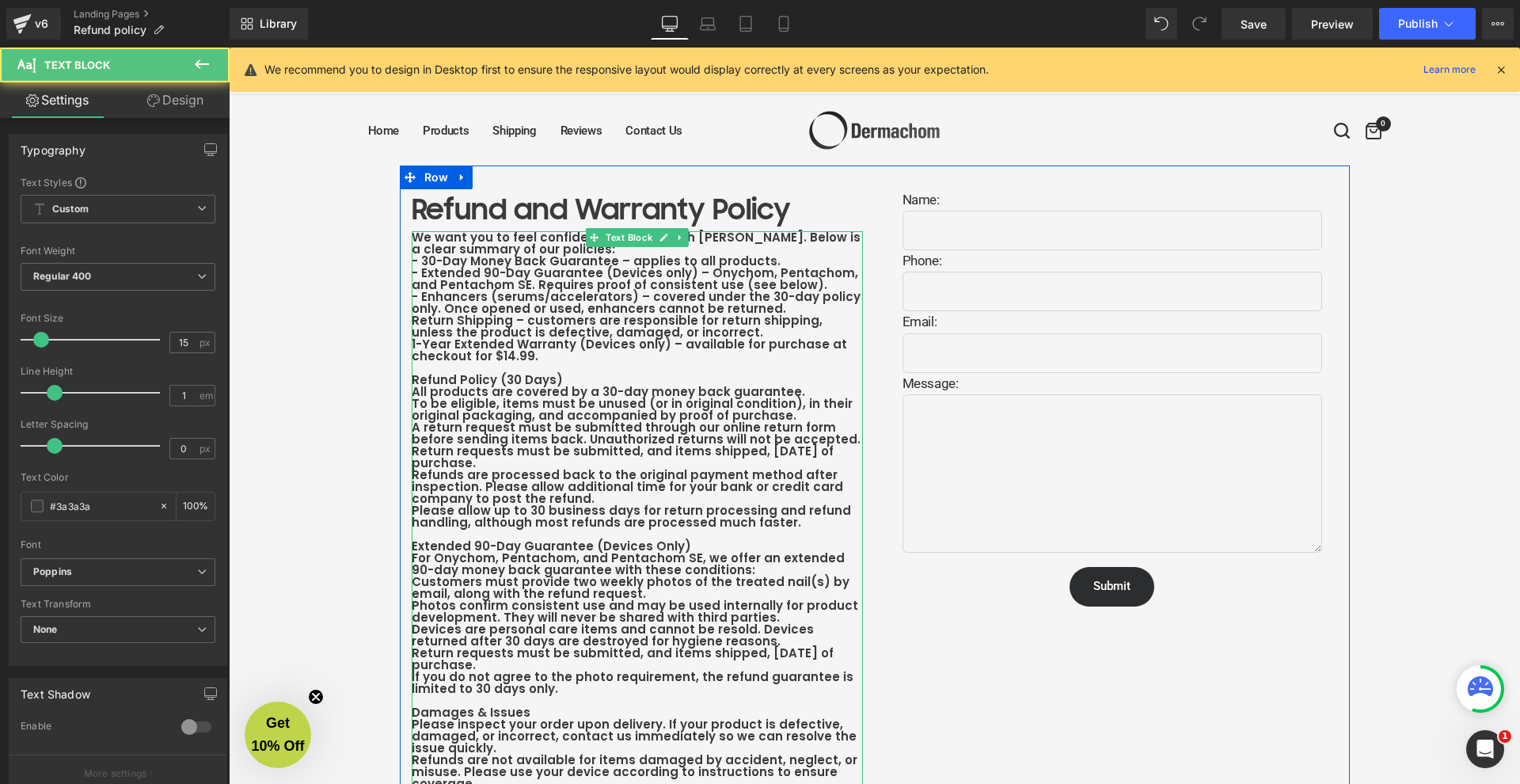
click at [491, 410] on b "To be eligible, items must be unused (or in original condition), in their origi…" at bounding box center [632, 410] width 441 height 29
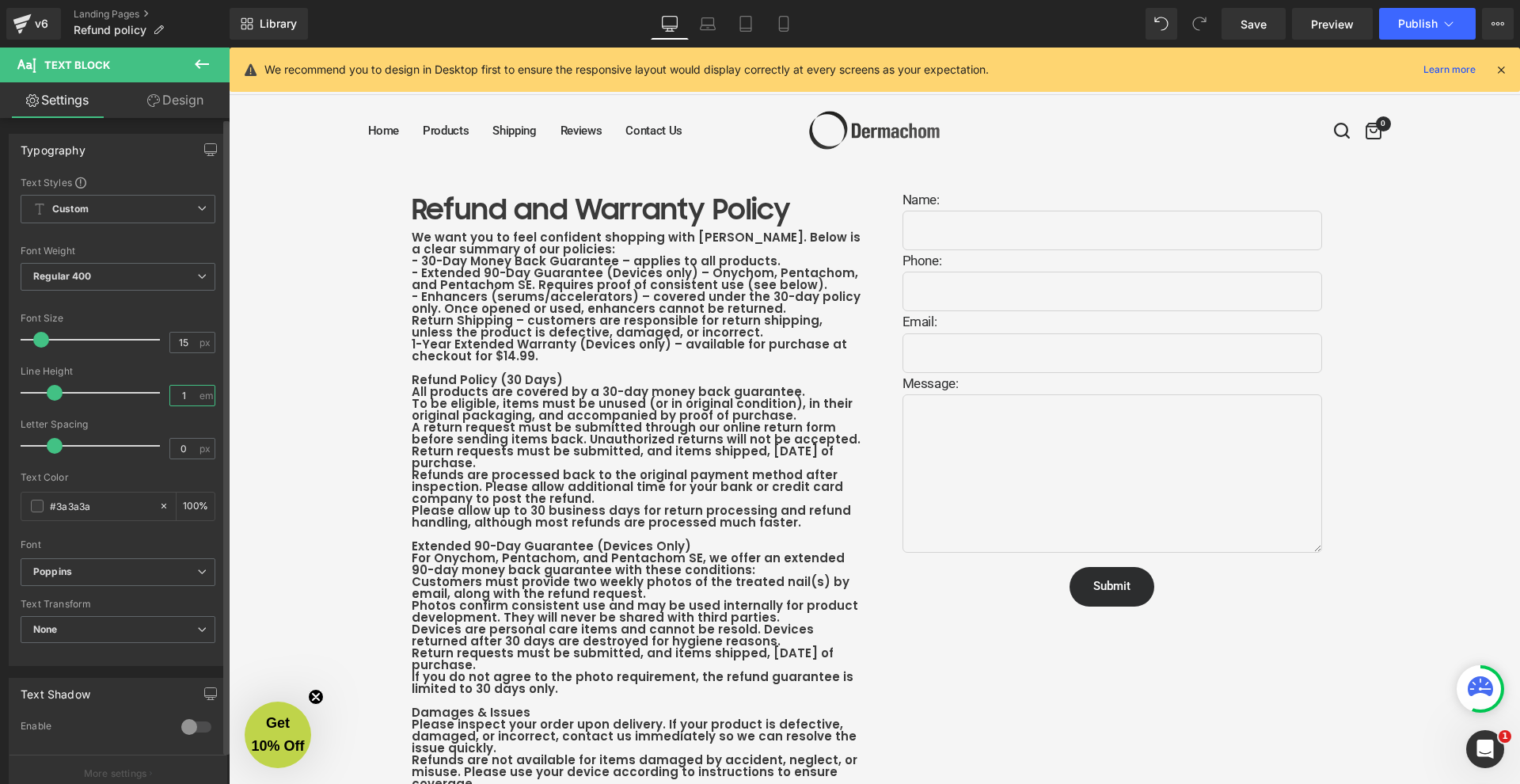
click at [186, 395] on input "1" at bounding box center [183, 395] width 28 height 20
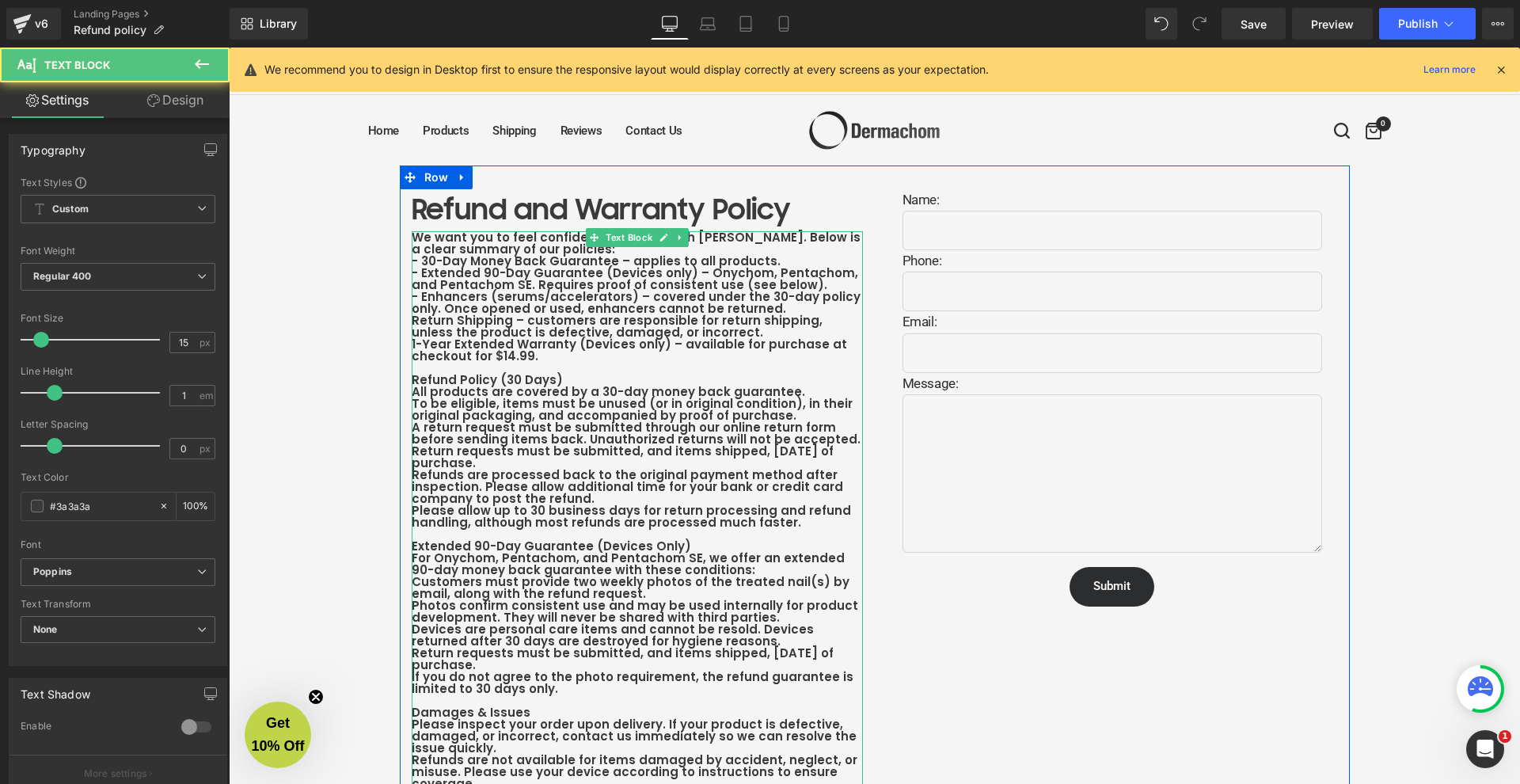
click at [500, 325] on b "Return Shipping – customers are responsible for return shipping, unless the pro…" at bounding box center [617, 327] width 411 height 29
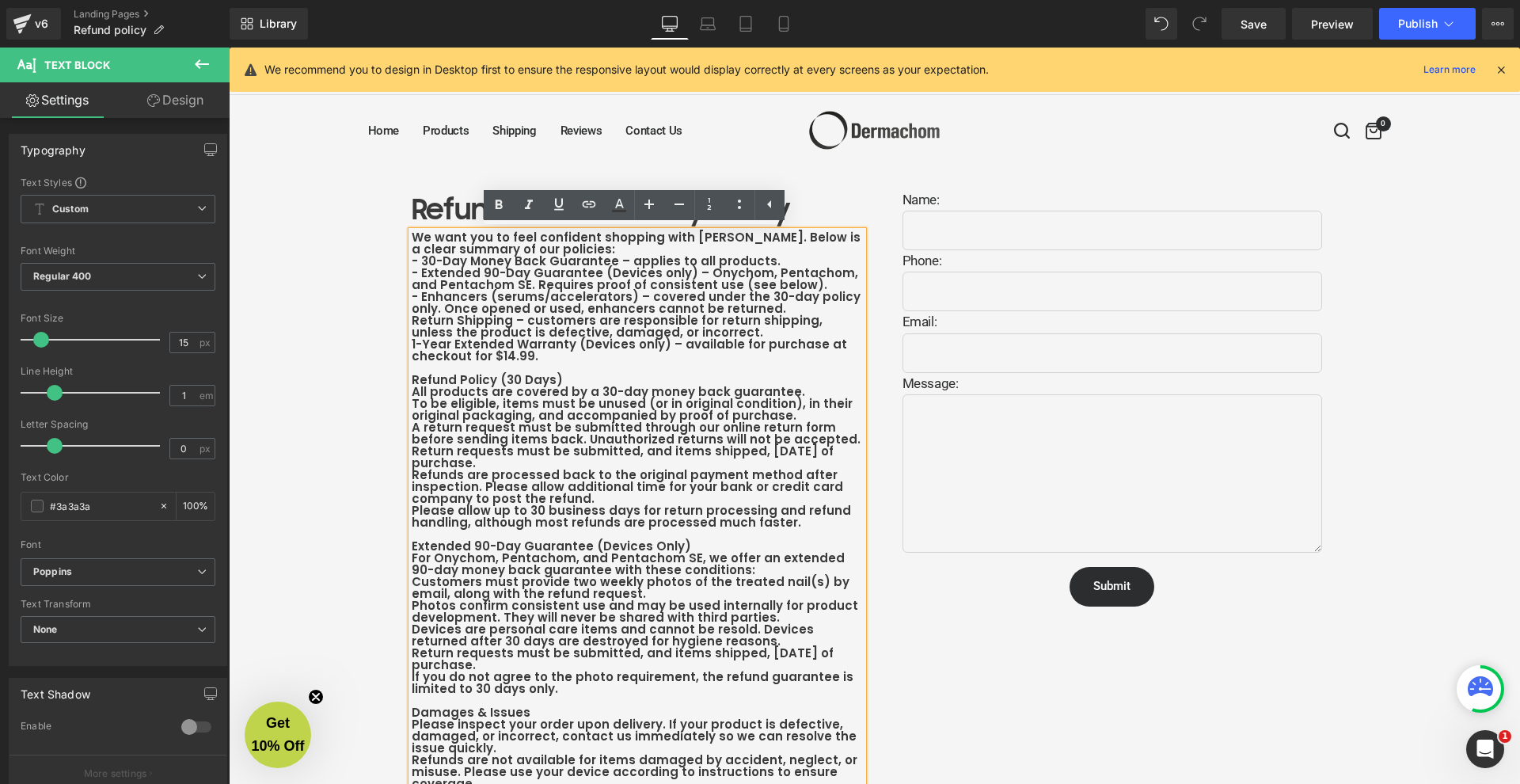
click at [348, 321] on div "Refund and Warranty Policy Heading We want you to feel confident shopping with …" at bounding box center [875, 746] width 1292 height 1161
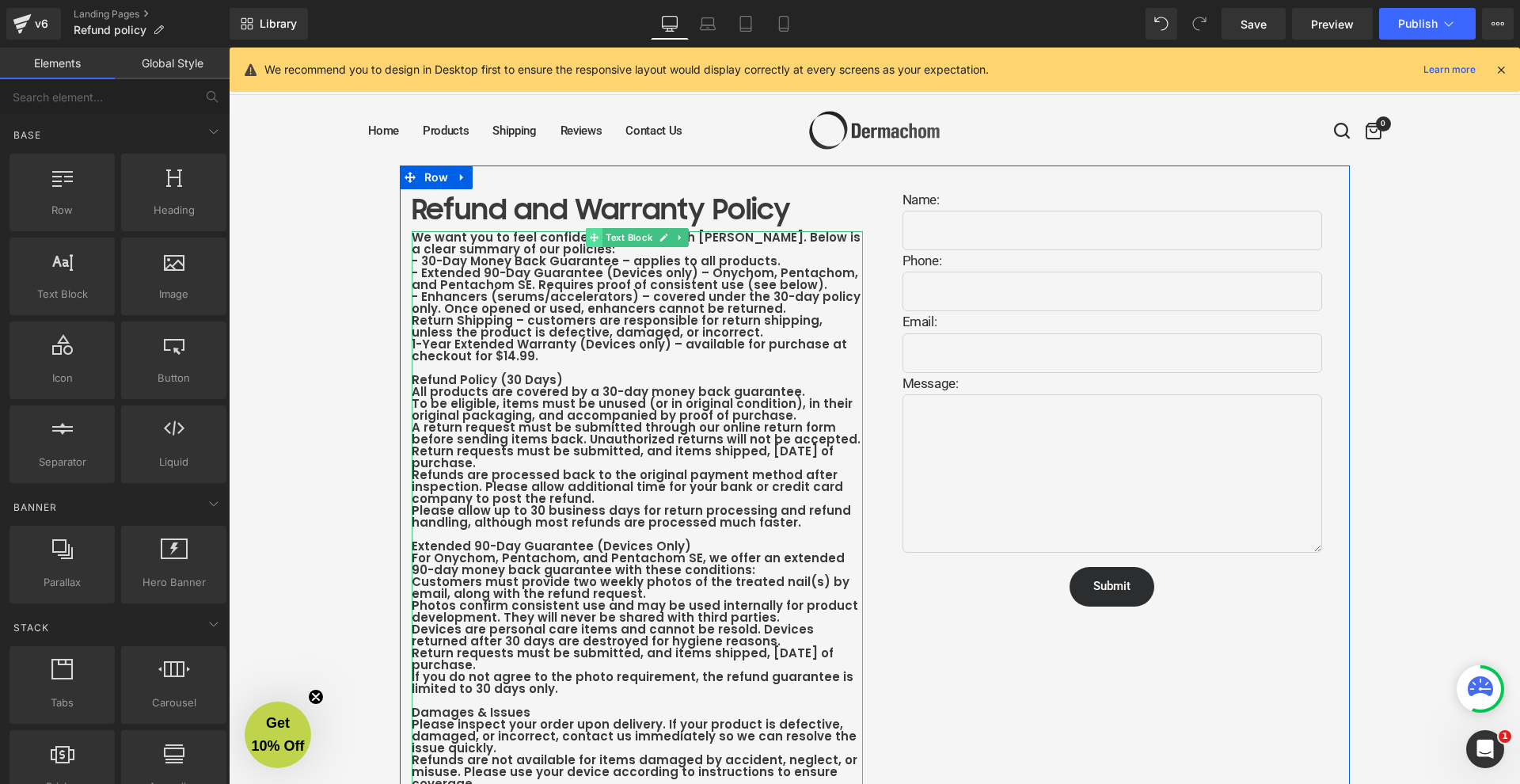
click at [598, 239] on span at bounding box center [593, 238] width 16 height 19
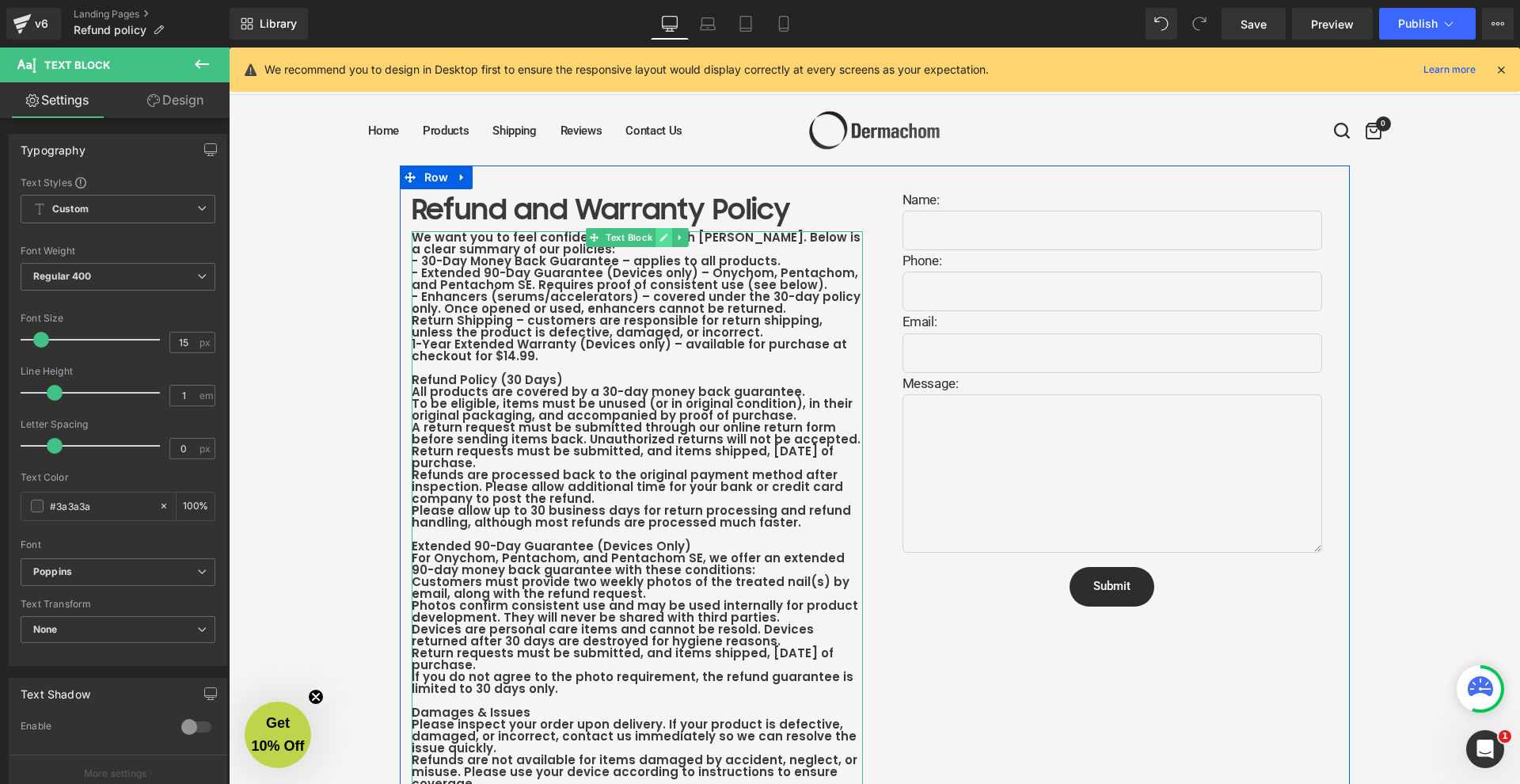
click at [663, 234] on icon at bounding box center [663, 238] width 8 height 8
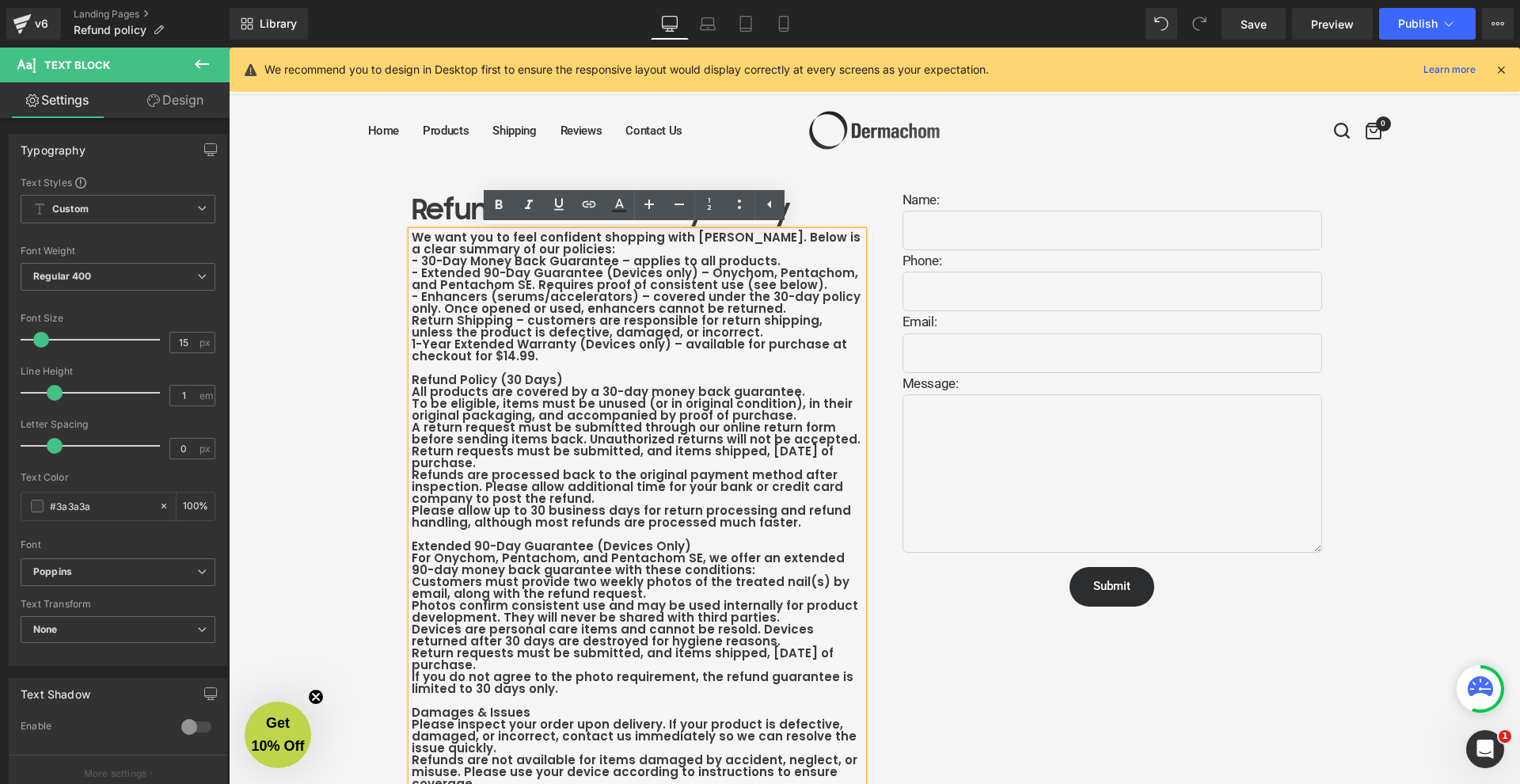
click at [677, 248] on div "We want you to feel confident shopping with [PERSON_NAME]. Below is a clear sum…" at bounding box center [637, 658] width 451 height 855
click at [376, 353] on div "Refund and Warranty Policy Heading We want you to feel confident shopping with …" at bounding box center [875, 746] width 1292 height 1161
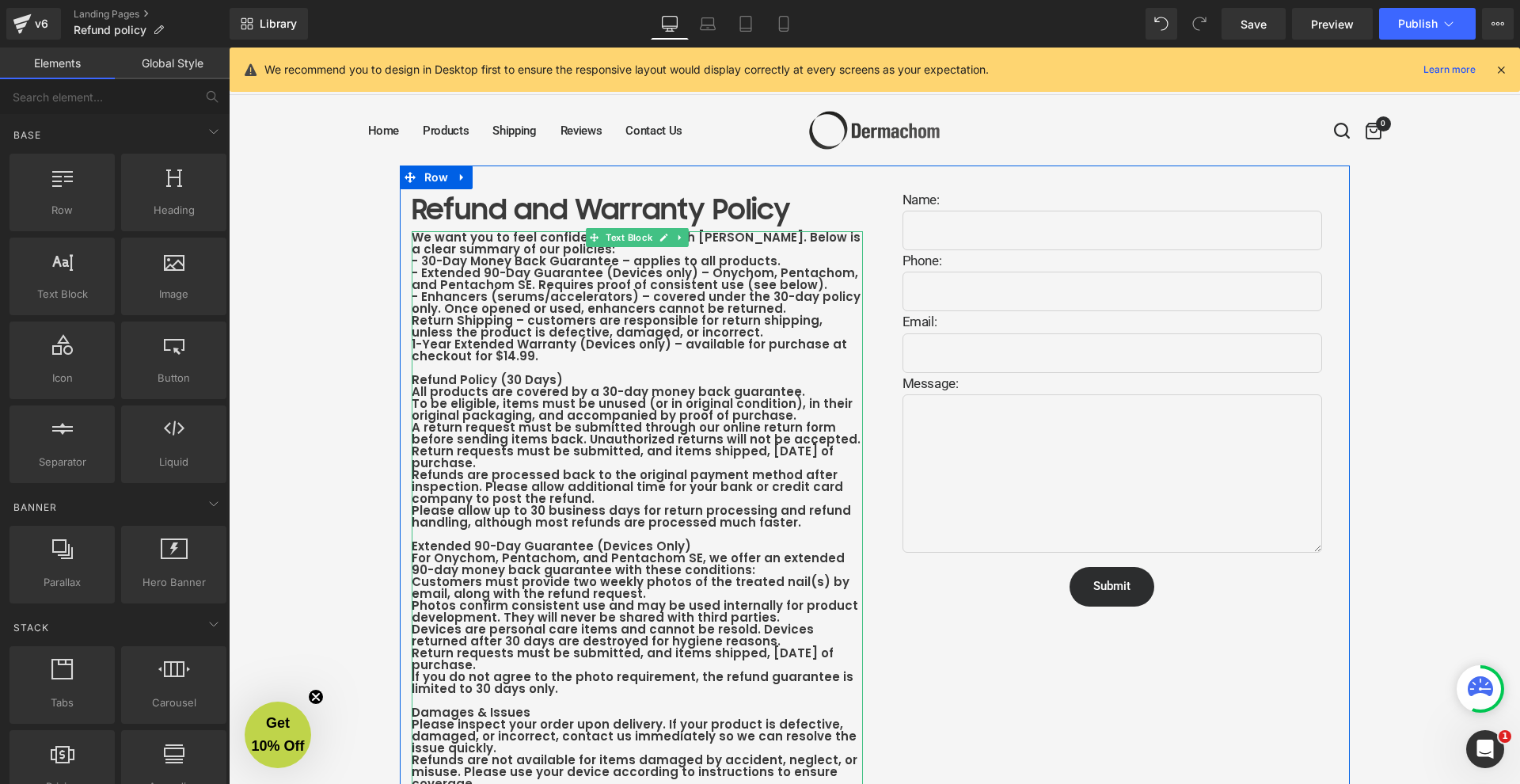
click at [657, 275] on b "- Extended 90-Day Guarantee (Devices only) – Onychom, Pentachom, and Pentachom …" at bounding box center [634, 279] width 446 height 29
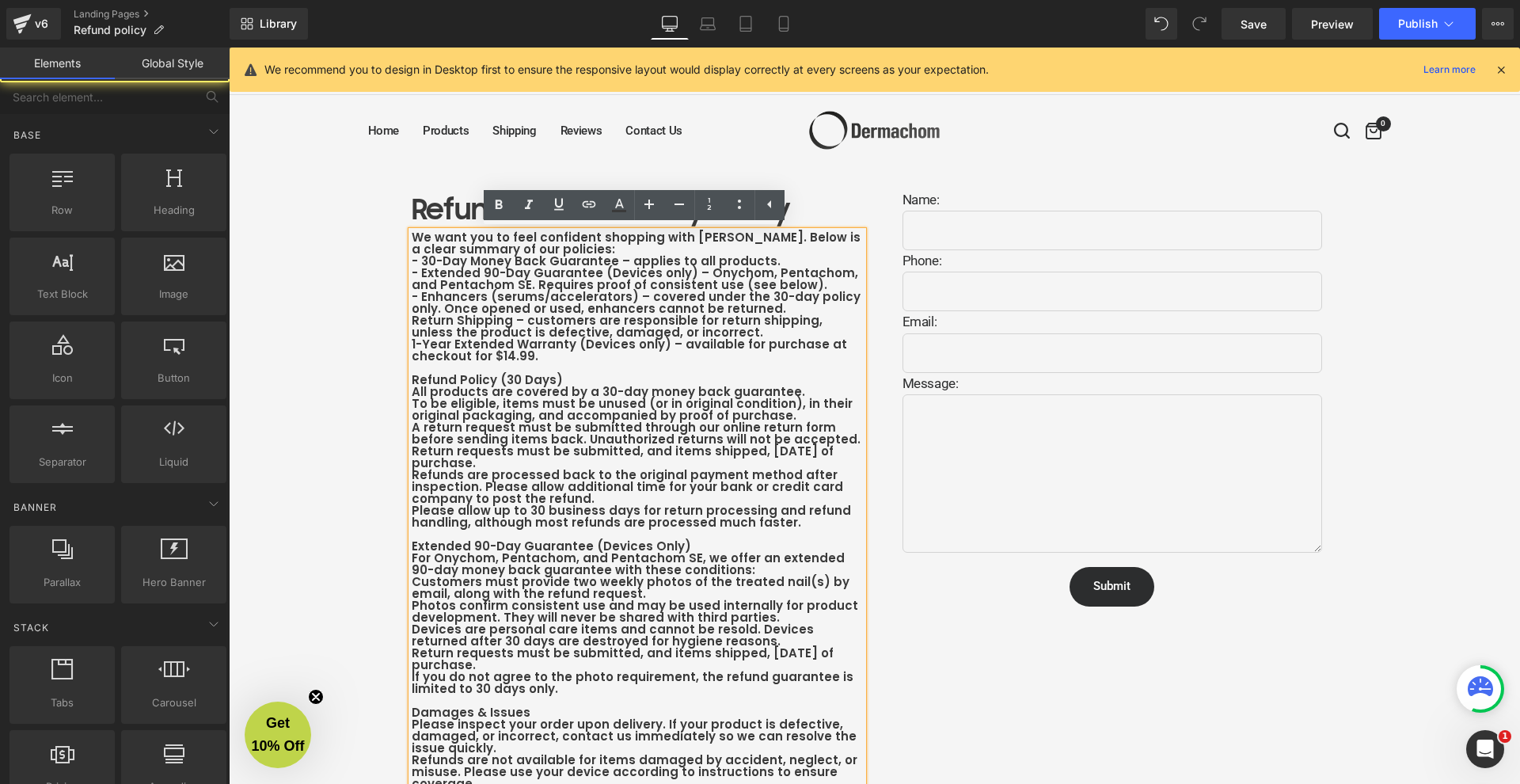
click at [373, 349] on div "Refund and Warranty Policy Heading We want you to feel confident shopping with …" at bounding box center [875, 746] width 1292 height 1161
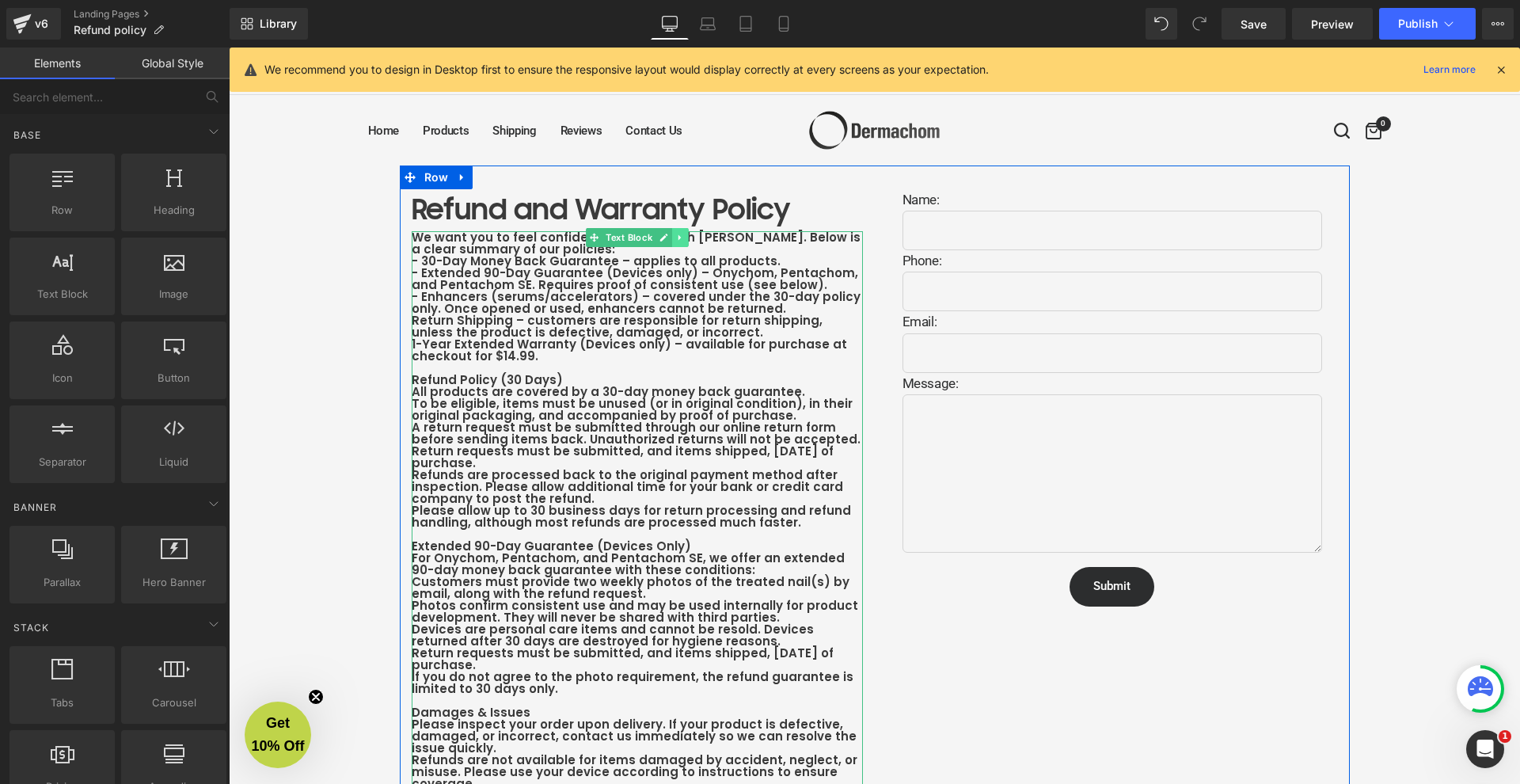
click at [678, 238] on icon at bounding box center [679, 237] width 2 height 6
click at [674, 239] on link at bounding box center [672, 238] width 16 height 19
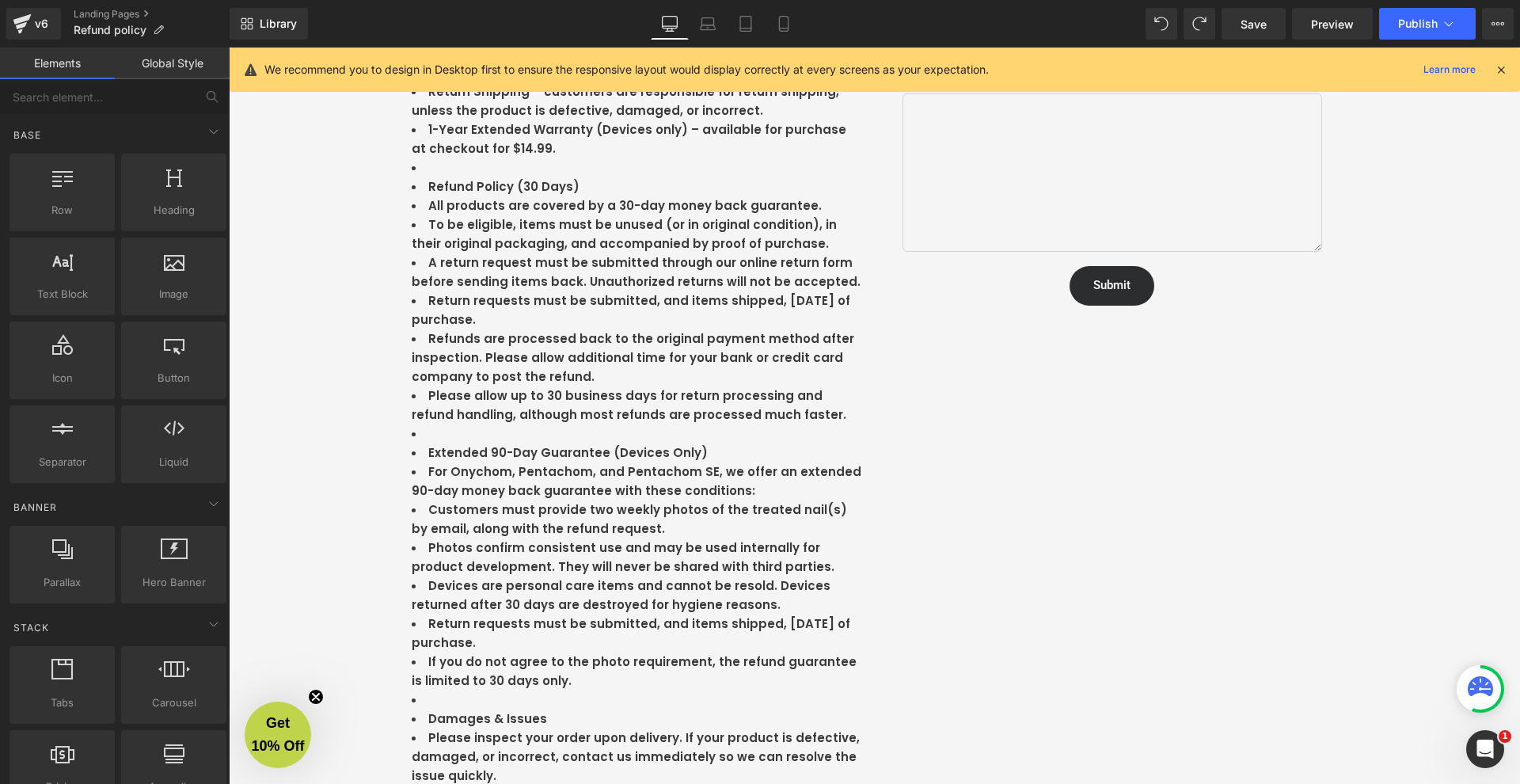
scroll to position [0, 0]
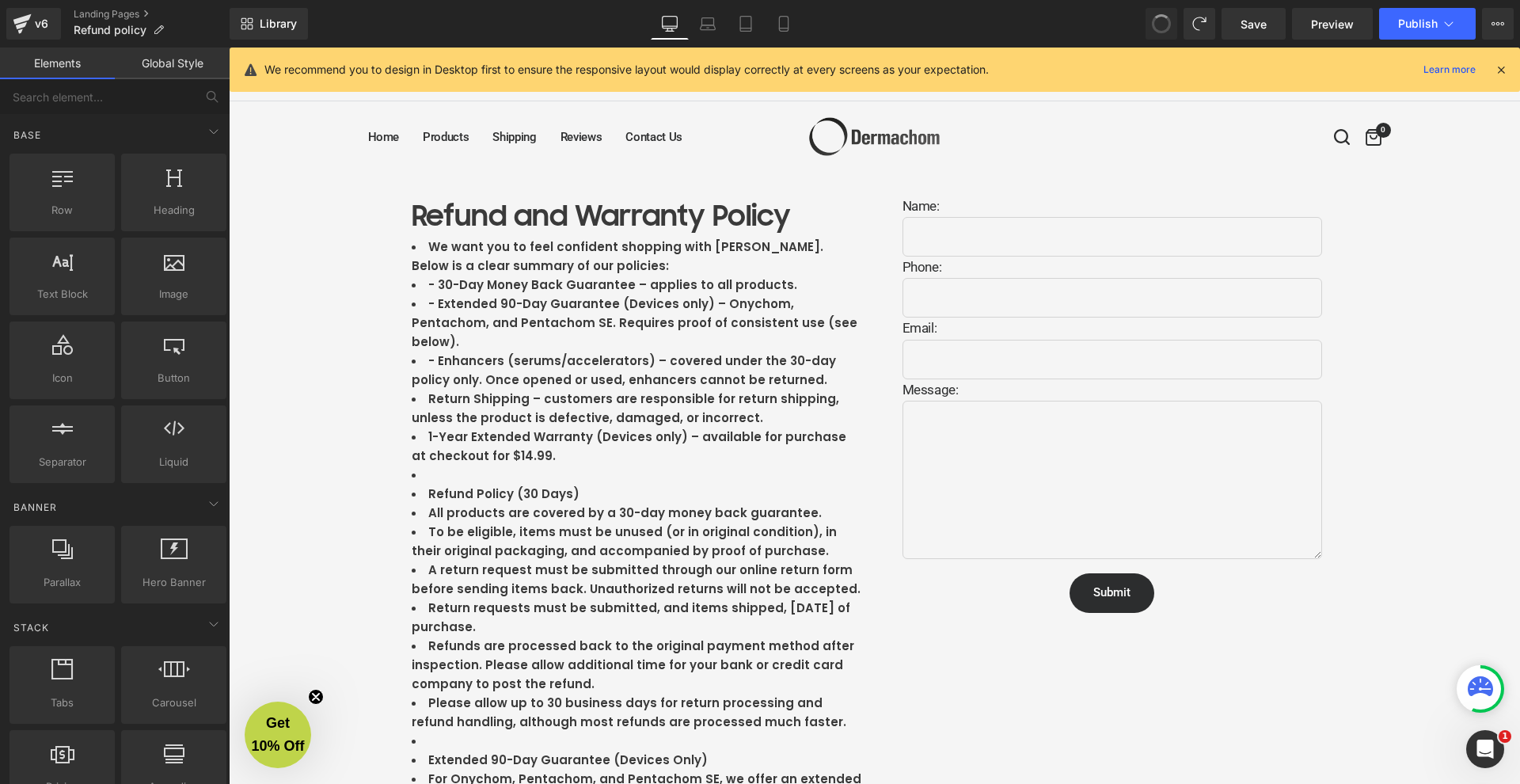
click at [1167, 23] on span at bounding box center [1162, 23] width 24 height 24
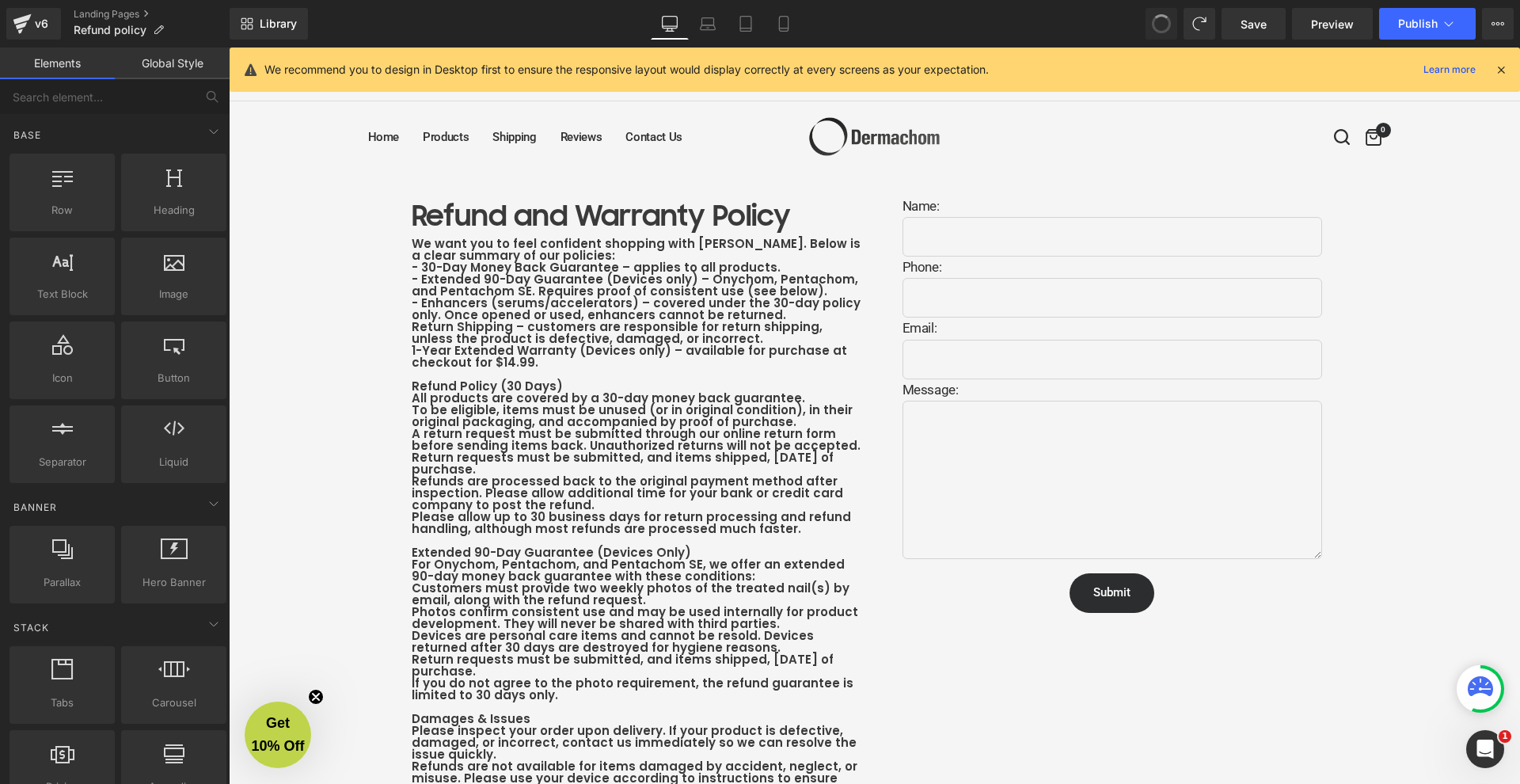
click at [1167, 23] on span at bounding box center [1162, 24] width 27 height 27
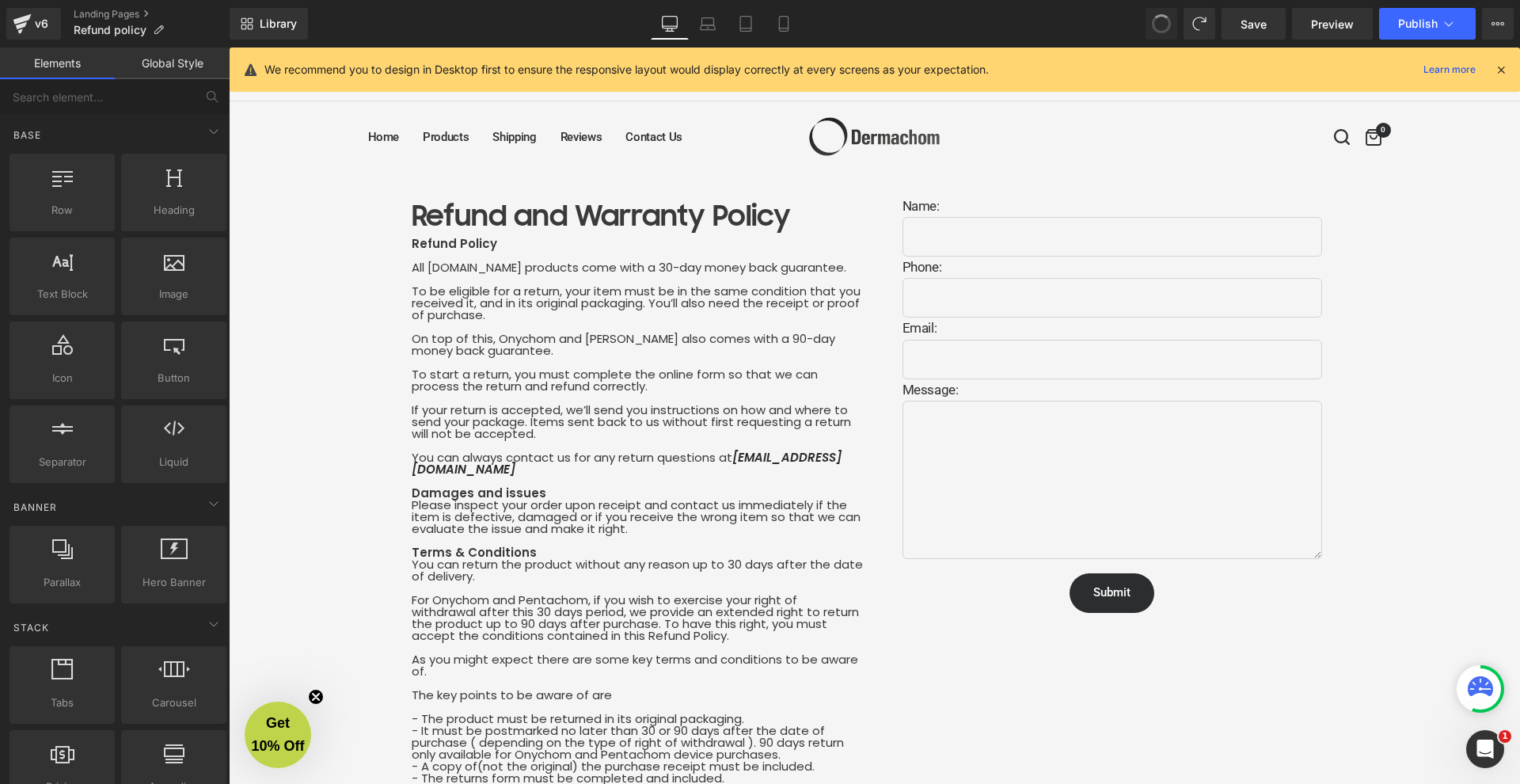
click at [1167, 23] on span at bounding box center [1162, 23] width 24 height 24
click at [1167, 23] on icon at bounding box center [1161, 23] width 14 height 14
